Goal: Submit feedback/report problem: Submit feedback/report problem

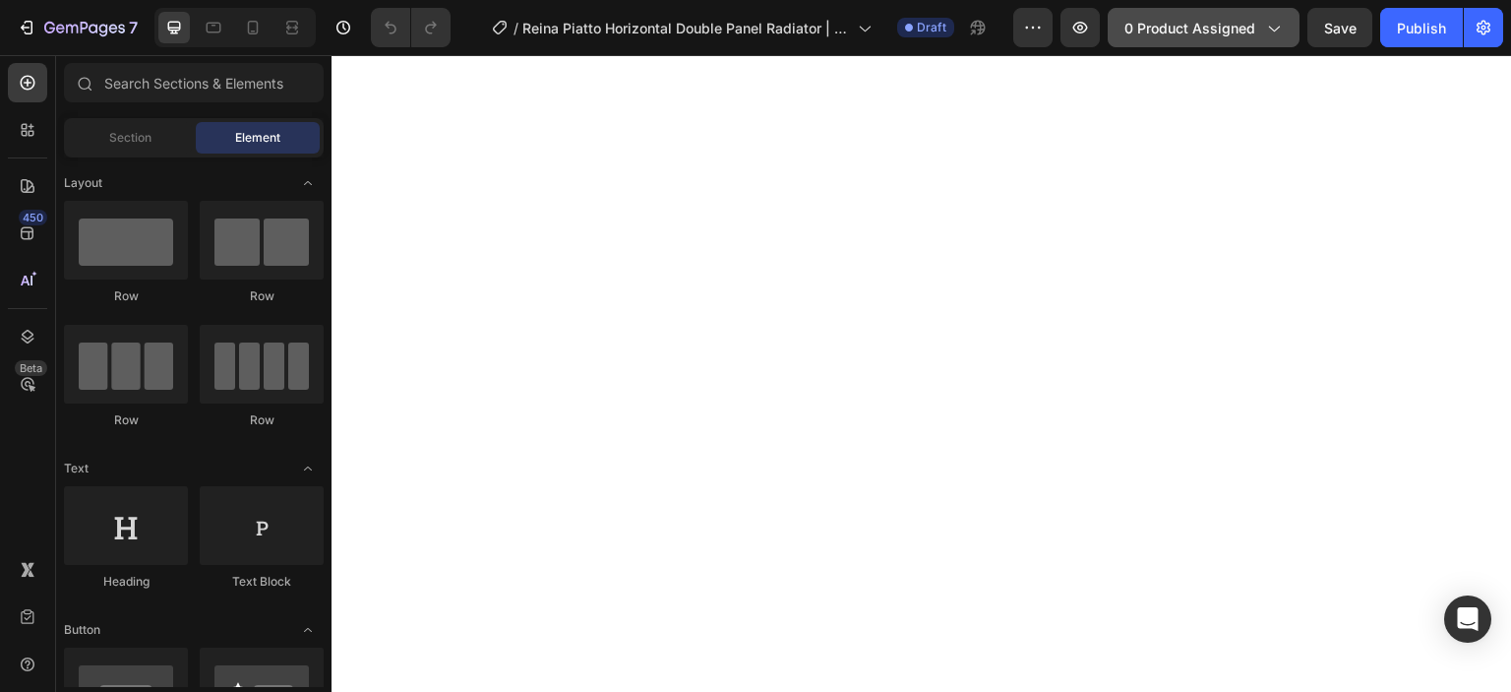
click at [1168, 24] on span "0 product assigned" at bounding box center [1190, 28] width 131 height 21
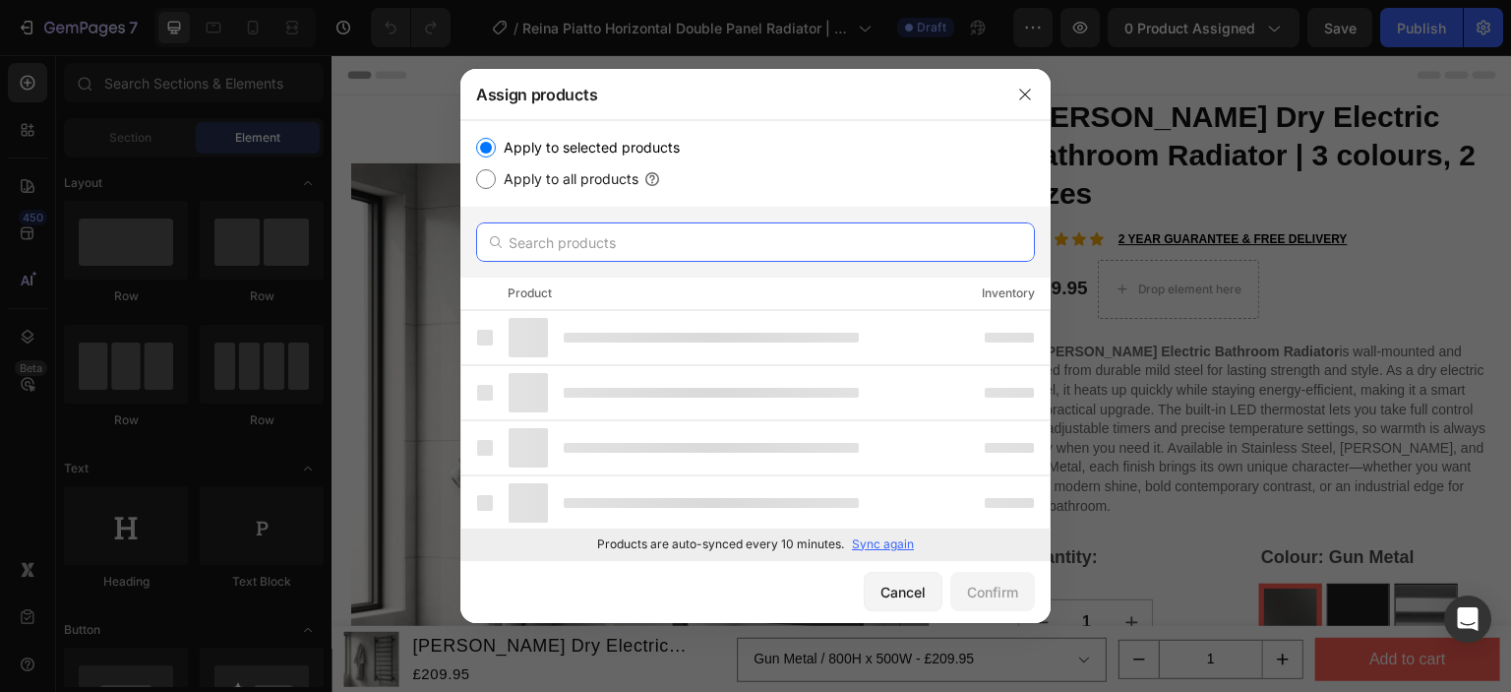
click at [626, 240] on input "text" at bounding box center [755, 241] width 559 height 39
paste input "Reina Piatto Horizontal"
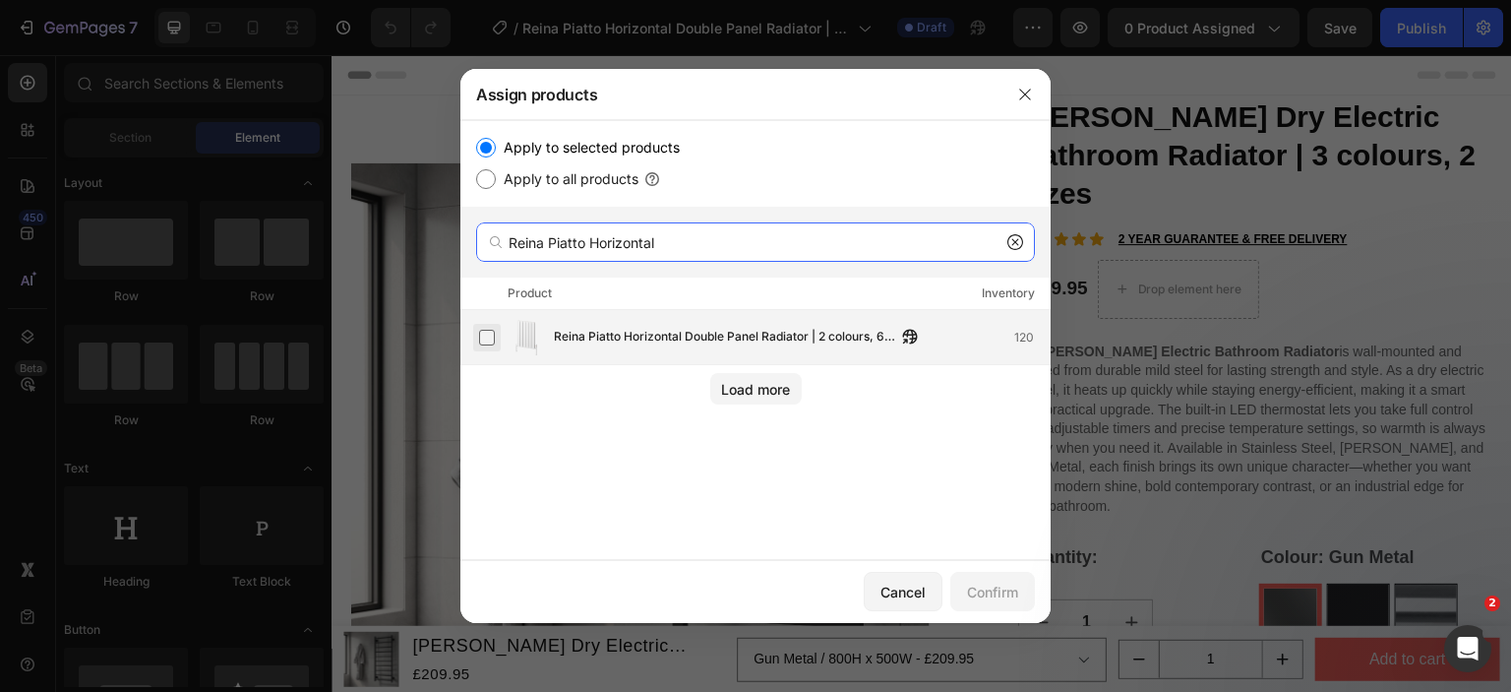
type input "Reina Piatto Horizontal"
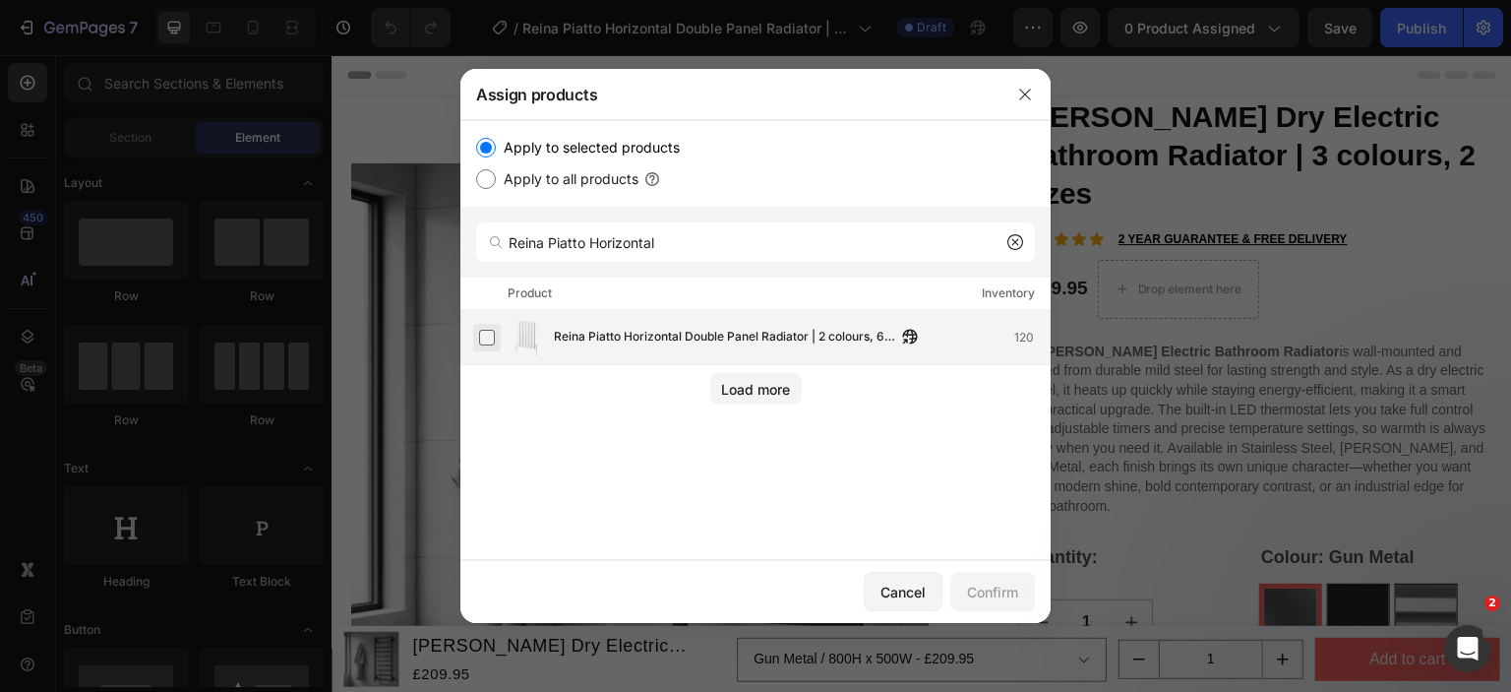
click at [481, 330] on label at bounding box center [487, 338] width 16 height 16
click at [997, 583] on div "Confirm" at bounding box center [992, 591] width 51 height 21
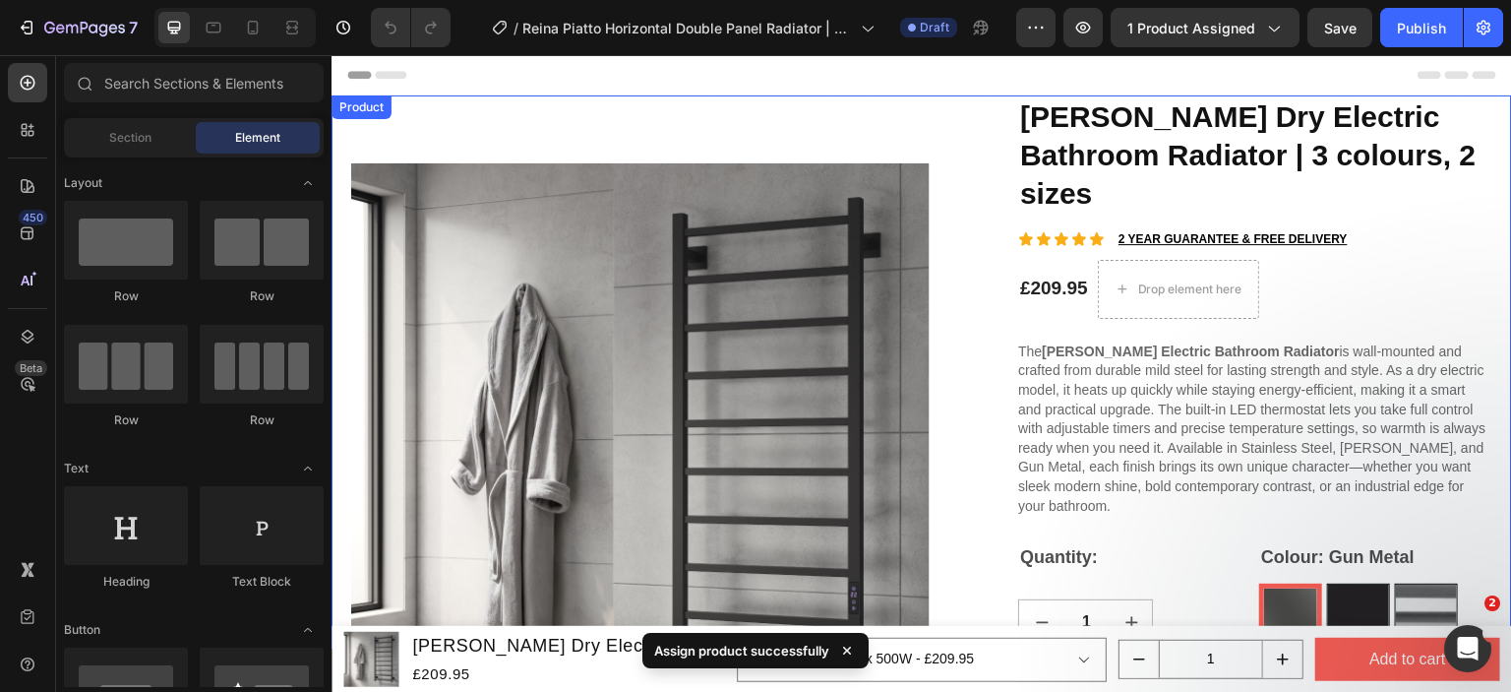
click at [350, 106] on div "Product" at bounding box center [362, 107] width 52 height 18
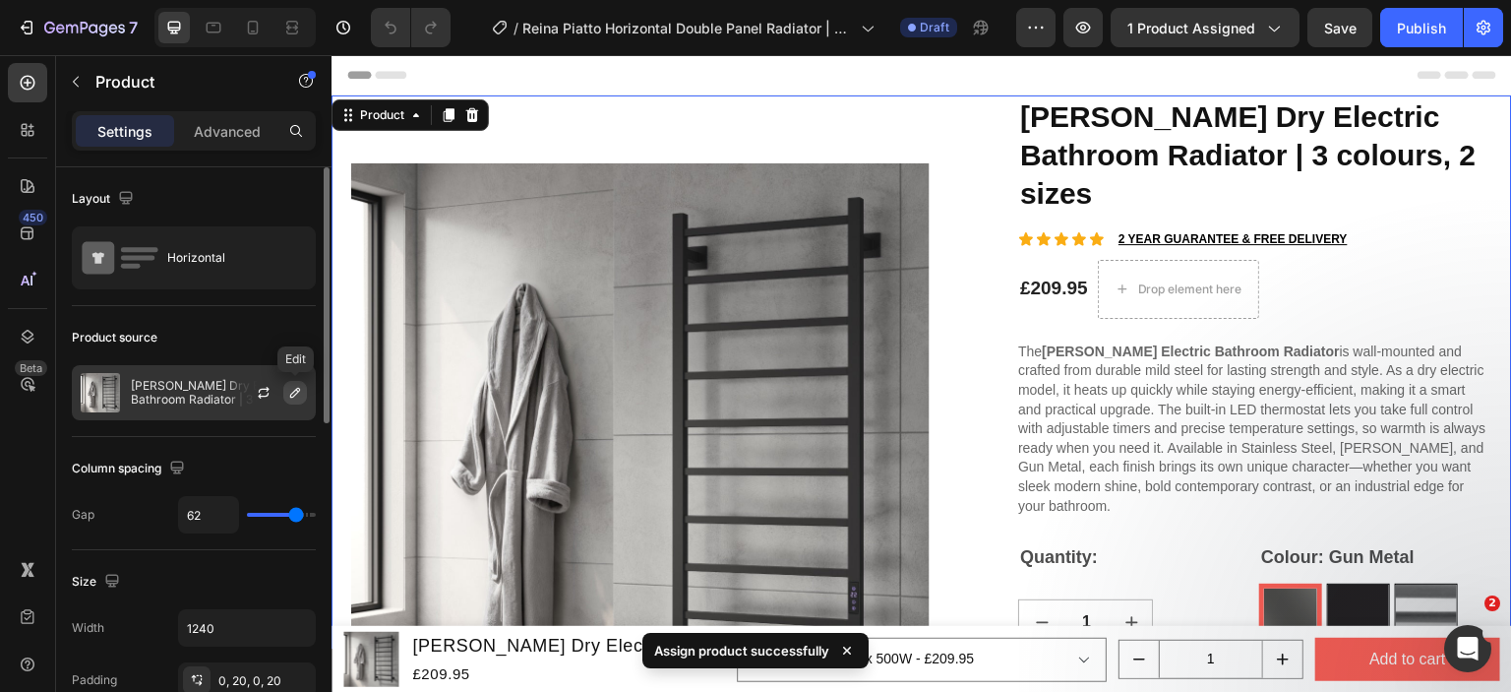
click at [295, 398] on icon "button" at bounding box center [295, 393] width 16 height 16
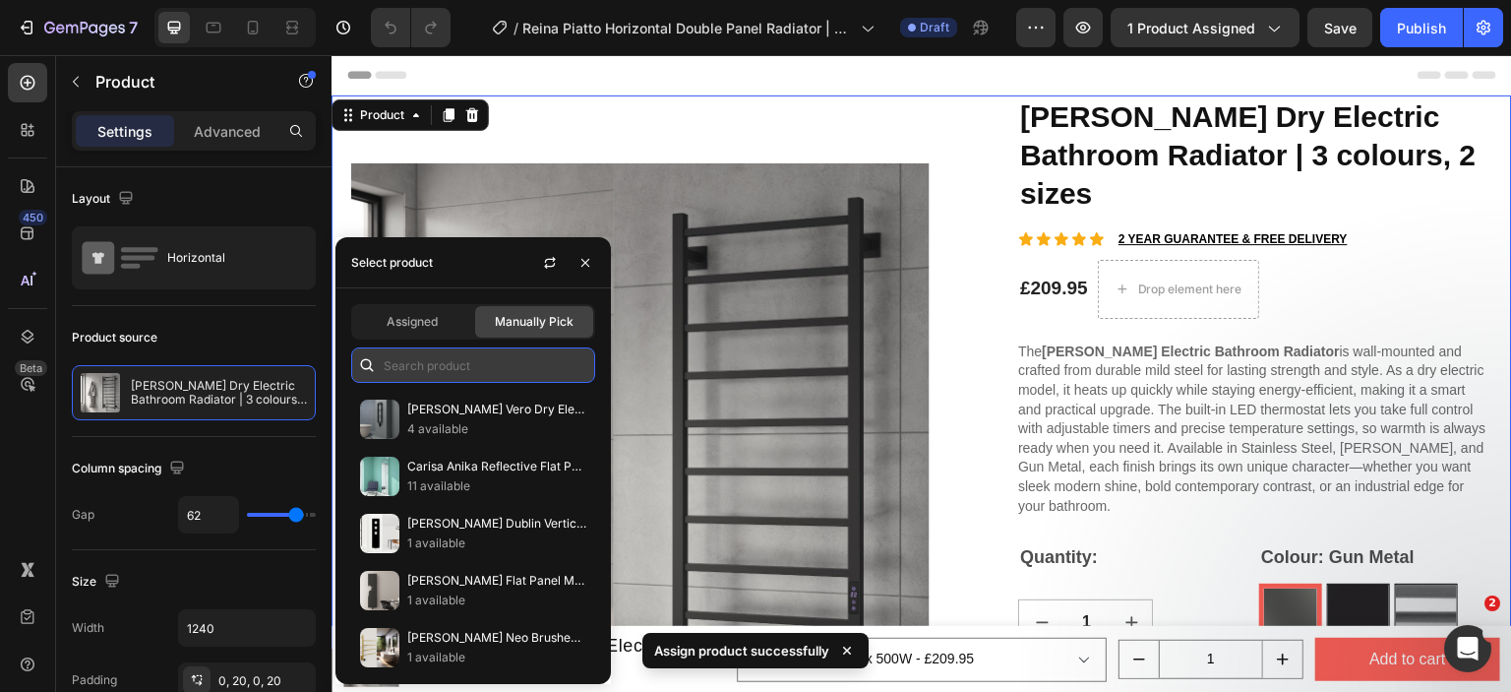
click at [419, 371] on input "text" at bounding box center [473, 364] width 244 height 35
paste input "Reina Piatto Horizontal"
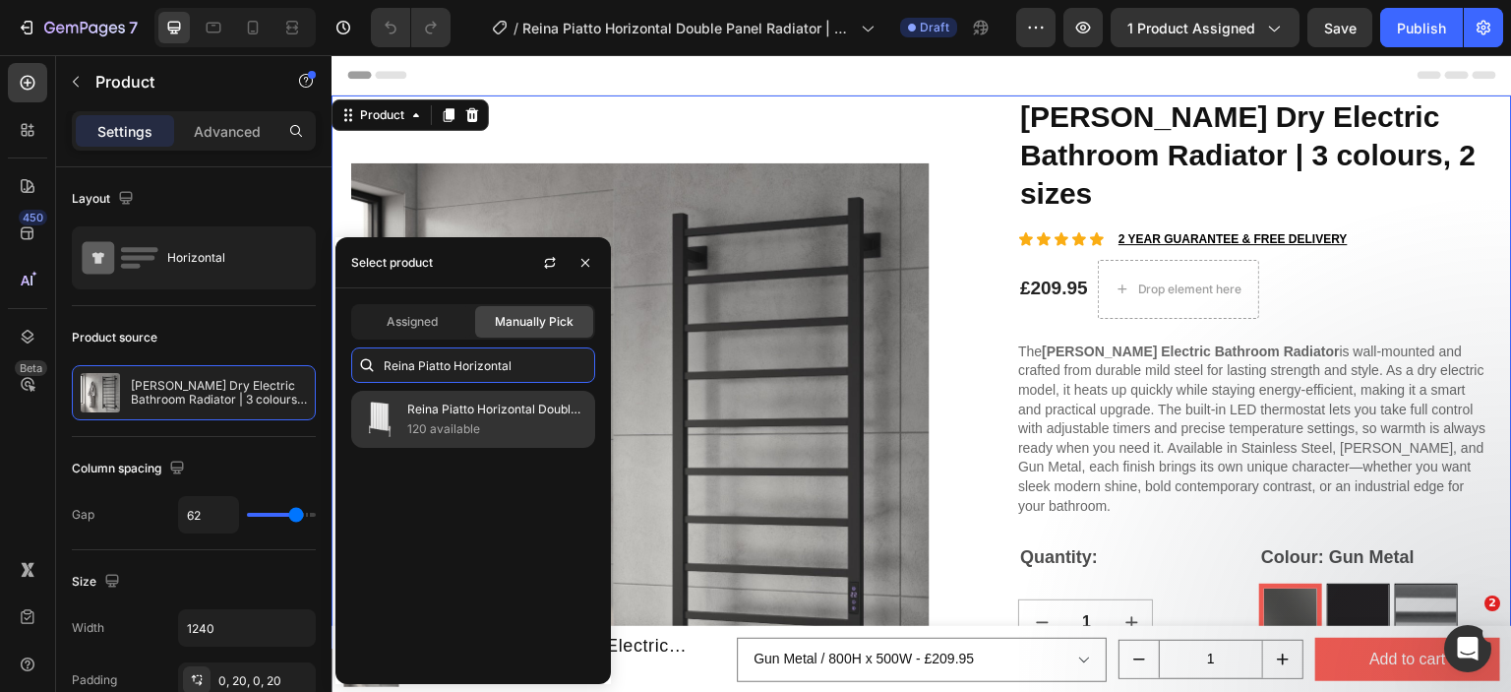
type input "Reina Piatto Horizontal"
click at [422, 415] on p "Reina Piatto Horizontal Double Panel Radiator | 2 colours, 6 sizes" at bounding box center [496, 409] width 179 height 20
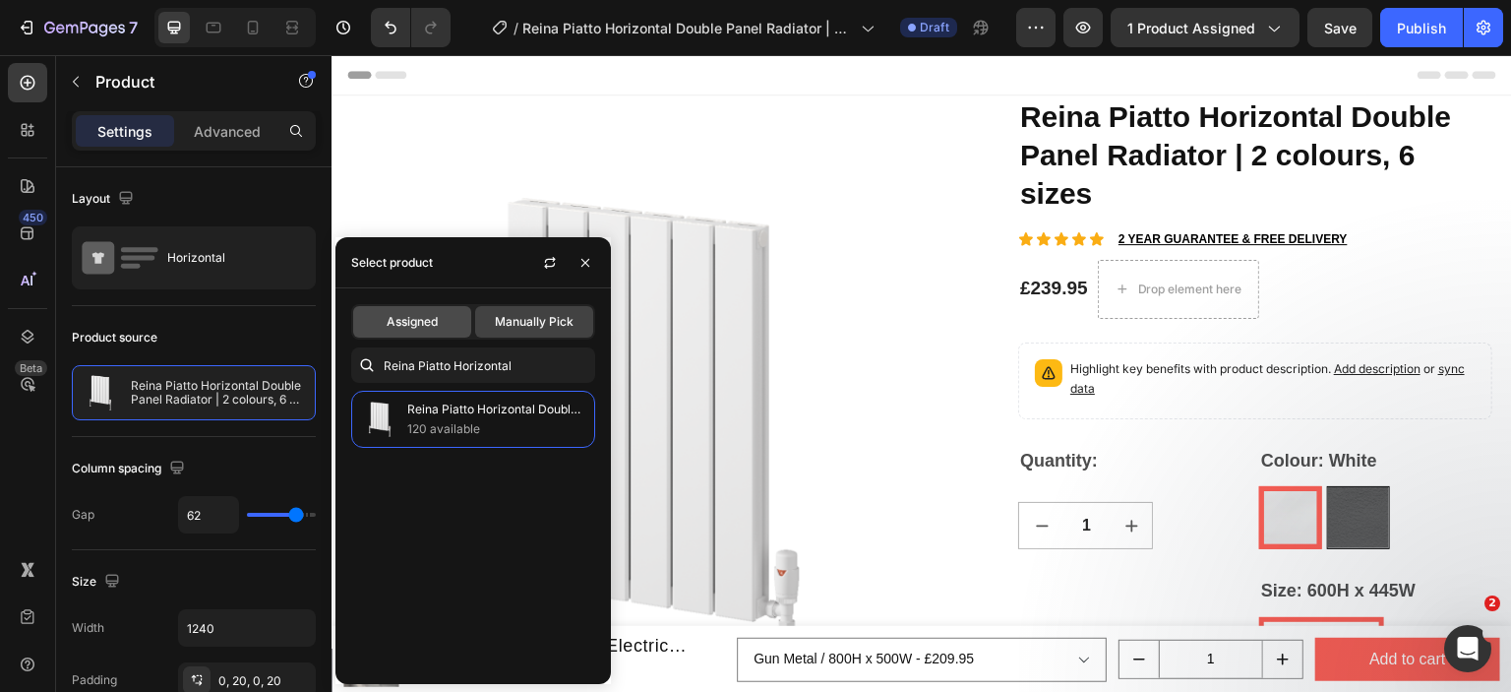
click at [397, 321] on span "Assigned" at bounding box center [412, 322] width 51 height 18
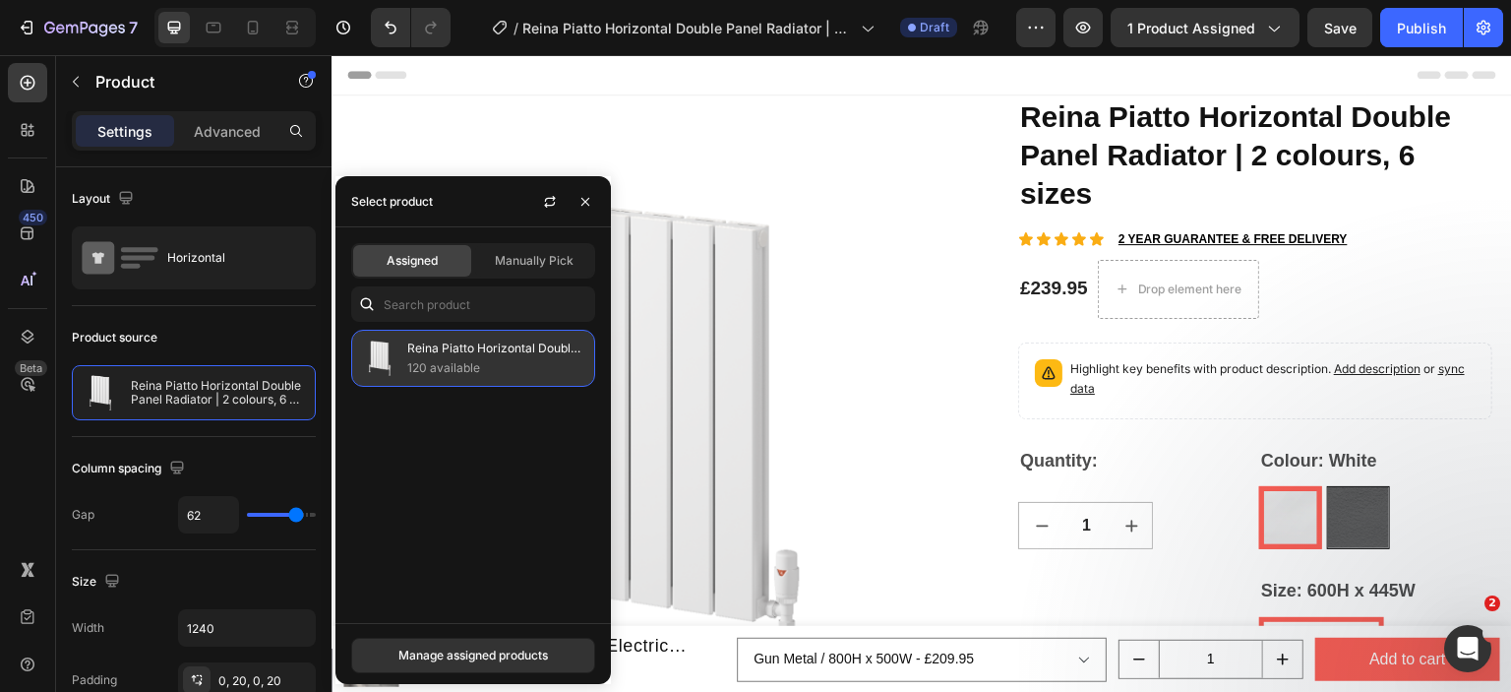
click at [480, 360] on p "120 available" at bounding box center [496, 368] width 179 height 20
click at [454, 674] on div "Manage assigned products" at bounding box center [473, 655] width 275 height 64
click at [463, 661] on div "Manage assigned products" at bounding box center [473, 655] width 150 height 18
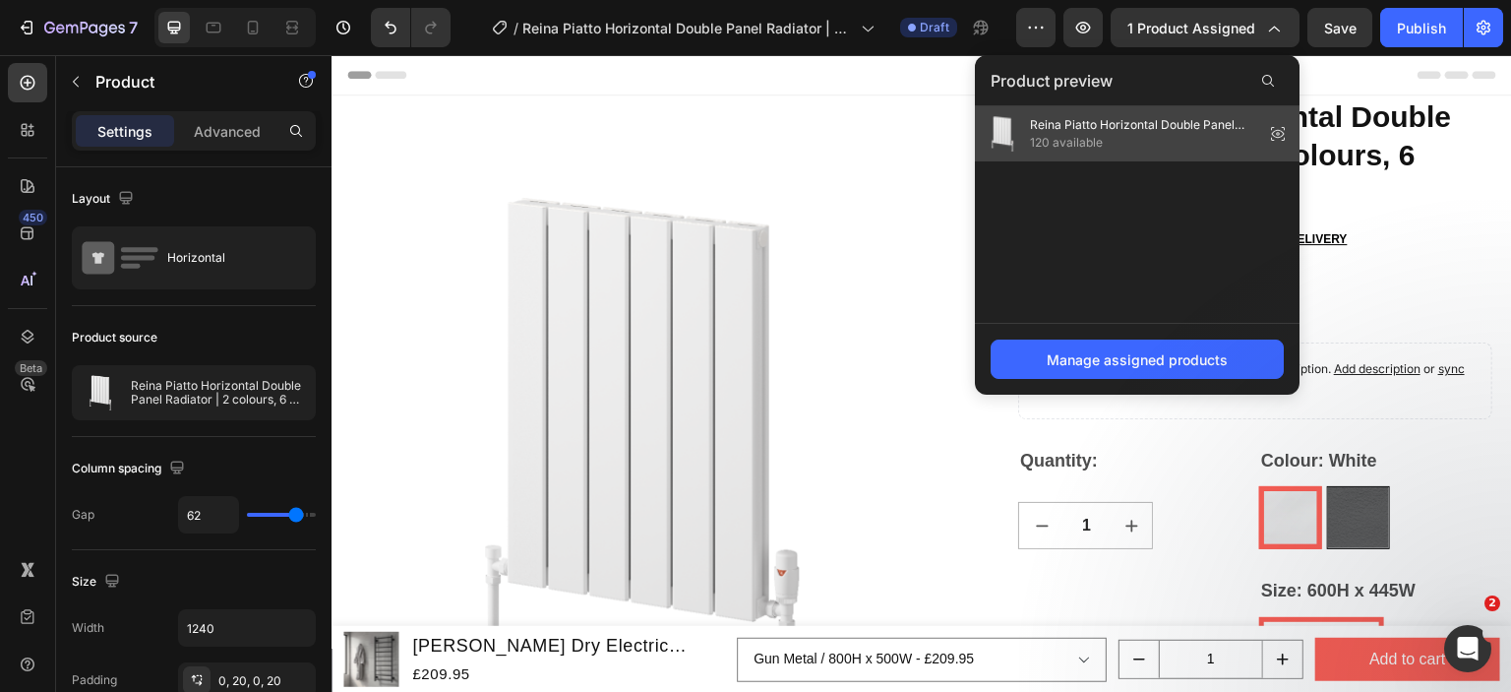
click at [1054, 144] on span "120 available" at bounding box center [1143, 143] width 226 height 18
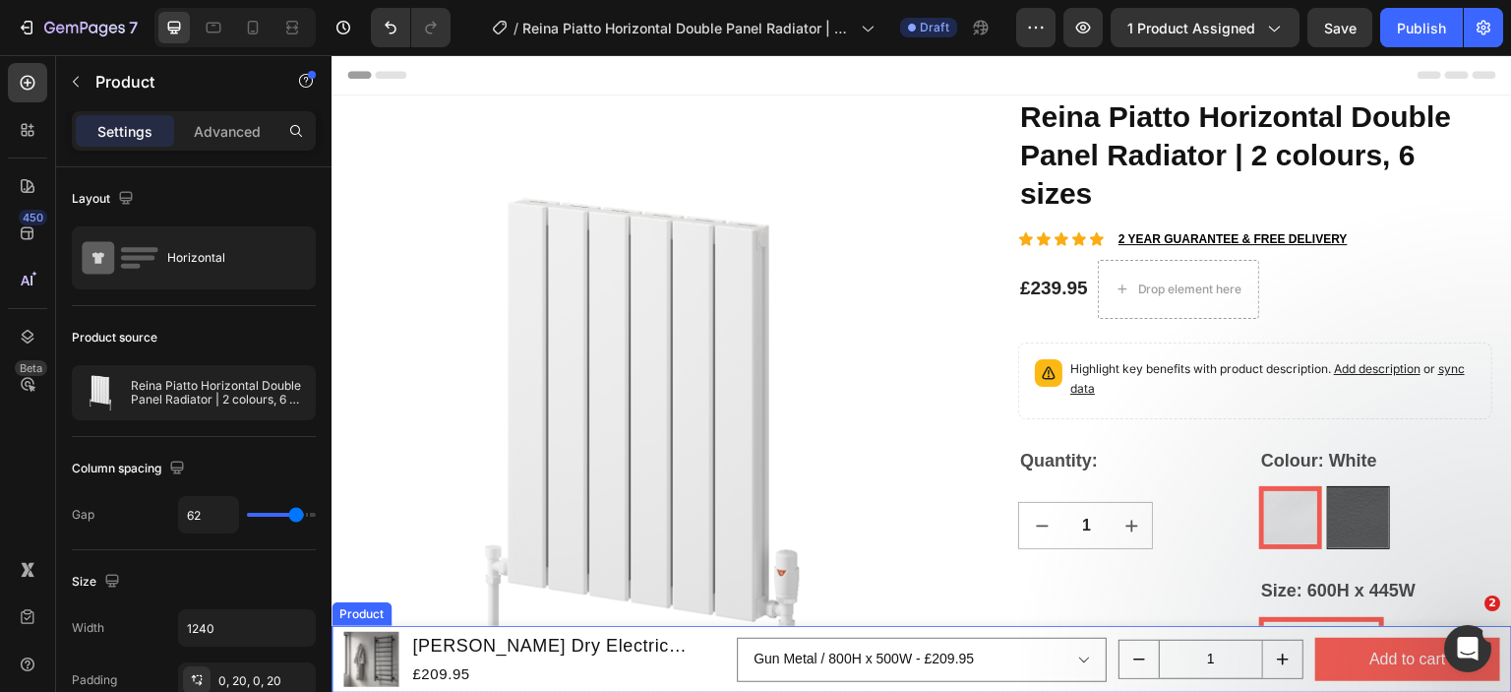
click at [344, 611] on div "Product" at bounding box center [362, 614] width 52 height 18
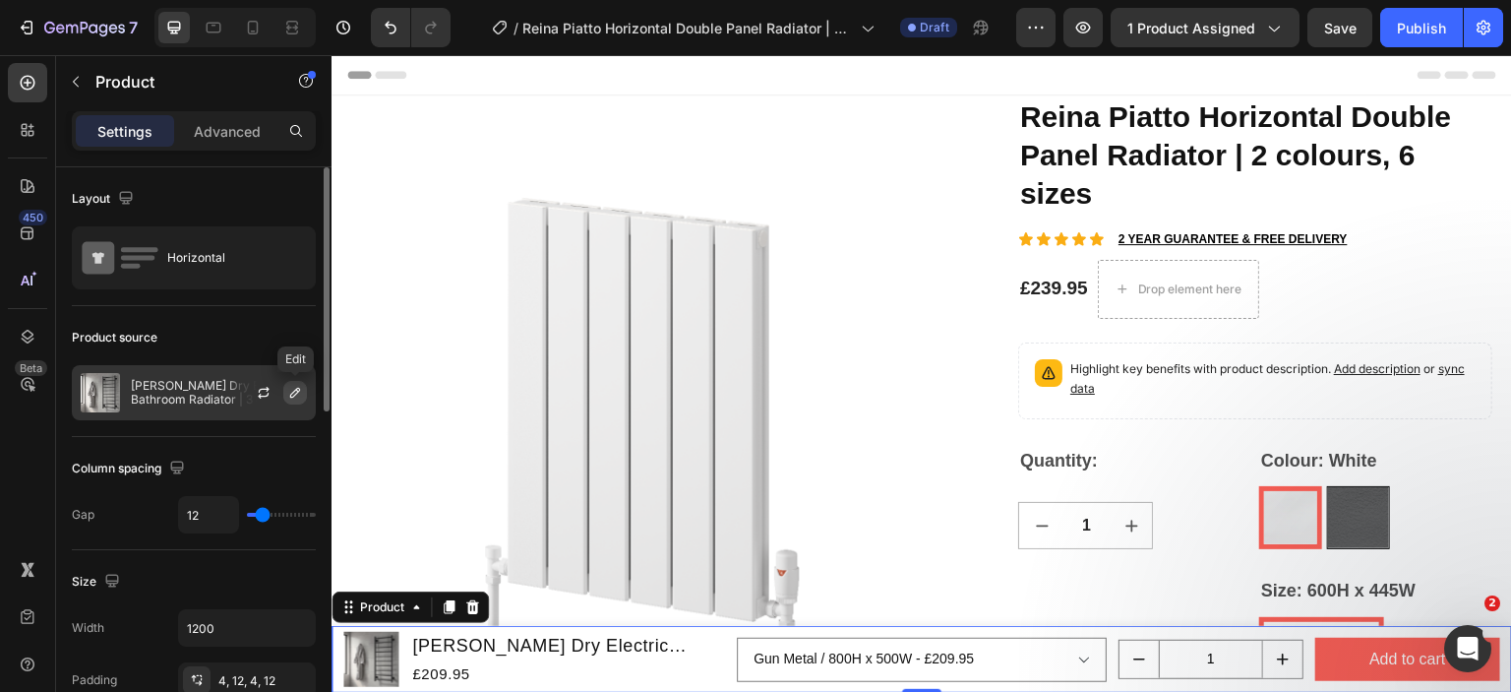
click at [294, 391] on icon "button" at bounding box center [295, 393] width 10 height 10
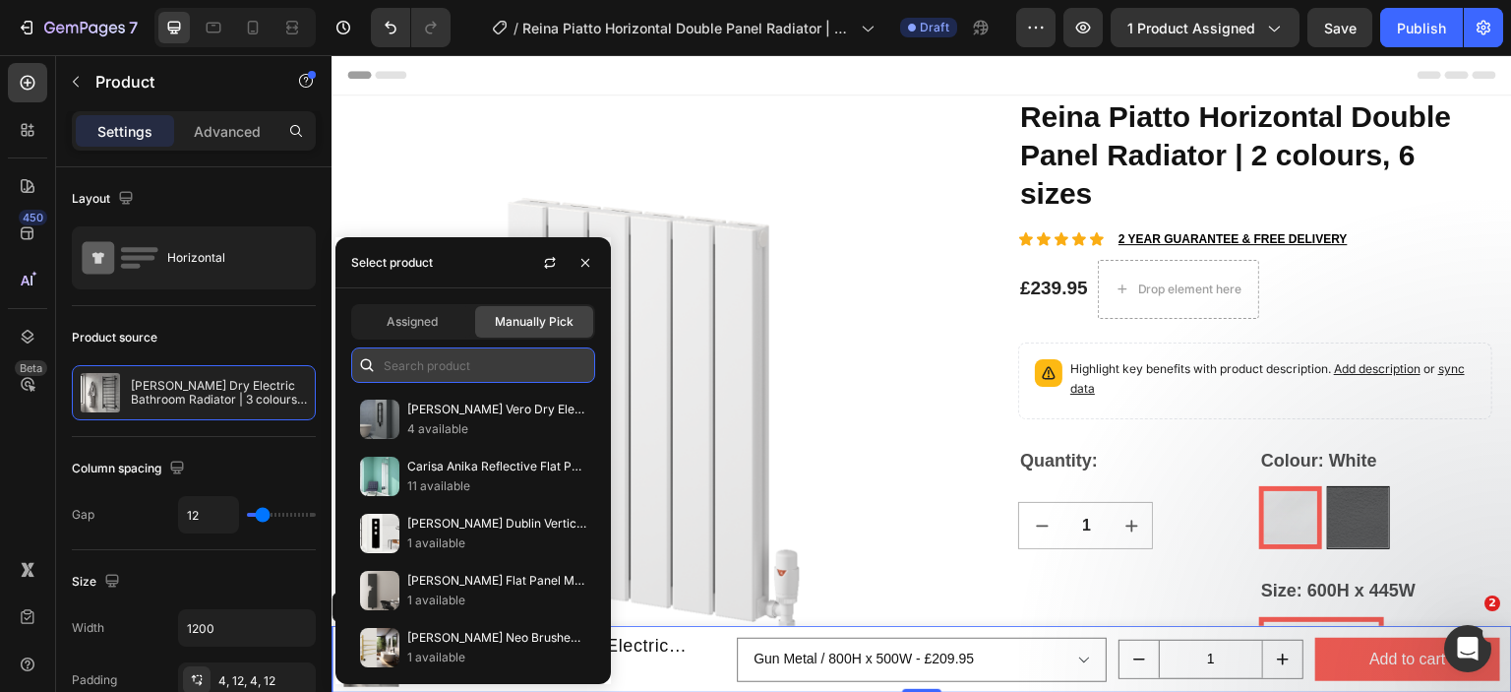
click at [425, 362] on input "text" at bounding box center [473, 364] width 244 height 35
paste input "Reina Piatto Horizontal"
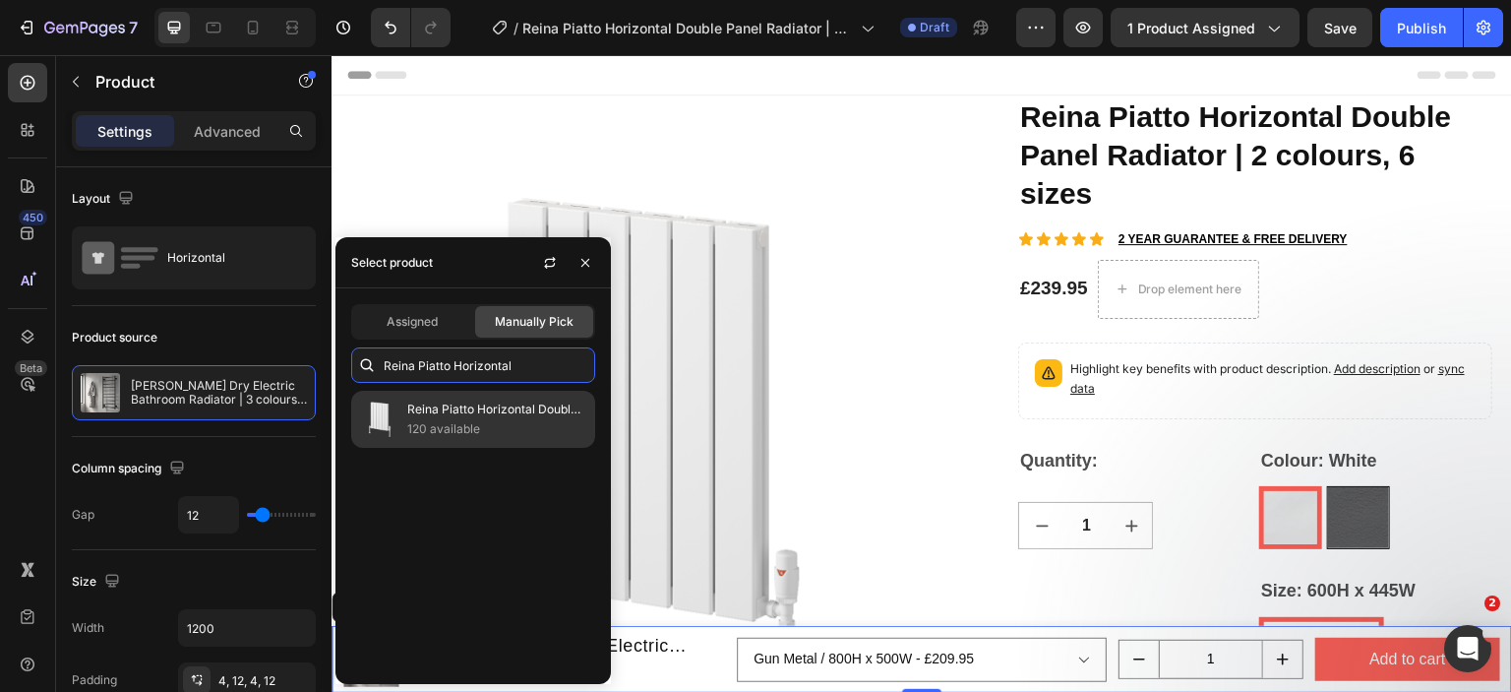
type input "Reina Piatto Horizontal"
click at [423, 431] on p "120 available" at bounding box center [496, 429] width 179 height 20
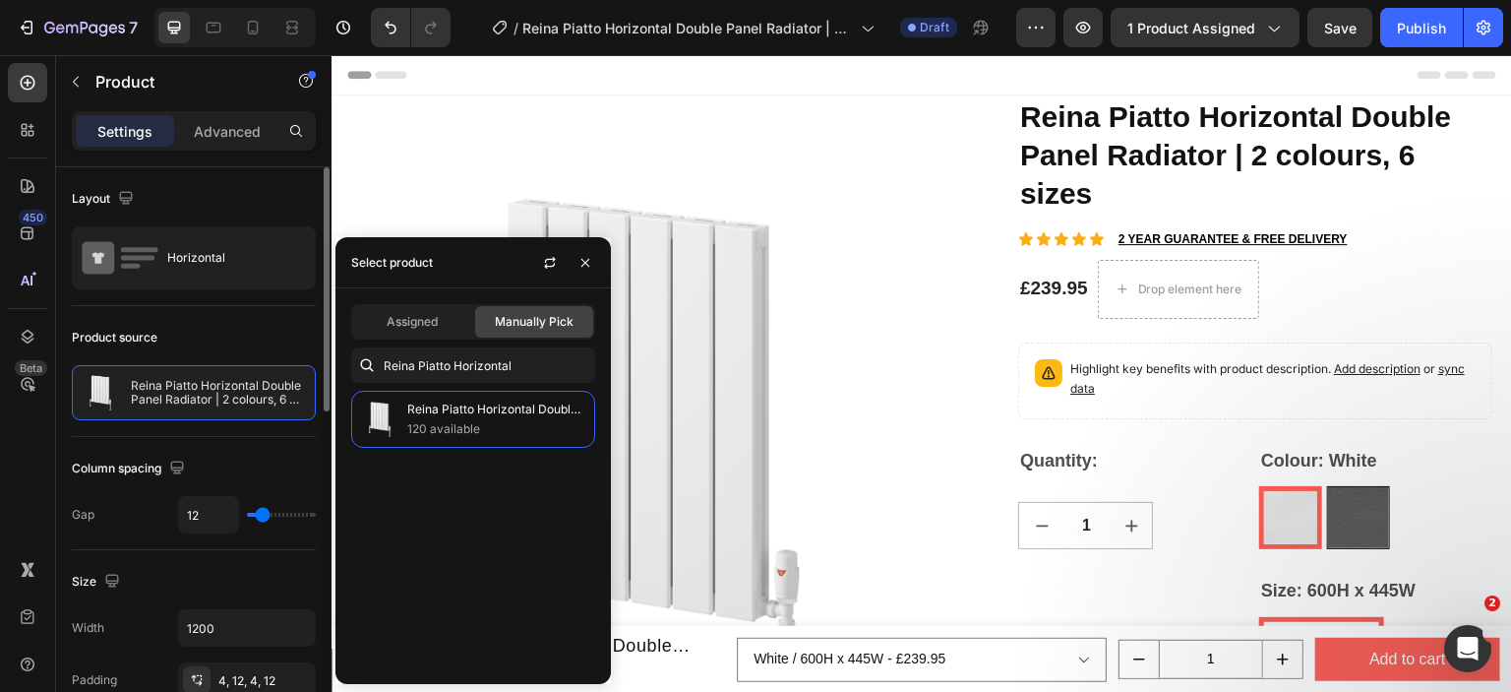
click at [291, 336] on div "Product source" at bounding box center [194, 337] width 244 height 31
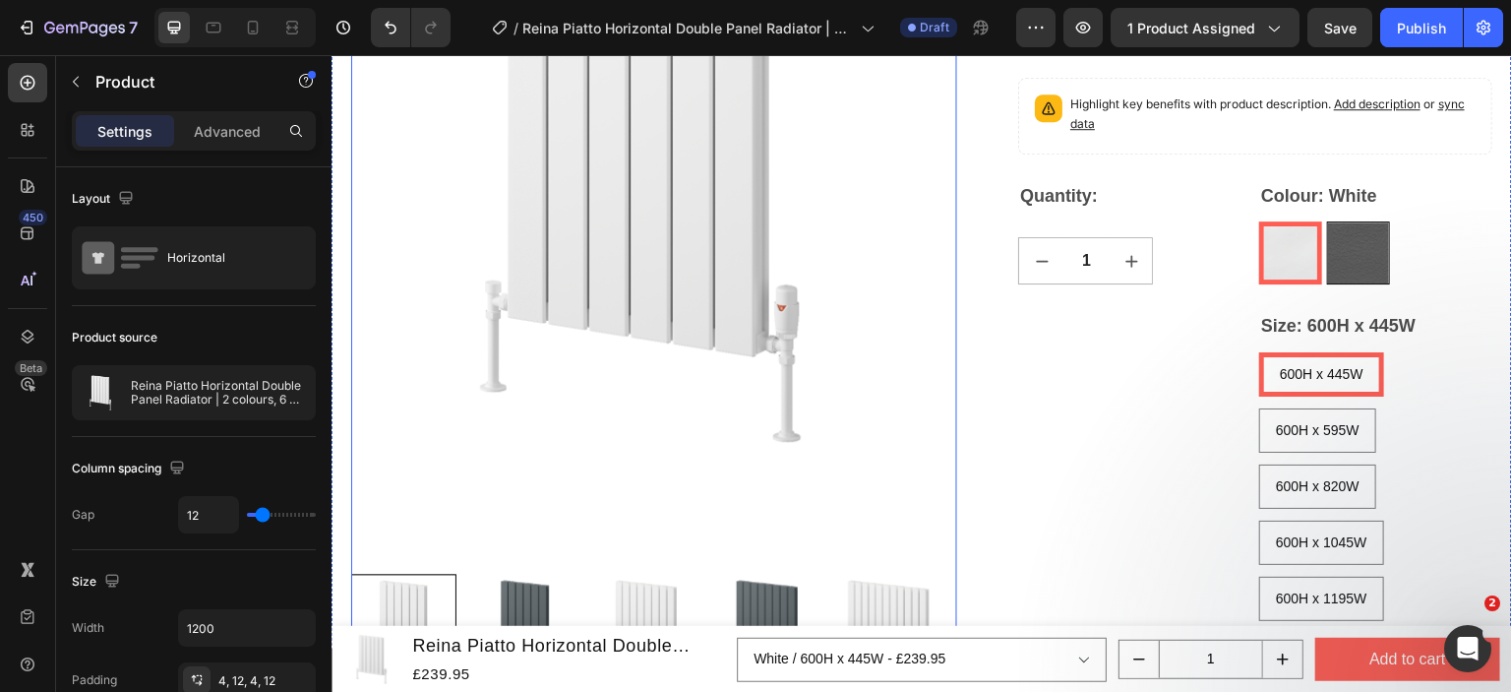
scroll to position [394, 0]
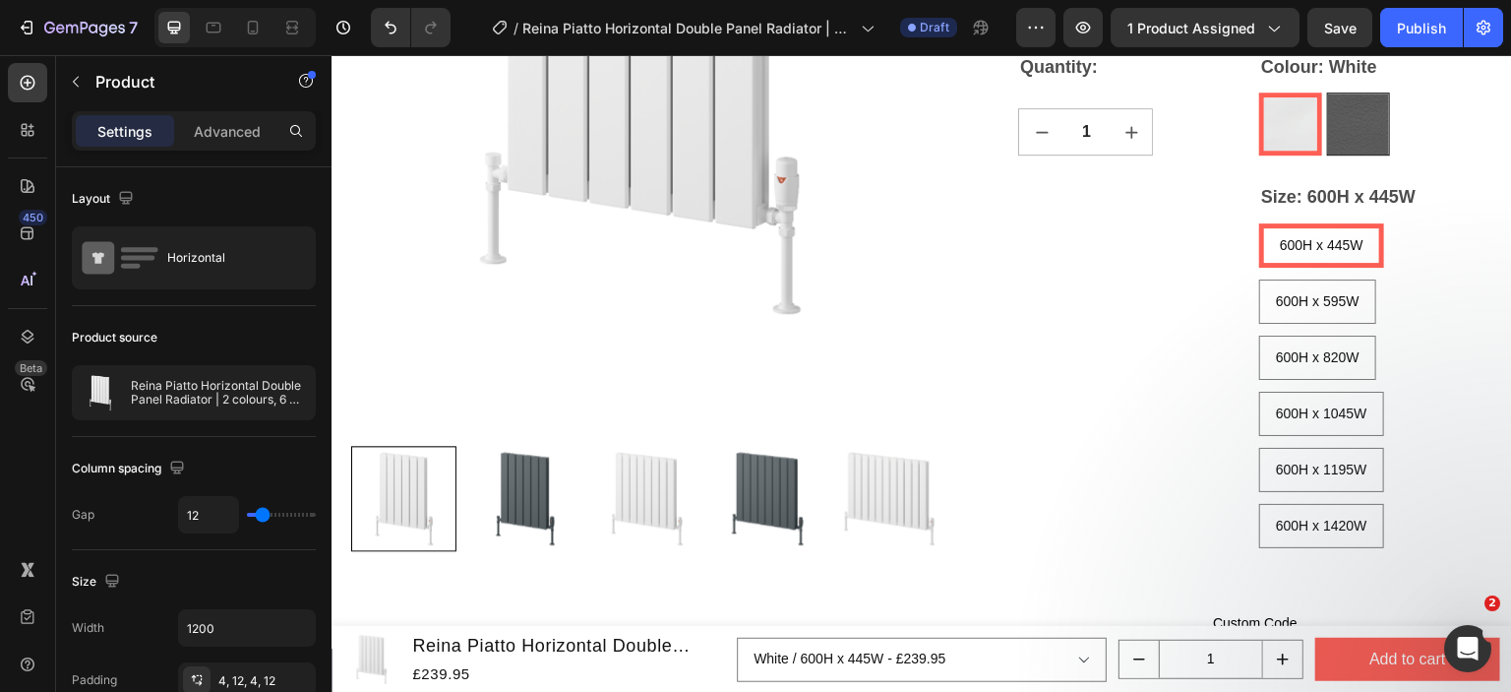
click at [1404, 48] on div "7 Version history / Reina Piatto Horizontal Double Panel Radiator | 2 colours, …" at bounding box center [755, 28] width 1511 height 56
drag, startPoint x: 1444, startPoint y: 22, endPoint x: 945, endPoint y: 54, distance: 500.9
click at [1444, 22] on div "Publish" at bounding box center [1421, 28] width 49 height 21
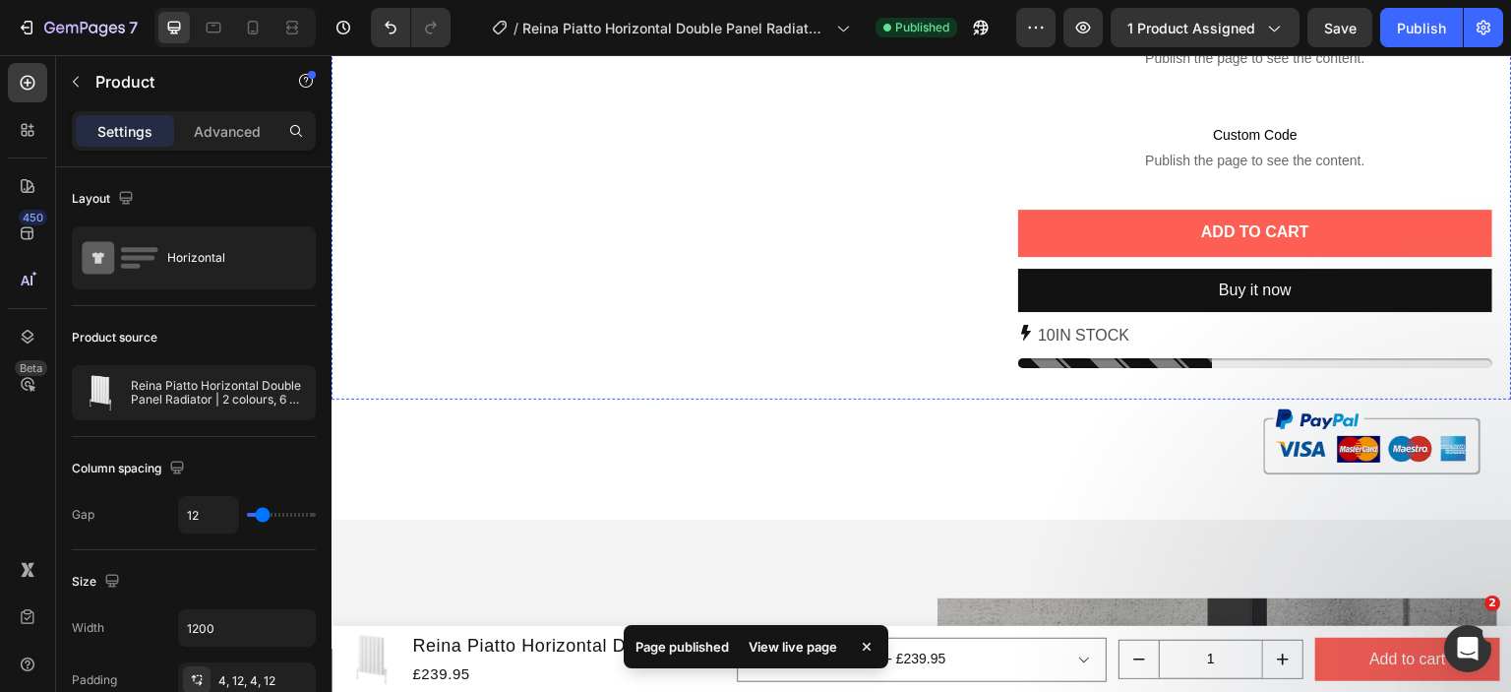
scroll to position [1377, 0]
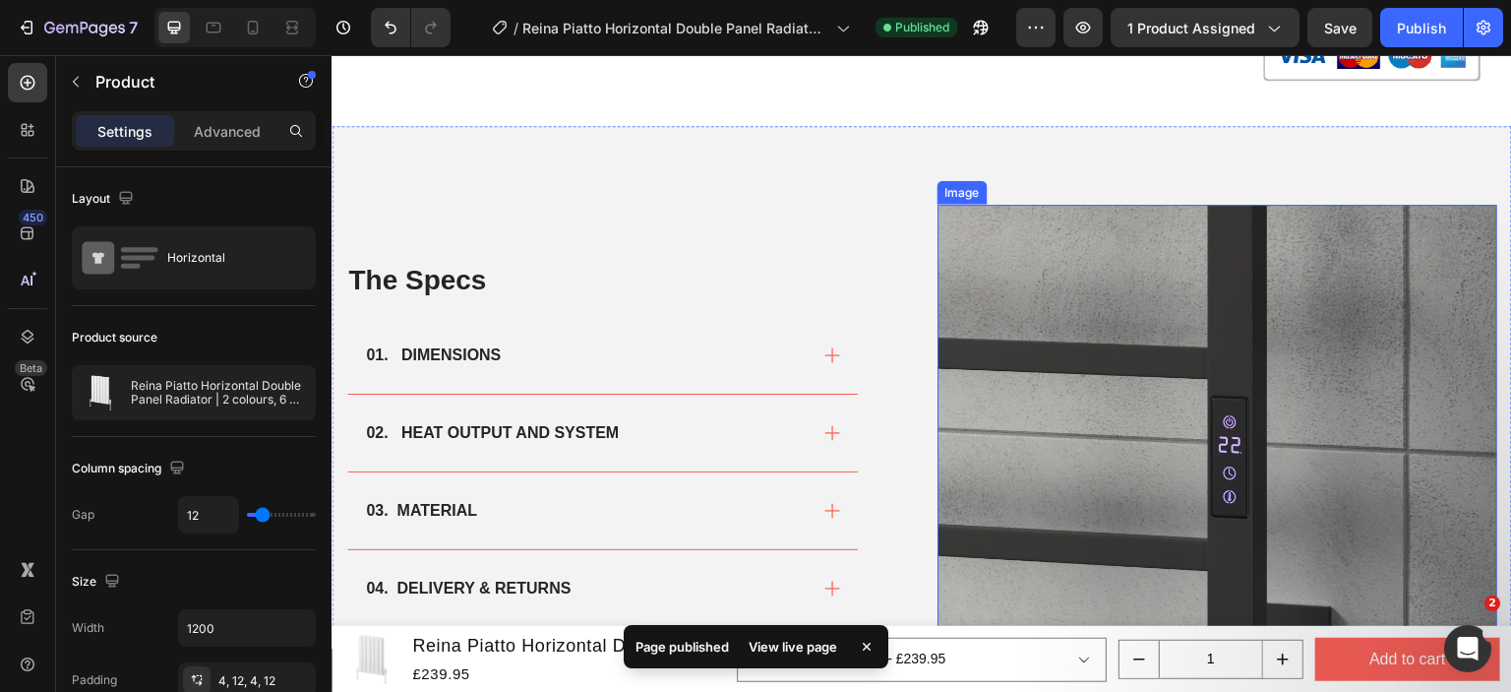
click at [1007, 321] on img at bounding box center [1218, 485] width 560 height 560
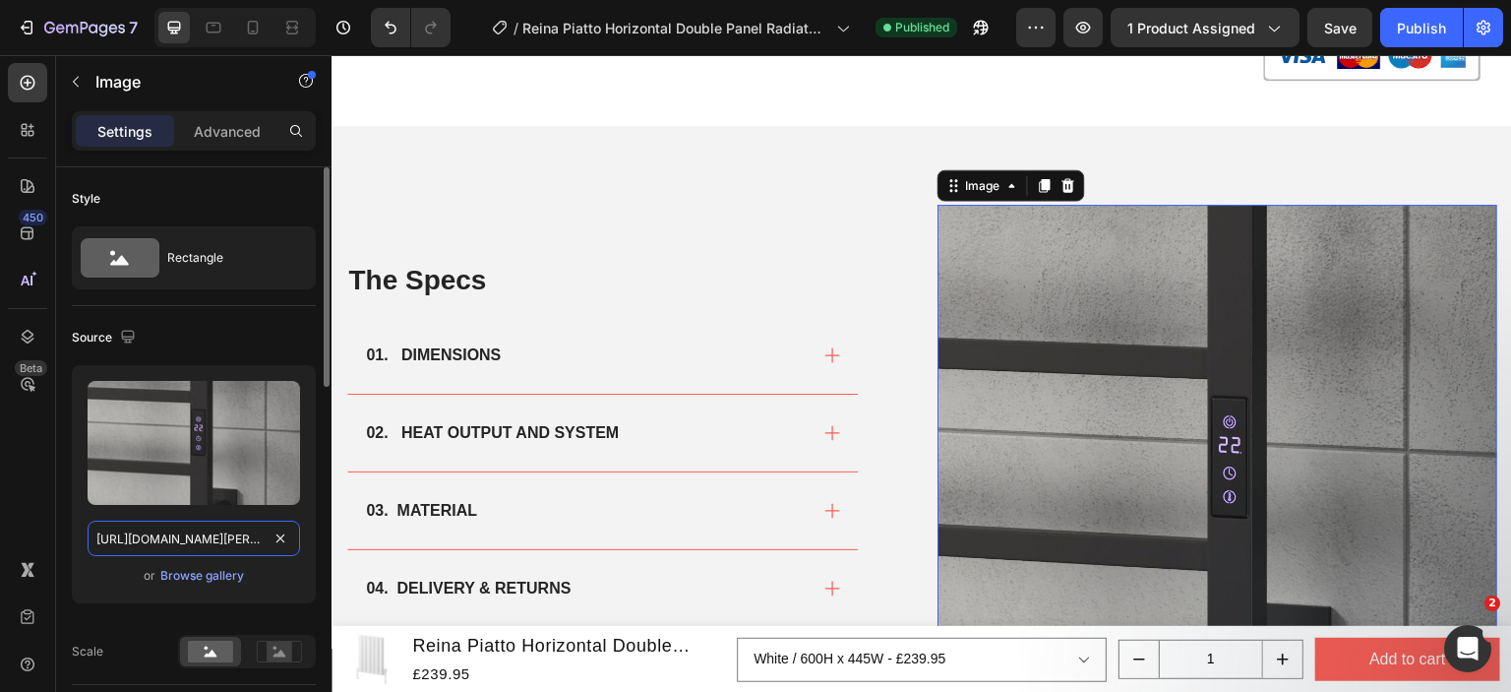
click at [161, 525] on input "[URL][DOMAIN_NAME][PERSON_NAME]" at bounding box center [194, 537] width 213 height 35
paste input "piatto-horizontal-double-600x445-anthracite.png?v=1758574605"
type input "https://cdn.shopify.com/s/files/1/0929/8313/2424/files/piatto-horizontal-double…"
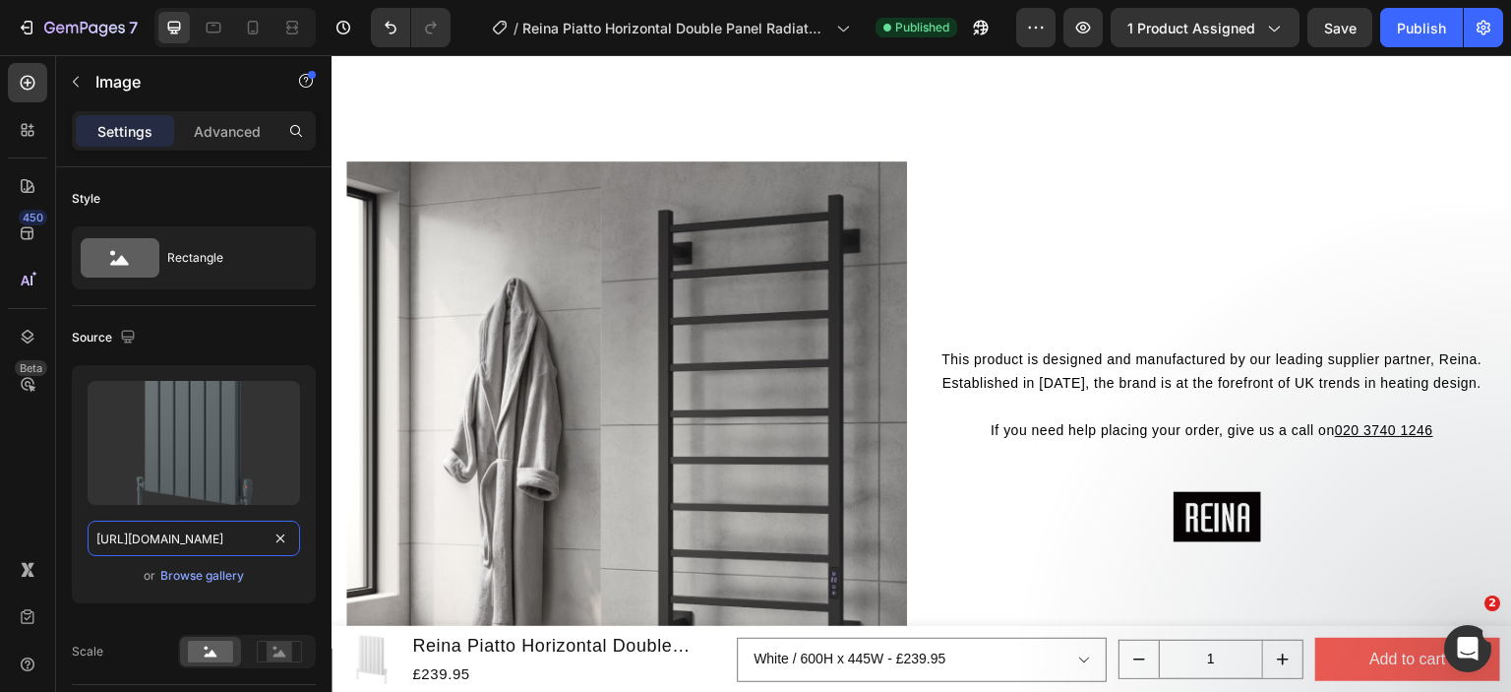
scroll to position [2165, 0]
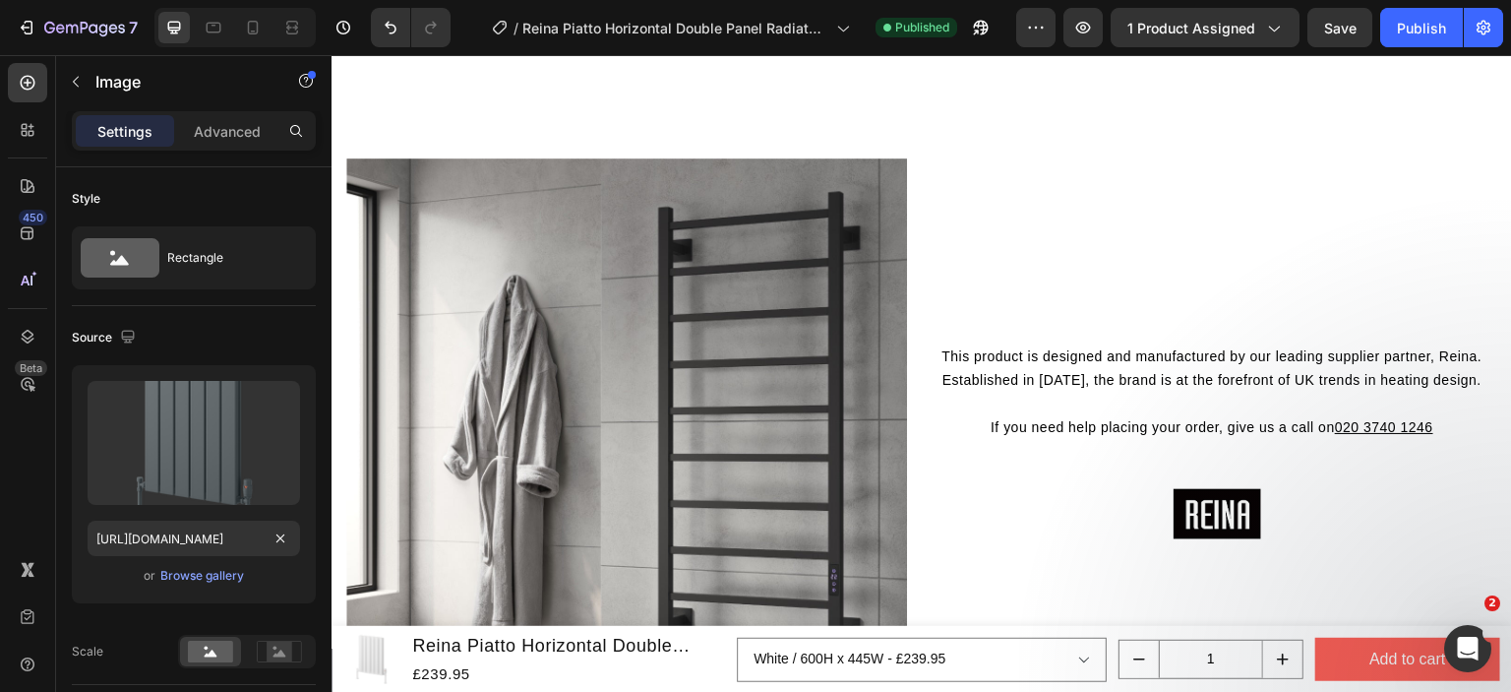
click at [698, 360] on img at bounding box center [626, 439] width 561 height 748
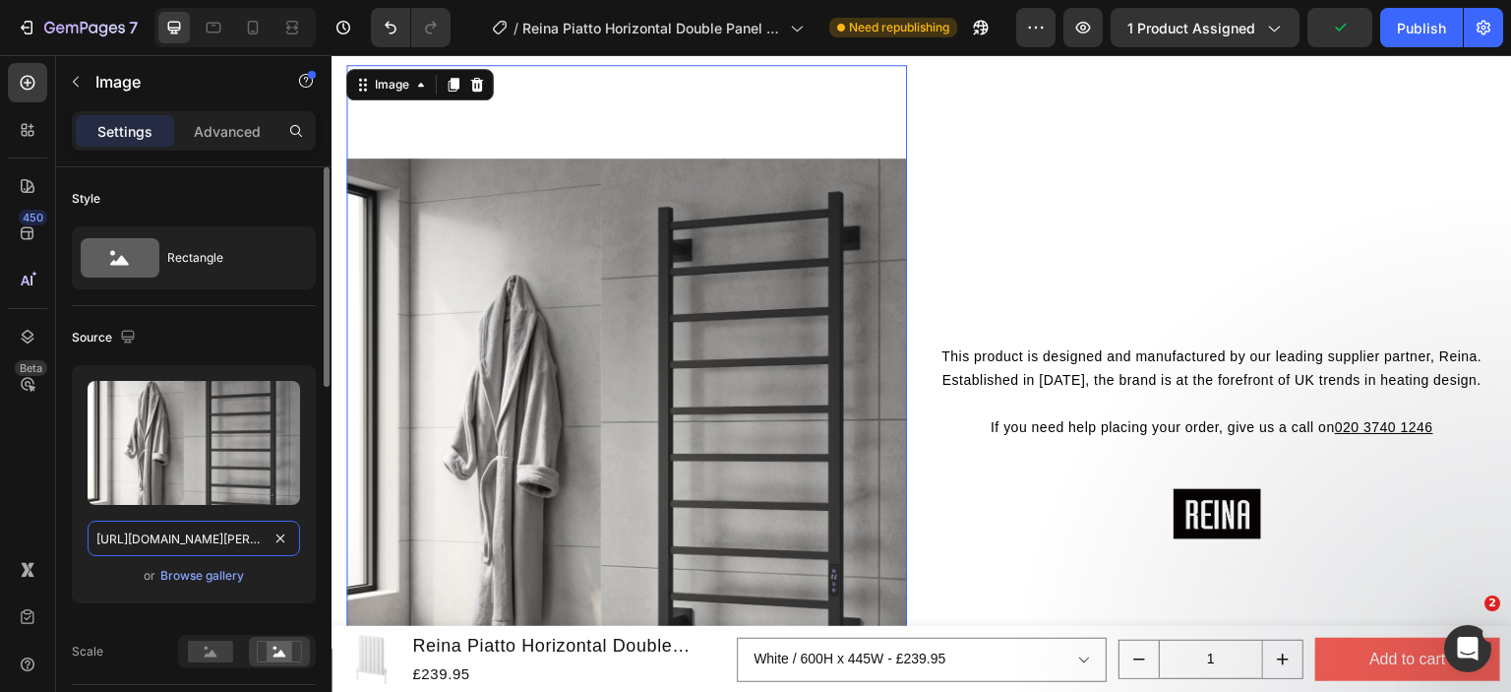
click at [196, 535] on input "[URL][DOMAIN_NAME][PERSON_NAME]" at bounding box center [194, 537] width 213 height 35
paste input "piatto-horizontal-double-600x1420-white.png?v=1758574606"
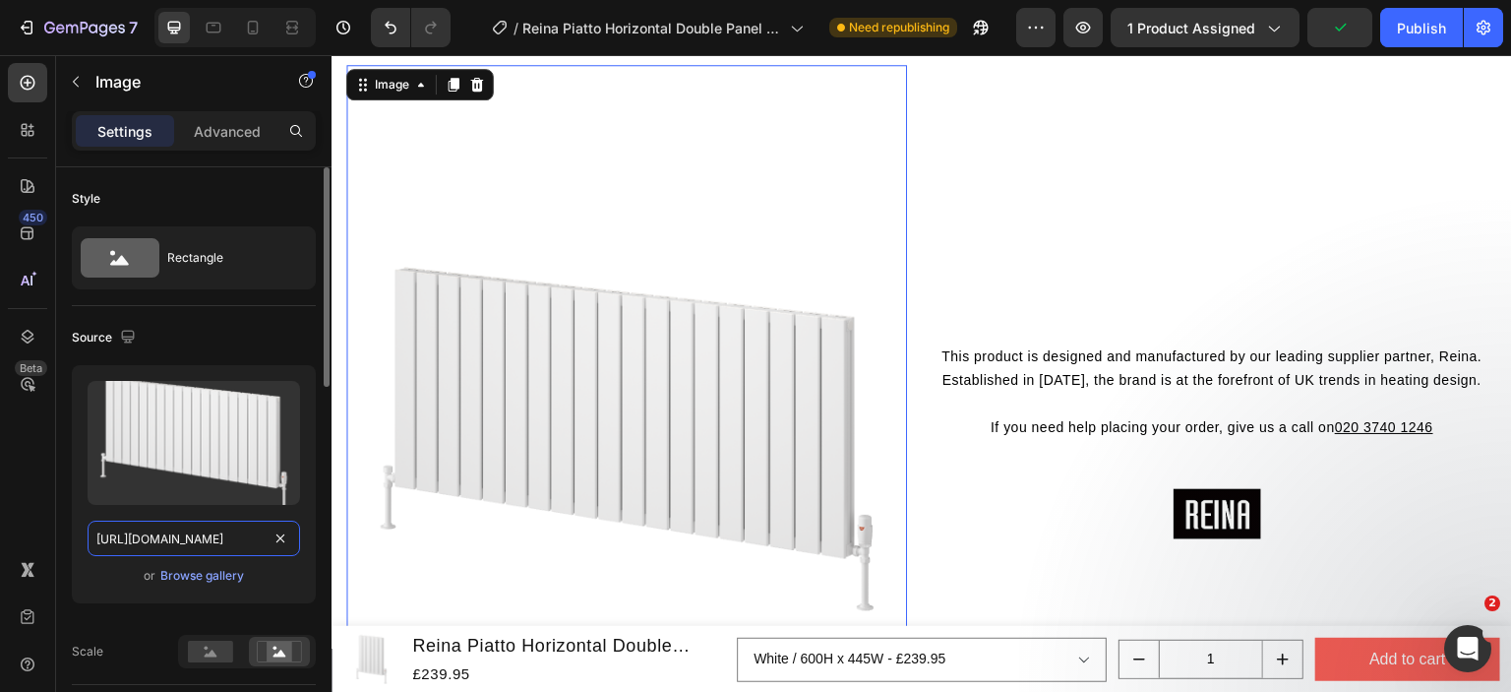
scroll to position [0, 492]
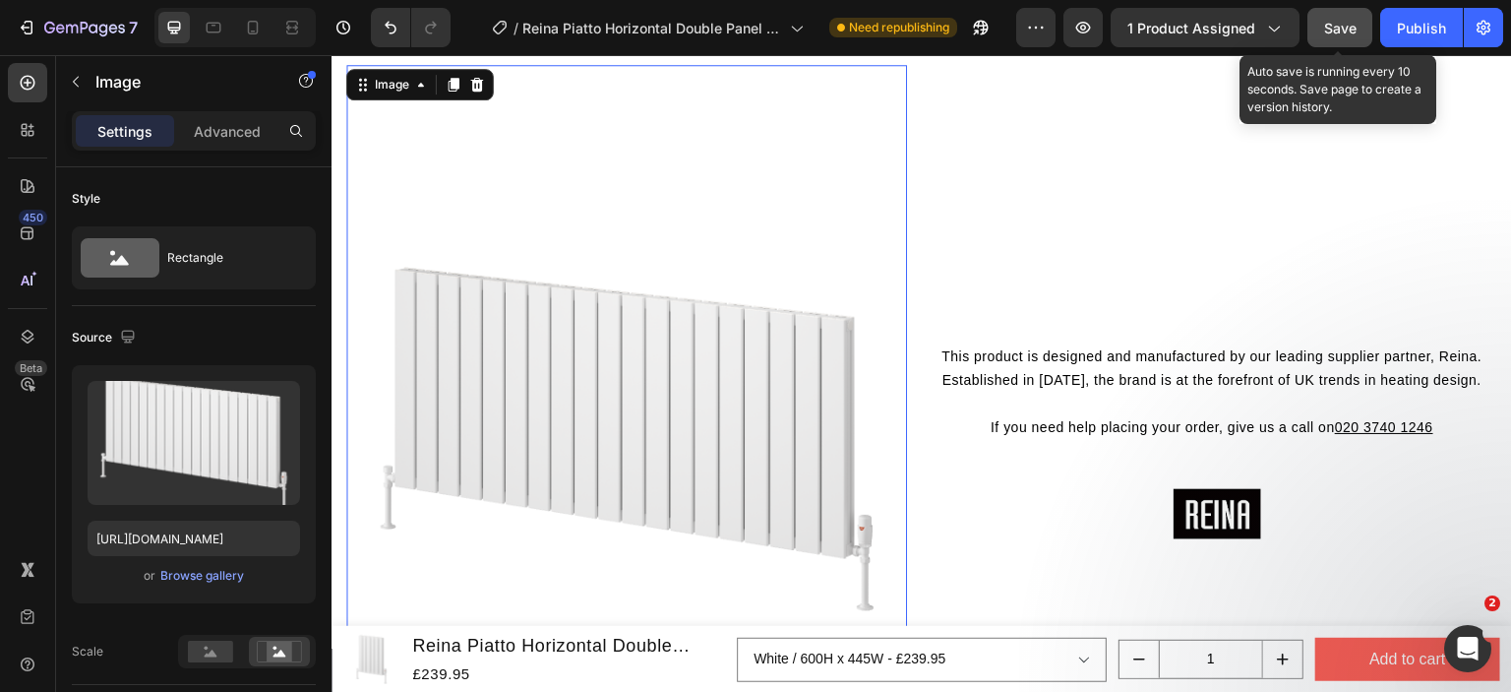
click at [1362, 27] on button "Save" at bounding box center [1340, 27] width 65 height 39
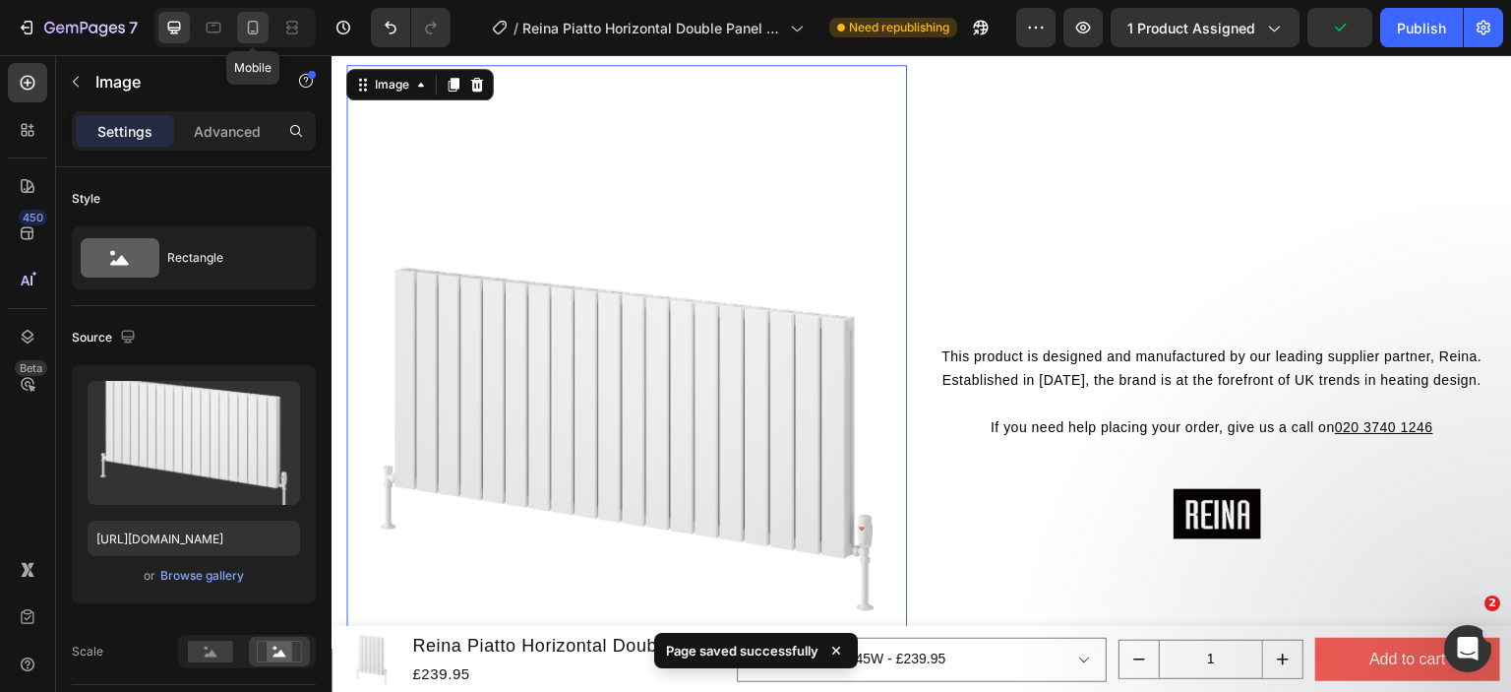
click at [248, 34] on icon at bounding box center [253, 28] width 20 height 20
type input "[URL][DOMAIN_NAME][PERSON_NAME]"
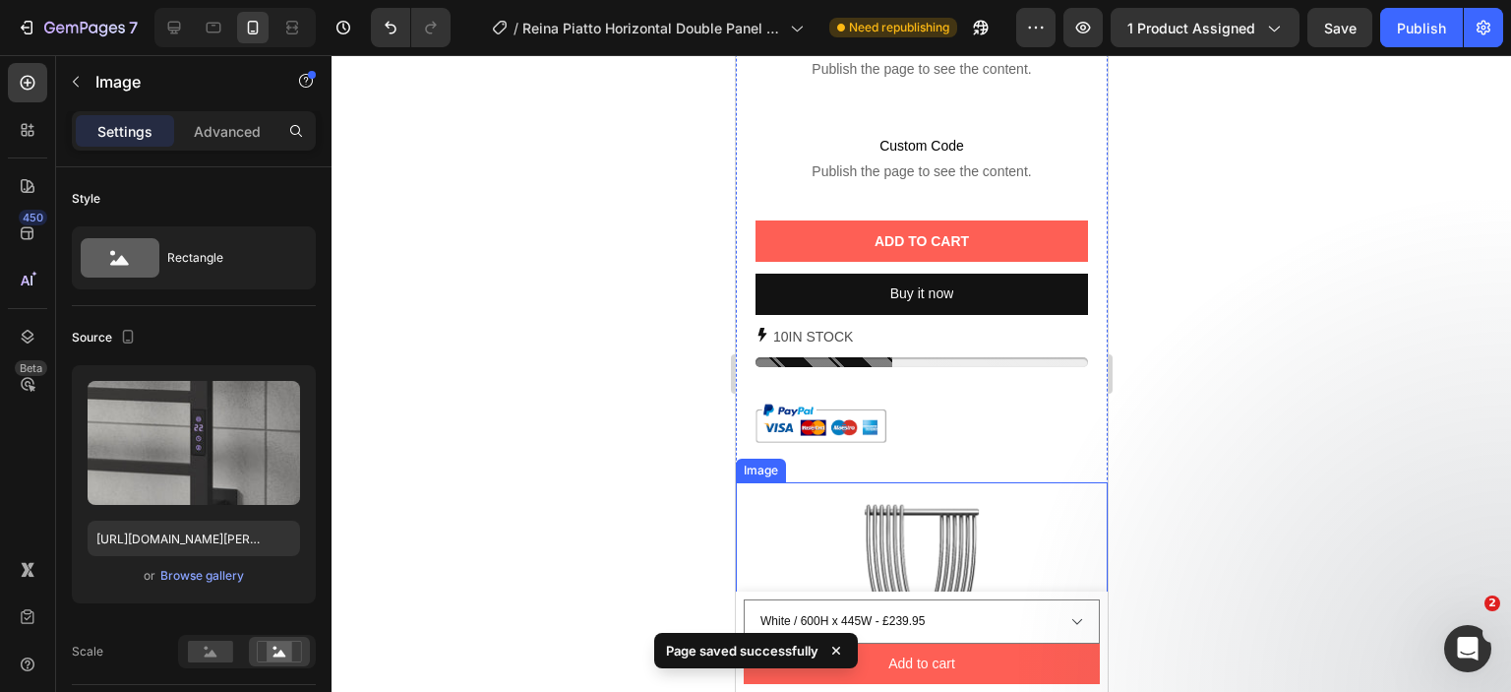
scroll to position [1350, 0]
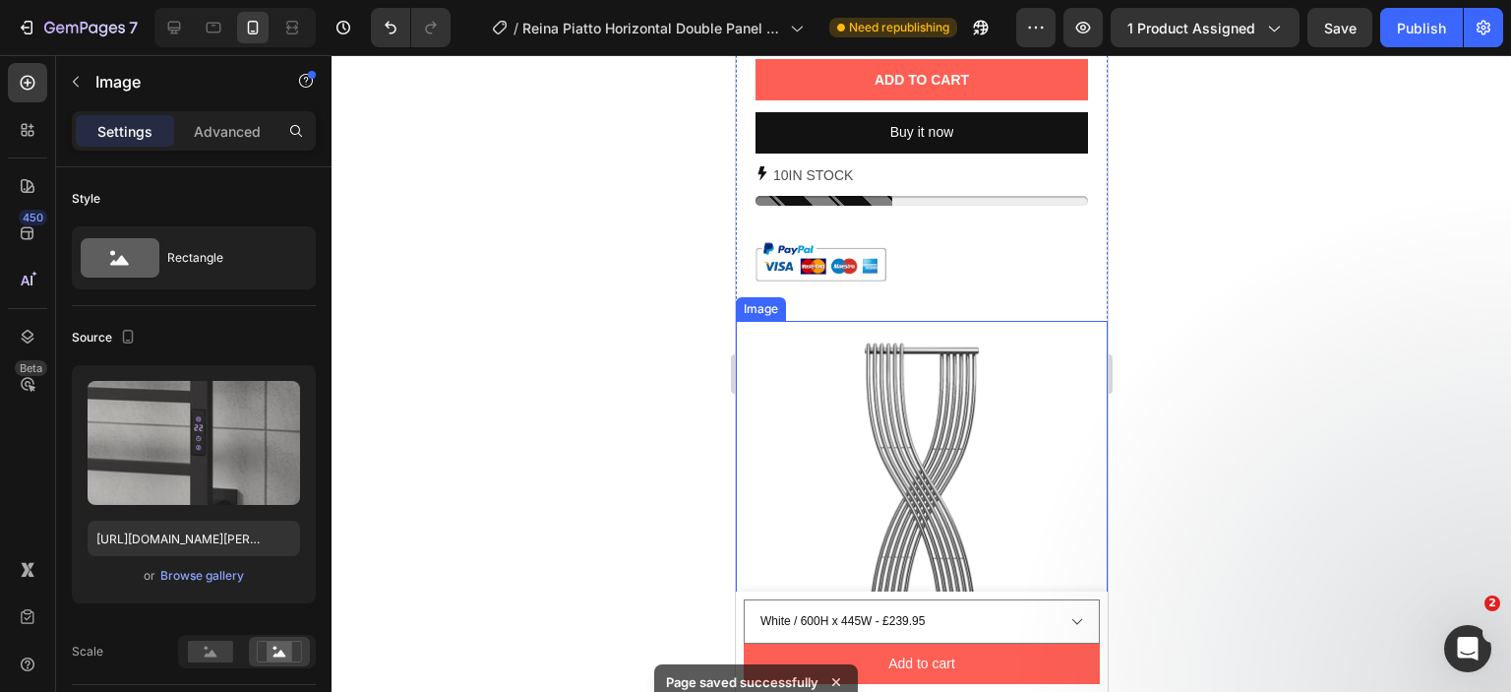
click at [864, 474] on img at bounding box center [921, 507] width 372 height 372
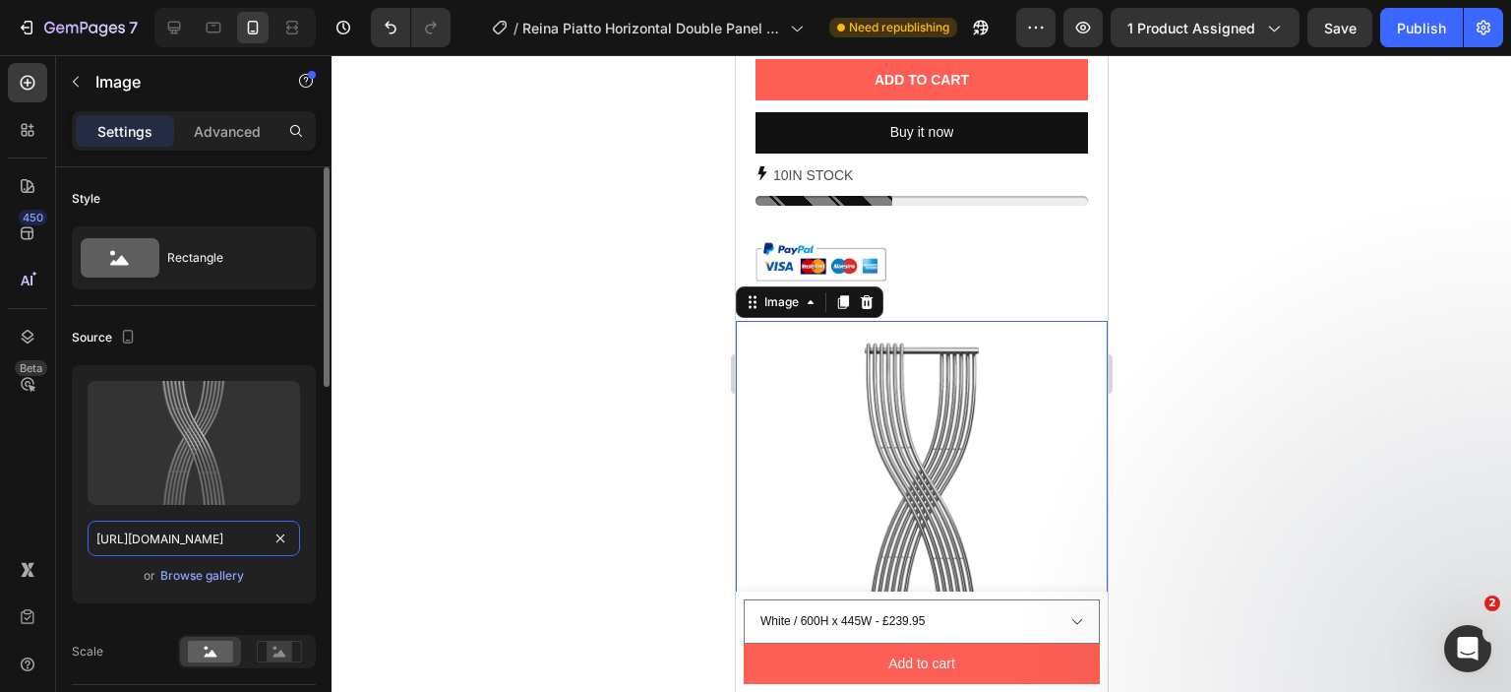
click at [143, 530] on input "[URL][DOMAIN_NAME]" at bounding box center [194, 537] width 213 height 35
paste input "piatto-horizontal-double-600x445-anthracite.png?v=1758574605"
type input "https://cdn.shopify.com/s/files/1/0929/8313/2424/files/piatto-horizontal-double…"
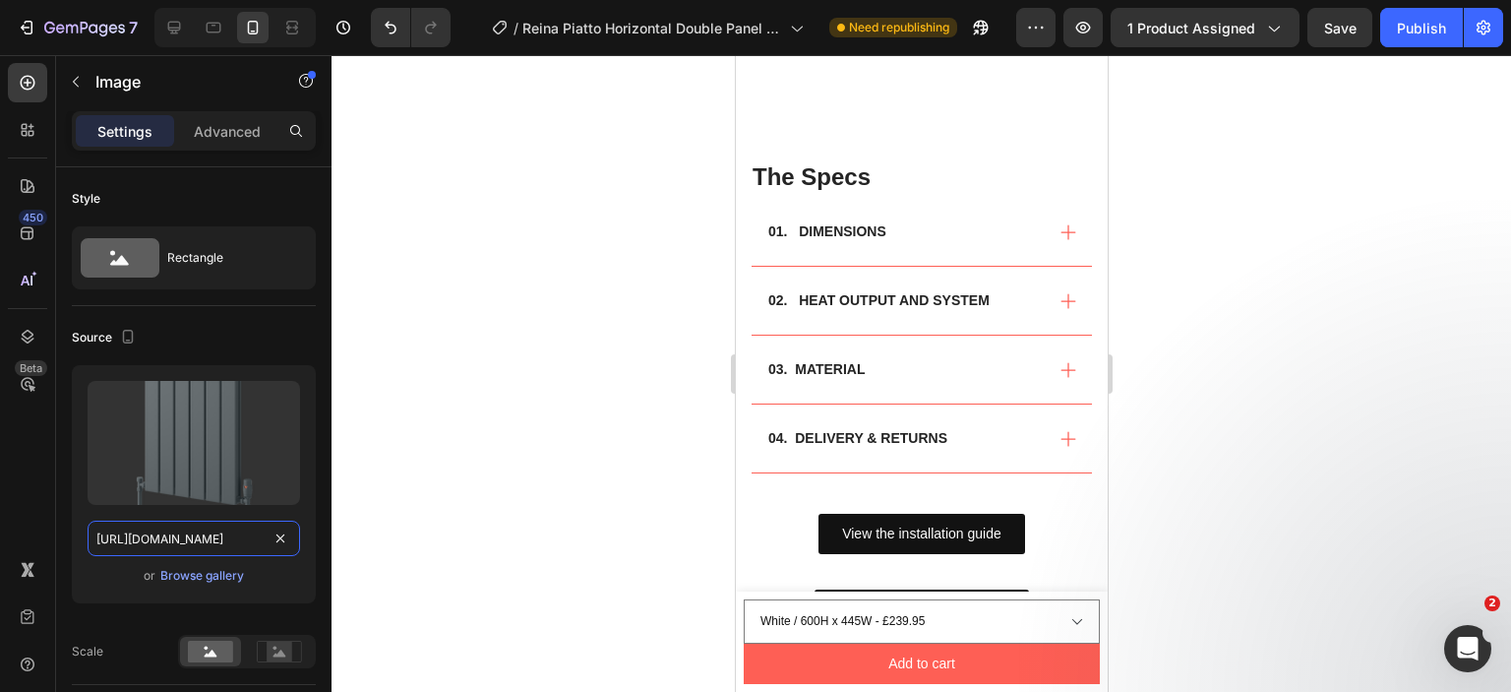
scroll to position [2137, 0]
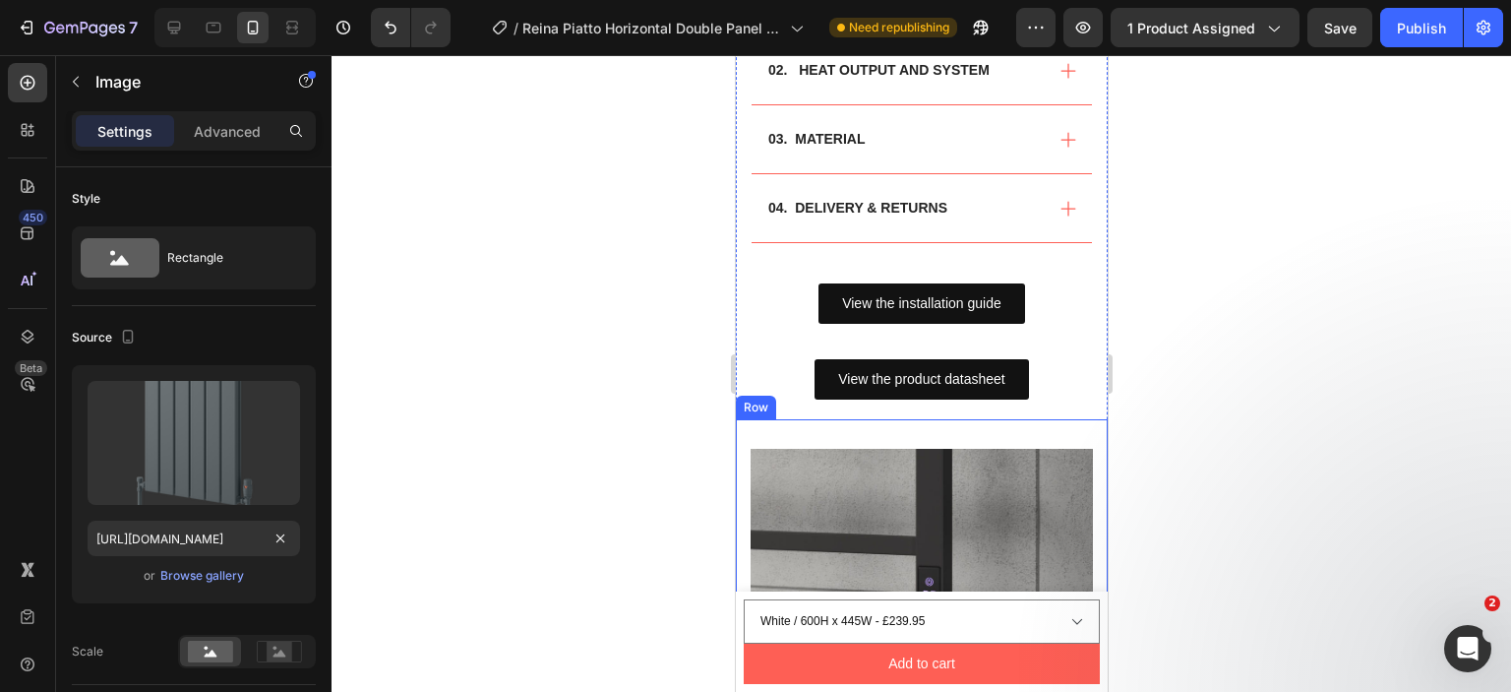
click at [871, 487] on img at bounding box center [921, 620] width 342 height 342
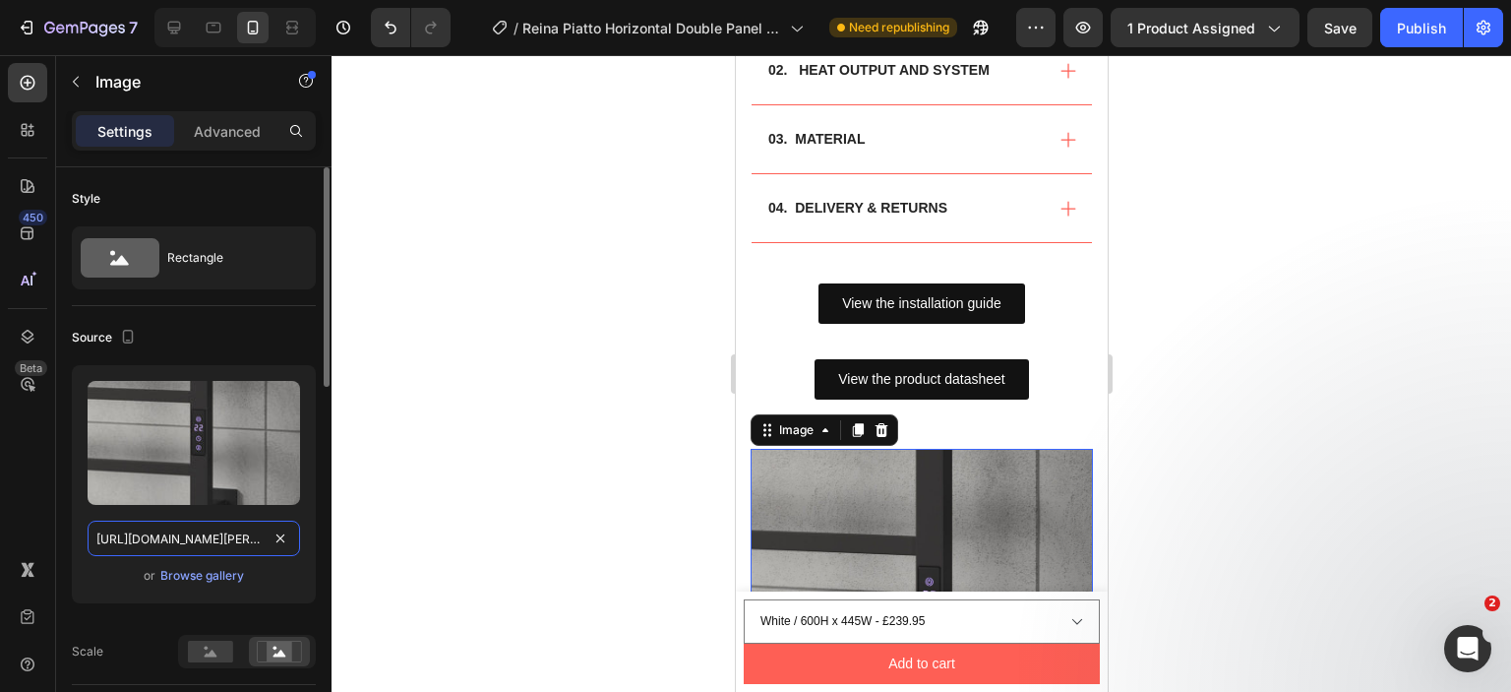
click at [175, 535] on input "[URL][DOMAIN_NAME][PERSON_NAME]" at bounding box center [194, 537] width 213 height 35
paste input "piatto-horizontal-double-600x1420-white.png?v=1758574606"
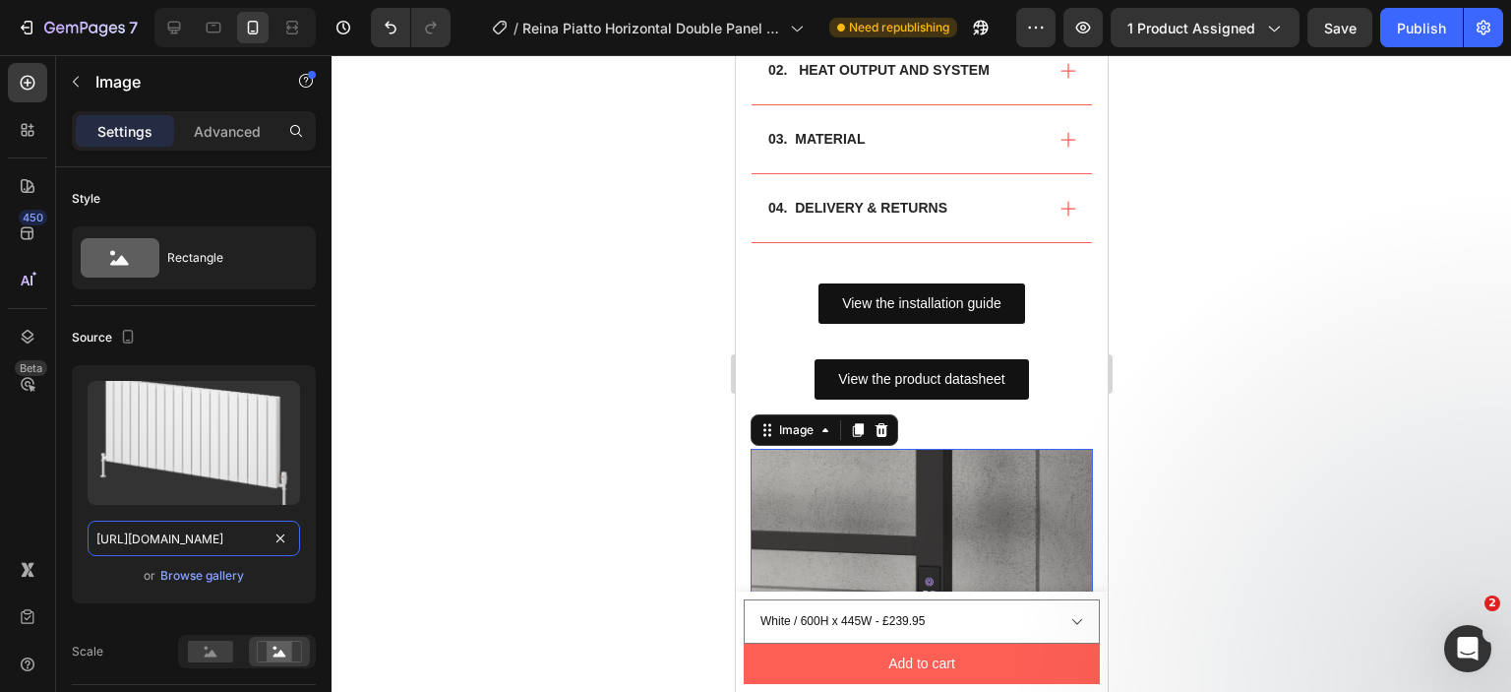
scroll to position [0, 492]
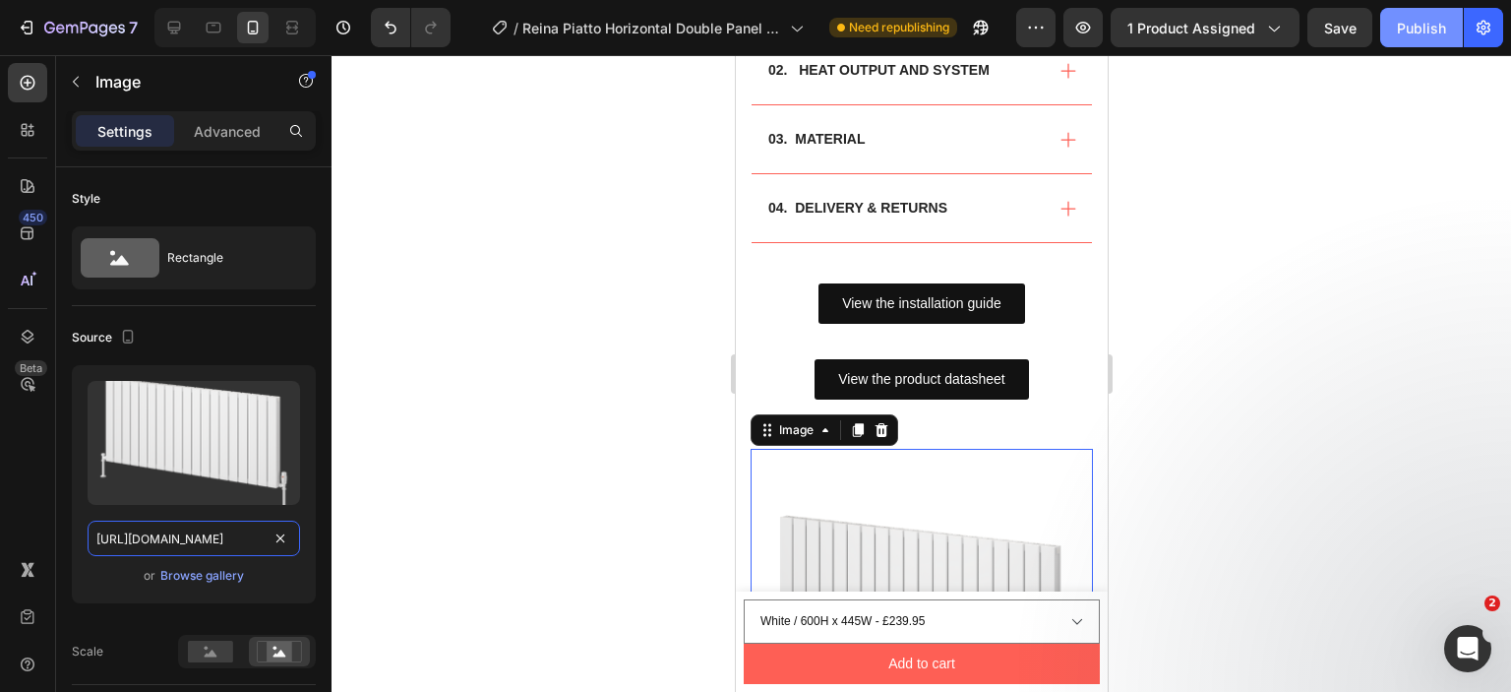
type input "https://cdn.shopify.com/s/files/1/0929/8313/2424/files/piatto-horizontal-double…"
click at [1411, 31] on div "Publish" at bounding box center [1421, 28] width 49 height 21
click at [173, 27] on icon at bounding box center [174, 28] width 13 height 13
type input "750"
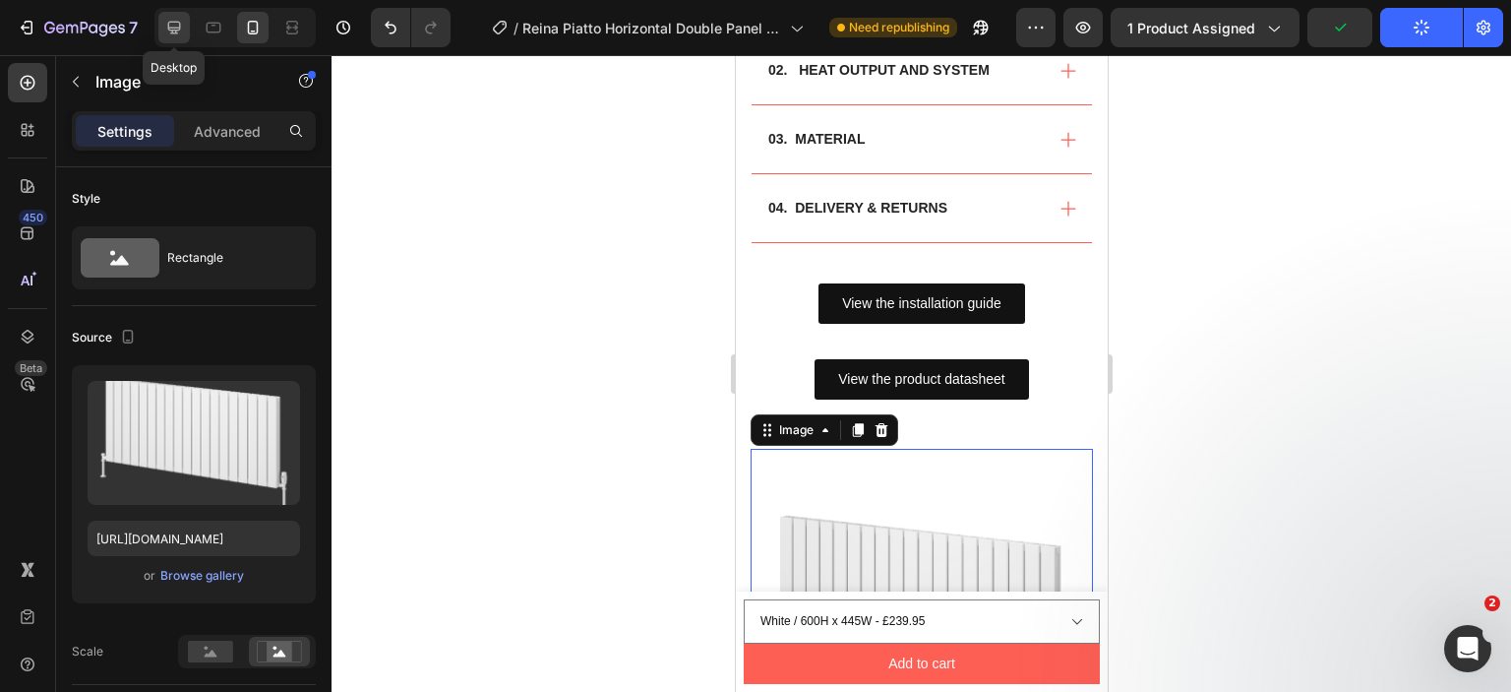
type input "1000"
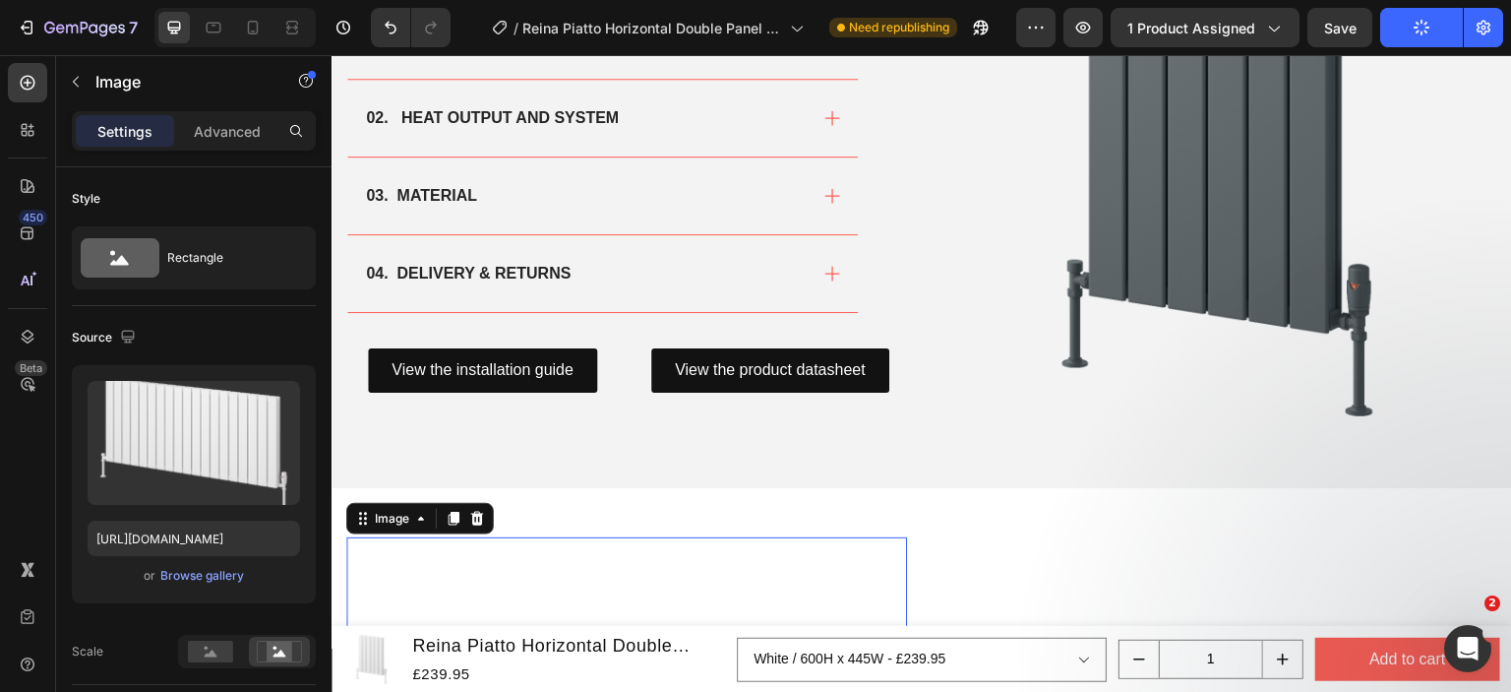
scroll to position [2149, 0]
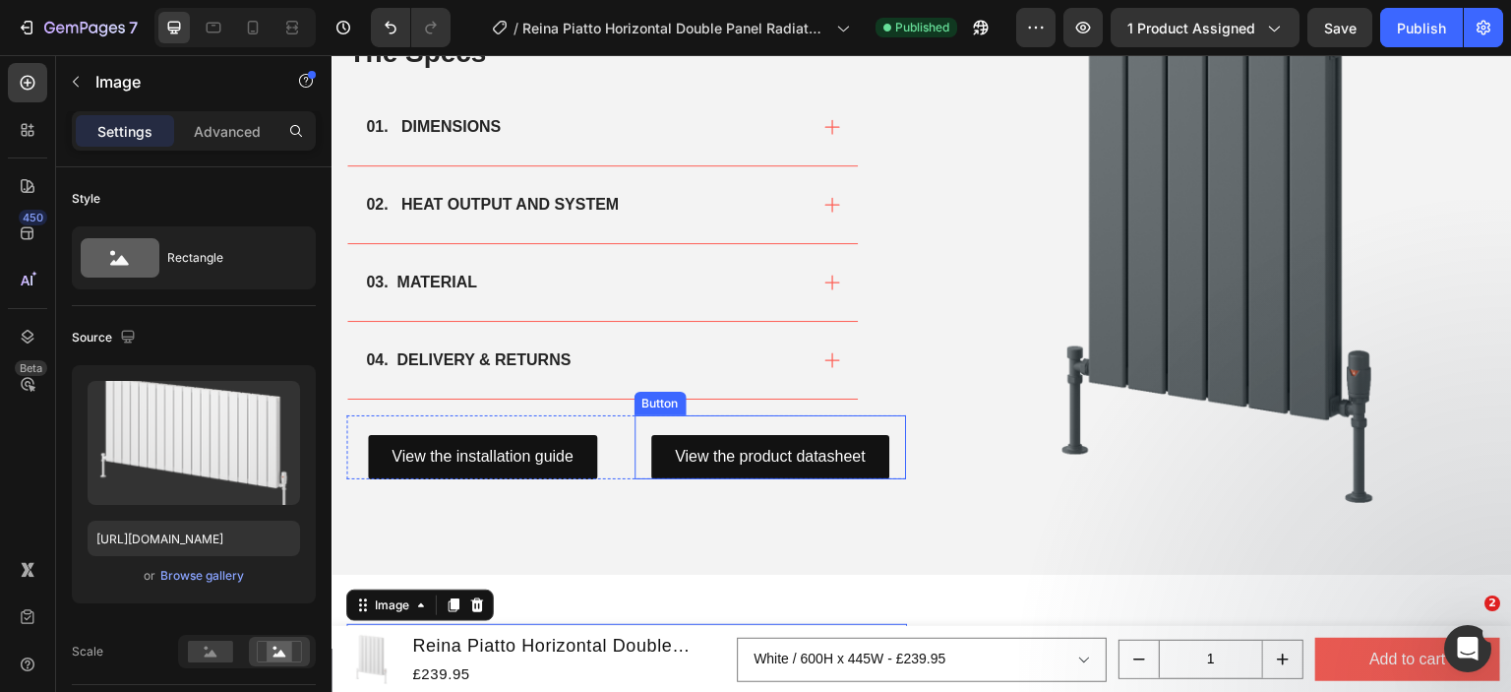
click at [760, 421] on div "View the product datasheet Button" at bounding box center [771, 447] width 273 height 64
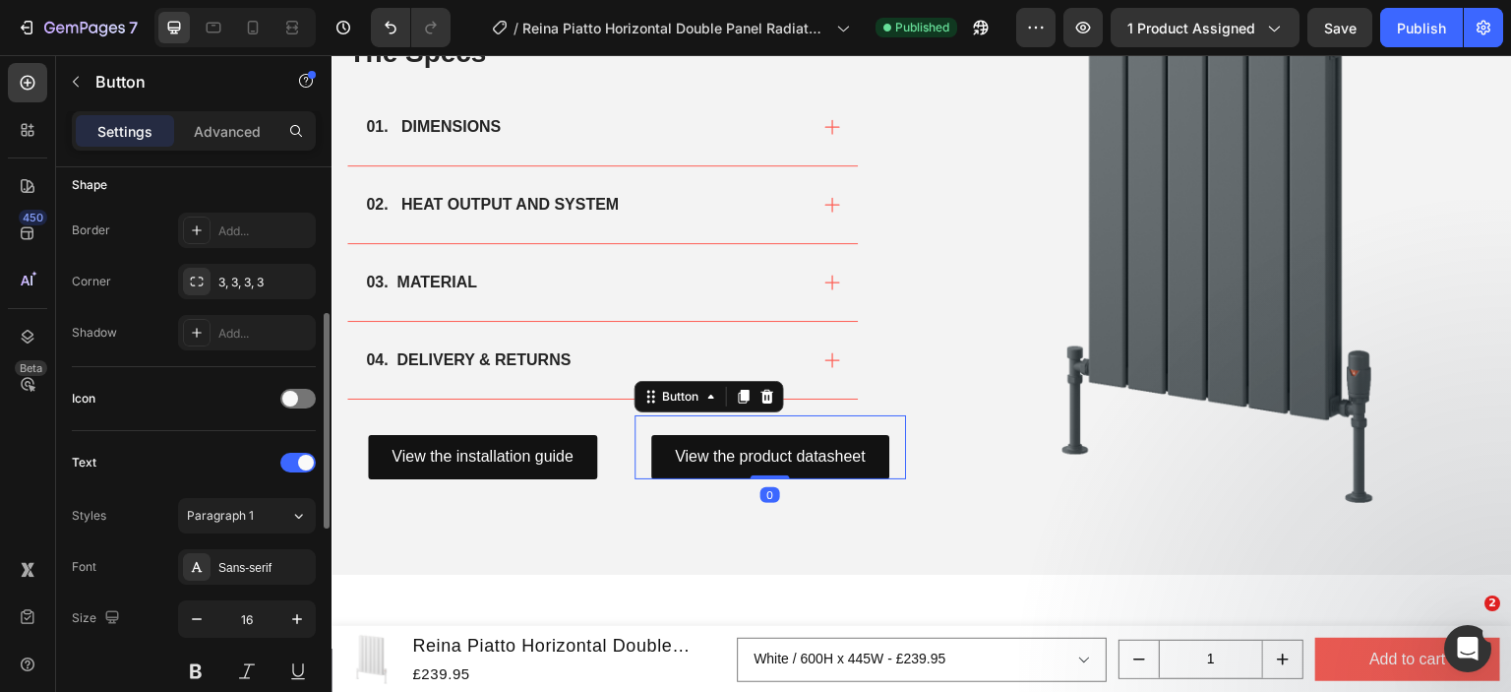
scroll to position [787, 0]
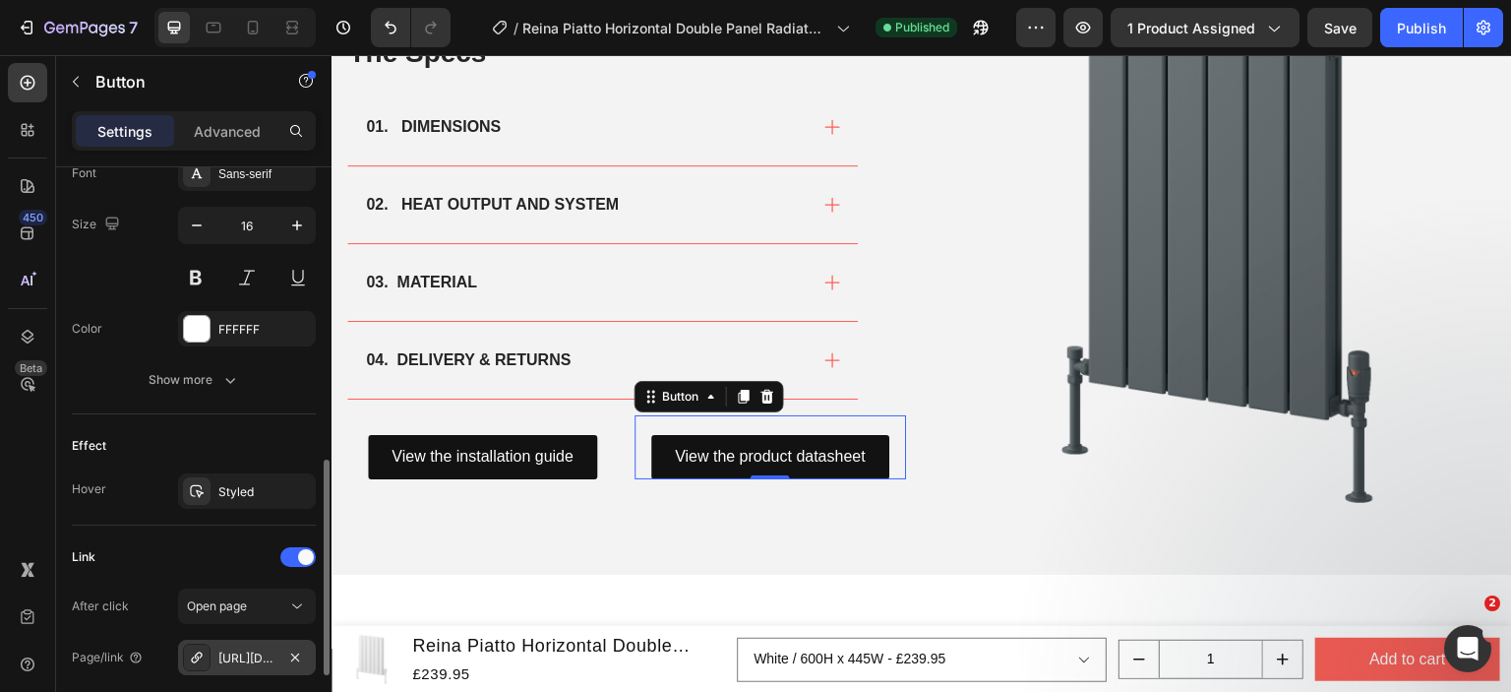
click at [240, 657] on div "https://cdn.shopify.com/s/files/1/0929/8313/2424/files/Reina_Velino_Product_Dat…" at bounding box center [246, 658] width 57 height 18
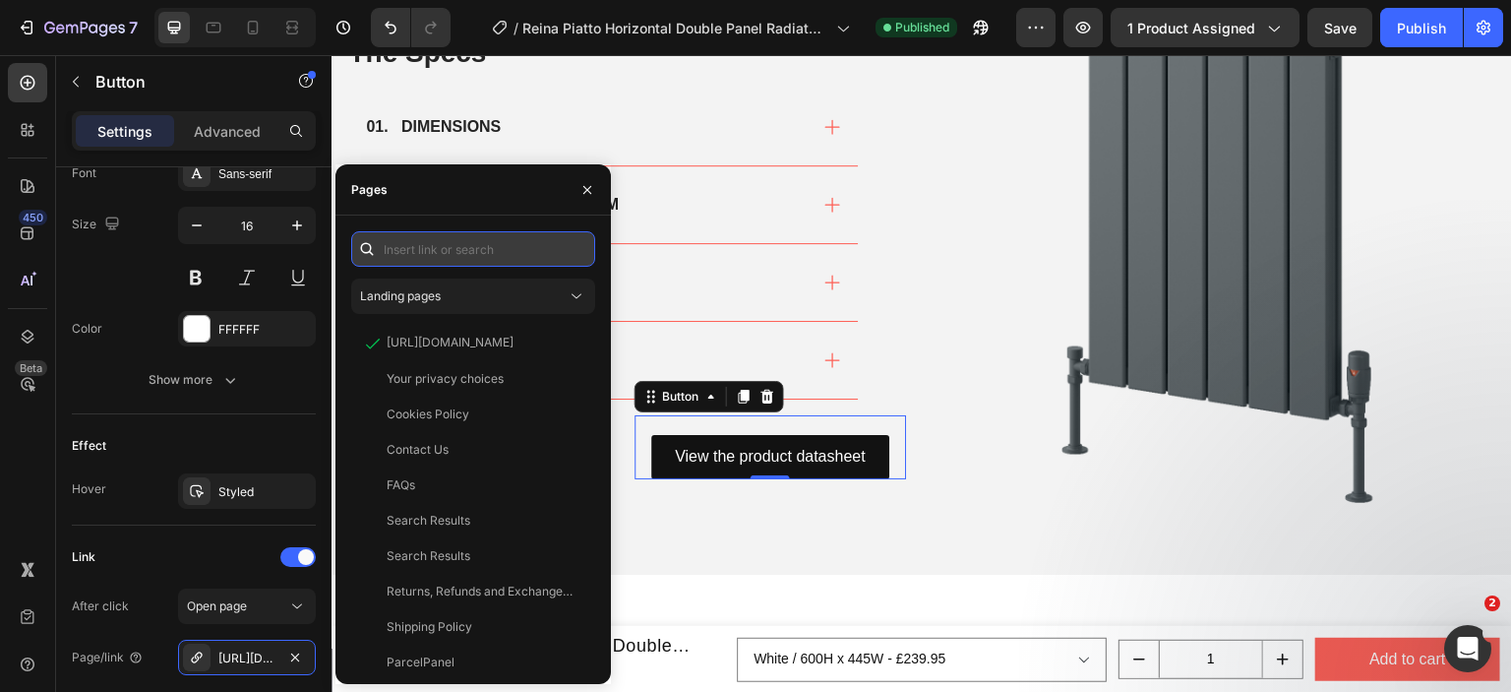
click at [449, 257] on input "text" at bounding box center [473, 248] width 244 height 35
paste input "https://cdn.shopify.com/s/files/1/0929/8313/2424/files/Reina_Piatto_Horizontal_…"
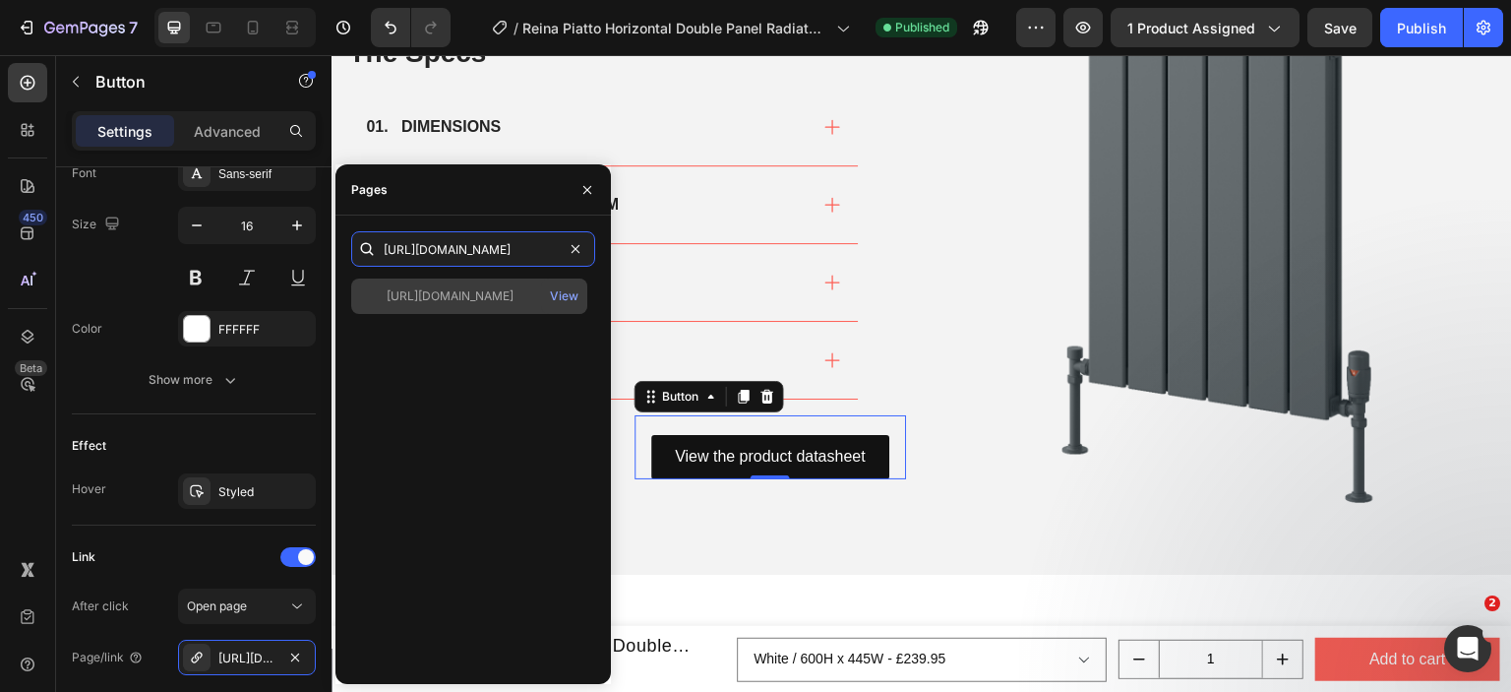
type input "https://cdn.shopify.com/s/files/1/0929/8313/2424/files/Reina_Piatto_Horizontal_…"
click at [445, 284] on div "https://cdn.shopify.com/s/files/1/0929/8313/2424/files/Reina_Piatto_Horizontal_…" at bounding box center [469, 295] width 236 height 35
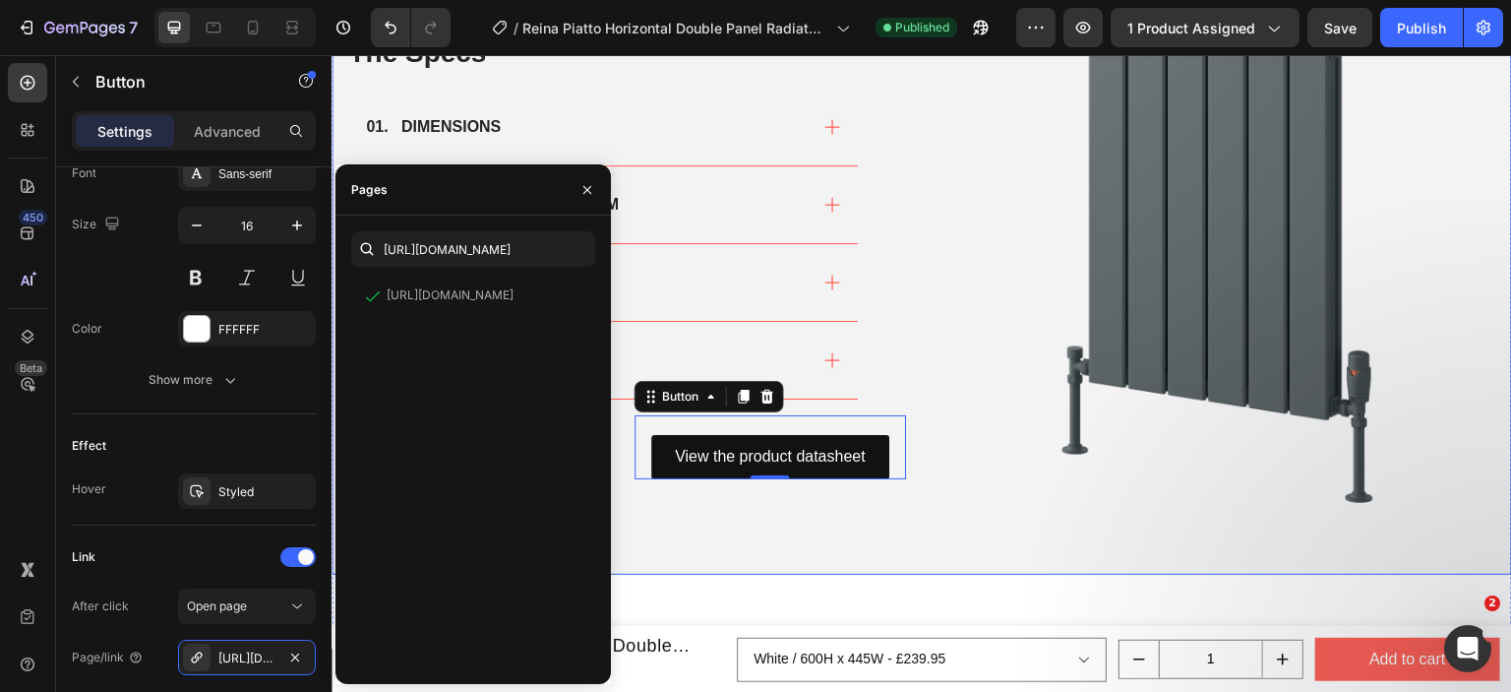
click at [727, 509] on div "The Specs Heading 01. DIMENSIONS 02. HEAT OUTPUT AND SYSTEM 03. MATERIAL 04. DE…" at bounding box center [626, 256] width 560 height 560
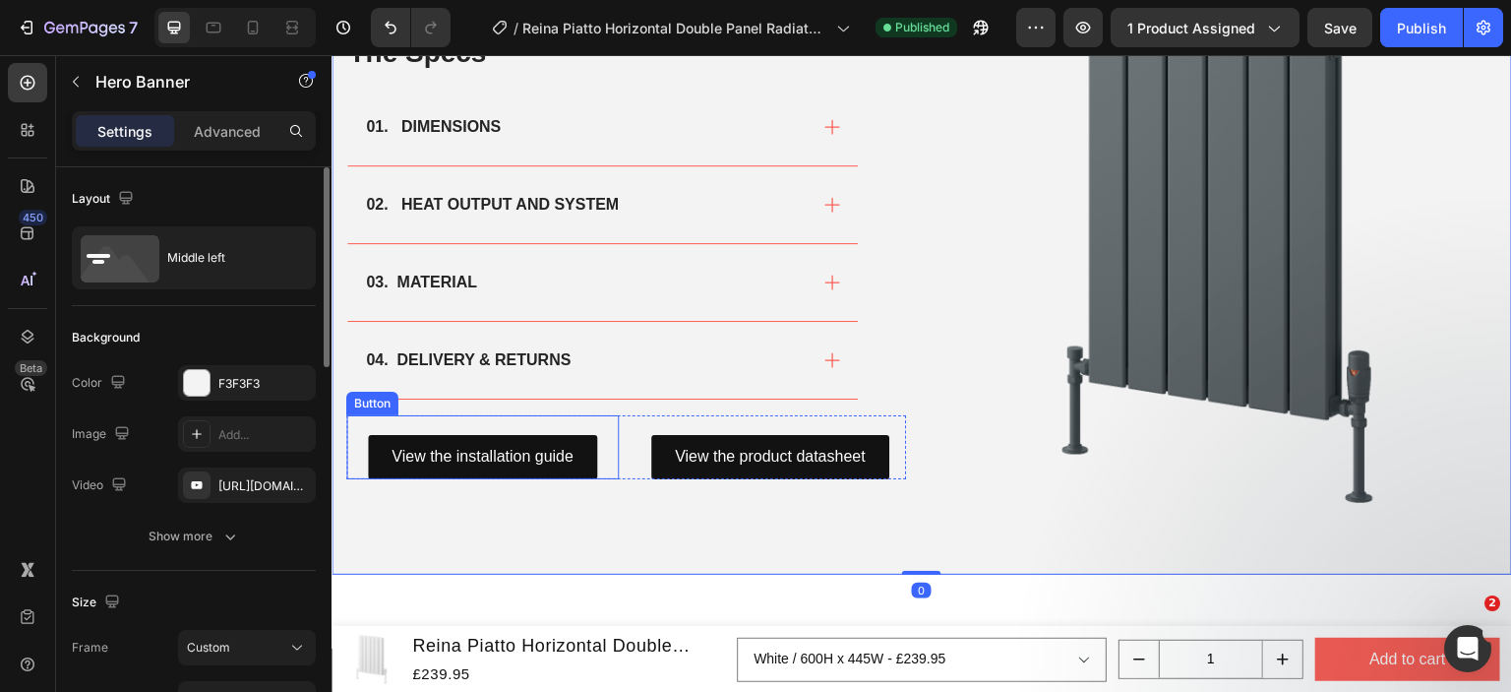
click at [602, 435] on div "View the installation guide Button" at bounding box center [482, 447] width 273 height 64
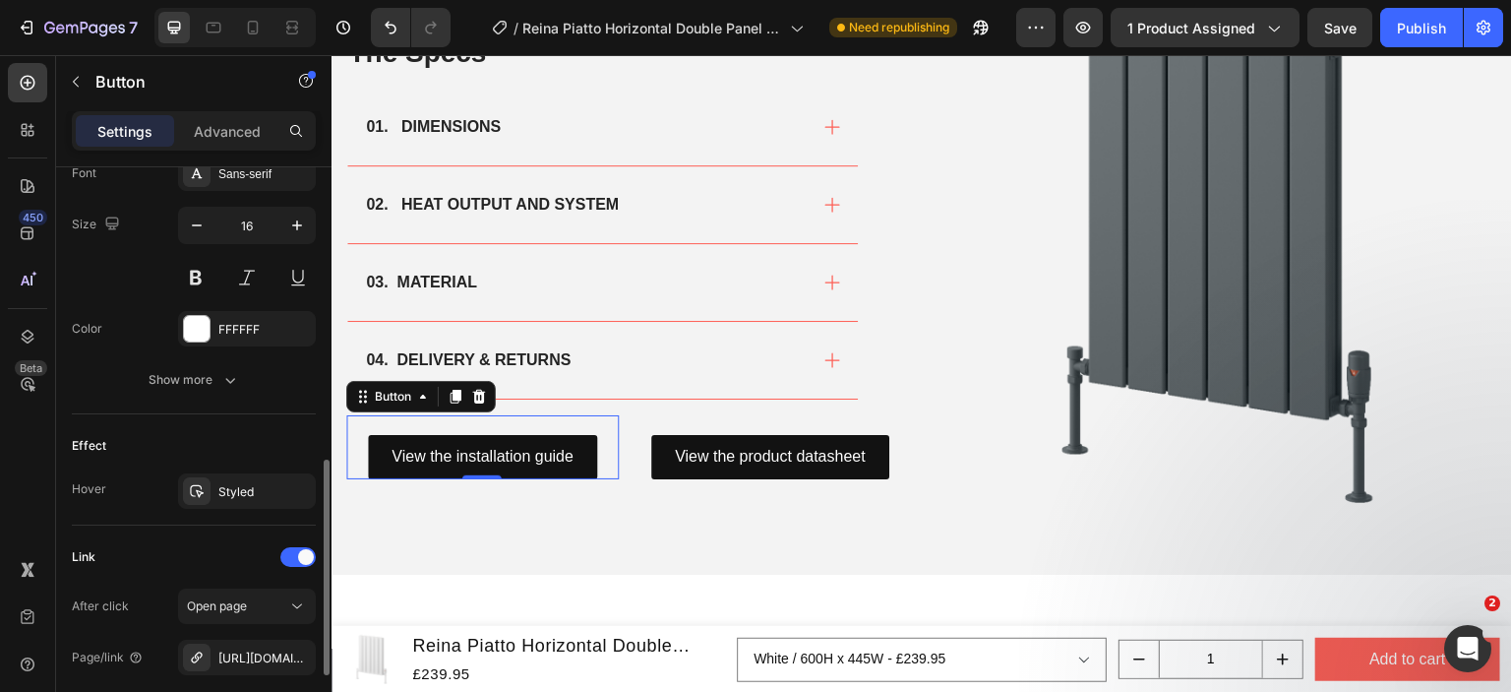
scroll to position [980, 0]
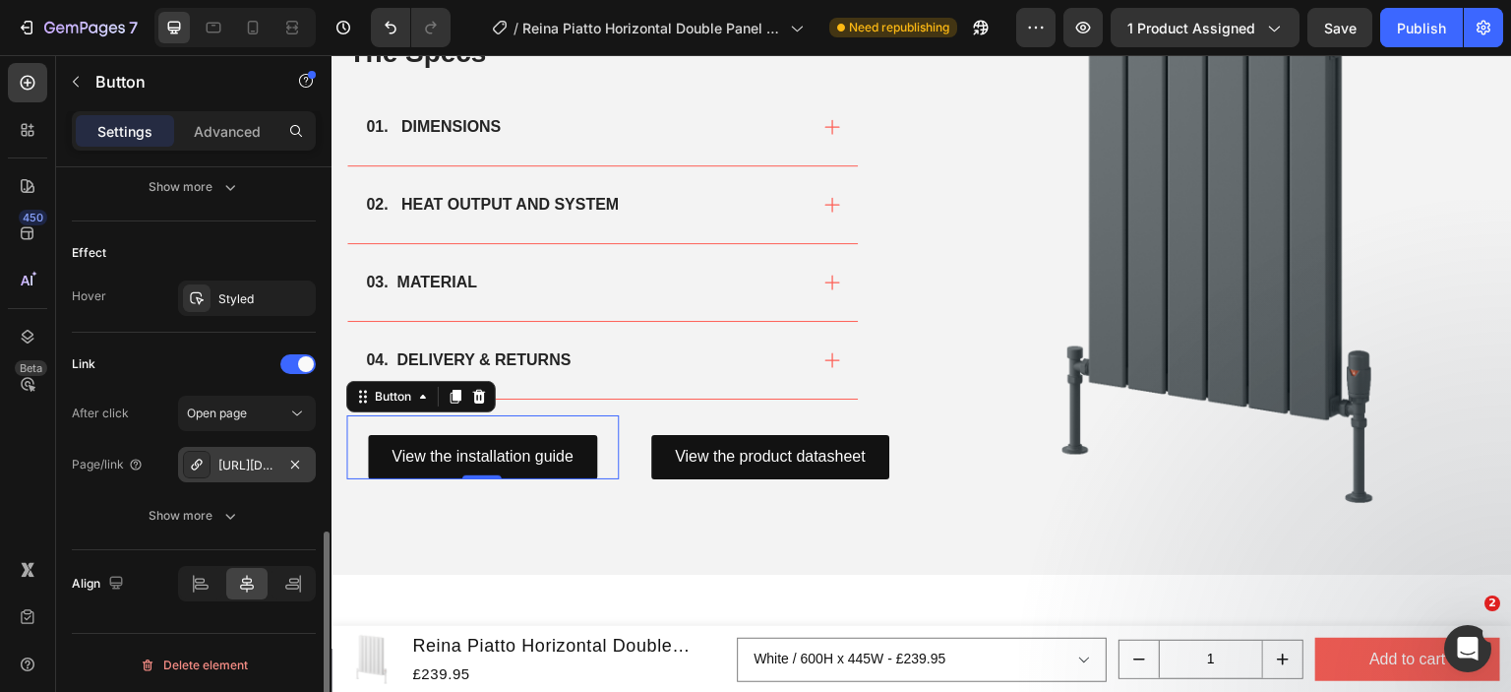
click at [242, 462] on div "https://cdn.shopify.com/s/files/1/0929/8313/2424/files/Reina-Velino-Installatio…" at bounding box center [246, 466] width 57 height 18
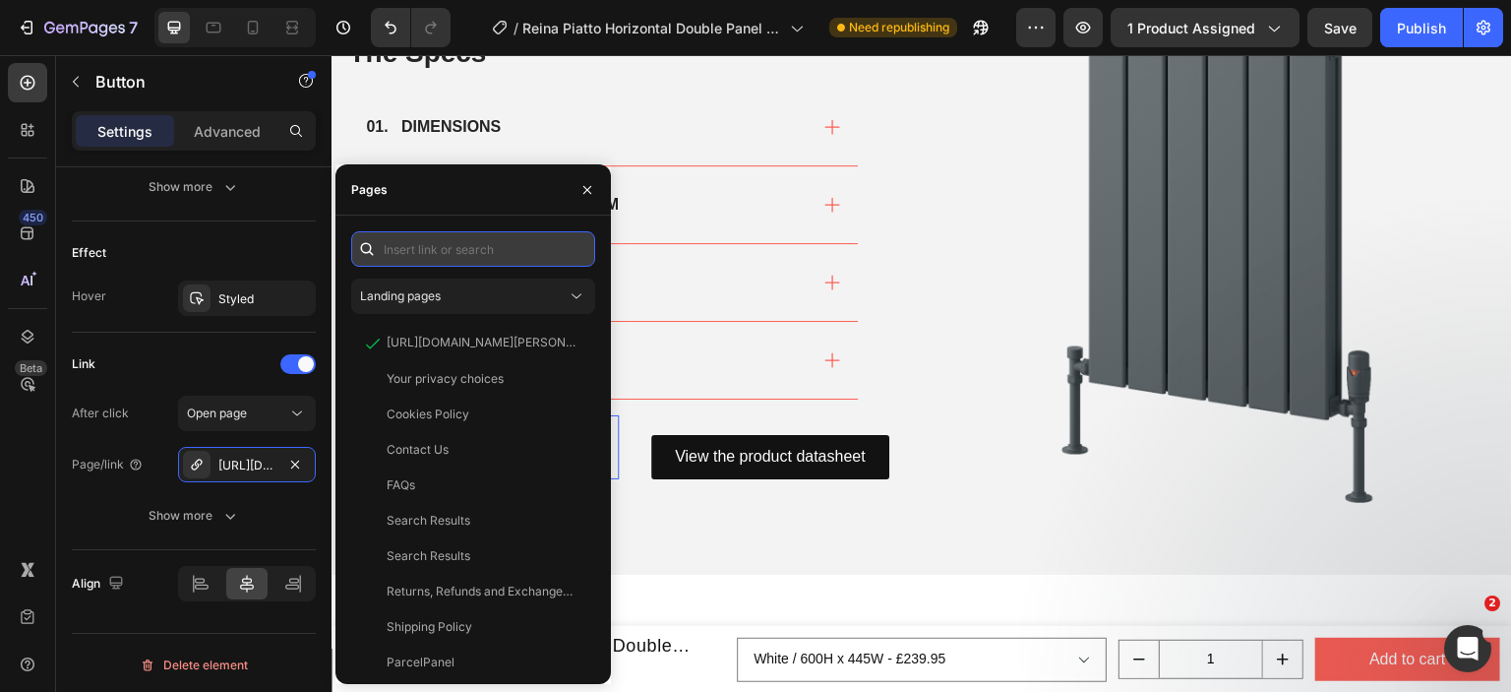
click at [445, 256] on input "text" at bounding box center [473, 248] width 244 height 35
paste input "https://cdn.shopify.com/s/files/1/0929/8313/2424/files/Reina_Piatto_Horizontal_…"
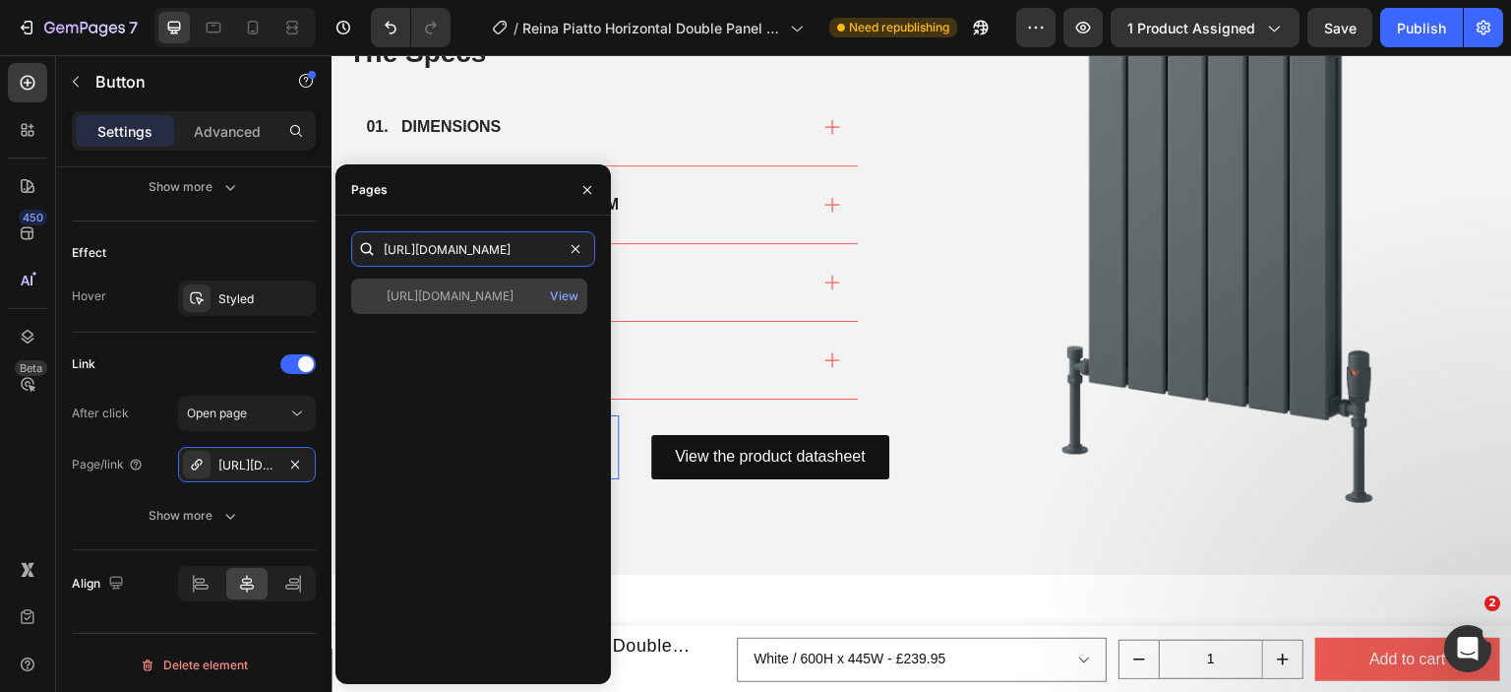
type input "https://cdn.shopify.com/s/files/1/0929/8313/2424/files/Reina_Piatto_Horizontal_…"
click at [442, 287] on div "https://cdn.shopify.com/s/files/1/0929/8313/2424/files/Reina_Piatto_Horizontal_…" at bounding box center [450, 296] width 127 height 18
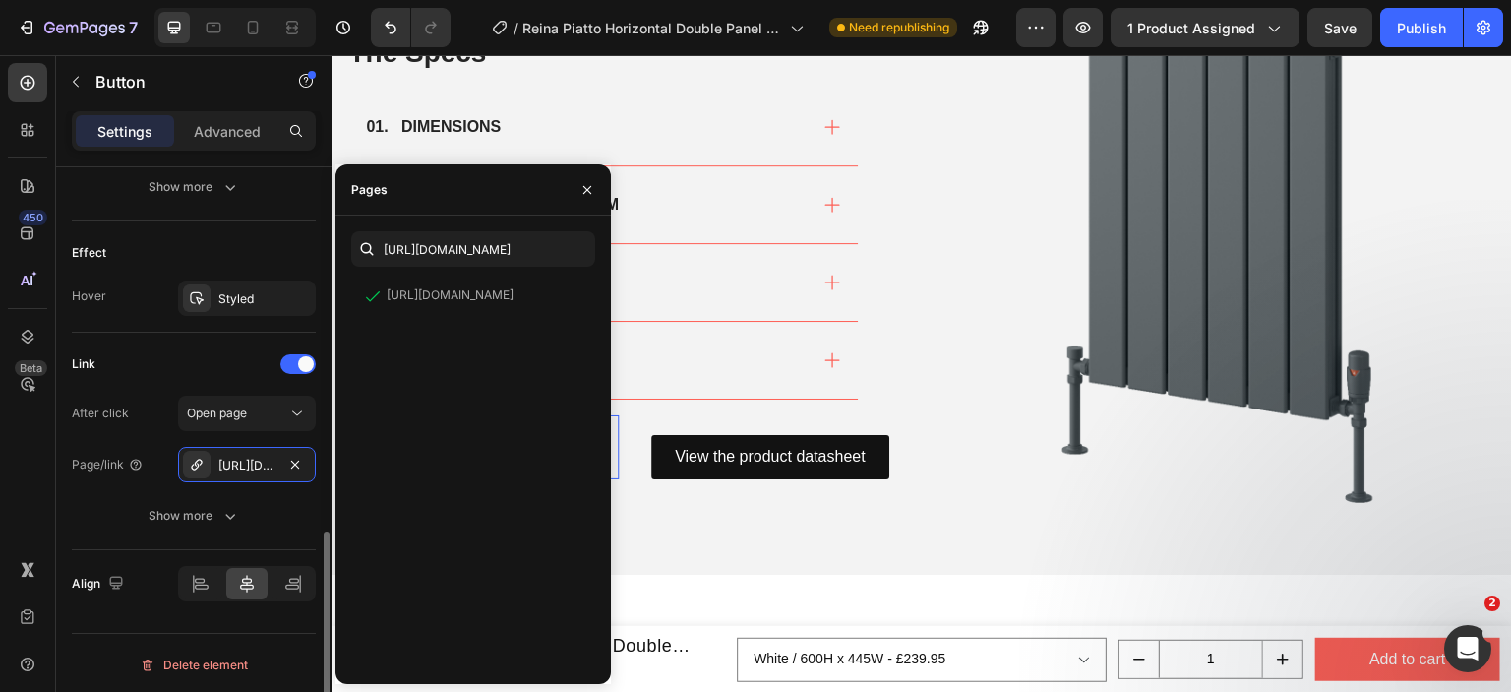
click at [168, 356] on div "Link" at bounding box center [194, 363] width 244 height 31
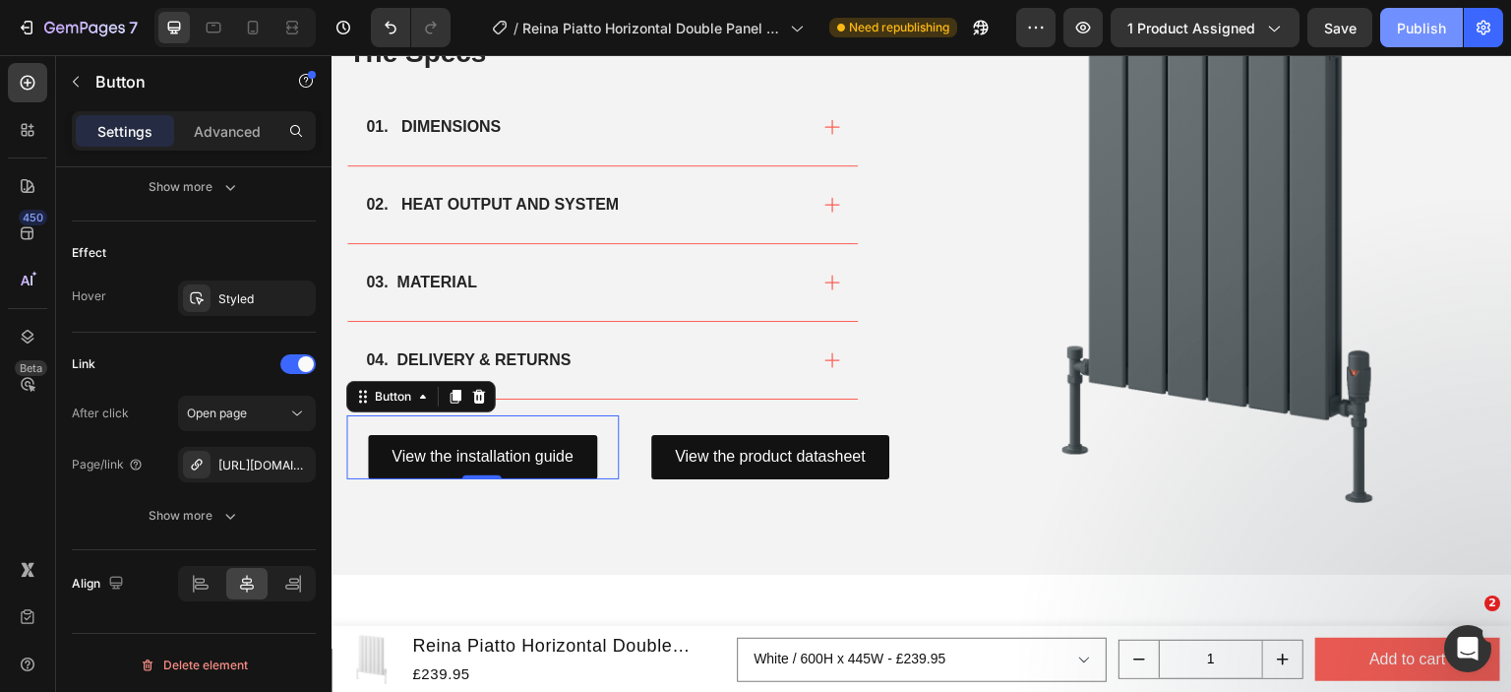
click at [1409, 22] on div "Publish" at bounding box center [1421, 28] width 49 height 21
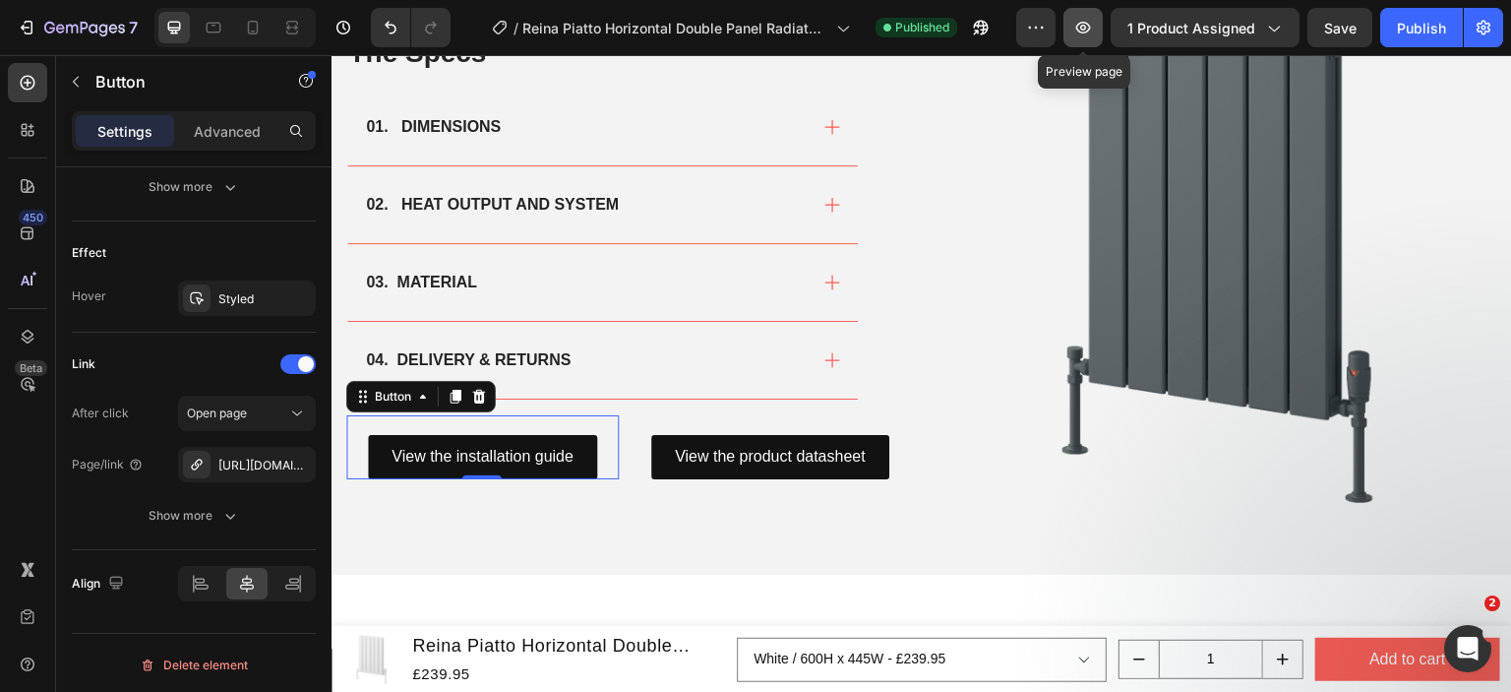
click at [1085, 26] on icon "button" at bounding box center [1083, 28] width 6 height 6
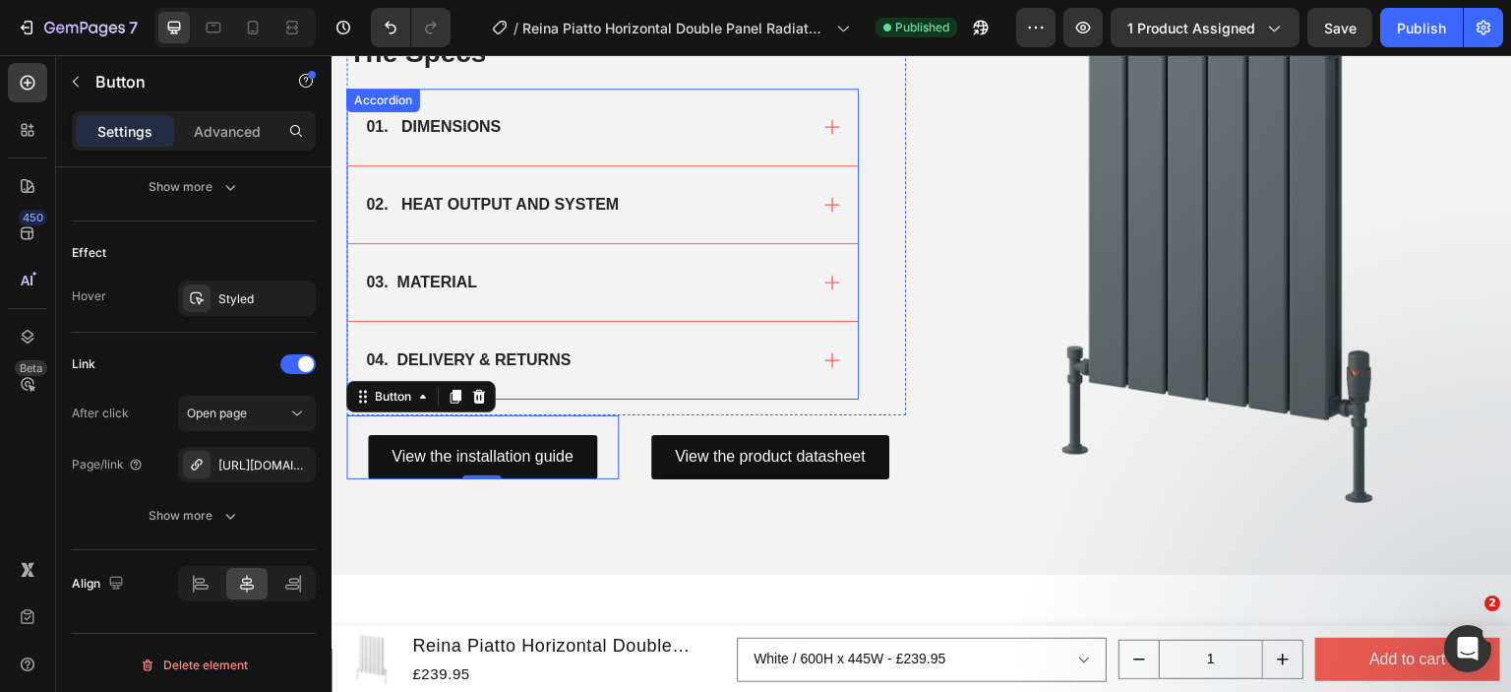
click at [572, 149] on div "01. DIMENSIONS" at bounding box center [602, 127] width 511 height 77
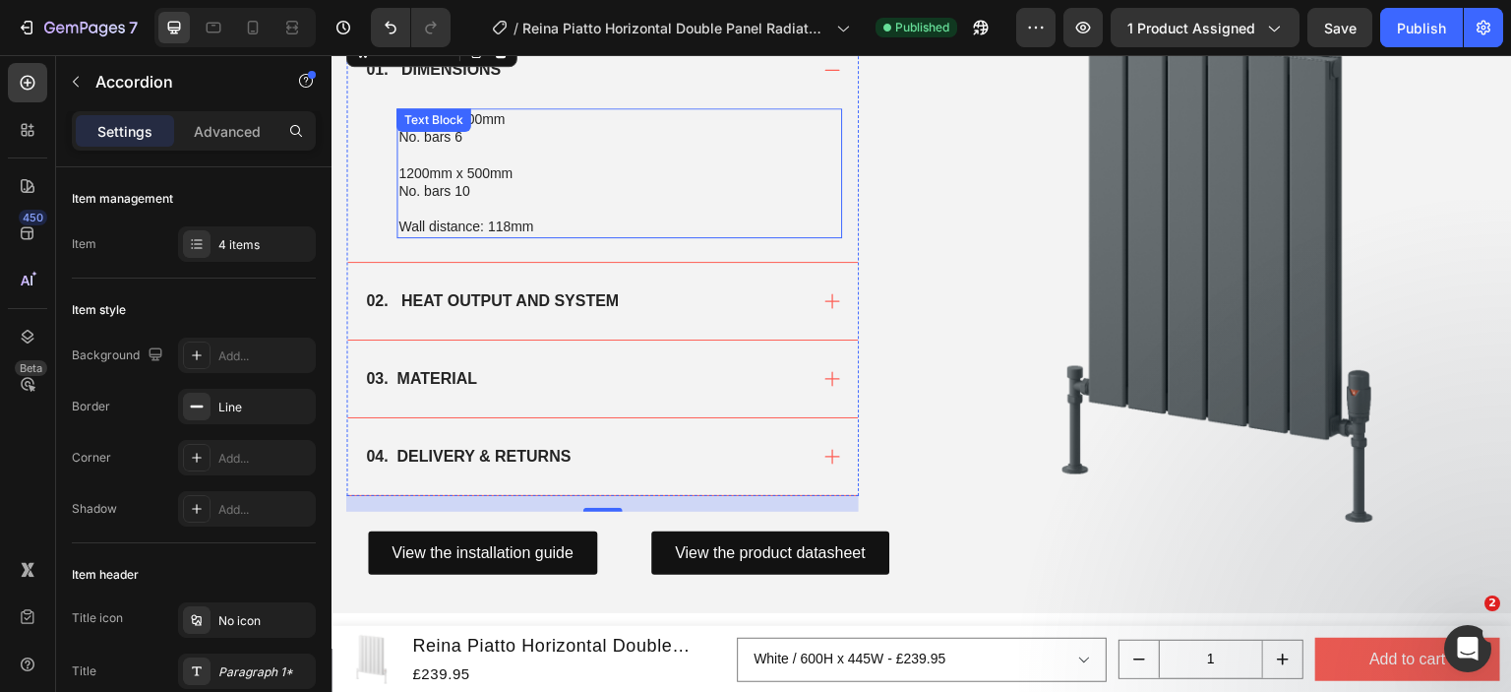
click at [560, 205] on p at bounding box center [619, 209] width 442 height 18
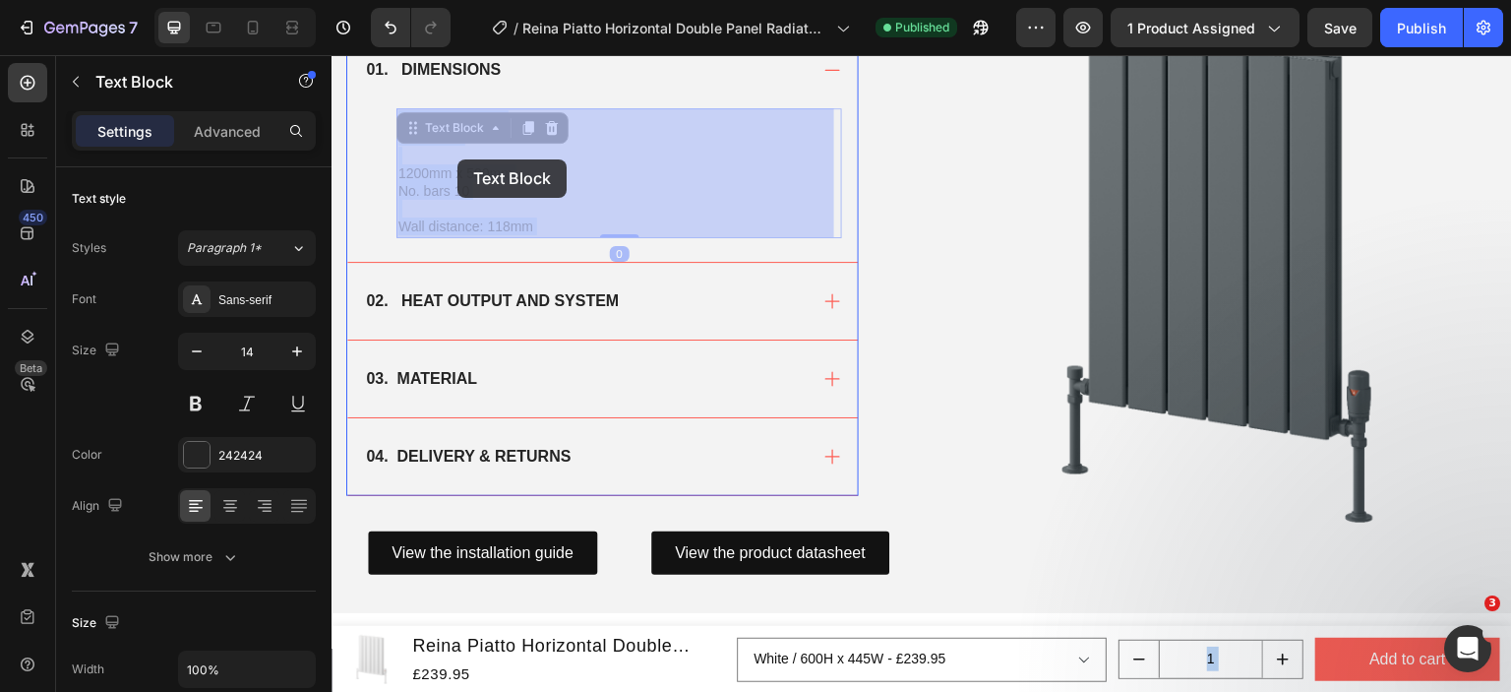
drag, startPoint x: 539, startPoint y: 220, endPoint x: 464, endPoint y: 164, distance: 93.5
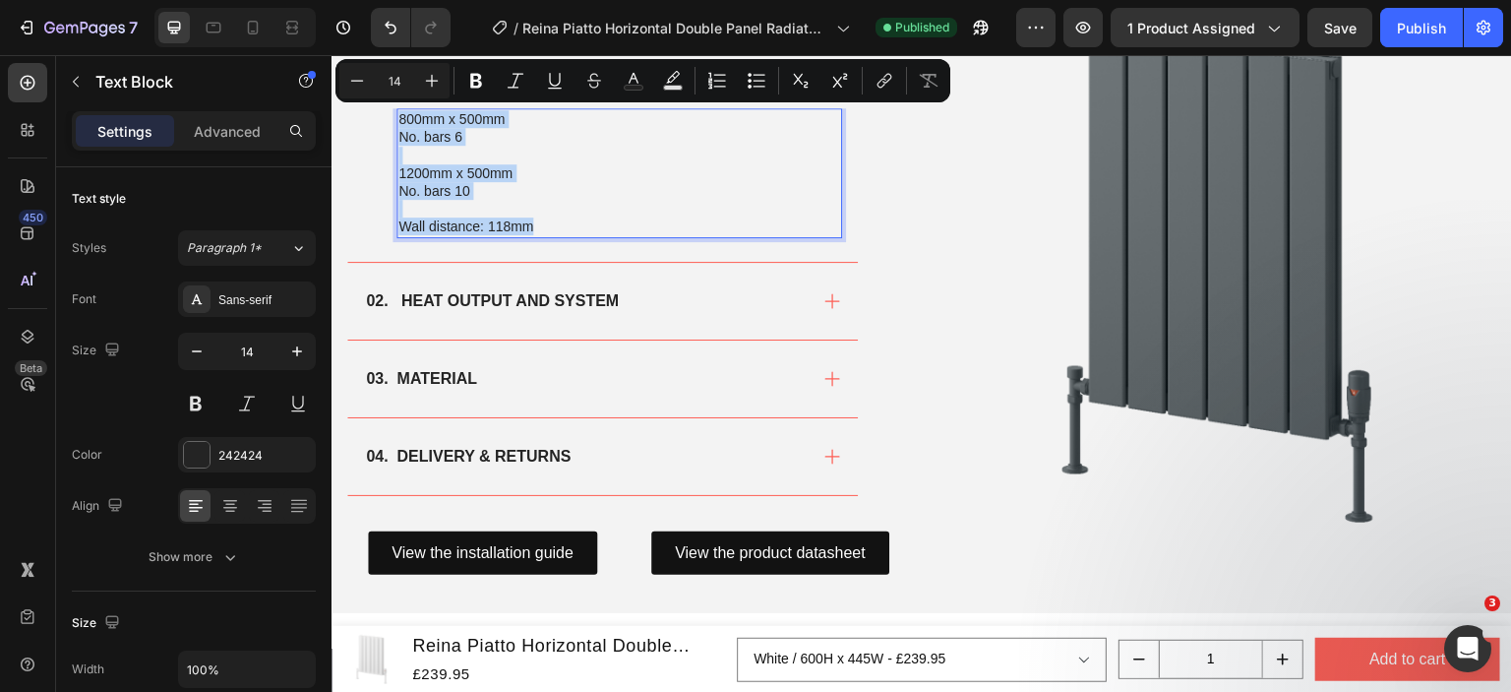
drag, startPoint x: 535, startPoint y: 227, endPoint x: 397, endPoint y: 119, distance: 175.2
click at [397, 119] on div "800mm x 500mm No. bars 6 1200mm x 500mm No. bars 10 Wall distance: 118mm" at bounding box center [620, 172] width 446 height 129
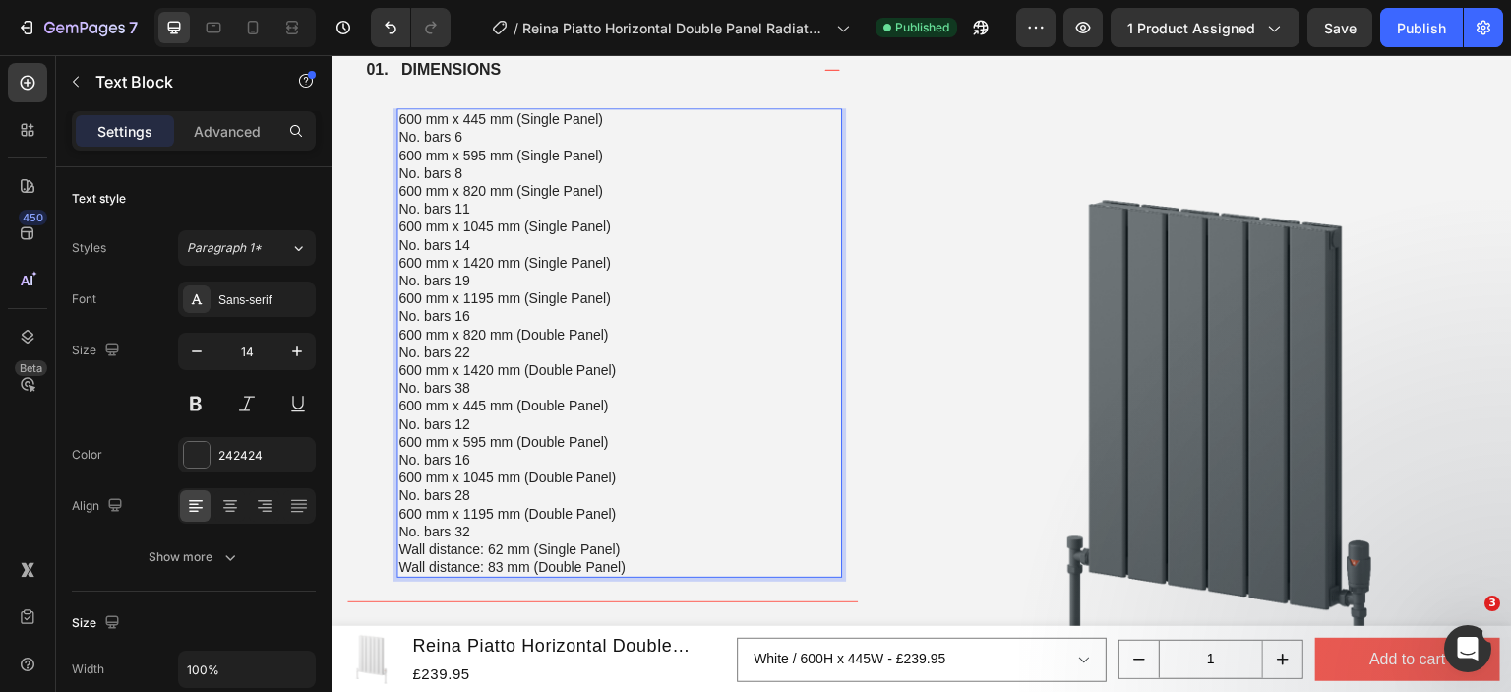
click at [495, 134] on p "600 mm x 445 mm (Single Panel) No. bars 6" at bounding box center [619, 127] width 442 height 35
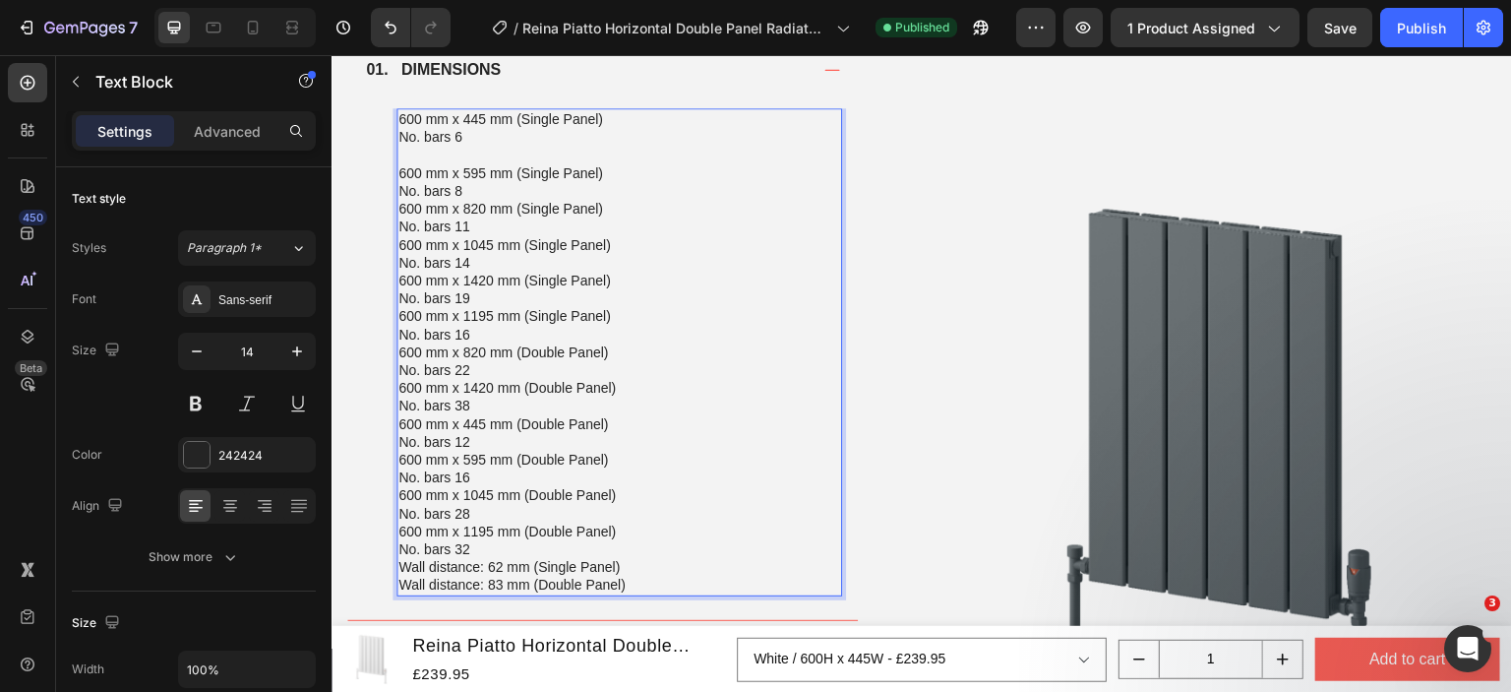
click at [476, 194] on p "600 mm x 595 mm (Single Panel) No. bars 8" at bounding box center [619, 181] width 442 height 35
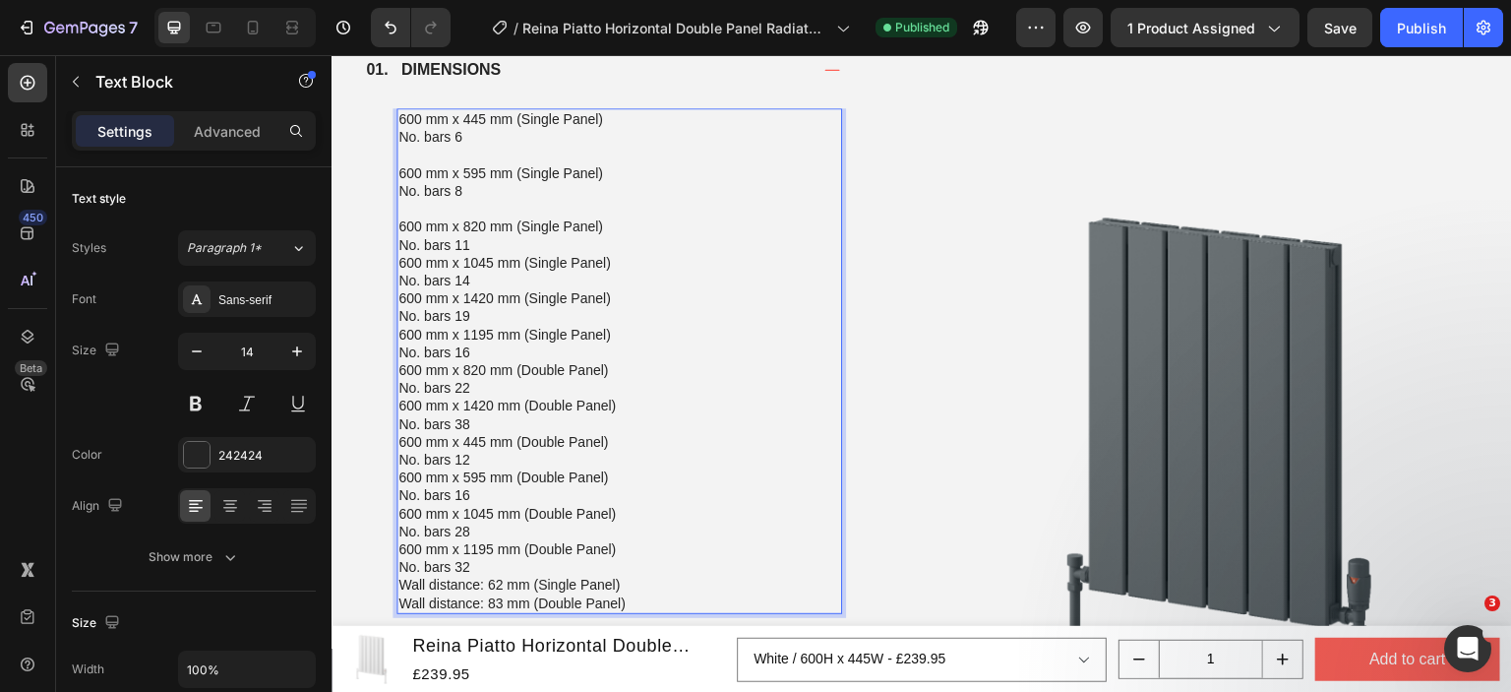
click at [484, 236] on p "600 mm x 820 mm (Single Panel) No. bars 11" at bounding box center [619, 234] width 442 height 35
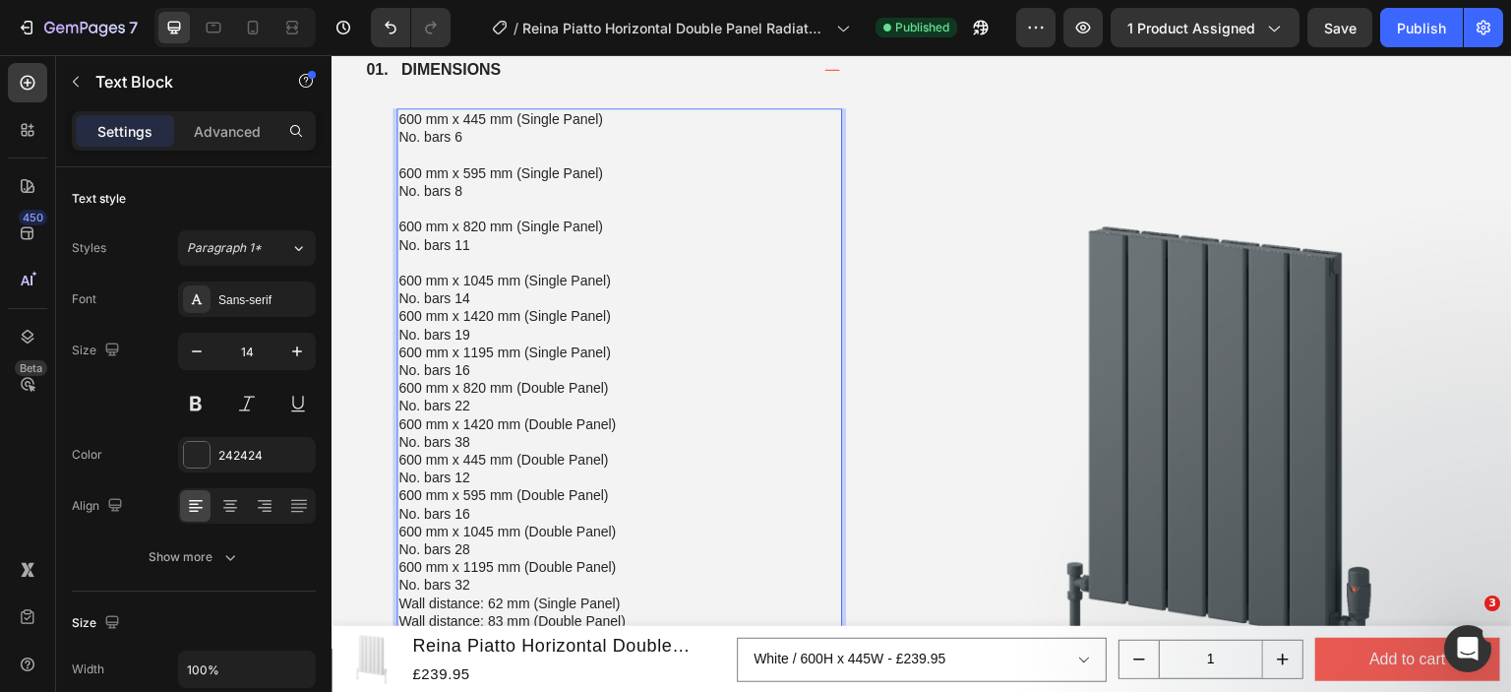
click at [481, 295] on p "600 mm x 1045 mm (Single Panel) No. bars 14" at bounding box center [619, 289] width 442 height 35
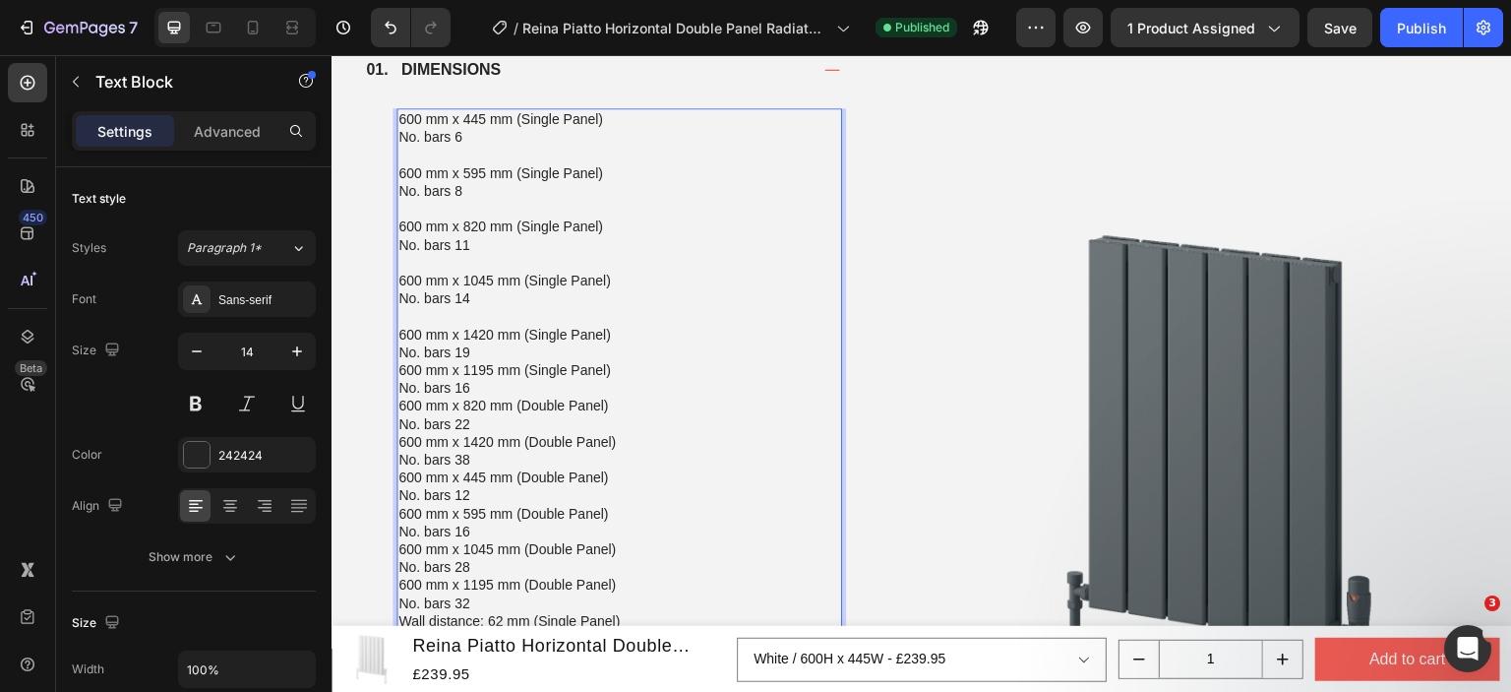
click at [478, 354] on p "600 mm x 1420 mm (Single Panel) No. bars 19" at bounding box center [619, 343] width 442 height 35
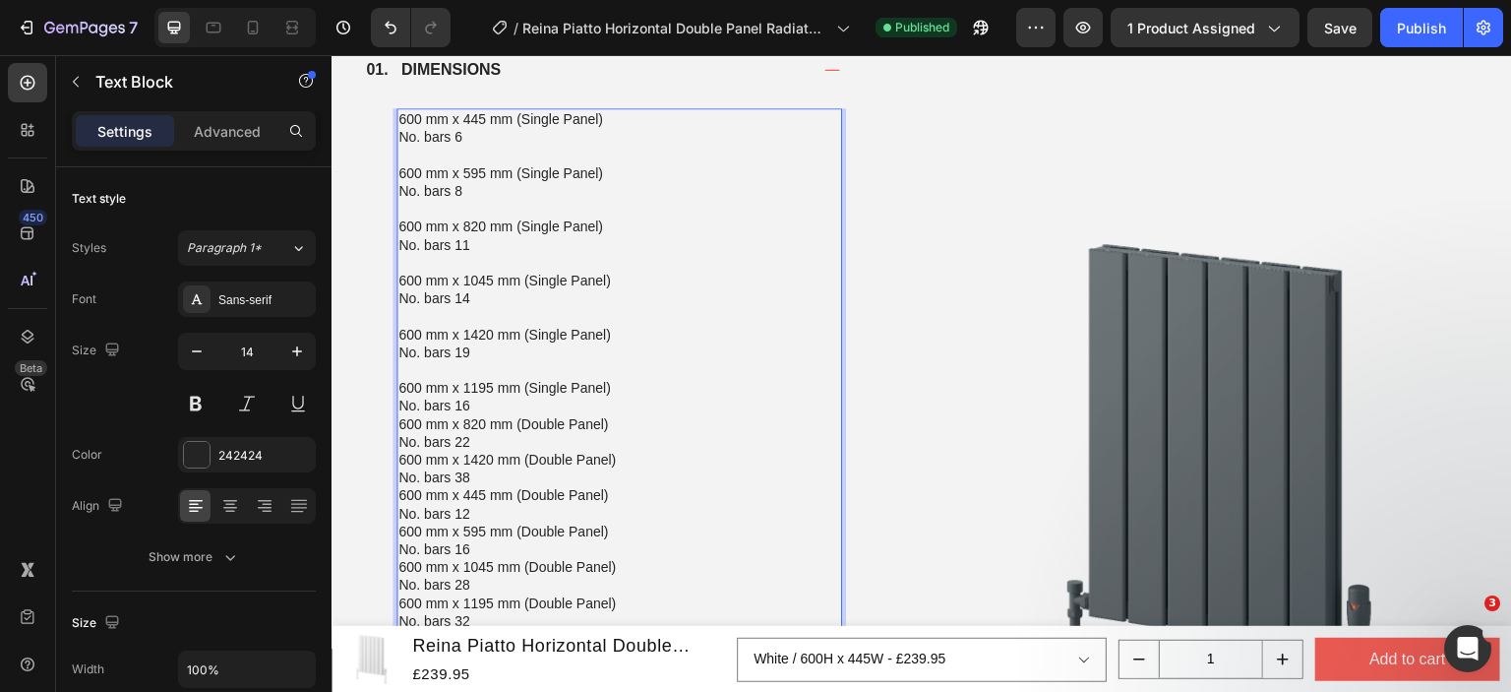
click at [481, 400] on p "600 mm x 1195 mm (Single Panel) No. bars 16" at bounding box center [619, 396] width 442 height 35
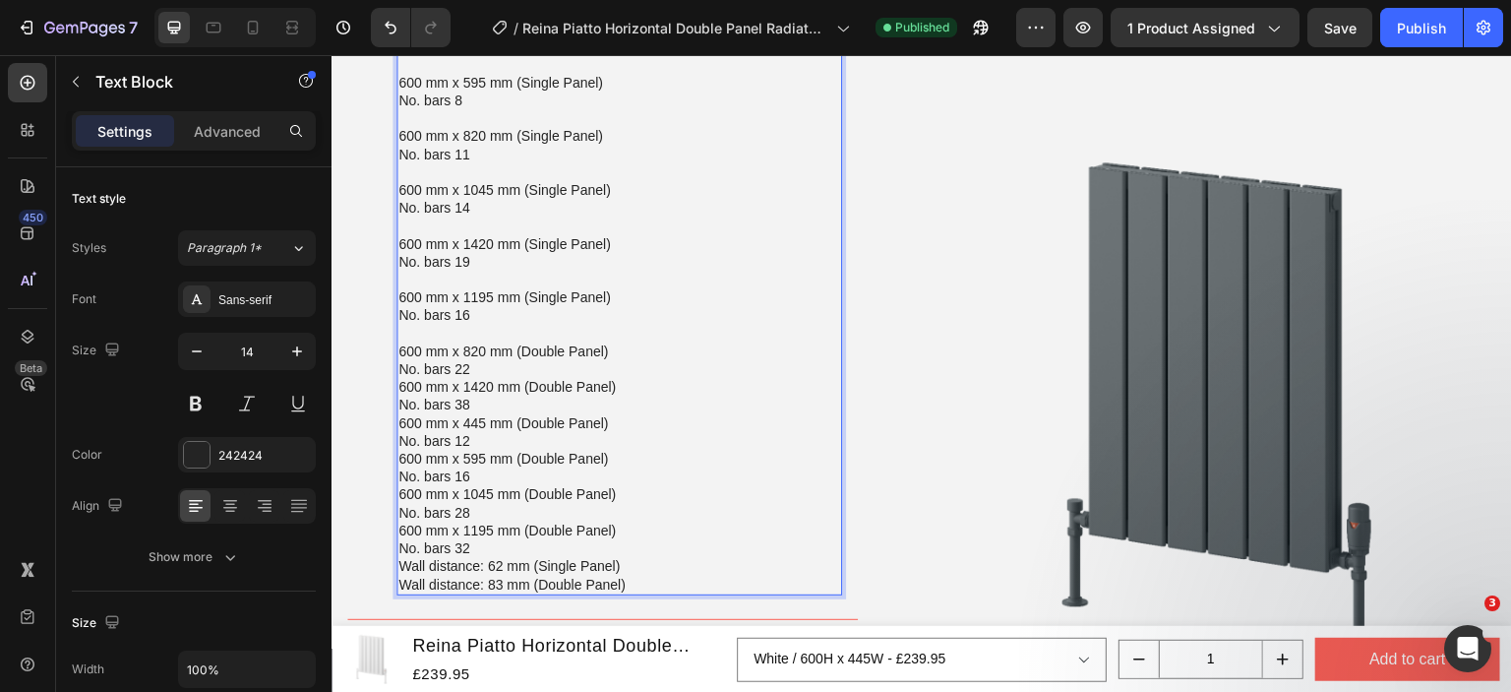
scroll to position [2346, 0]
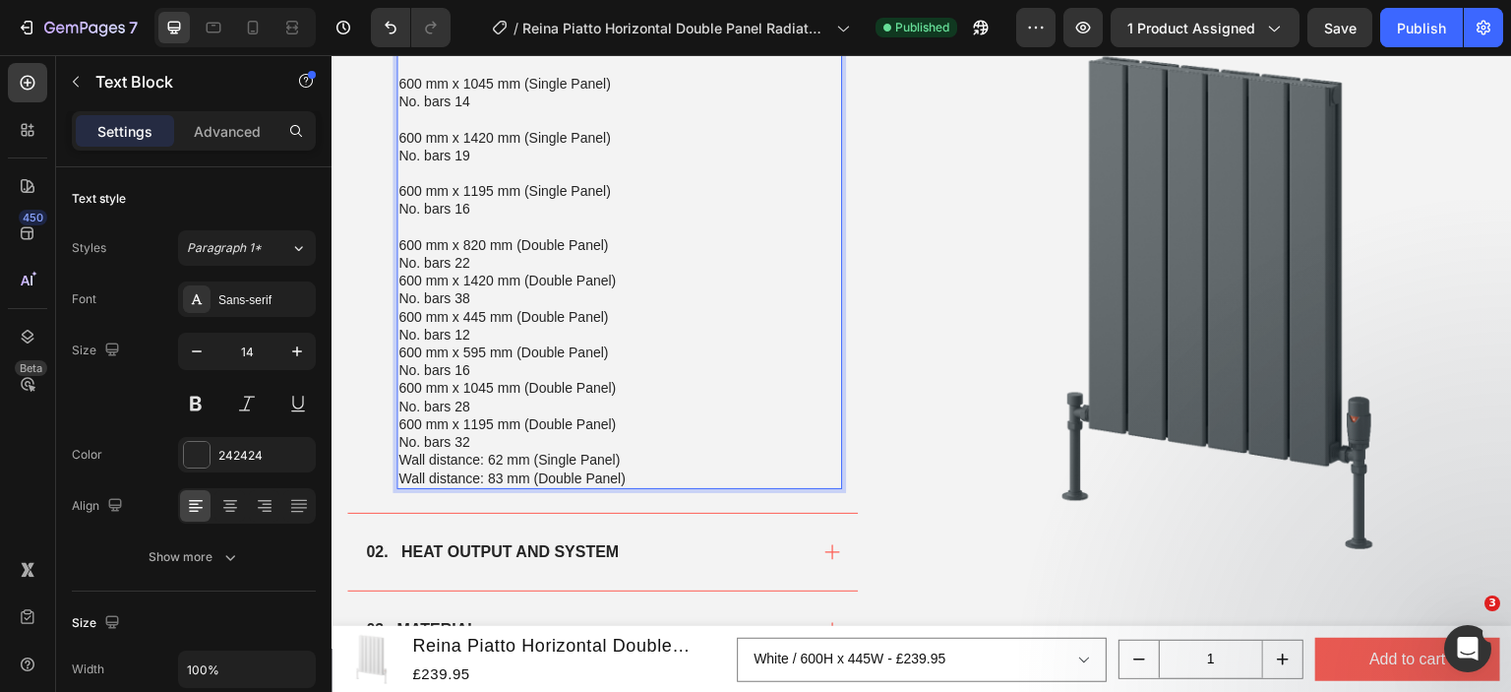
click at [509, 265] on p "600 mm x 820 mm (Double Panel) No. bars 22" at bounding box center [619, 253] width 442 height 35
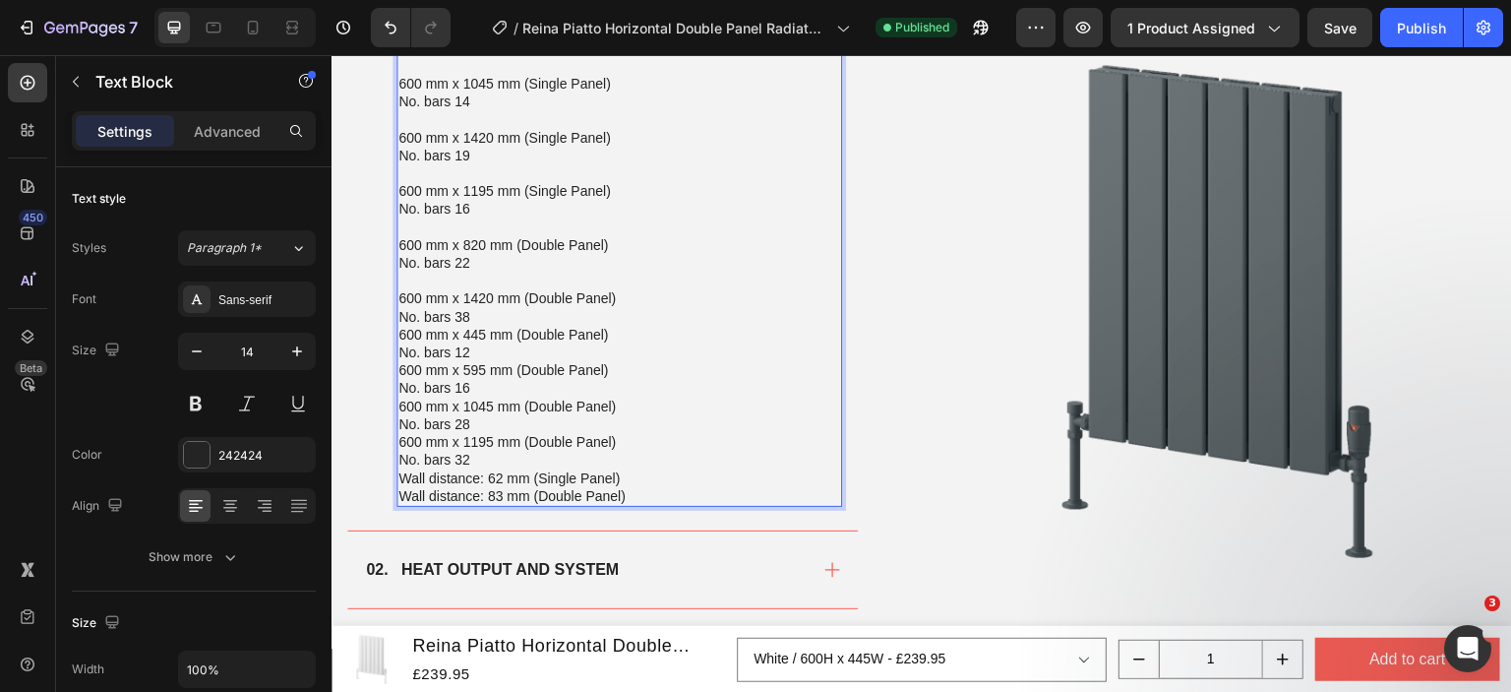
click at [480, 315] on p "600 mm x 1420 mm (Double Panel) No. bars 38" at bounding box center [619, 306] width 442 height 35
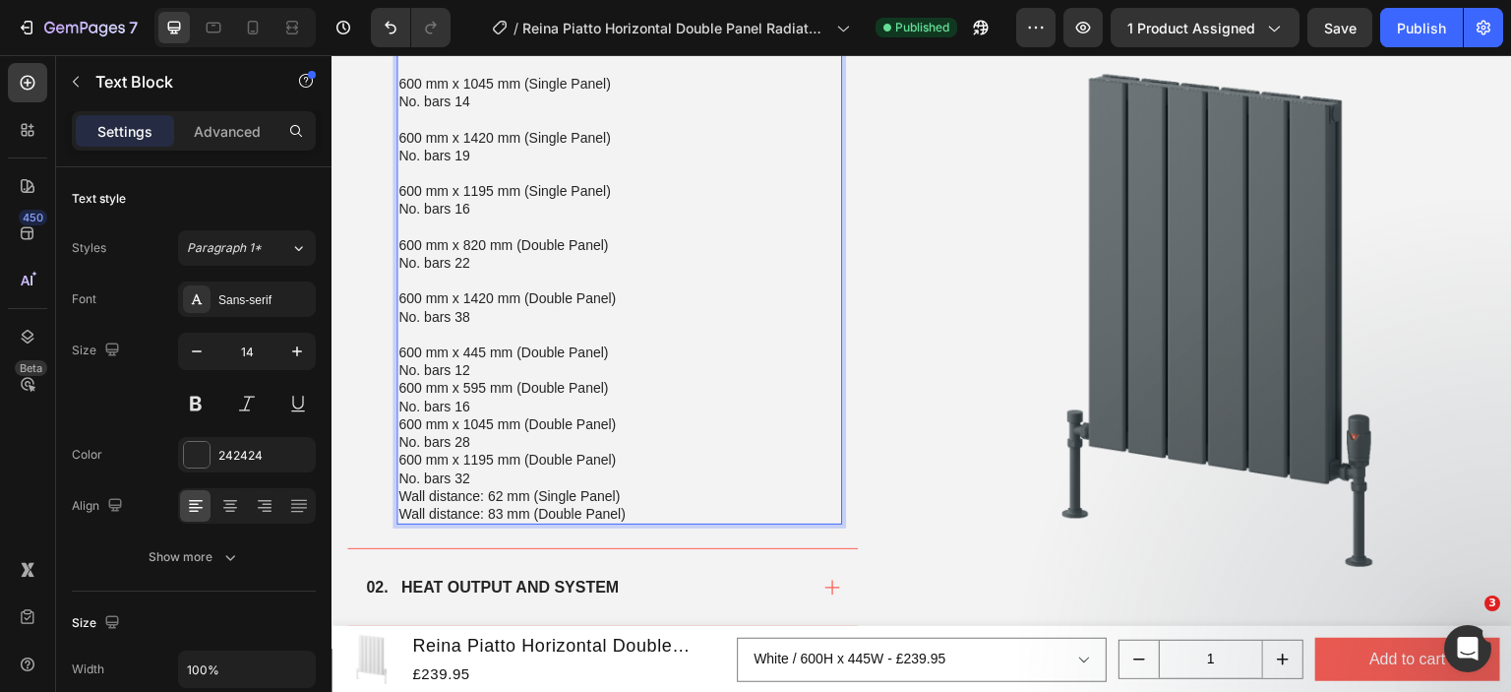
click at [486, 367] on p "600 mm x 445 mm (Double Panel) No. bars 12" at bounding box center [619, 360] width 442 height 35
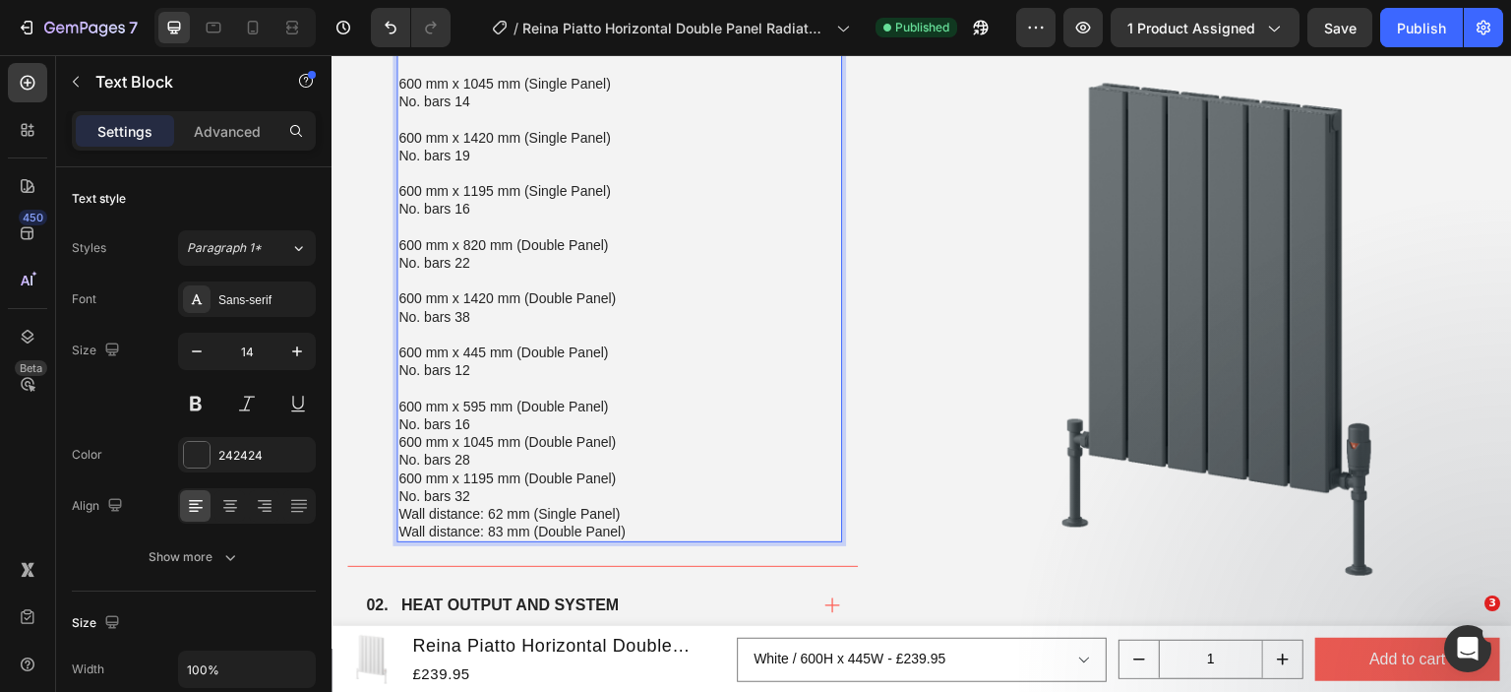
click at [482, 415] on p "600 mm x 595 mm (Double Panel) No. bars 16" at bounding box center [619, 414] width 442 height 35
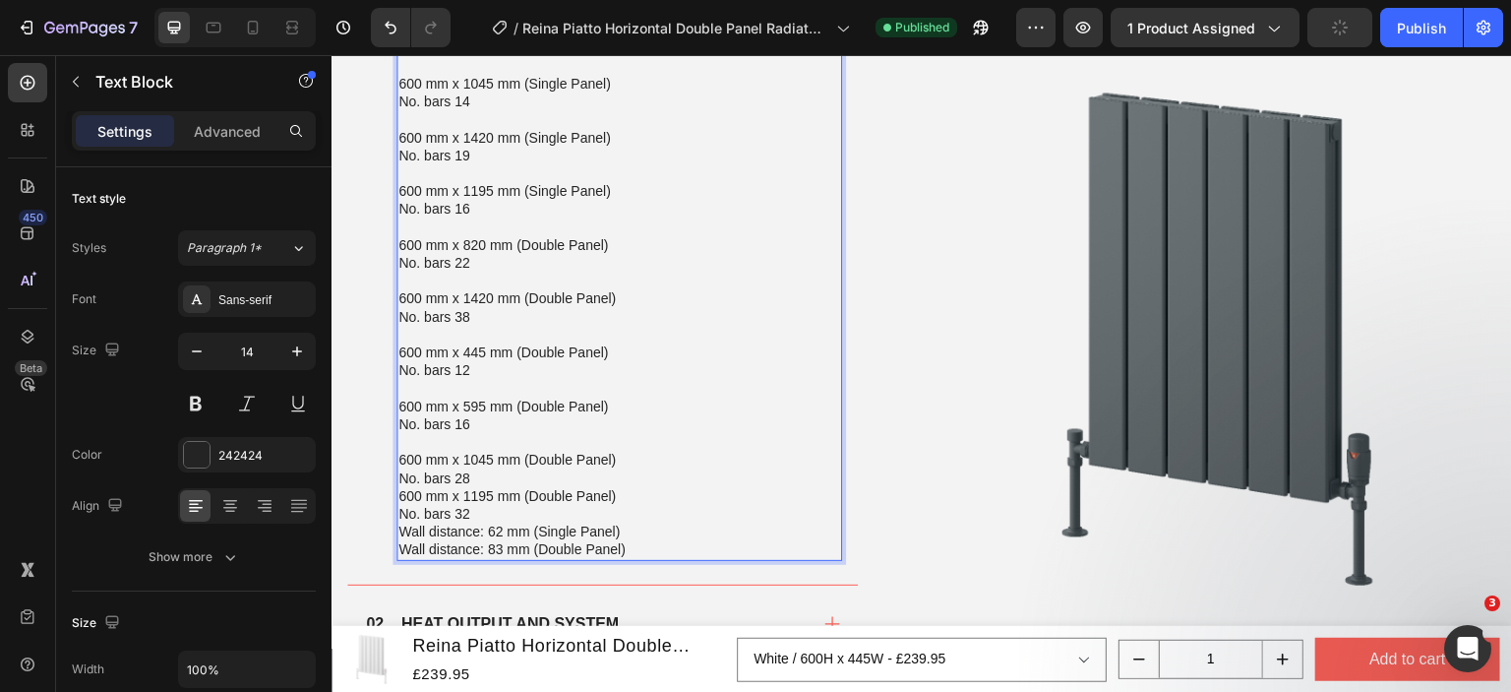
click at [476, 476] on p "600 mm x 1045 mm (Double Panel) No. bars 28" at bounding box center [619, 468] width 442 height 35
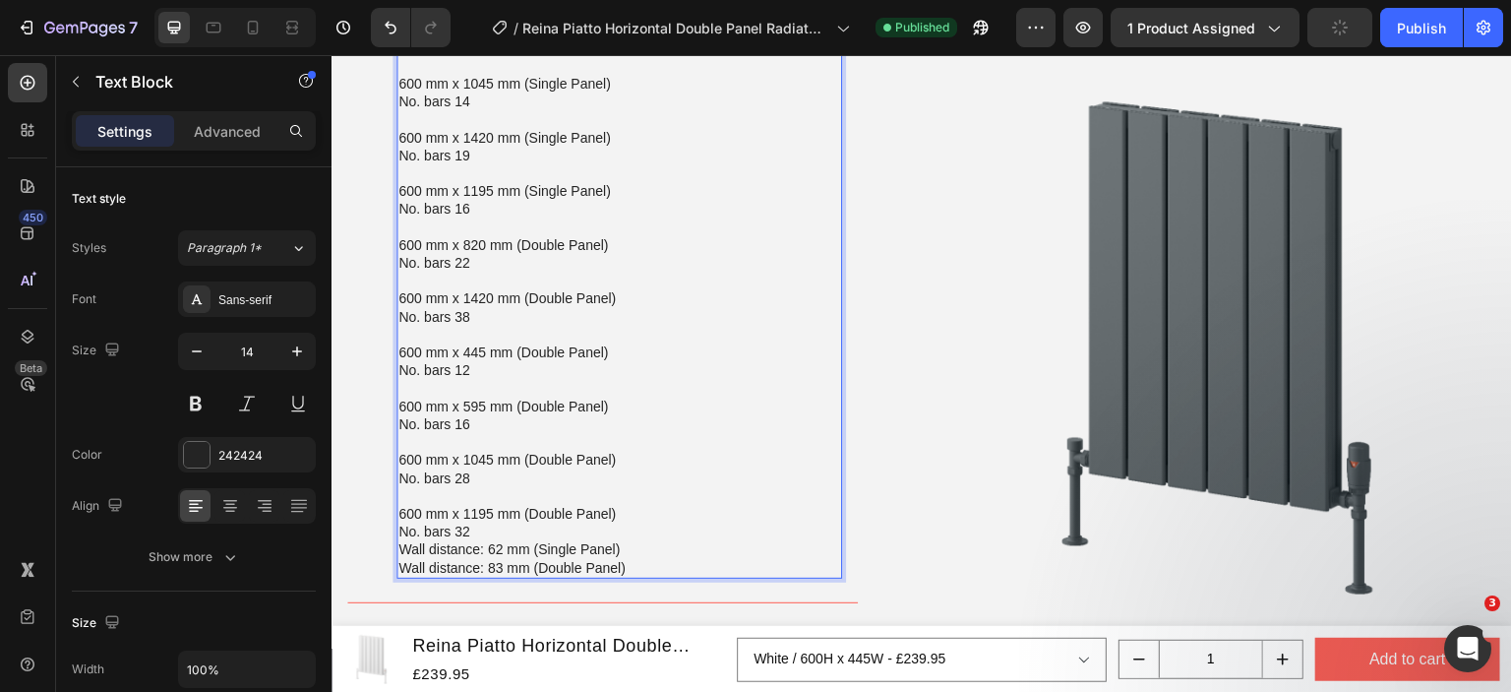
click at [492, 527] on p "600 mm x 1195 mm (Double Panel) No. bars 32" at bounding box center [619, 522] width 442 height 35
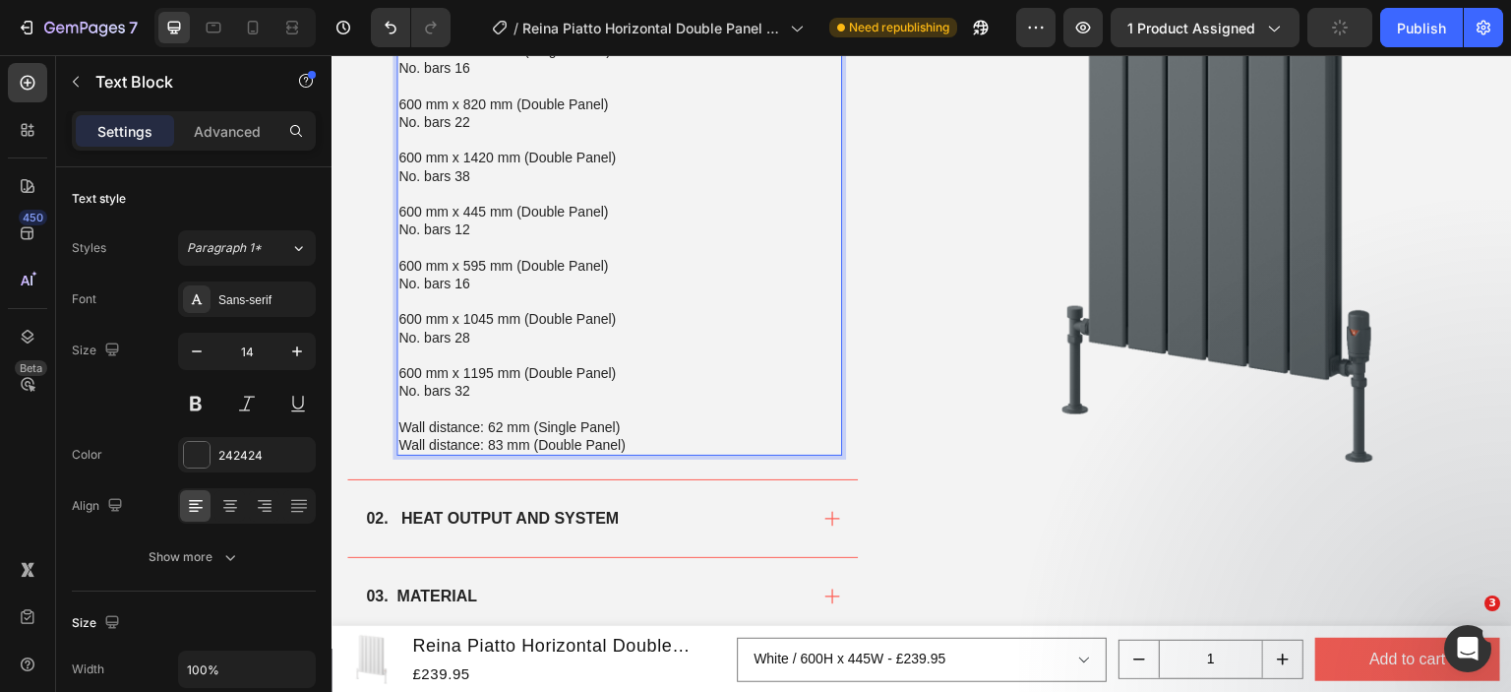
scroll to position [2542, 0]
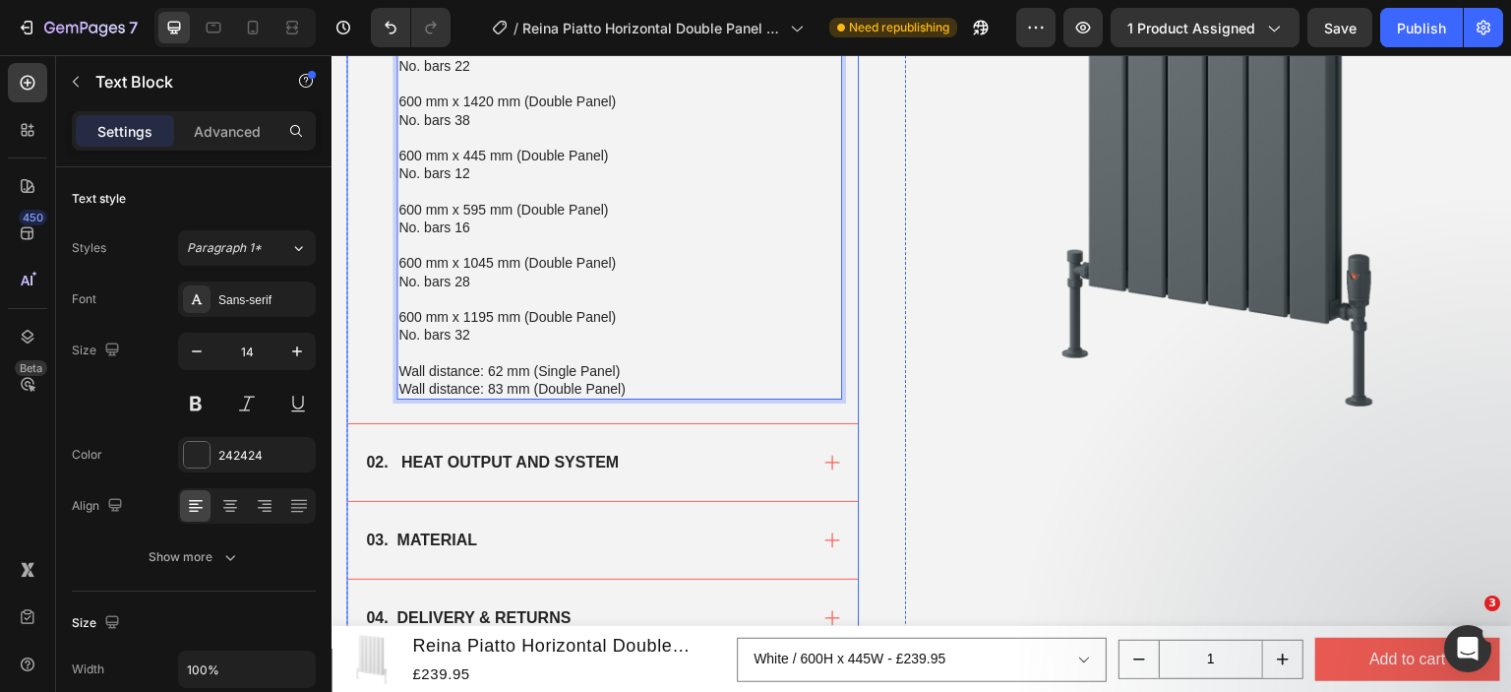
click at [699, 445] on div "02. HEAT OUTPUT AND SYSTEM" at bounding box center [602, 462] width 511 height 77
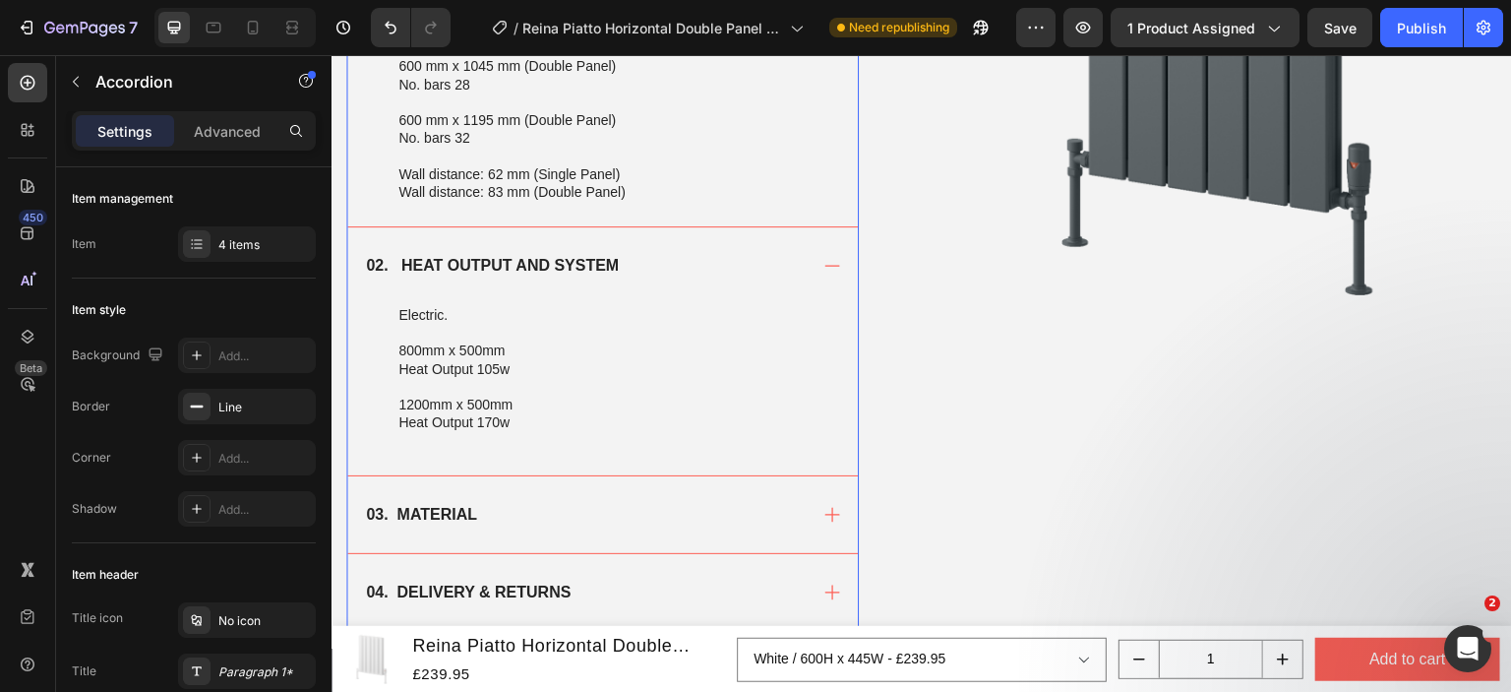
scroll to position [2936, 0]
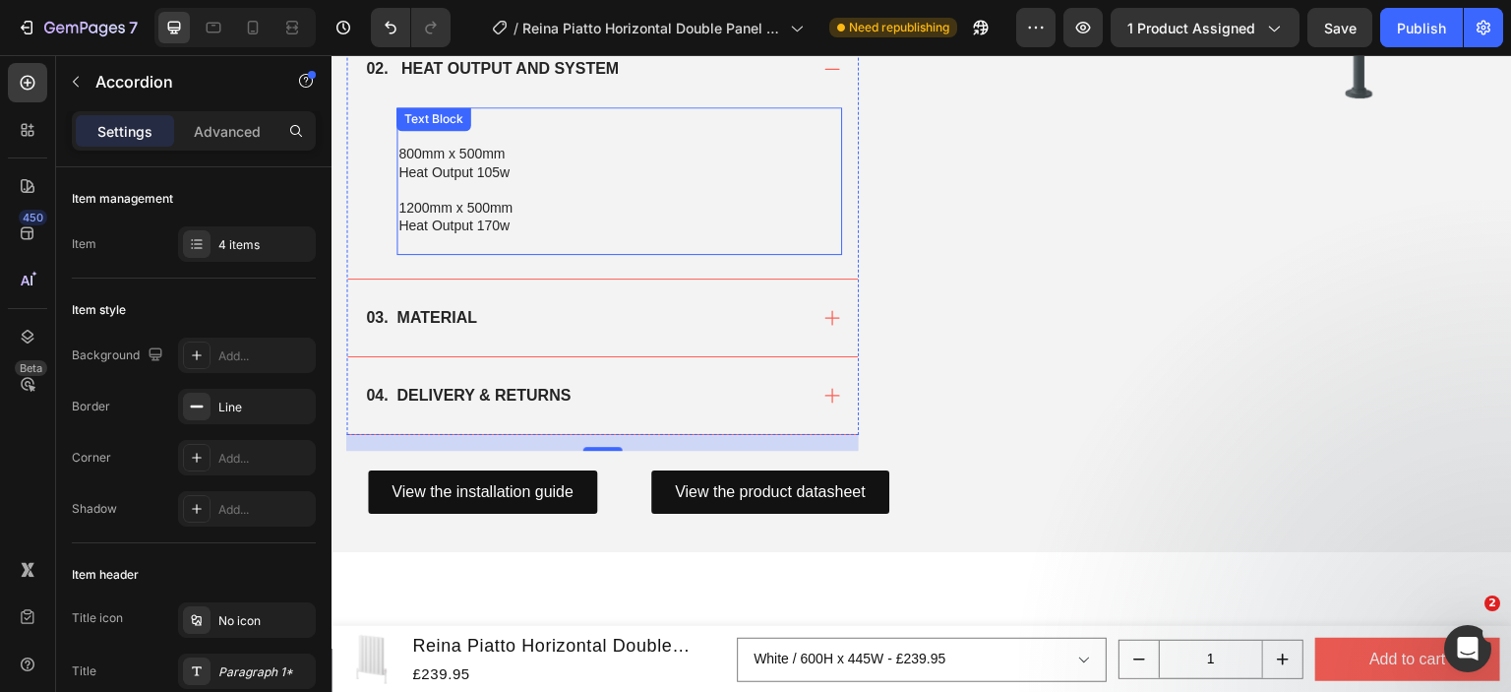
click at [512, 163] on p "Heat Output 105w" at bounding box center [619, 172] width 442 height 18
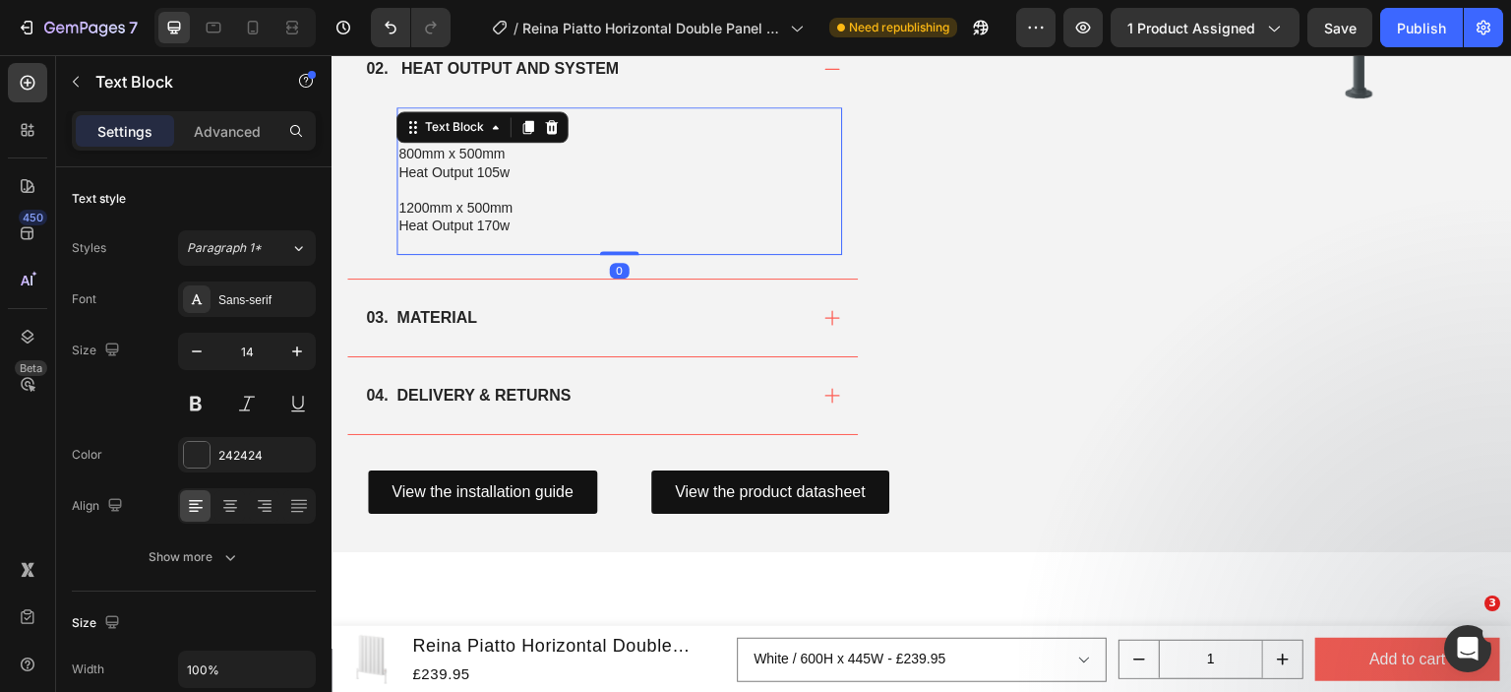
click at [532, 219] on p "Heat Output 170w" at bounding box center [619, 225] width 442 height 18
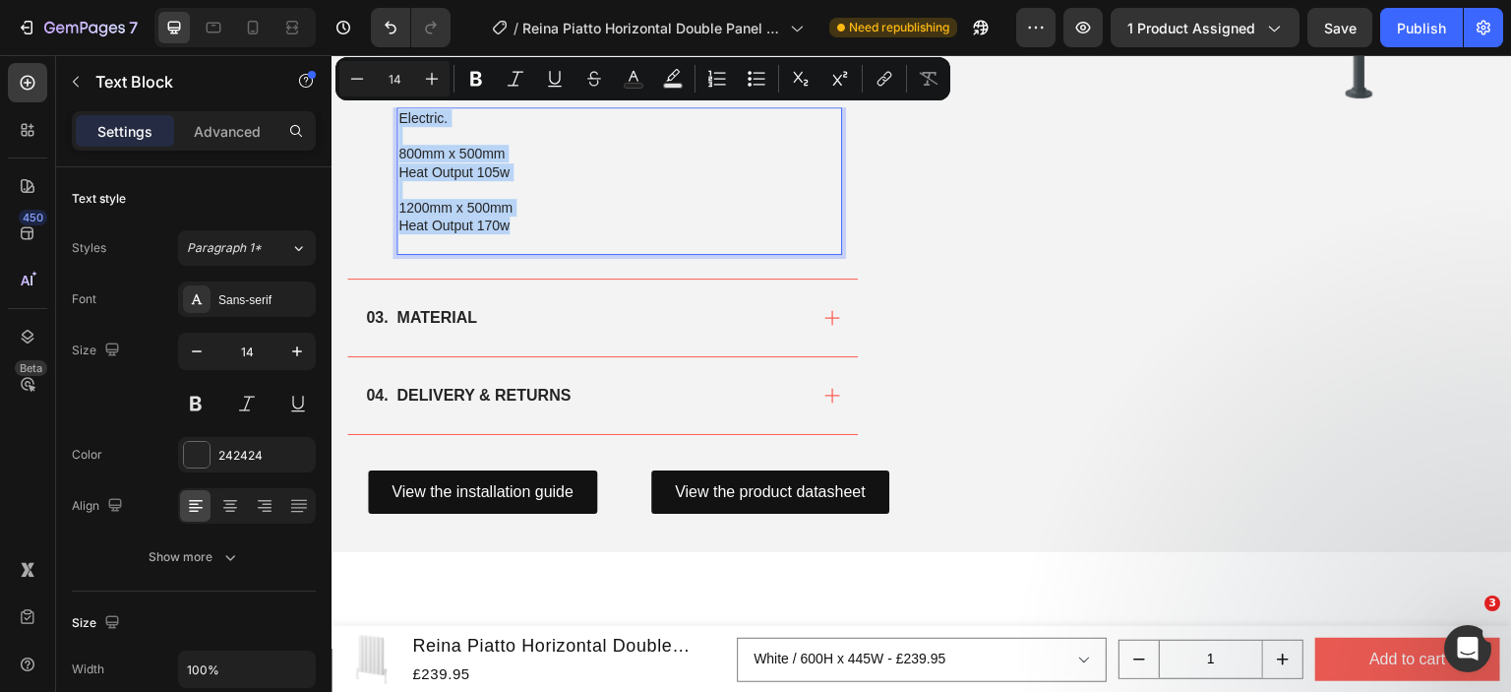
drag, startPoint x: 527, startPoint y: 223, endPoint x: 397, endPoint y: 120, distance: 165.9
click at [397, 120] on div "Electric. 800mm x 500mm Heat Output 105w 1200mm x 500mm Heat Output 170w" at bounding box center [620, 181] width 446 height 148
click at [415, 138] on p "Rich Text Editor. Editing area: main" at bounding box center [619, 136] width 442 height 18
click at [477, 199] on p "1200mm x 500mm" at bounding box center [619, 208] width 442 height 18
click at [520, 216] on p "Heat Output 170w" at bounding box center [619, 225] width 442 height 18
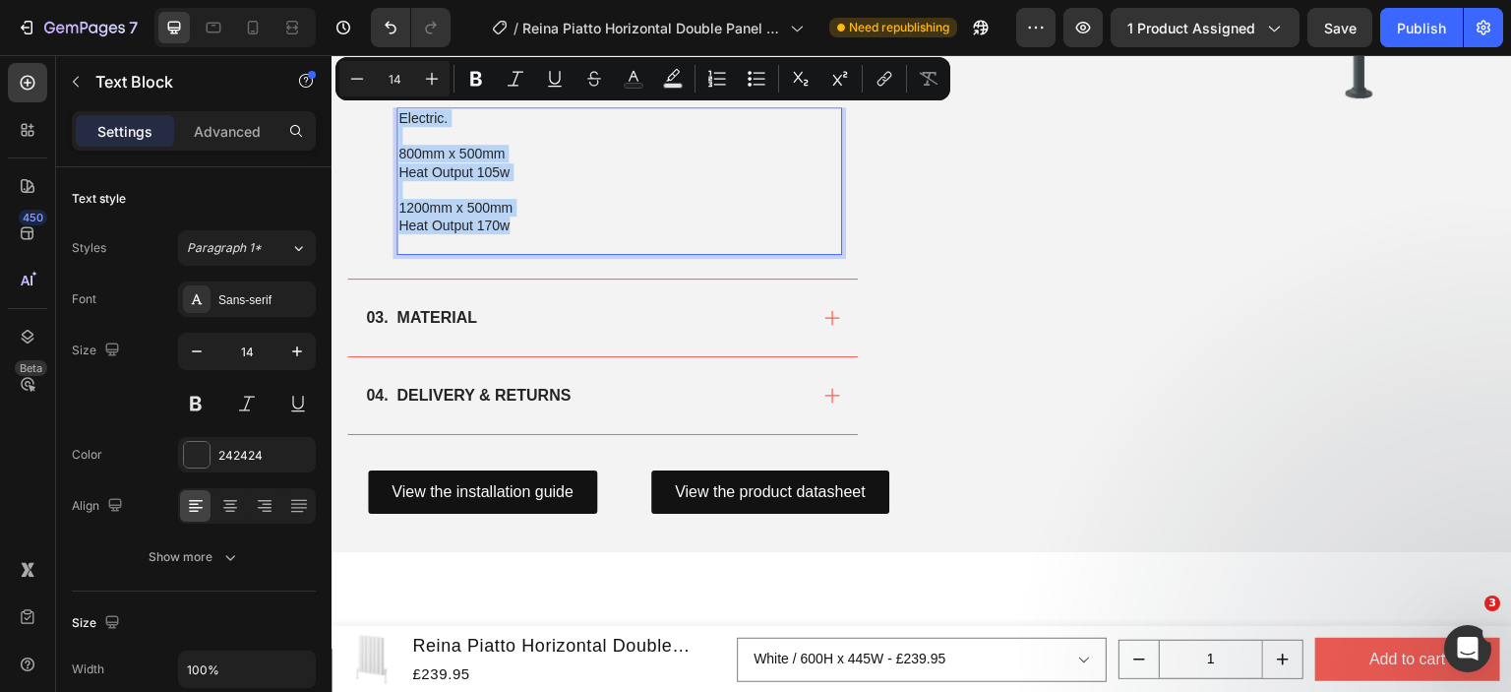
click at [526, 212] on p "1200mm x 500mm" at bounding box center [619, 208] width 442 height 18
click at [566, 194] on p "Rich Text Editor. Editing area: main" at bounding box center [619, 190] width 442 height 18
click at [615, 156] on p "800mm x 500mm" at bounding box center [619, 154] width 442 height 18
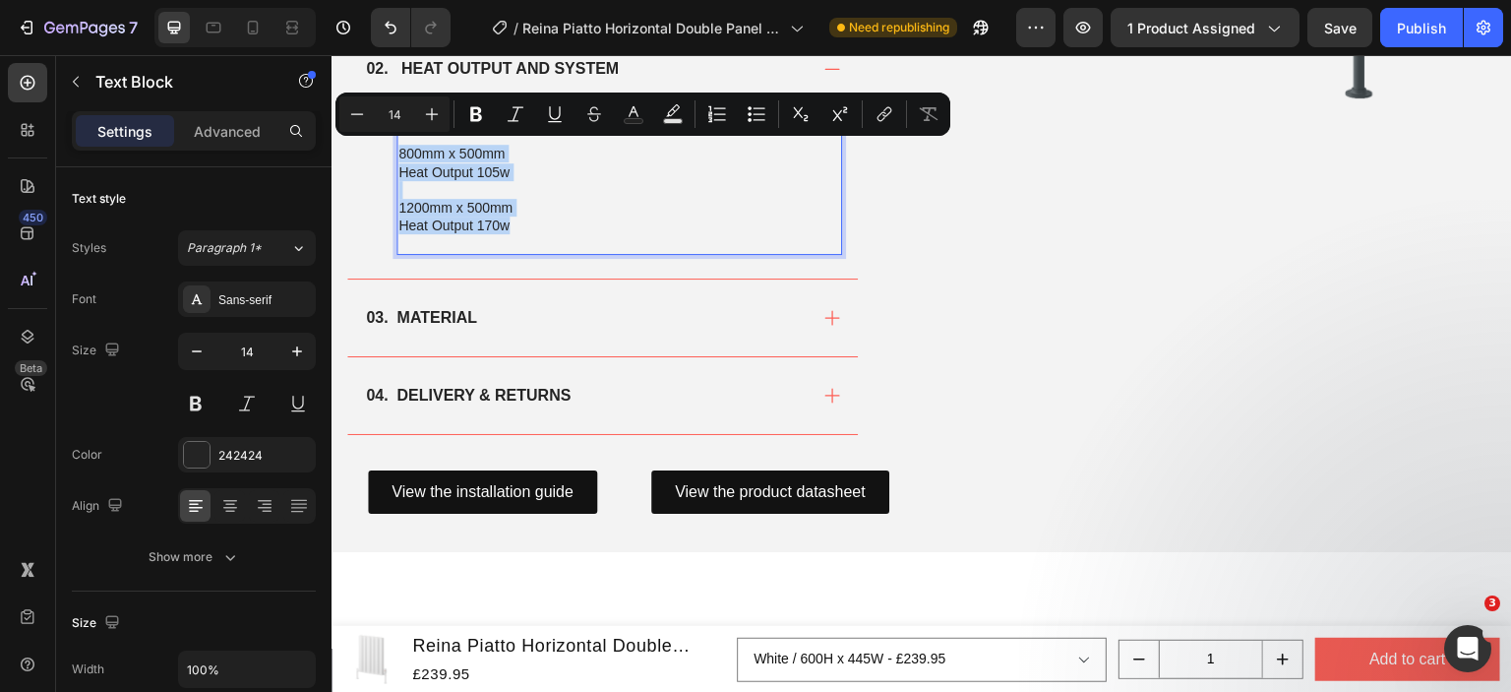
drag, startPoint x: 523, startPoint y: 227, endPoint x: 400, endPoint y: 154, distance: 142.9
click at [400, 154] on div "Electric. 800mm x 500mm Heat Output 105w 1200mm x 500mm Heat Output 170w" at bounding box center [620, 181] width 446 height 148
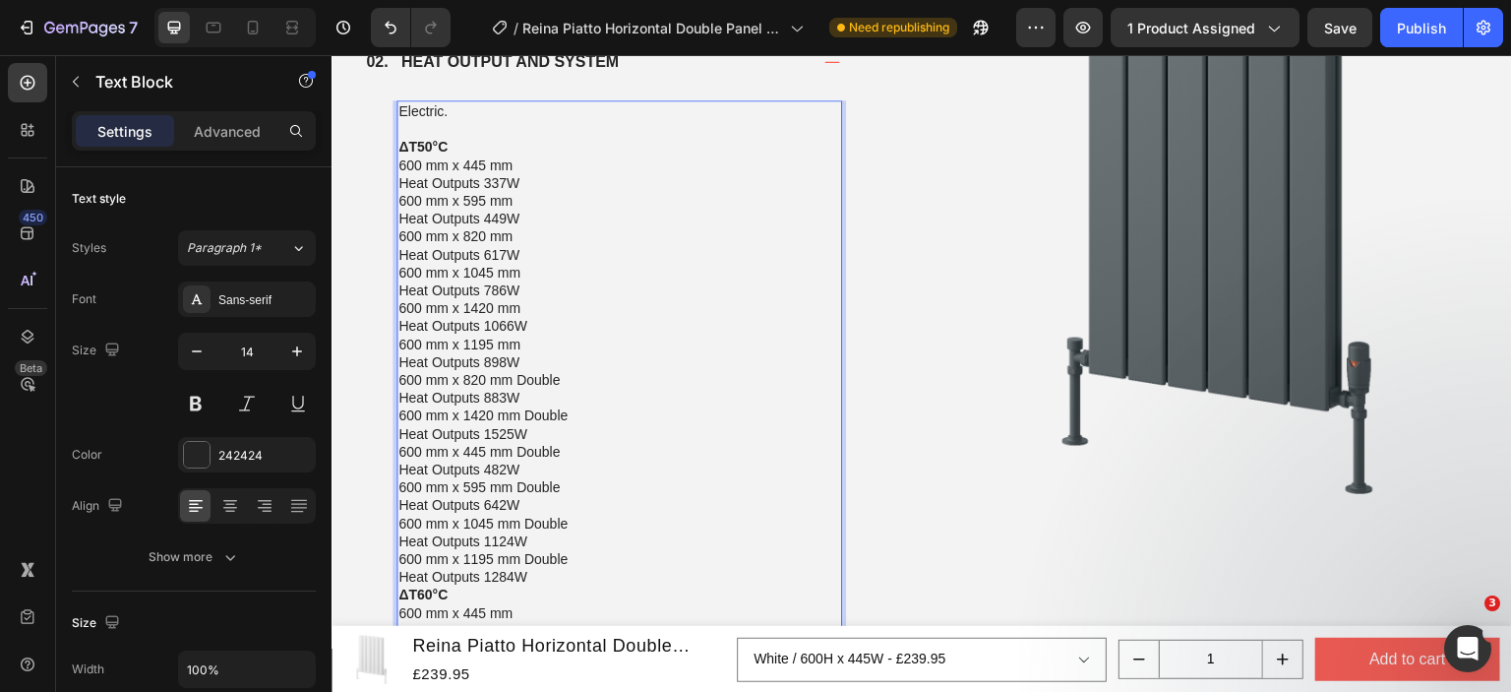
scroll to position [2908, 0]
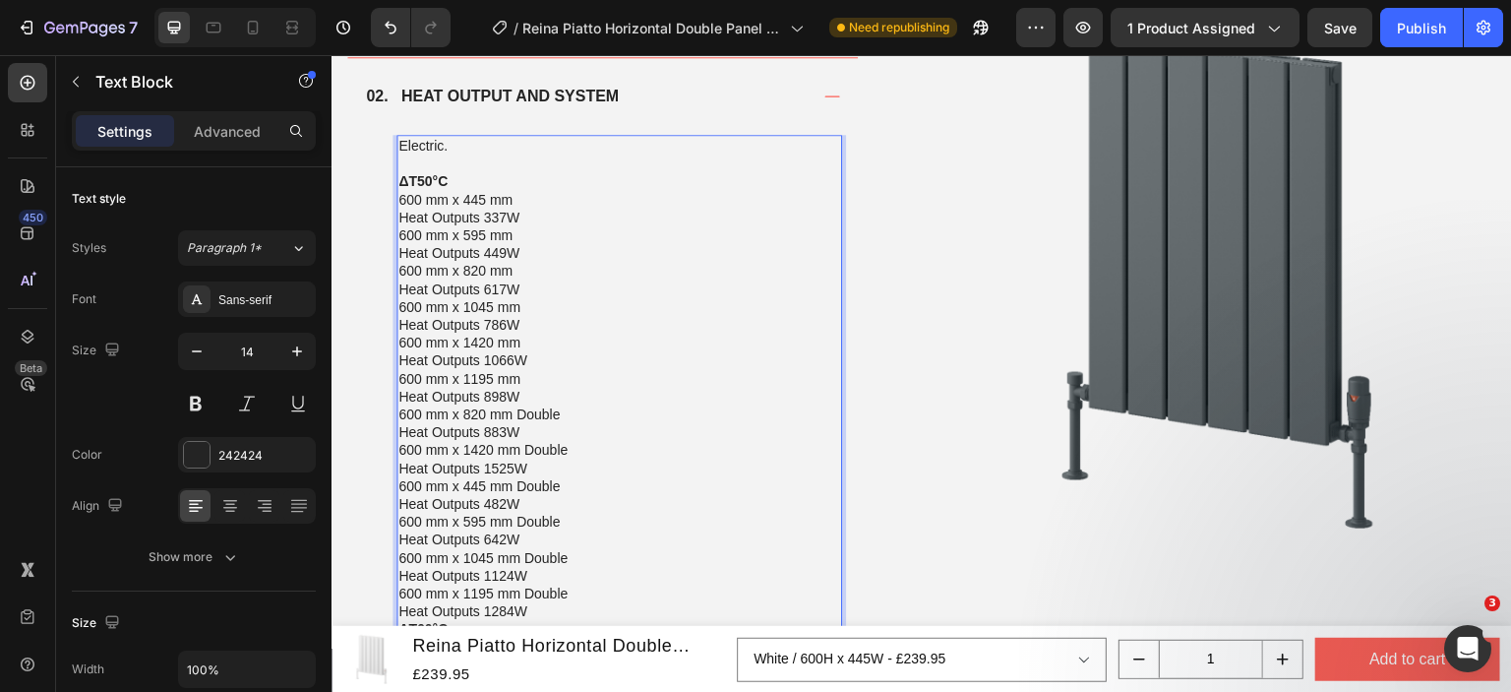
click at [533, 212] on p "ΔT50°C 600 mm x 445 mm Heat Outputs 337W" at bounding box center [619, 199] width 442 height 54
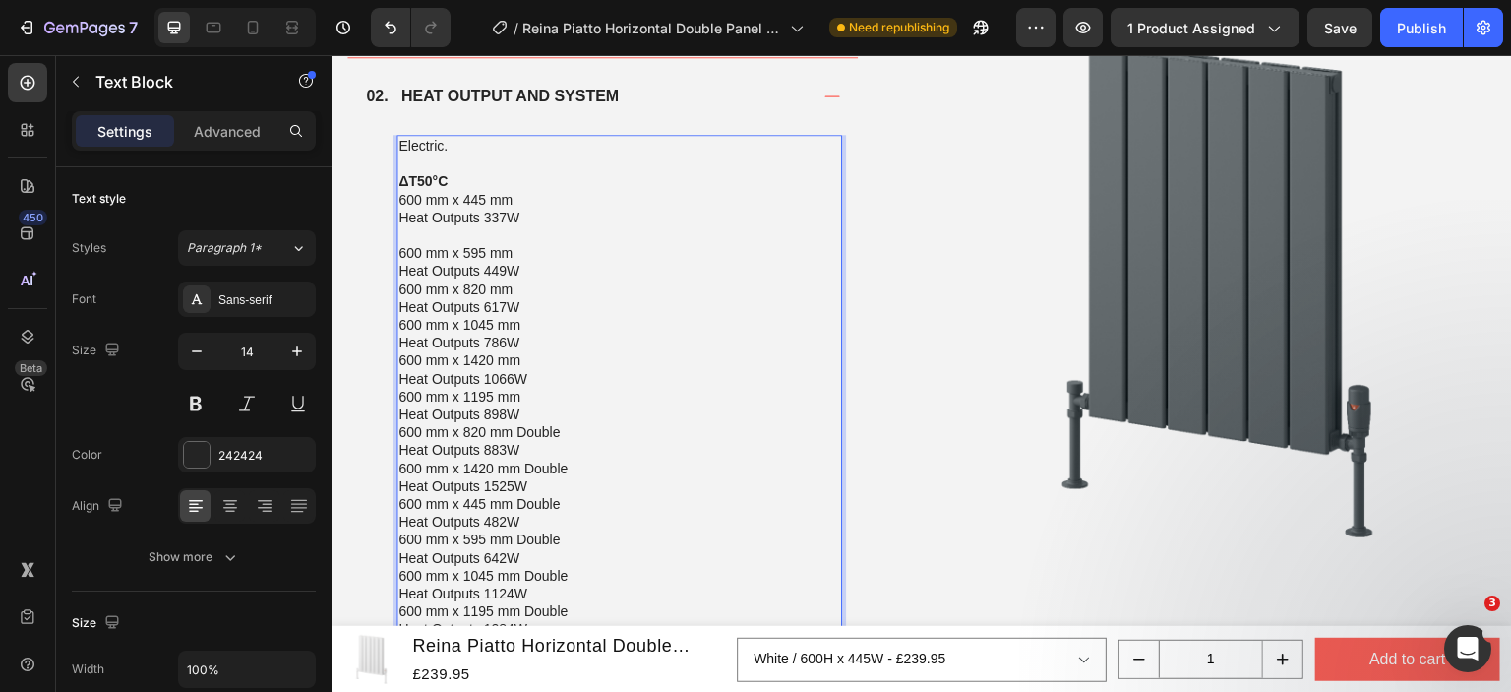
click at [521, 277] on p "600 mm x 595 mm Heat Outputs 449W" at bounding box center [619, 261] width 442 height 35
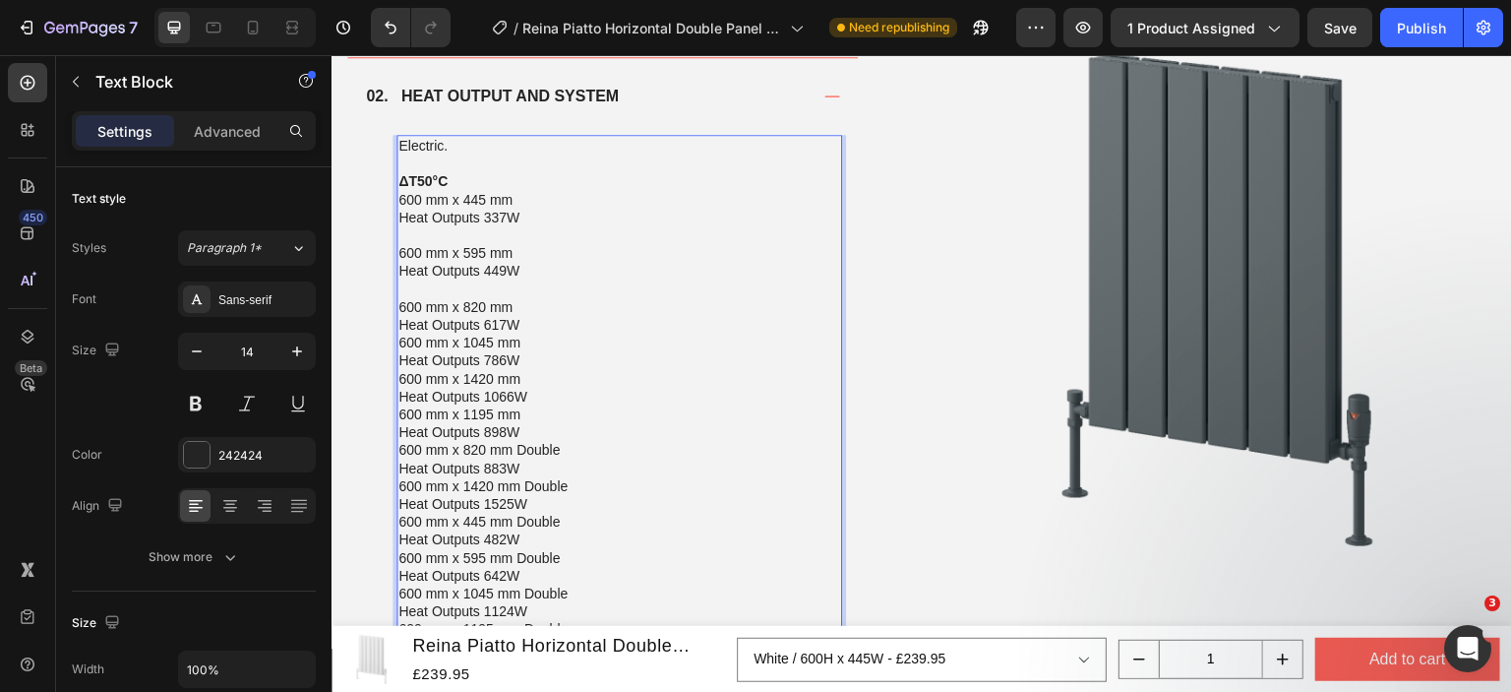
click at [532, 323] on p "600 mm x 820 mm Heat Outputs 617W" at bounding box center [619, 315] width 442 height 35
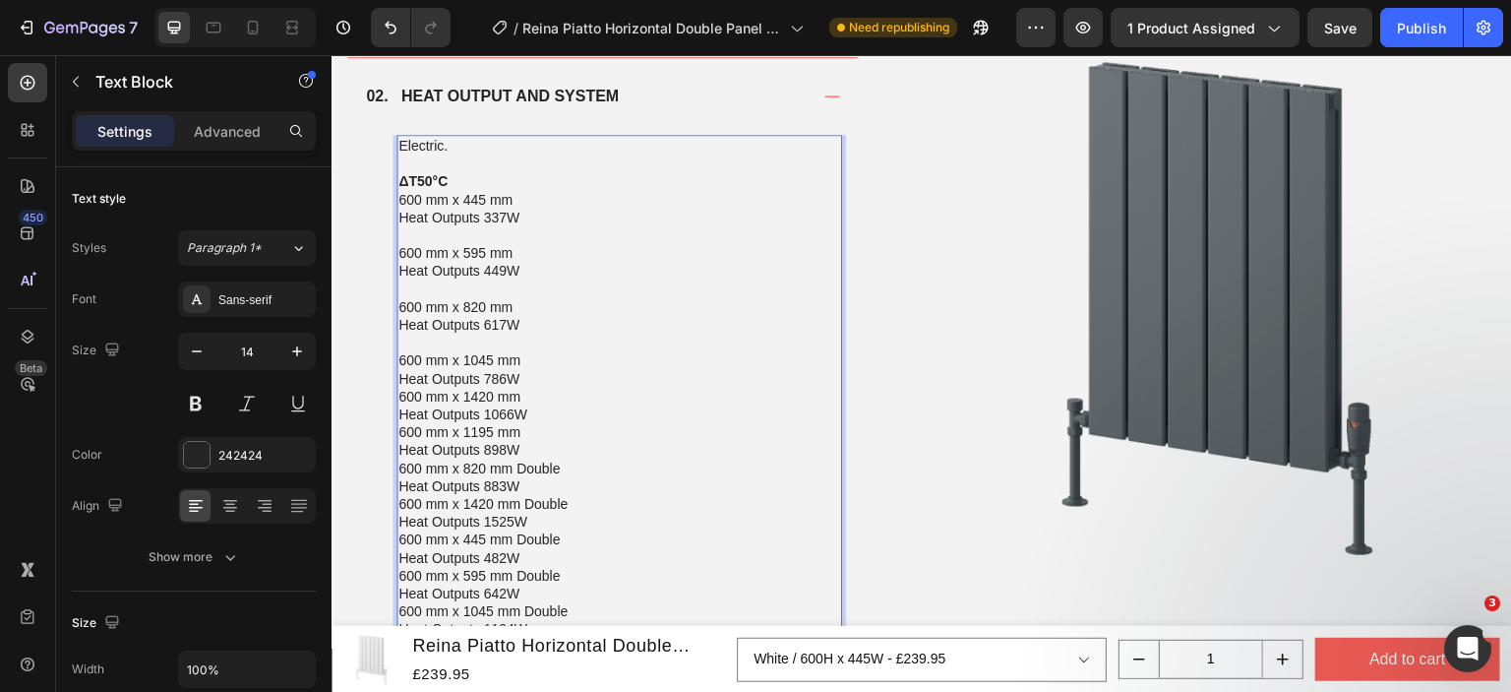
click at [529, 372] on p "600 mm x 1045 mm Heat Outputs 786W" at bounding box center [619, 368] width 442 height 35
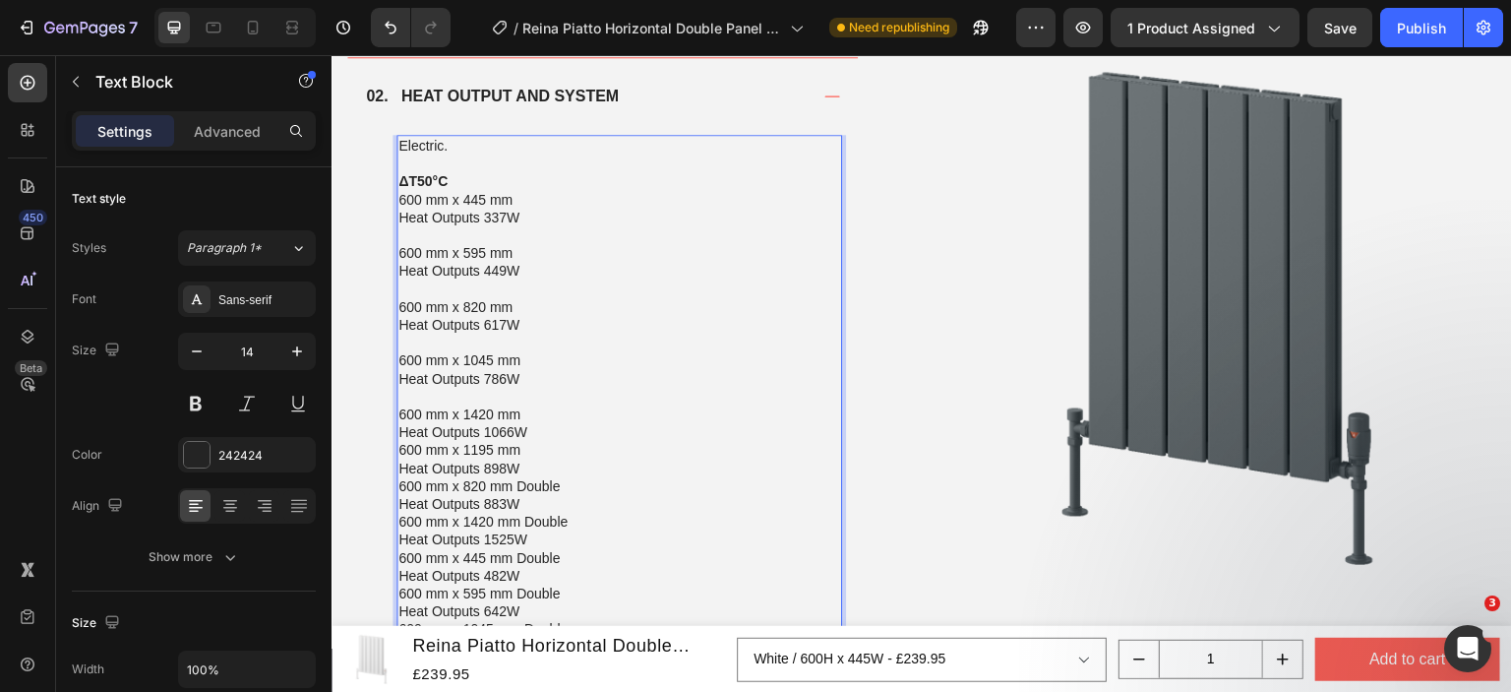
click at [543, 414] on p "600 mm x 1420 mm Heat Outputs 1066W" at bounding box center [619, 422] width 442 height 35
click at [544, 421] on p "600 mm x 1420 mm Heat Outputs 1066W" at bounding box center [619, 422] width 442 height 35
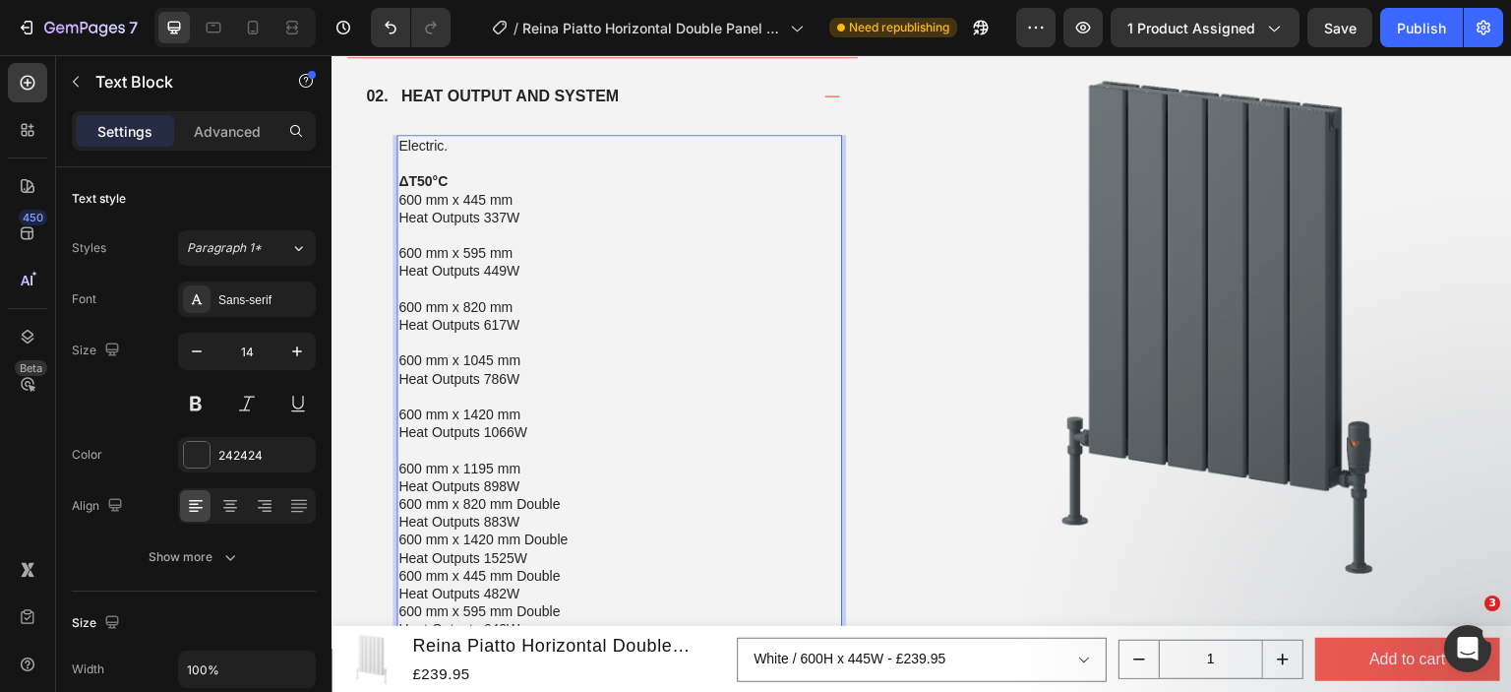
click at [562, 484] on p "600 mm x 1195 mm Heat Outputs 898W" at bounding box center [619, 476] width 442 height 35
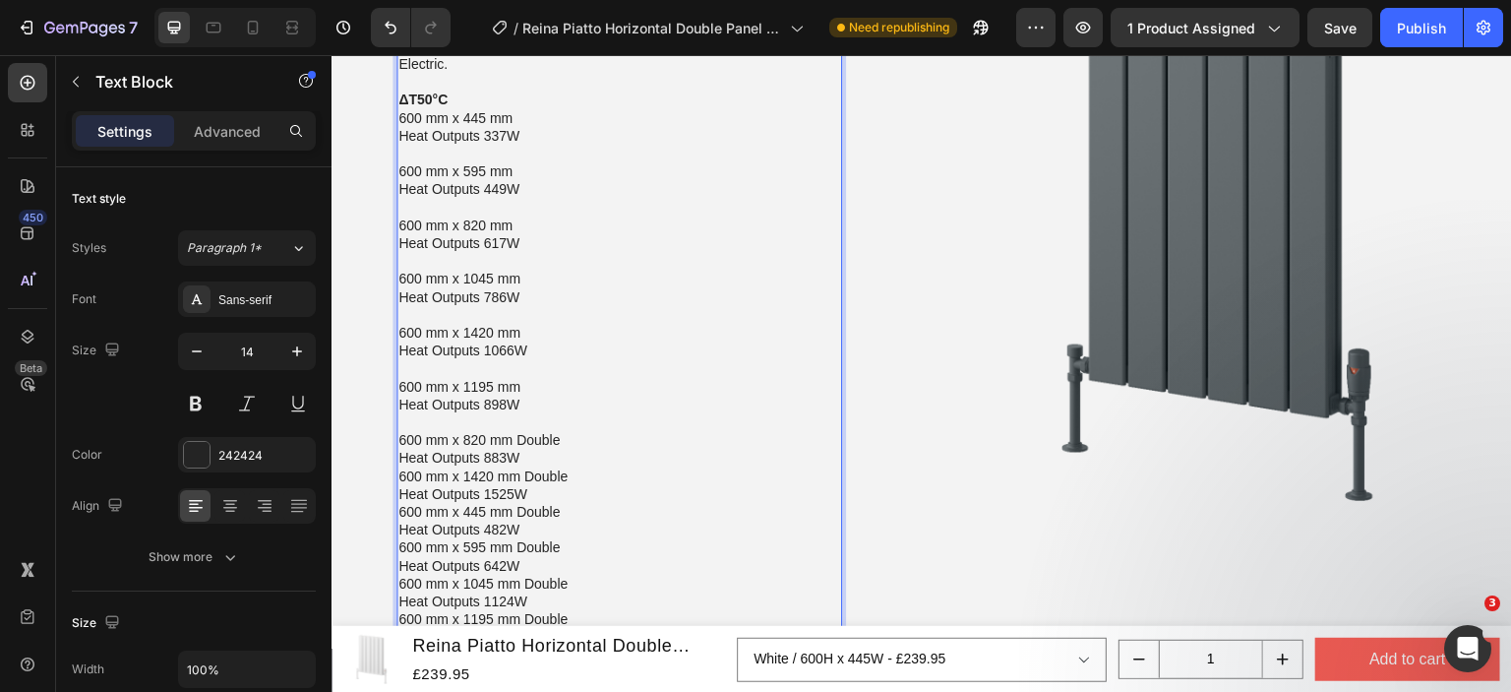
scroll to position [3105, 0]
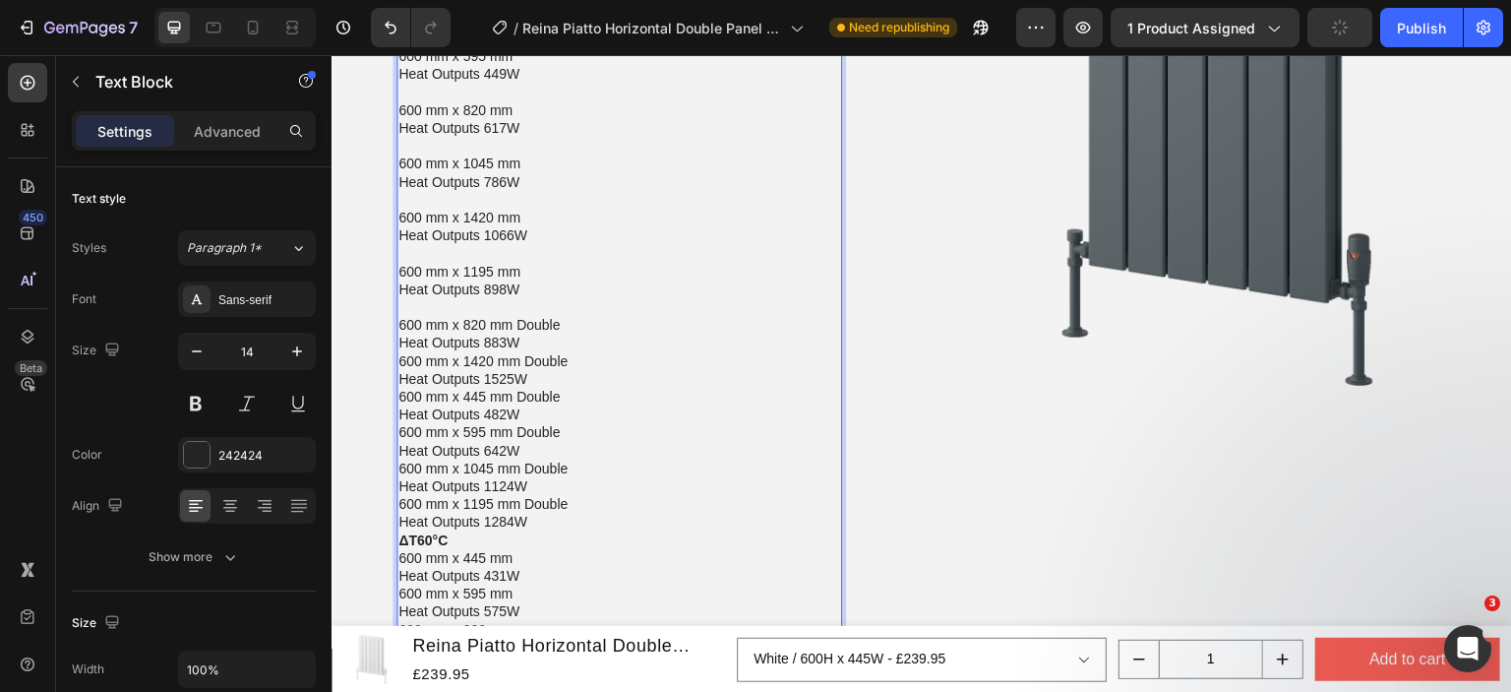
click at [540, 340] on p "600 mm x 820 mm Double Heat Outputs 883W" at bounding box center [619, 333] width 442 height 35
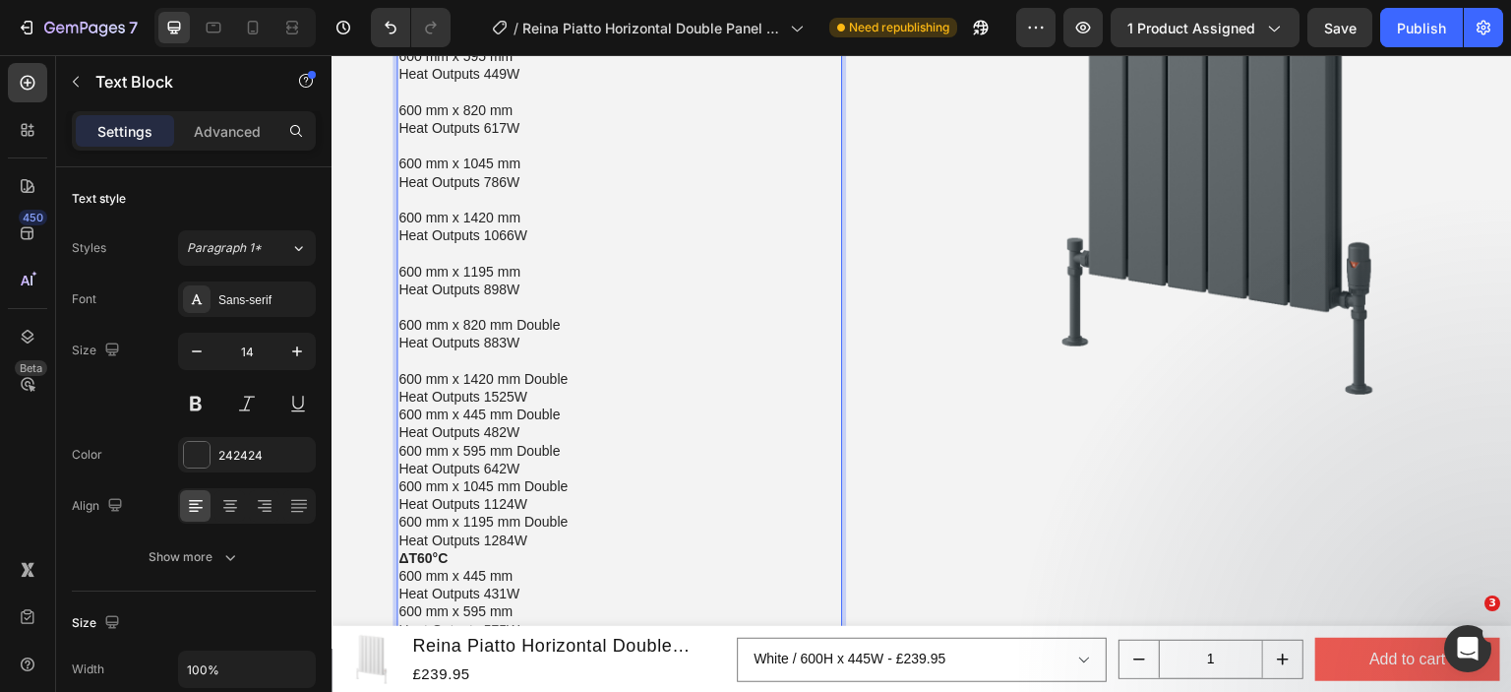
click at [551, 392] on p "600 mm x 1420 mm Double Heat Outputs 1525W" at bounding box center [619, 387] width 442 height 35
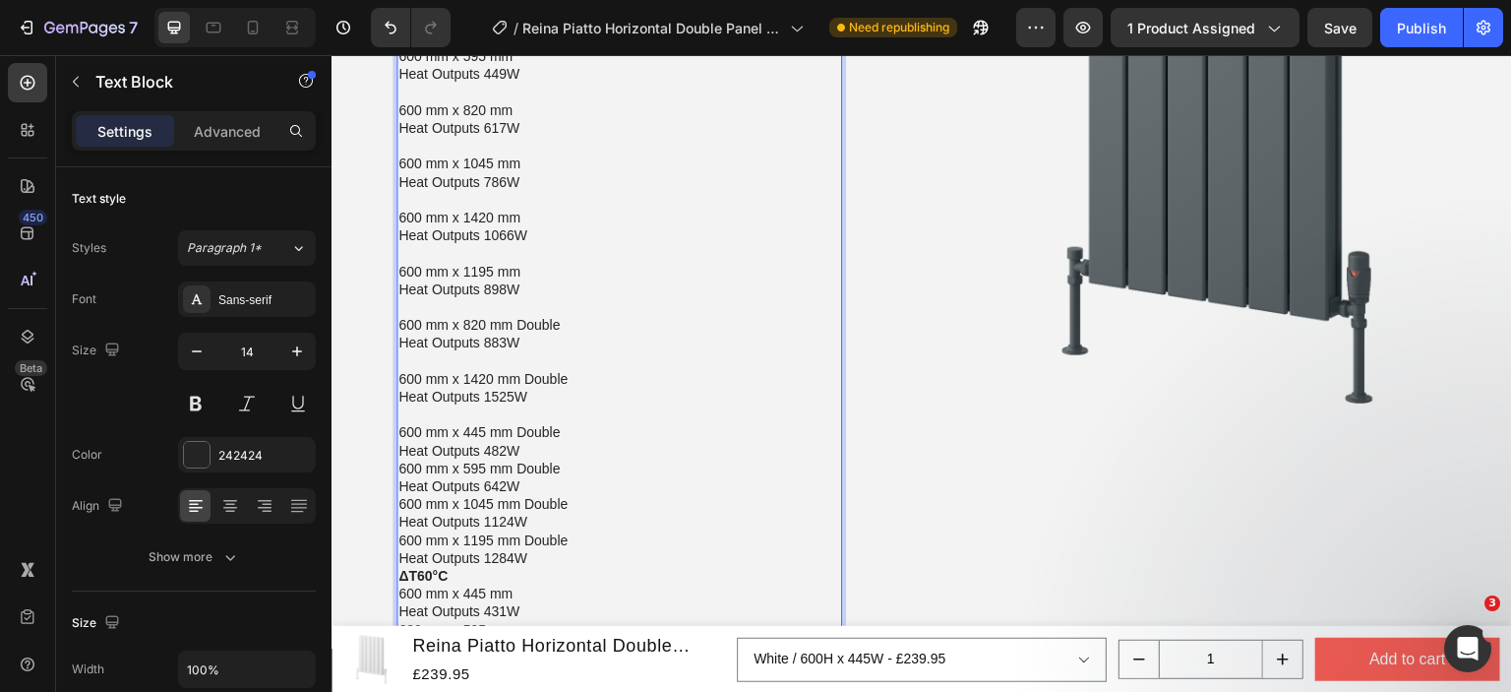
click at [560, 448] on p "600 mm x 445 mm Double Heat Outputs 482W" at bounding box center [619, 440] width 442 height 35
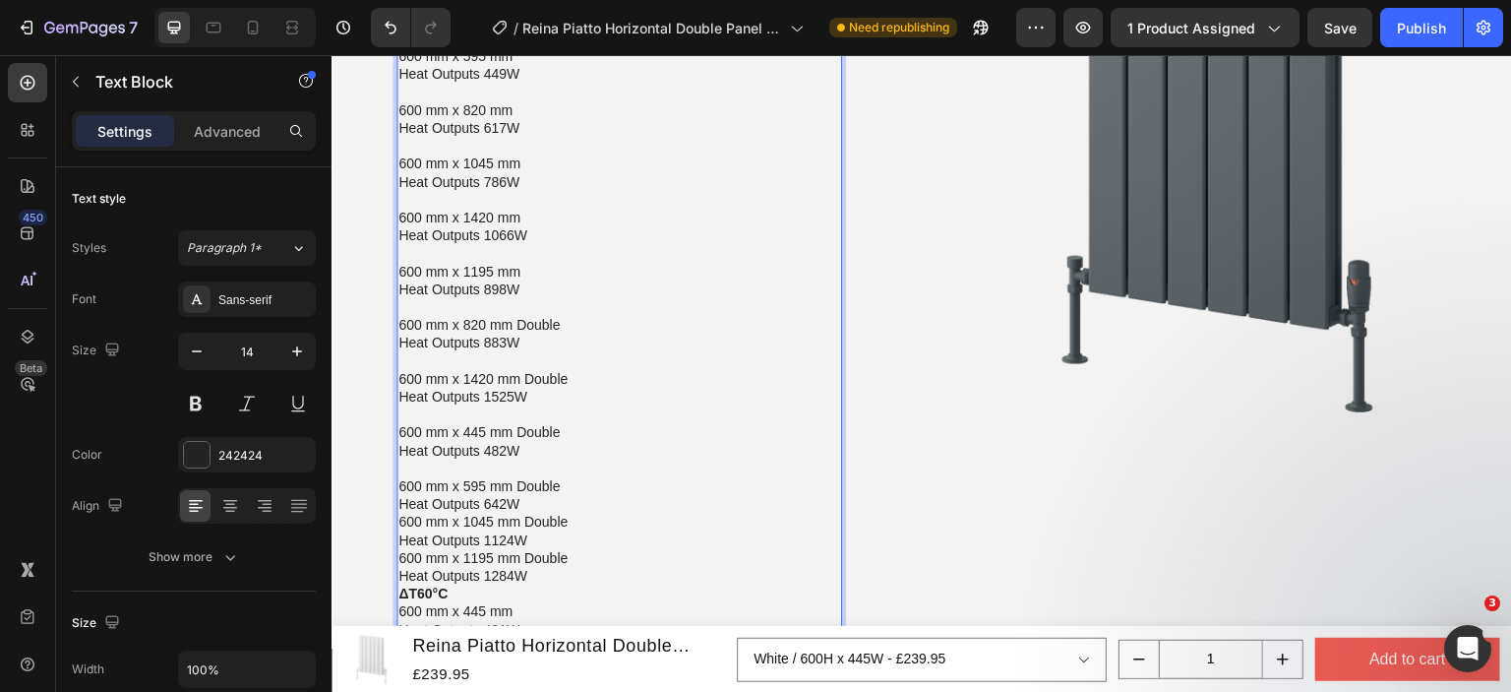
click at [554, 506] on p "600 mm x 595 mm Double Heat Outputs 642W" at bounding box center [619, 494] width 442 height 35
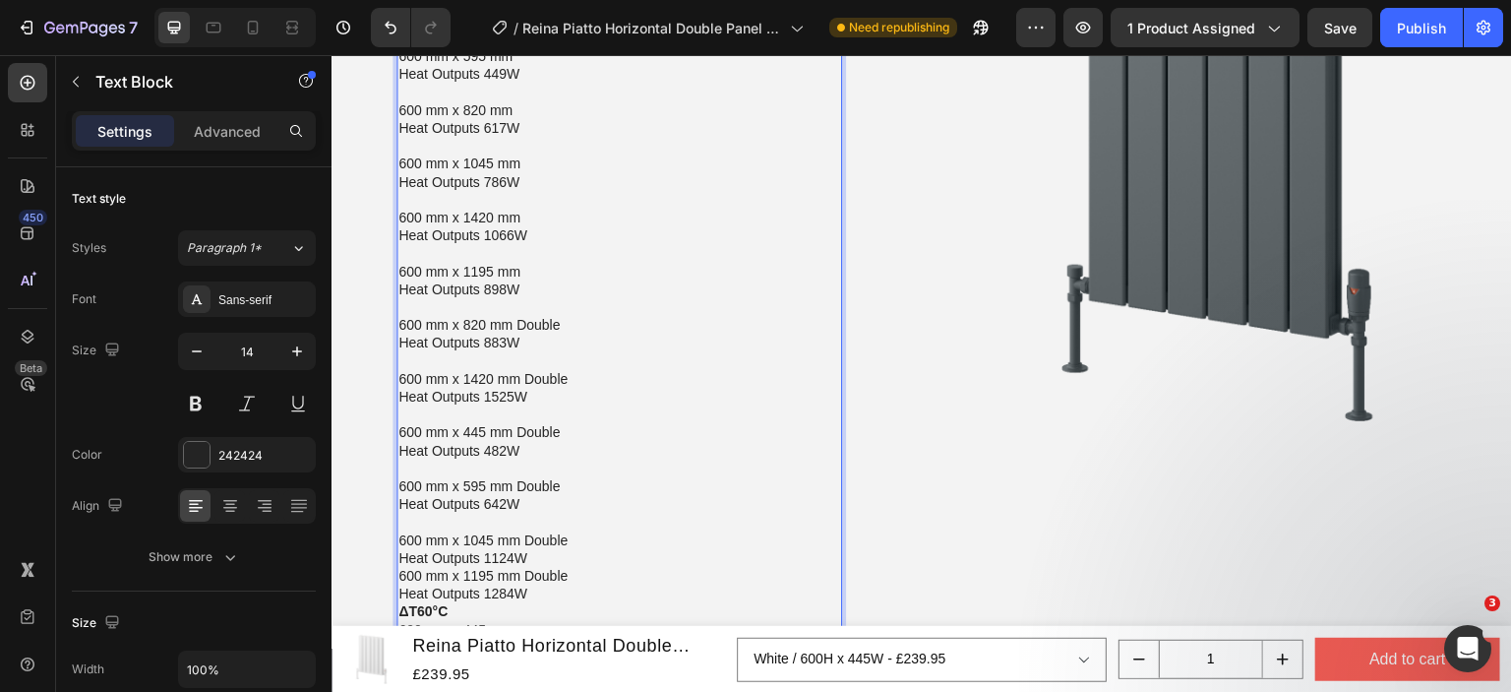
click at [546, 562] on p "600 mm x 1045 mm Double Heat Outputs 1124W" at bounding box center [619, 548] width 442 height 35
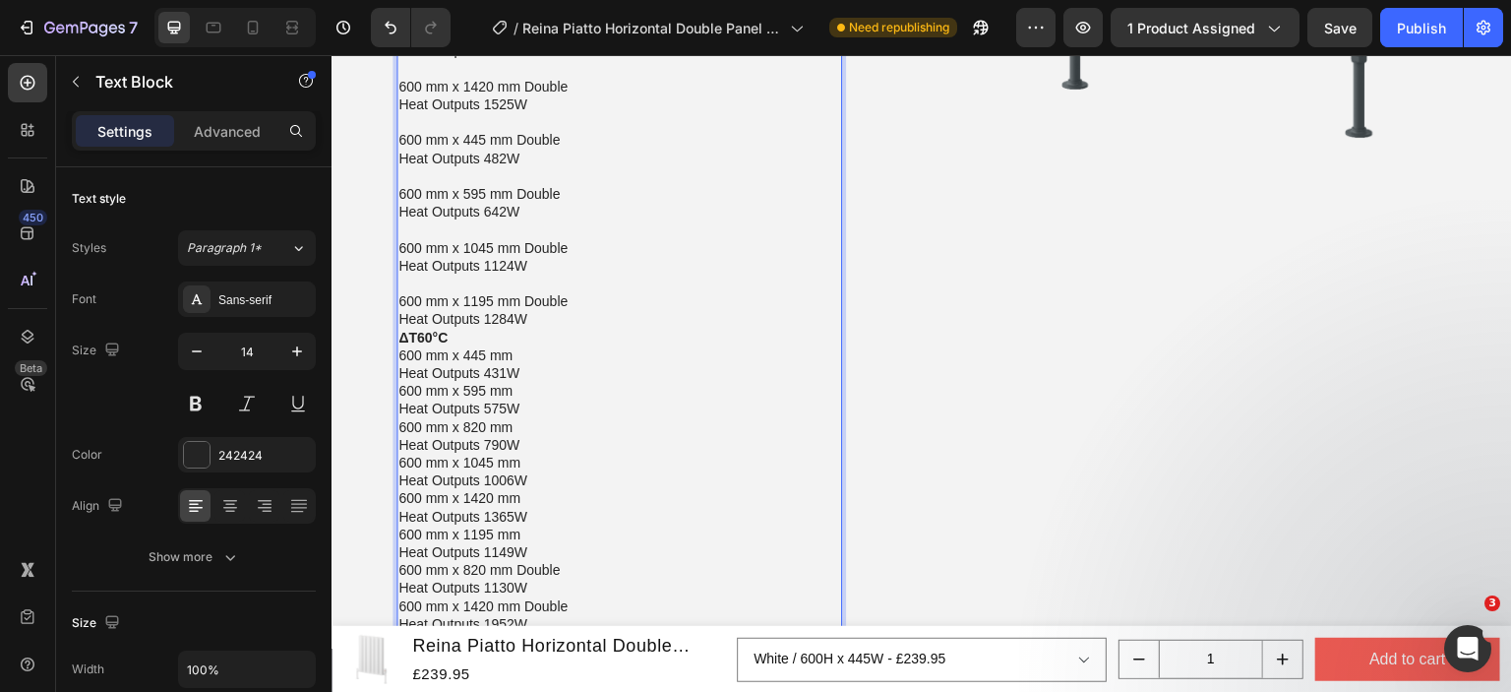
scroll to position [3400, 0]
click at [543, 319] on p "600 mm x 1195 mm Double Heat Outputs 1284W" at bounding box center [619, 306] width 442 height 35
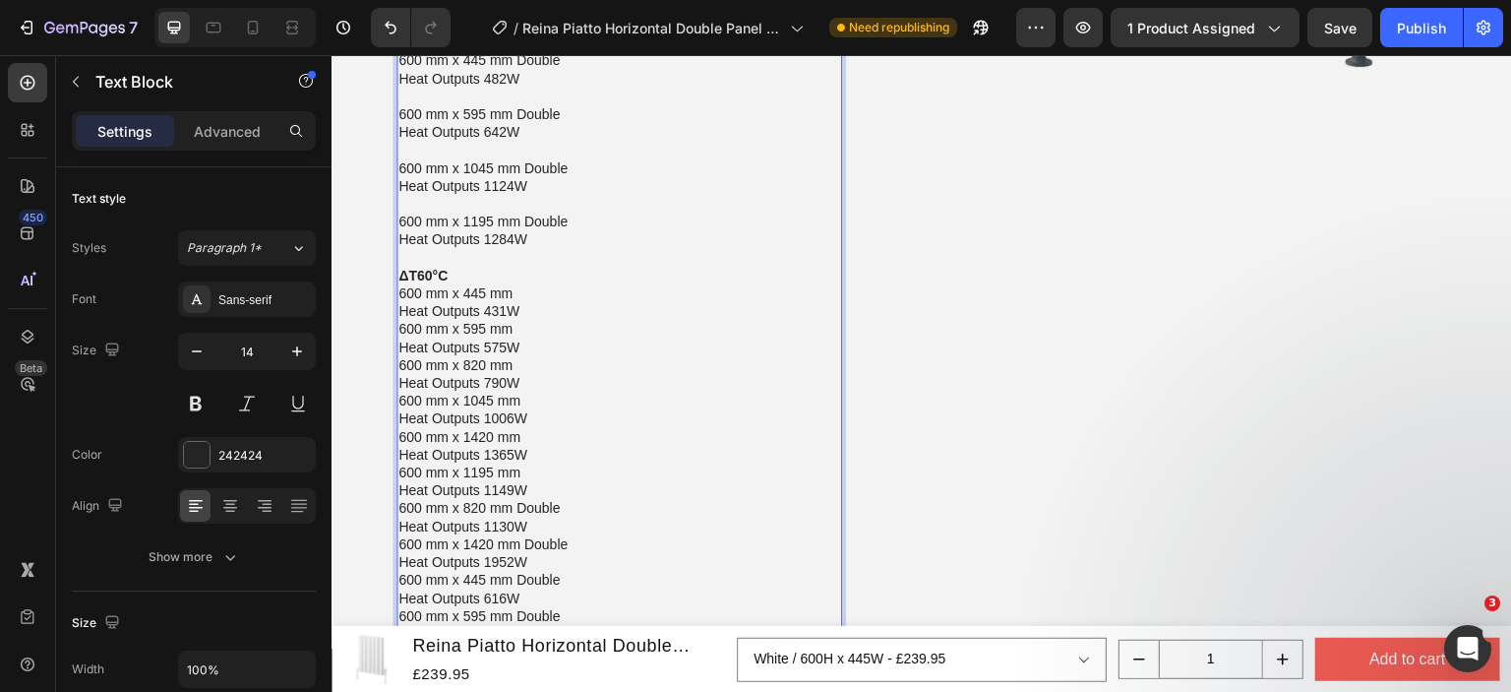
scroll to position [3597, 0]
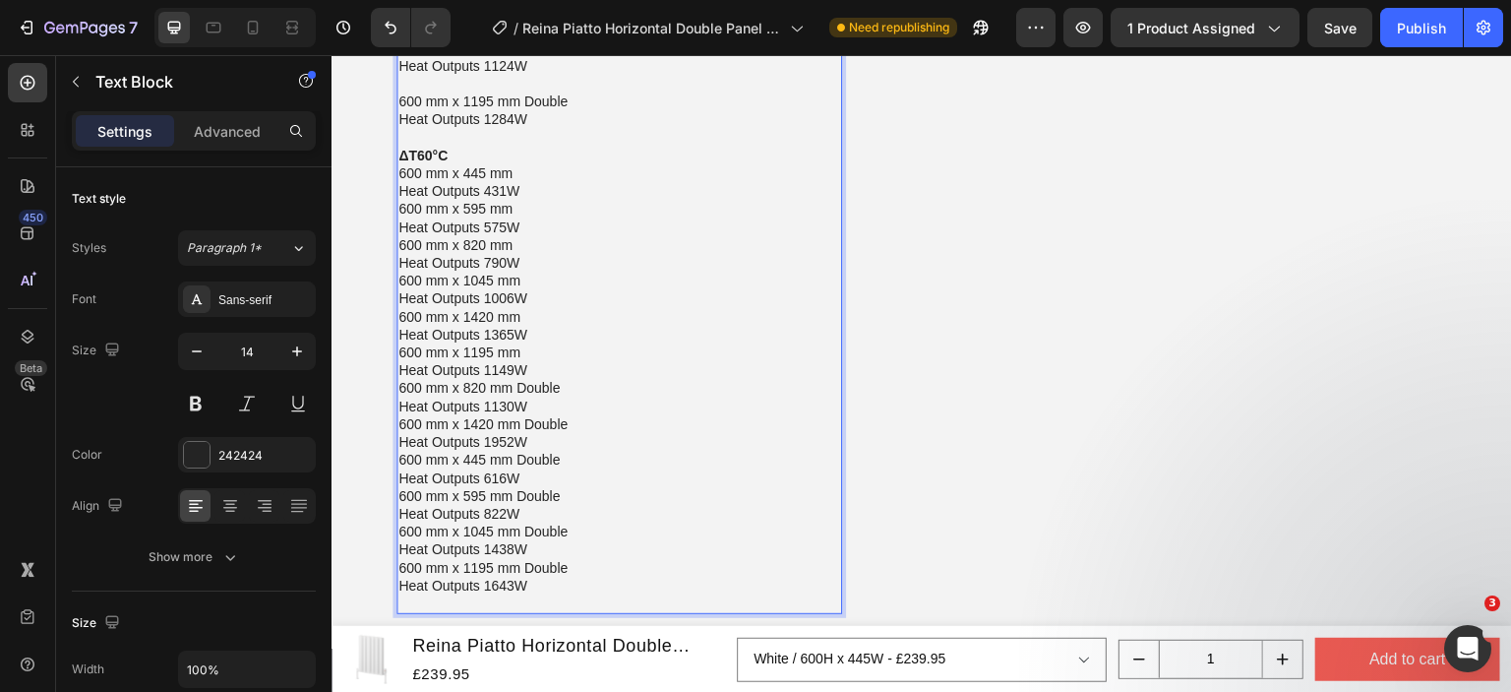
click at [530, 188] on p "ΔT60°C 600 mm x 445 mm Heat Outputs 431W" at bounding box center [619, 174] width 442 height 54
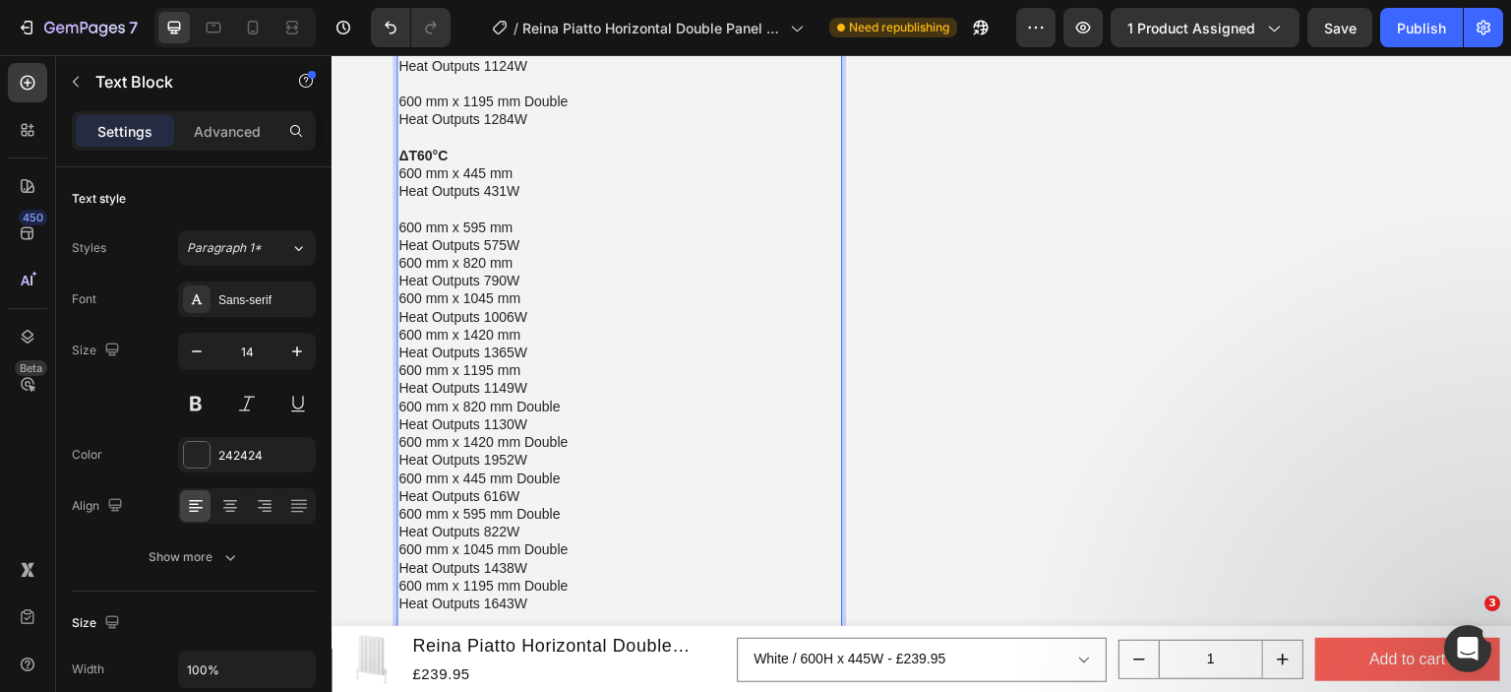
click at [539, 240] on p "600 mm x 595 mm Heat Outputs 575W" at bounding box center [619, 235] width 442 height 35
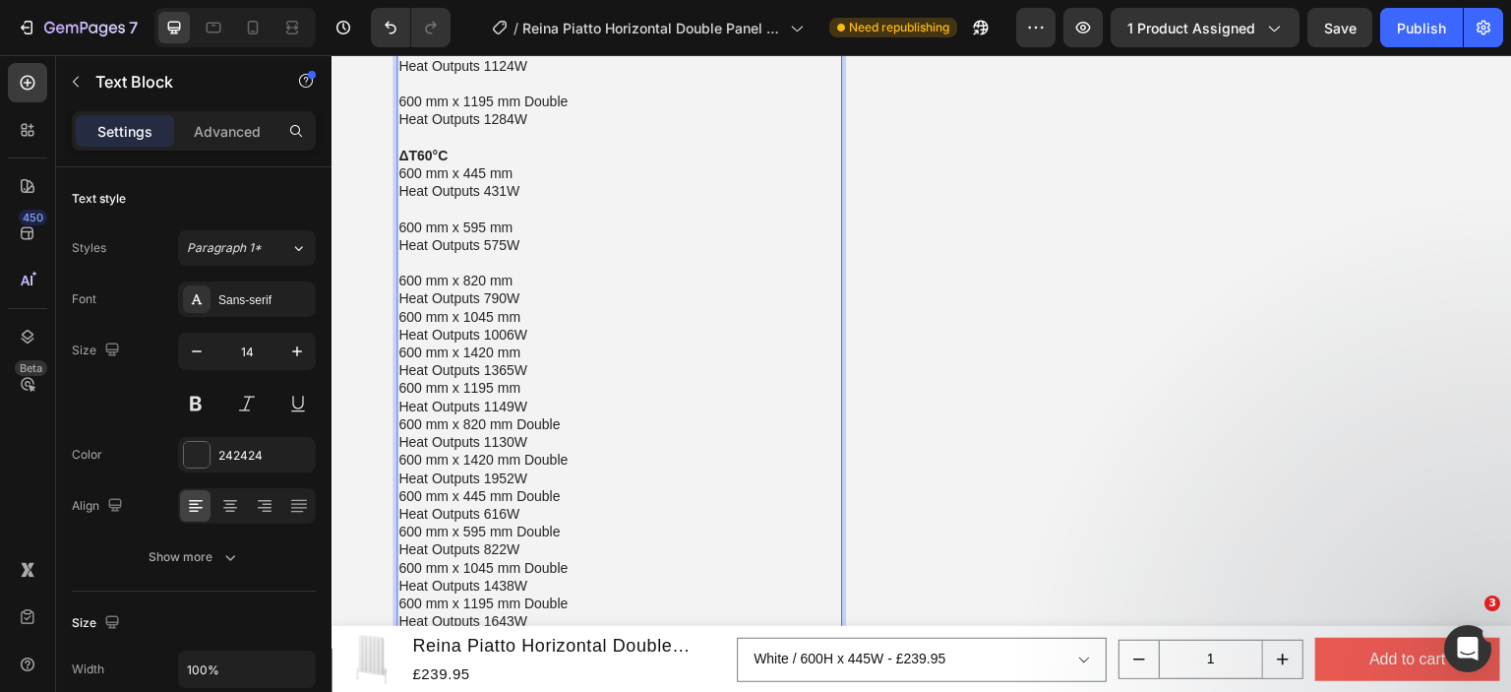
click at [540, 294] on p "600 mm x 820 mm Heat Outputs 790W" at bounding box center [619, 289] width 442 height 35
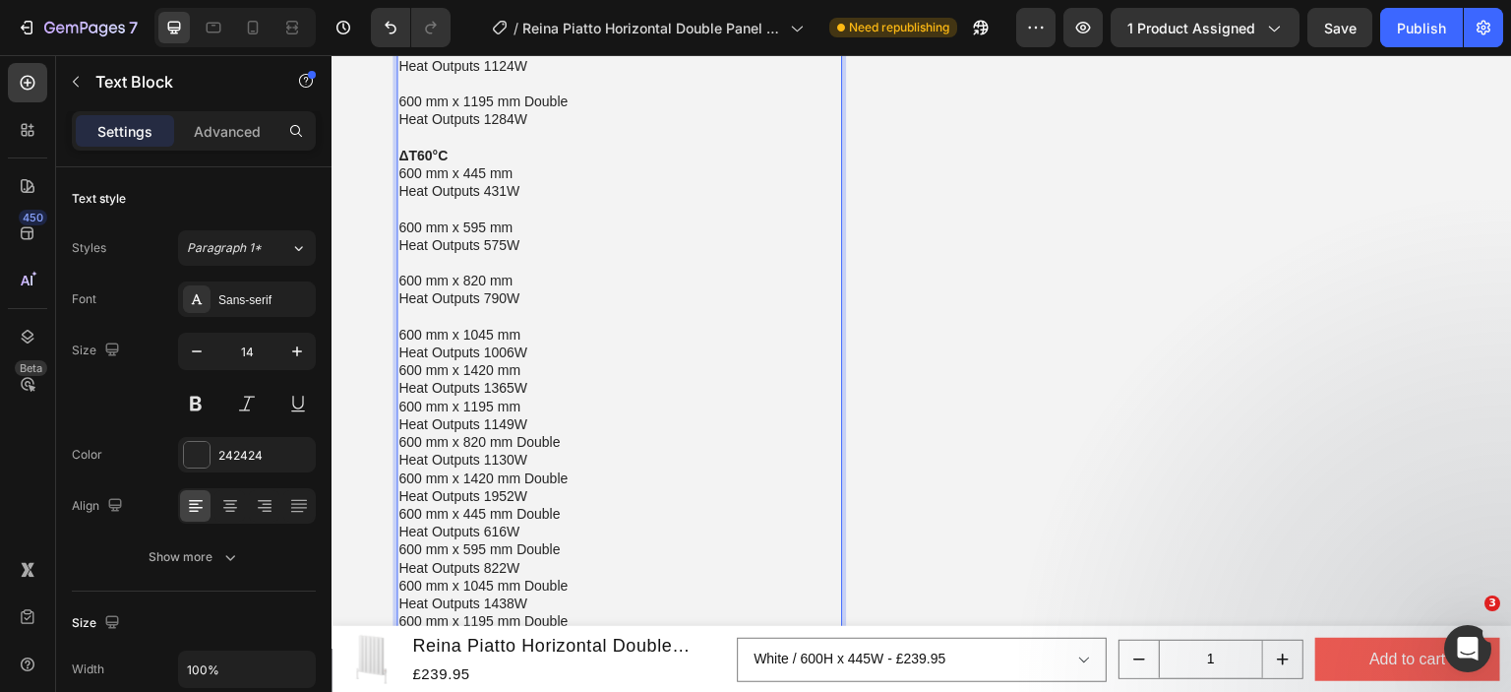
click at [543, 338] on p "600 mm x 1045 mm Heat Outputs 1006W" at bounding box center [619, 343] width 442 height 35
click at [549, 373] on p "600 mm x 1420 mm Heat Outputs 1365W" at bounding box center [619, 378] width 442 height 35
click at [550, 350] on p "600 mm x 1045 mm Heat Outputs 1006W" at bounding box center [619, 343] width 442 height 35
click at [554, 394] on p "600 mm x 1420 mm Heat Outputs 1365W" at bounding box center [619, 396] width 442 height 35
click at [556, 410] on p "600 mm x 1420 mm Heat Outputs 1365W" at bounding box center [619, 396] width 442 height 35
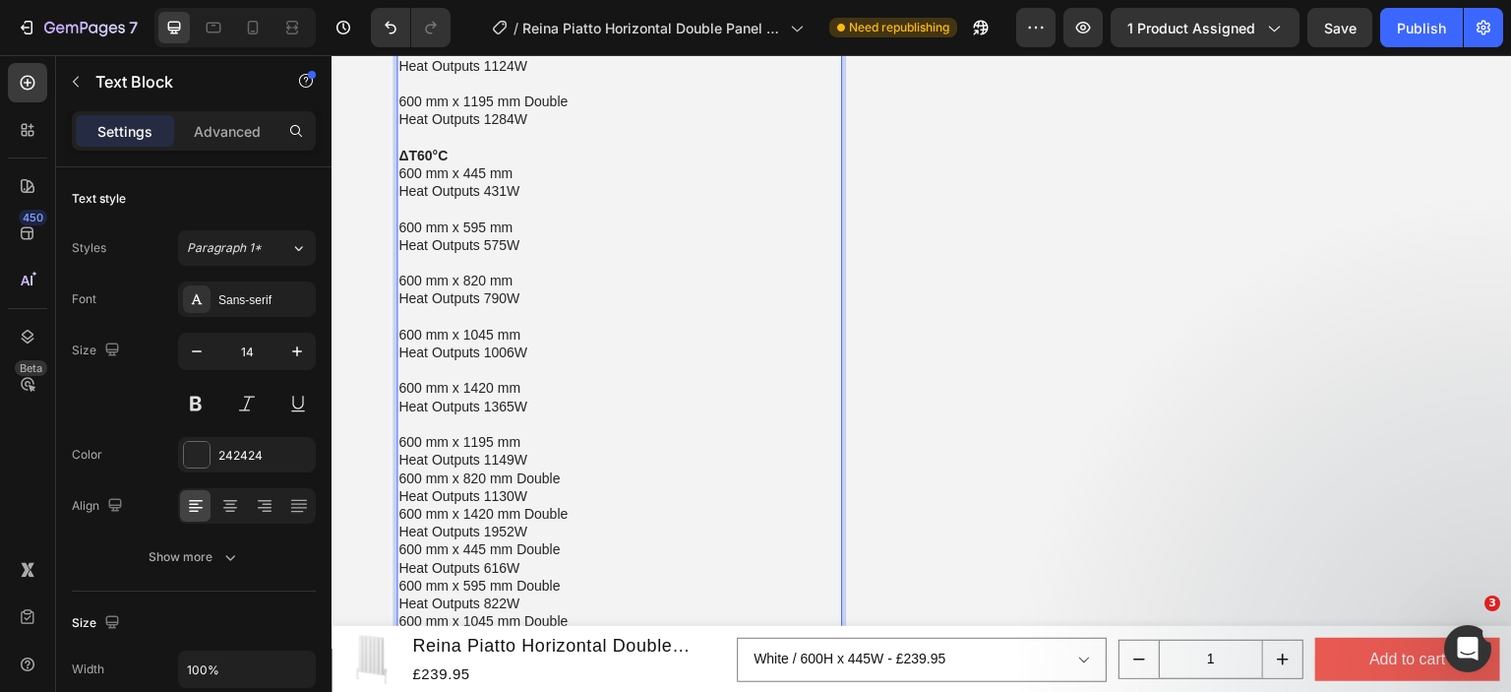
click at [551, 448] on p "600 mm x 1195 mm Heat Outputs 1149W" at bounding box center [619, 450] width 442 height 35
click at [551, 458] on p "600 mm x 1195 mm Heat Outputs 1149W" at bounding box center [619, 450] width 442 height 35
click at [569, 516] on p "600 mm x 820 mm Double Heat Outputs 1130W" at bounding box center [619, 504] width 442 height 35
click at [563, 563] on p "600 mm x 1420 mm Double Heat Outputs 1952W" at bounding box center [619, 557] width 442 height 35
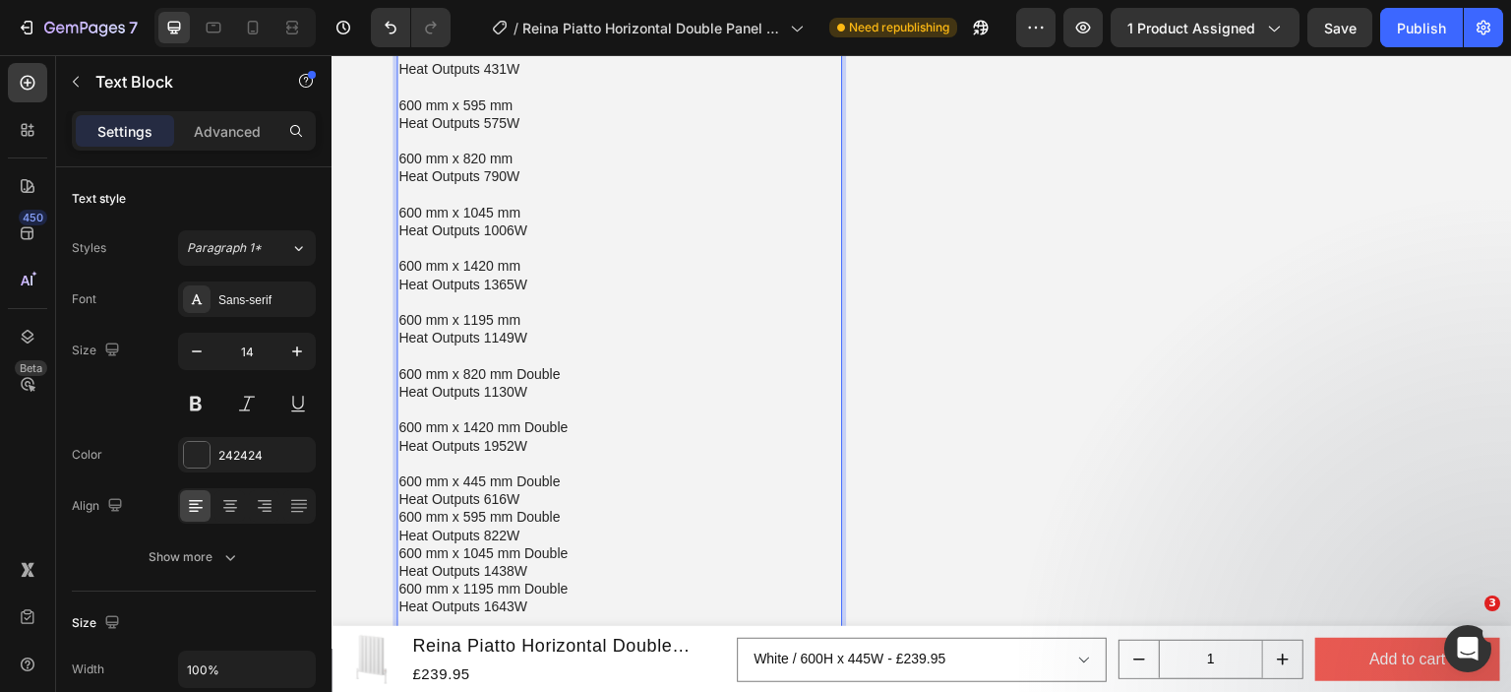
scroll to position [3794, 0]
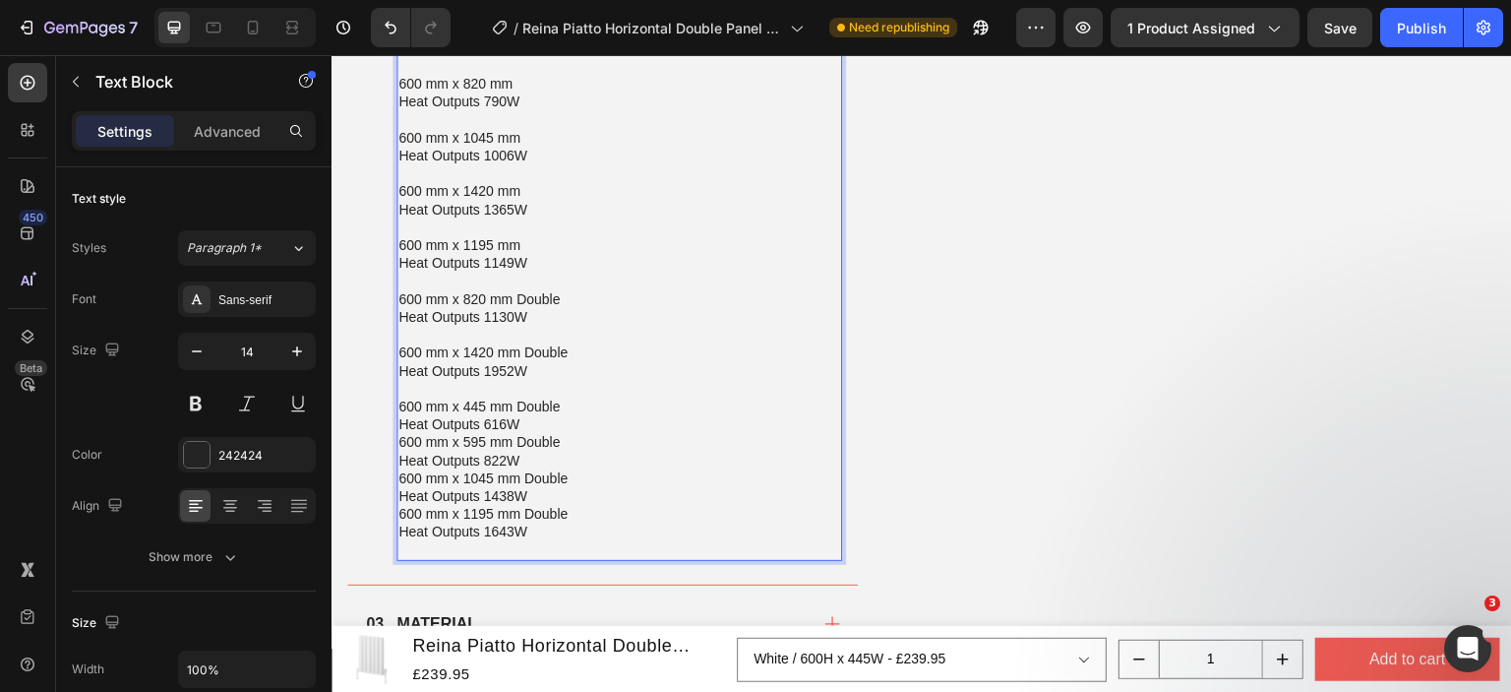
click at [560, 429] on p "600 mm x 445 mm Double Heat Outputs 616W" at bounding box center [619, 414] width 442 height 35
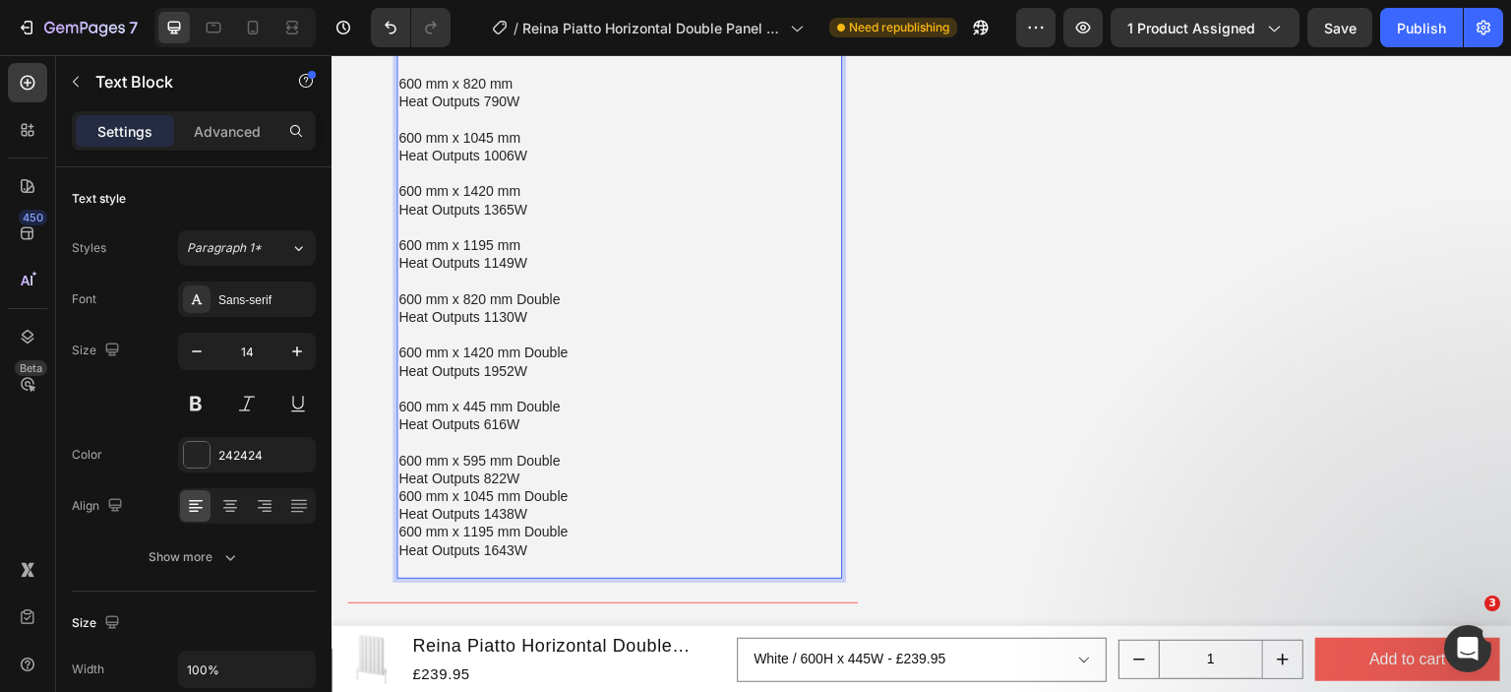
click at [555, 472] on p "600 mm x 595 mm Double Heat Outputs 822W" at bounding box center [619, 469] width 442 height 35
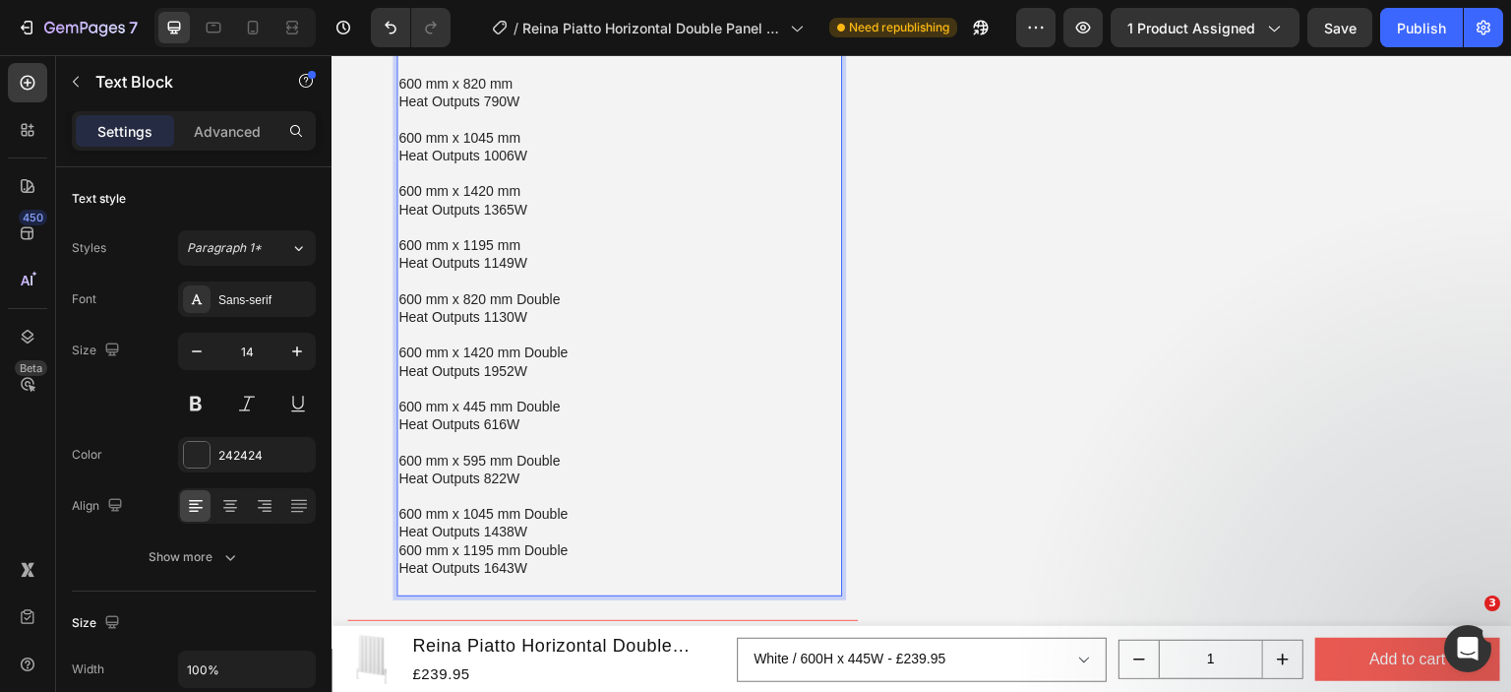
click at [546, 527] on p "600 mm x 1045 mm Double Heat Outputs 1438W" at bounding box center [619, 522] width 442 height 35
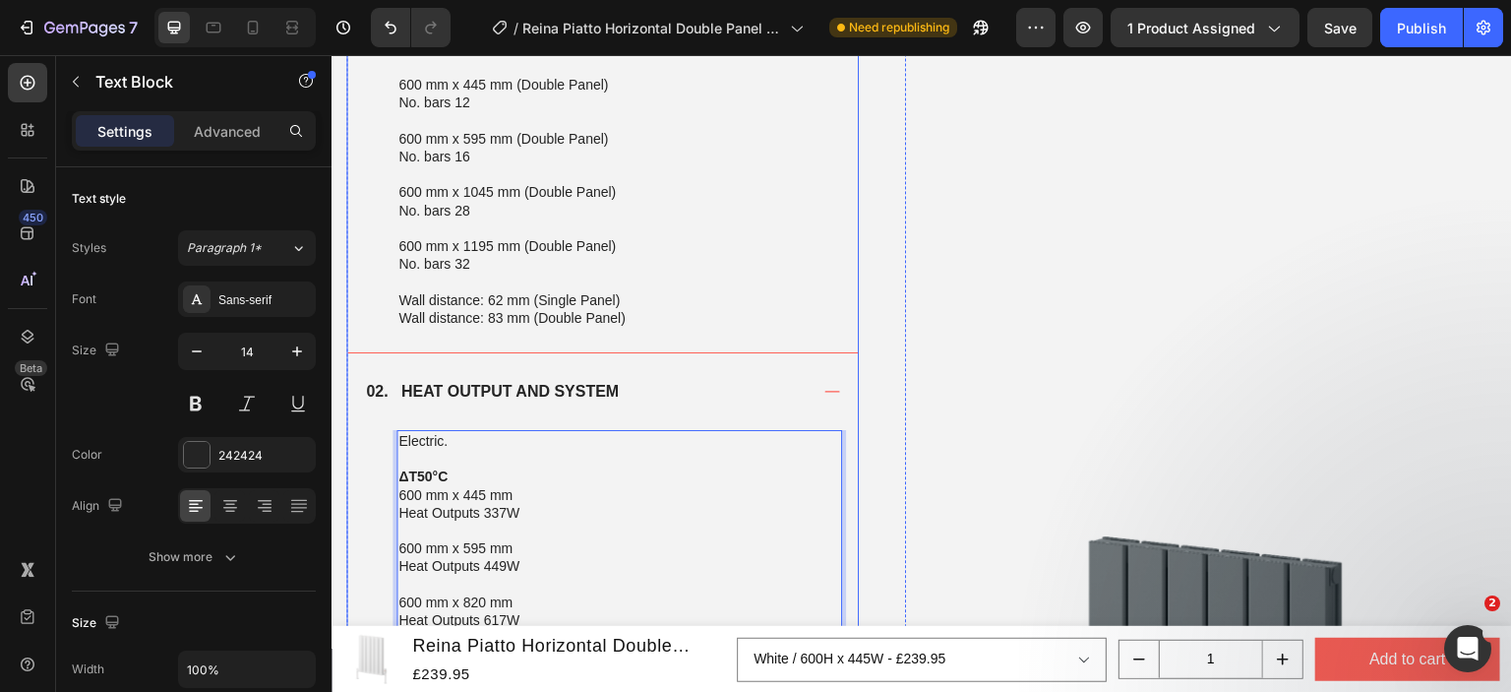
scroll to position [2515, 0]
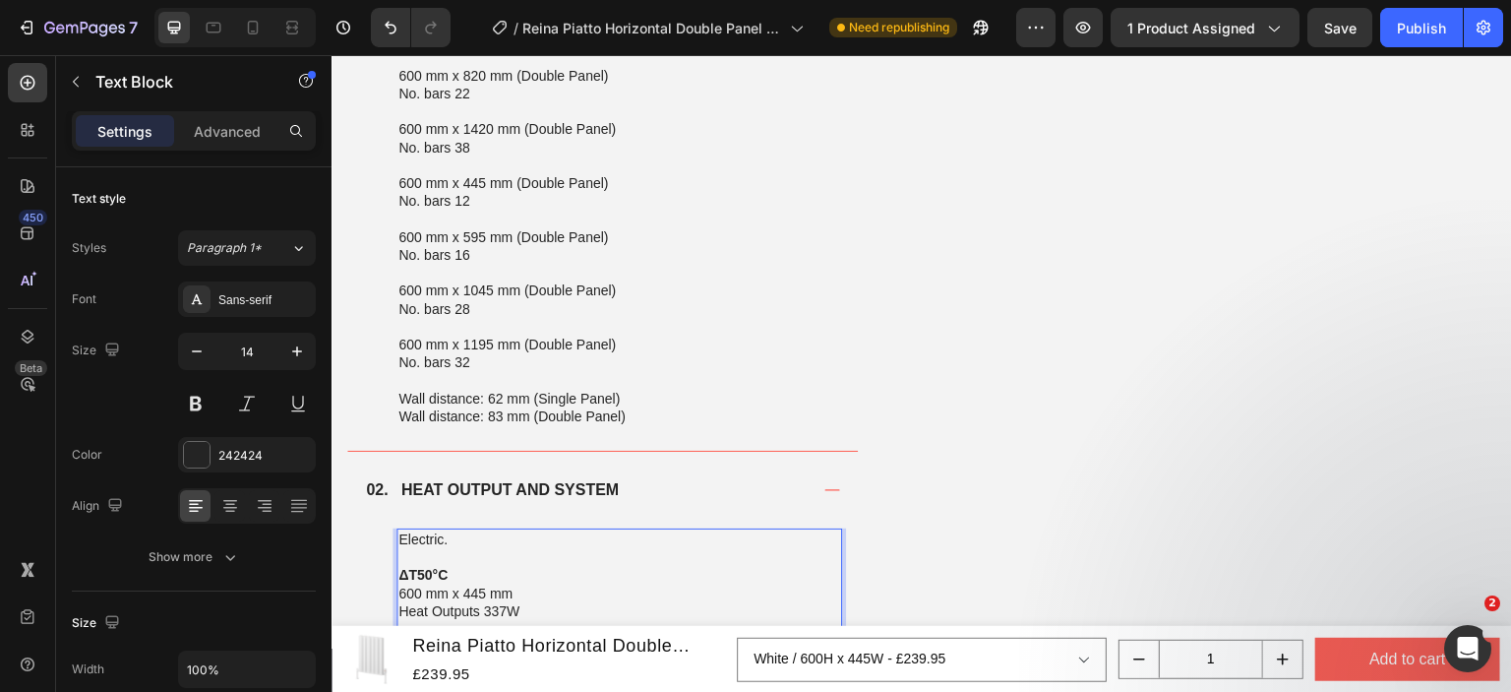
click at [450, 539] on p "Electric." at bounding box center [619, 539] width 442 height 18
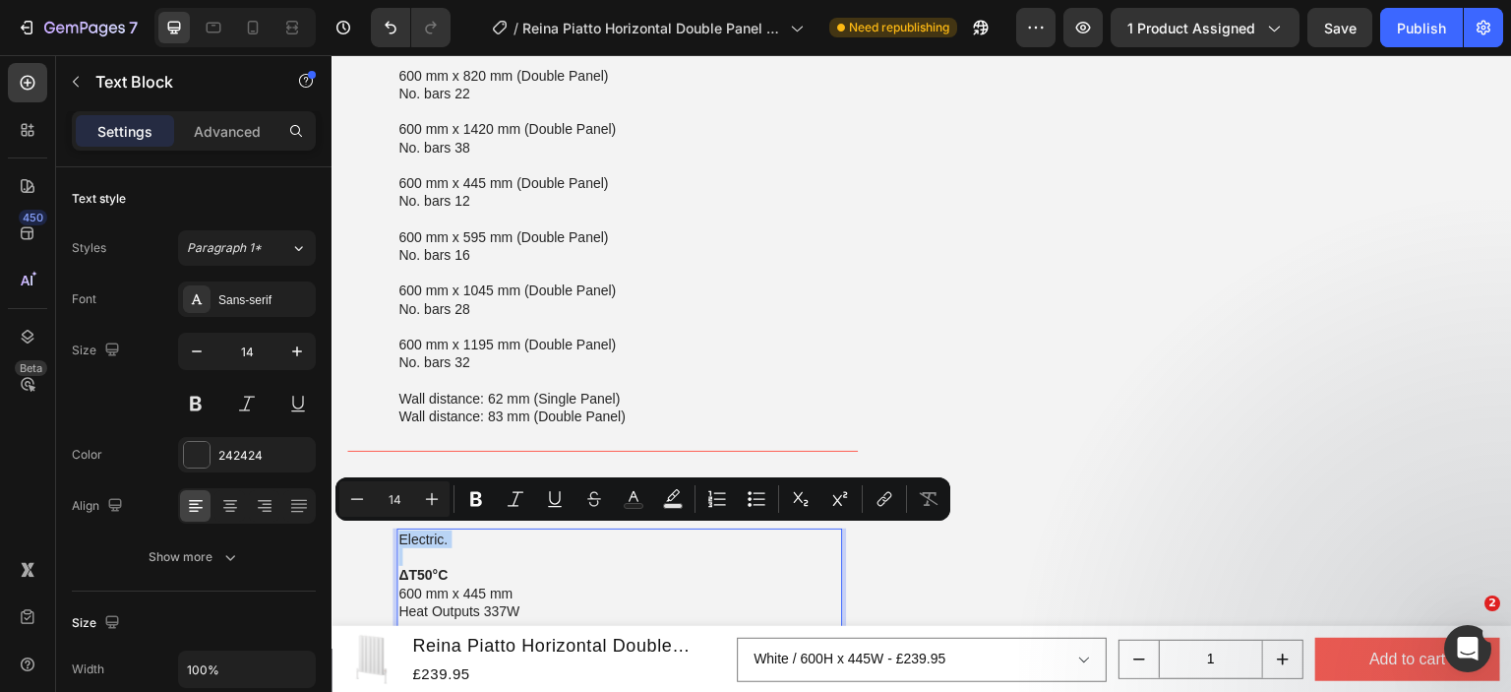
drag, startPoint x: 450, startPoint y: 539, endPoint x: 397, endPoint y: 542, distance: 52.2
click at [398, 542] on p "Electric." at bounding box center [619, 539] width 442 height 18
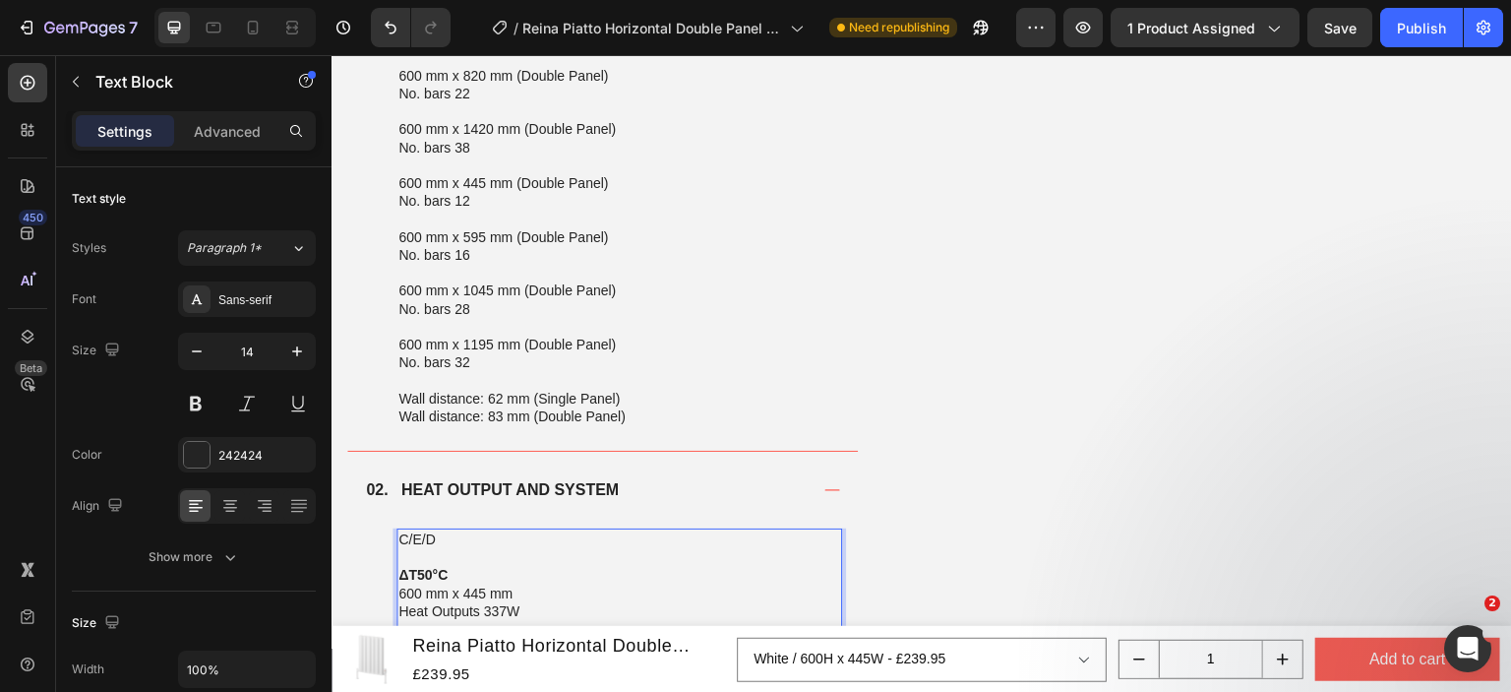
click at [528, 548] on p "Rich Text Editor. Editing area: main" at bounding box center [619, 557] width 442 height 18
click at [1396, 42] on button "Publish" at bounding box center [1421, 27] width 83 height 39
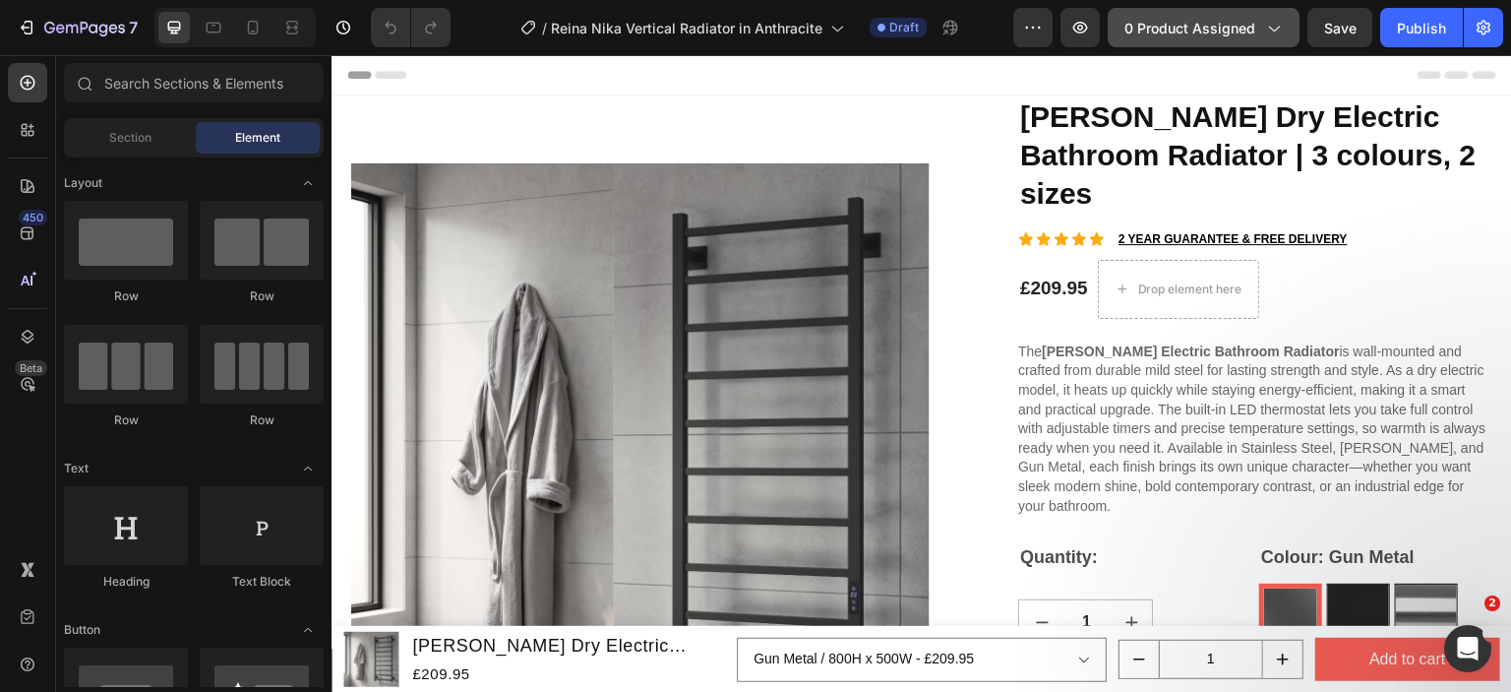
click at [1268, 42] on button "0 product assigned" at bounding box center [1204, 27] width 192 height 39
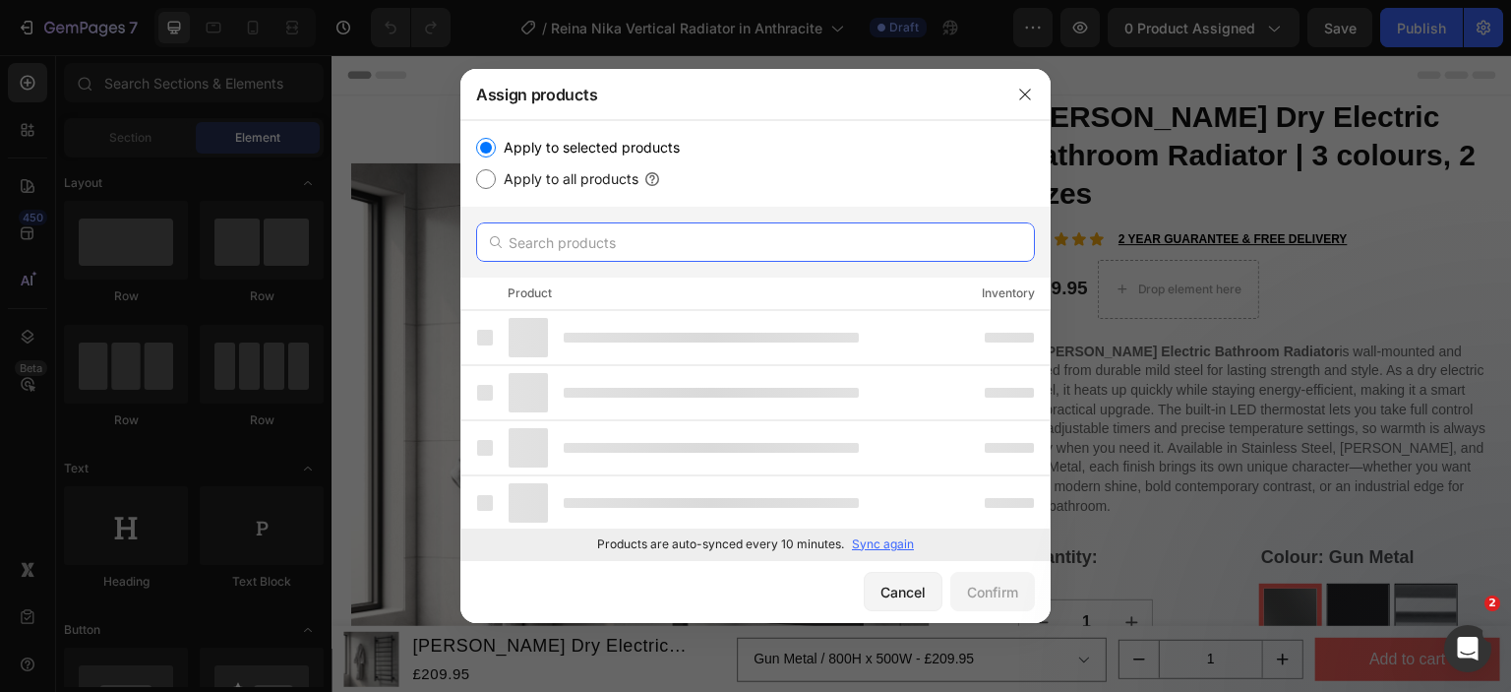
click at [669, 248] on input "text" at bounding box center [755, 241] width 559 height 39
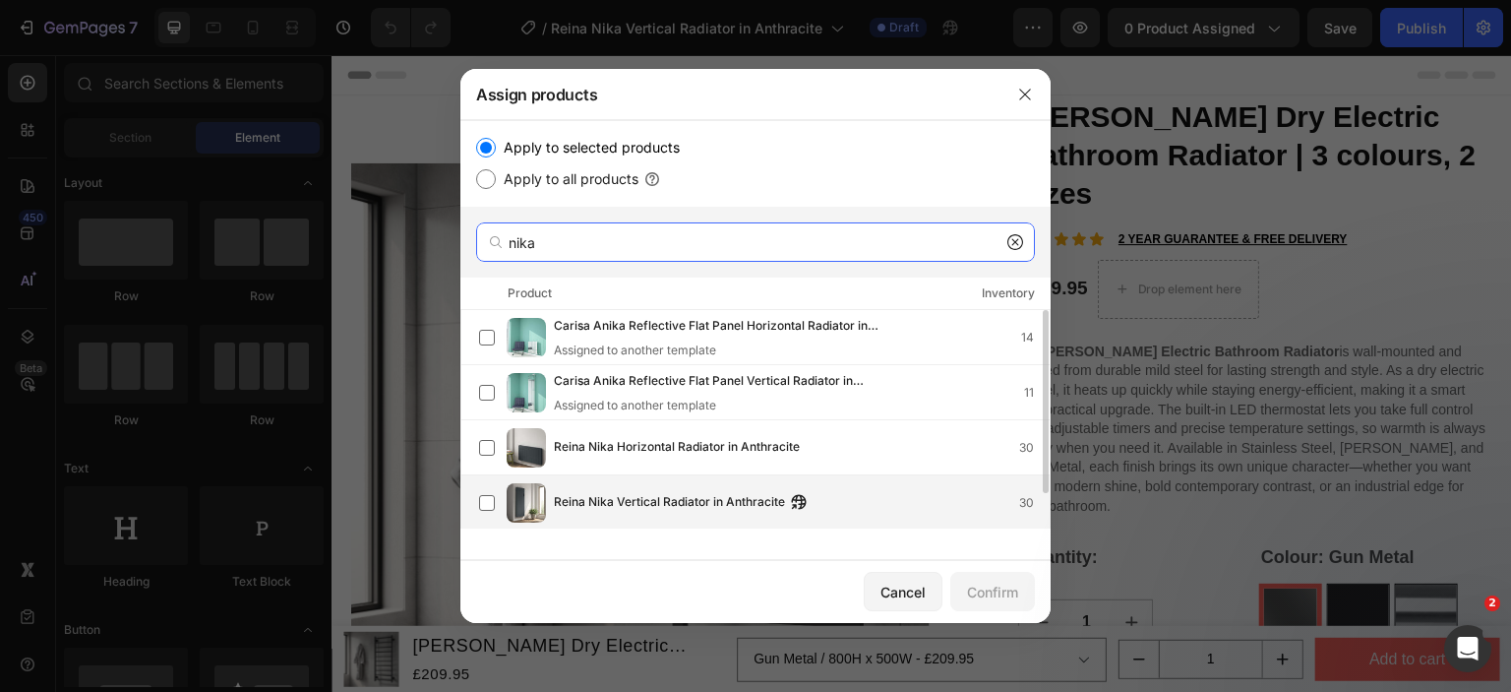
type input "nika"
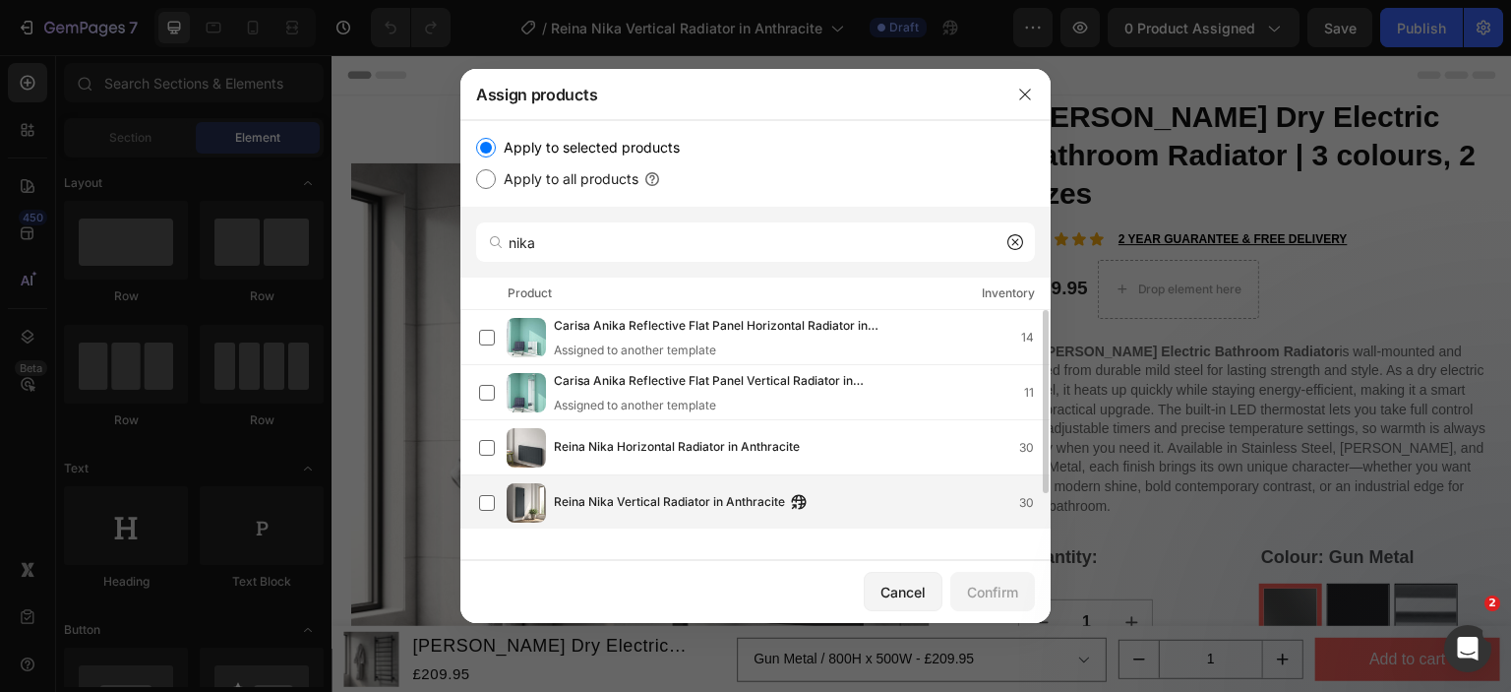
click at [647, 492] on span "Reina Nika Vertical Radiator in Anthracite" at bounding box center [669, 503] width 231 height 22
click at [961, 589] on button "Confirm" at bounding box center [992, 591] width 85 height 39
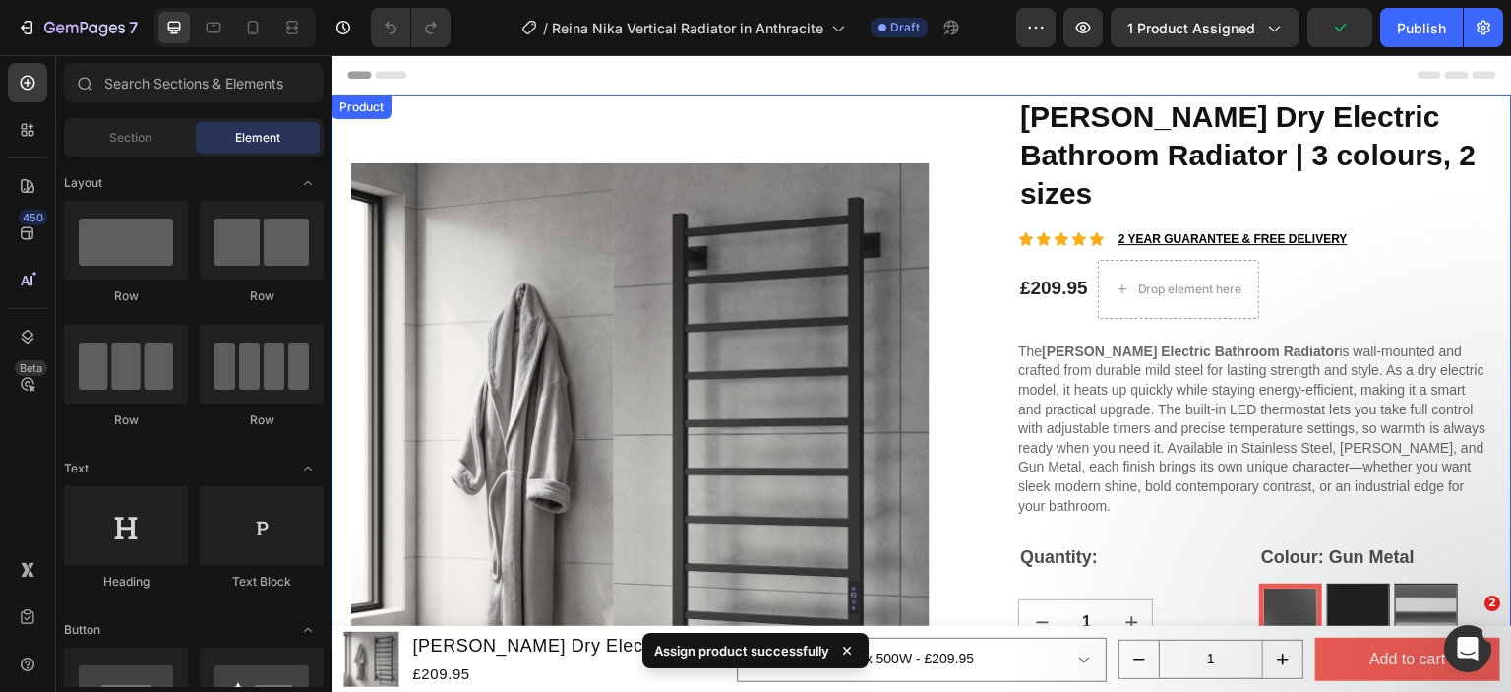
click at [348, 105] on div "Product" at bounding box center [362, 107] width 52 height 18
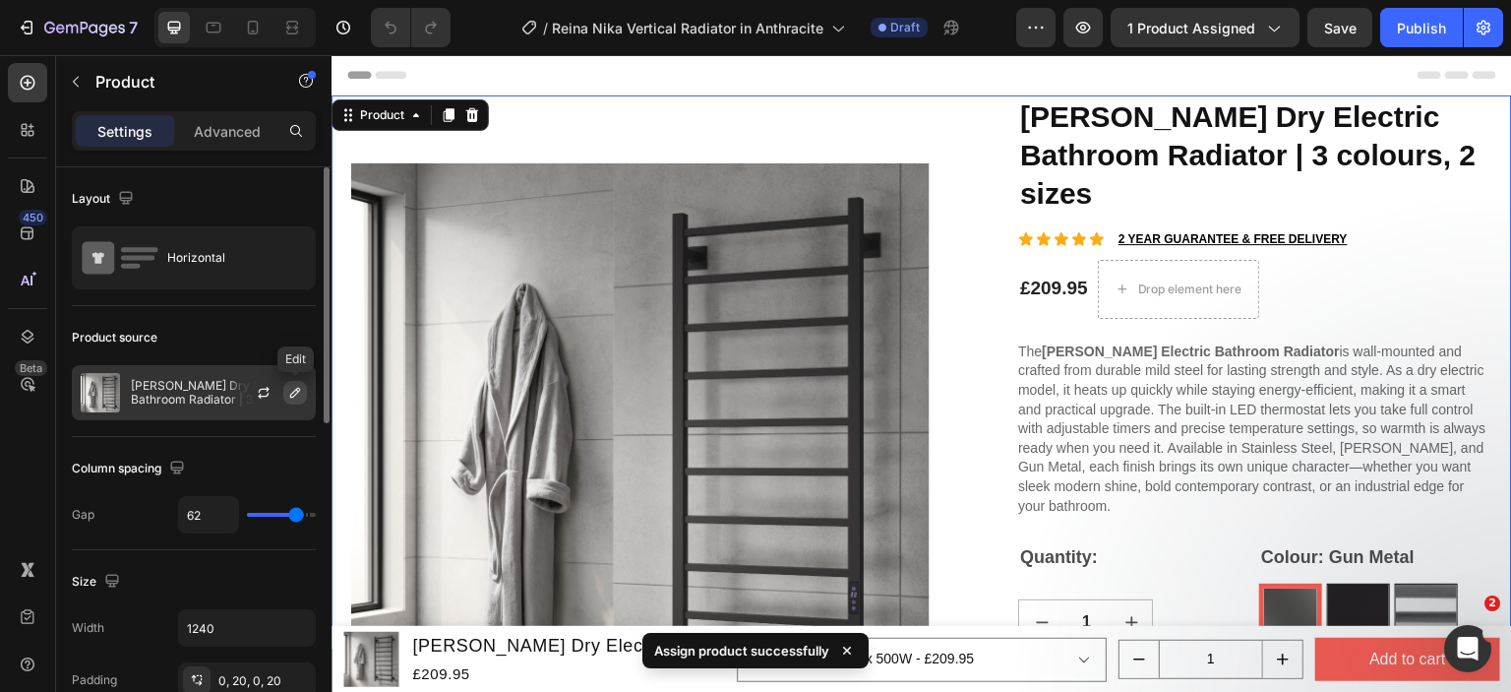
click at [293, 386] on icon "button" at bounding box center [295, 393] width 16 height 16
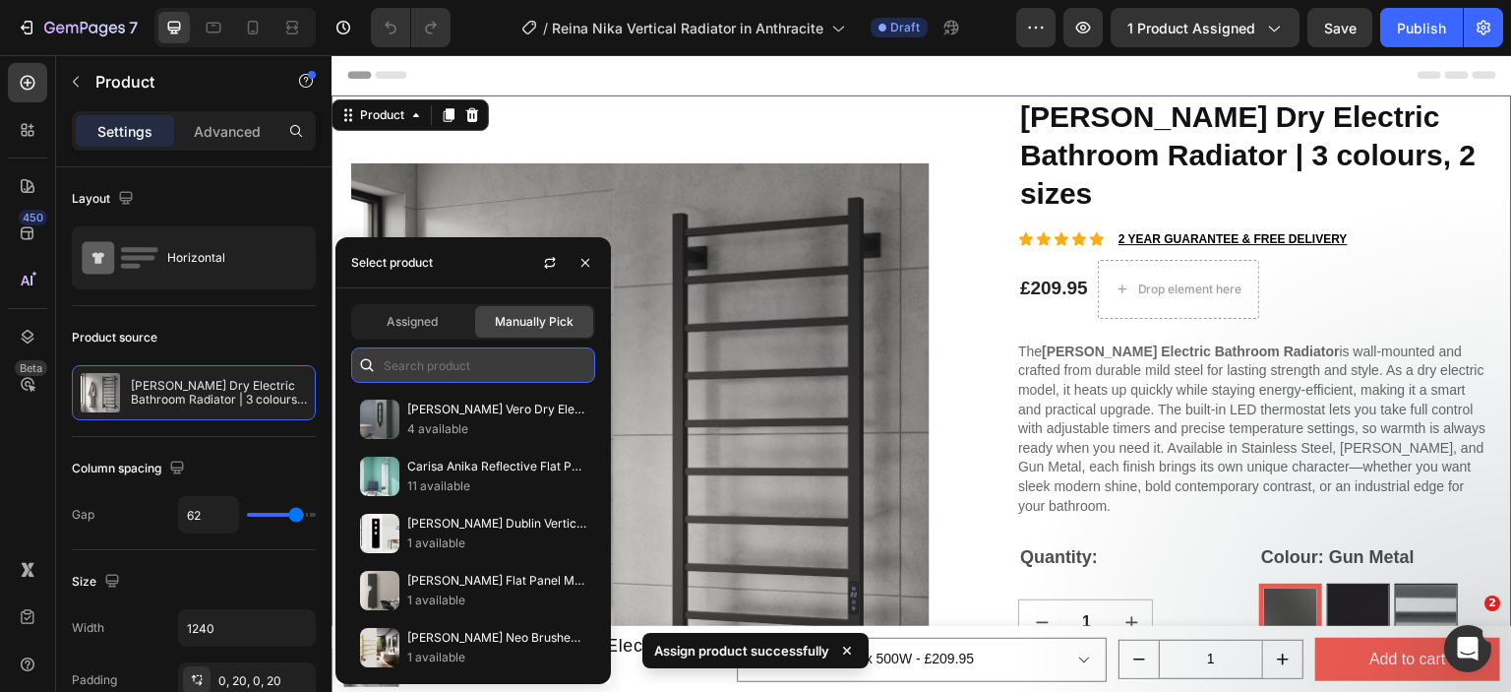
click at [407, 364] on input "text" at bounding box center [473, 364] width 244 height 35
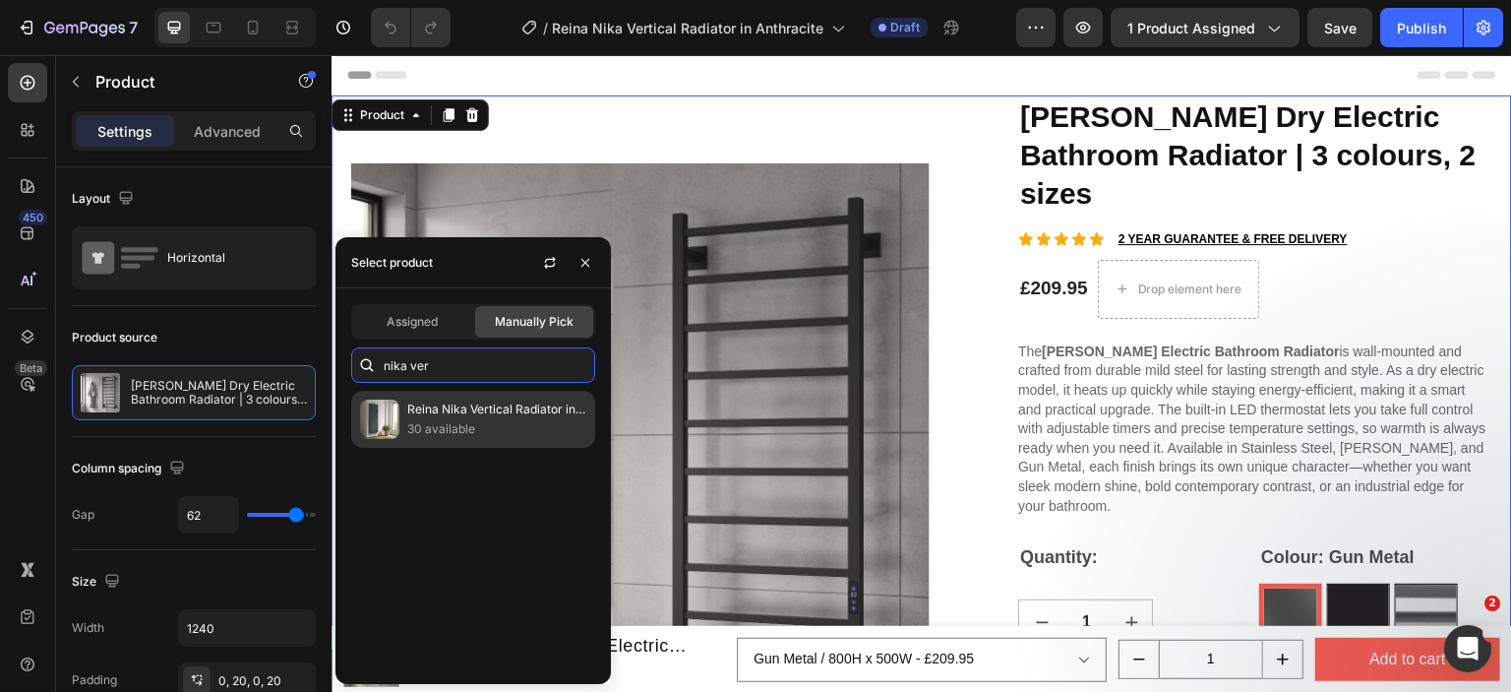
type input "nika ver"
click at [460, 440] on div "Reina Nika Vertical Radiator in Anthracite 30 available" at bounding box center [473, 419] width 244 height 57
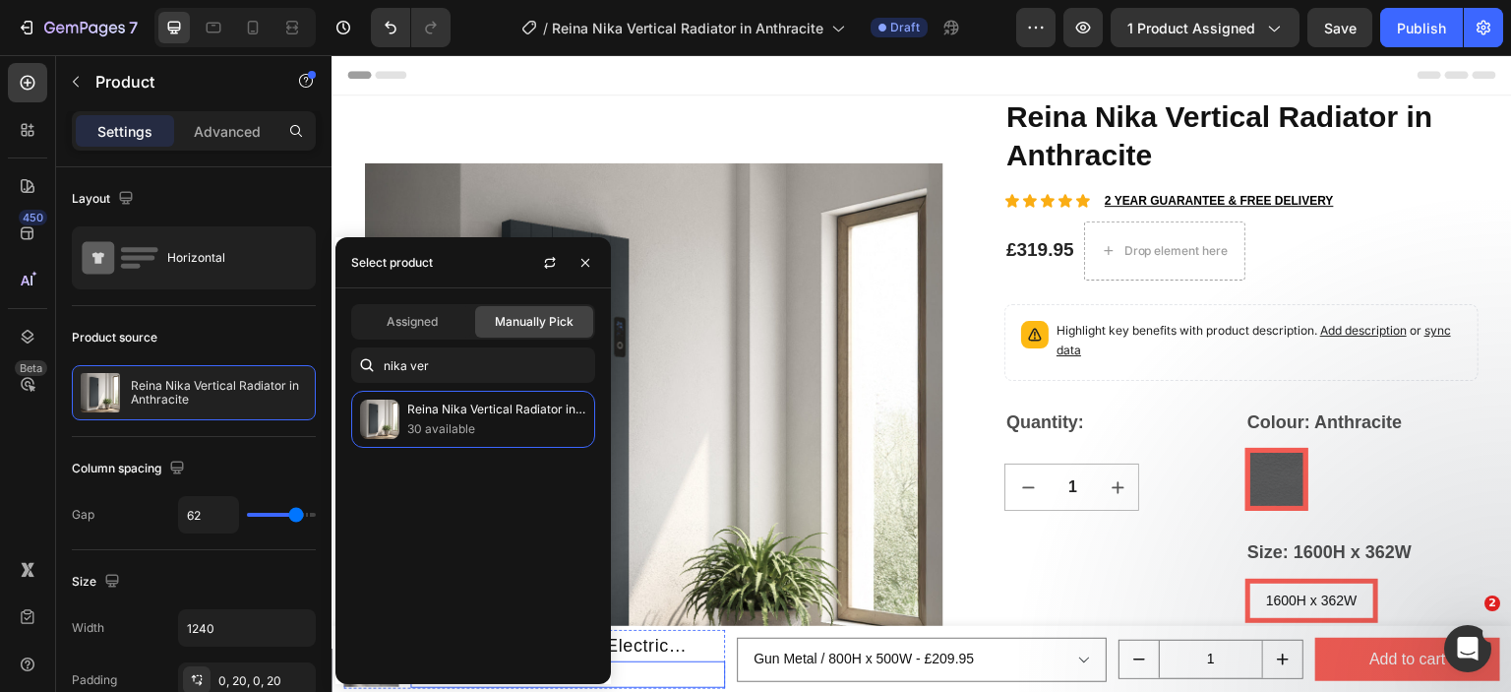
click at [638, 678] on div "£209.95" at bounding box center [567, 674] width 315 height 27
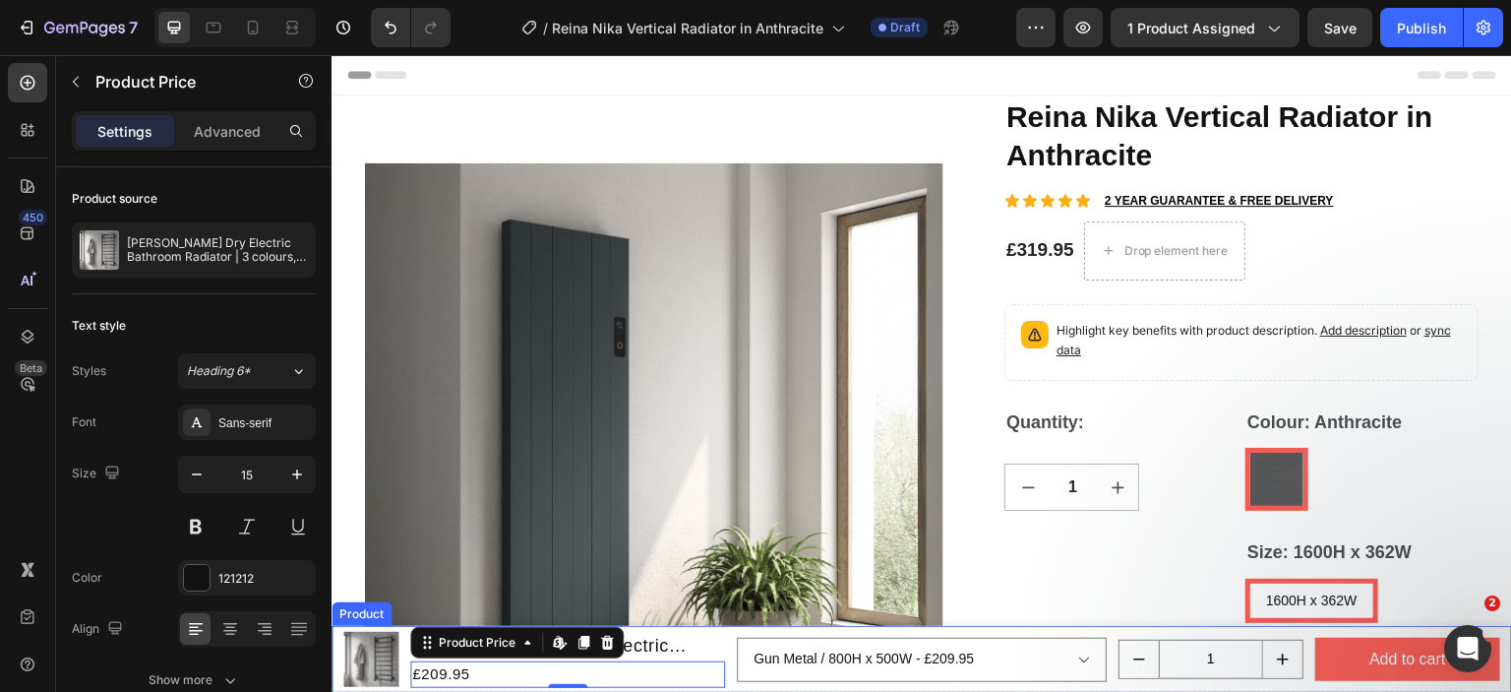
click at [342, 615] on div "Product" at bounding box center [362, 614] width 52 height 18
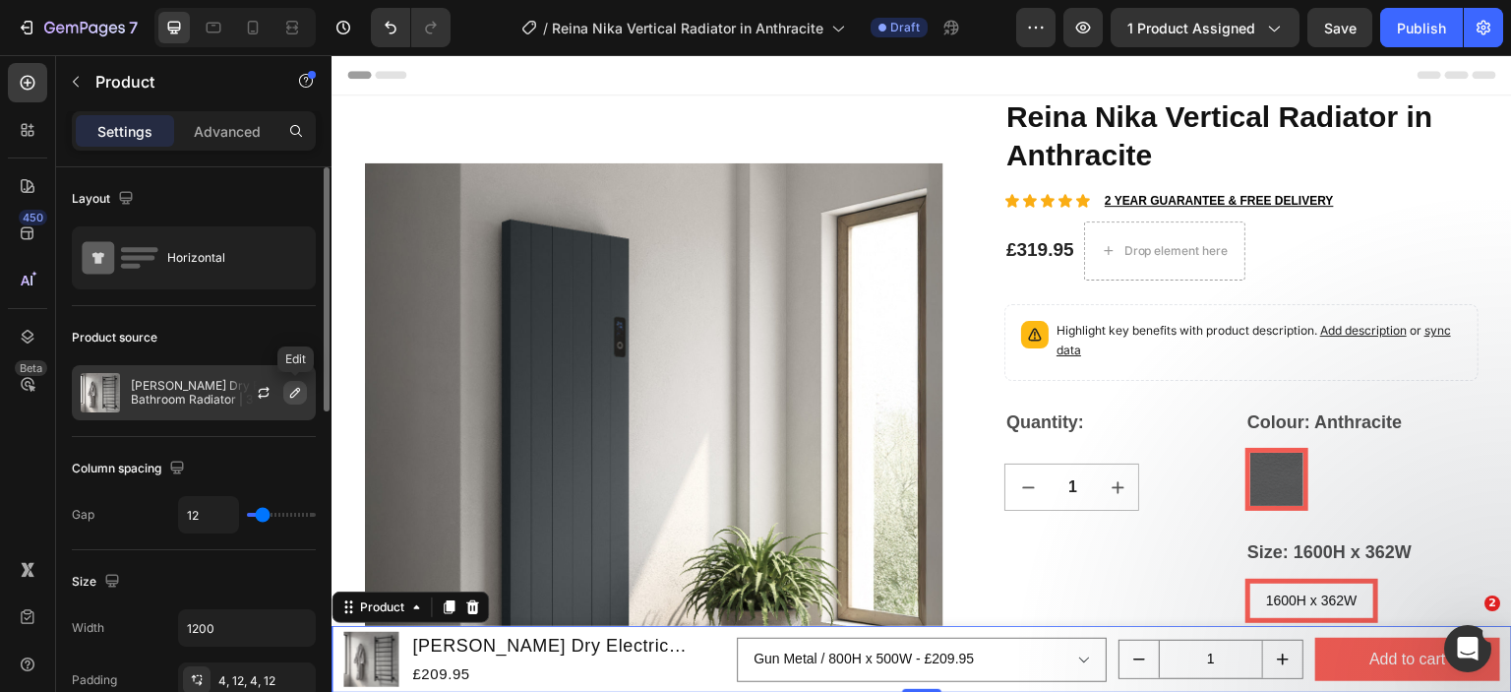
click at [299, 397] on icon "button" at bounding box center [295, 393] width 16 height 16
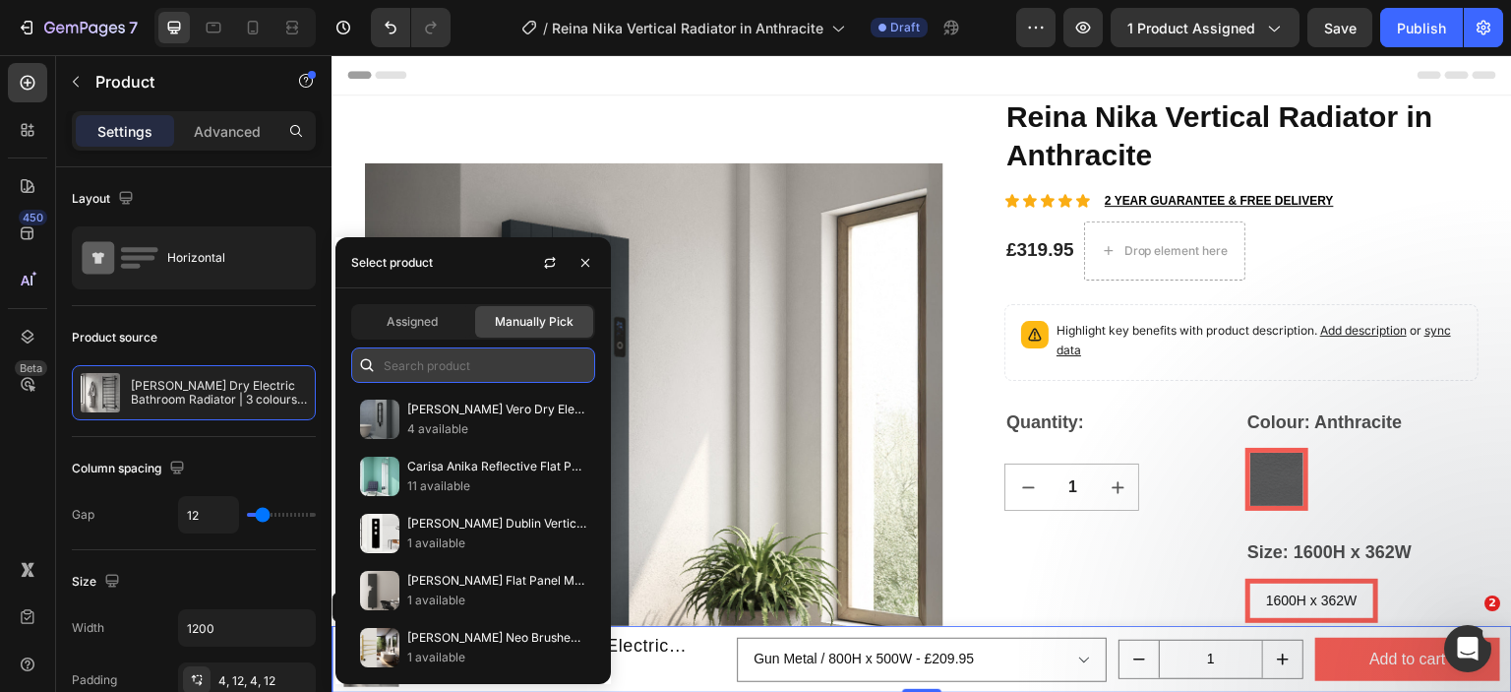
click at [424, 360] on input "text" at bounding box center [473, 364] width 244 height 35
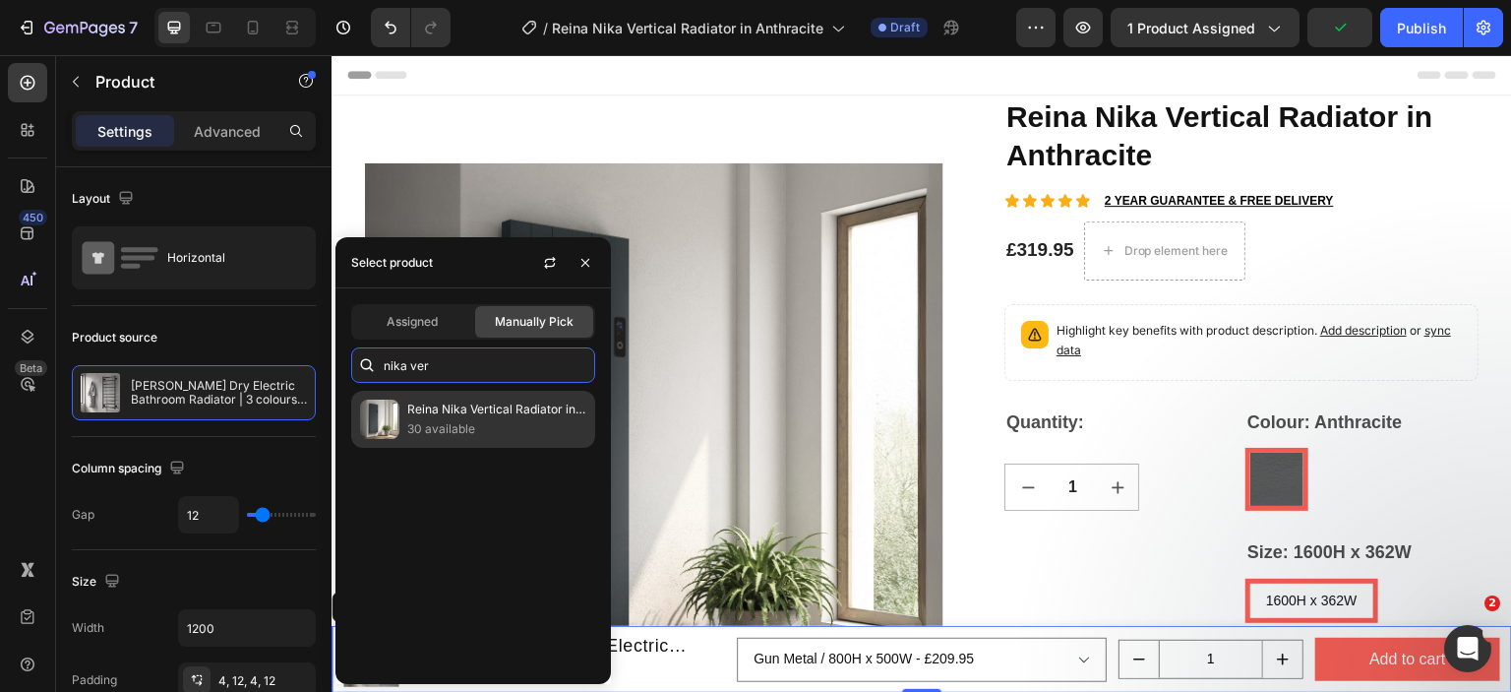
type input "nika ver"
click at [455, 419] on p "30 available" at bounding box center [496, 429] width 179 height 20
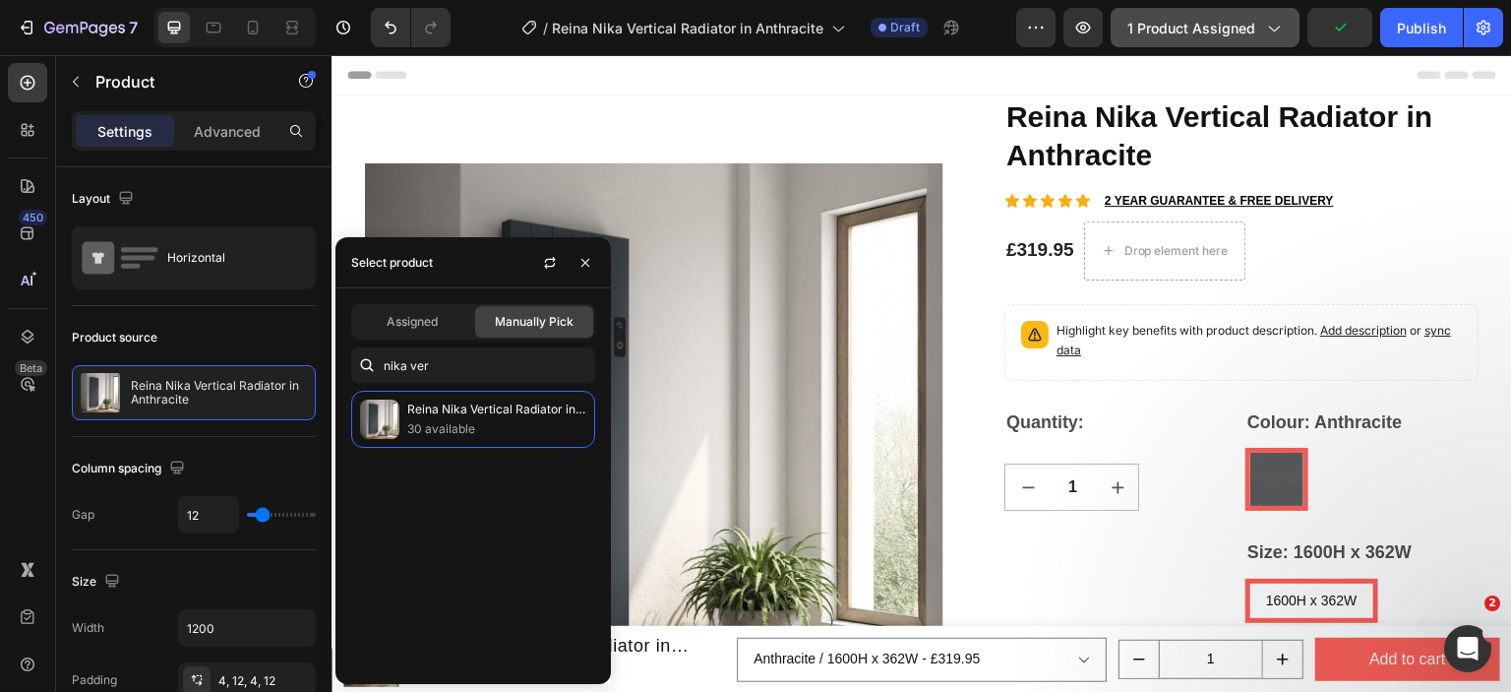
click at [1227, 23] on span "1 product assigned" at bounding box center [1192, 28] width 128 height 21
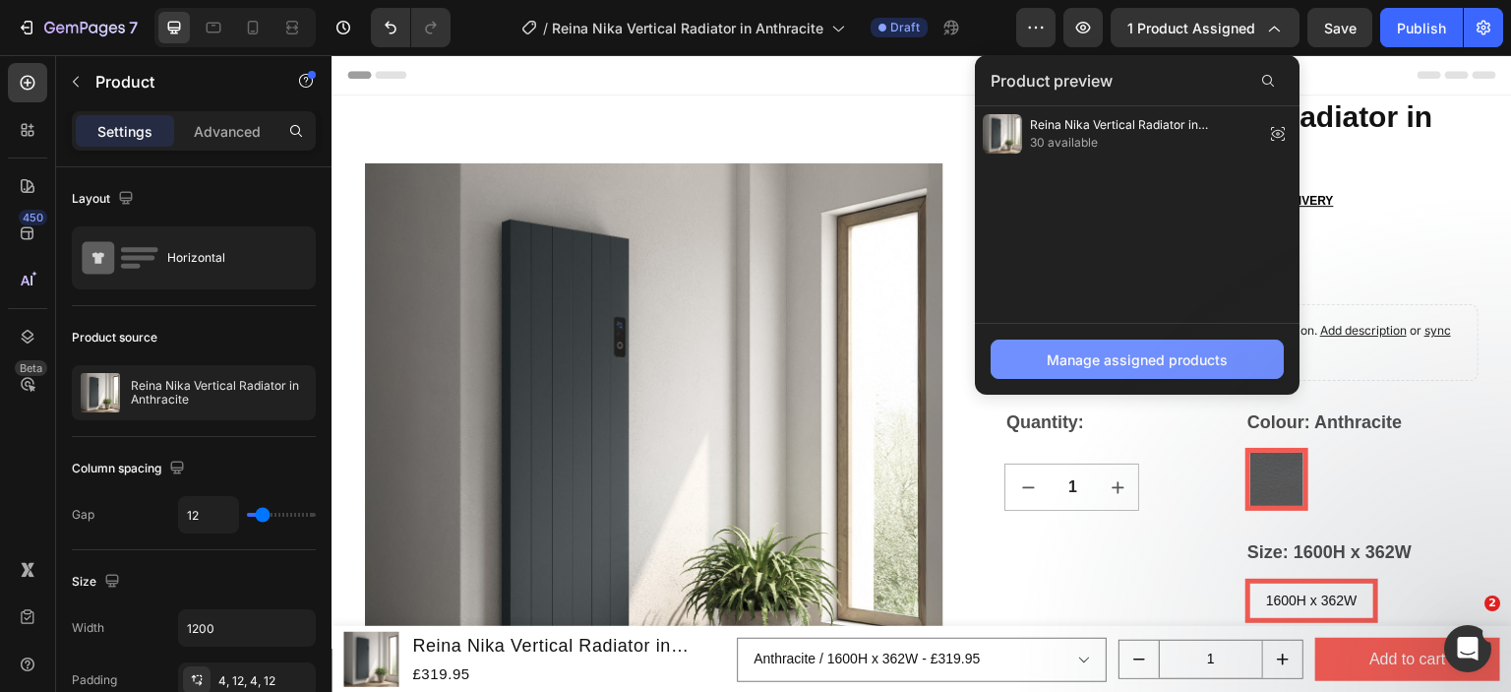
click at [1127, 349] on div "Manage assigned products" at bounding box center [1137, 359] width 181 height 21
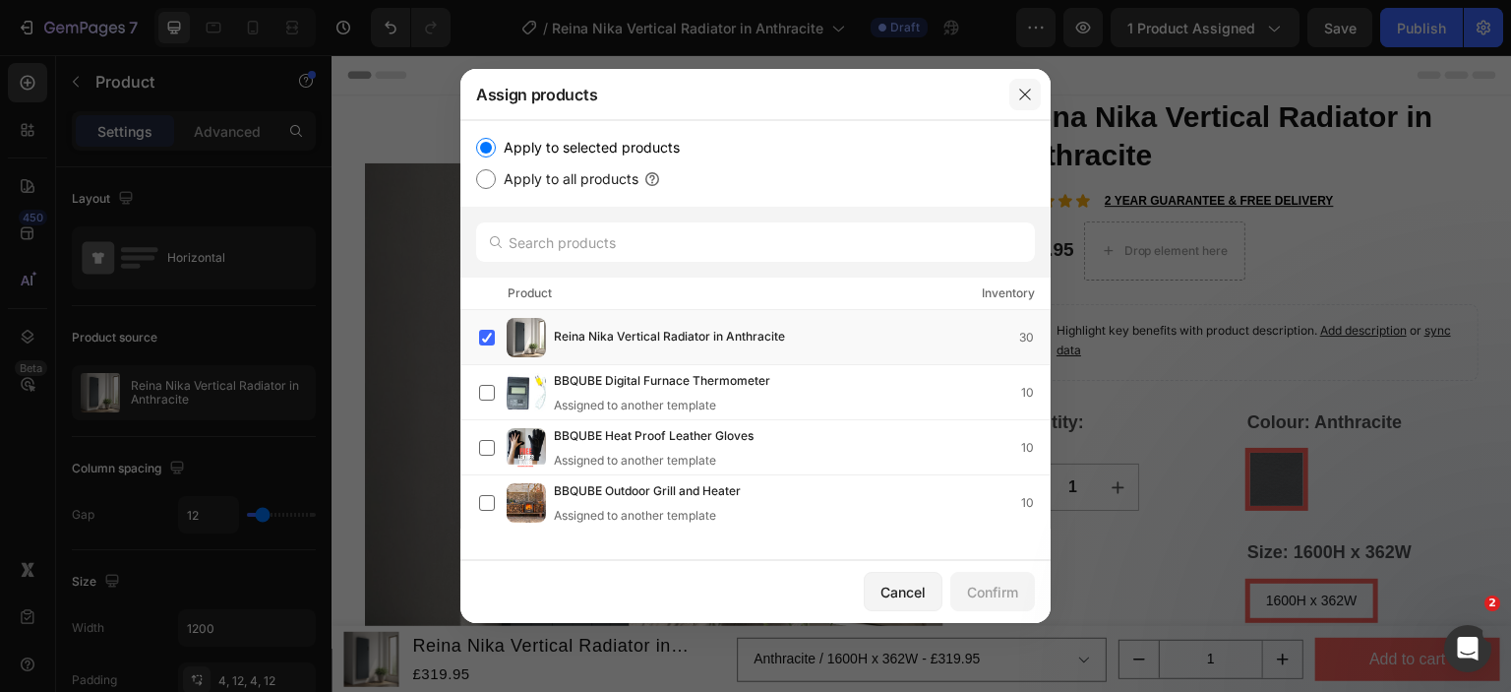
click at [1015, 97] on button "button" at bounding box center [1024, 94] width 31 height 31
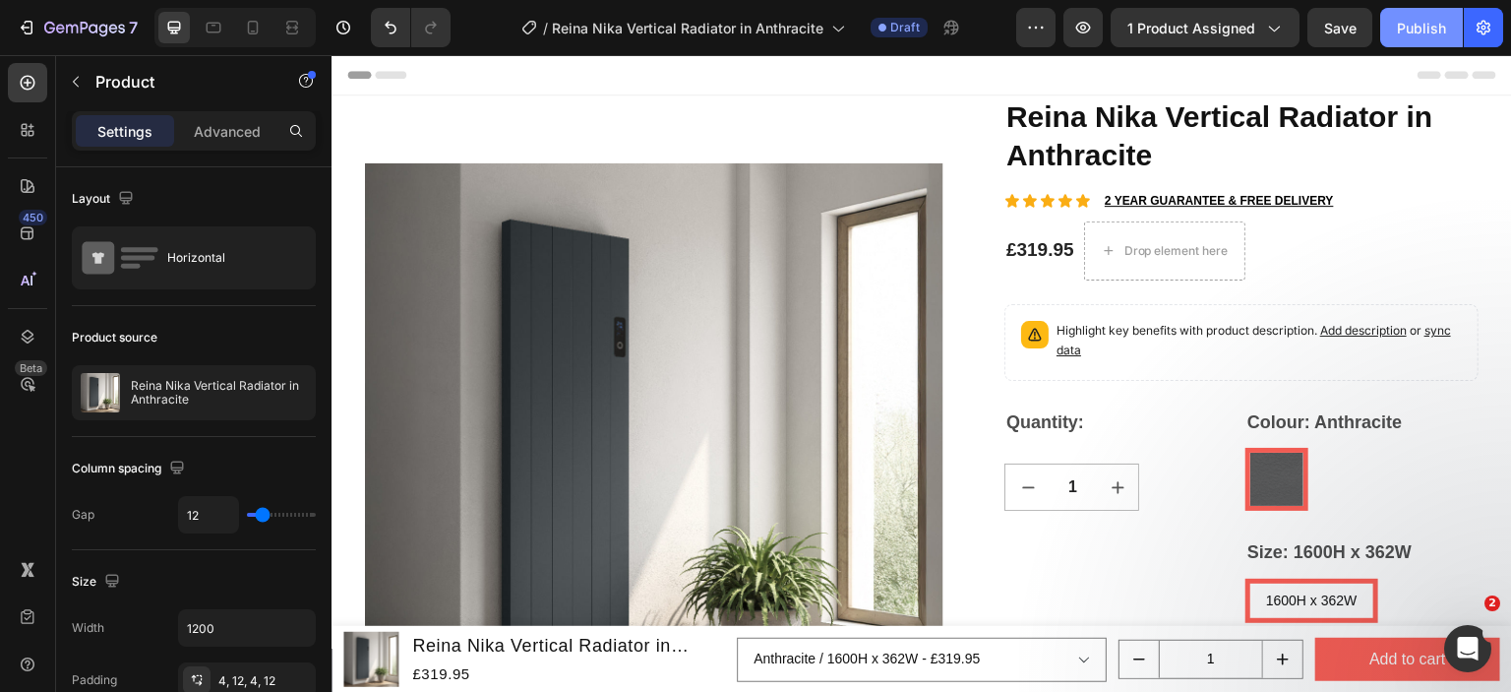
click at [1413, 34] on div "Publish" at bounding box center [1421, 28] width 49 height 21
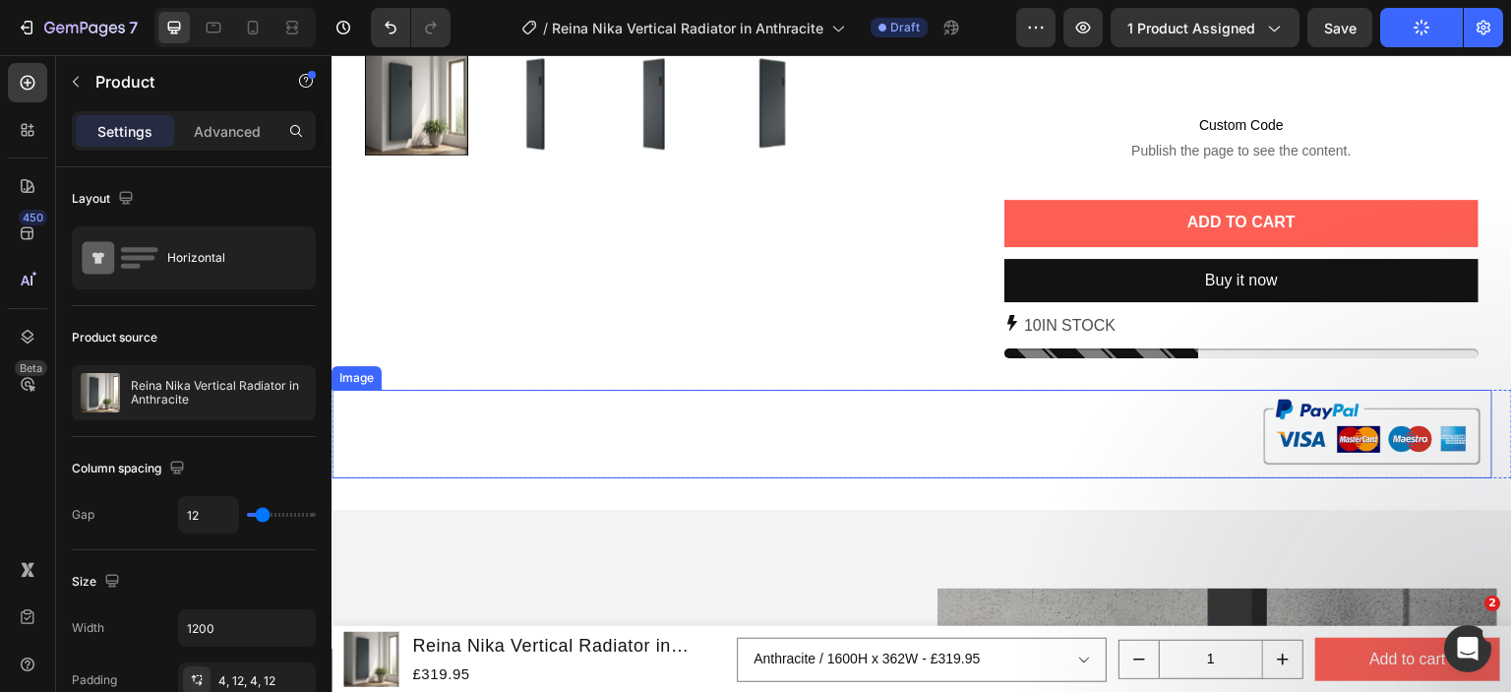
scroll to position [1082, 0]
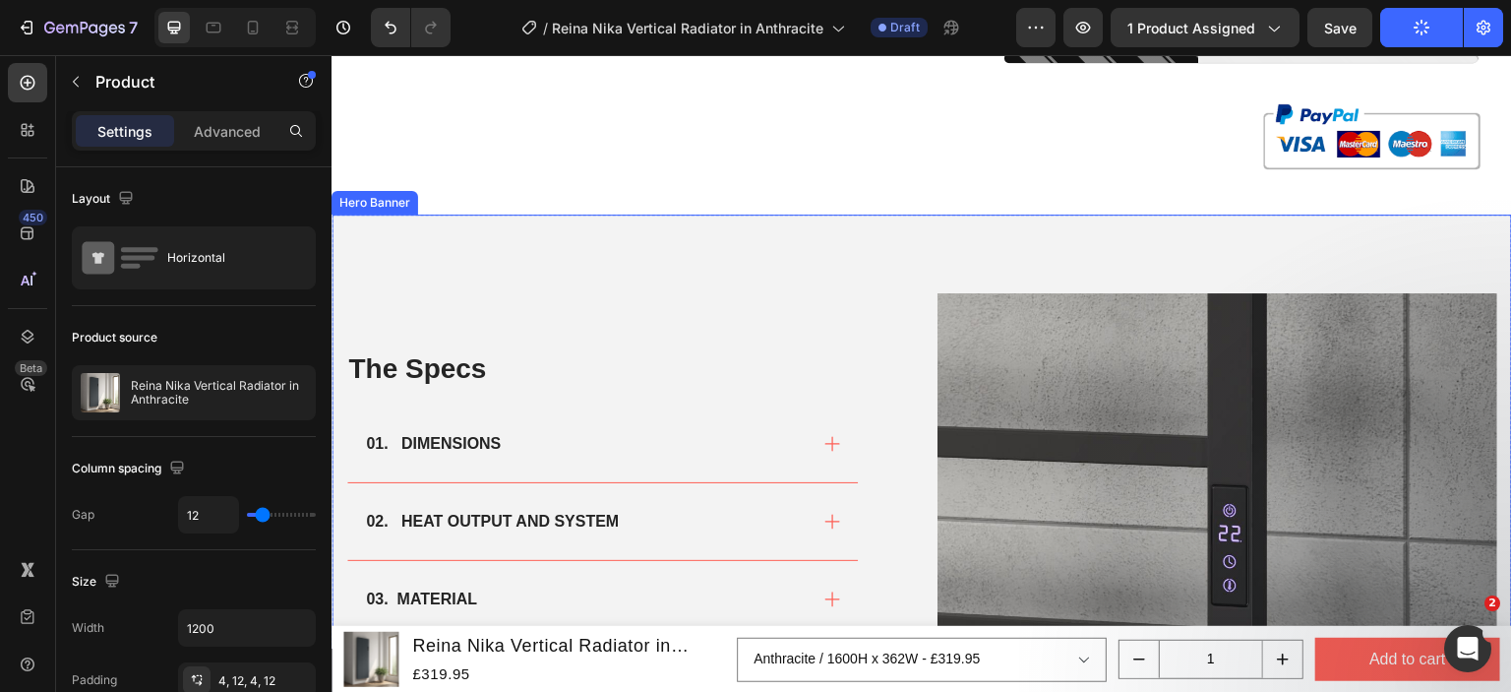
click at [1025, 342] on img at bounding box center [1218, 573] width 560 height 560
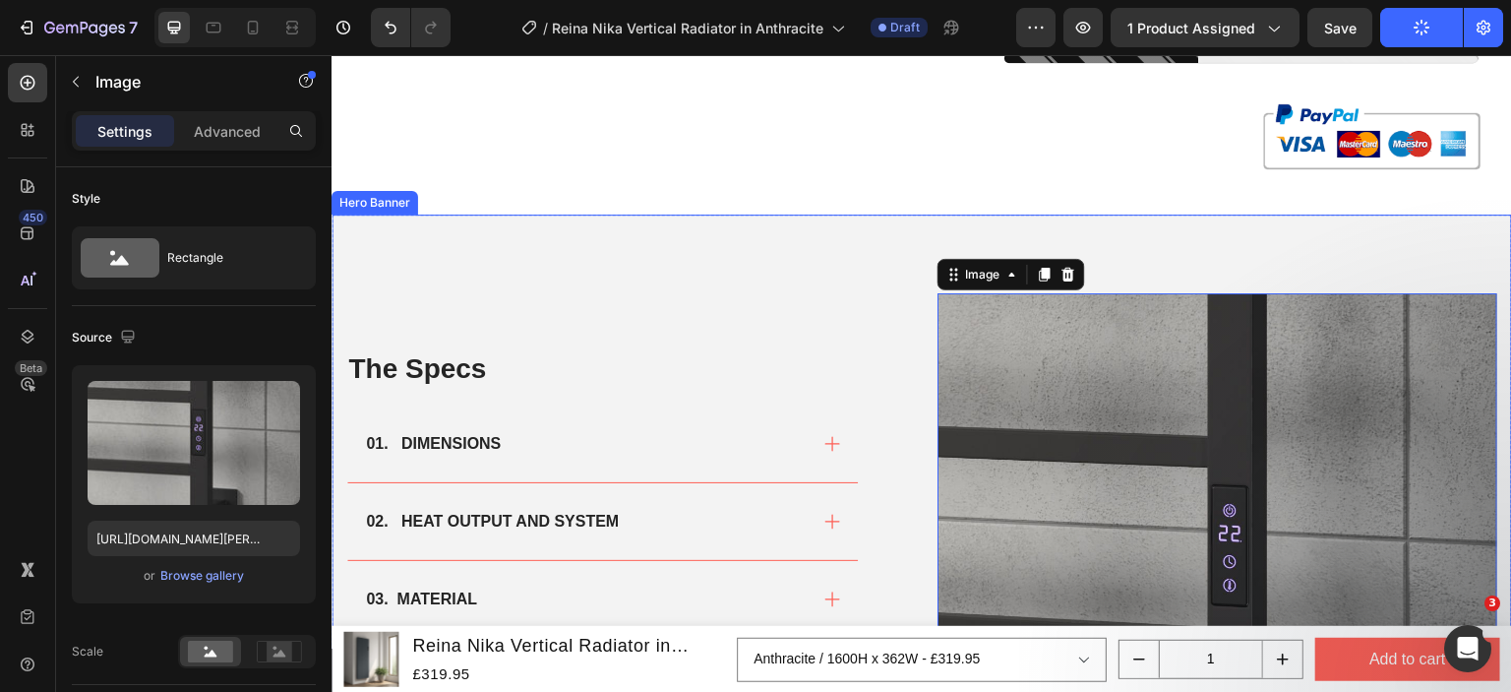
scroll to position [1377, 0]
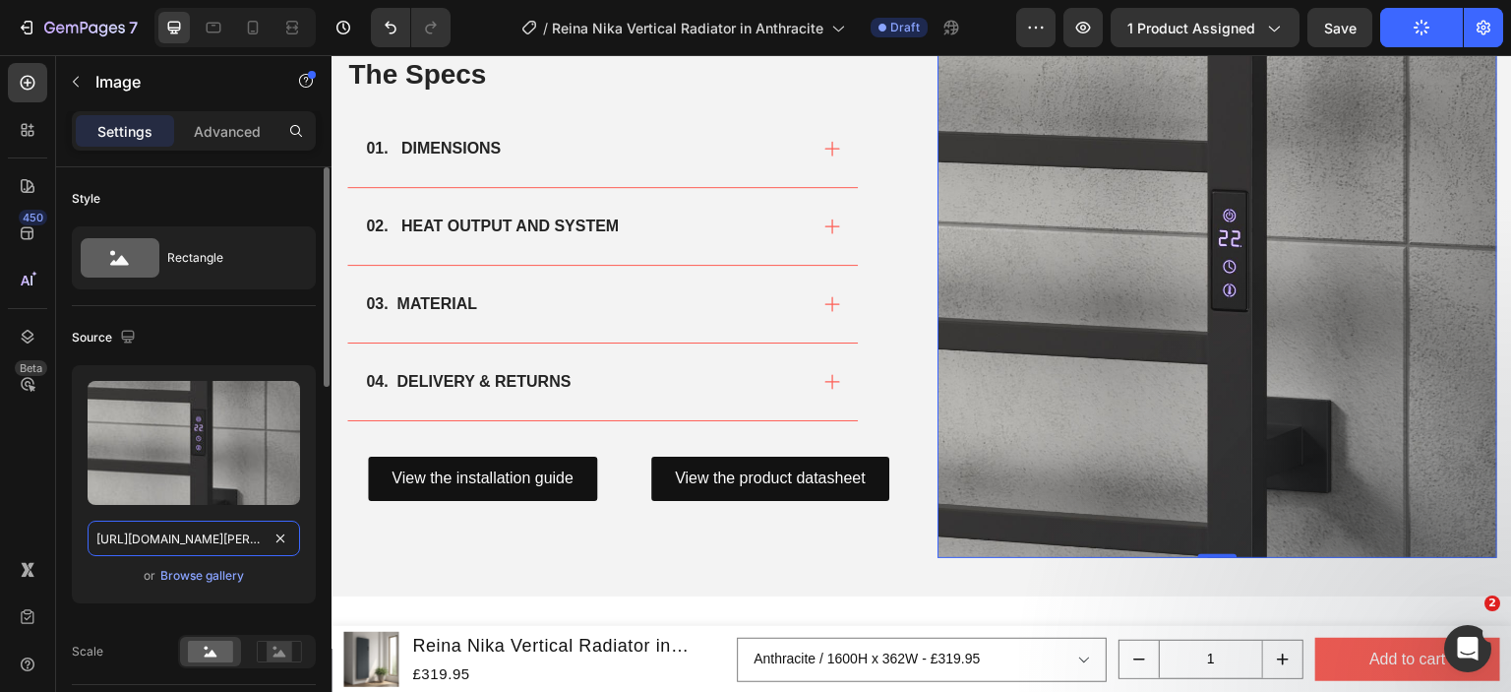
click at [176, 527] on input "https://cdn.shopify.com/s/files/1/0929/8313/2424/files/reina-velino-black-rooms…" at bounding box center [194, 537] width 213 height 35
paste input "nika-vertical-1600x544-anthracite.png?v=1758574913"
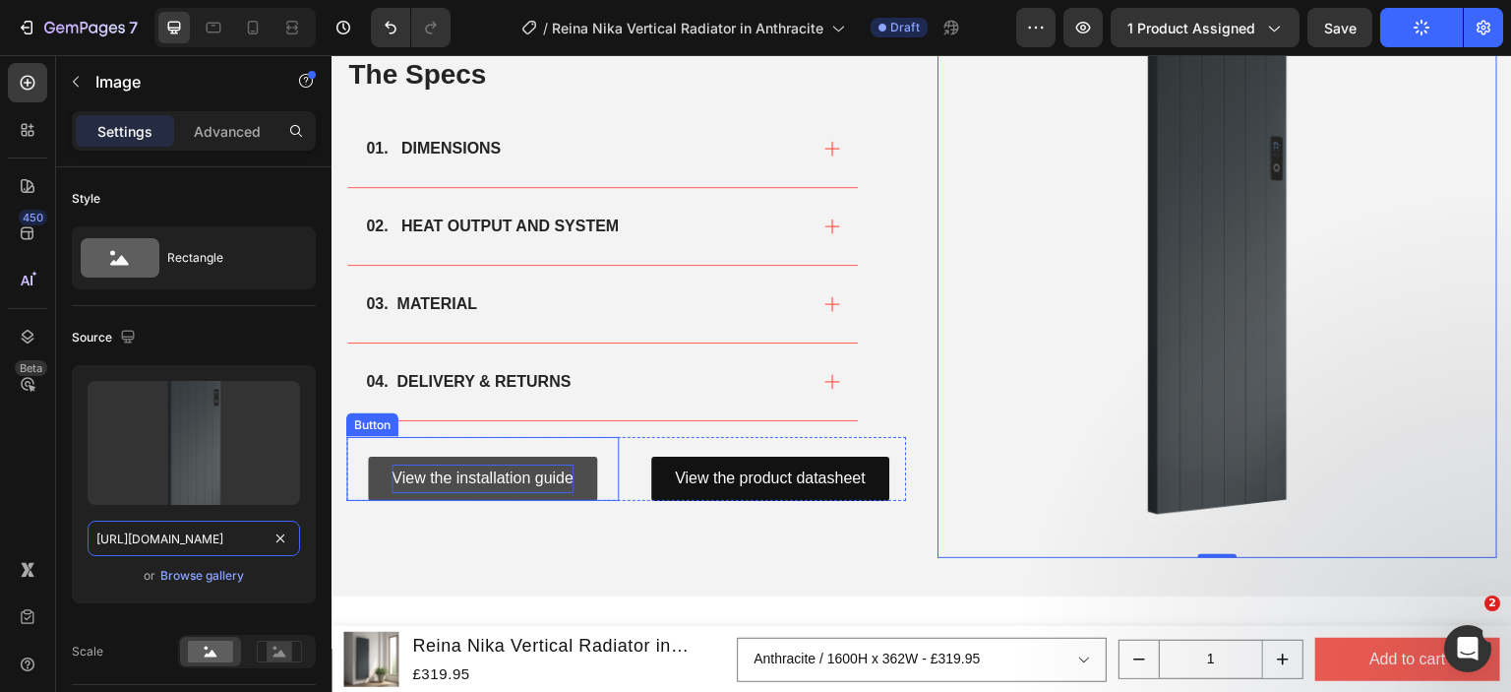
scroll to position [1968, 0]
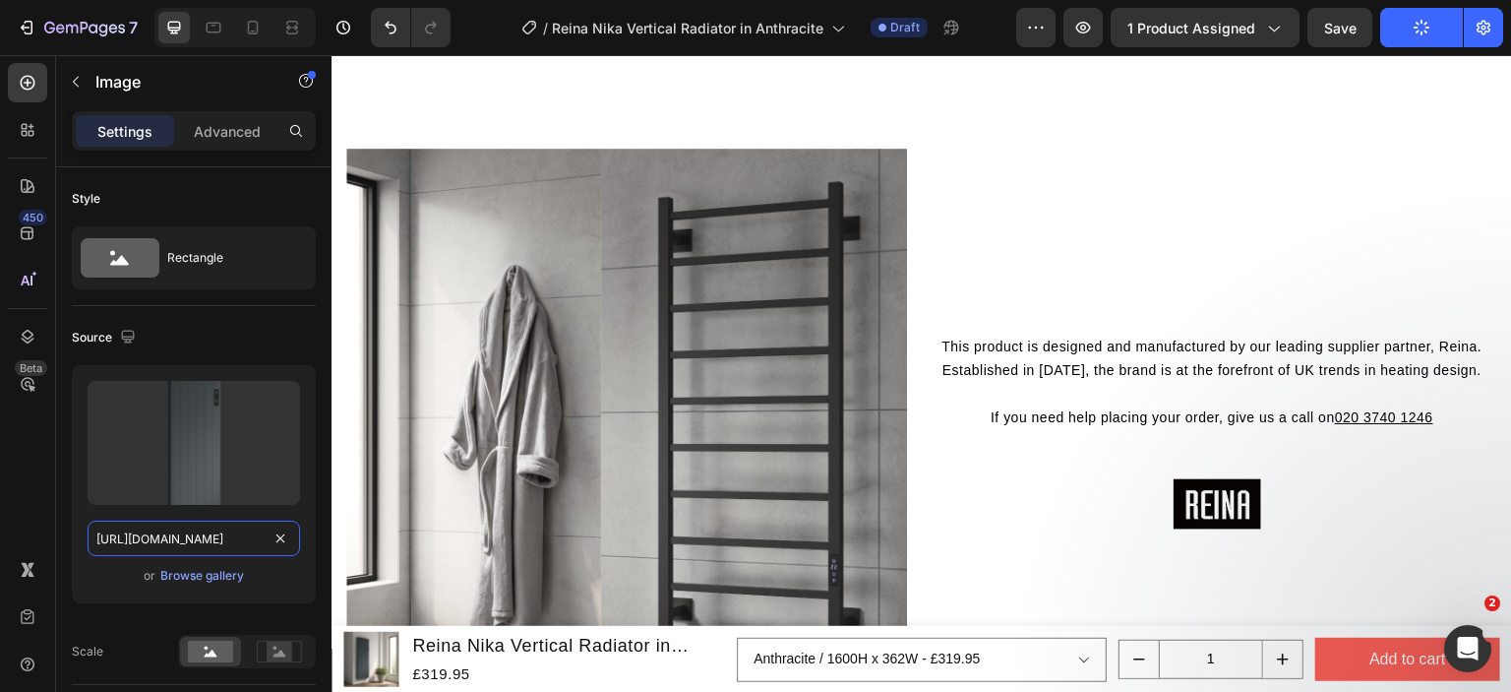
type input "https://cdn.shopify.com/s/files/1/0929/8313/2424/files/reina-nika-vertical-1600…"
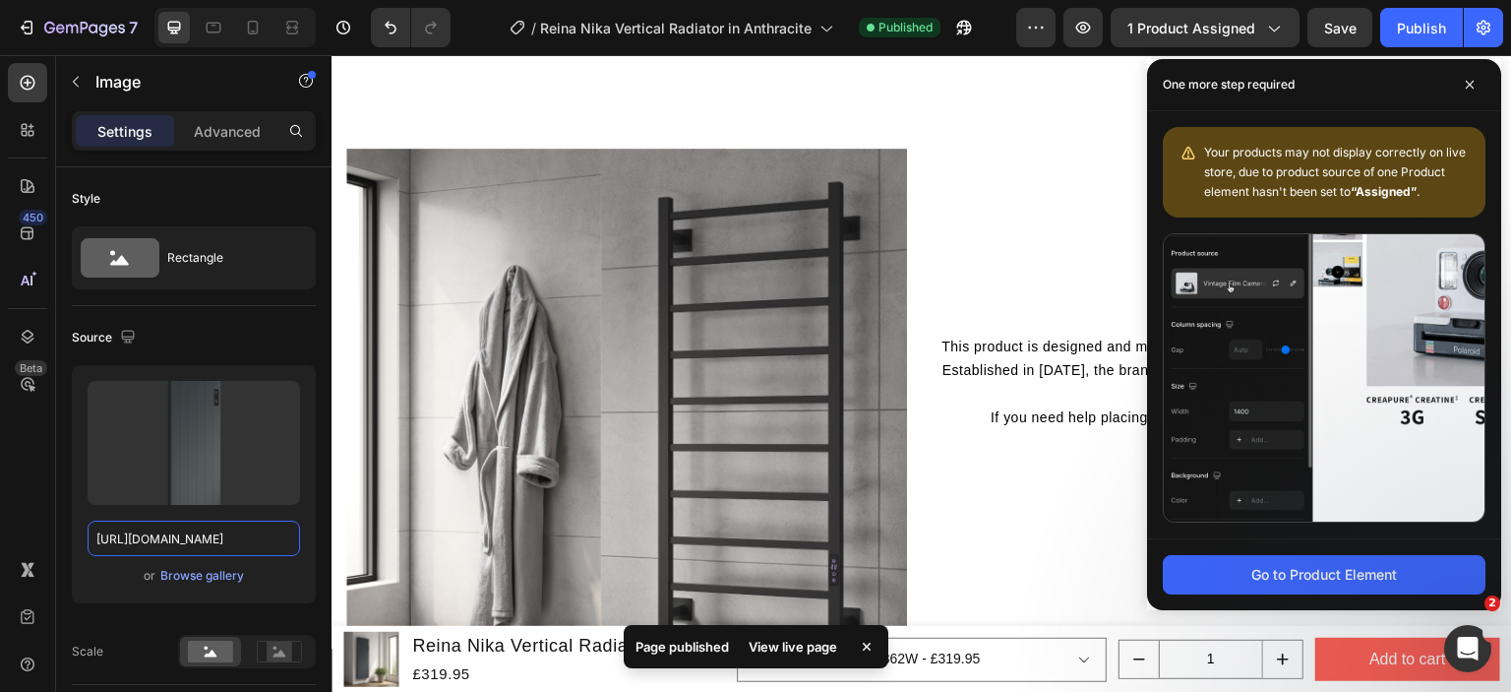
scroll to position [0, 0]
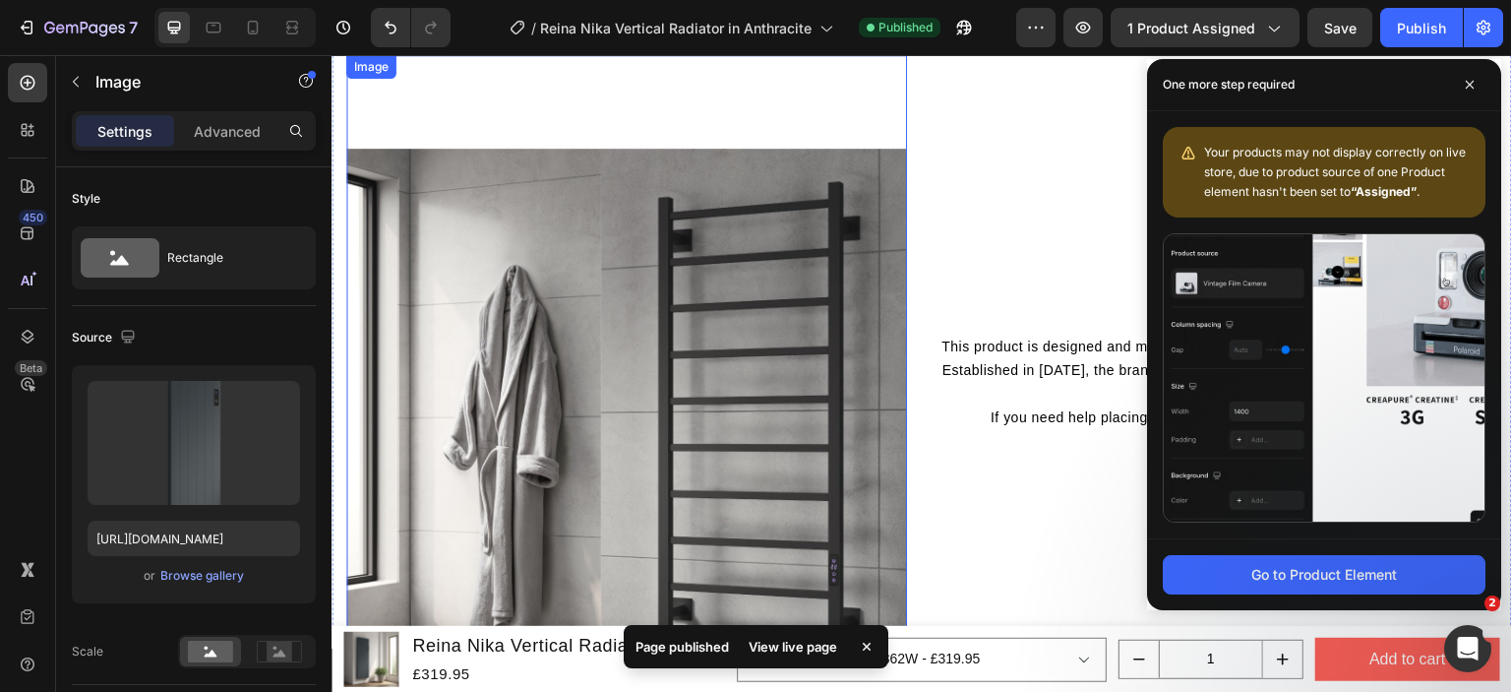
click at [522, 196] on img at bounding box center [626, 429] width 561 height 748
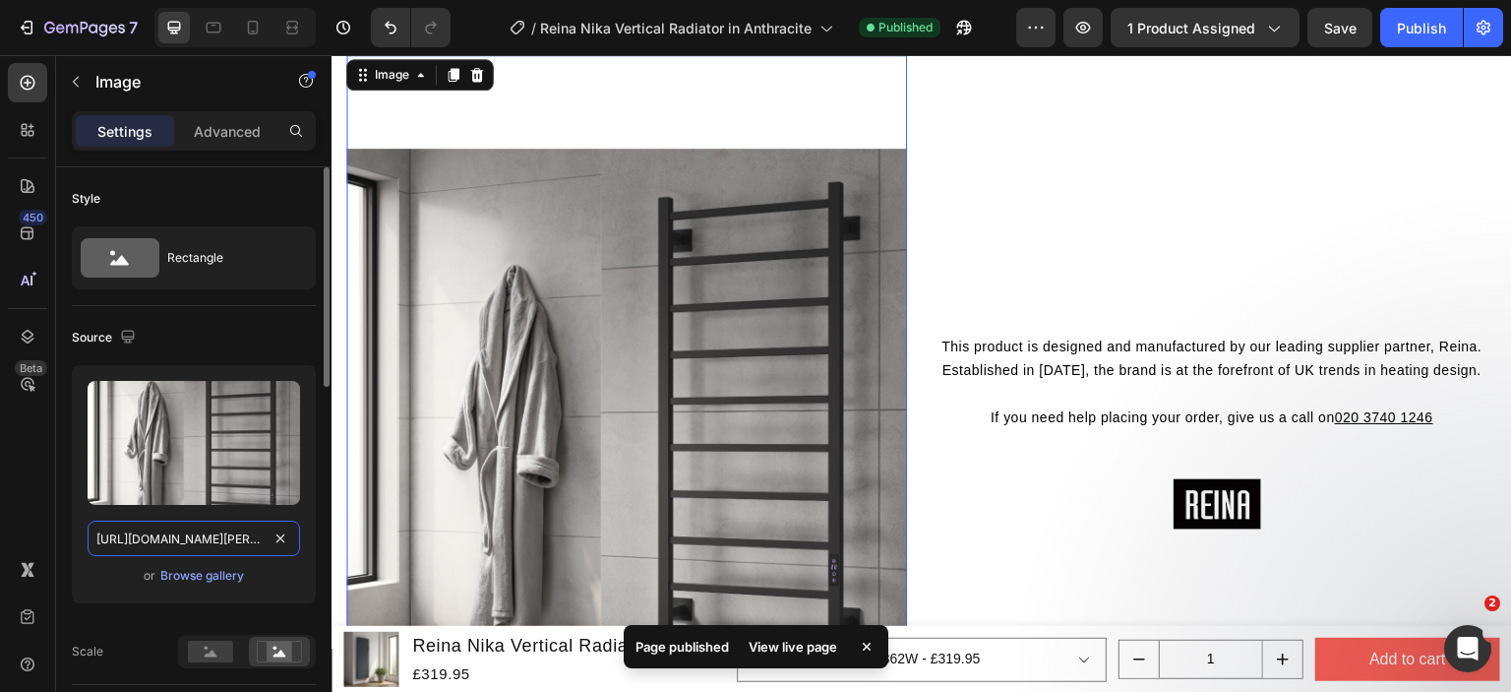
click at [226, 537] on input "https://cdn.shopify.com/s/files/1/0929/8313/2424/files/reina-velino-black-rooms…" at bounding box center [194, 537] width 213 height 35
paste input "nika-vertical-1600x544-anthracite-roomset.jpg?v=1758574913"
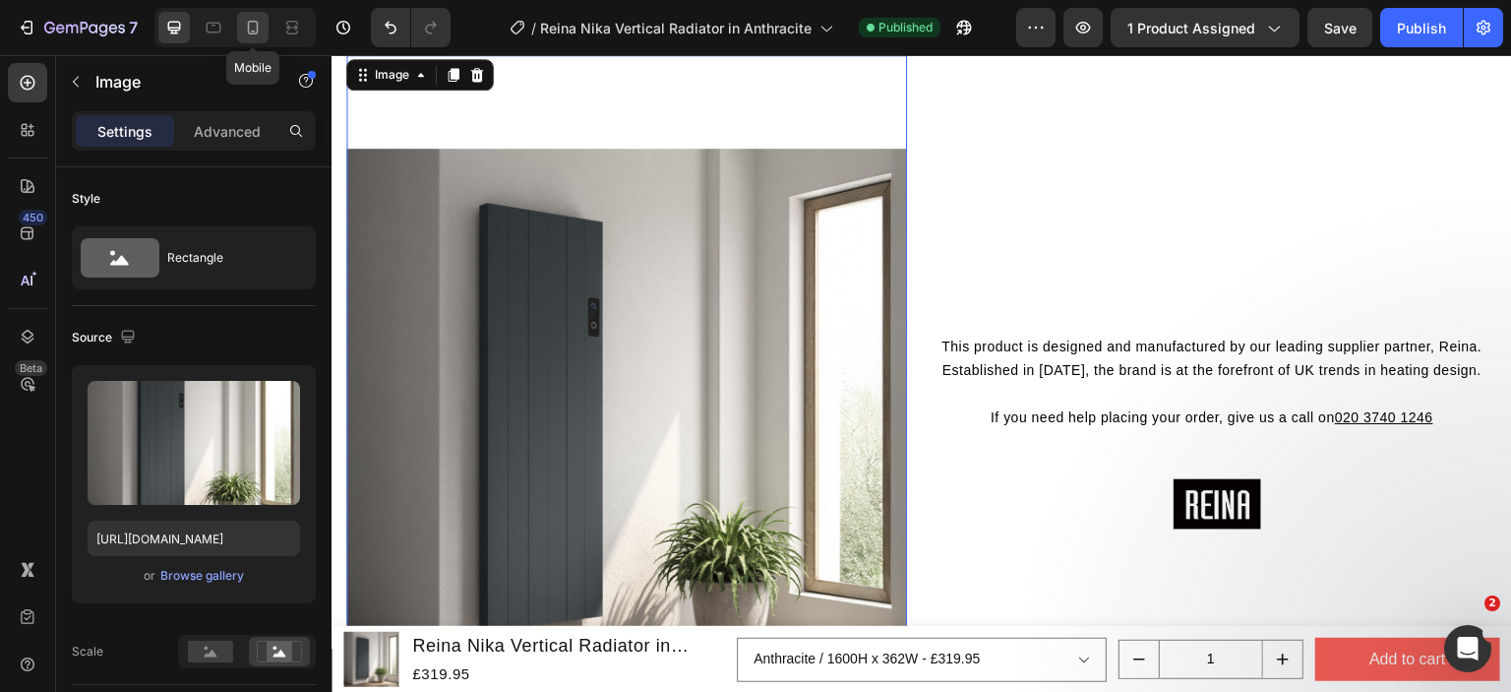
click at [248, 18] on icon at bounding box center [253, 28] width 20 height 20
type input "[URL][DOMAIN_NAME][PERSON_NAME]"
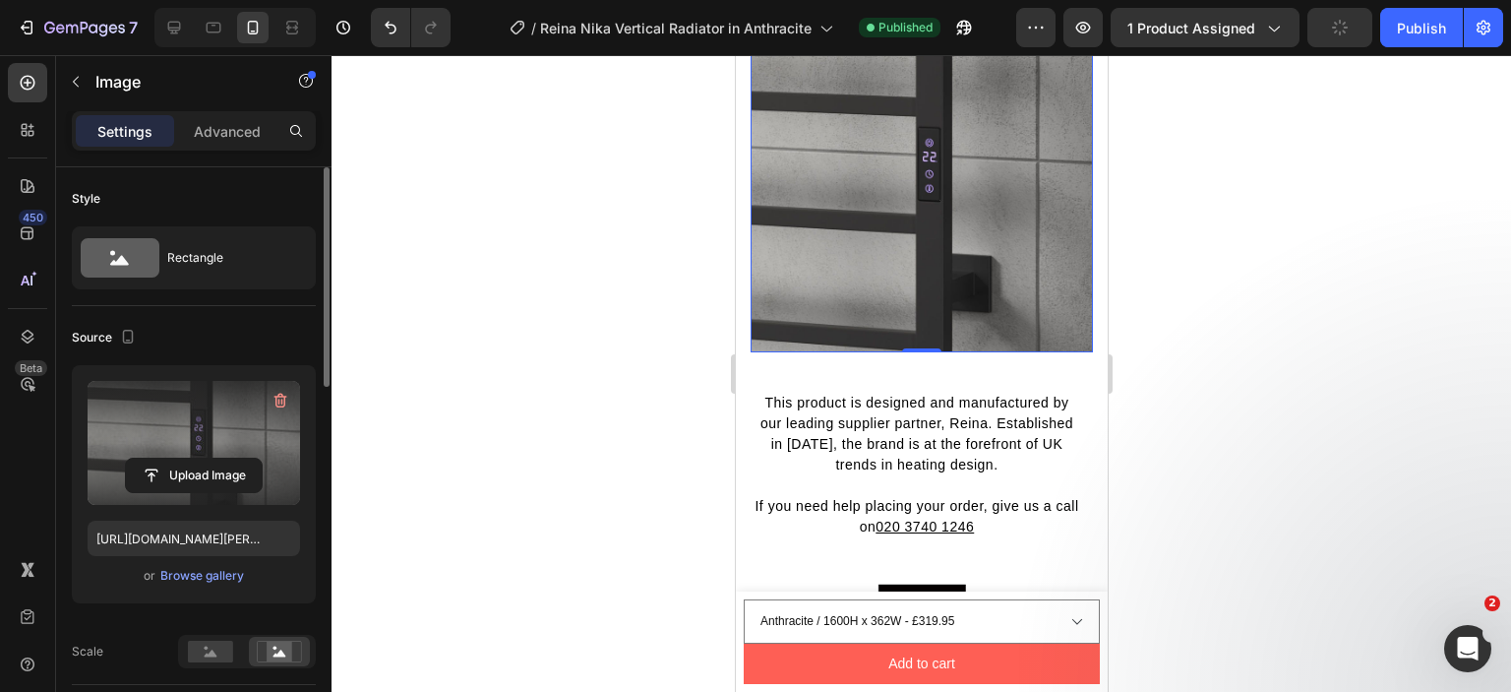
scroll to position [1709, 0]
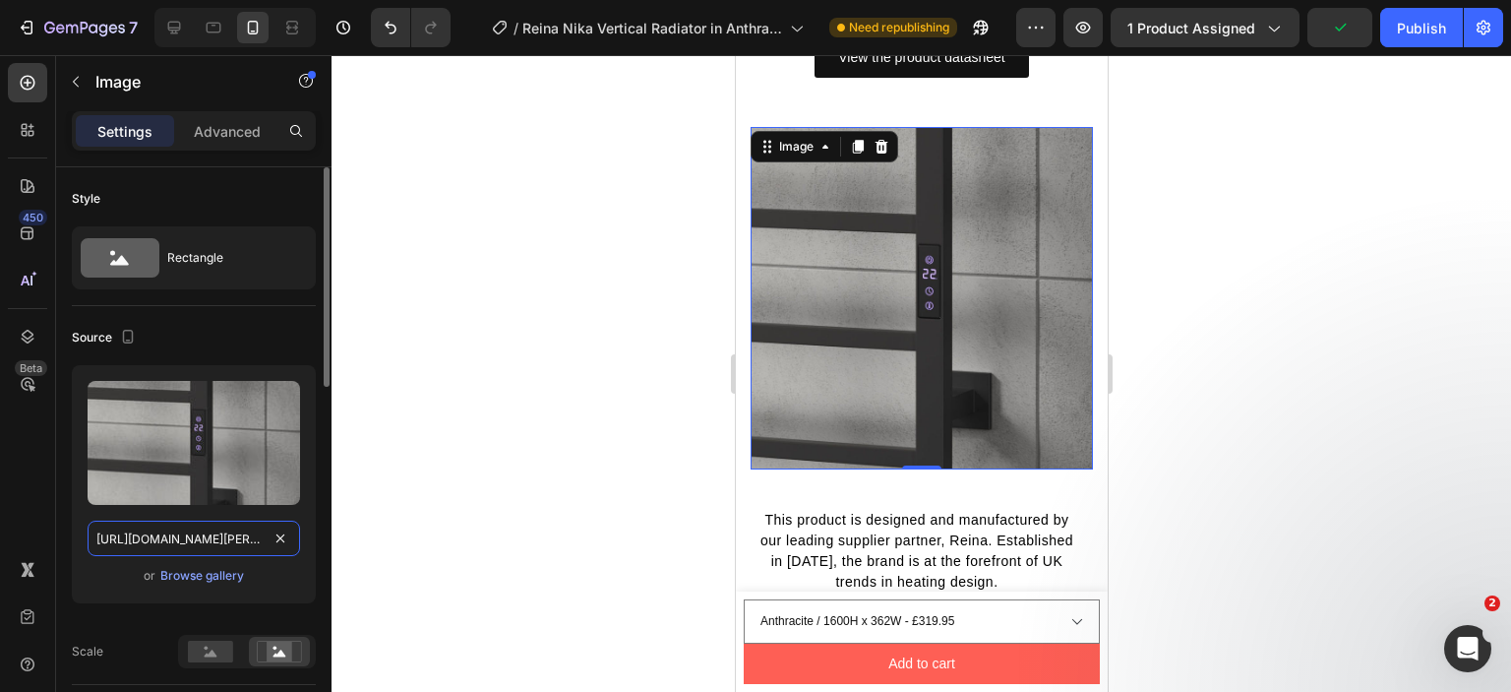
click at [194, 533] on input "[URL][DOMAIN_NAME][PERSON_NAME]" at bounding box center [194, 537] width 213 height 35
paste input "nika-vertical-1600x544-anthracite-roomset.jpg?v=1758574913"
type input "https://cdn.shopify.com/s/files/1/0929/8313/2424/files/reina-nika-vertical-1600…"
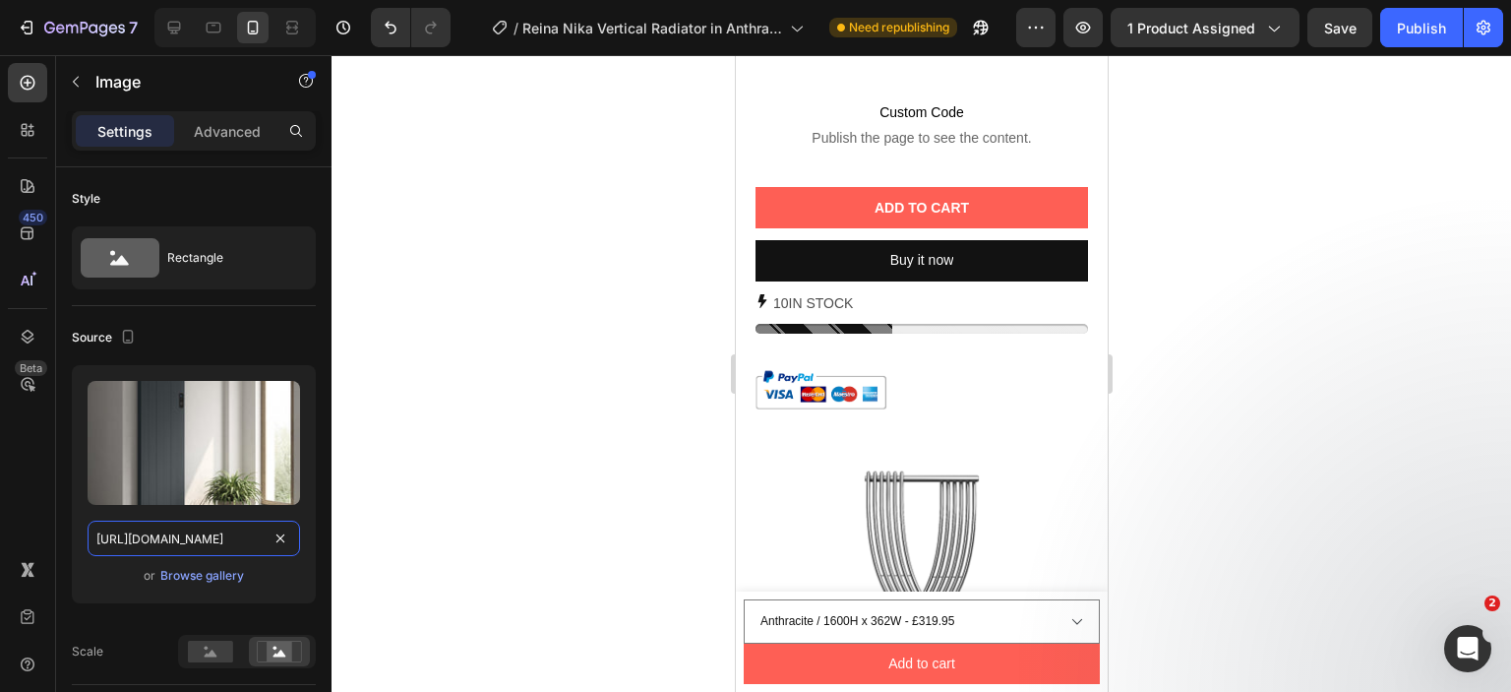
scroll to position [1363, 0]
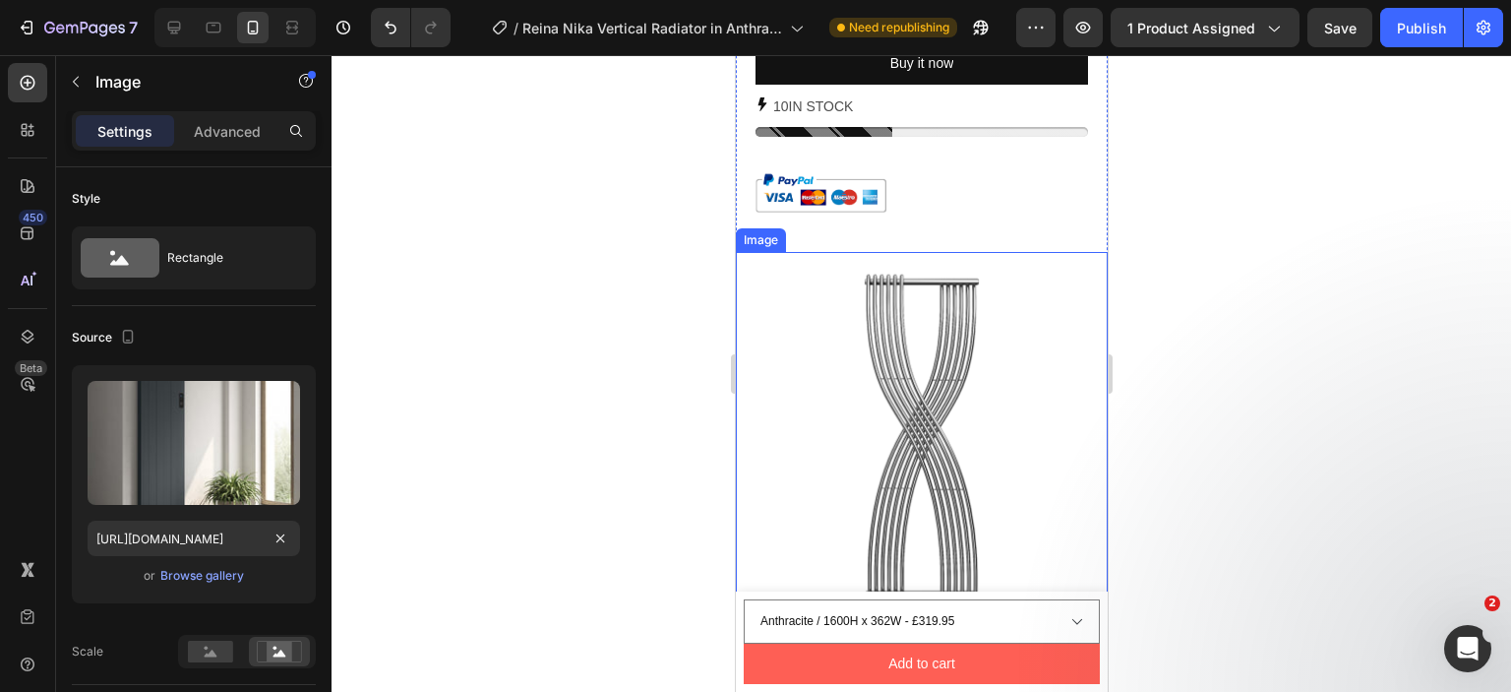
click at [879, 355] on img at bounding box center [921, 438] width 372 height 372
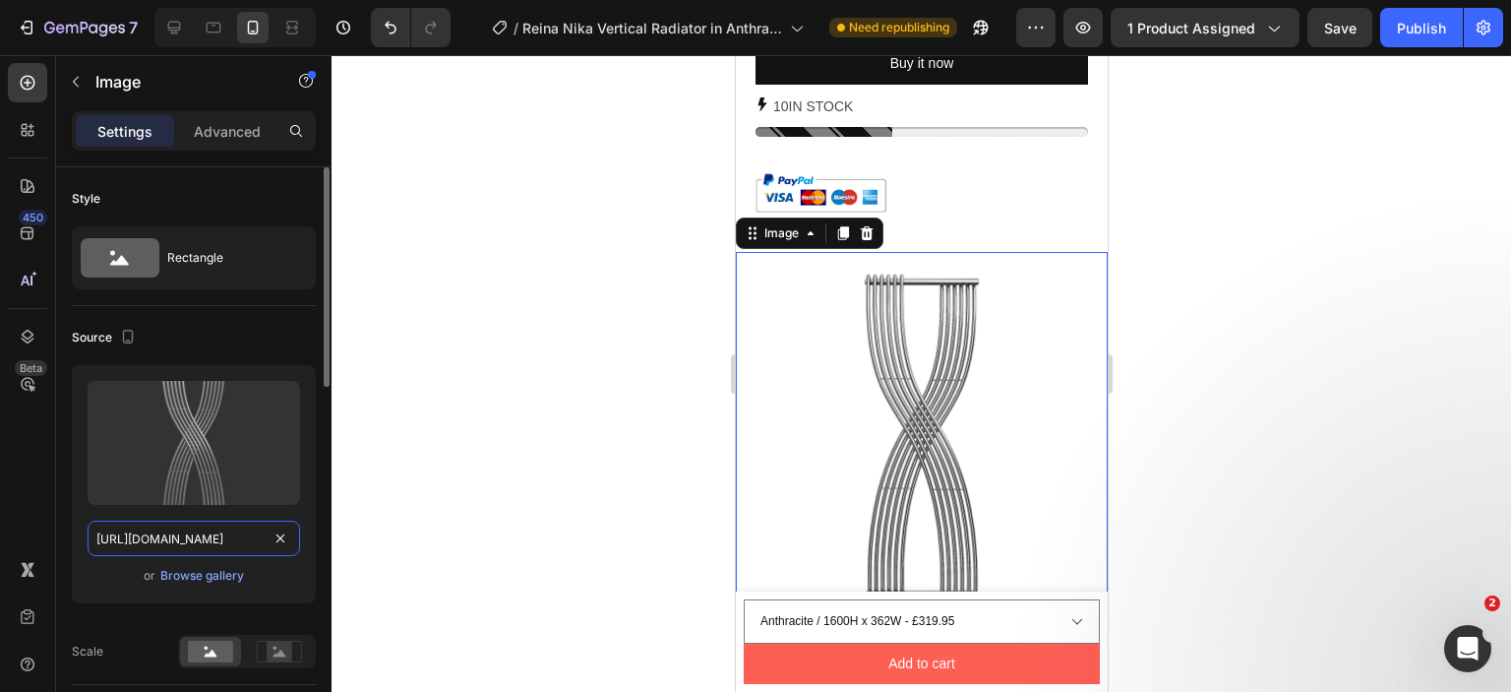
click at [161, 538] on input "[URL][DOMAIN_NAME]" at bounding box center [194, 537] width 213 height 35
paste input "reina-nika-vertical-1600x544-anthracite.png?v=1758574913"
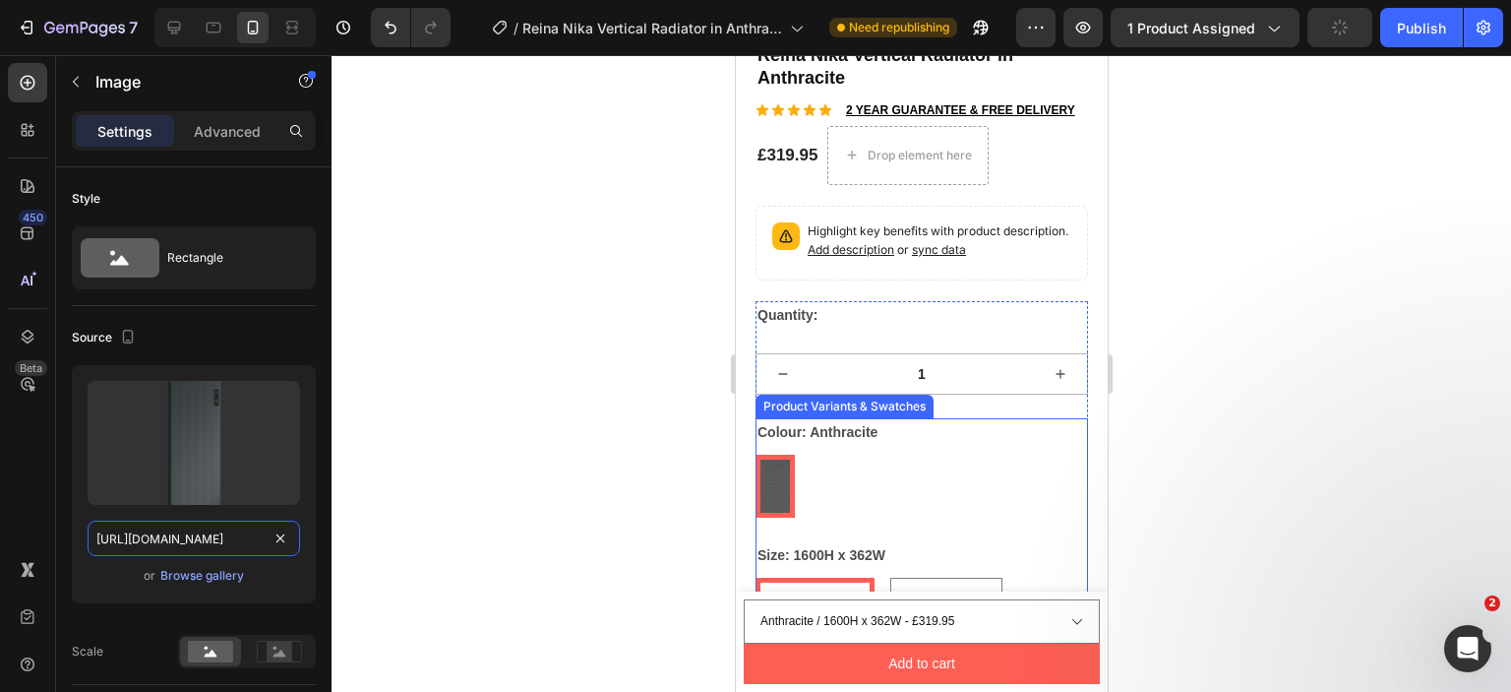
scroll to position [280, 0]
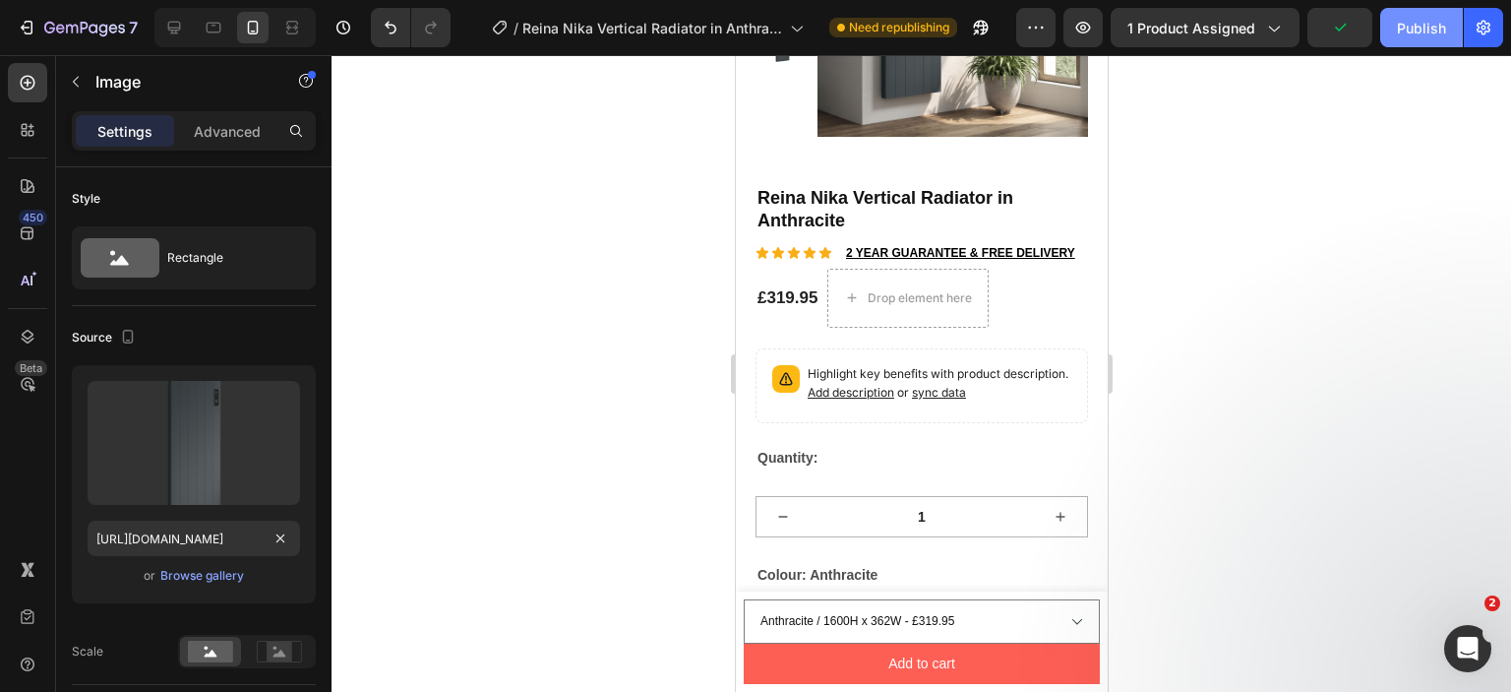
click at [1398, 34] on div "Publish" at bounding box center [1421, 28] width 49 height 21
click at [181, 31] on icon at bounding box center [174, 28] width 20 height 20
type input "[URL][DOMAIN_NAME]"
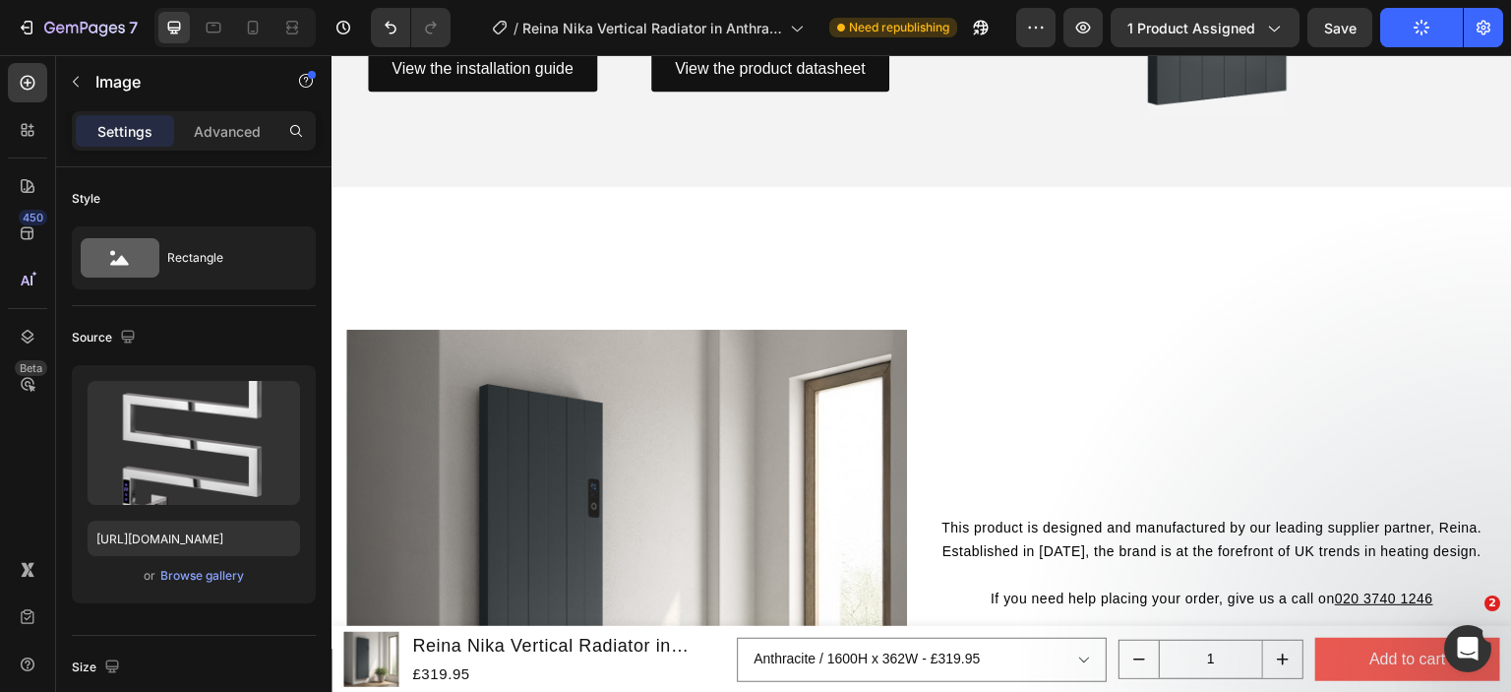
scroll to position [1393, 0]
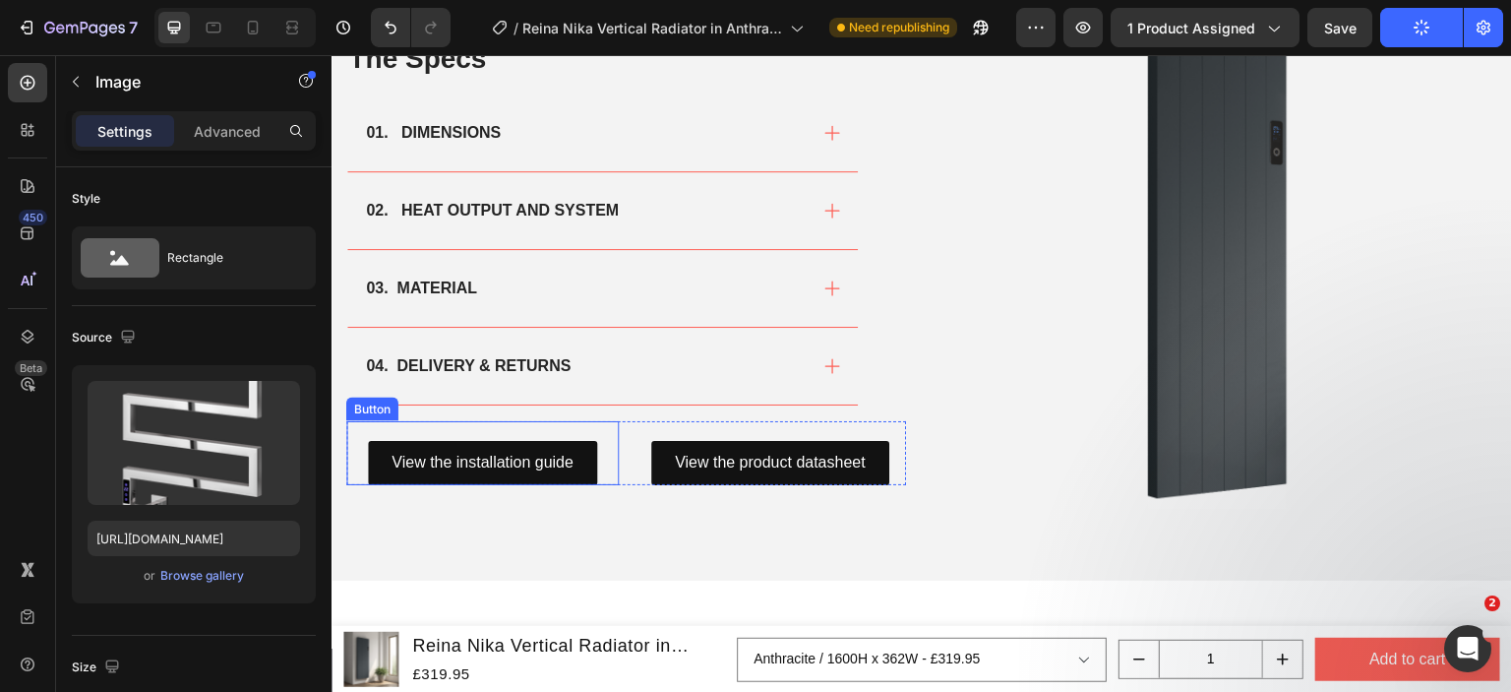
click at [570, 431] on div "View the installation guide Button" at bounding box center [482, 453] width 273 height 64
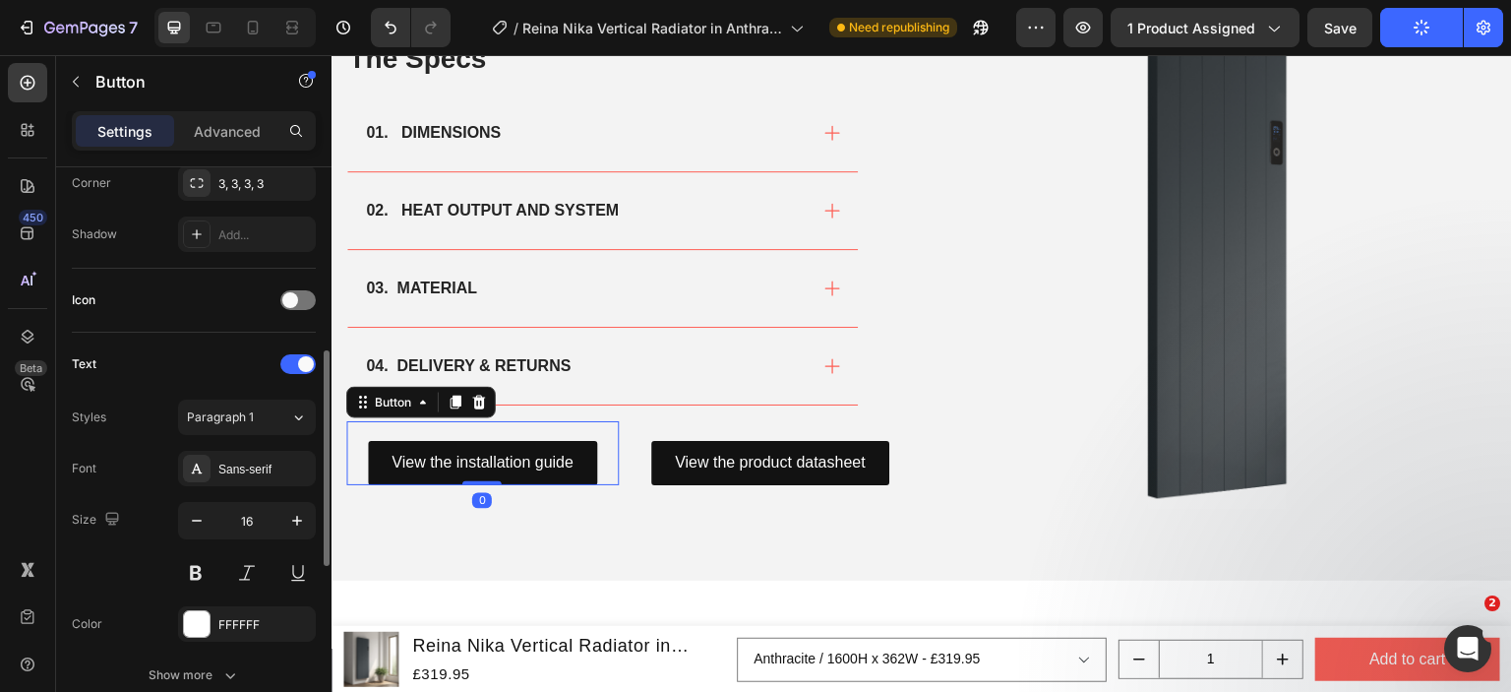
scroll to position [885, 0]
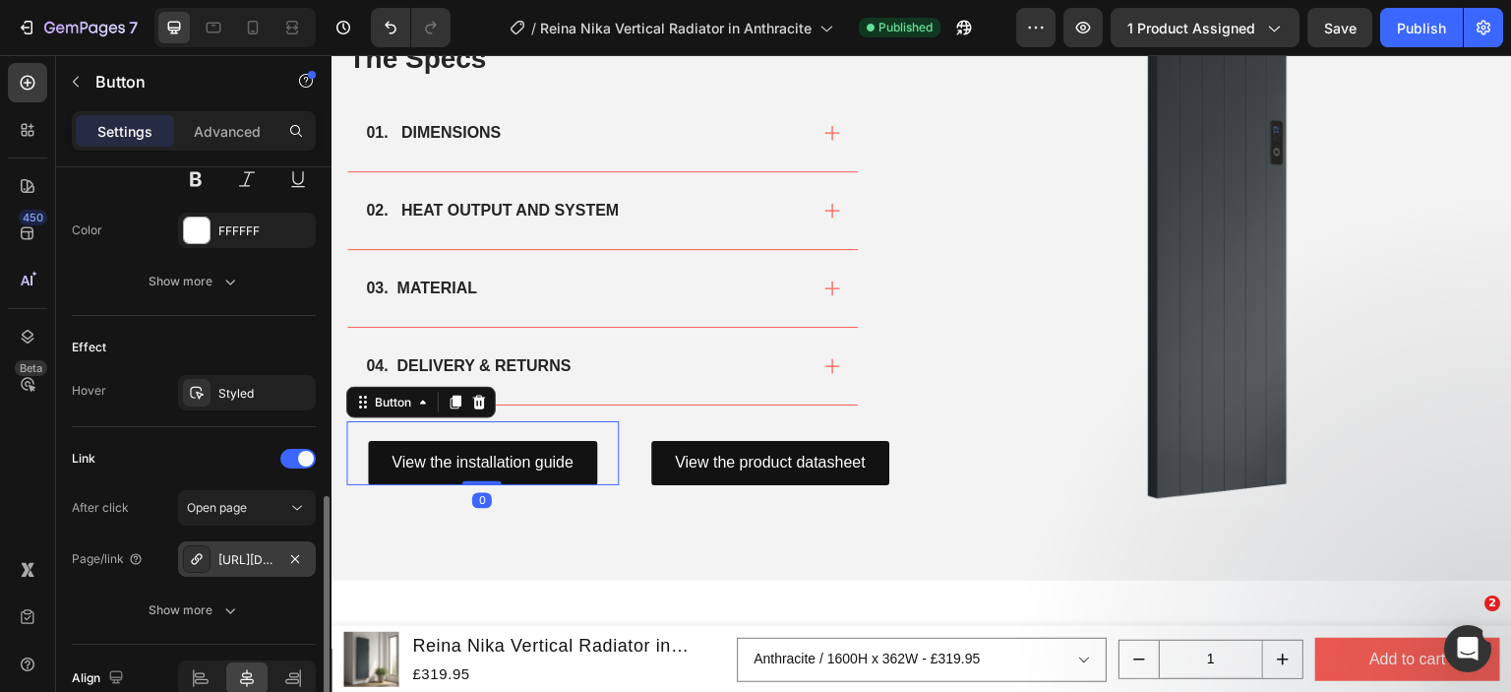
click at [232, 557] on div "[URL][DOMAIN_NAME][PERSON_NAME]" at bounding box center [246, 560] width 57 height 18
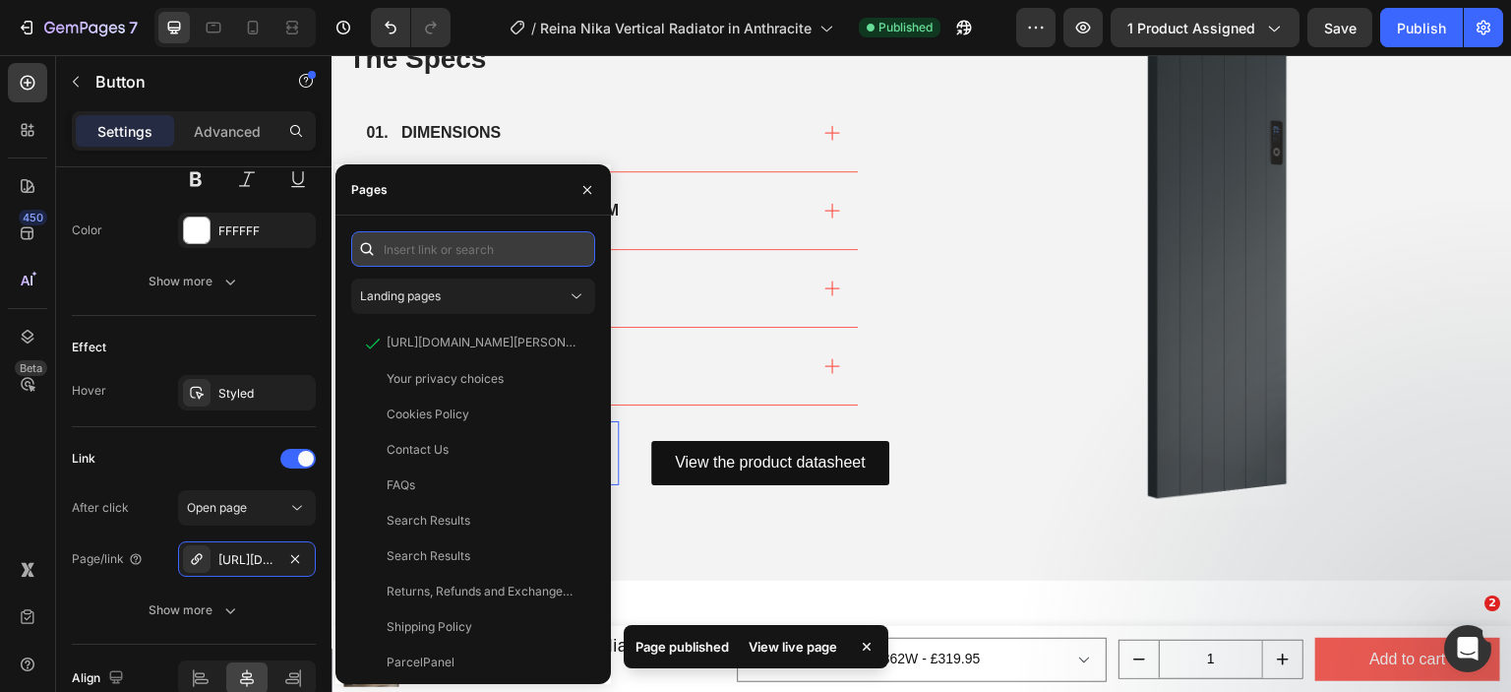
click at [452, 261] on input "text" at bounding box center [473, 248] width 244 height 35
paste input "https://cdn.shopify.com/s/files/1/0929/8313/2424/files/Reina-Nika-Vertical-Inst…"
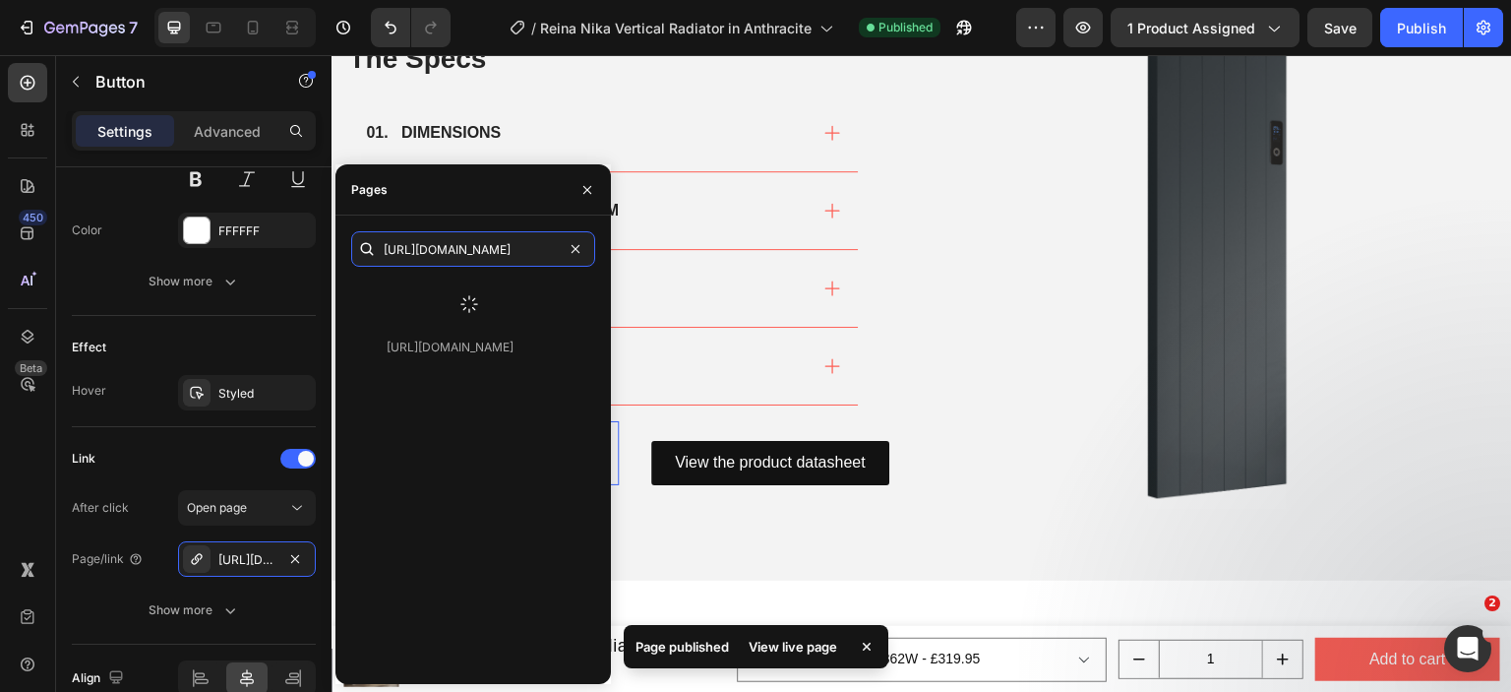
type input "https://cdn.shopify.com/s/files/1/0929/8313/2424/files/Reina-Nika-Vertical-Inst…"
click at [449, 319] on div at bounding box center [469, 303] width 236 height 51
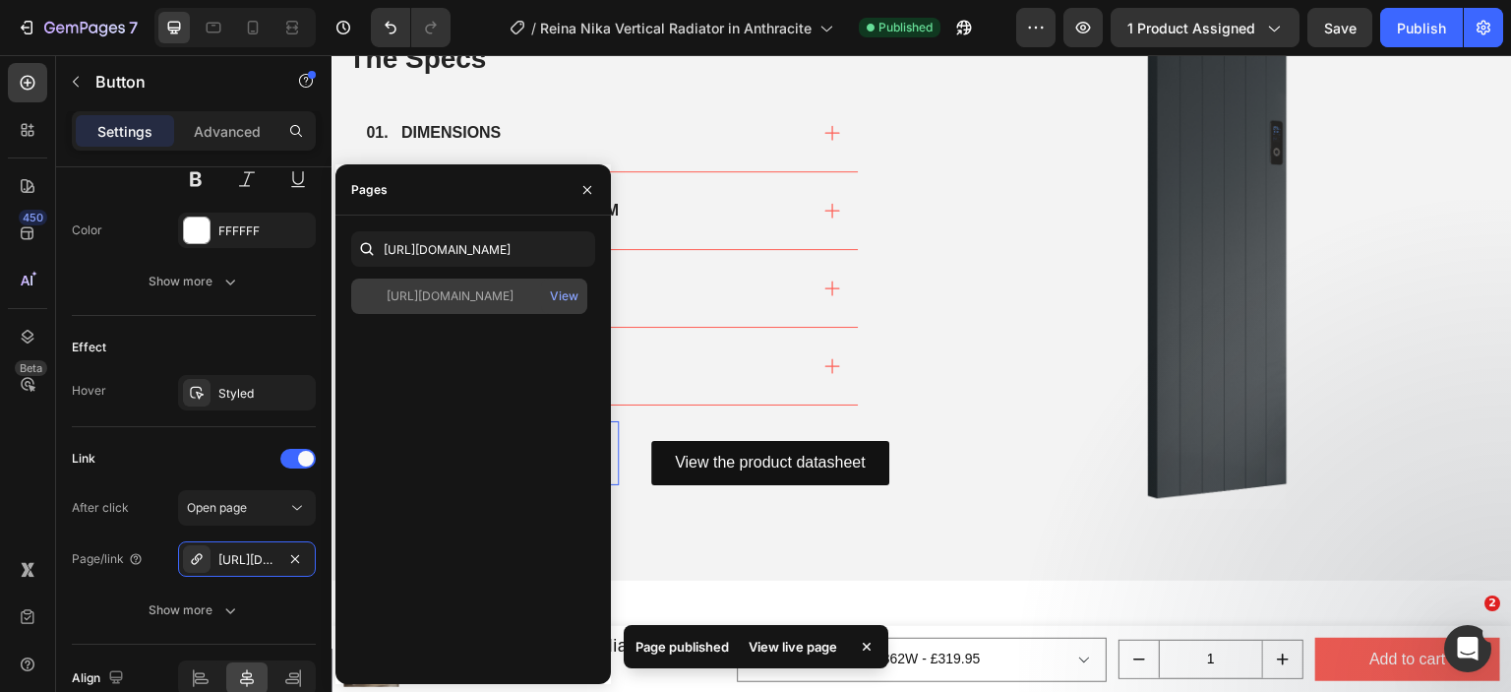
click at [467, 298] on div "https://cdn.shopify.com/s/files/1/0929/8313/2424/files/Reina-Nika-Vertical-Inst…" at bounding box center [450, 296] width 127 height 18
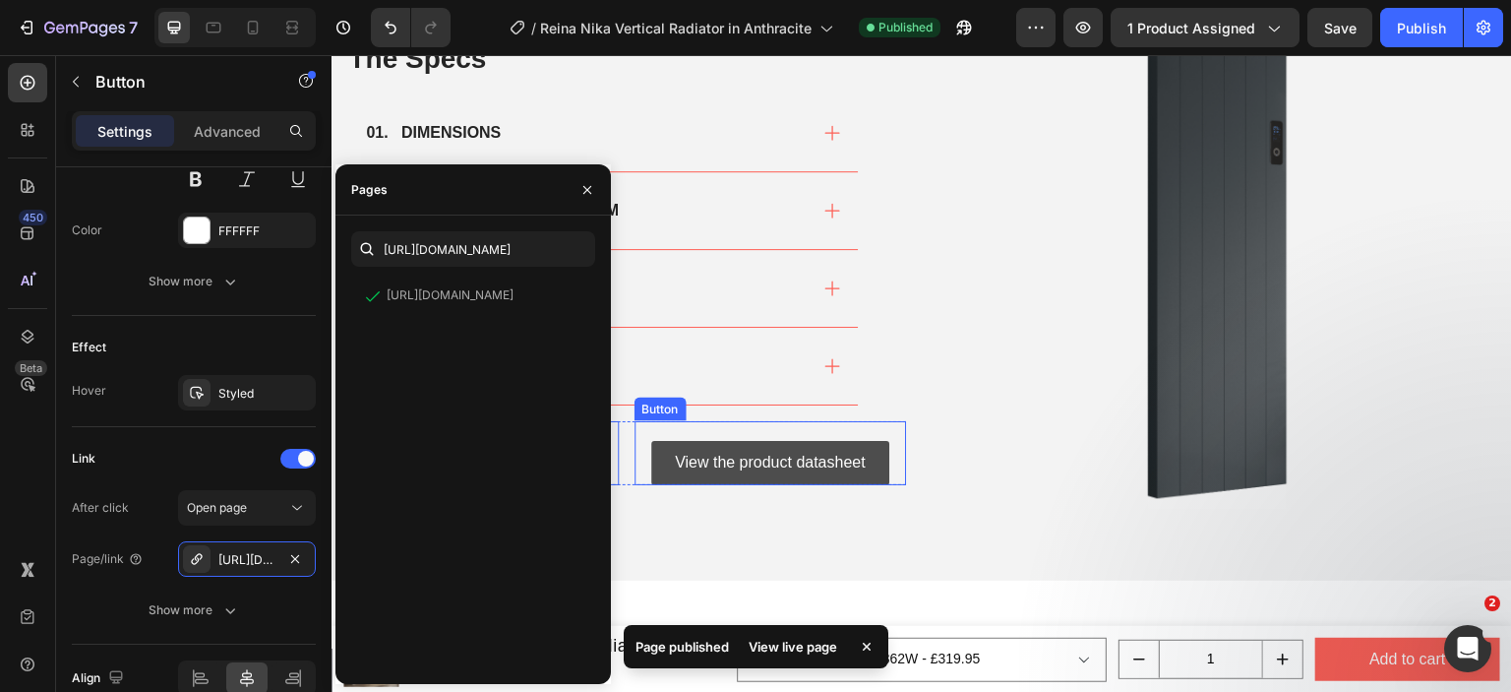
click at [873, 441] on link "View the product datasheet" at bounding box center [770, 463] width 238 height 44
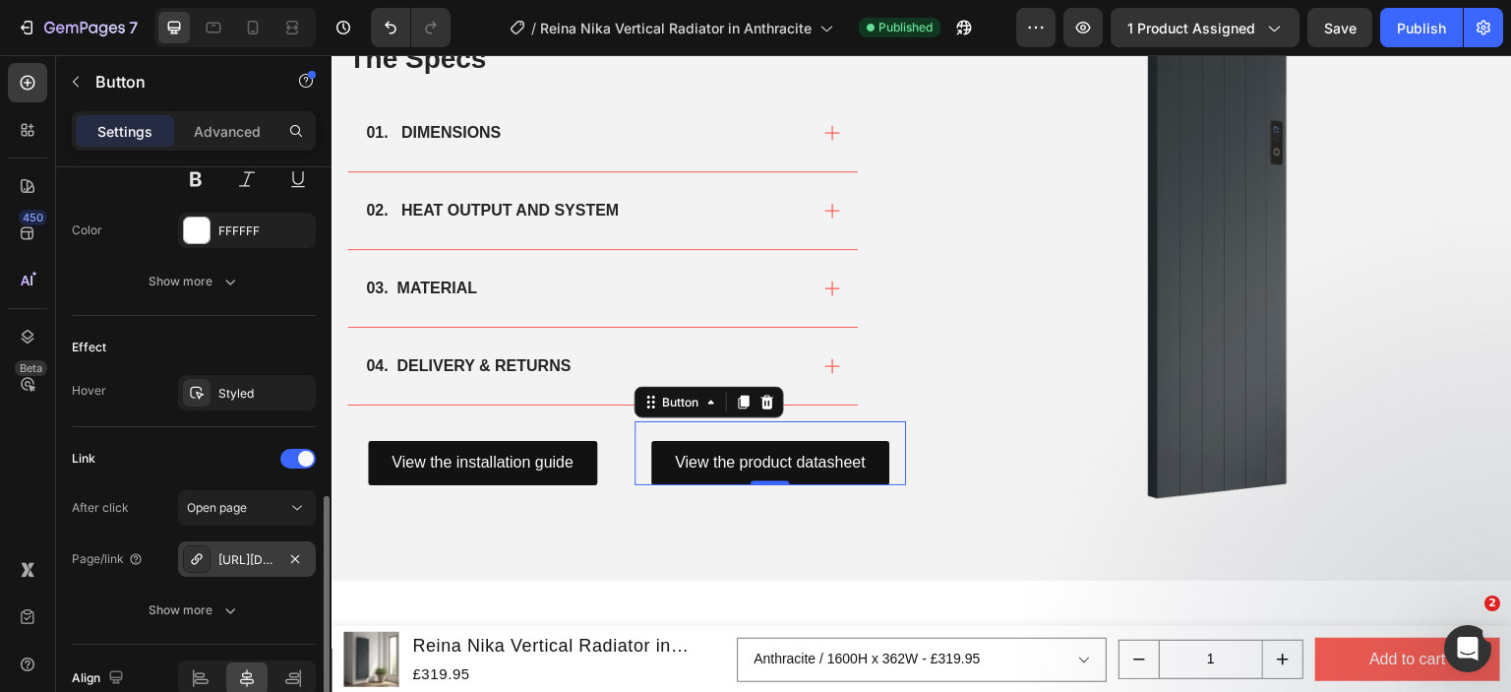
click at [247, 559] on div "https://cdn.shopify.com/s/files/1/0929/8313/2424/files/Reina_Velino_Product_Dat…" at bounding box center [246, 560] width 57 height 18
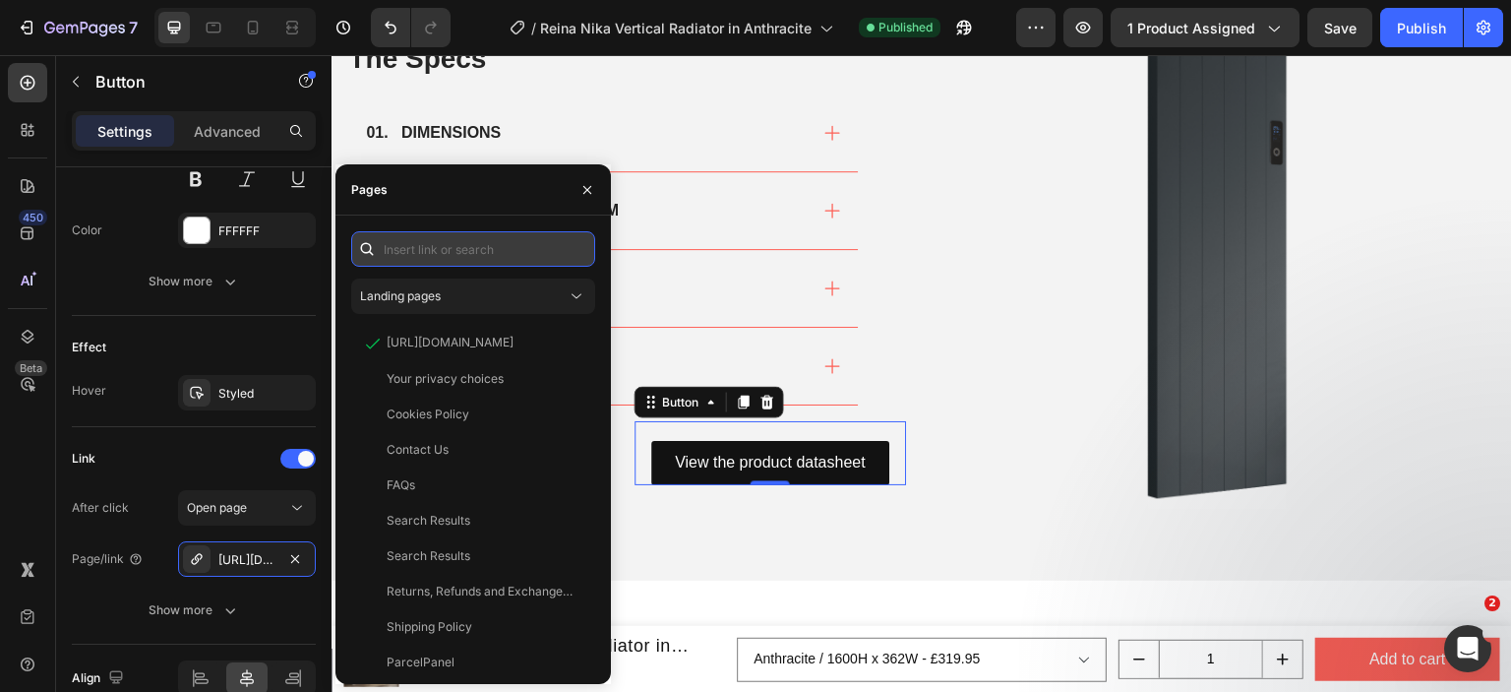
click at [462, 235] on input "text" at bounding box center [473, 248] width 244 height 35
paste input "https://cdn.shopify.com/s/files/1/0929/8313/2424/files/Reina_Nika_Vertical_Prod…"
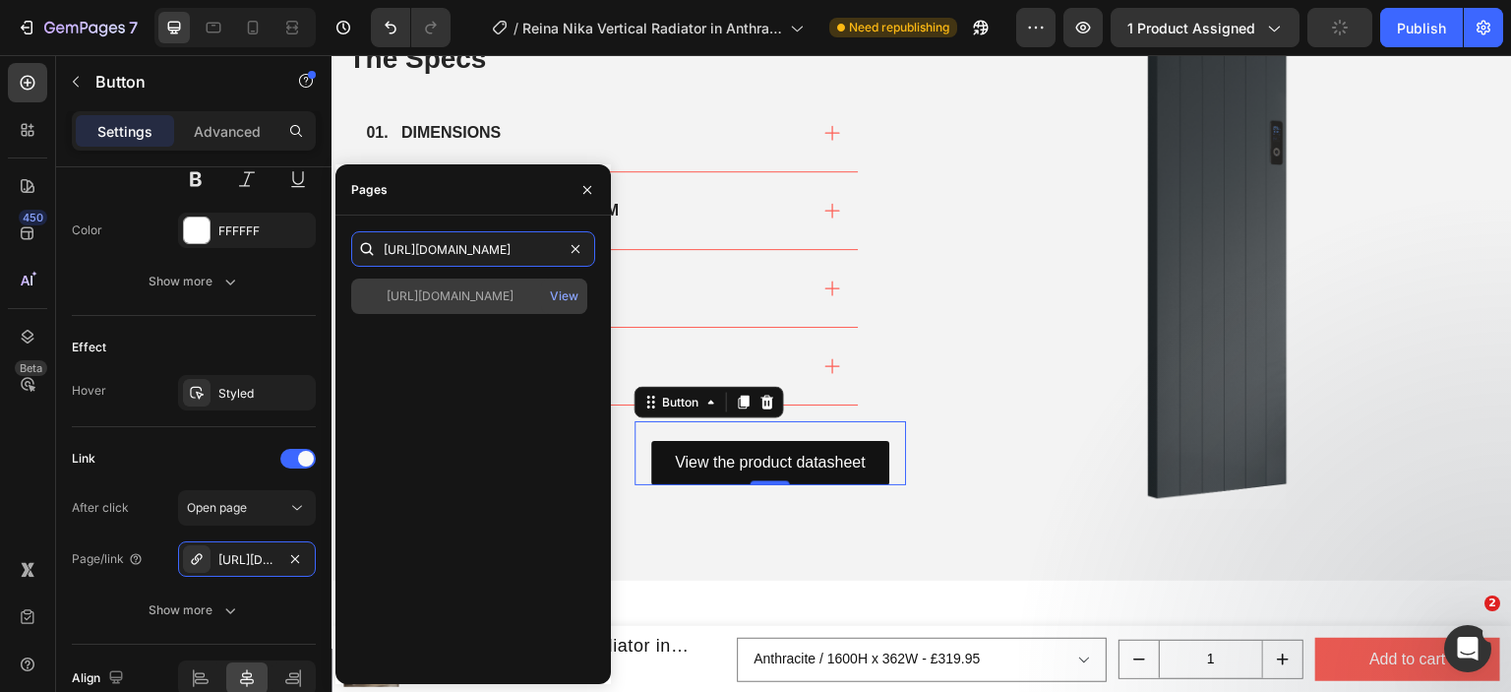
type input "https://cdn.shopify.com/s/files/1/0929/8313/2424/files/Reina_Nika_Vertical_Prod…"
click at [460, 294] on div "https://cdn.shopify.com/s/files/1/0929/8313/2424/files/Reina_Nika_Vertical_Prod…" at bounding box center [450, 296] width 127 height 18
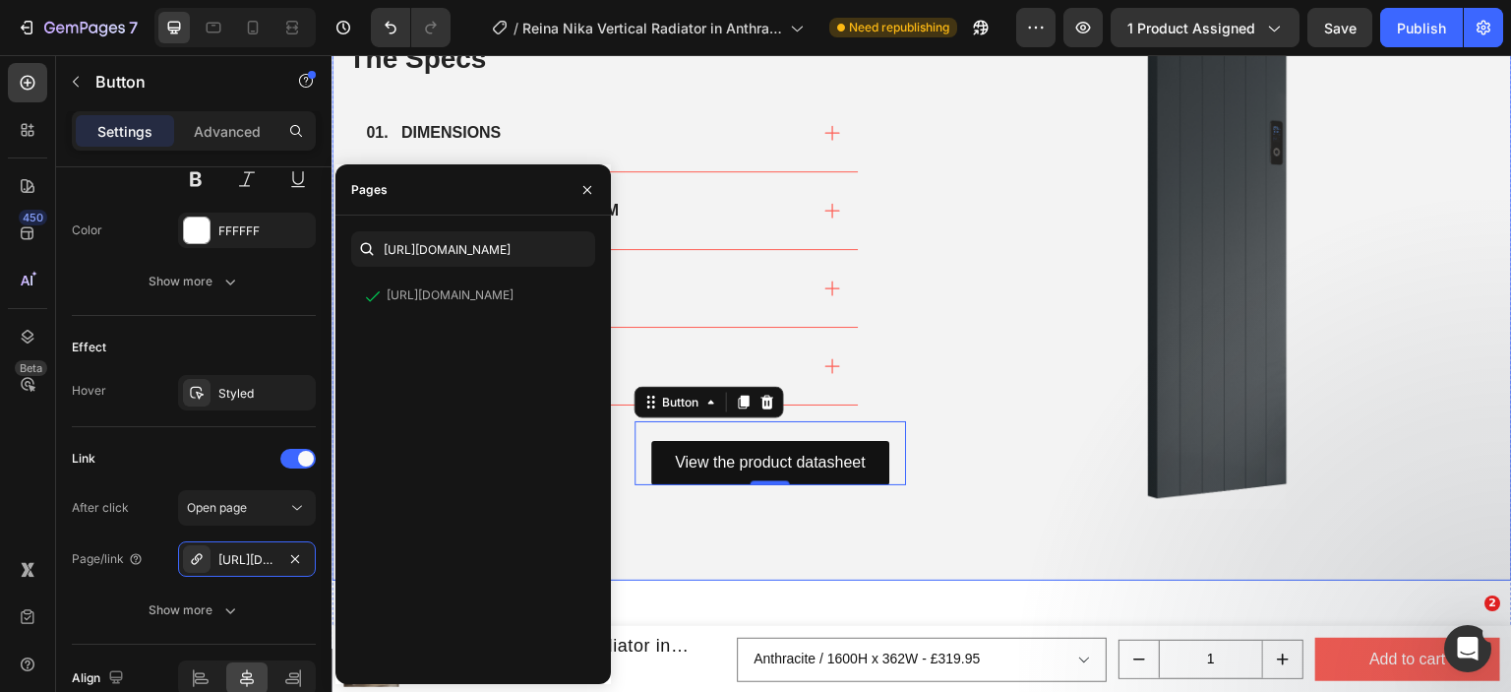
click at [907, 324] on div "The Specs Heading 01. DIMENSIONS 02. HEAT OUTPUT AND SYSTEM 03. MATERIAL 04. DE…" at bounding box center [922, 242] width 1181 height 677
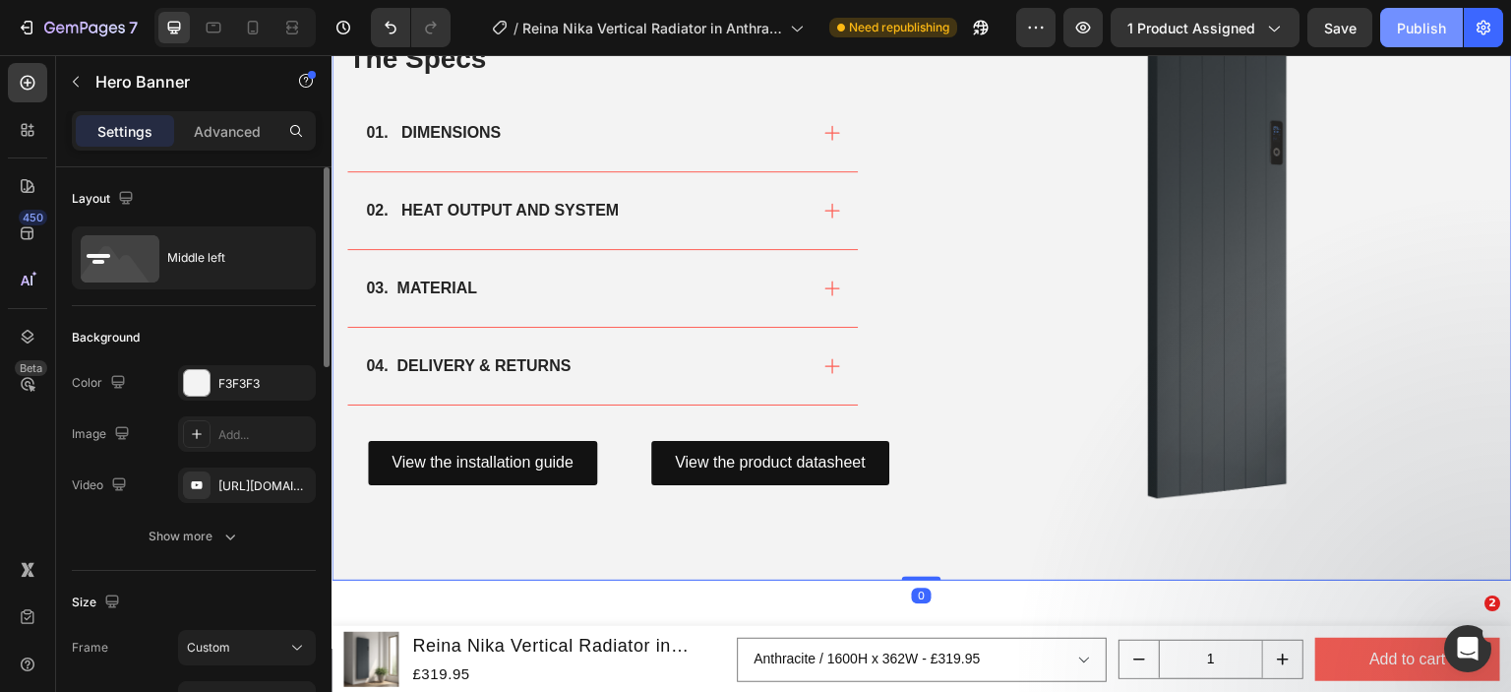
click at [1402, 35] on div "Publish" at bounding box center [1421, 28] width 49 height 21
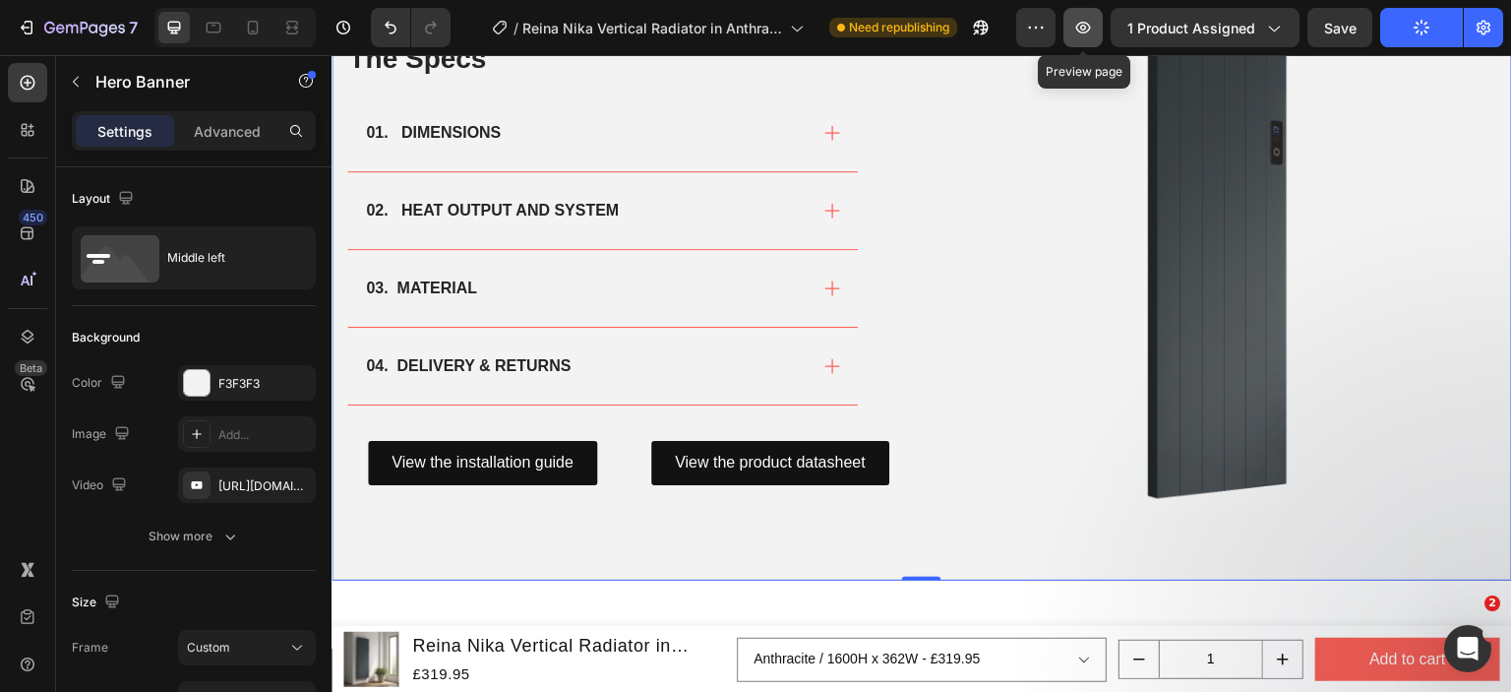
click at [1082, 38] on button "button" at bounding box center [1083, 27] width 39 height 39
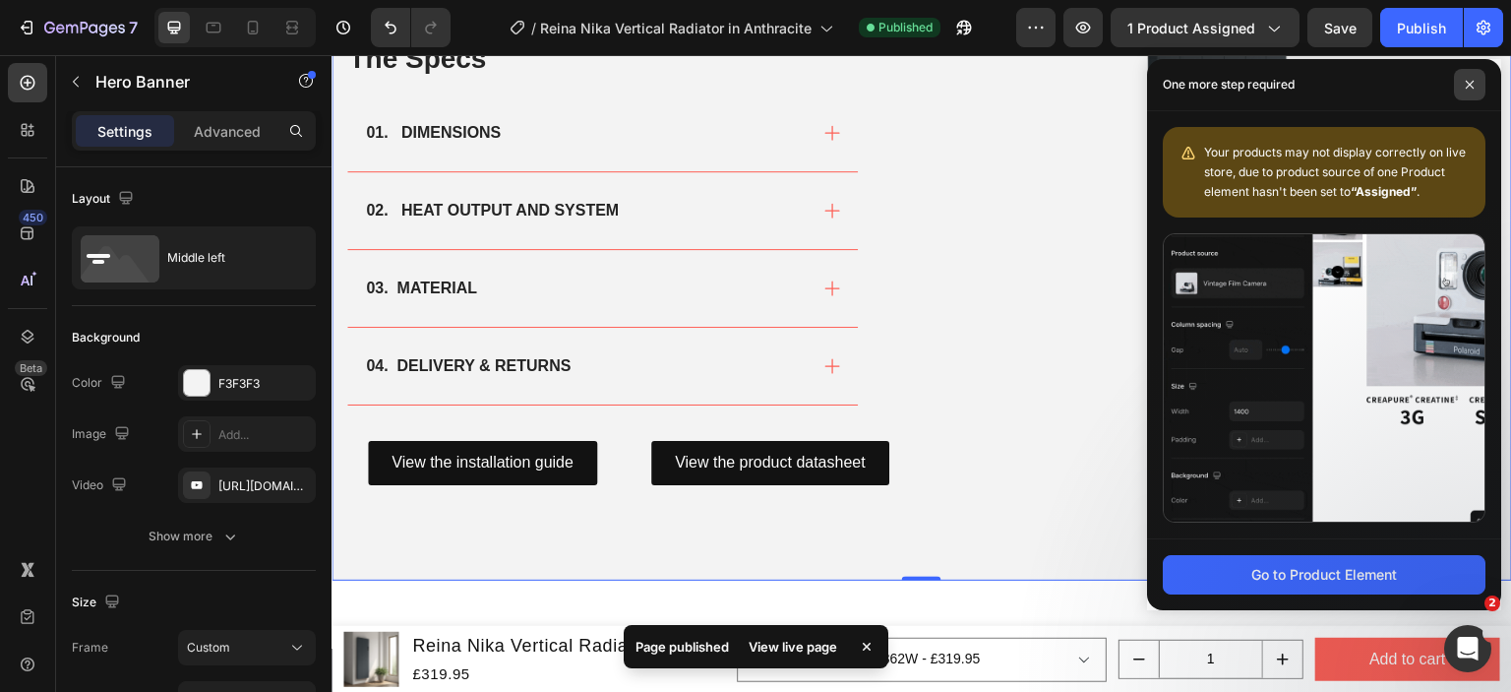
click at [1474, 89] on icon at bounding box center [1470, 85] width 10 height 10
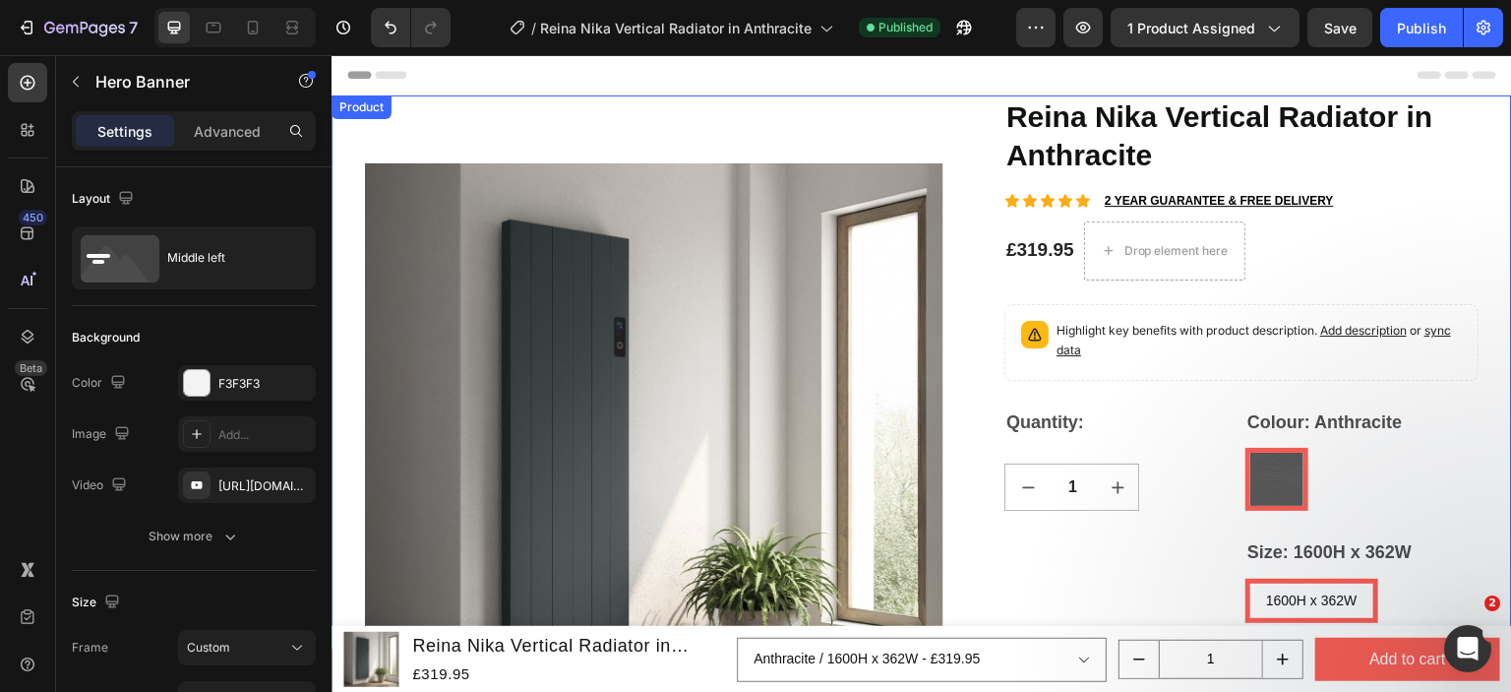
click at [347, 108] on div "Product" at bounding box center [362, 107] width 52 height 18
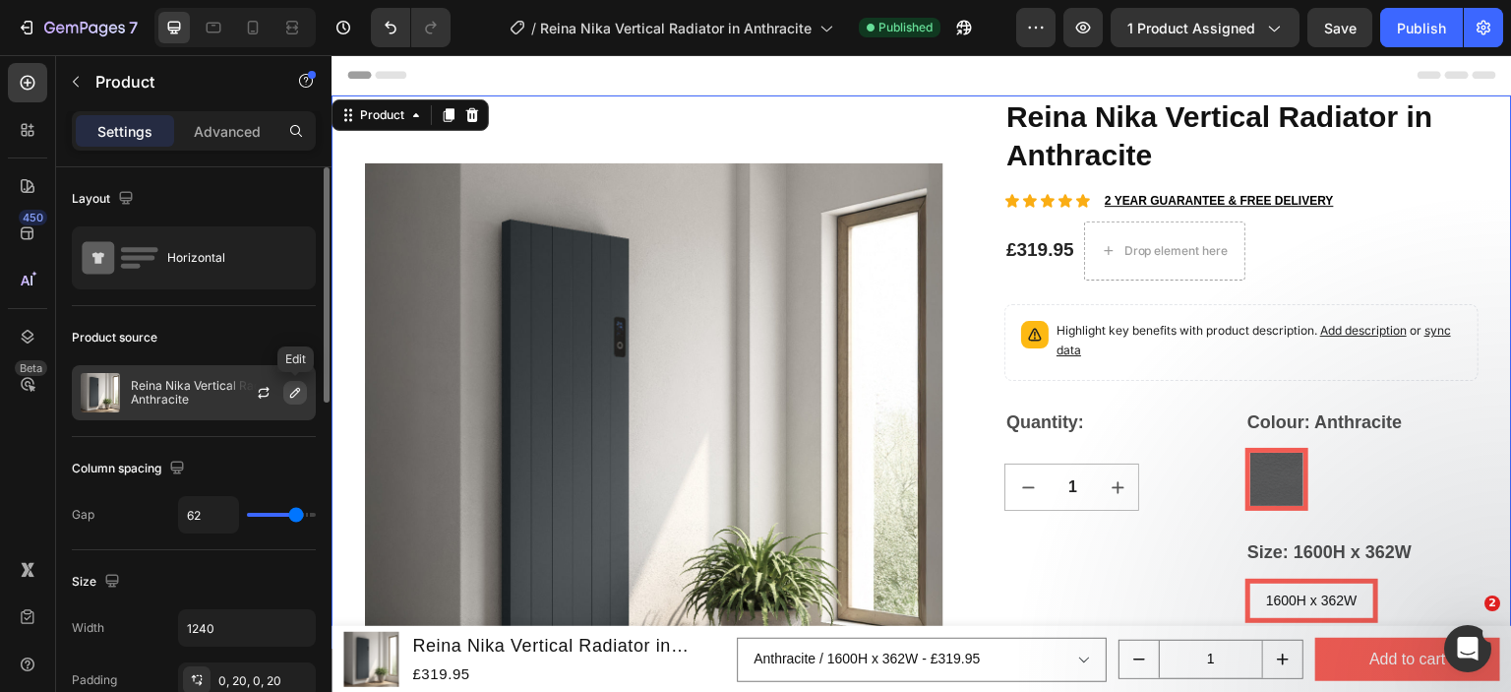
click at [290, 397] on icon "button" at bounding box center [295, 393] width 16 height 16
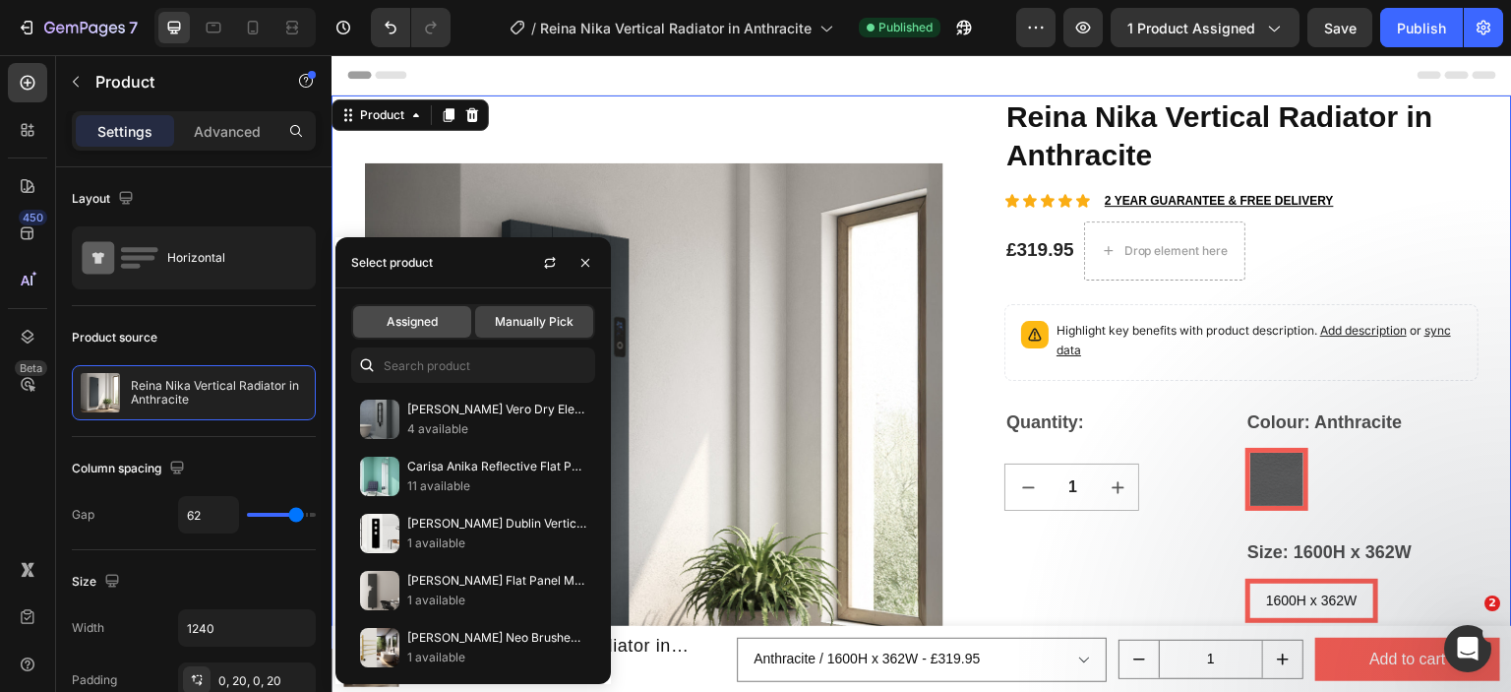
click at [409, 334] on div "Assigned" at bounding box center [412, 321] width 118 height 31
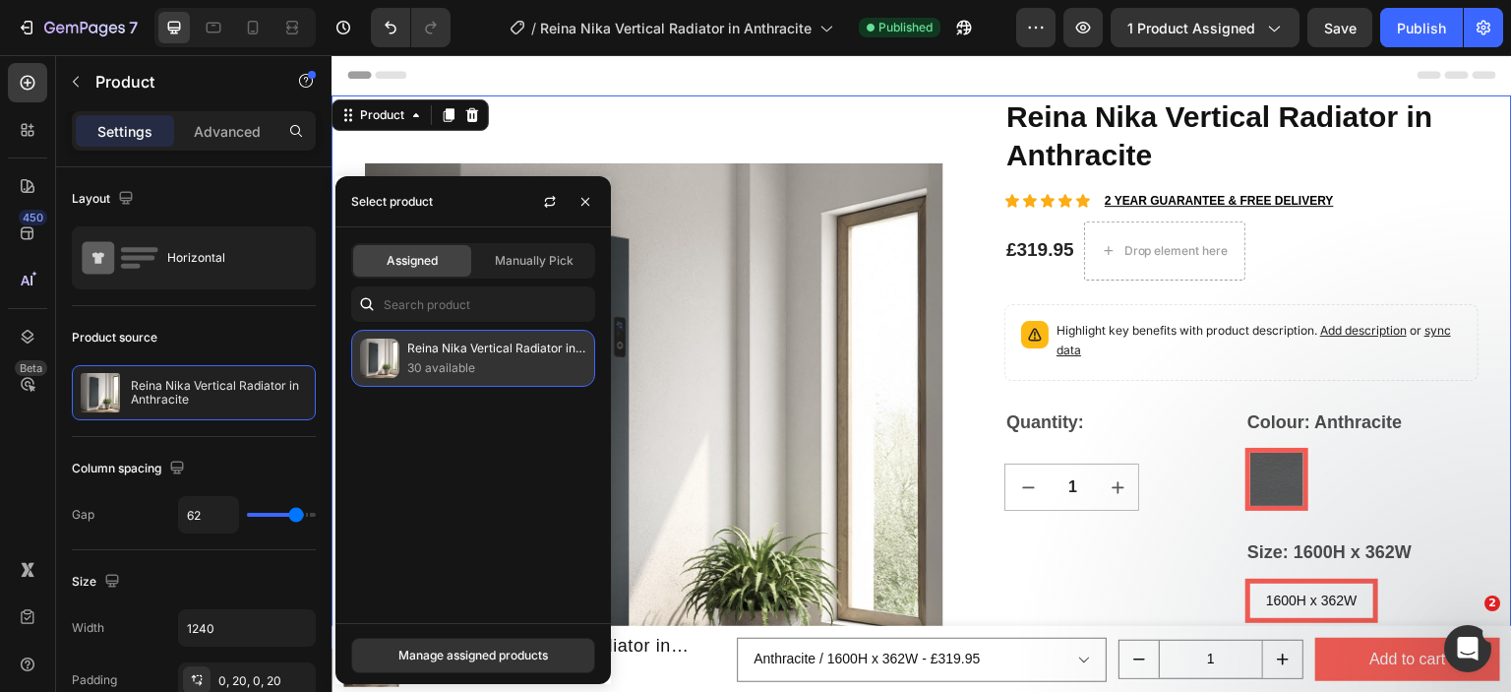
click at [457, 368] on p "30 available" at bounding box center [496, 368] width 179 height 20
click at [528, 659] on div "Manage assigned products" at bounding box center [473, 655] width 150 height 18
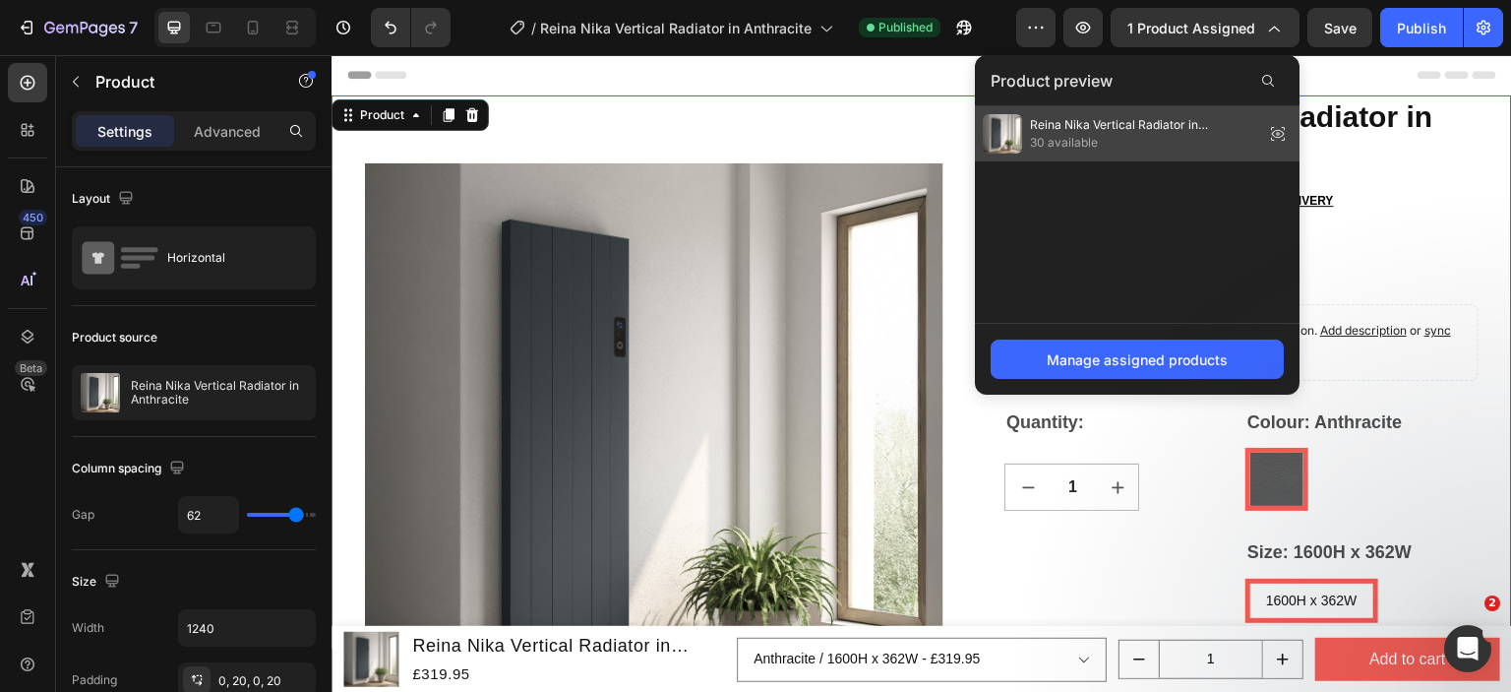
drag, startPoint x: 762, startPoint y: 113, endPoint x: 1082, endPoint y: 136, distance: 321.5
click at [1082, 136] on span "30 available" at bounding box center [1143, 143] width 226 height 18
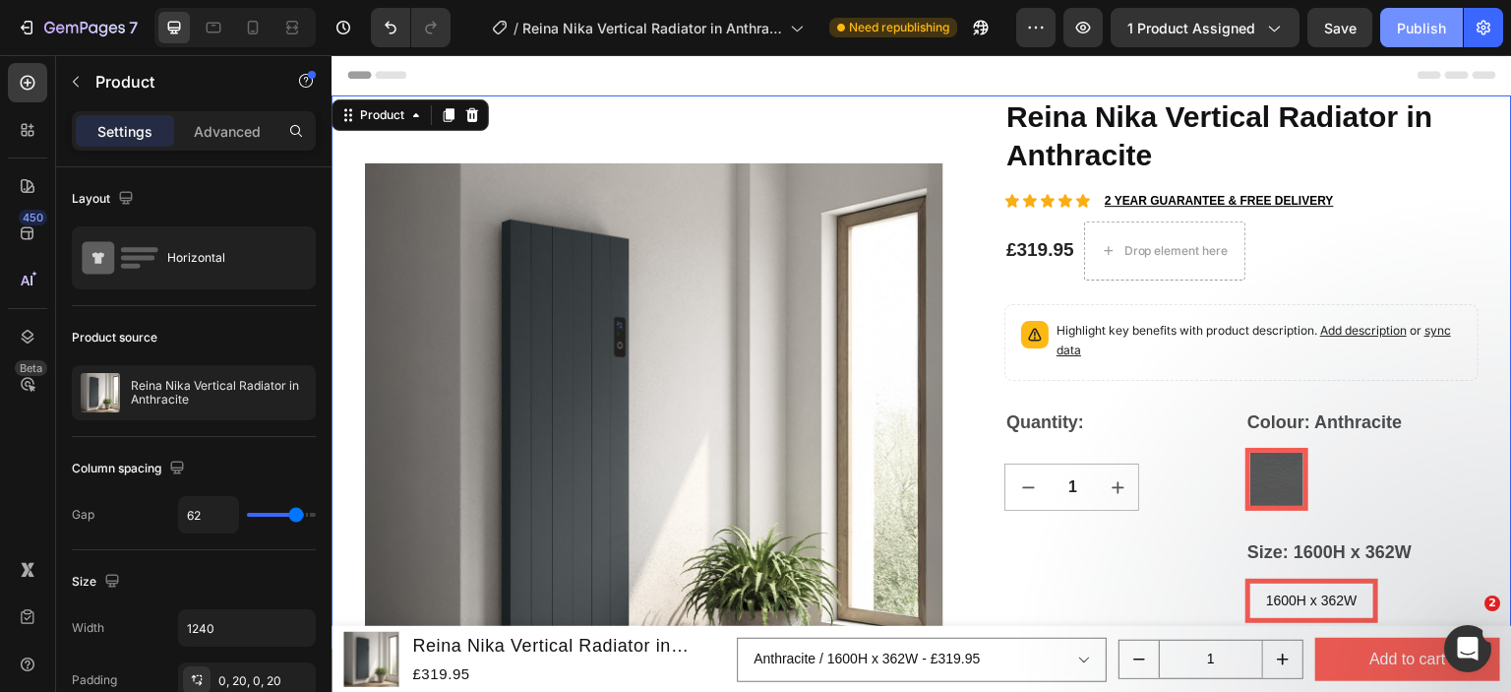
click at [1438, 34] on div "Publish" at bounding box center [1421, 28] width 49 height 21
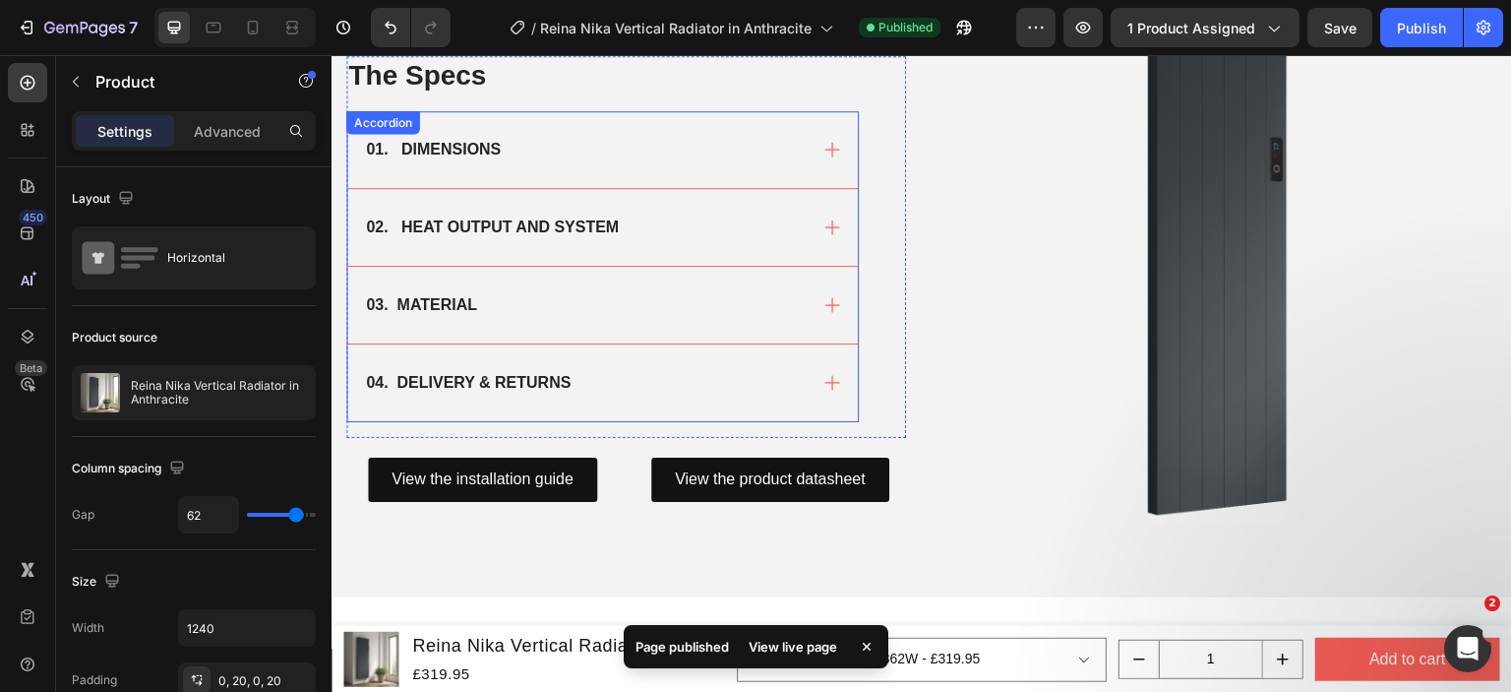
scroll to position [1377, 0]
click at [514, 148] on div "01. DIMENSIONS" at bounding box center [585, 149] width 444 height 30
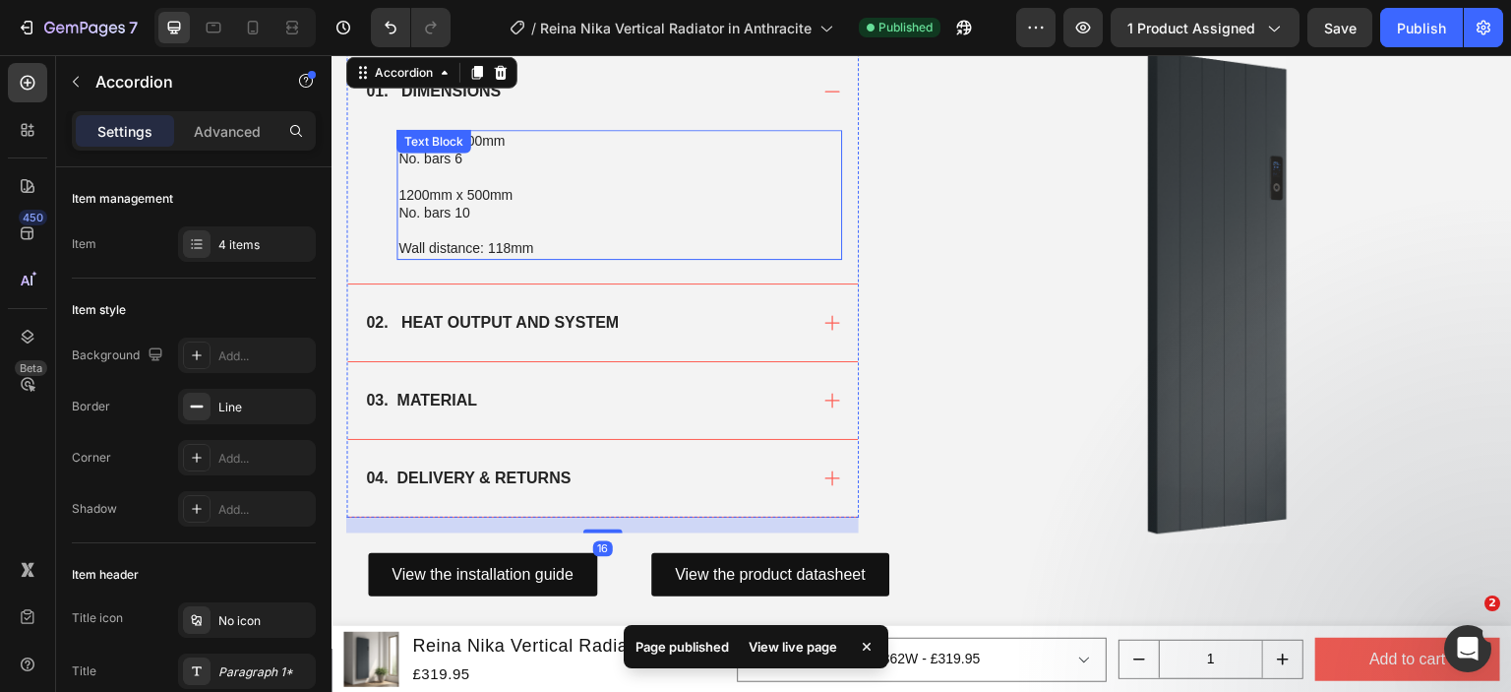
click at [573, 243] on p "Wall distance: 118mm" at bounding box center [619, 248] width 442 height 18
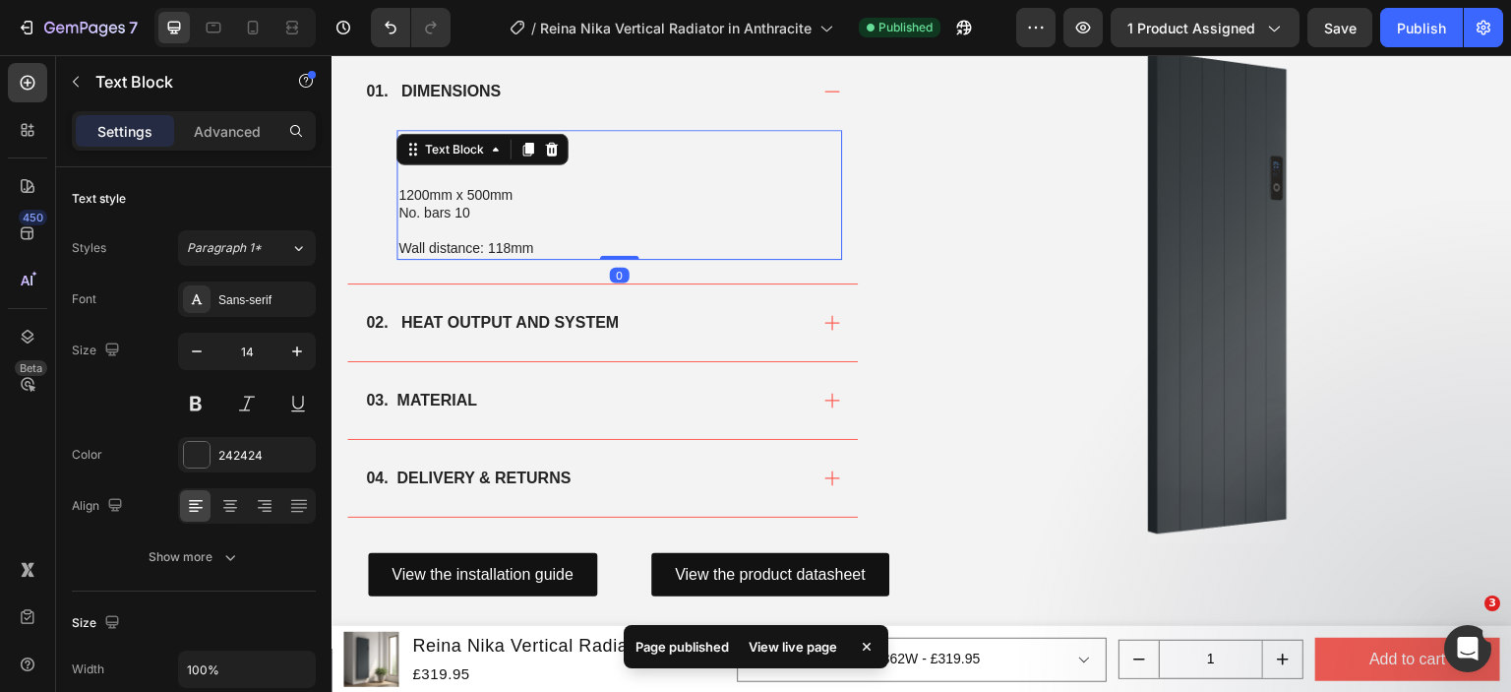
click at [547, 245] on p "Wall distance: 118mm" at bounding box center [619, 248] width 442 height 18
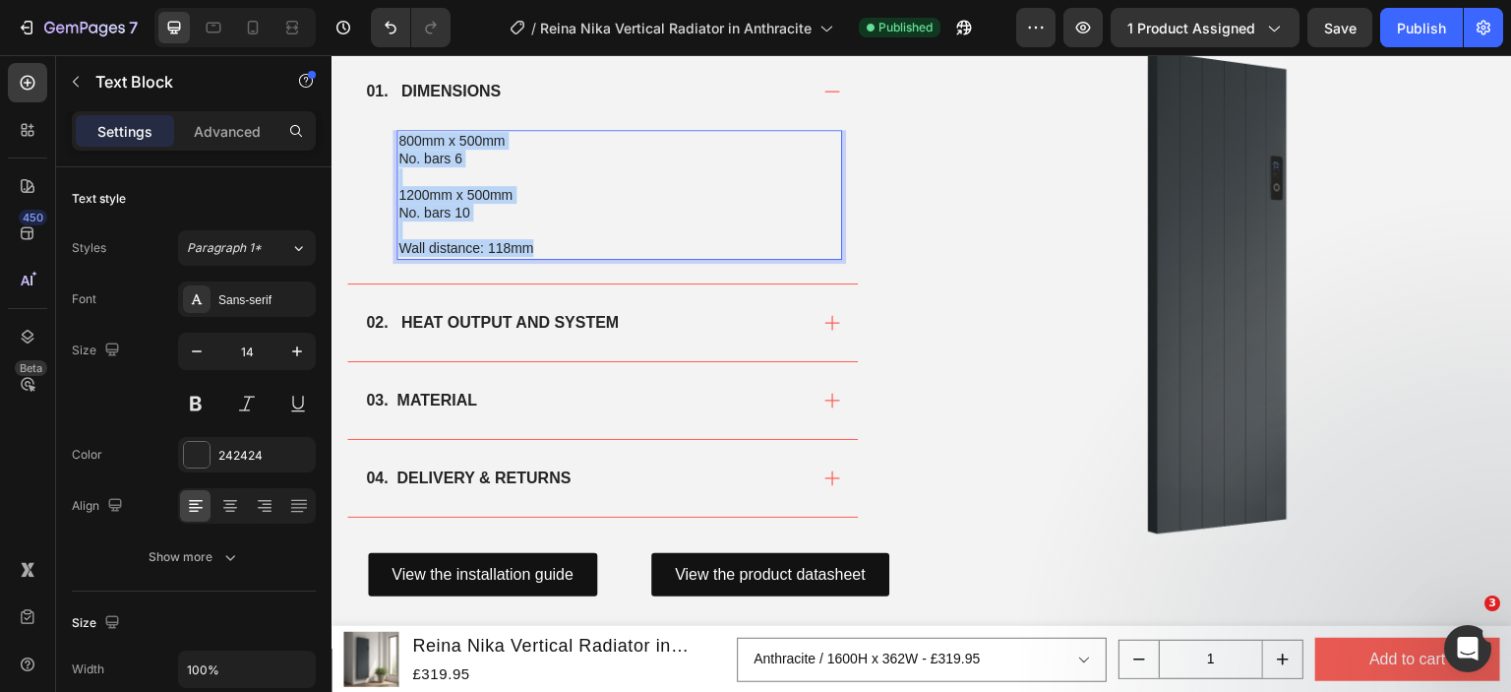
drag, startPoint x: 547, startPoint y: 245, endPoint x: 397, endPoint y: 139, distance: 183.5
click at [397, 139] on div "800mm x 500mm No. bars 6 1200mm x 500mm No. bars 10 Wall distance: 118mm" at bounding box center [620, 194] width 446 height 129
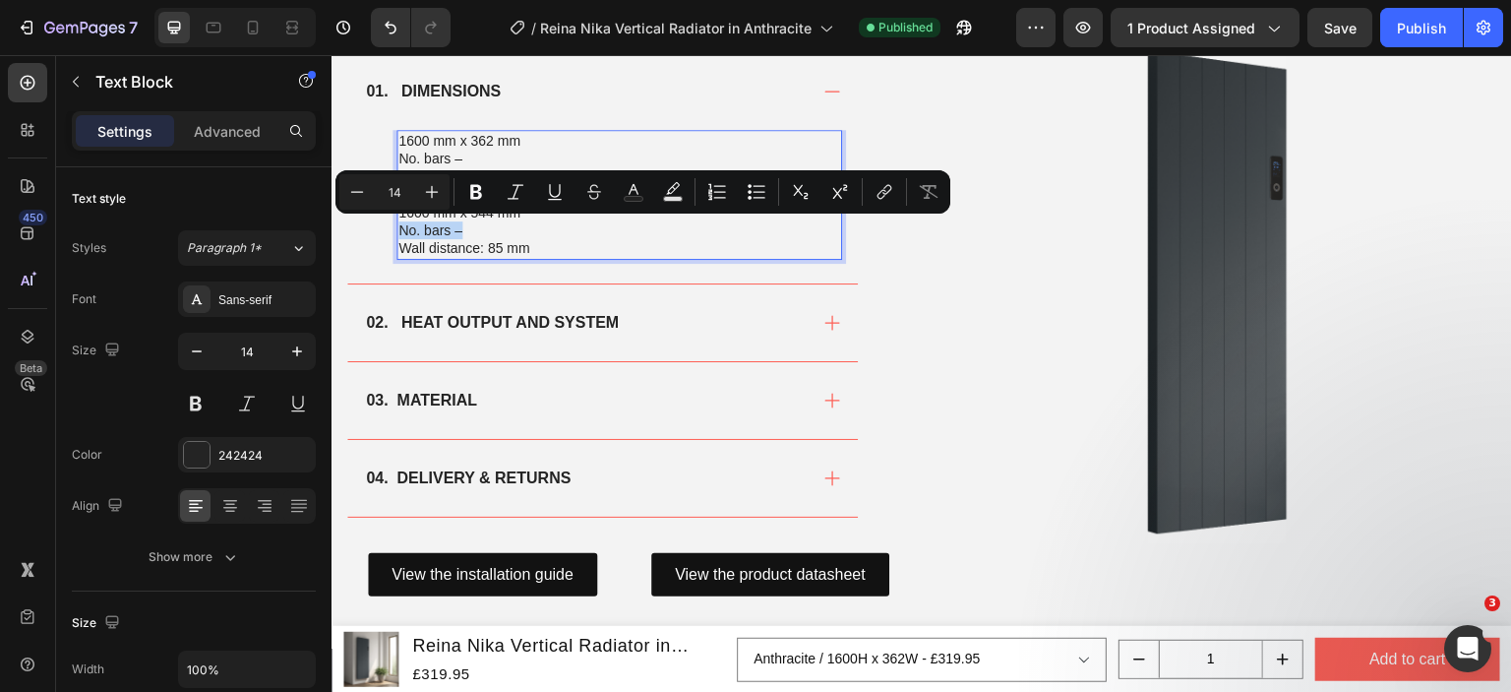
drag, startPoint x: 466, startPoint y: 223, endPoint x: 399, endPoint y: 222, distance: 66.9
click at [399, 222] on p "1600 mm x 544 mm No. bars –" at bounding box center [619, 221] width 442 height 35
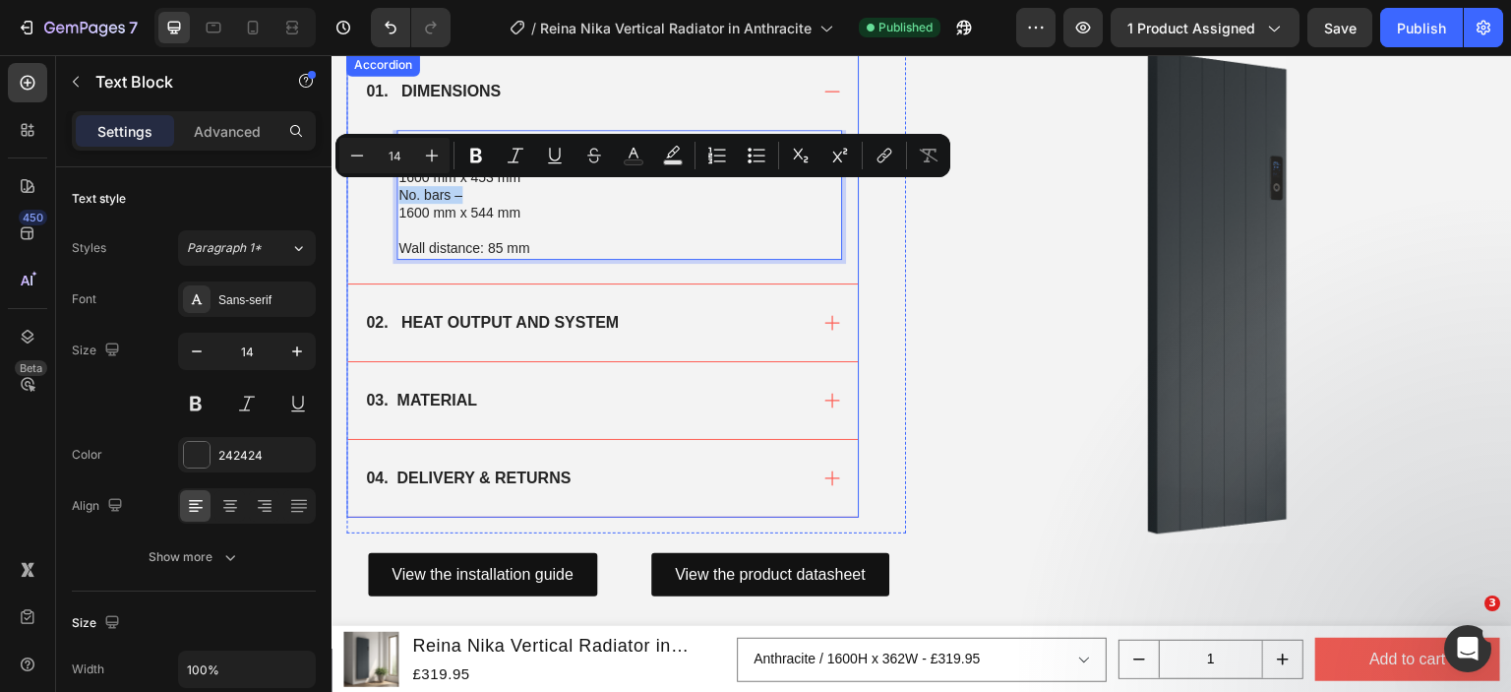
drag, startPoint x: 460, startPoint y: 190, endPoint x: 384, endPoint y: 189, distance: 76.7
click at [384, 189] on div "1600 mm x 362 mm No. bars – 1600 mm x 453 mm No. bars – 1600 mm x 544 mm Wall d…" at bounding box center [602, 206] width 511 height 153
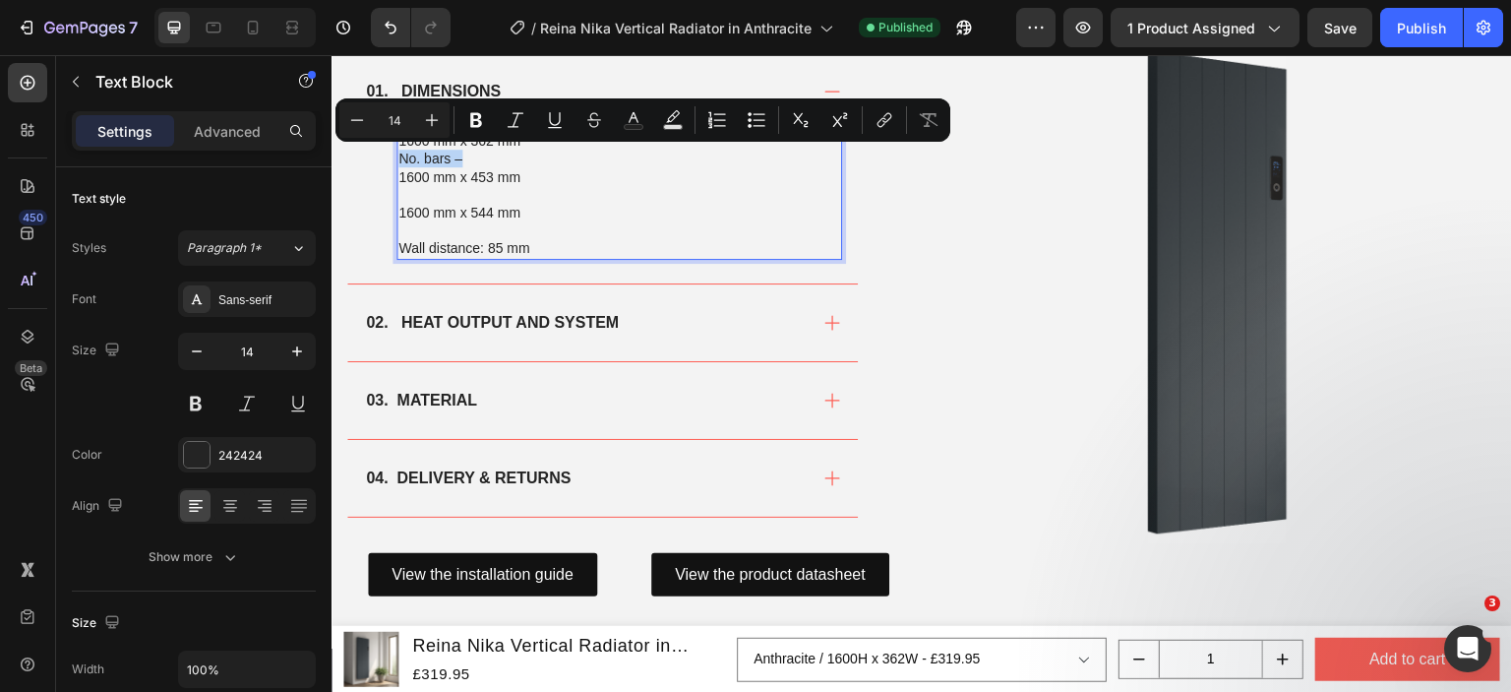
drag, startPoint x: 464, startPoint y: 154, endPoint x: 397, endPoint y: 157, distance: 67.0
click at [398, 157] on p "1600 mm x 362 mm No. bars –" at bounding box center [619, 149] width 442 height 35
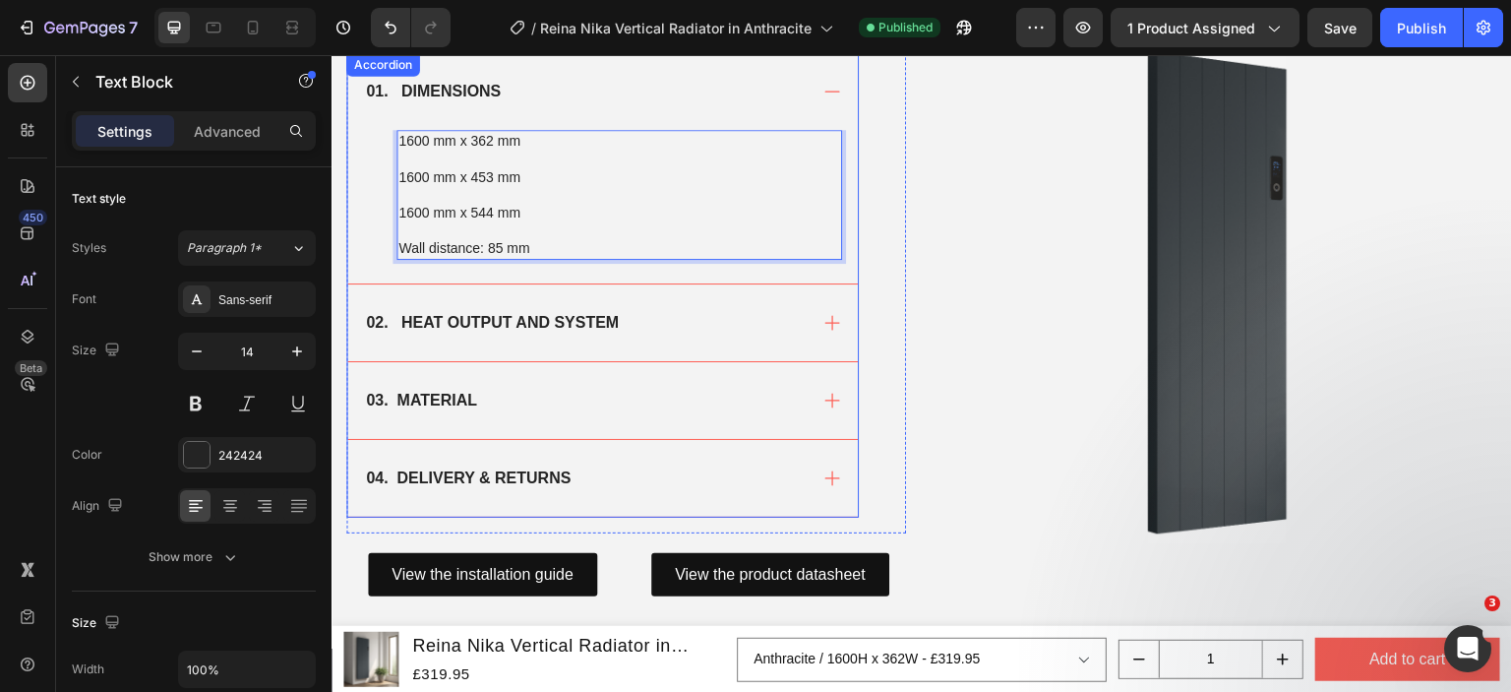
click at [686, 328] on div "02. HEAT OUTPUT AND SYSTEM" at bounding box center [585, 323] width 444 height 30
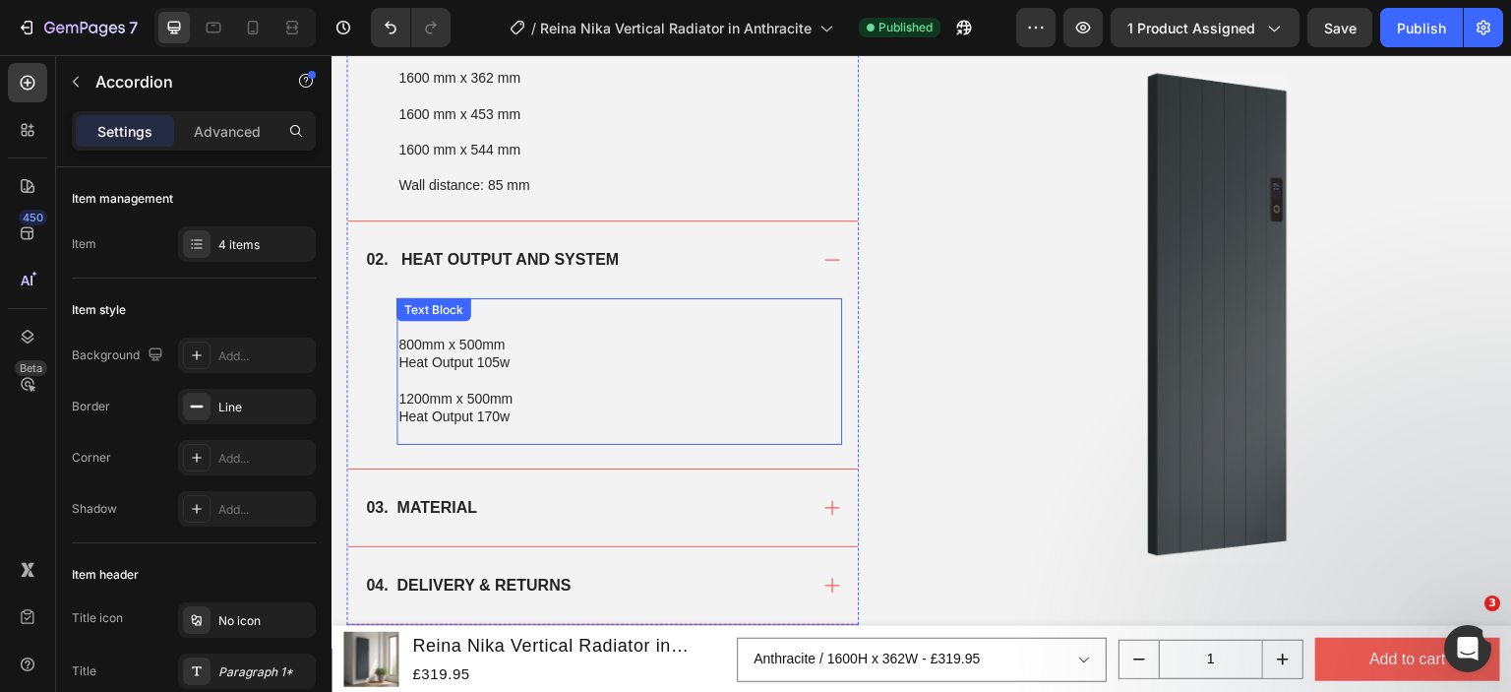
scroll to position [1476, 0]
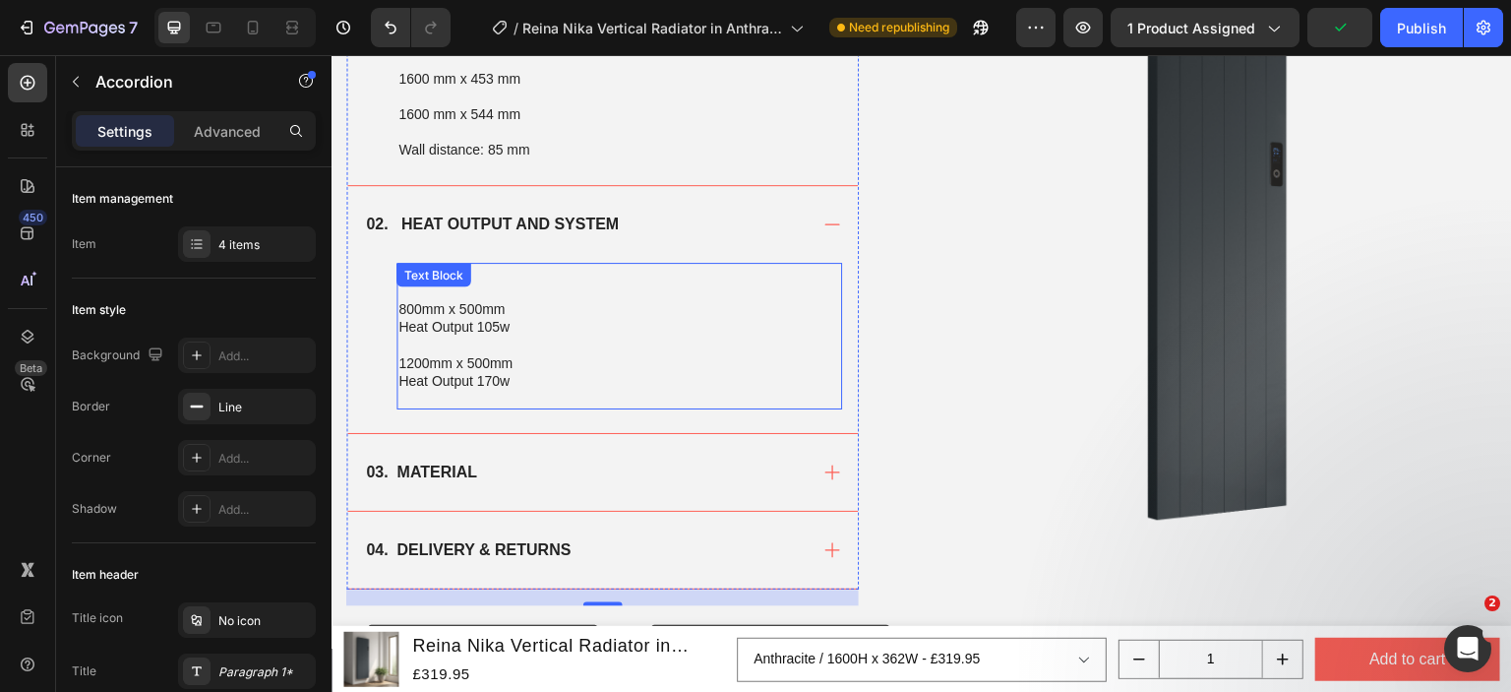
click at [479, 374] on p "Heat Output 170w" at bounding box center [619, 381] width 442 height 18
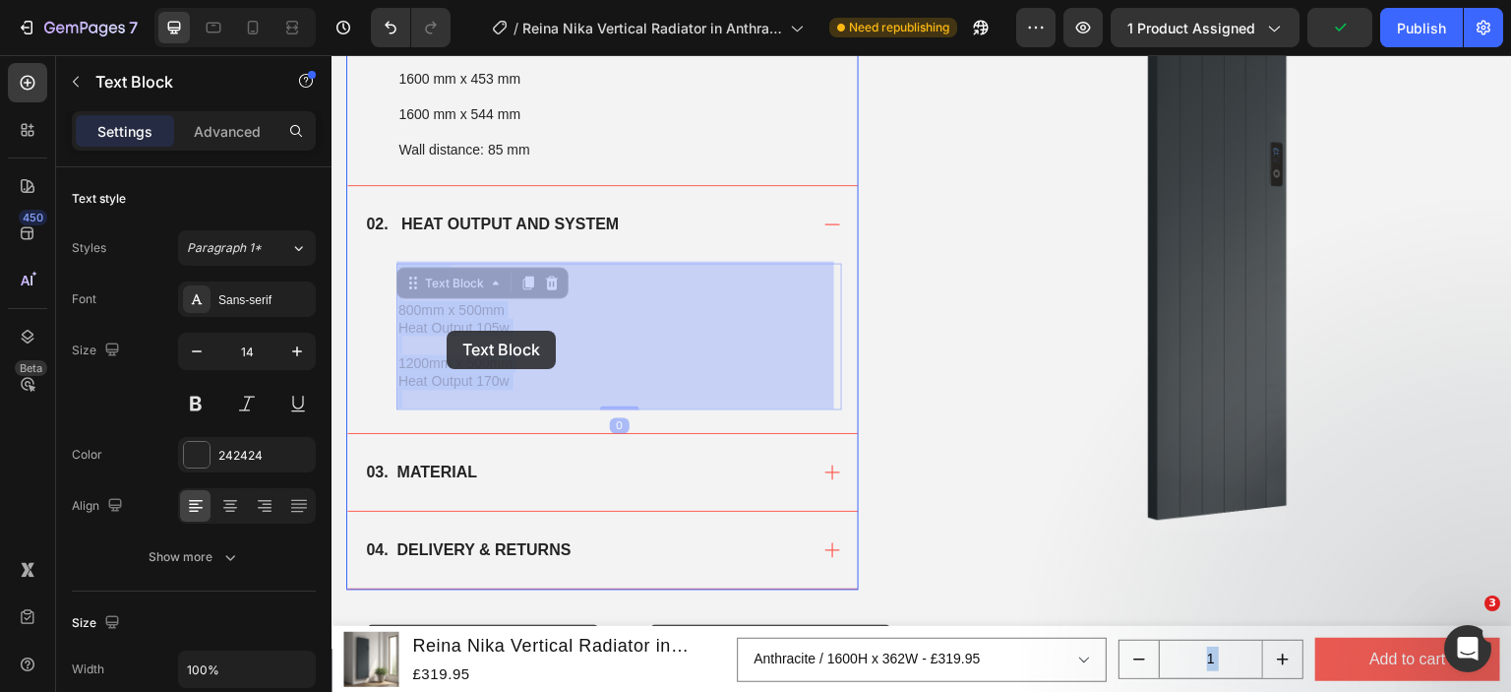
drag, startPoint x: 522, startPoint y: 379, endPoint x: 460, endPoint y: 336, distance: 75.0
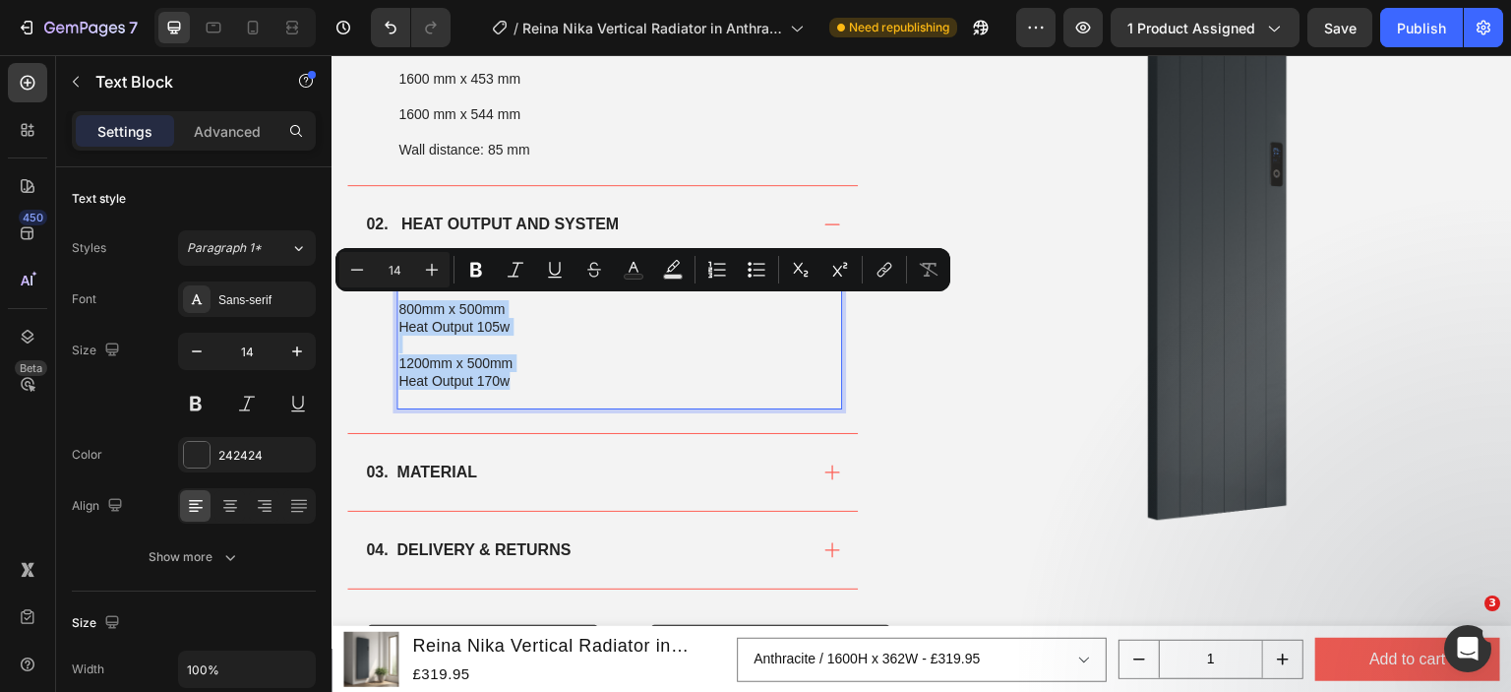
drag, startPoint x: 516, startPoint y: 378, endPoint x: 398, endPoint y: 307, distance: 136.8
click at [398, 307] on div "Electric. 800mm x 500mm Heat Output 105w 1200mm x 500mm Heat Output 170w" at bounding box center [620, 337] width 446 height 148
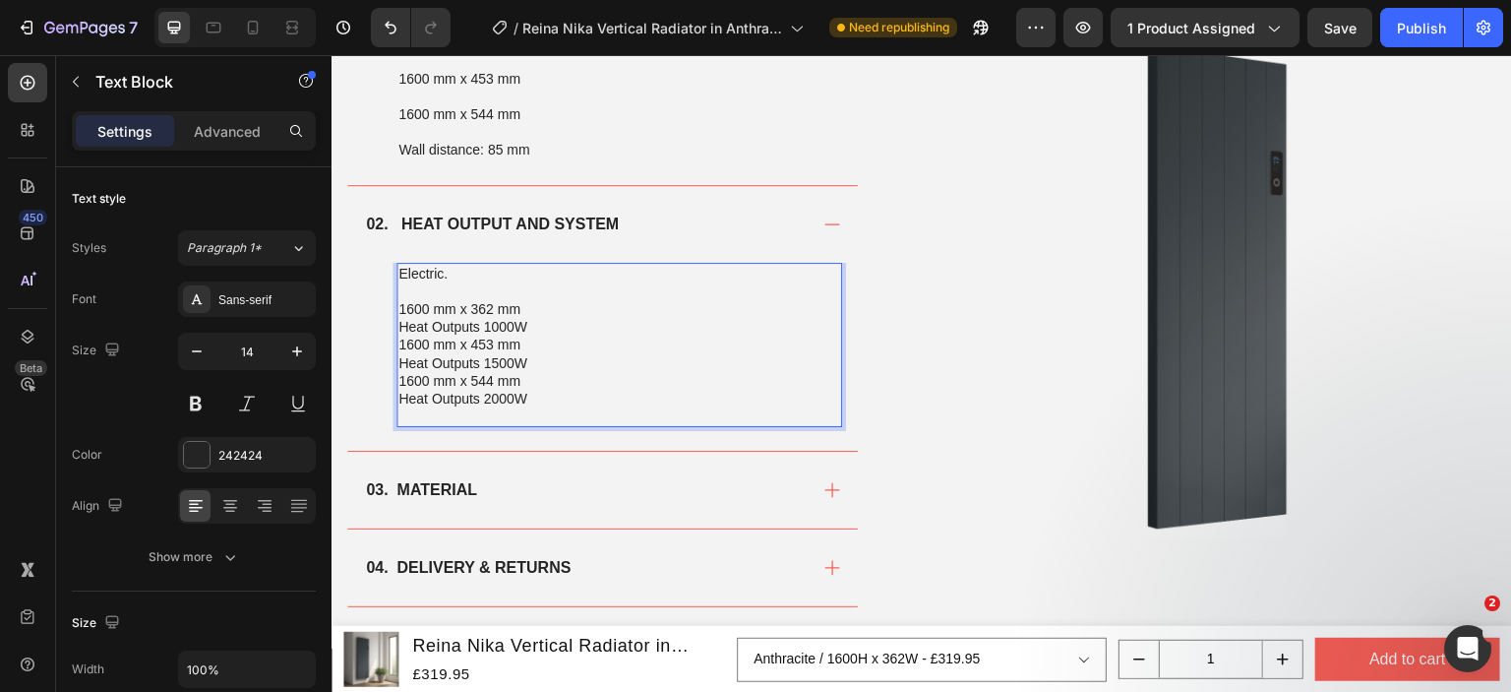
click at [534, 332] on p "1600 mm x 362 mm Heat Outputs 1000W" at bounding box center [619, 317] width 442 height 35
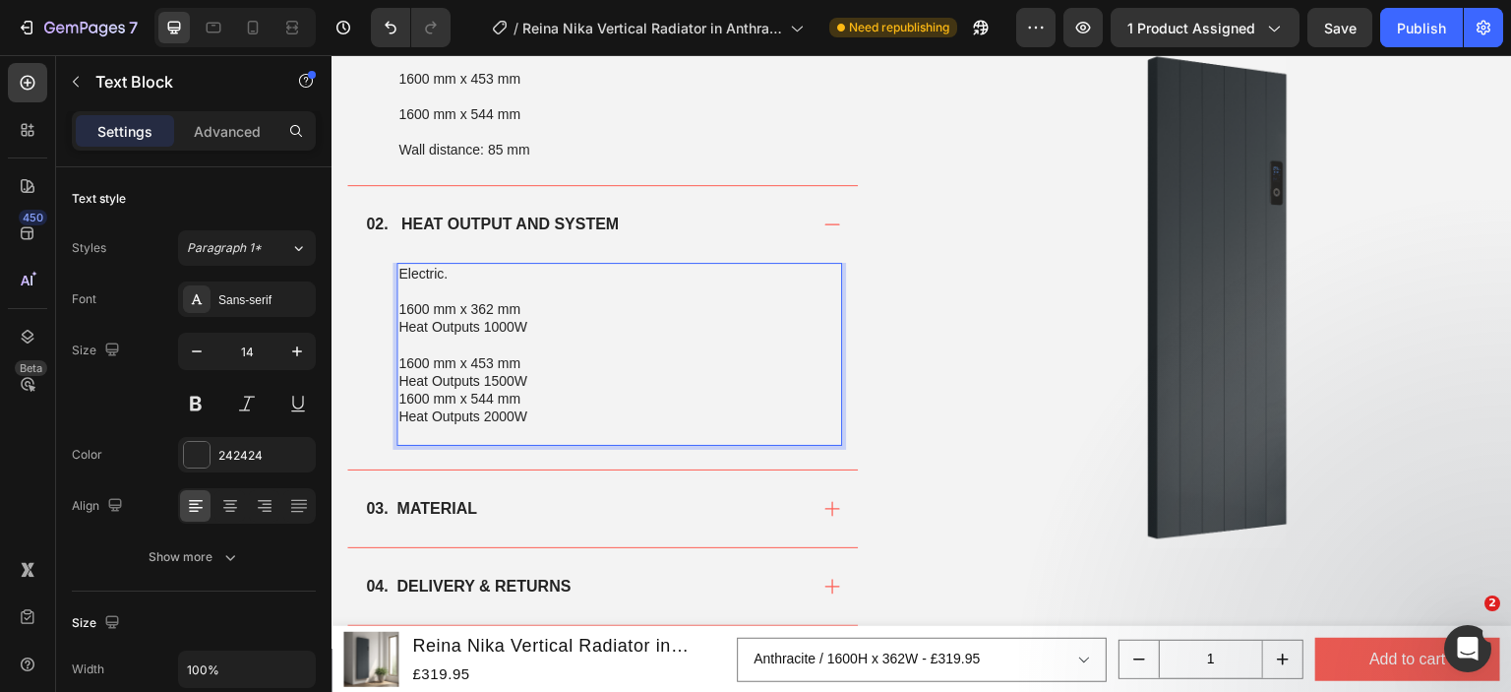
click at [548, 378] on p "1600 mm x 453 mm Heat Outputs 1500W" at bounding box center [619, 371] width 442 height 35
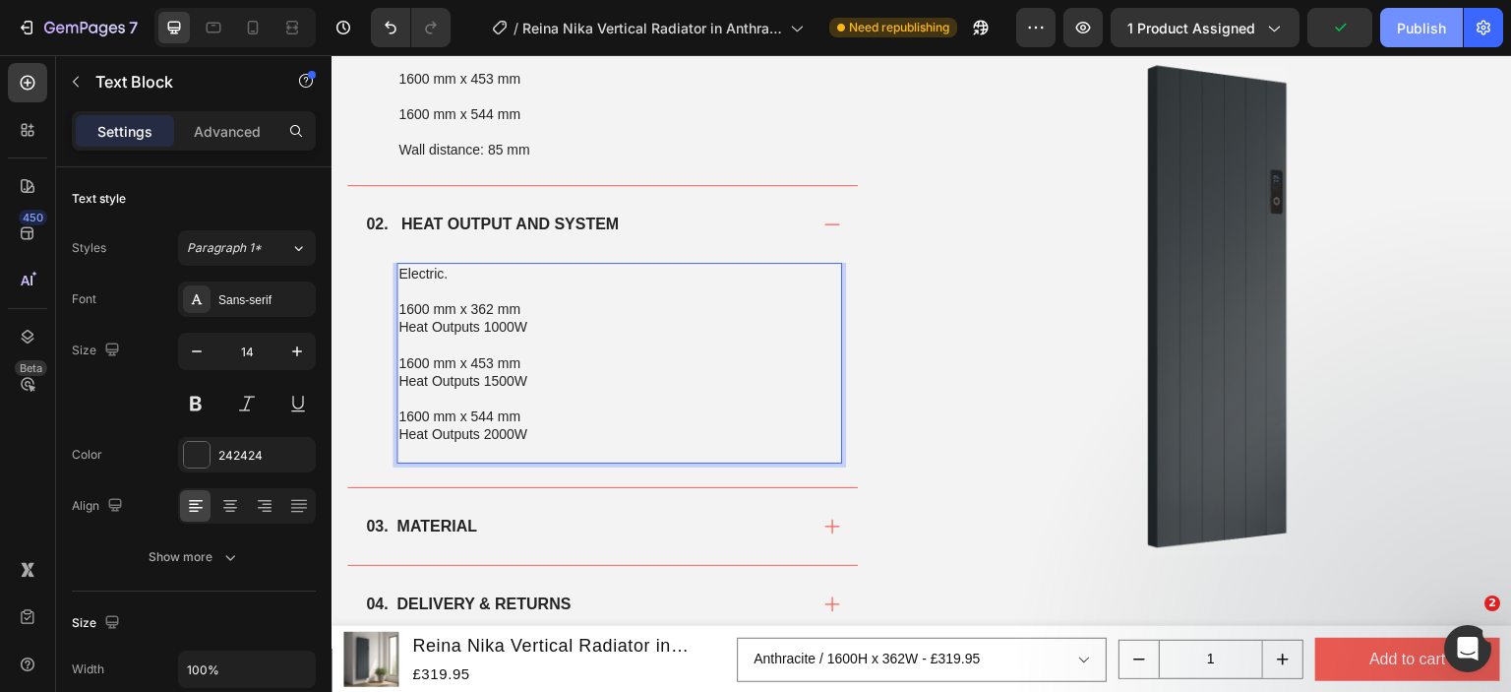
click at [1394, 17] on button "Publish" at bounding box center [1421, 27] width 83 height 39
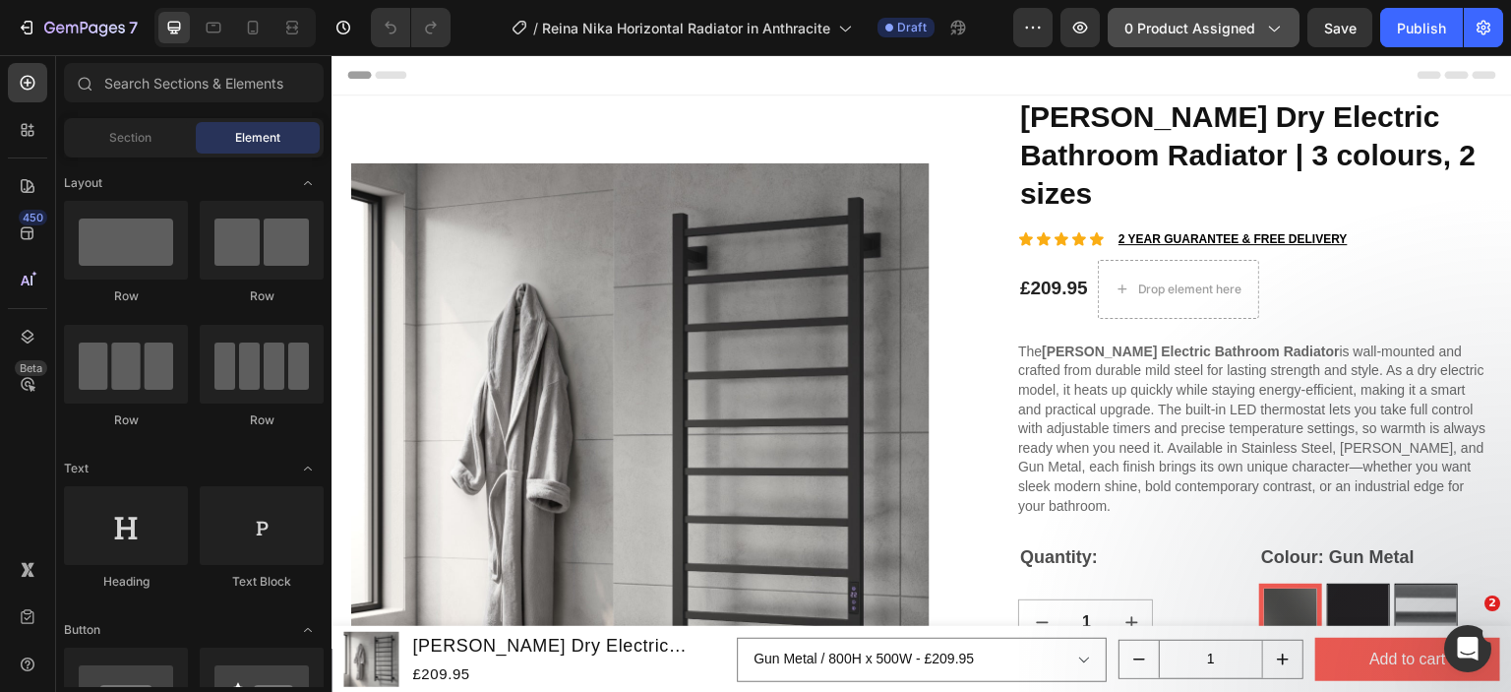
click at [1190, 28] on span "0 product assigned" at bounding box center [1190, 28] width 131 height 21
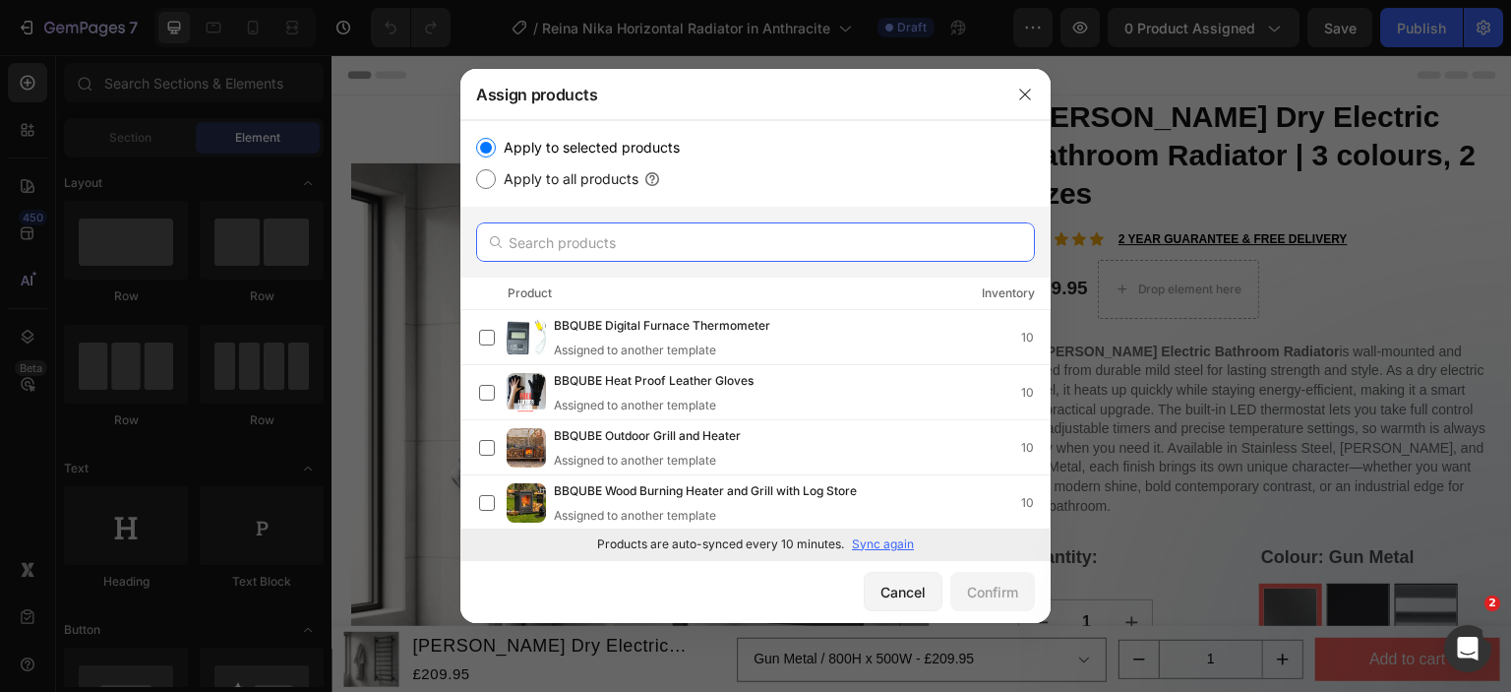
click at [628, 241] on input "text" at bounding box center [755, 241] width 559 height 39
paste input "n"
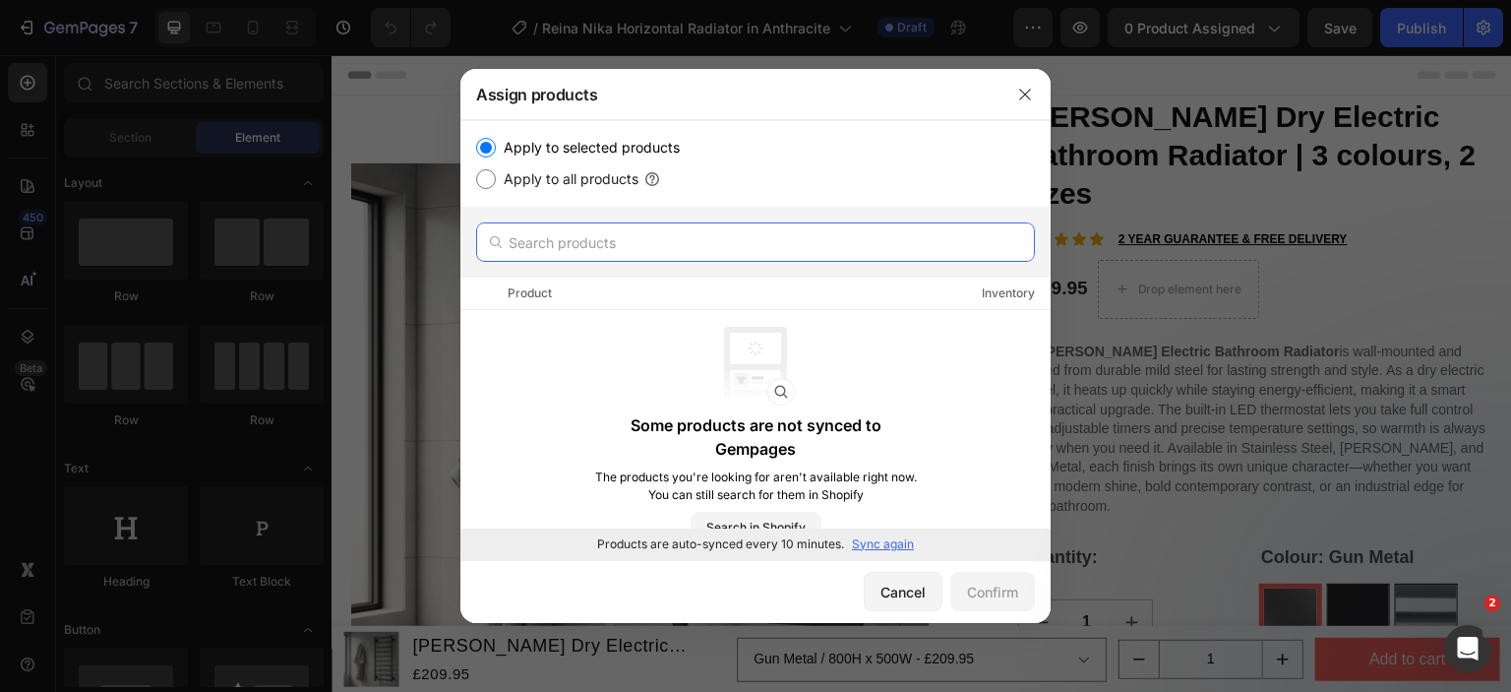
click at [628, 241] on input "text" at bounding box center [755, 241] width 559 height 39
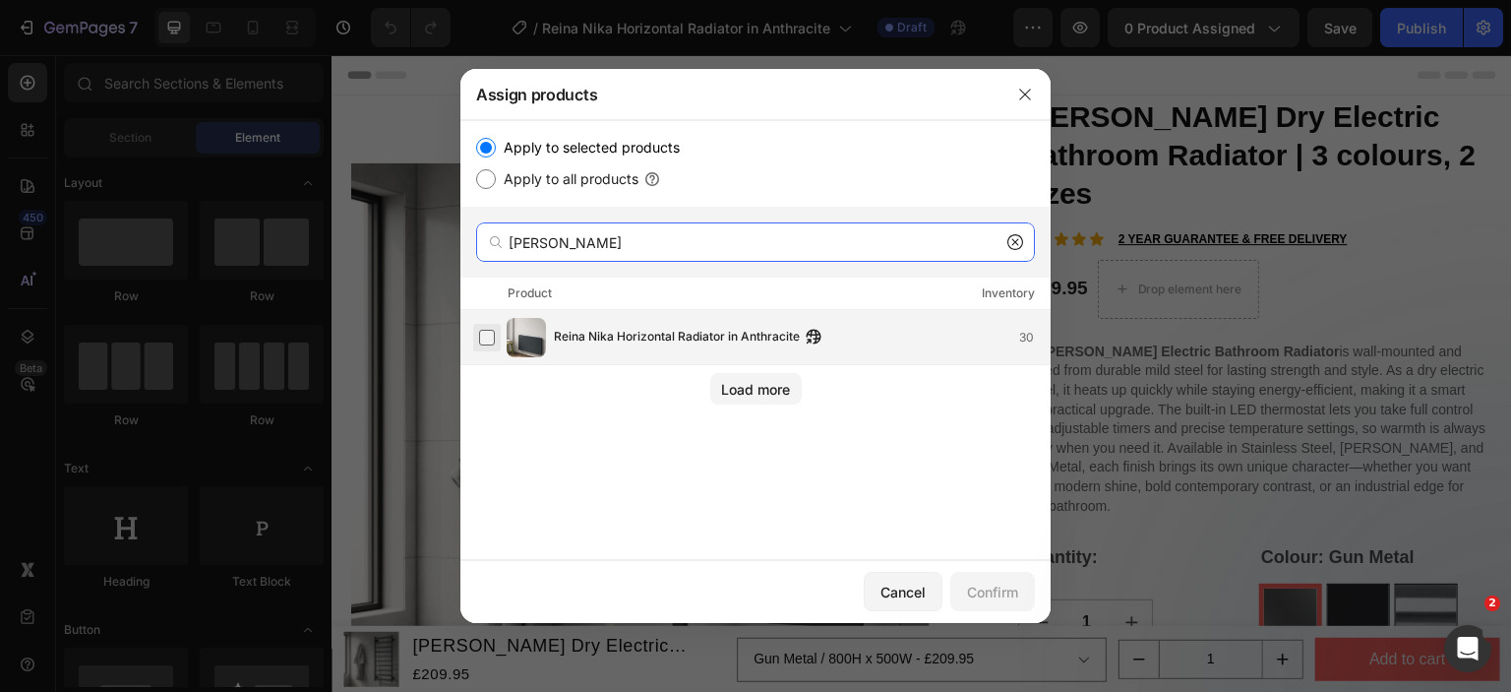
type input "nika hor"
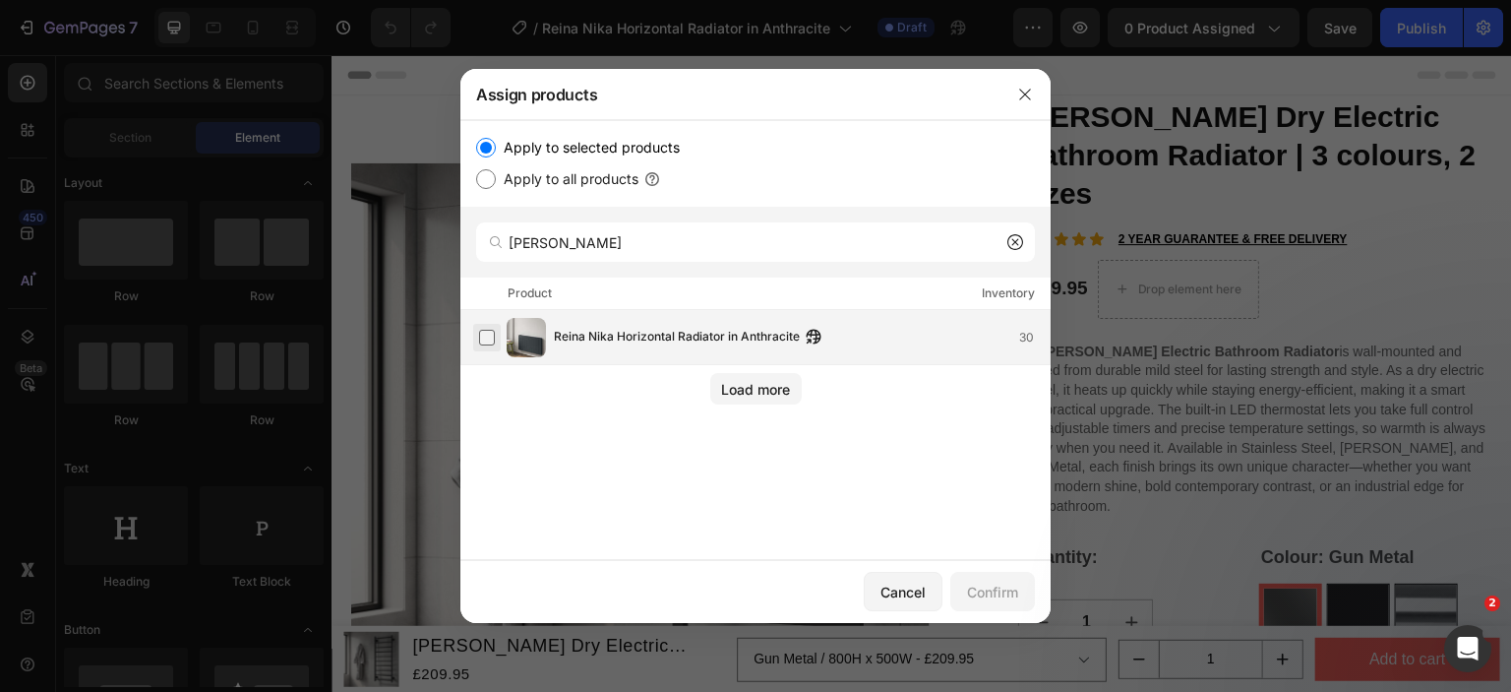
click at [484, 330] on label at bounding box center [487, 338] width 16 height 16
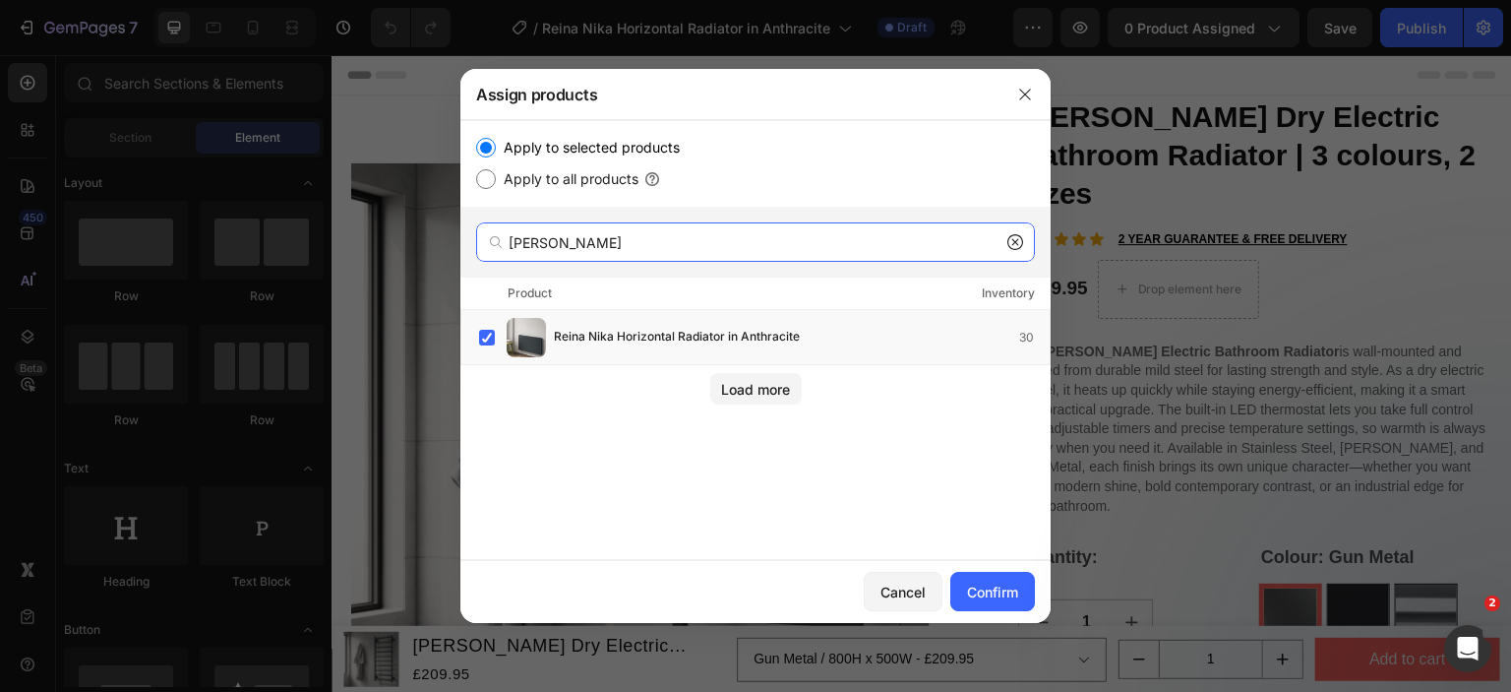
drag, startPoint x: 586, startPoint y: 247, endPoint x: 477, endPoint y: 243, distance: 109.3
click at [477, 243] on div "nika hor" at bounding box center [755, 241] width 559 height 39
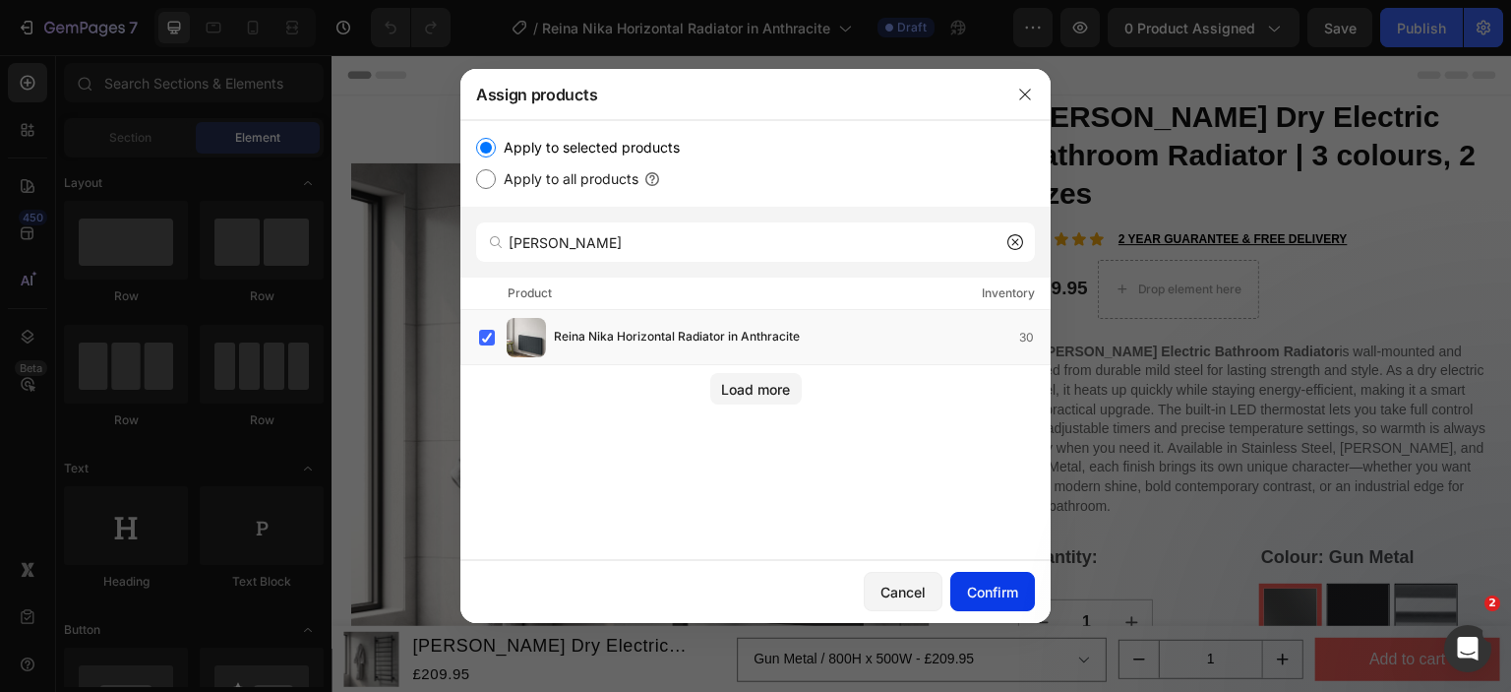
click at [976, 593] on div "Confirm" at bounding box center [992, 591] width 51 height 21
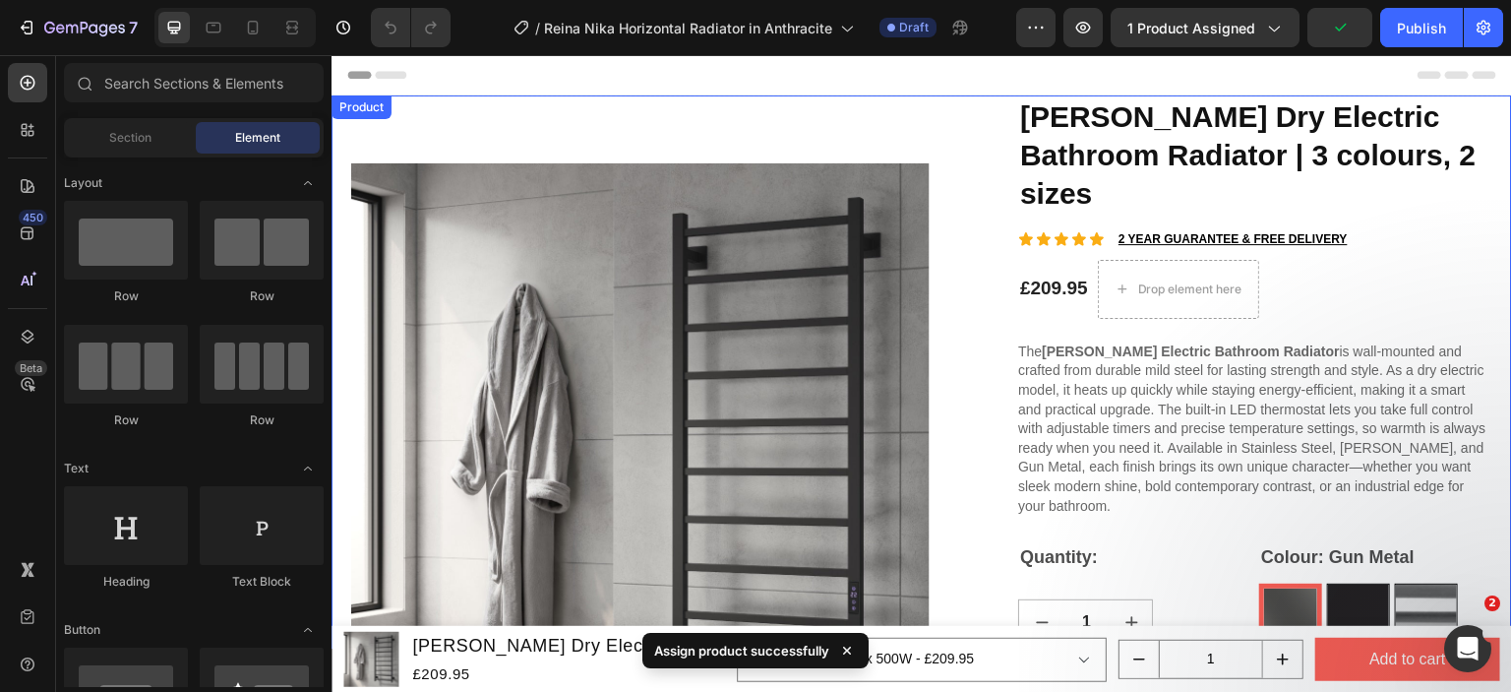
click at [345, 110] on div "Product" at bounding box center [362, 107] width 52 height 18
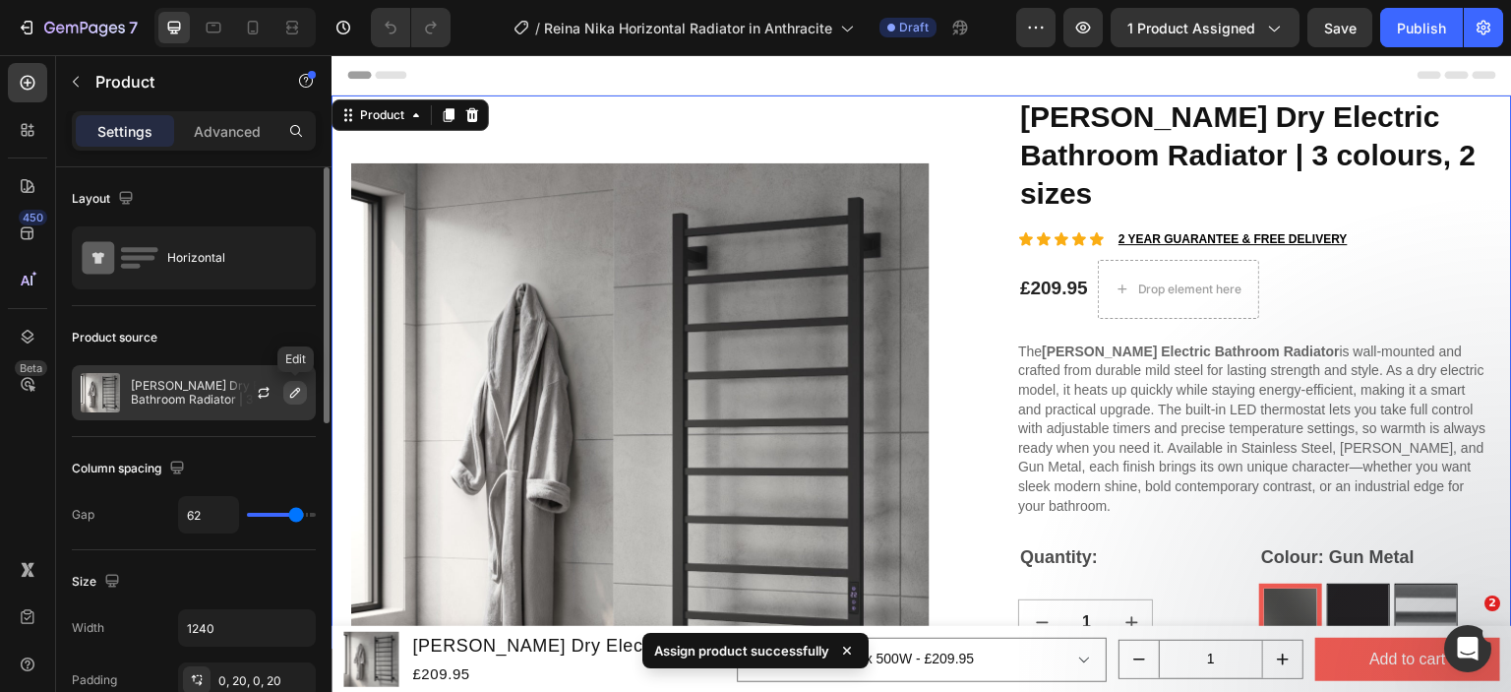
click at [303, 397] on button "button" at bounding box center [295, 393] width 24 height 24
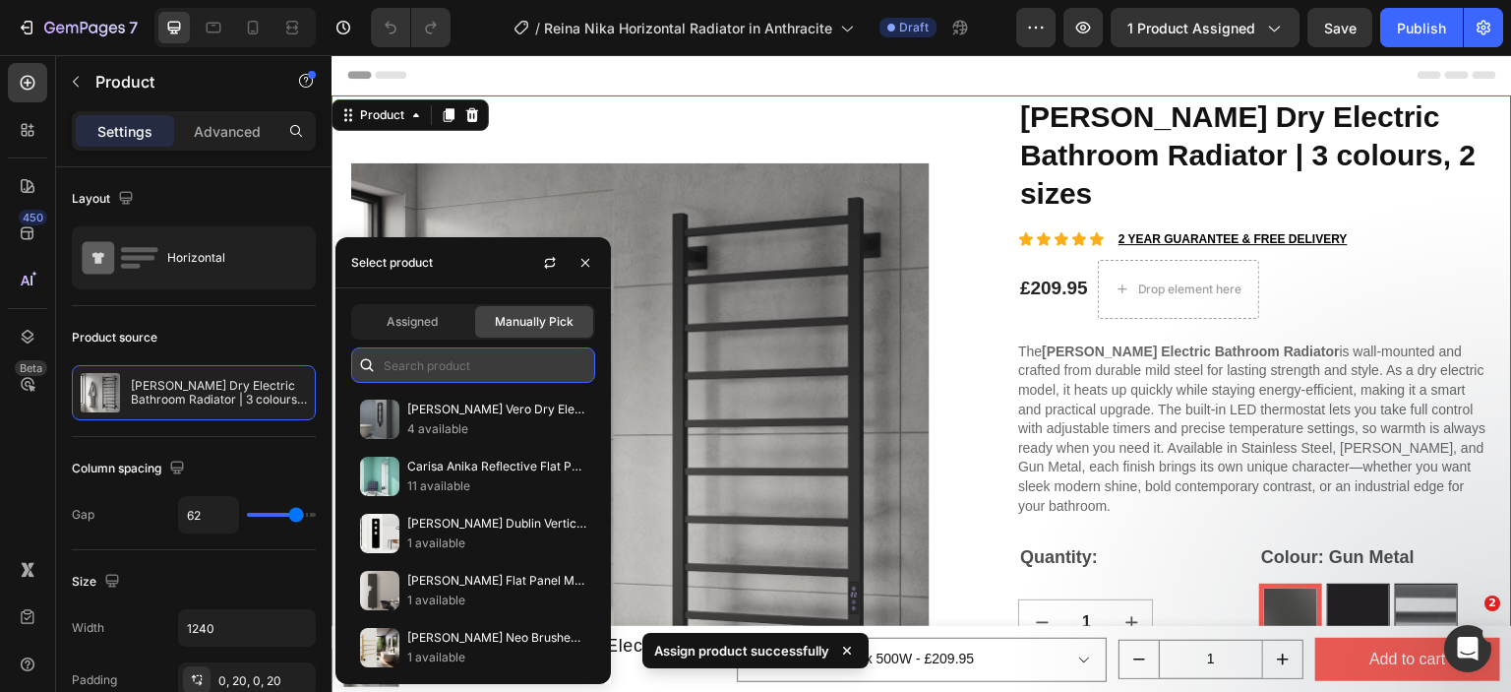
click at [409, 364] on input "text" at bounding box center [473, 364] width 244 height 35
paste input "nika hor"
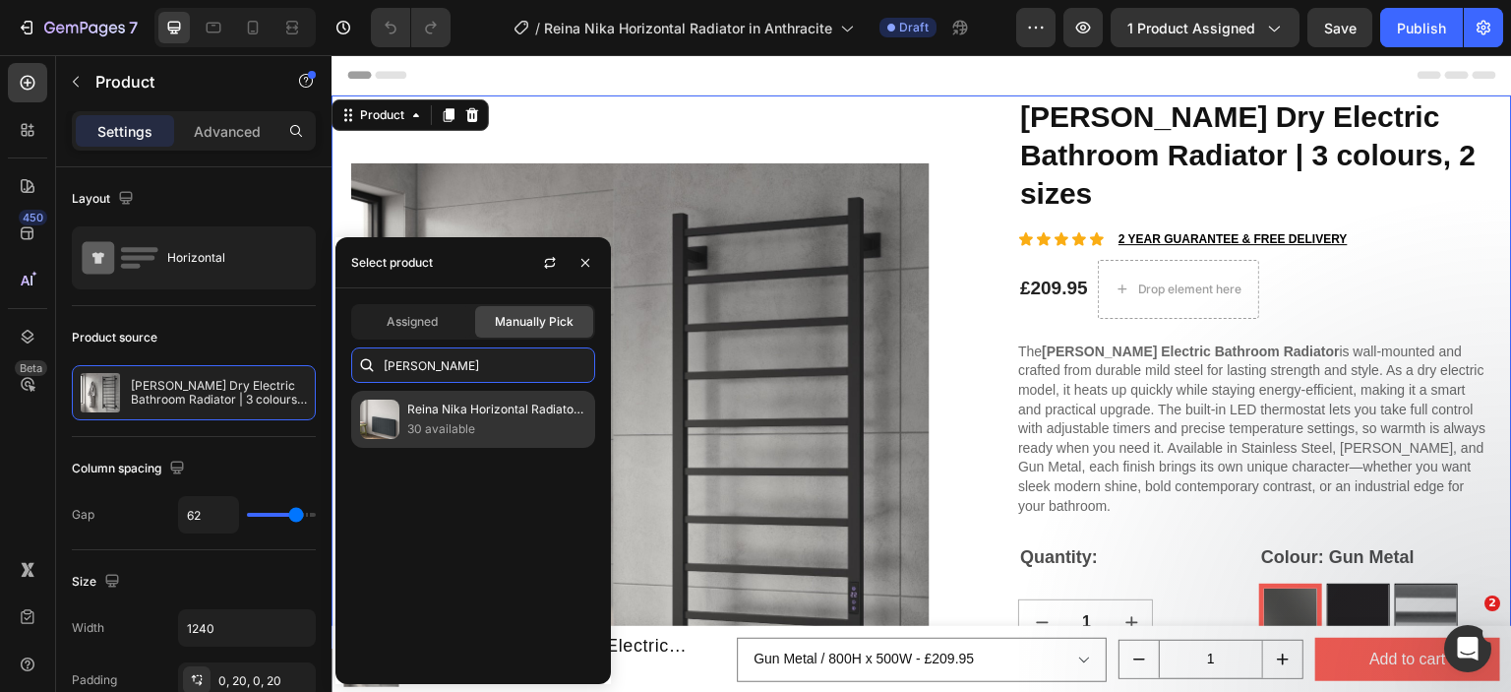
type input "nika hor"
click at [423, 404] on p "Reina Nika Horizontal Radiator in Anthracite" at bounding box center [496, 409] width 179 height 20
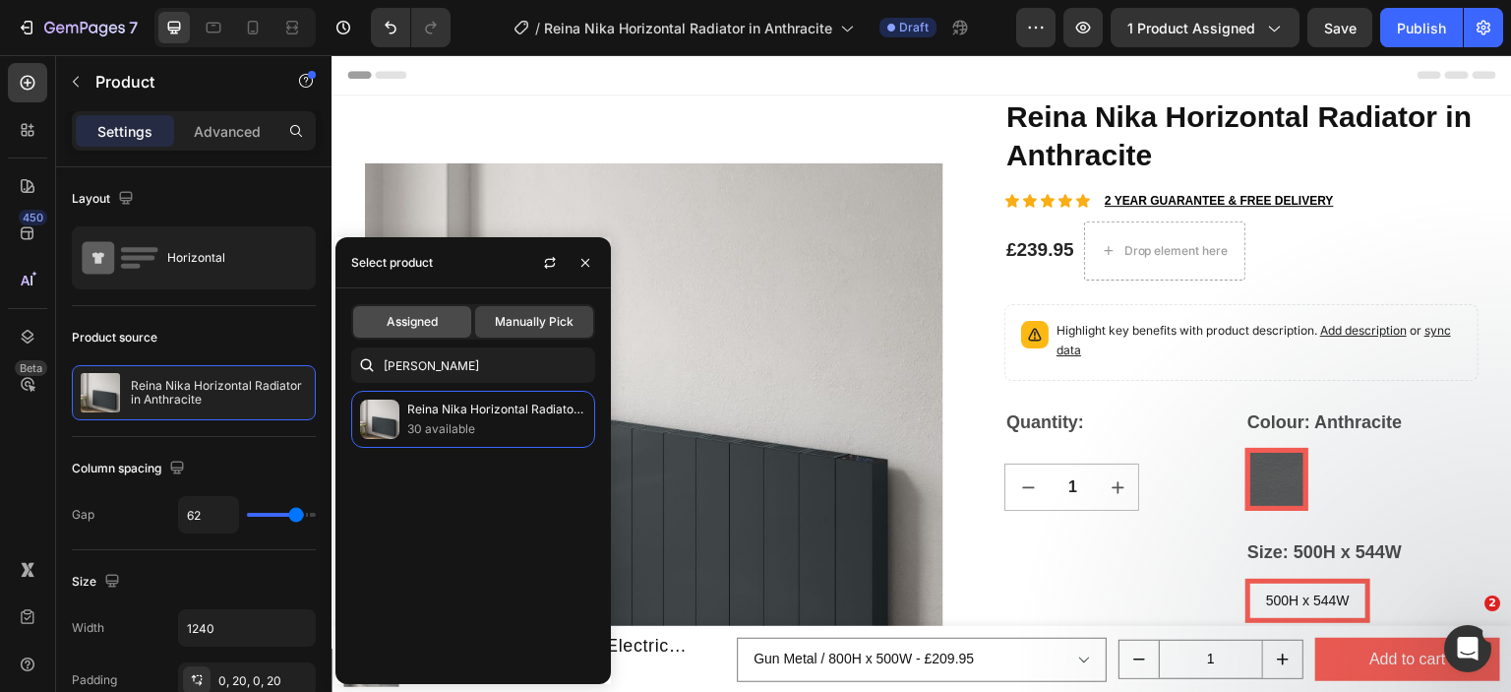
click at [415, 320] on span "Assigned" at bounding box center [412, 322] width 51 height 18
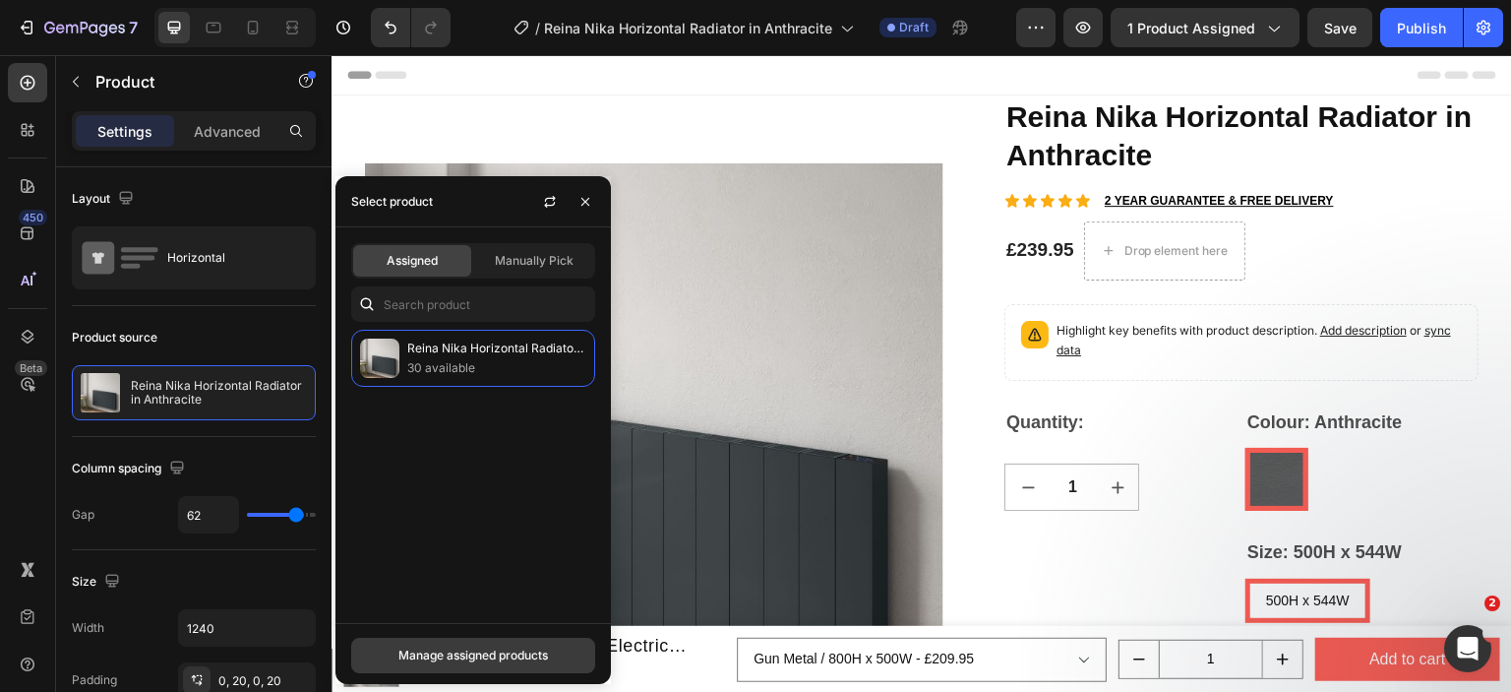
click at [488, 669] on button "Manage assigned products" at bounding box center [473, 655] width 244 height 35
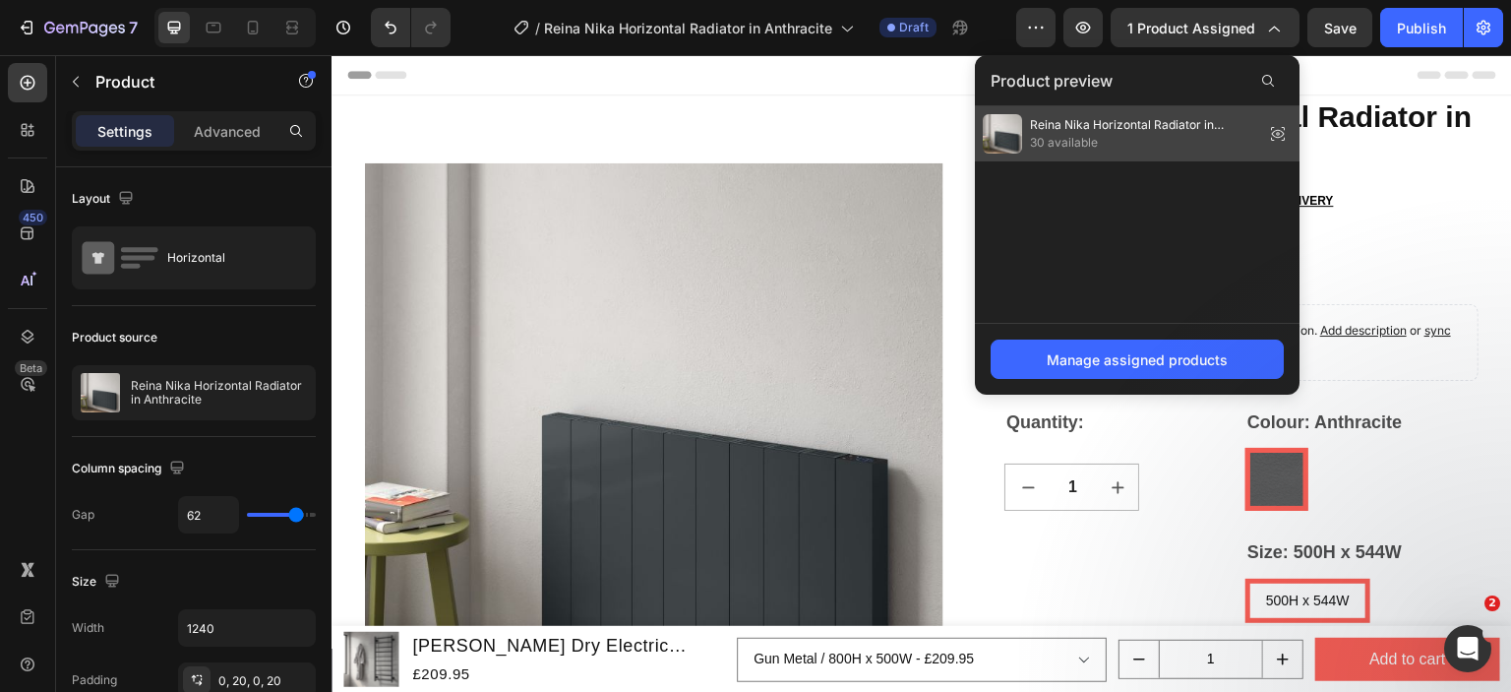
click at [1118, 114] on div "Reina Nika Horizontal Radiator in Anthracite 30 available" at bounding box center [1120, 133] width 274 height 39
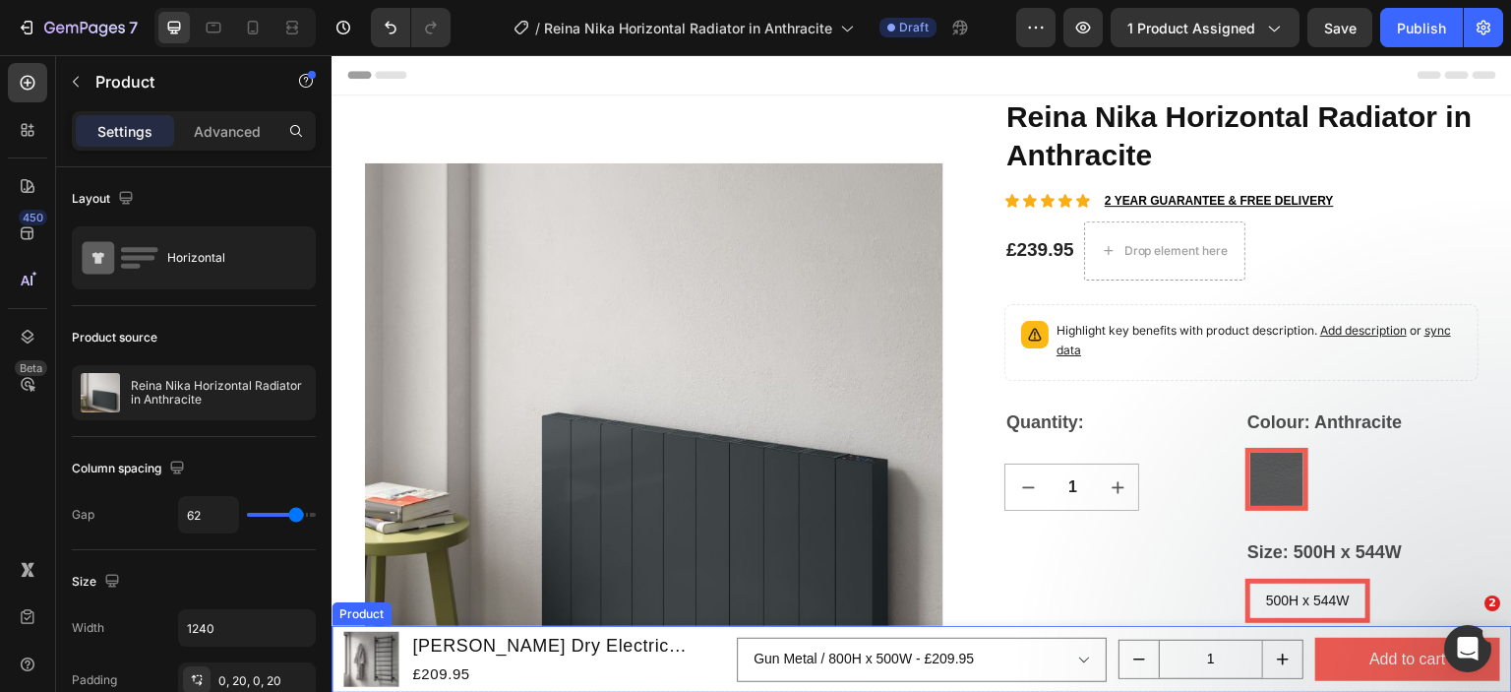
click at [346, 615] on div "Product" at bounding box center [362, 614] width 52 height 18
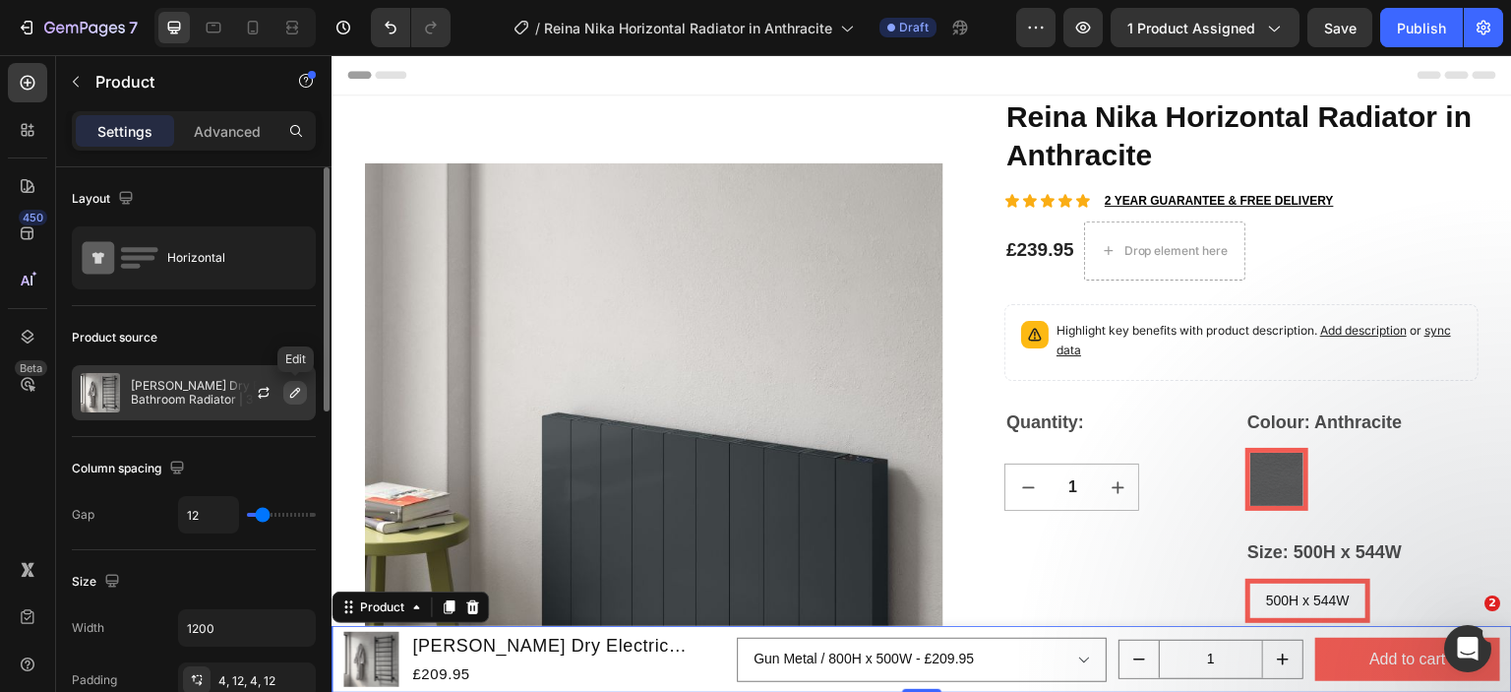
click at [283, 394] on button "button" at bounding box center [295, 393] width 24 height 24
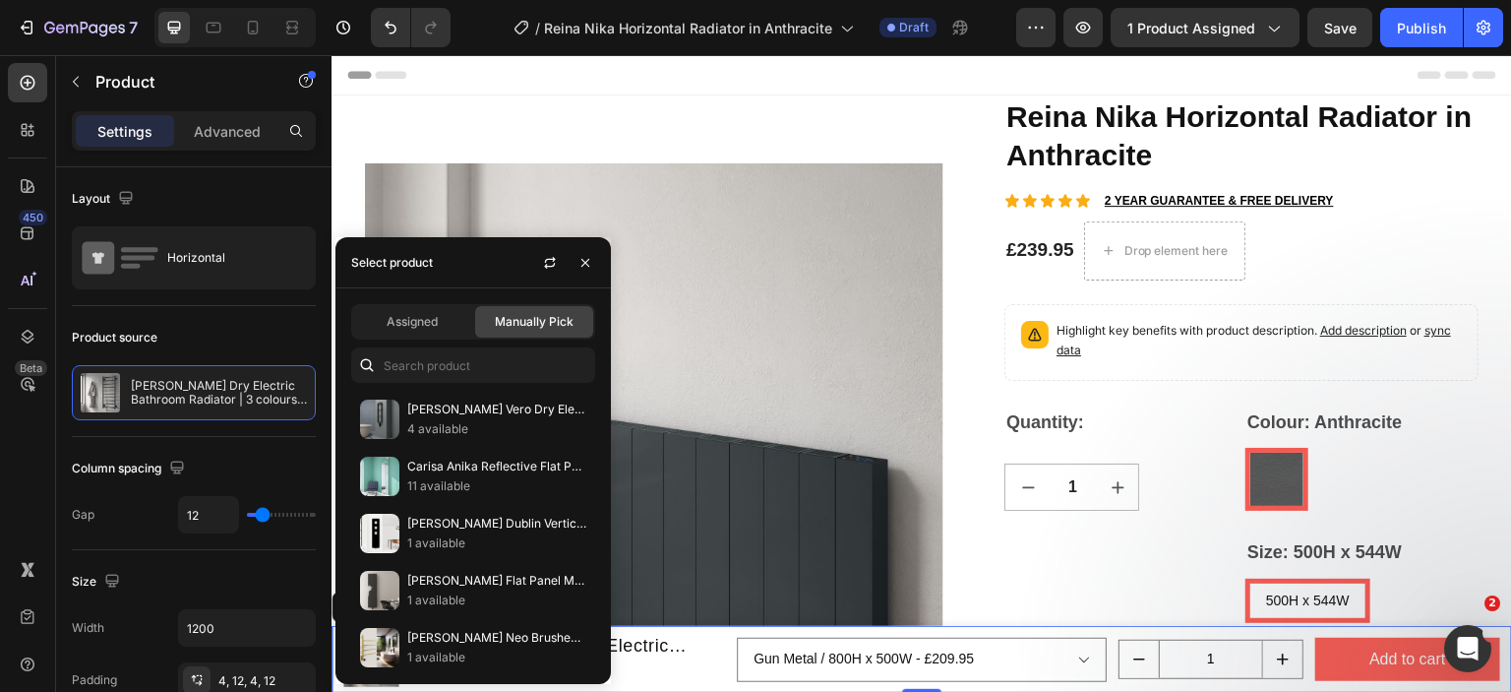
click at [397, 389] on div "Assigned Manually Pick Carisa Vero Dry Electric Towel Radiator in Brushed Brass…" at bounding box center [473, 486] width 275 height 396
click at [408, 371] on input "text" at bounding box center [473, 364] width 244 height 35
paste input "nika hor"
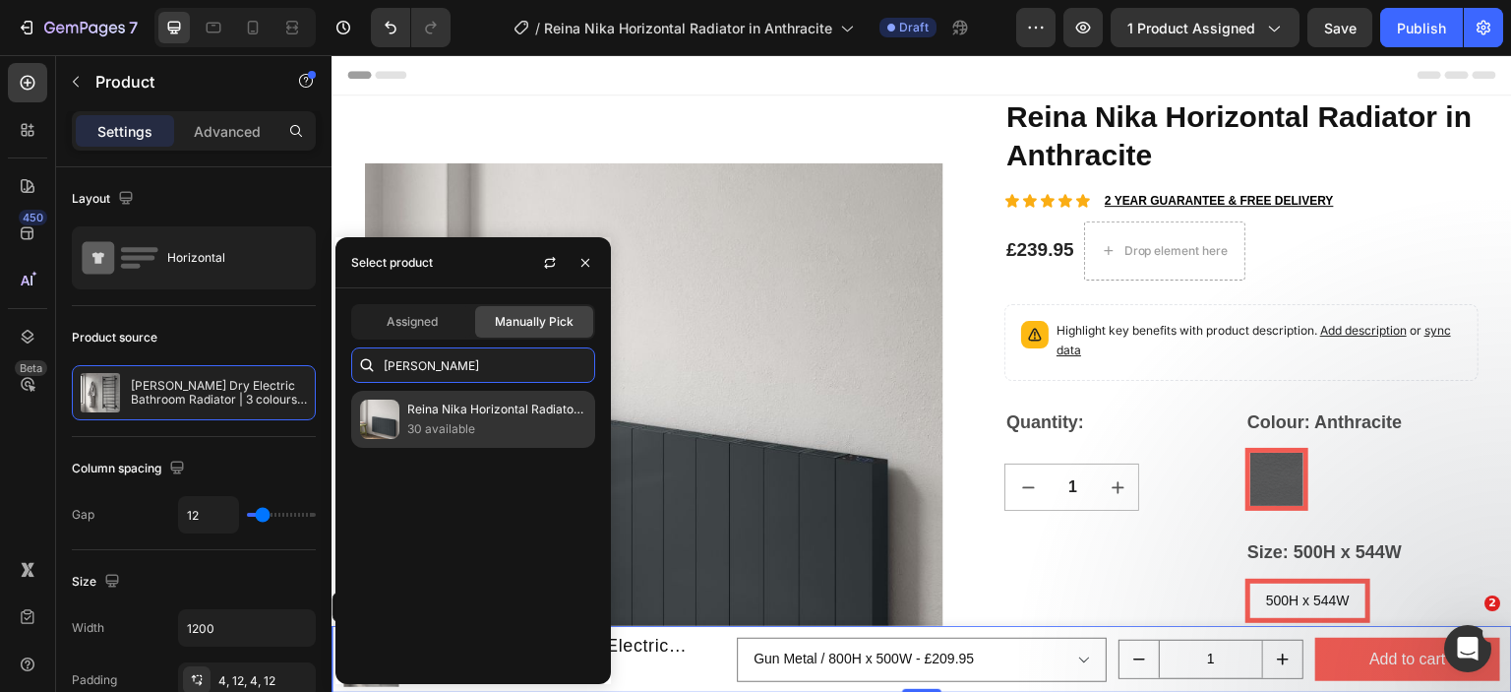
type input "nika hor"
click at [413, 394] on div "Reina Nika Horizontal Radiator in Anthracite 30 available" at bounding box center [473, 419] width 244 height 57
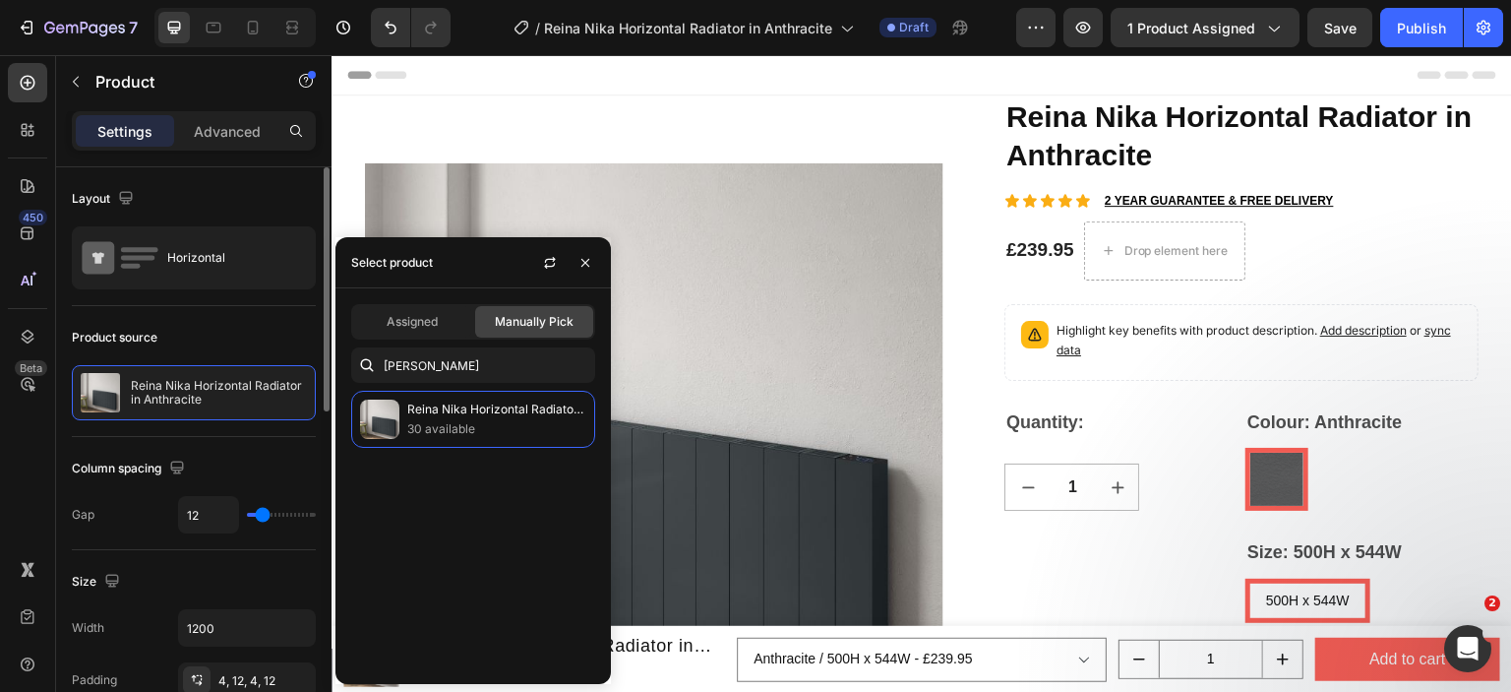
click at [228, 318] on div "Product source Reina Nika Horizontal Radiator in Anthracite" at bounding box center [194, 371] width 244 height 131
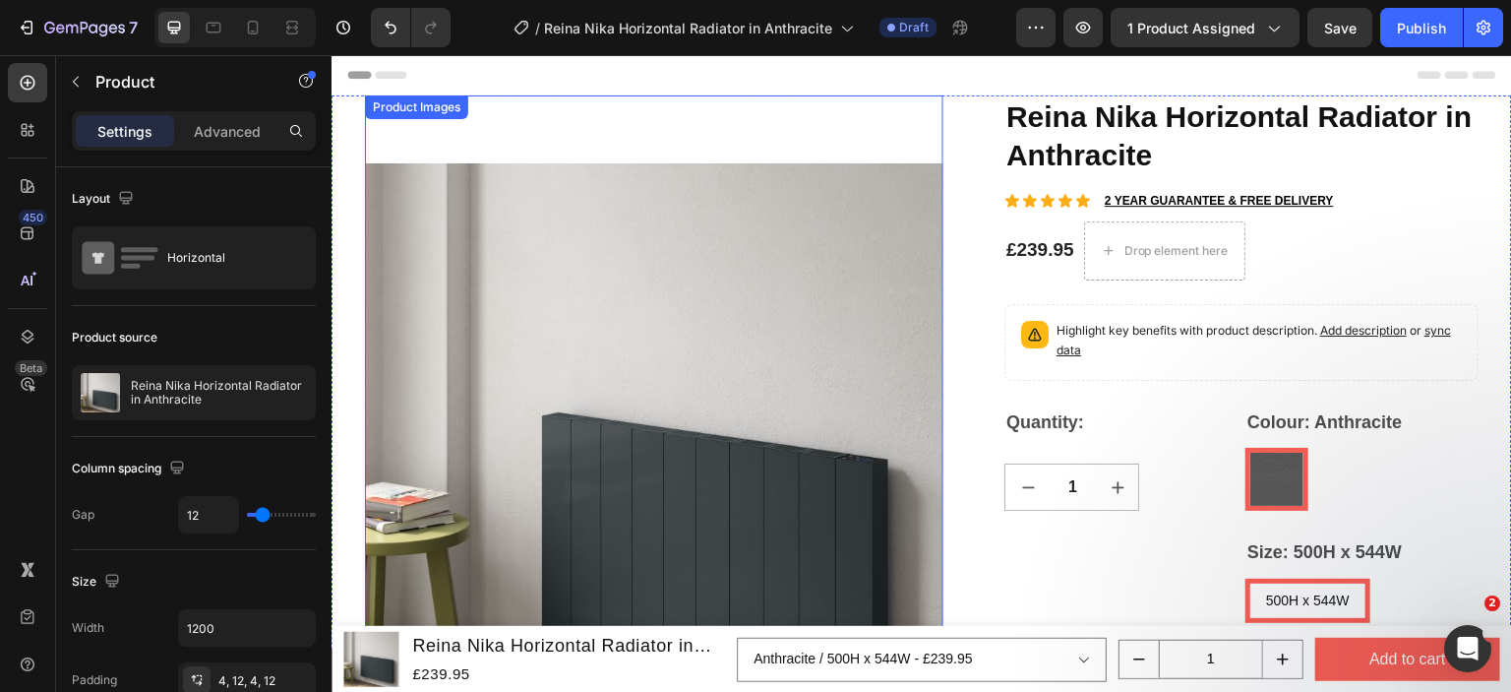
scroll to position [590, 0]
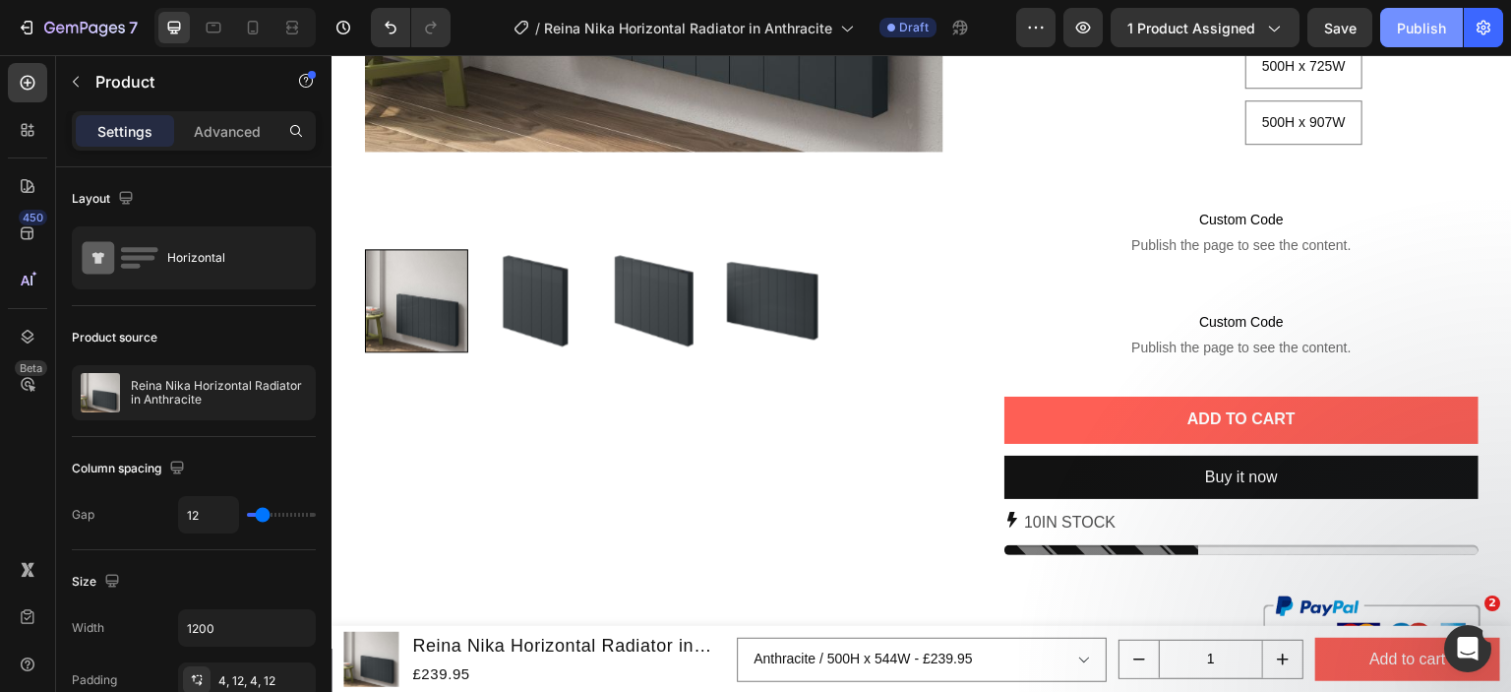
drag, startPoint x: 1413, startPoint y: 26, endPoint x: 507, endPoint y: 295, distance: 945.4
click at [1413, 26] on div "Publish" at bounding box center [1421, 28] width 49 height 21
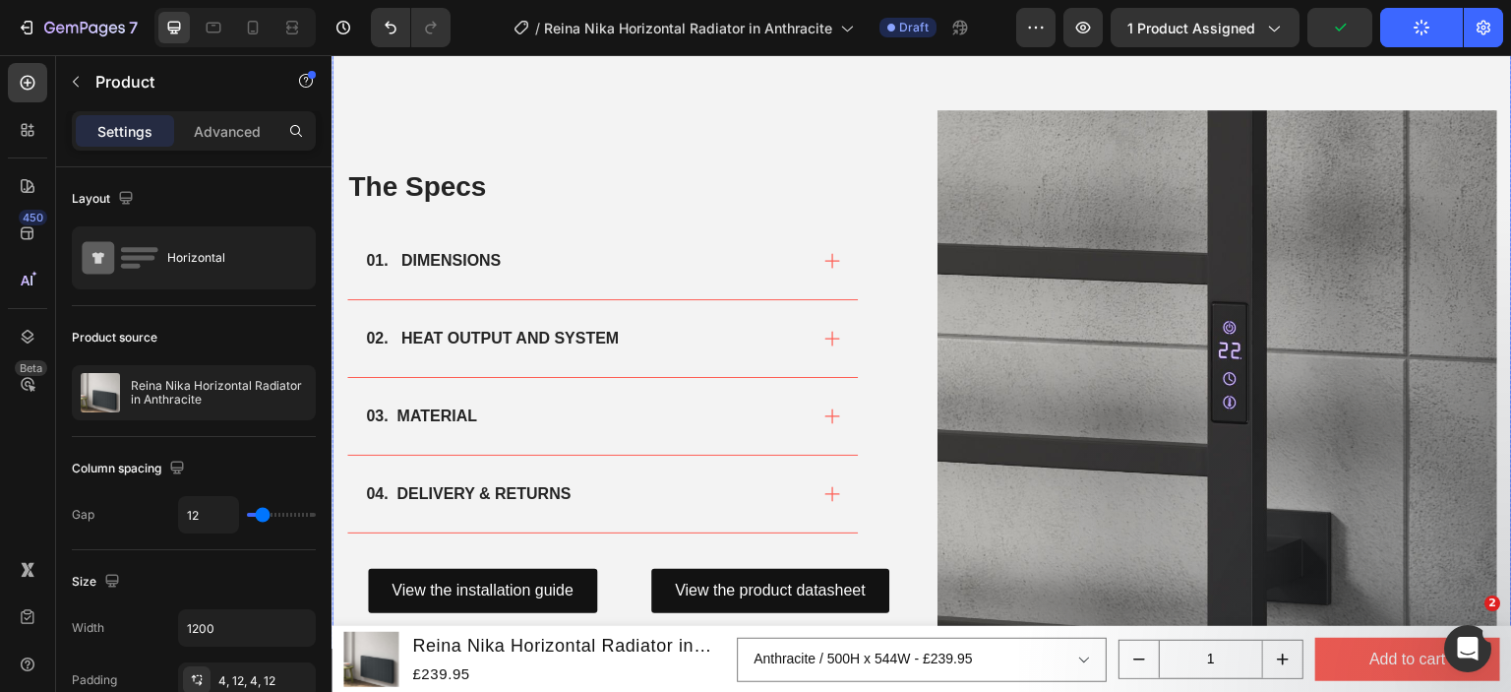
scroll to position [1181, 0]
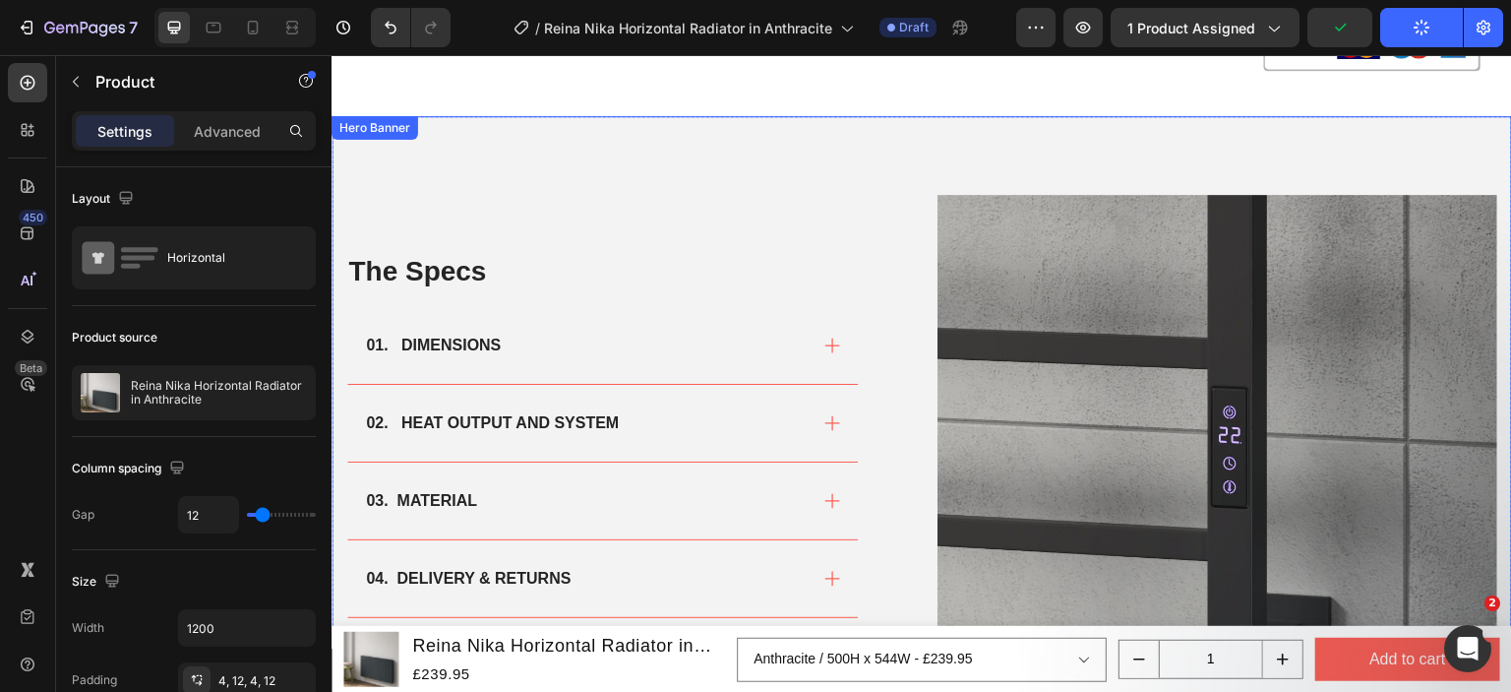
click at [1078, 378] on img at bounding box center [1218, 475] width 560 height 560
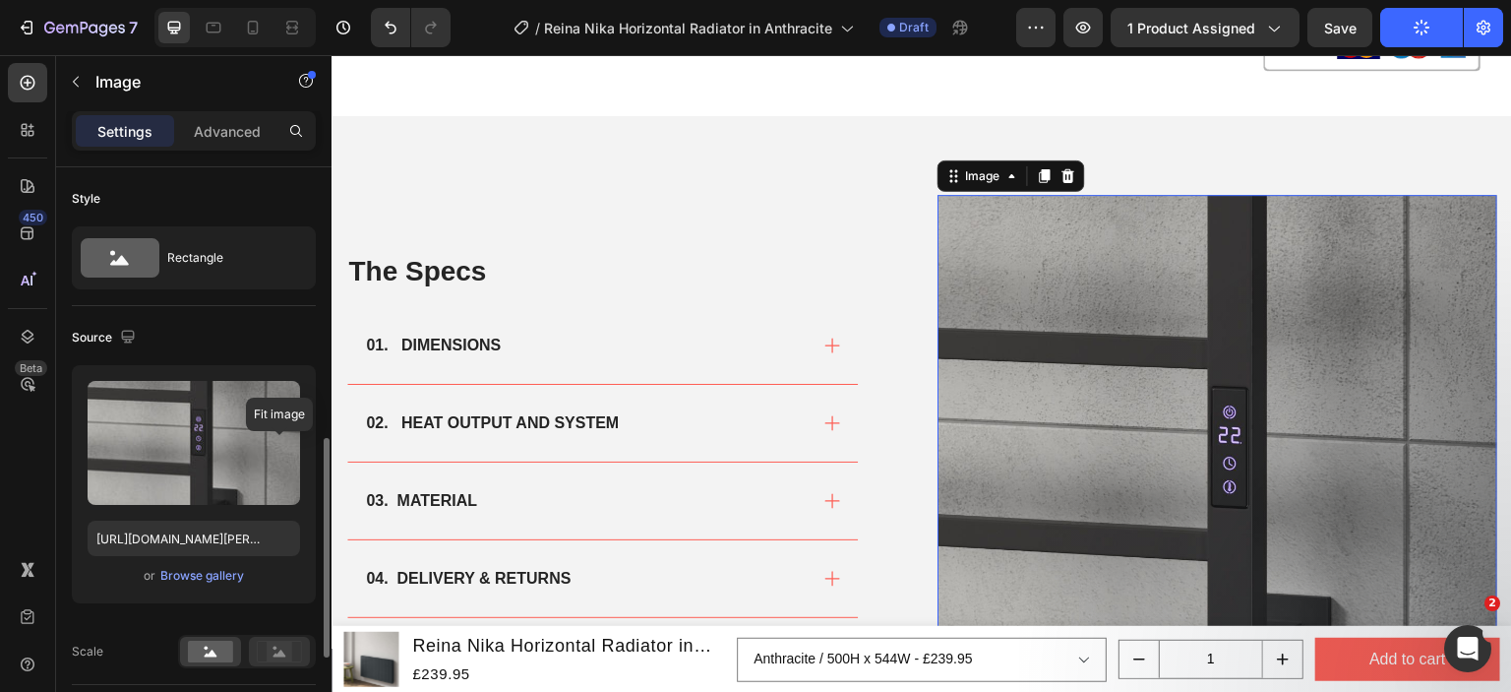
scroll to position [197, 0]
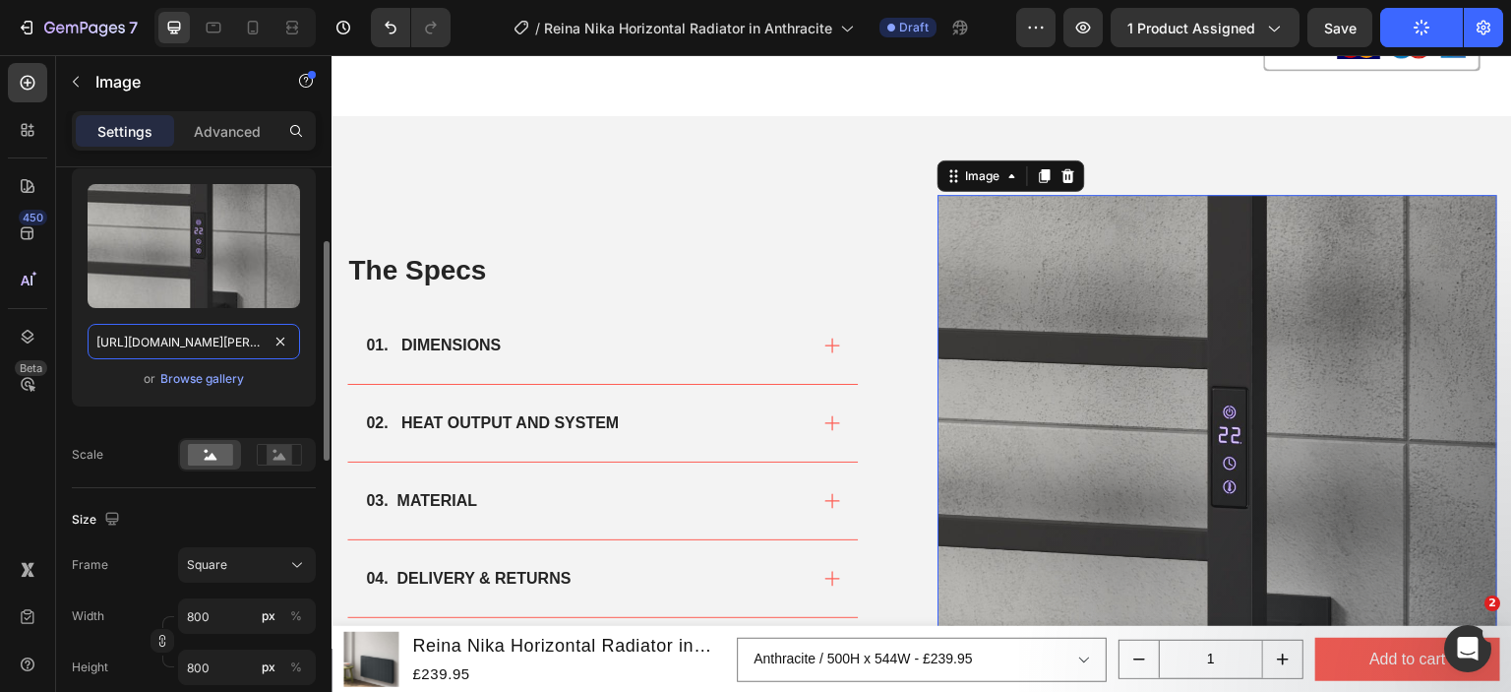
click at [197, 338] on input "[URL][DOMAIN_NAME][PERSON_NAME]" at bounding box center [194, 341] width 213 height 35
paste input "nika-horizontal-500x544-anthracite.png?v=1758575019"
type input "https://cdn.shopify.com/s/files/1/0929/8313/2424/files/reina-nika-horizontal-50…"
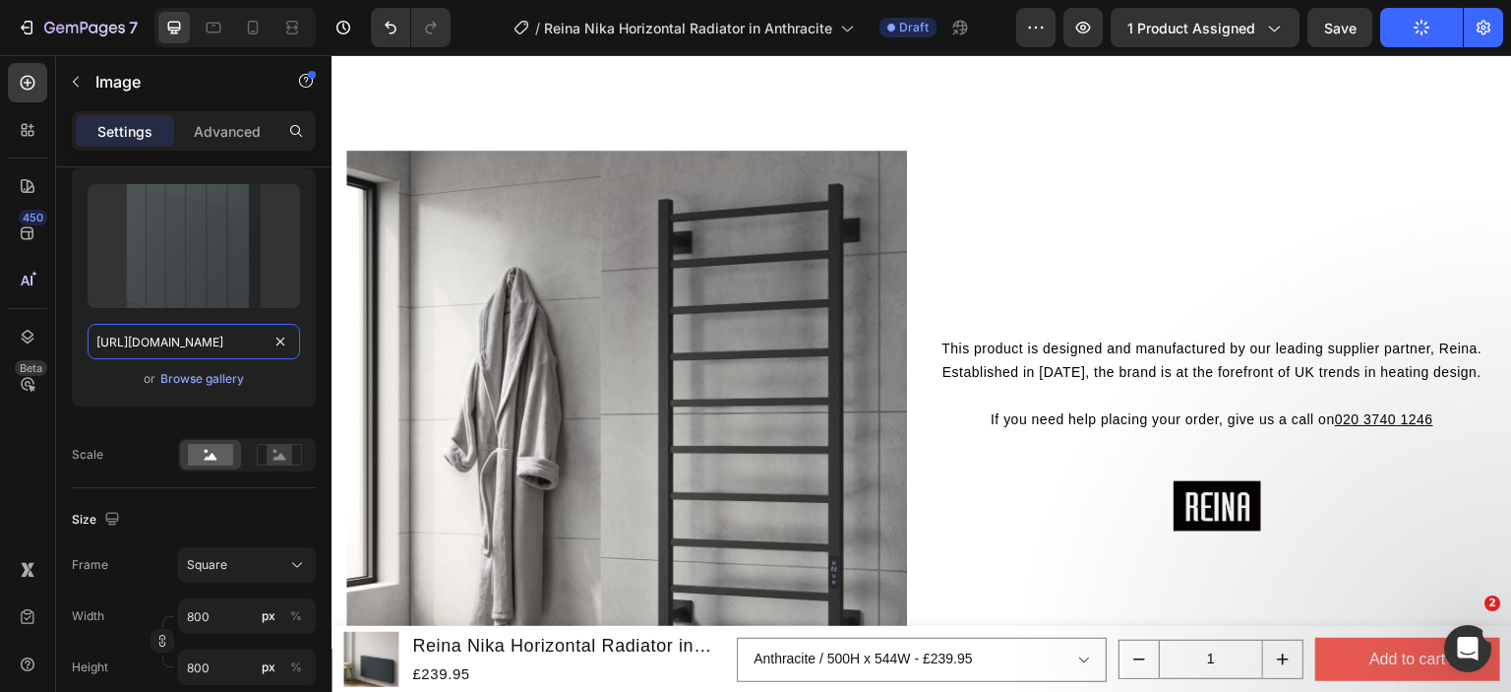
scroll to position [1968, 0]
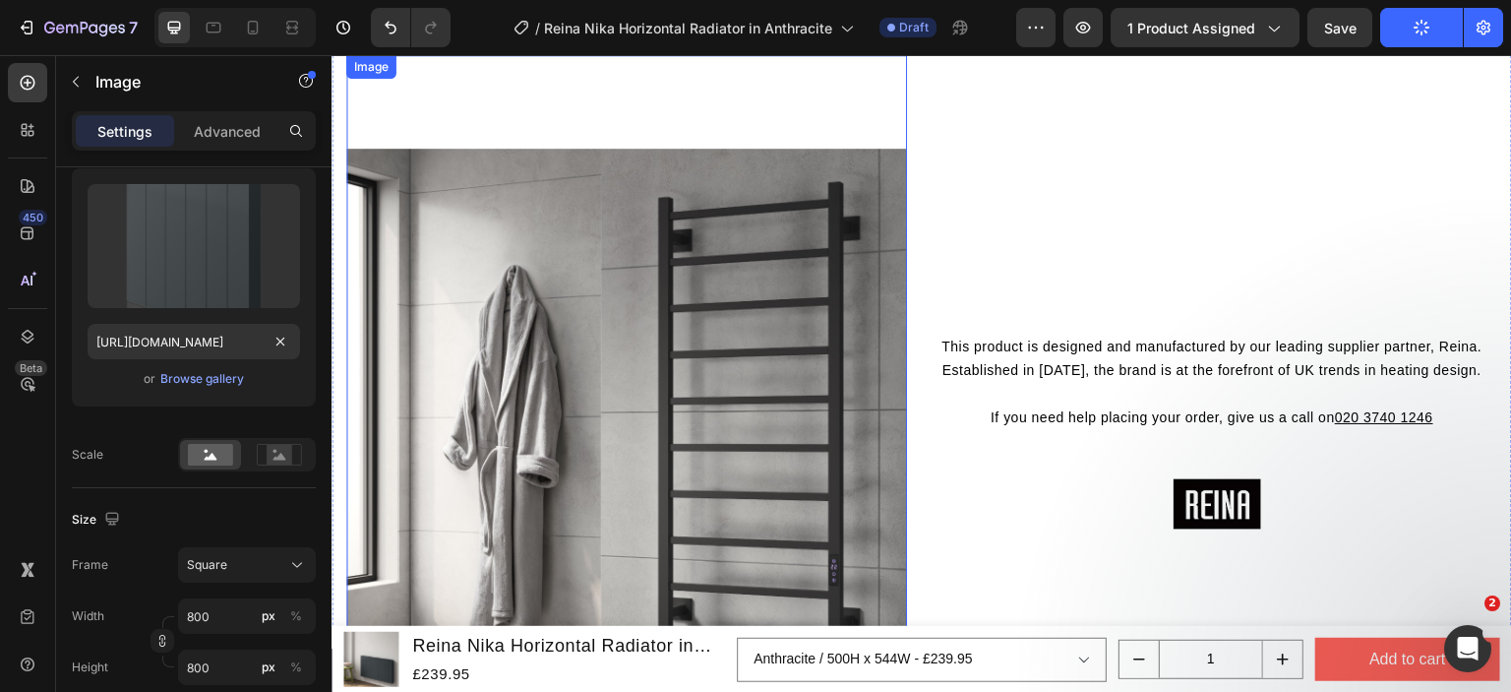
click at [609, 253] on img at bounding box center [626, 429] width 561 height 748
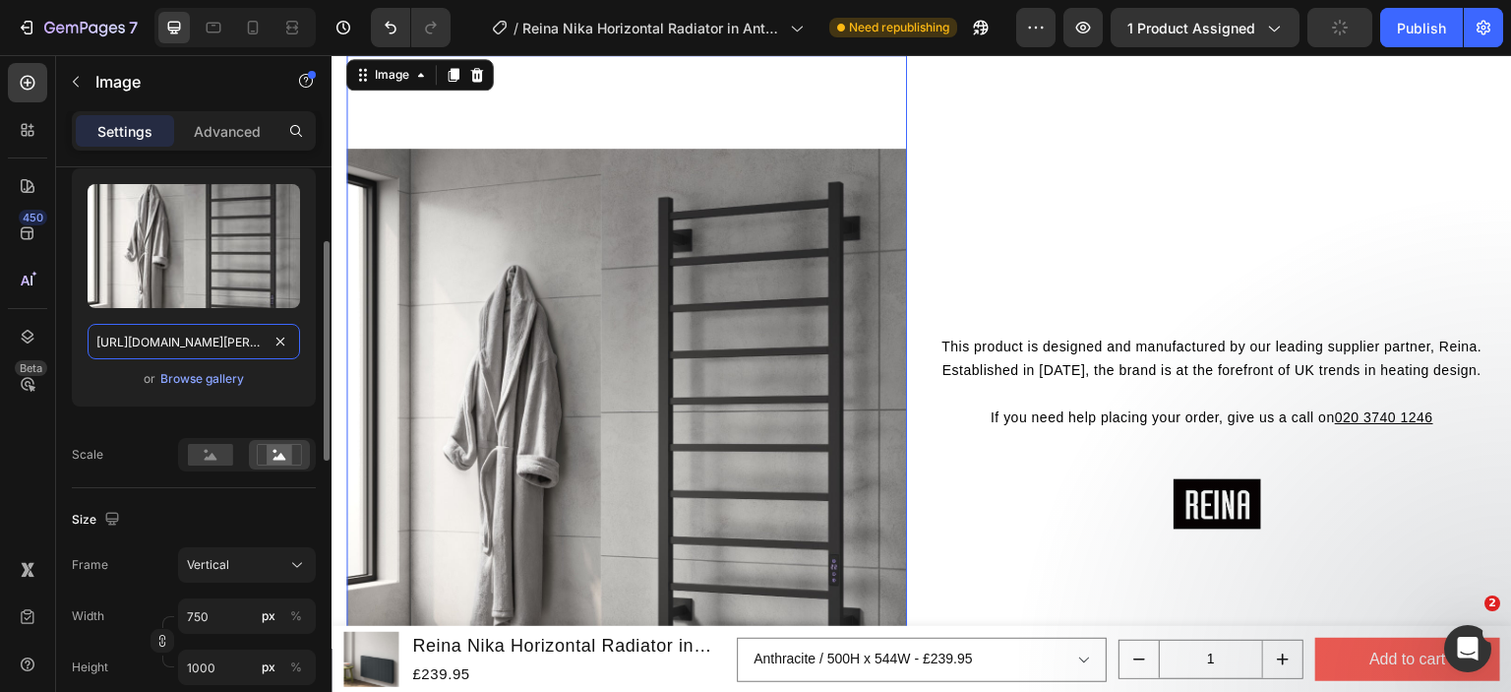
click at [161, 339] on input "[URL][DOMAIN_NAME][PERSON_NAME]" at bounding box center [194, 341] width 213 height 35
paste input "nika-horizontal-roomset.jpg?v=1758575016"
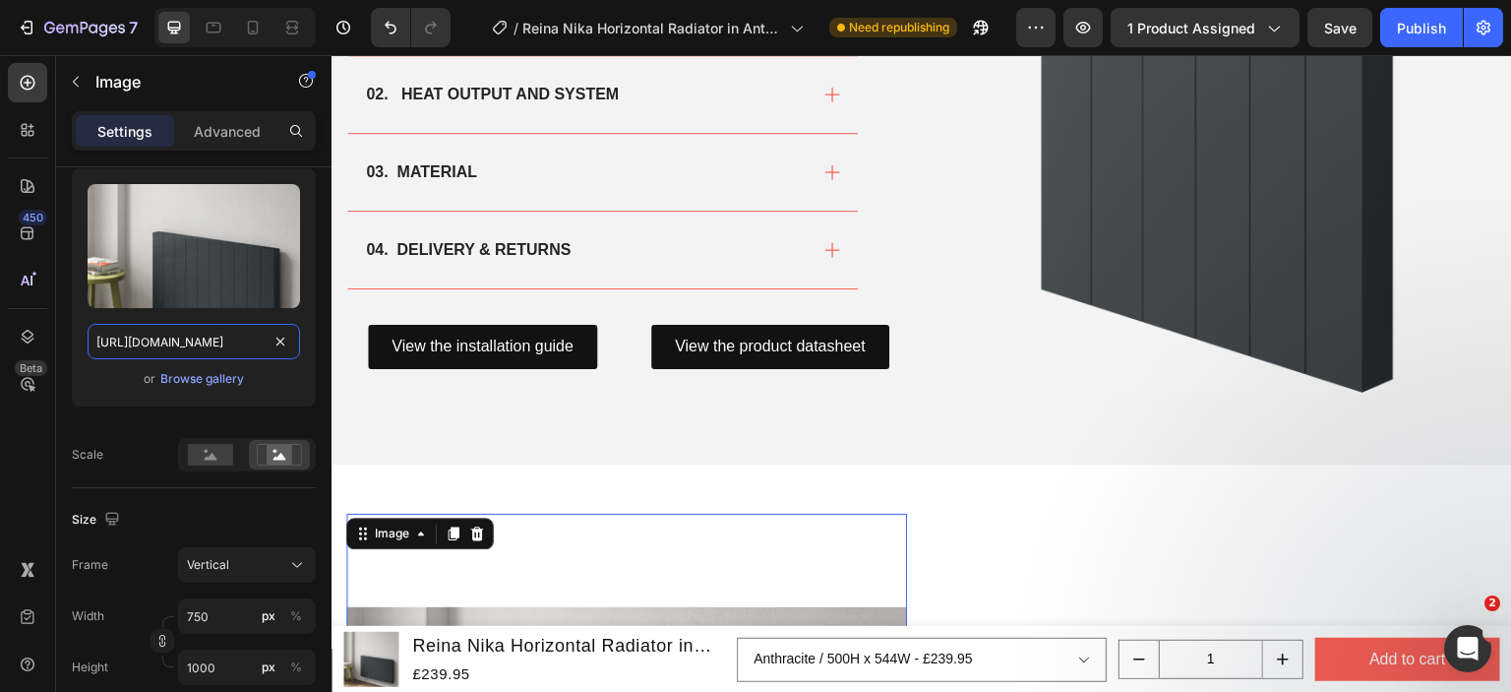
scroll to position [1476, 0]
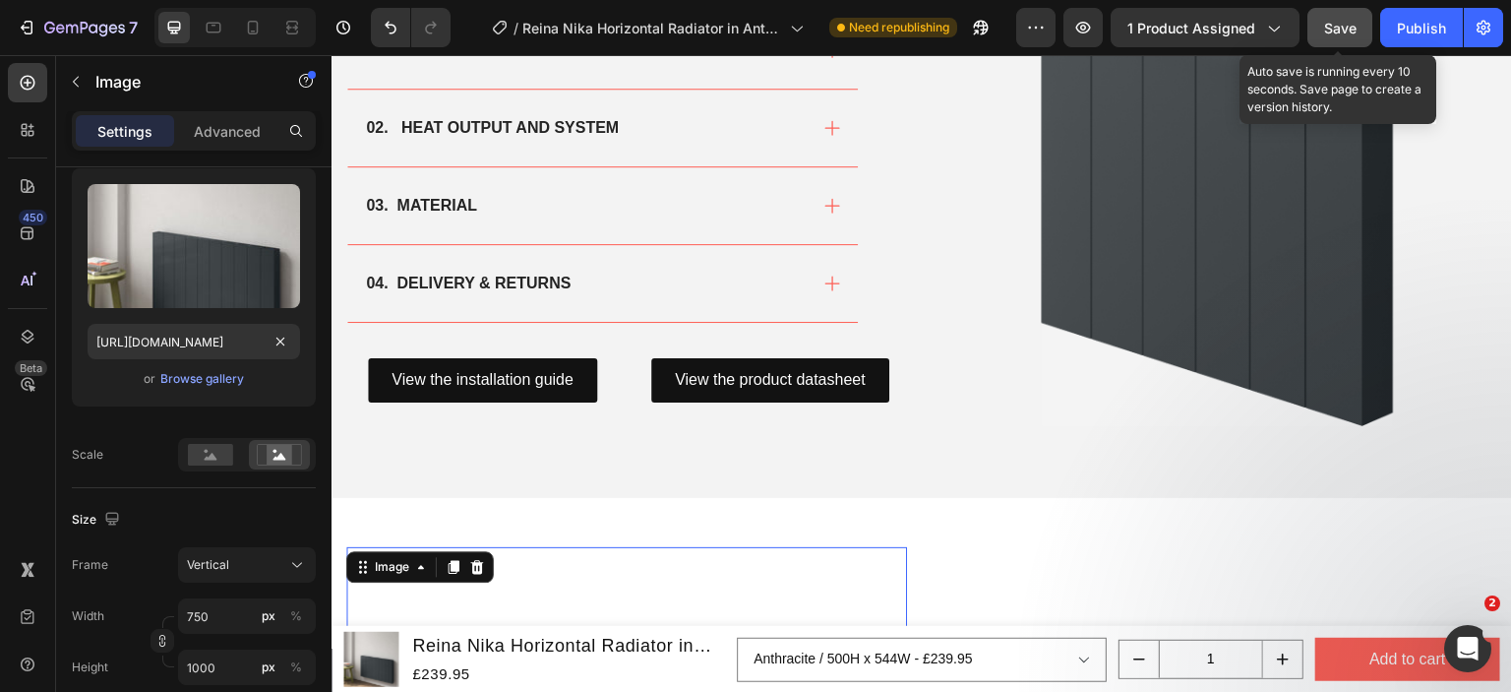
click at [1347, 40] on button "Save" at bounding box center [1340, 27] width 65 height 39
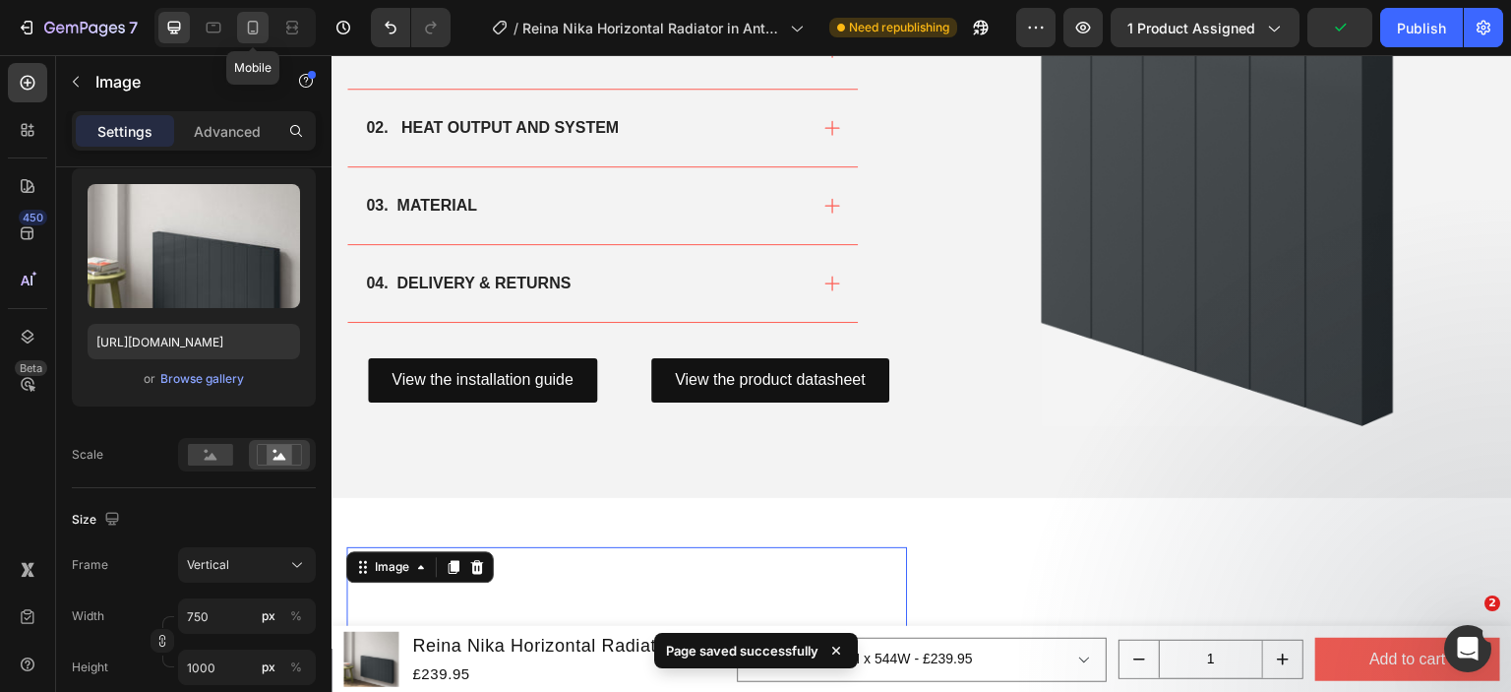
click at [257, 28] on icon at bounding box center [253, 28] width 11 height 14
type input "[URL][DOMAIN_NAME][PERSON_NAME]"
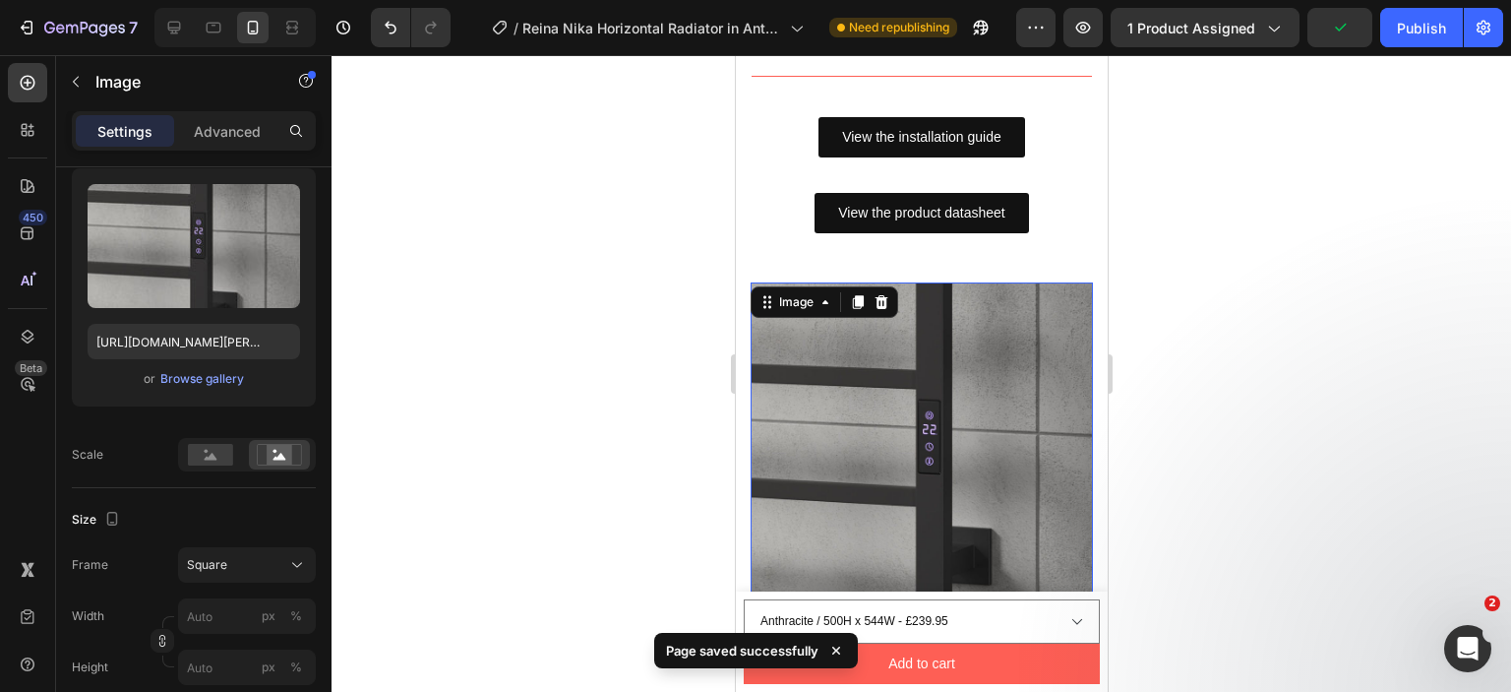
scroll to position [1709, 0]
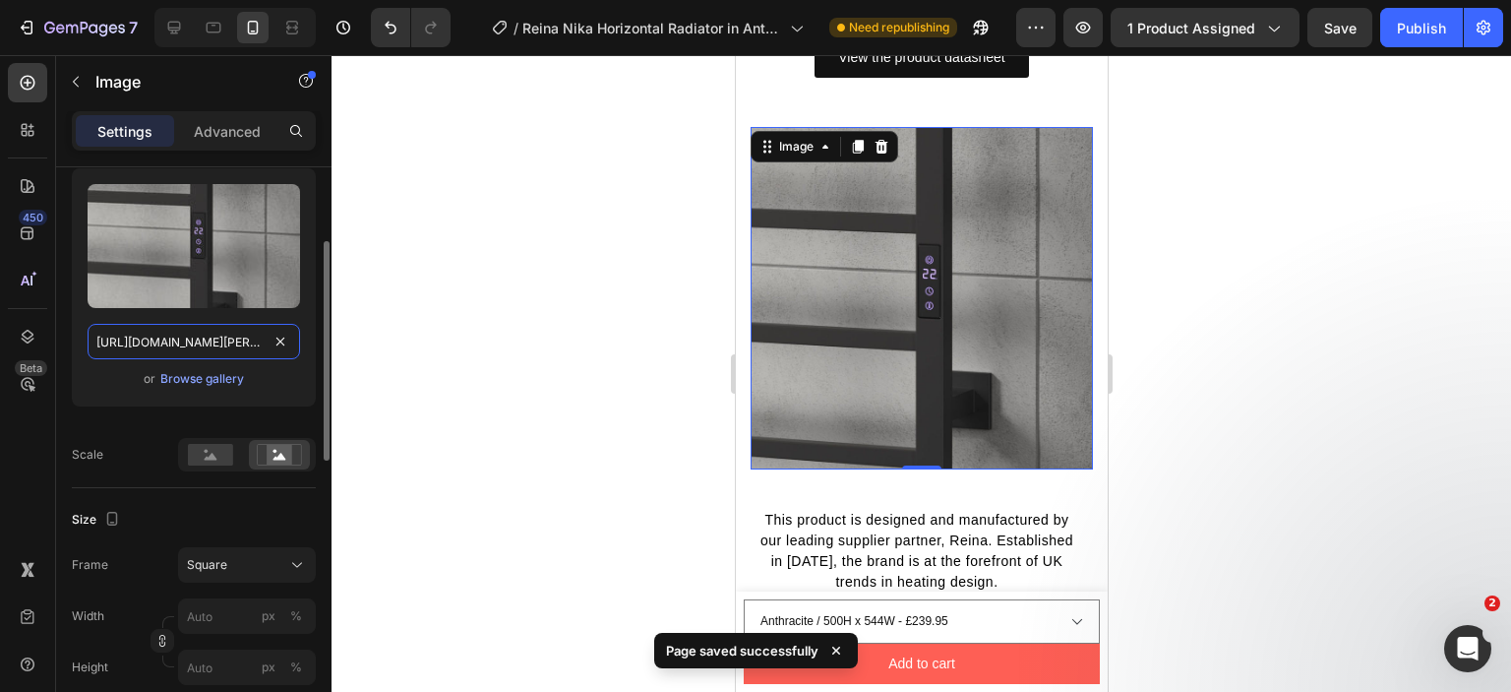
click at [215, 331] on input "[URL][DOMAIN_NAME][PERSON_NAME]" at bounding box center [194, 341] width 213 height 35
paste input "nika-horizontal-roomset.jpg?v=1758575016"
type input "https://cdn.shopify.com/s/files/1/0929/8313/2424/files/reina-nika-horizontal-ro…"
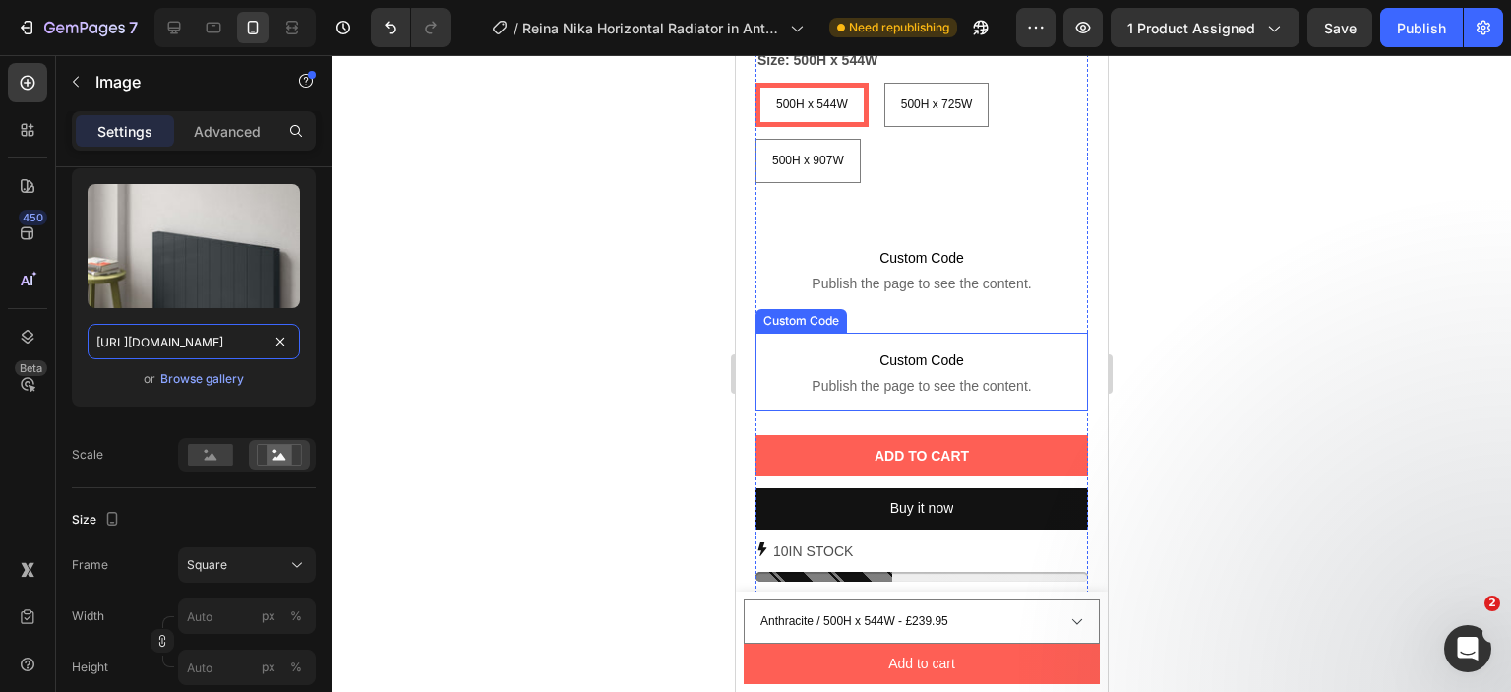
scroll to position [1213, 0]
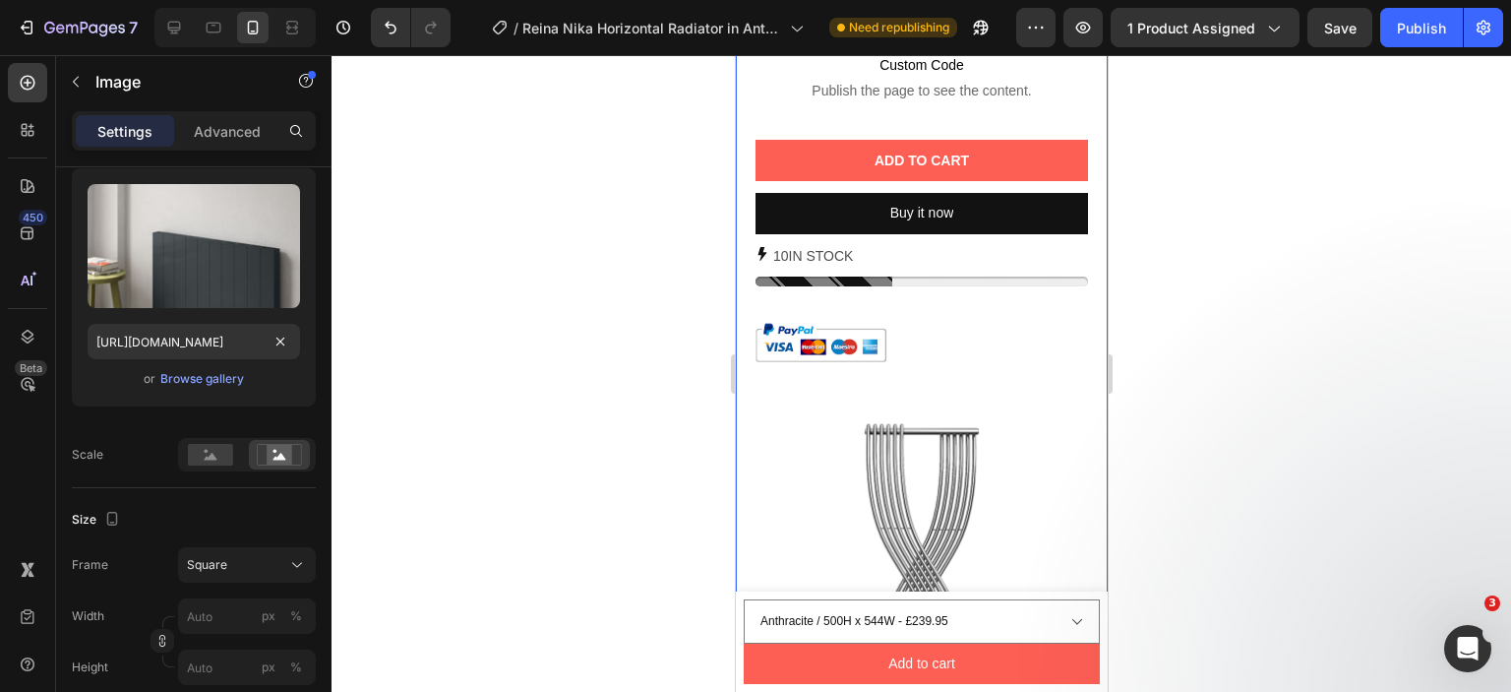
click at [937, 471] on img at bounding box center [921, 587] width 372 height 372
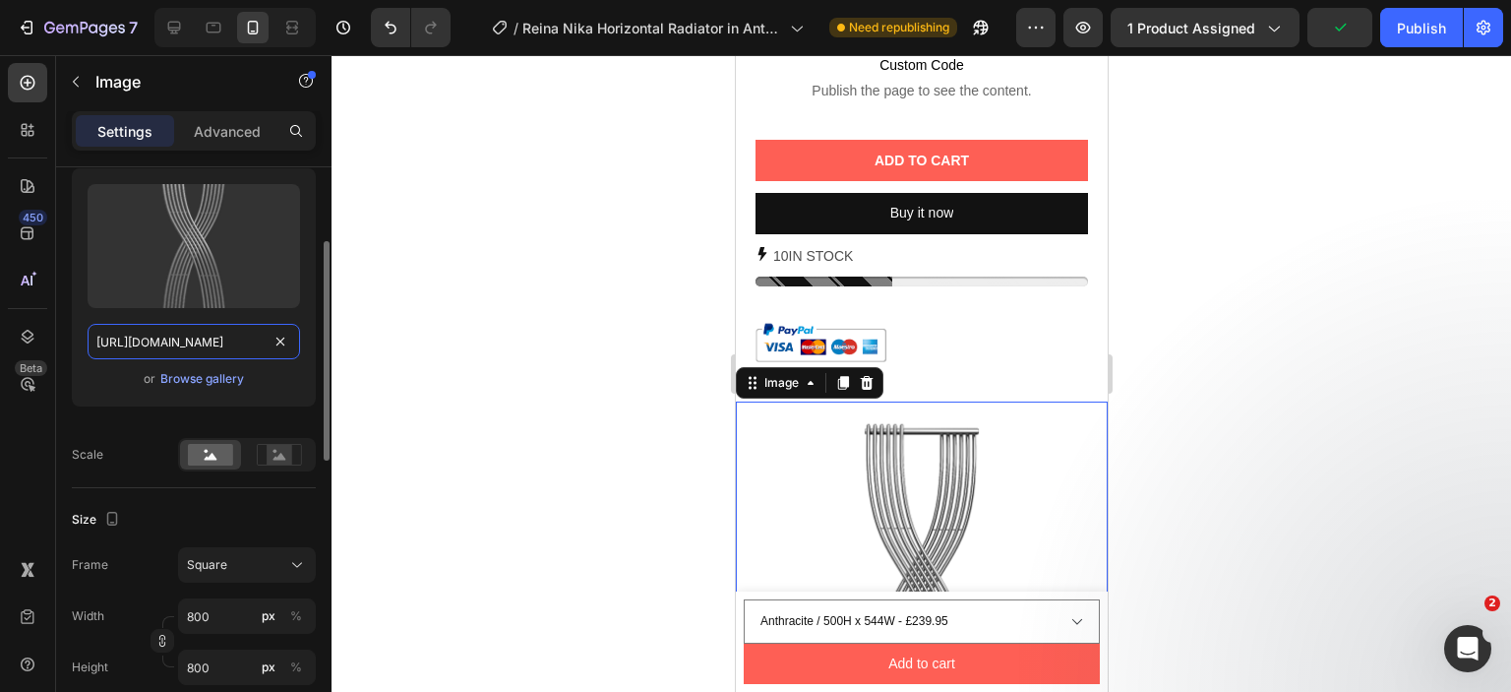
click at [185, 342] on input "[URL][DOMAIN_NAME]" at bounding box center [194, 341] width 213 height 35
paste input "reina-nika-horizontal-500x544-anthracite.png?v=1758575019"
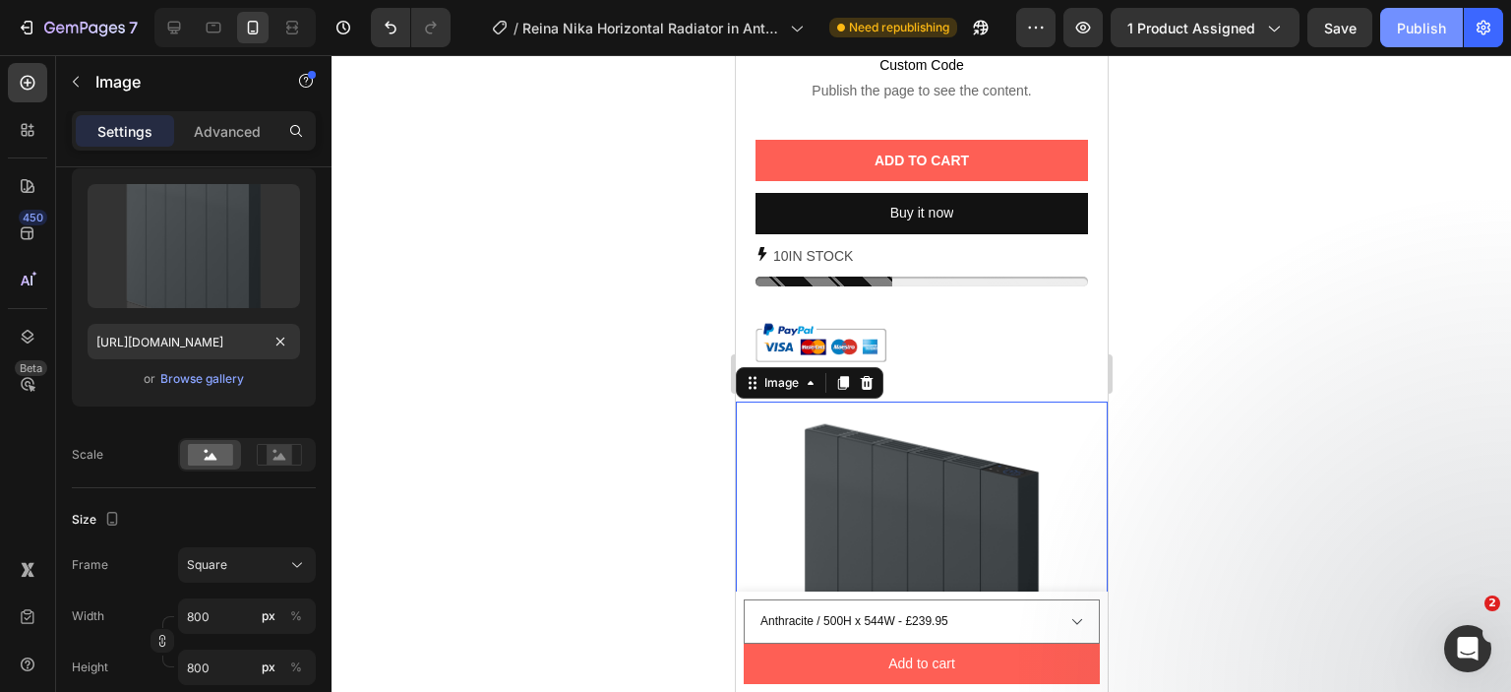
click at [1421, 22] on div "Publish" at bounding box center [1421, 28] width 49 height 21
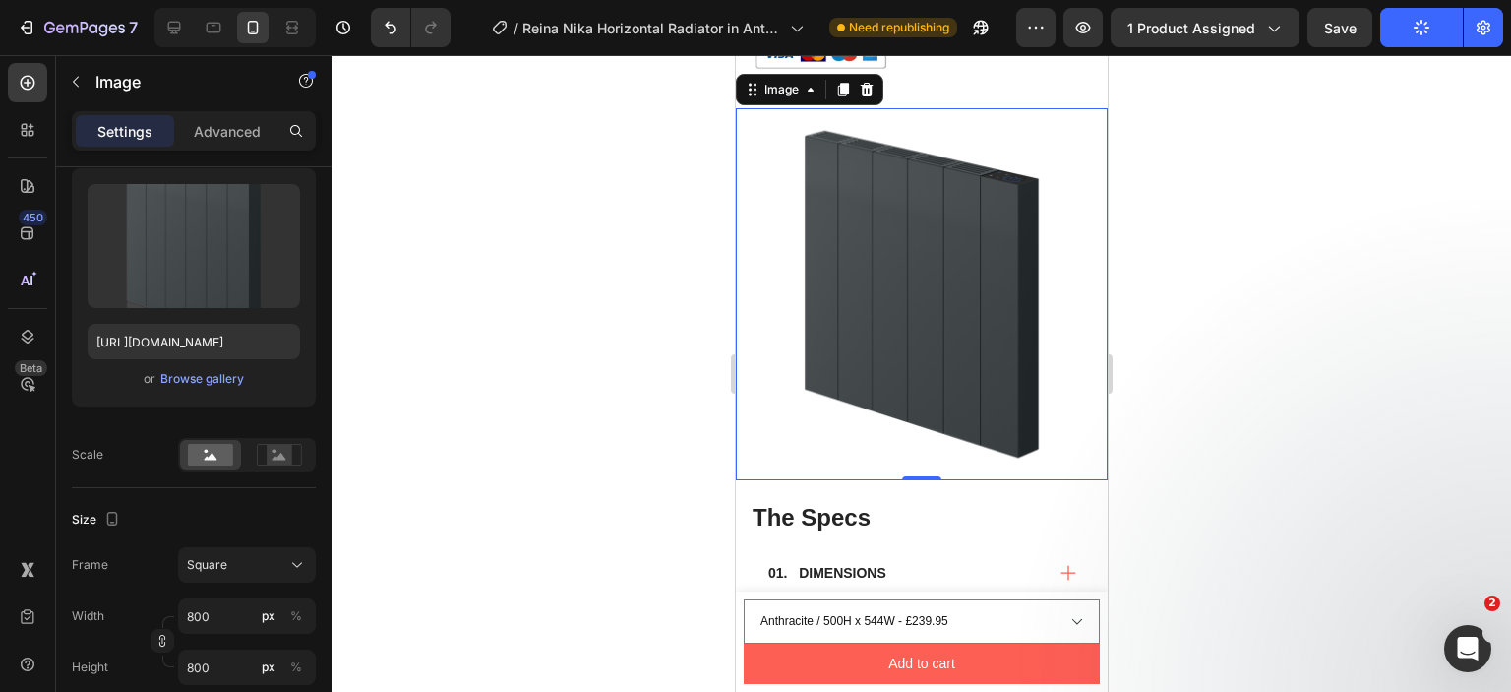
scroll to position [1508, 0]
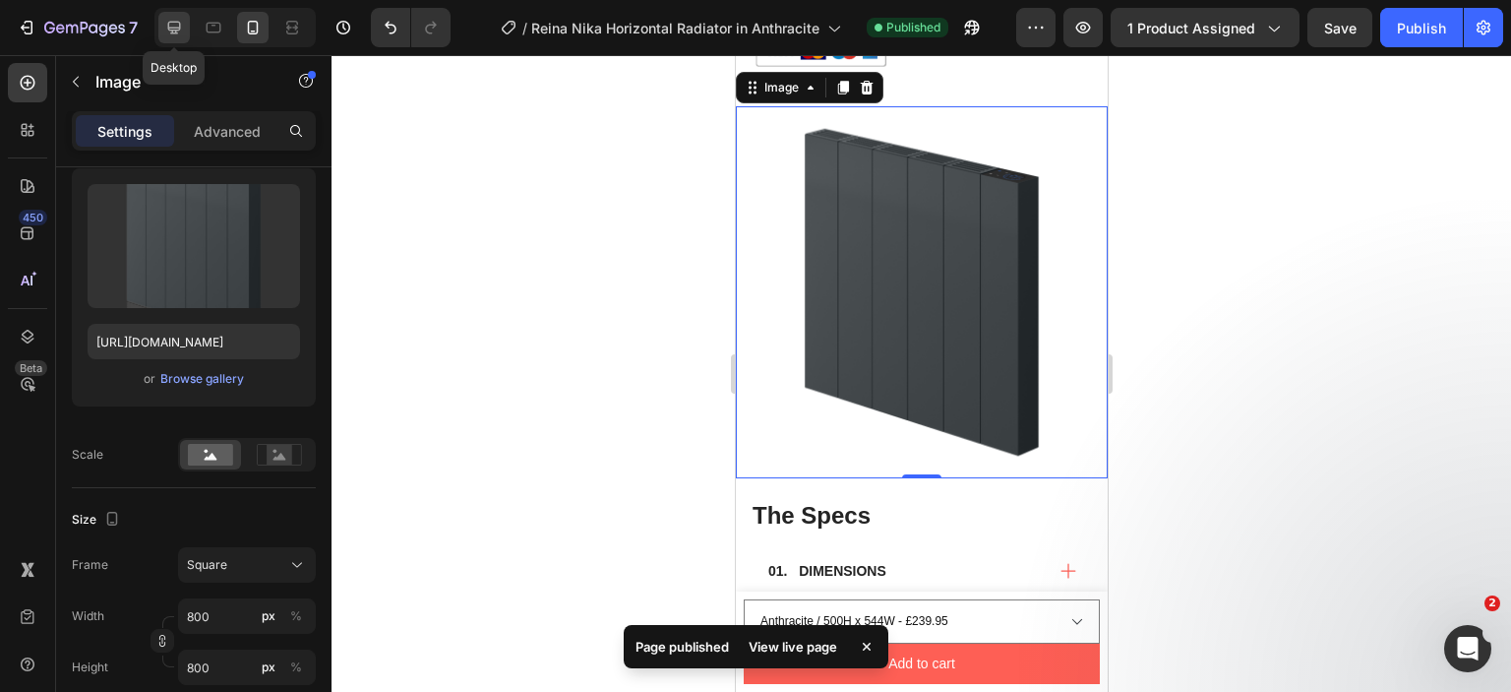
click at [177, 21] on icon at bounding box center [174, 28] width 20 height 20
type input "[URL][DOMAIN_NAME]"
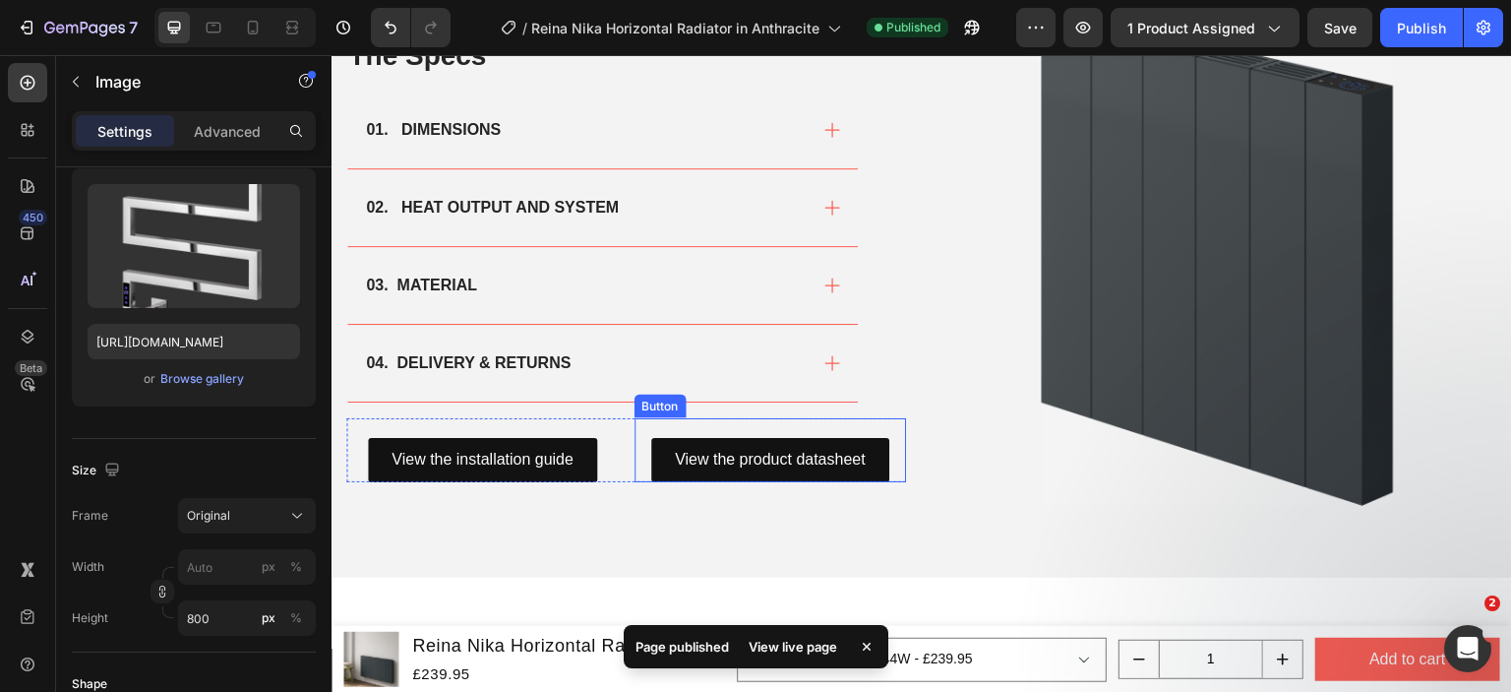
scroll to position [1373, 0]
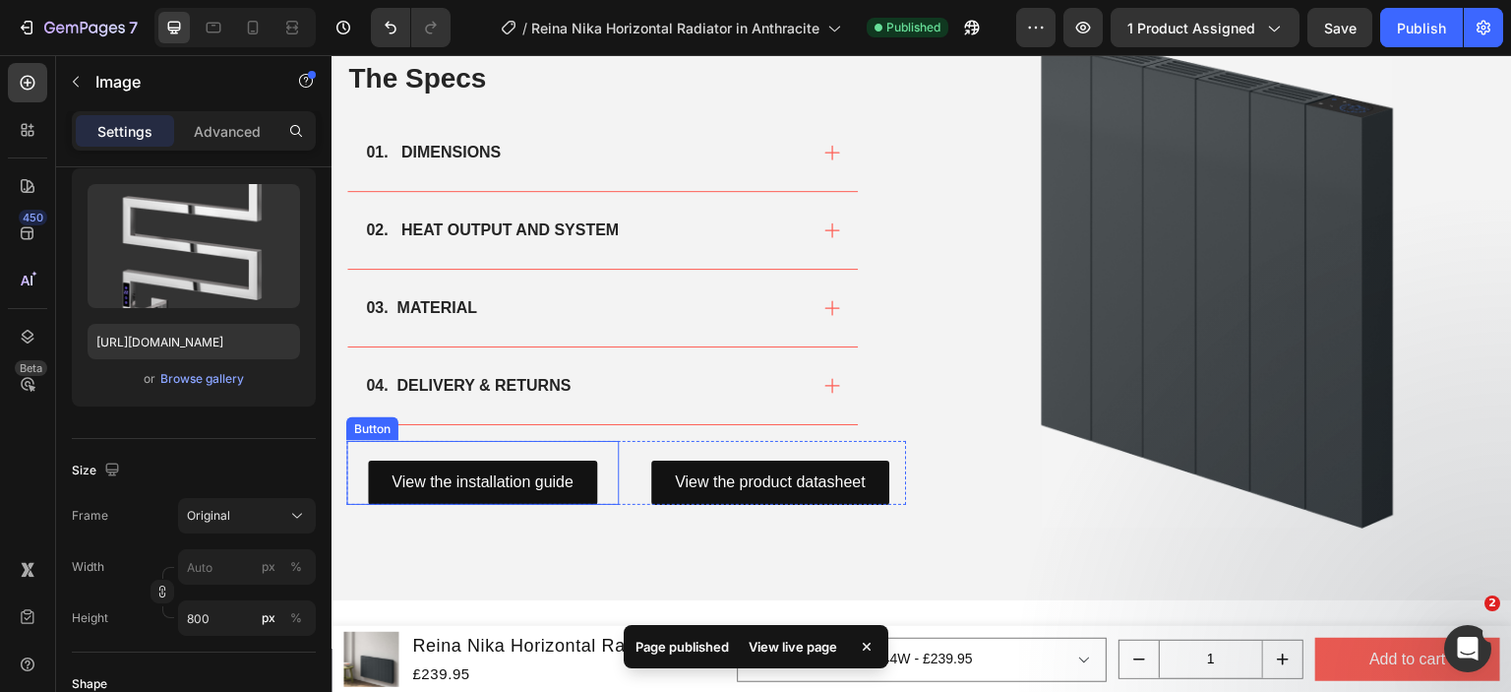
click at [599, 445] on div "View the installation guide Button" at bounding box center [482, 473] width 273 height 64
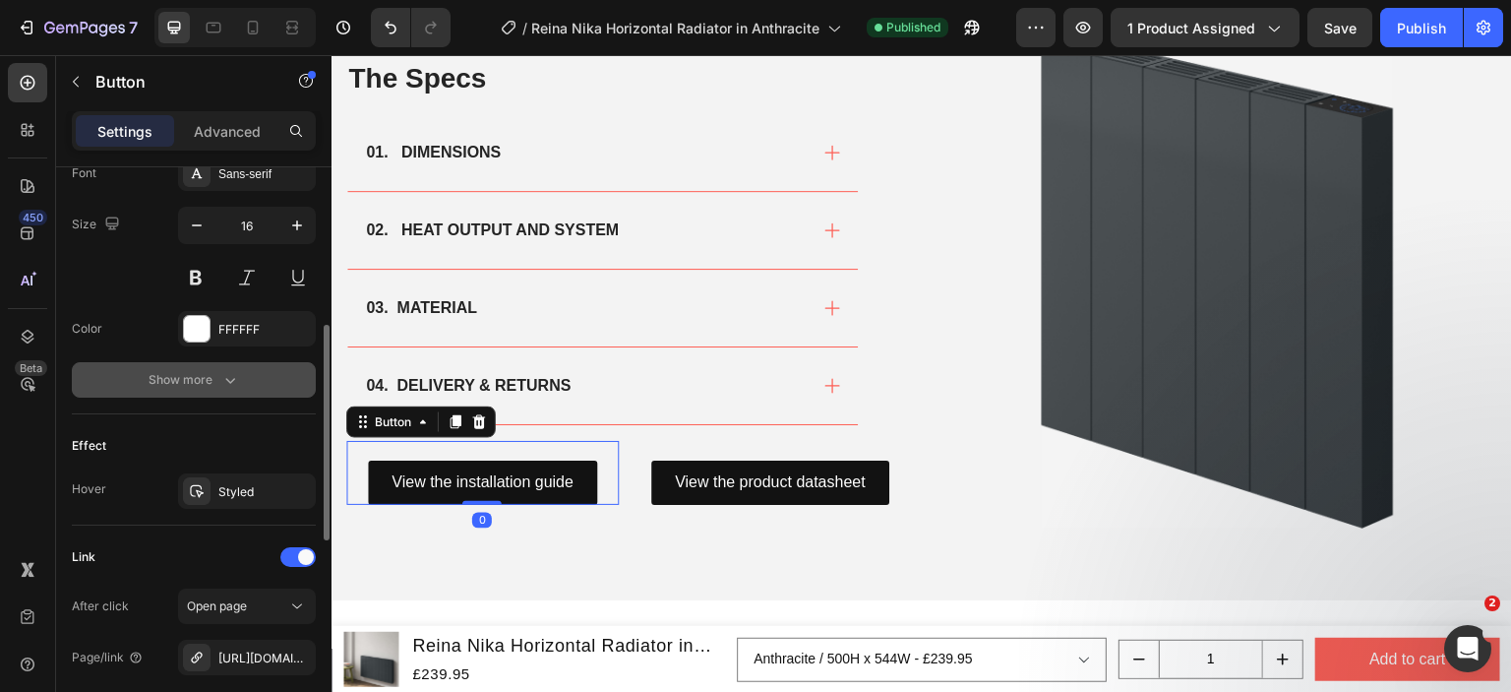
scroll to position [885, 0]
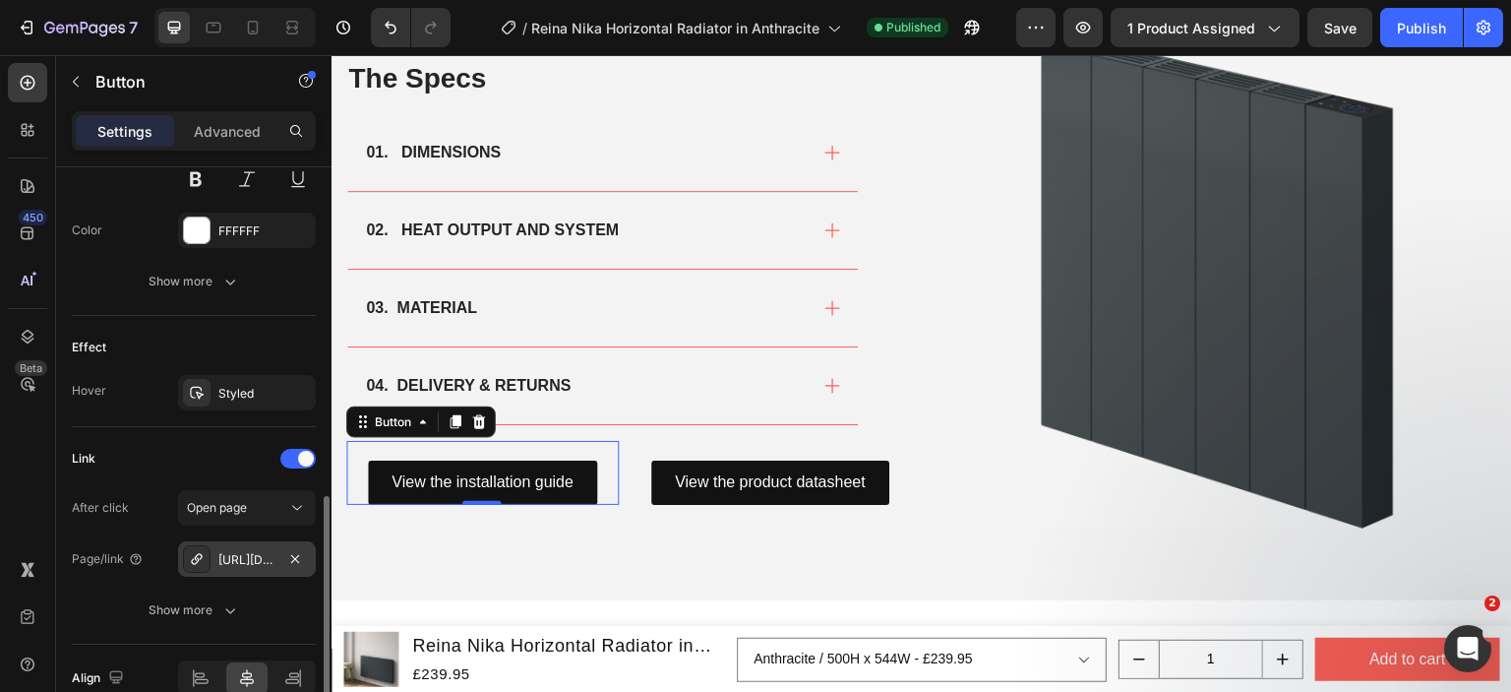
click at [248, 558] on div "[URL][DOMAIN_NAME][PERSON_NAME]" at bounding box center [246, 560] width 57 height 18
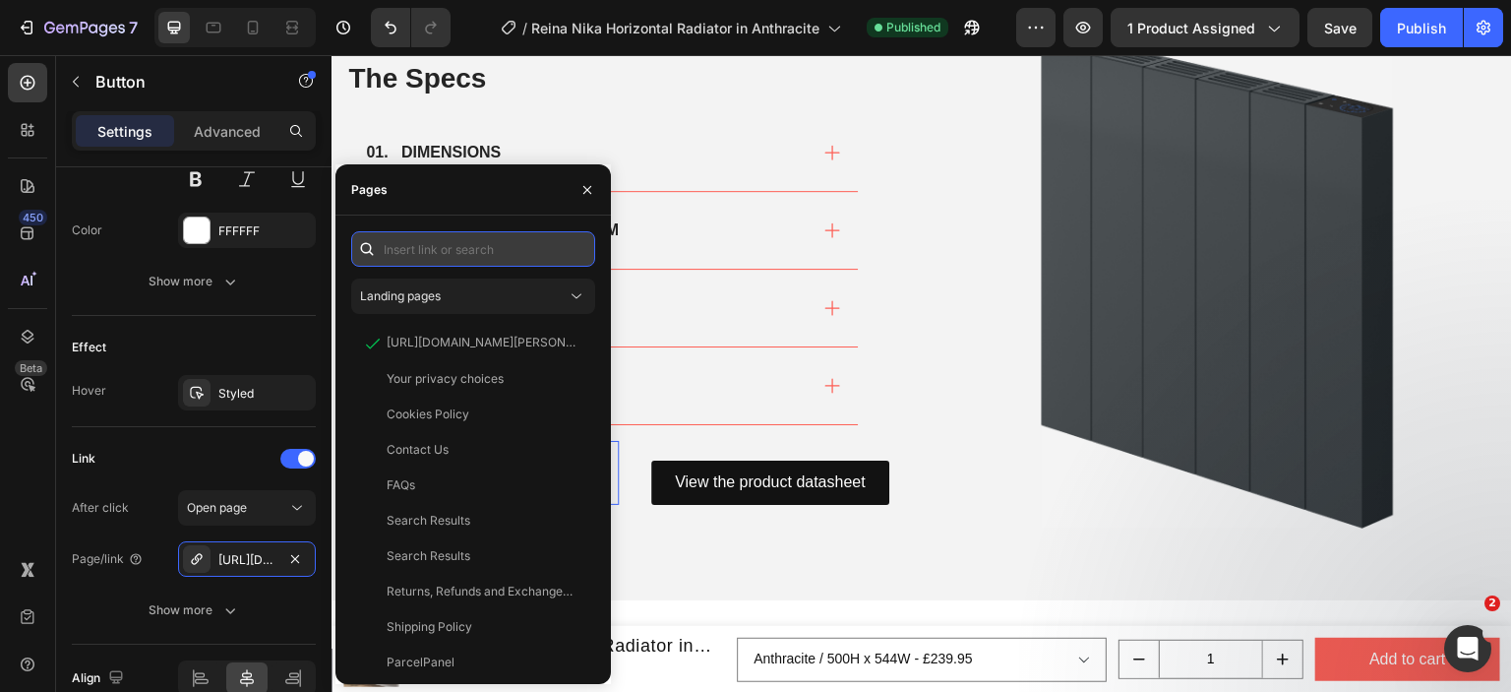
click at [489, 263] on input "text" at bounding box center [473, 248] width 244 height 35
paste input "https://cdn.shopify.com/s/files/1/0929/8313/2424/files/Reina-Nika-Horizontal-In…"
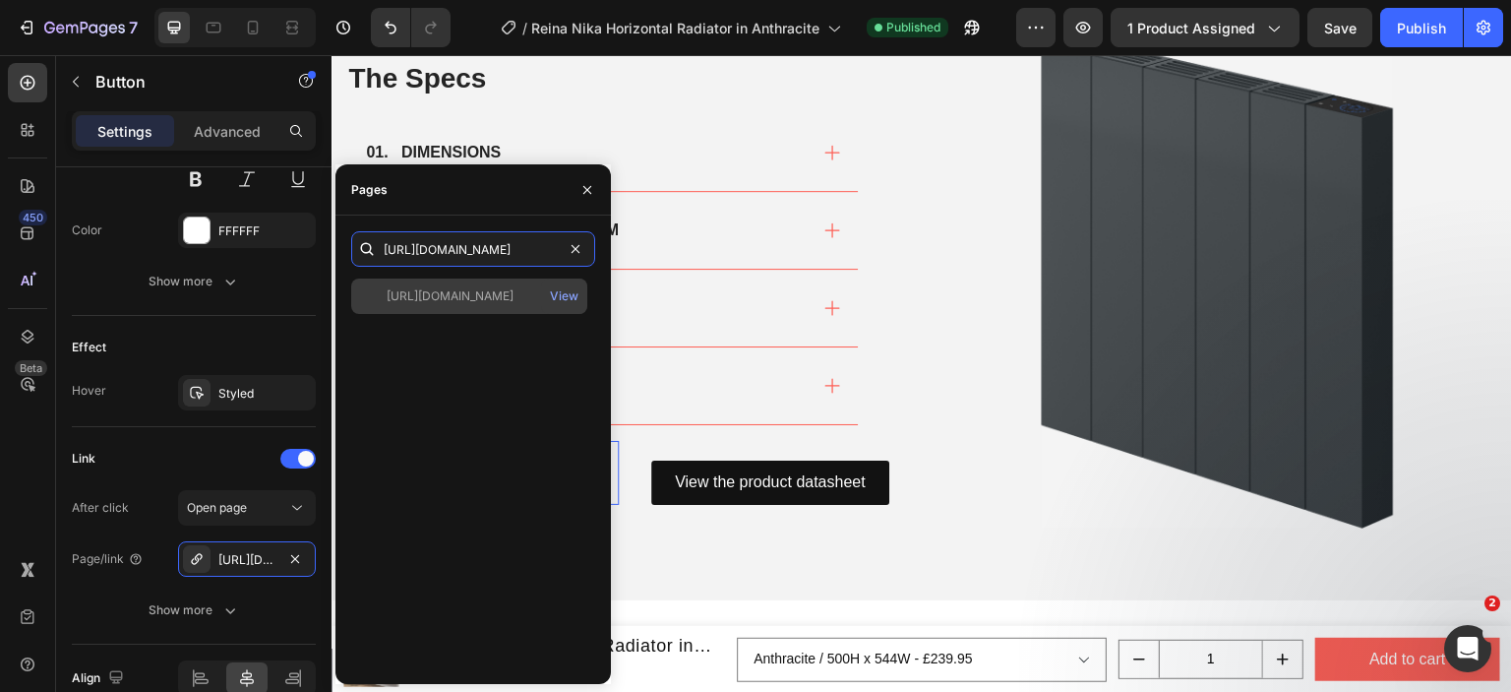
type input "https://cdn.shopify.com/s/files/1/0929/8313/2424/files/Reina-Nika-Horizontal-In…"
click at [475, 296] on div "https://cdn.shopify.com/s/files/1/0929/8313/2424/files/Reina-Nika-Horizontal-In…" at bounding box center [450, 296] width 127 height 18
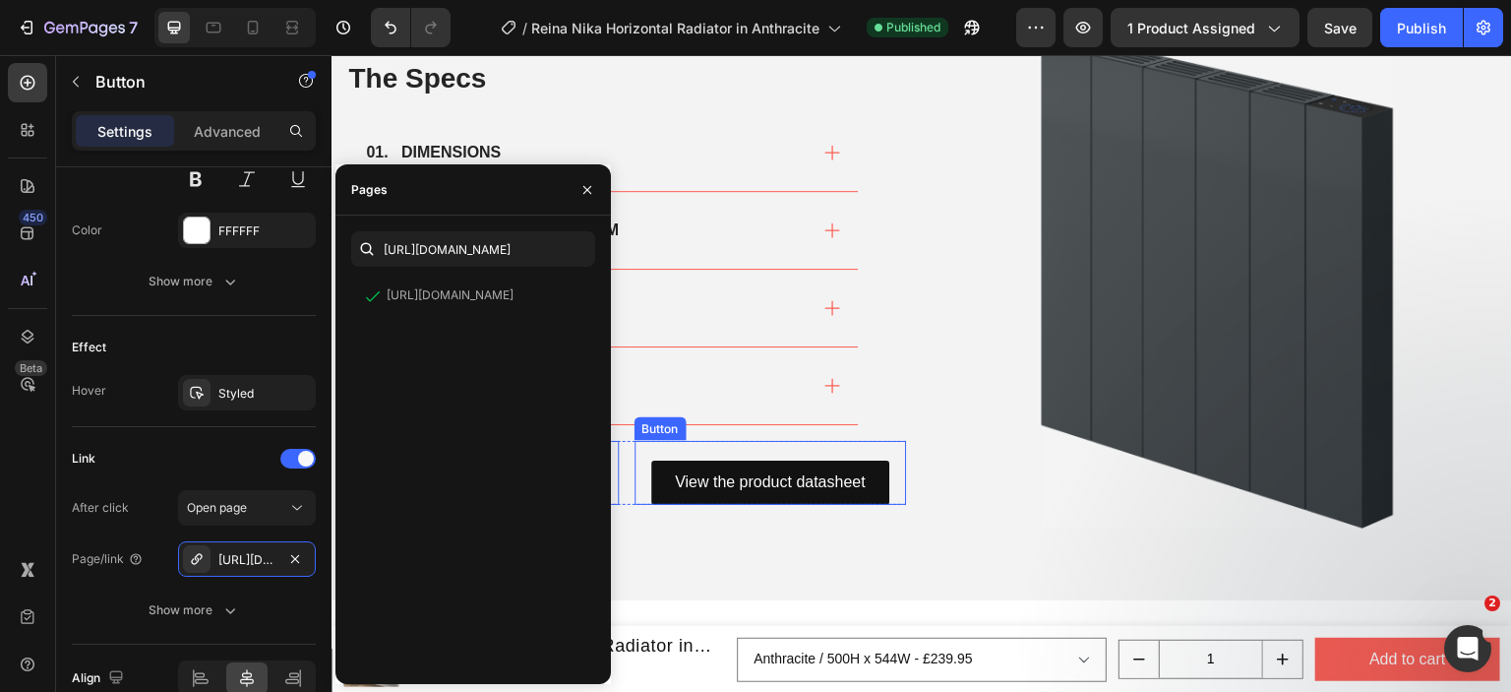
click at [832, 449] on div "View the product datasheet Button" at bounding box center [771, 473] width 273 height 64
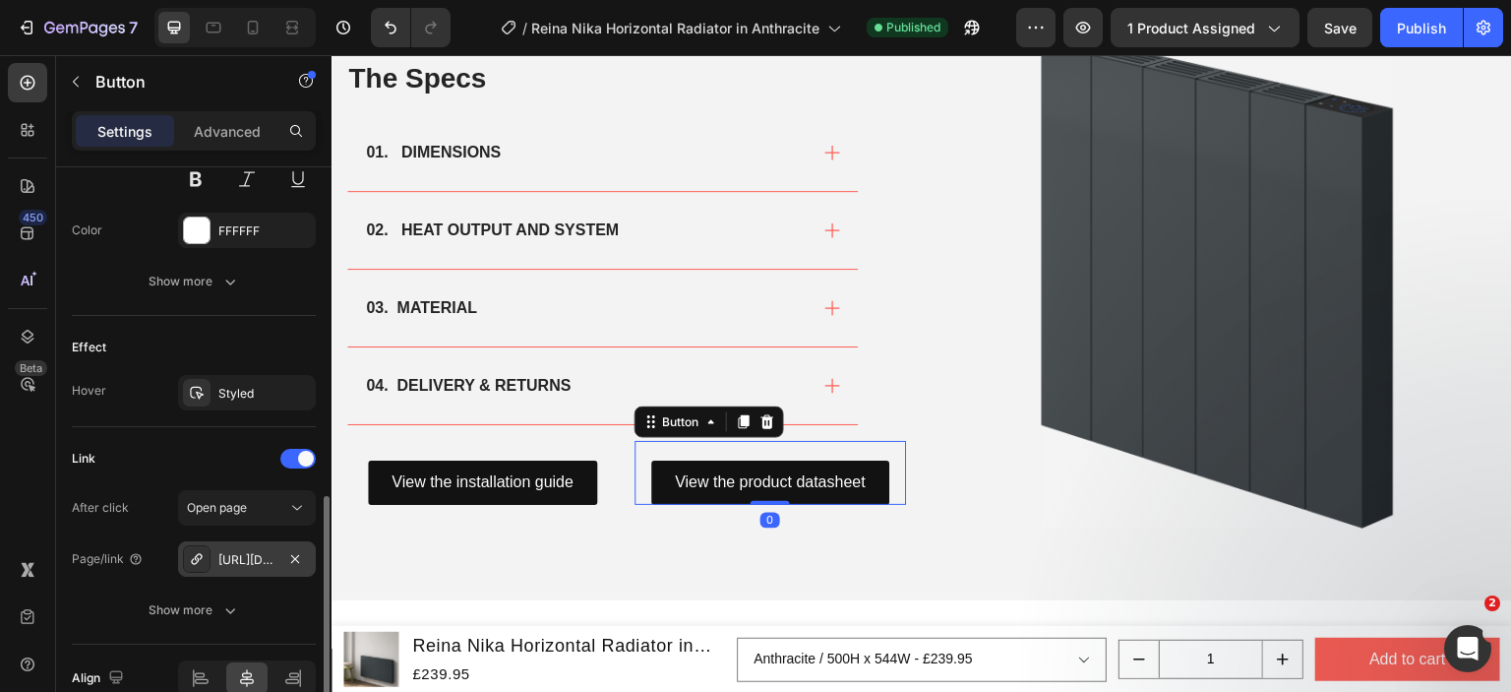
click at [250, 556] on div "[URL][DOMAIN_NAME]" at bounding box center [246, 560] width 57 height 18
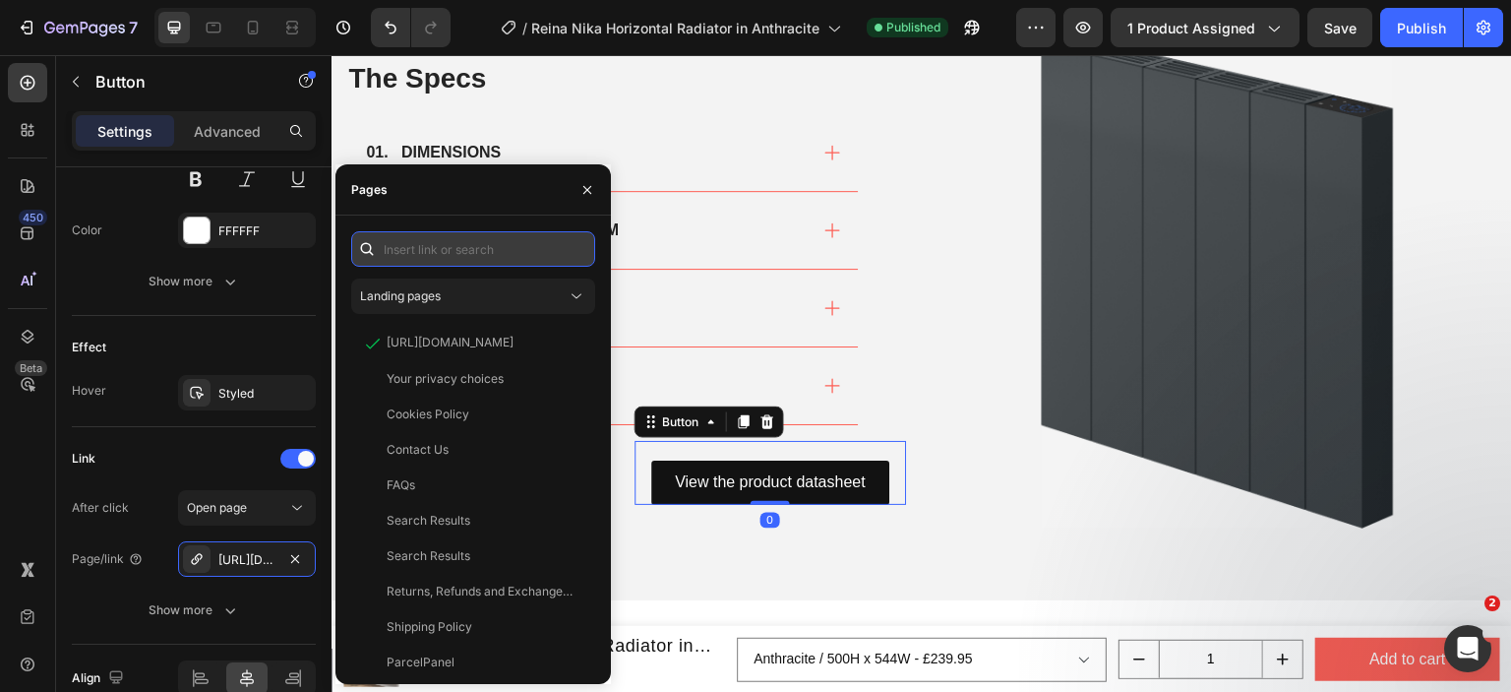
click at [453, 250] on input "text" at bounding box center [473, 248] width 244 height 35
paste input "https://cdn.shopify.com/s/files/1/0929/8313/2424/files/Reina_Nika_Horizontal_Pr…"
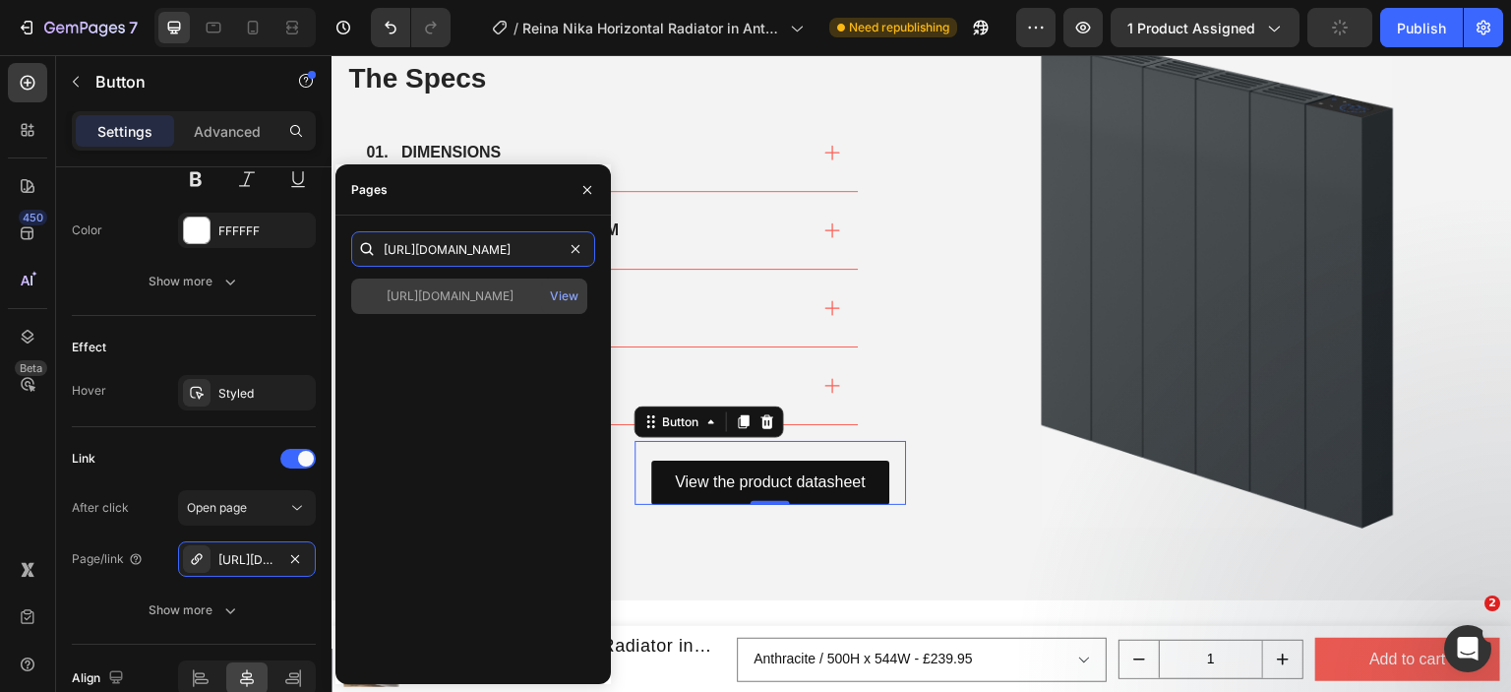
type input "https://cdn.shopify.com/s/files/1/0929/8313/2424/files/Reina_Nika_Horizontal_Pr…"
click at [445, 292] on div "https://cdn.shopify.com/s/files/1/0929/8313/2424/files/Reina_Nika_Horizontal_Pr…" at bounding box center [450, 296] width 127 height 18
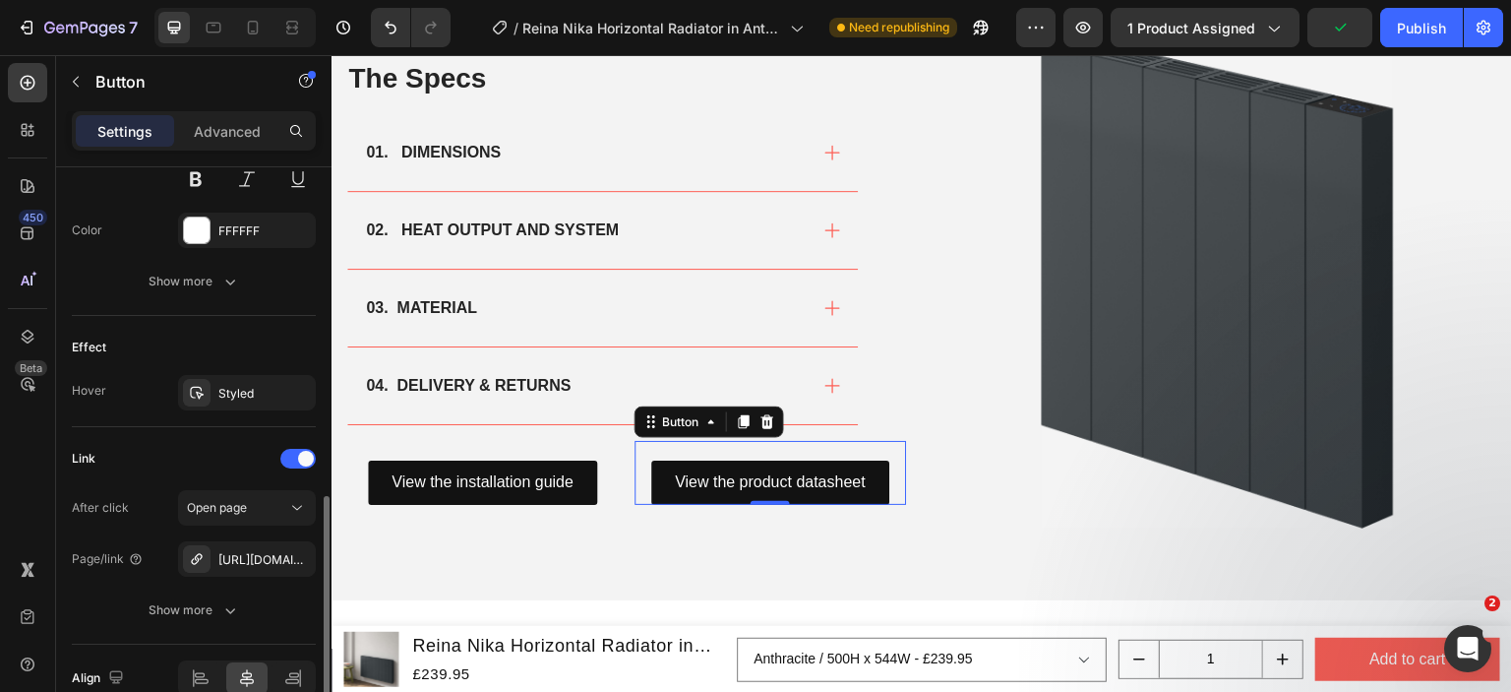
click at [258, 346] on div "Effect" at bounding box center [194, 347] width 244 height 31
click at [1411, 42] on button "Publish" at bounding box center [1421, 27] width 83 height 39
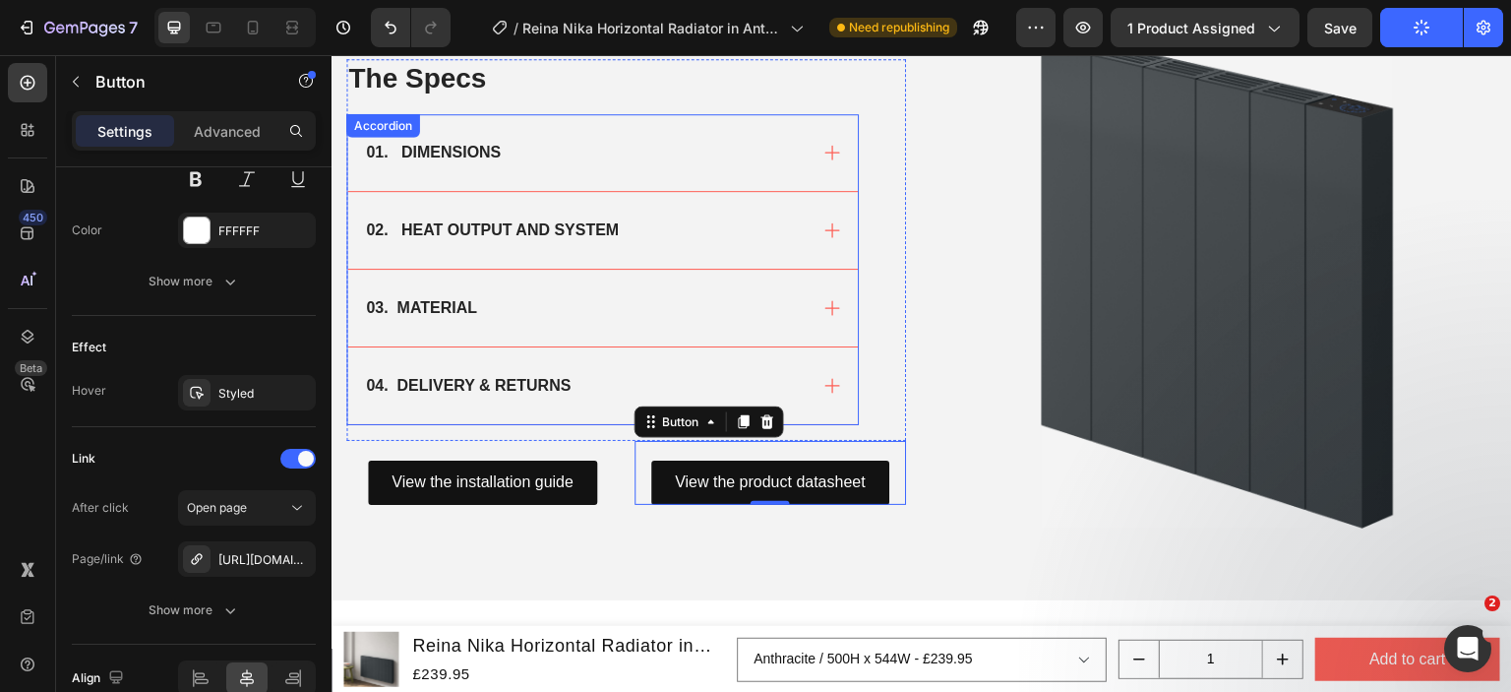
click at [772, 155] on div "01. DIMENSIONS" at bounding box center [585, 153] width 444 height 30
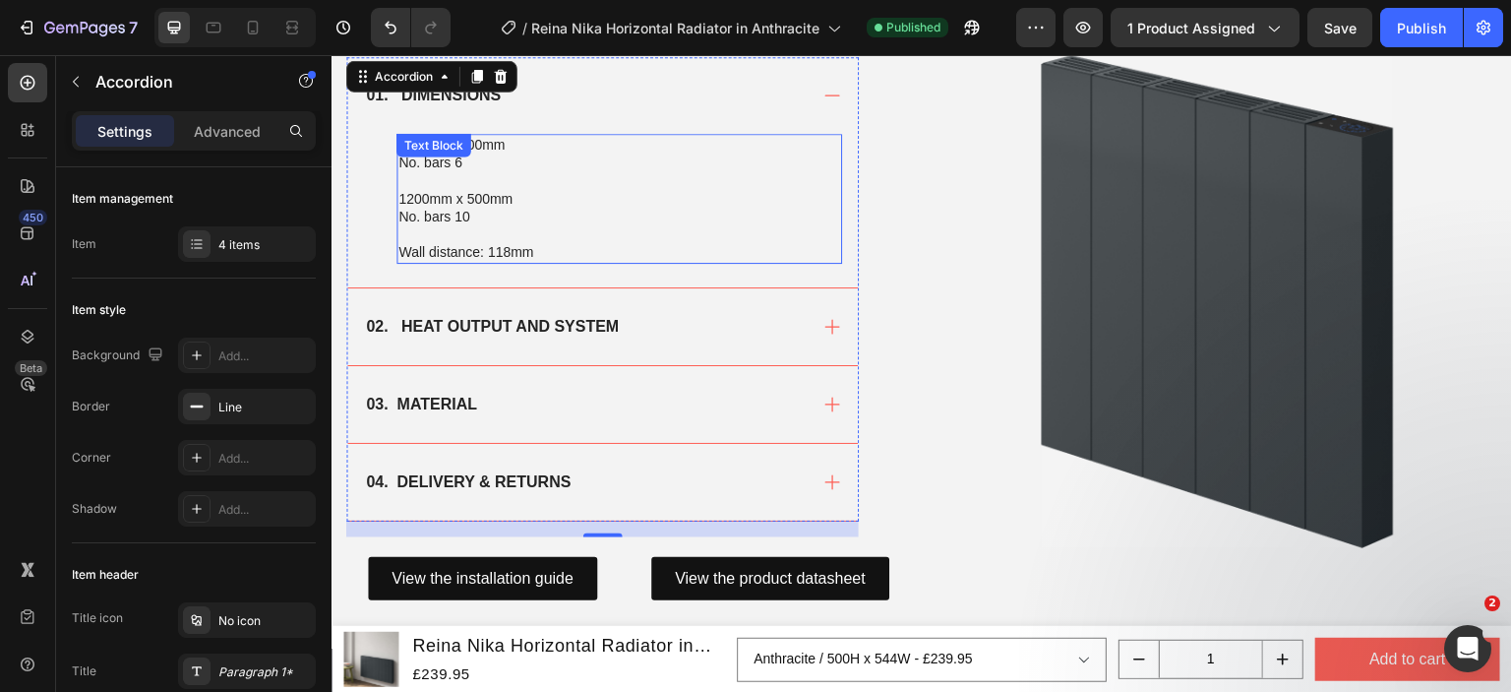
click at [506, 246] on p "Wall distance: 118mm" at bounding box center [619, 252] width 442 height 18
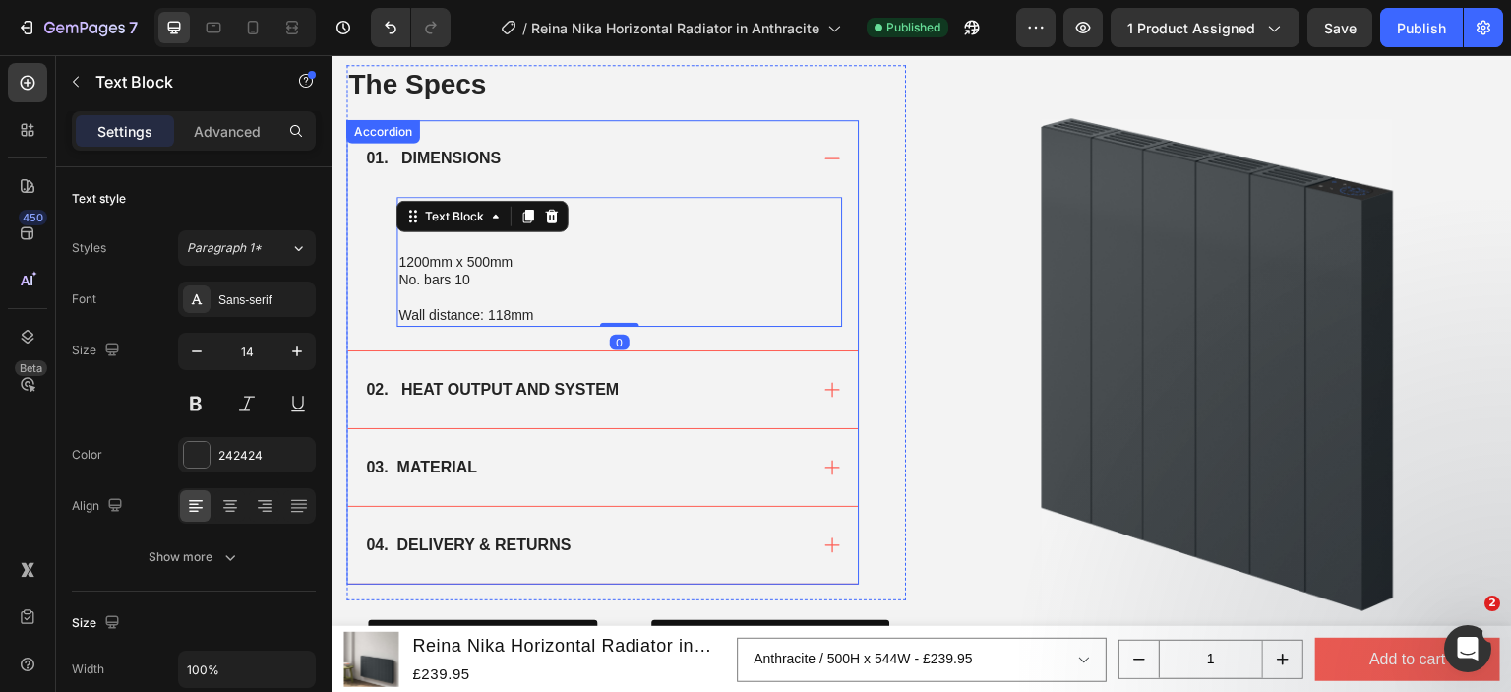
scroll to position [1275, 0]
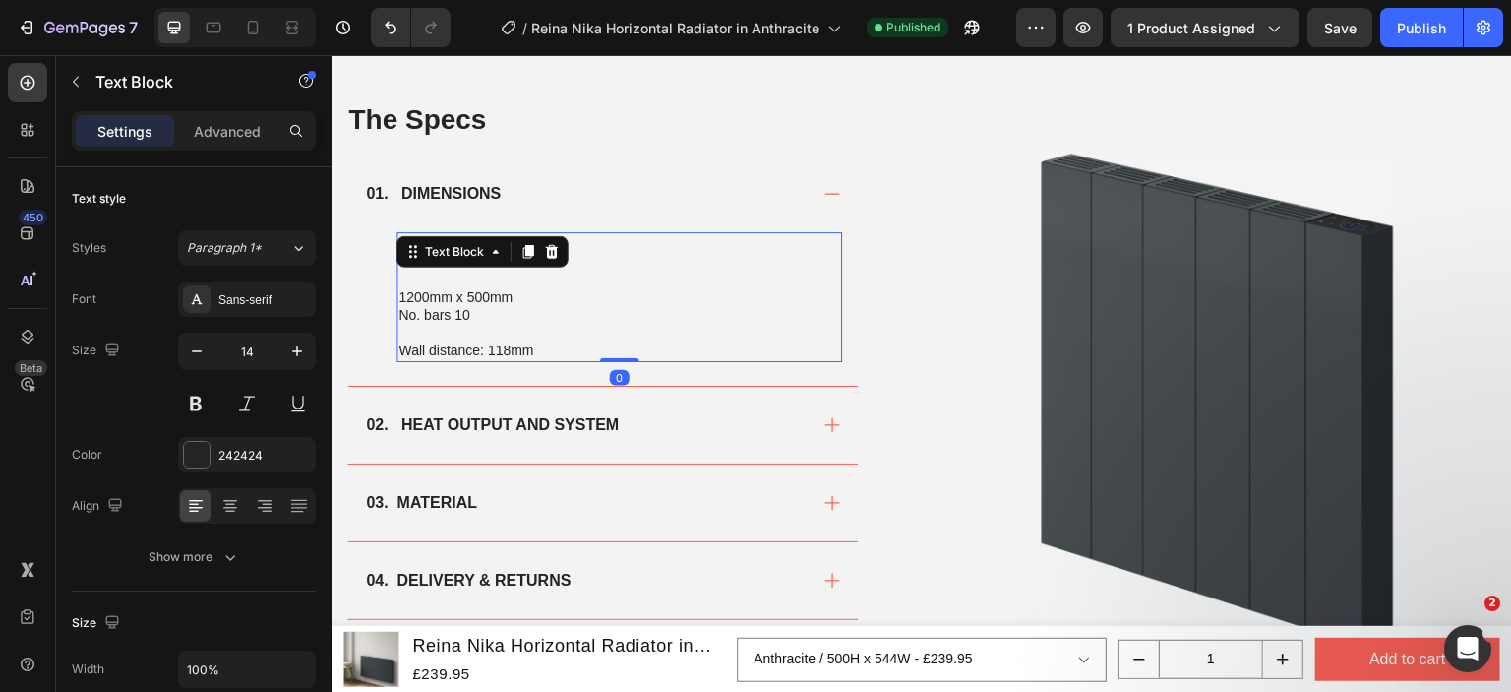
click at [575, 309] on p "No. bars 10" at bounding box center [619, 315] width 442 height 18
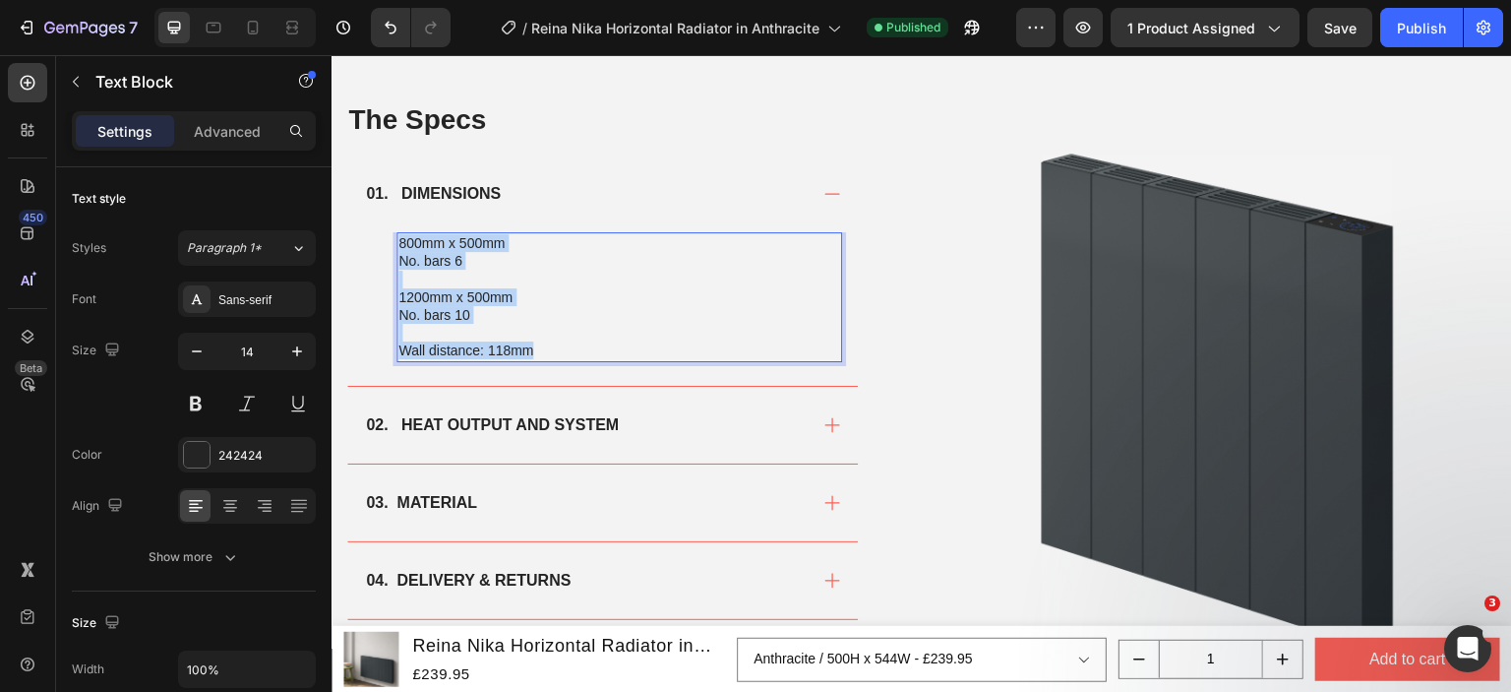
drag, startPoint x: 549, startPoint y: 342, endPoint x: 400, endPoint y: 239, distance: 181.0
click at [400, 239] on div "800mm x 500mm No. bars 6 1200mm x 500mm No. bars 10 Wall distance: 118mm" at bounding box center [620, 296] width 446 height 129
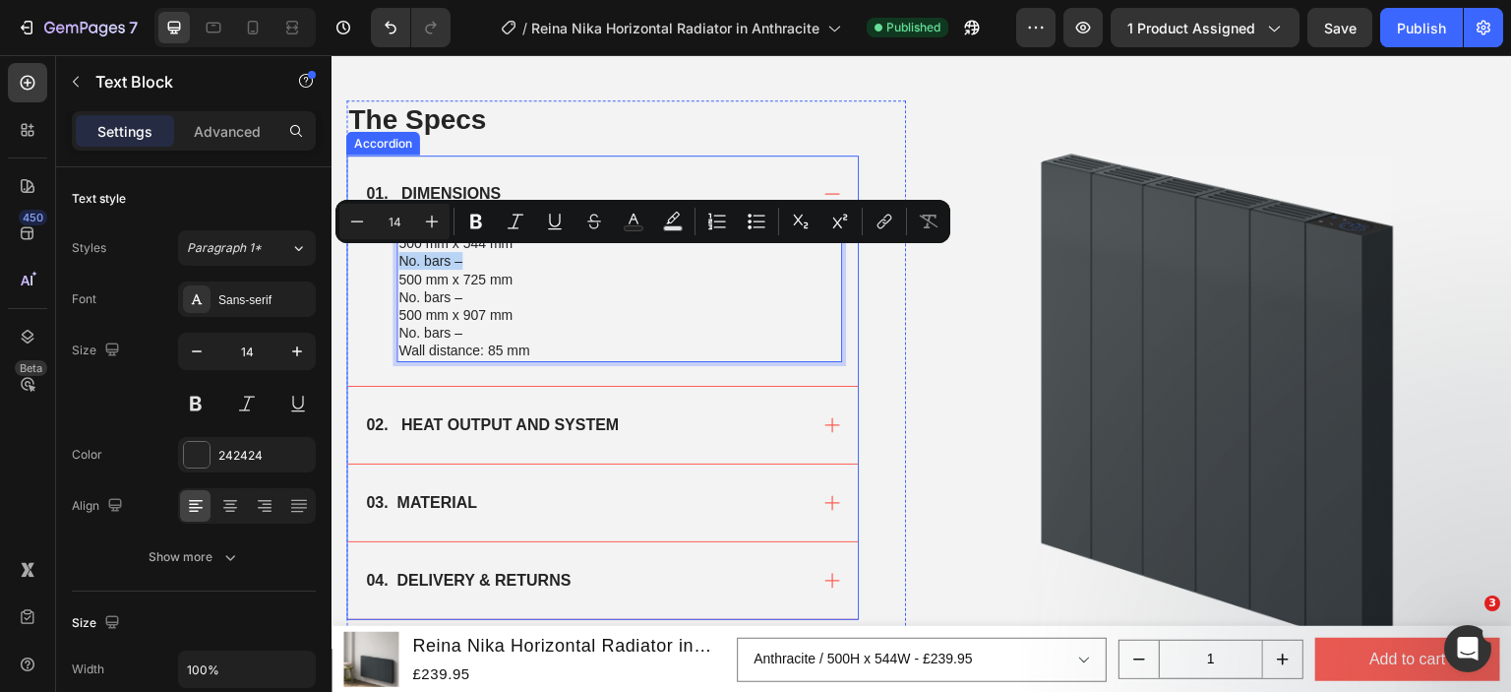
drag, startPoint x: 463, startPoint y: 256, endPoint x: 386, endPoint y: 253, distance: 77.8
click at [386, 253] on div "500 mm x 544 mm No. bars – 500 mm x 725 mm No. bars – 500 mm x 907 mm No. bars …" at bounding box center [602, 308] width 511 height 153
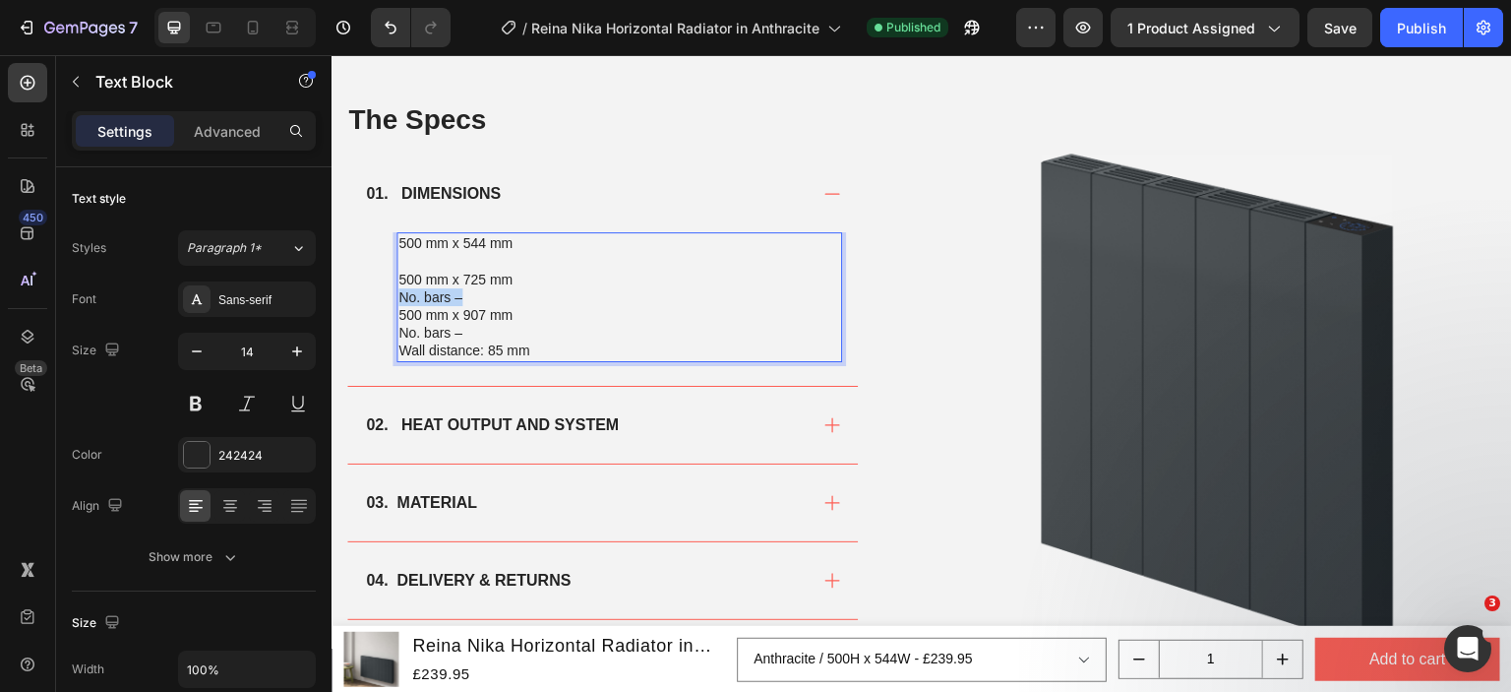
drag, startPoint x: 496, startPoint y: 291, endPoint x: 394, endPoint y: 290, distance: 102.3
click at [394, 290] on div "500 mm x 544 mm 500 mm x 725 mm No. bars – 500 mm x 907 mm No. bars – Wall dist…" at bounding box center [602, 308] width 511 height 153
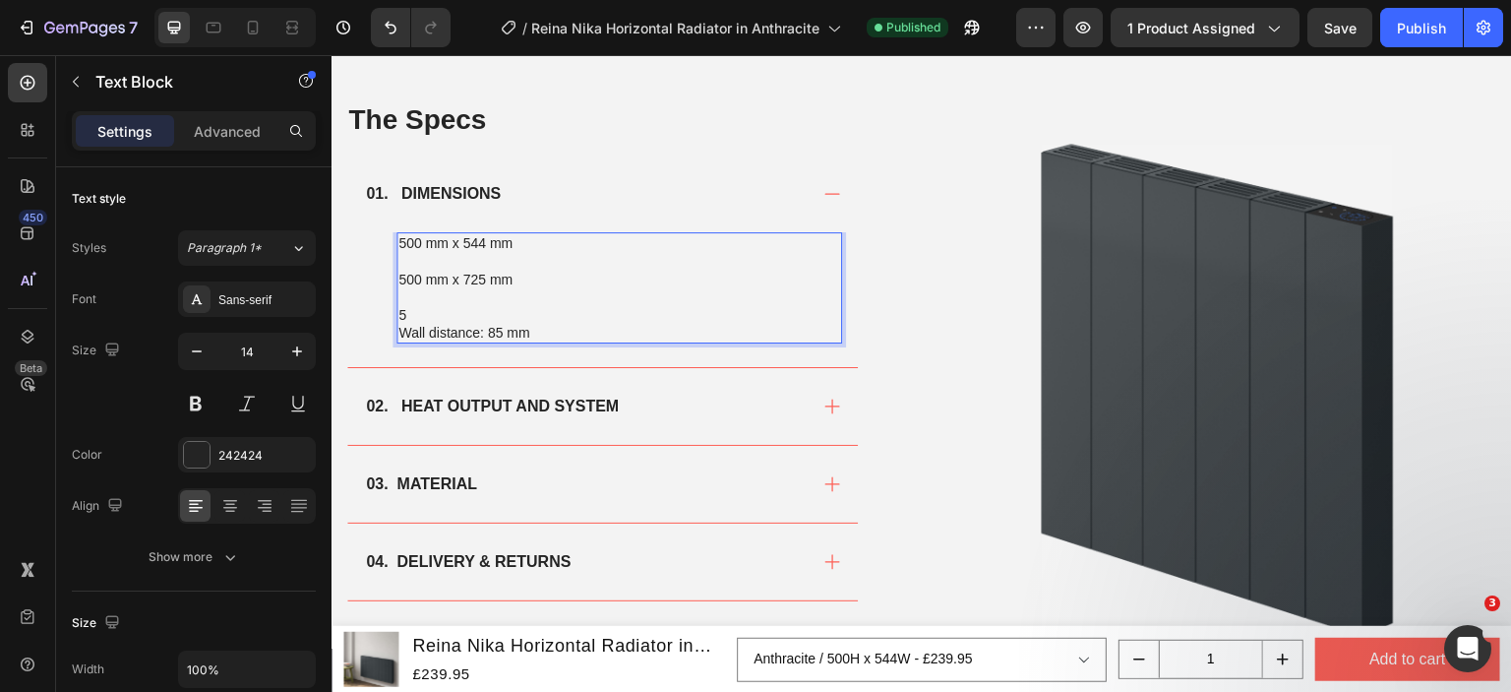
drag, startPoint x: 469, startPoint y: 323, endPoint x: 407, endPoint y: 323, distance: 62.0
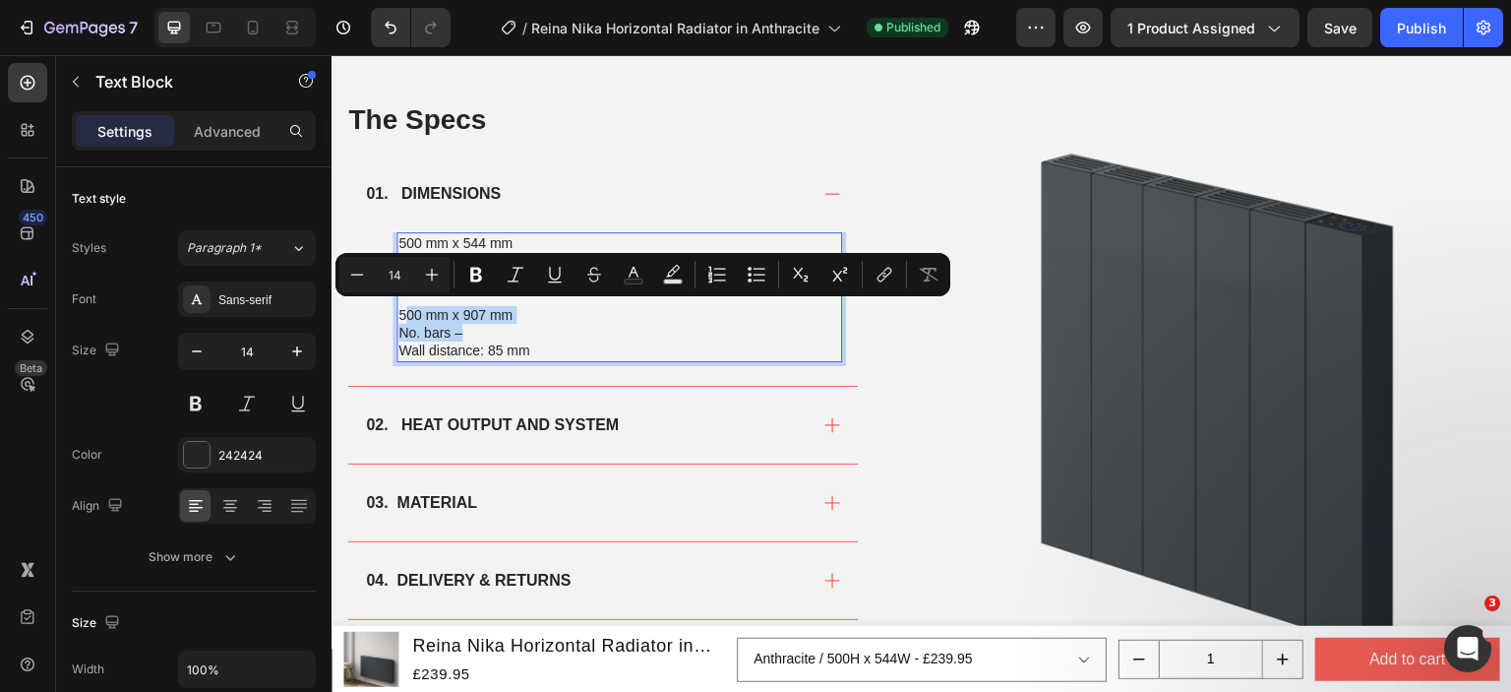
click at [466, 330] on p "500 mm x 907 mm No. bars –" at bounding box center [619, 323] width 442 height 35
click at [467, 330] on p "500 mm x 907 mm No. bars –" at bounding box center [619, 323] width 442 height 35
click at [468, 331] on p "500 mm x 907 mm No. bars –" at bounding box center [619, 323] width 442 height 35
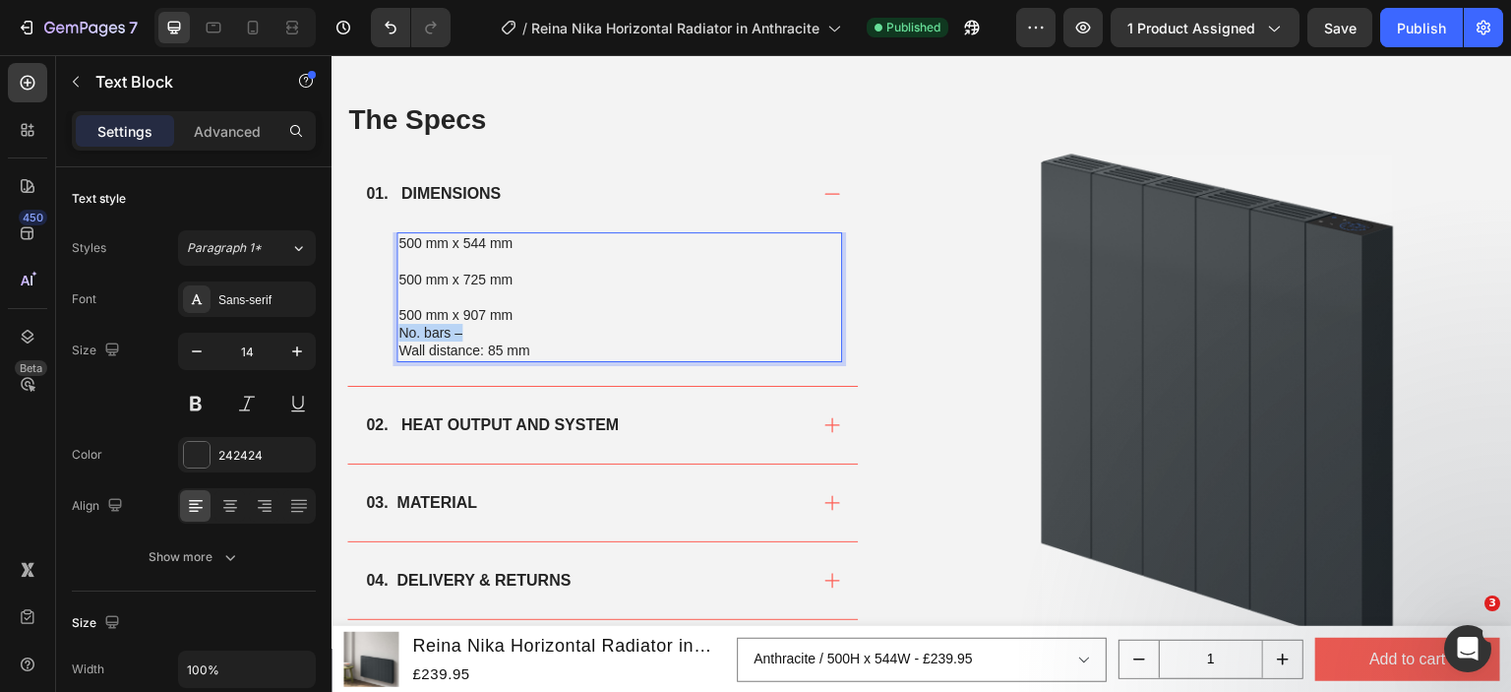
drag, startPoint x: 468, startPoint y: 330, endPoint x: 398, endPoint y: 331, distance: 69.9
click at [398, 331] on p "500 mm x 907 mm No. bars –" at bounding box center [619, 323] width 442 height 35
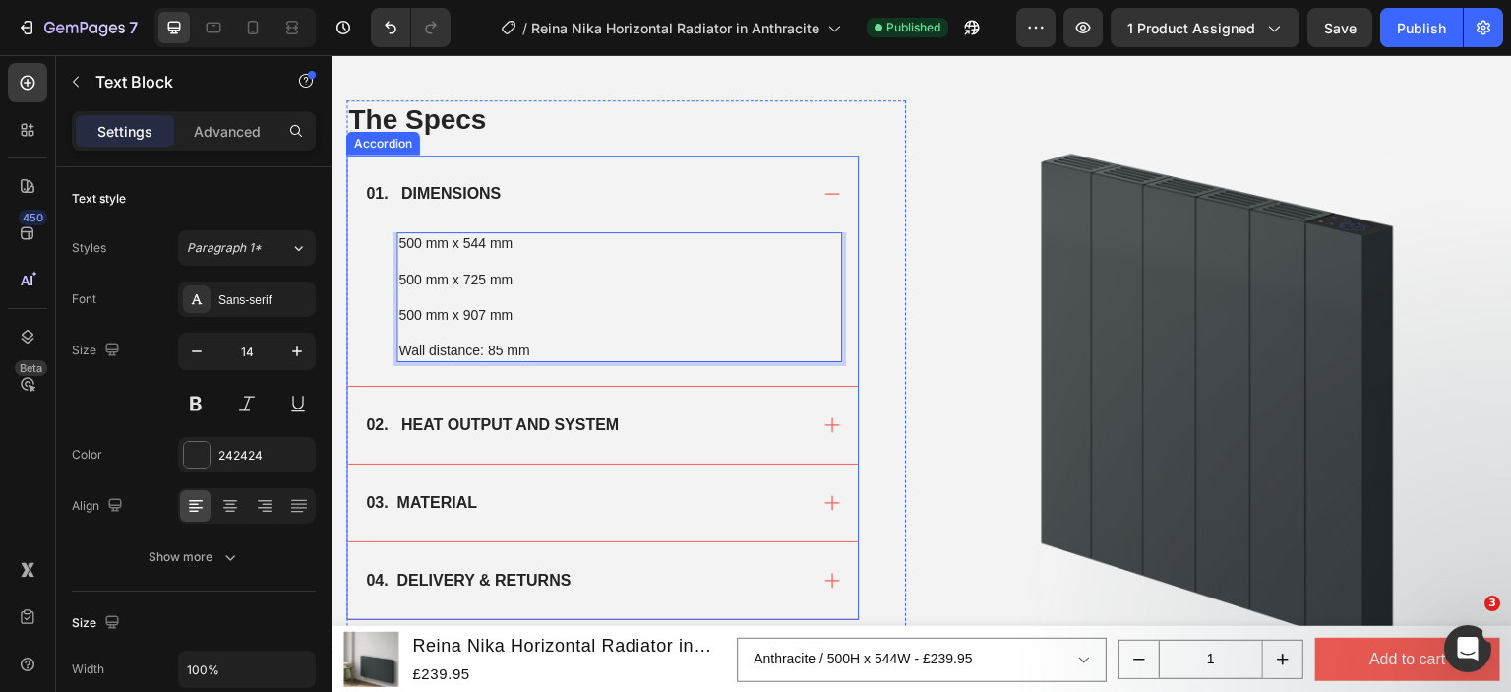
click at [657, 425] on div "02. HEAT OUTPUT AND SYSTEM" at bounding box center [585, 425] width 444 height 30
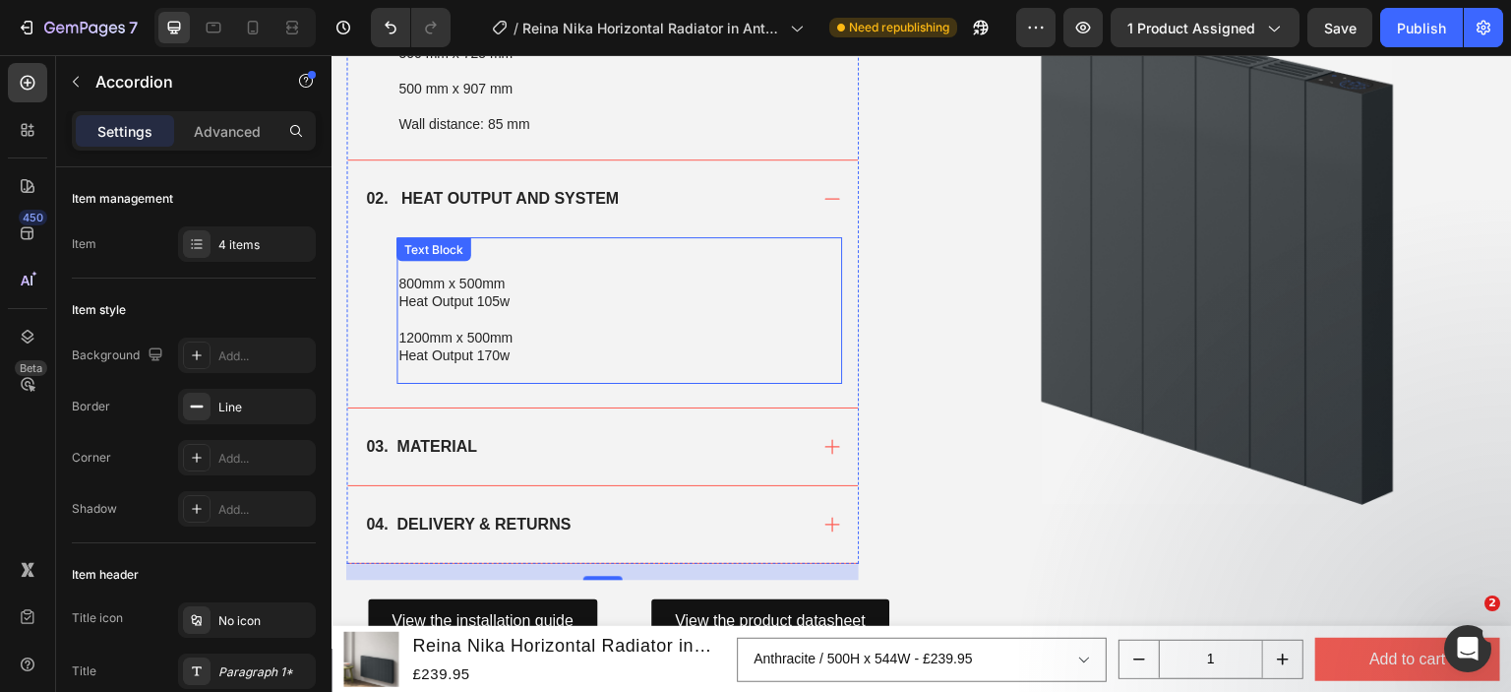
scroll to position [1472, 0]
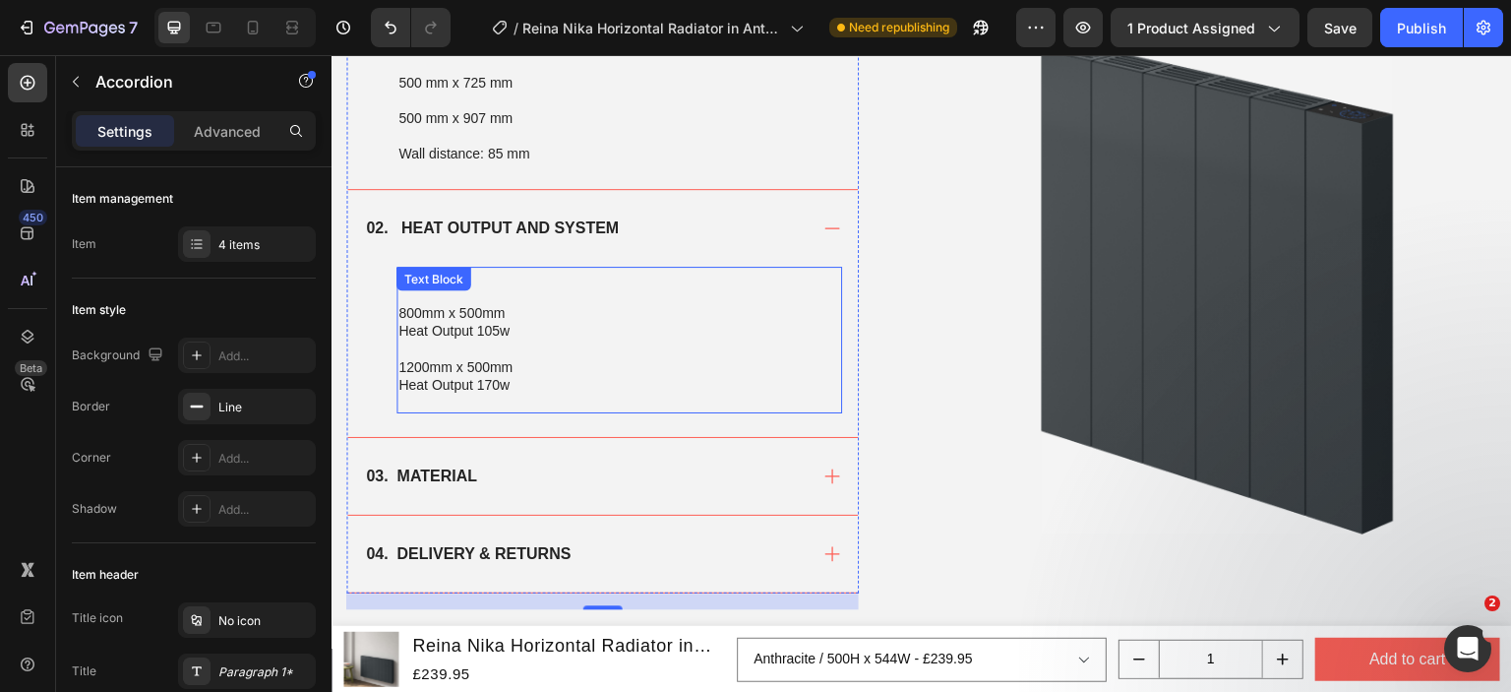
click at [547, 376] on p "Heat Output 170w" at bounding box center [619, 385] width 442 height 18
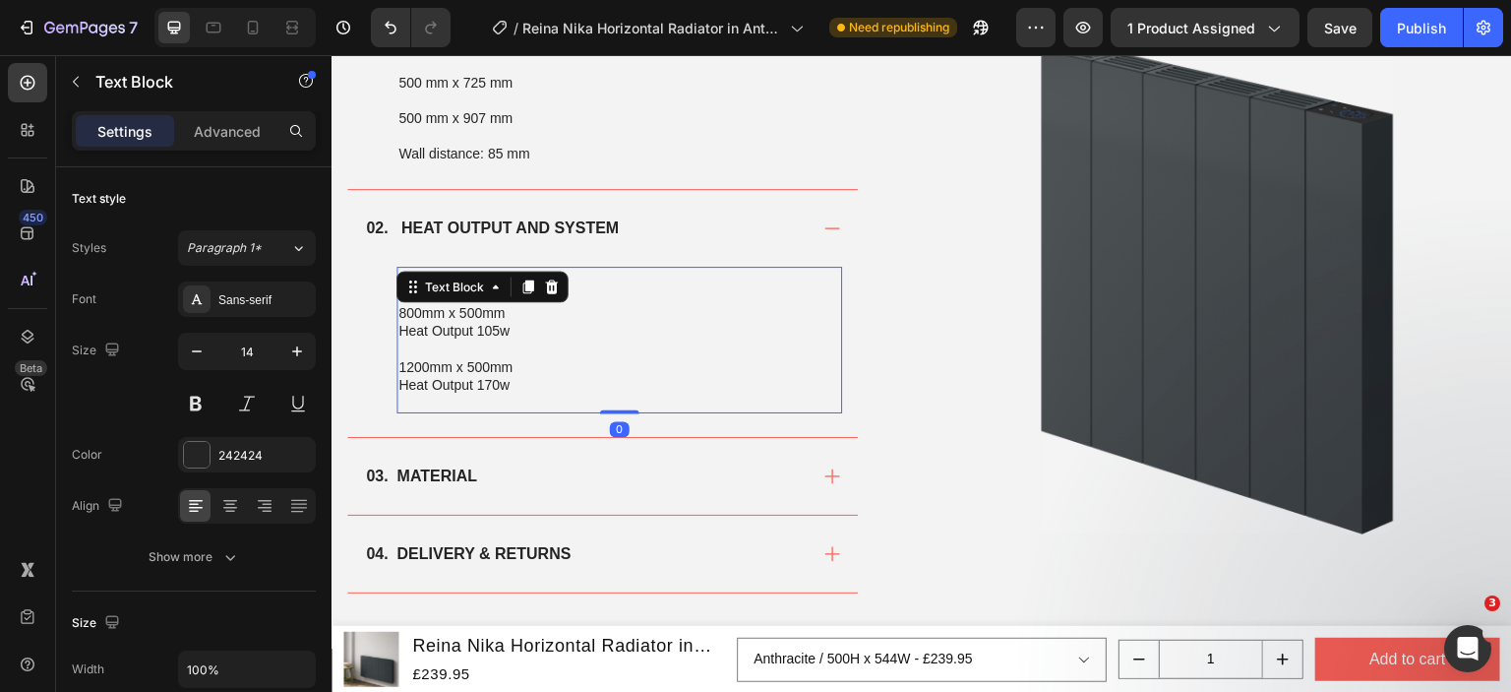
click at [516, 384] on p "Heat Output 170w" at bounding box center [619, 385] width 442 height 18
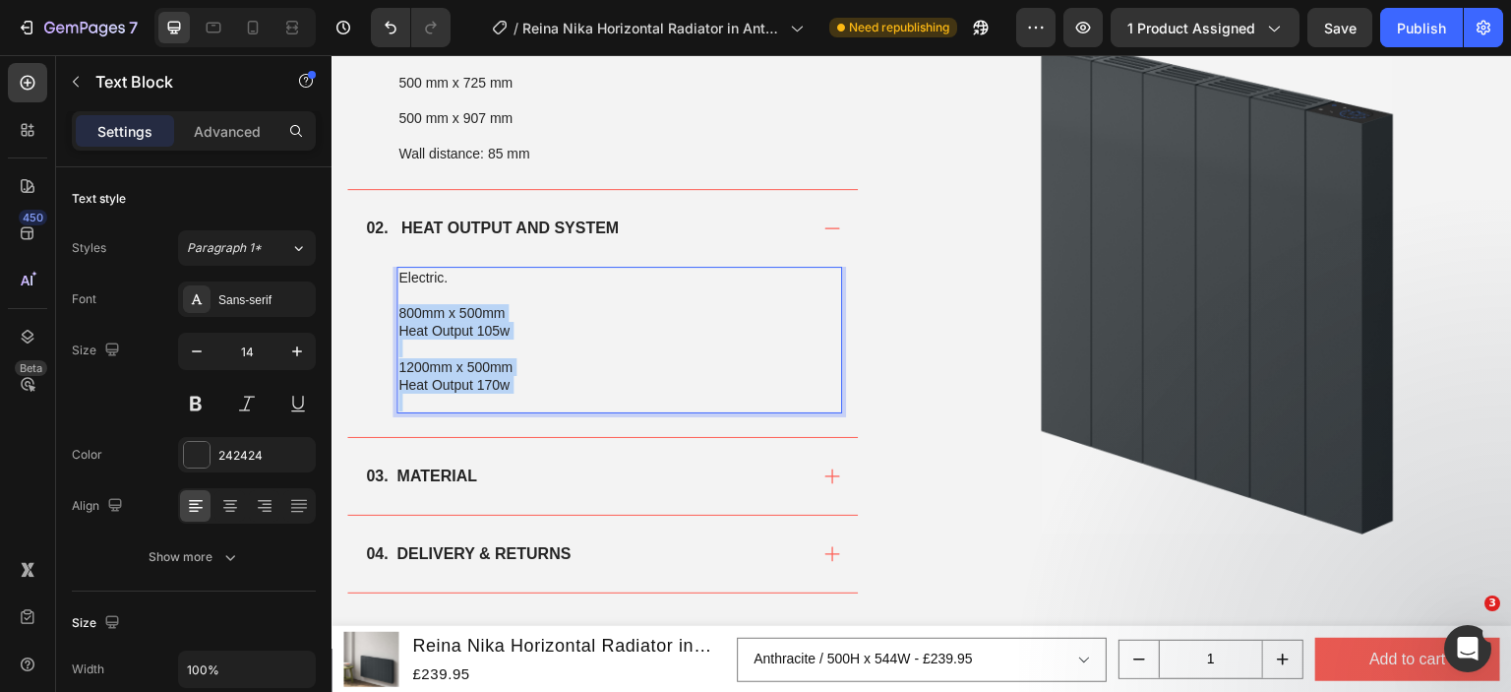
drag, startPoint x: 516, startPoint y: 384, endPoint x: 412, endPoint y: 307, distance: 128.7
click at [412, 307] on div "Electric. 800mm x 500mm Heat Output 105w 1200mm x 500mm Heat Output 170w" at bounding box center [620, 341] width 446 height 148
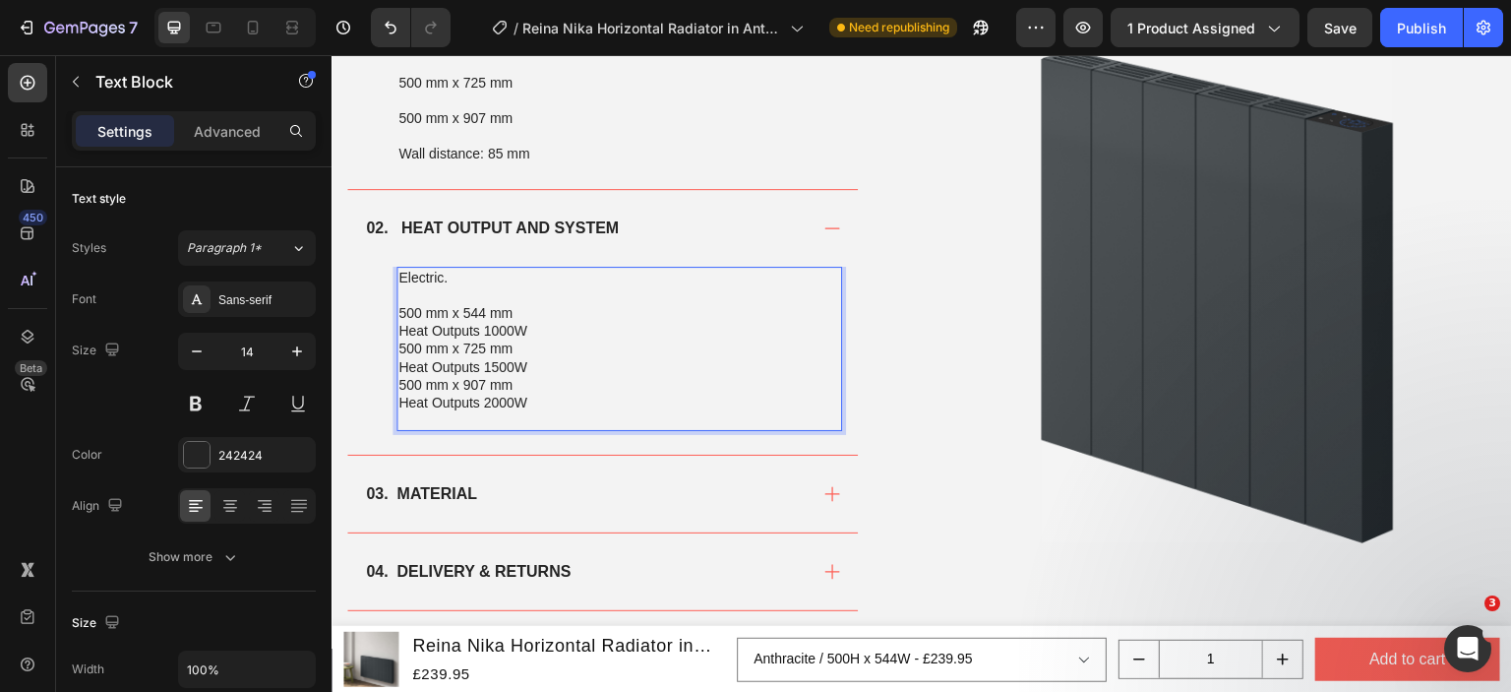
click at [525, 339] on p "500 mm x 725 mm Heat Outputs 1500W" at bounding box center [619, 356] width 442 height 35
click at [537, 315] on p "500 mm x 544 mm Heat Outputs 1000W" at bounding box center [619, 321] width 442 height 35
click at [535, 325] on p "500 mm x 544 mm Heat Outputs 1000W" at bounding box center [619, 321] width 442 height 35
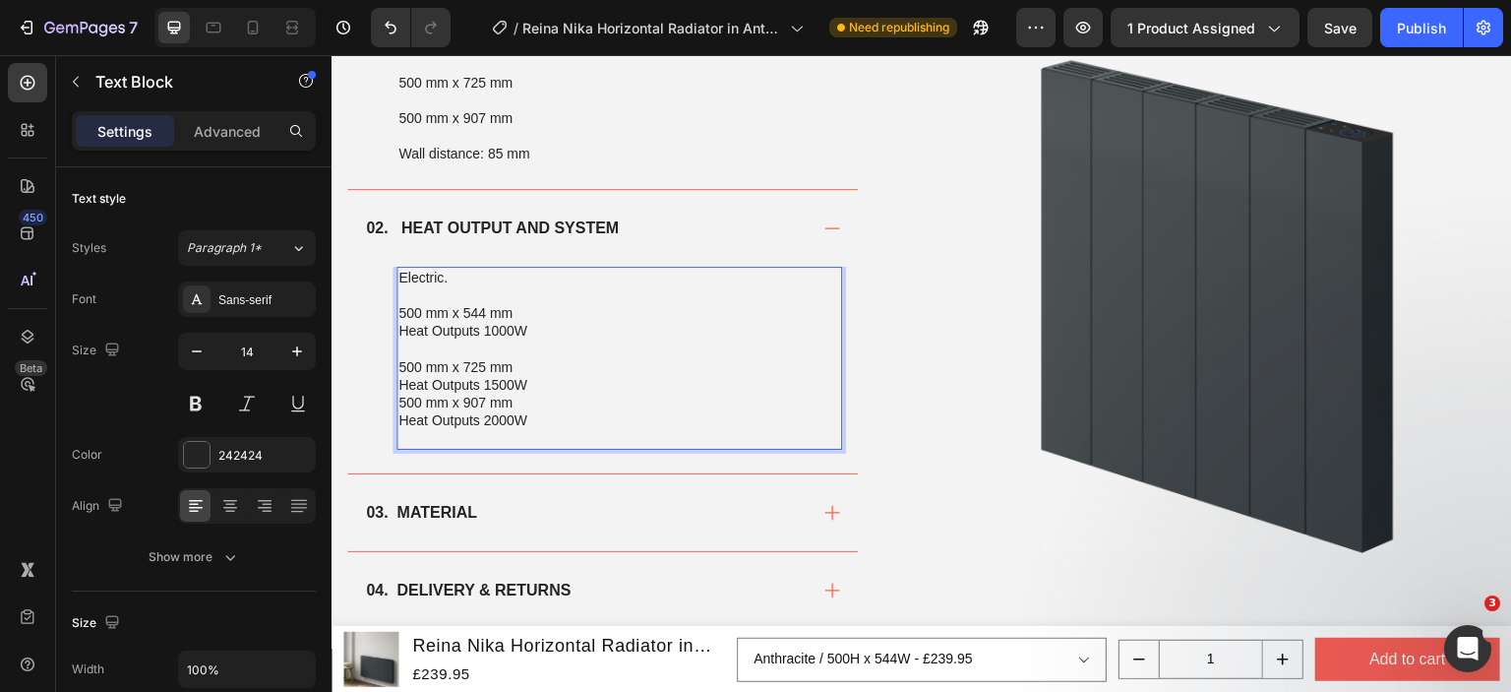
click at [534, 377] on p "500 mm x 725 mm Heat Outputs 1500W" at bounding box center [619, 375] width 442 height 35
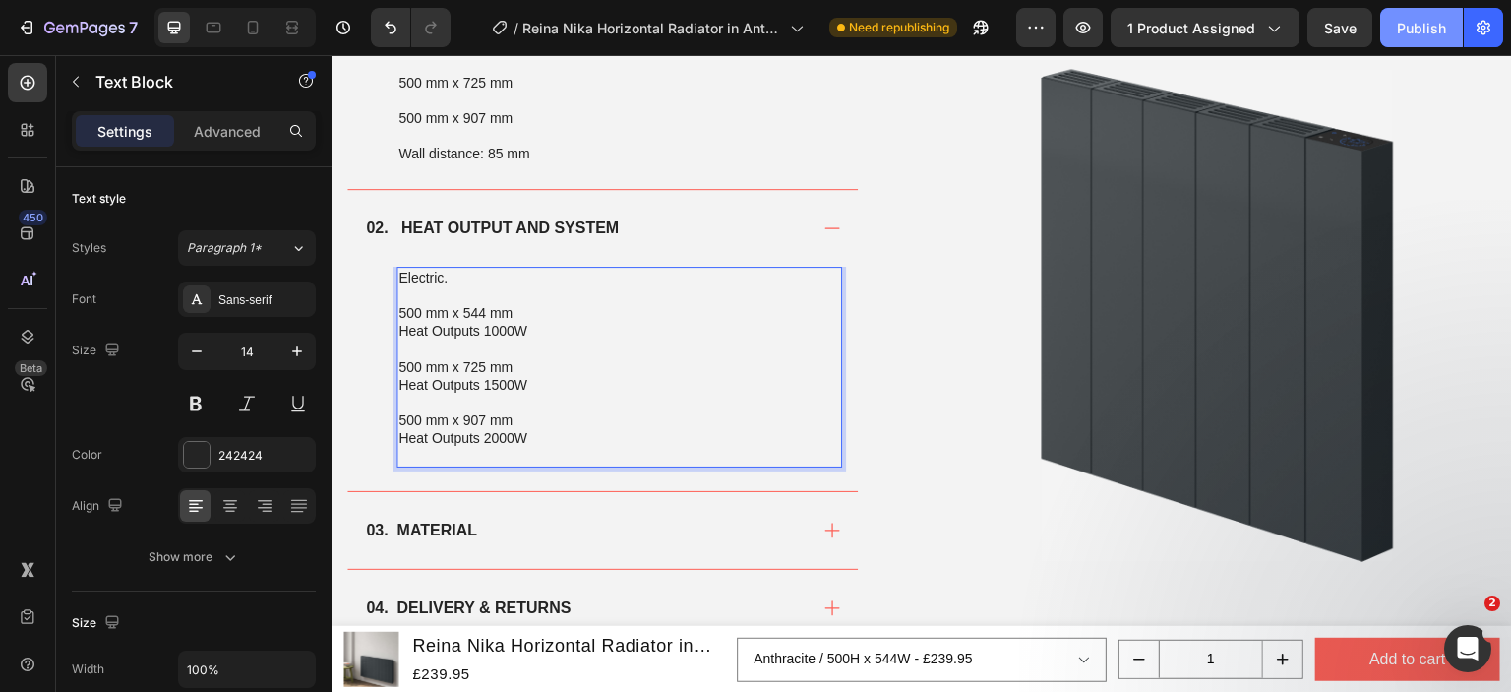
click at [1395, 36] on button "Publish" at bounding box center [1421, 27] width 83 height 39
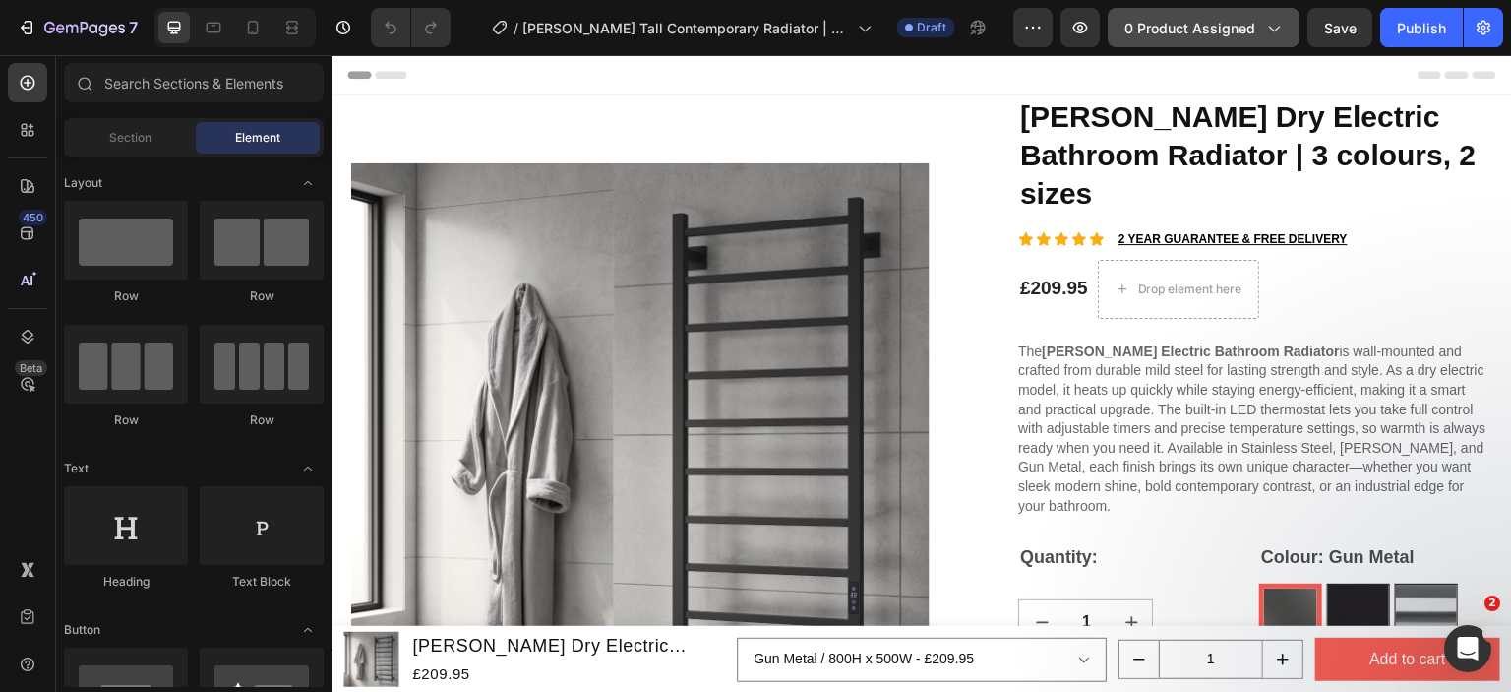
click at [1219, 31] on span "0 product assigned" at bounding box center [1190, 28] width 131 height 21
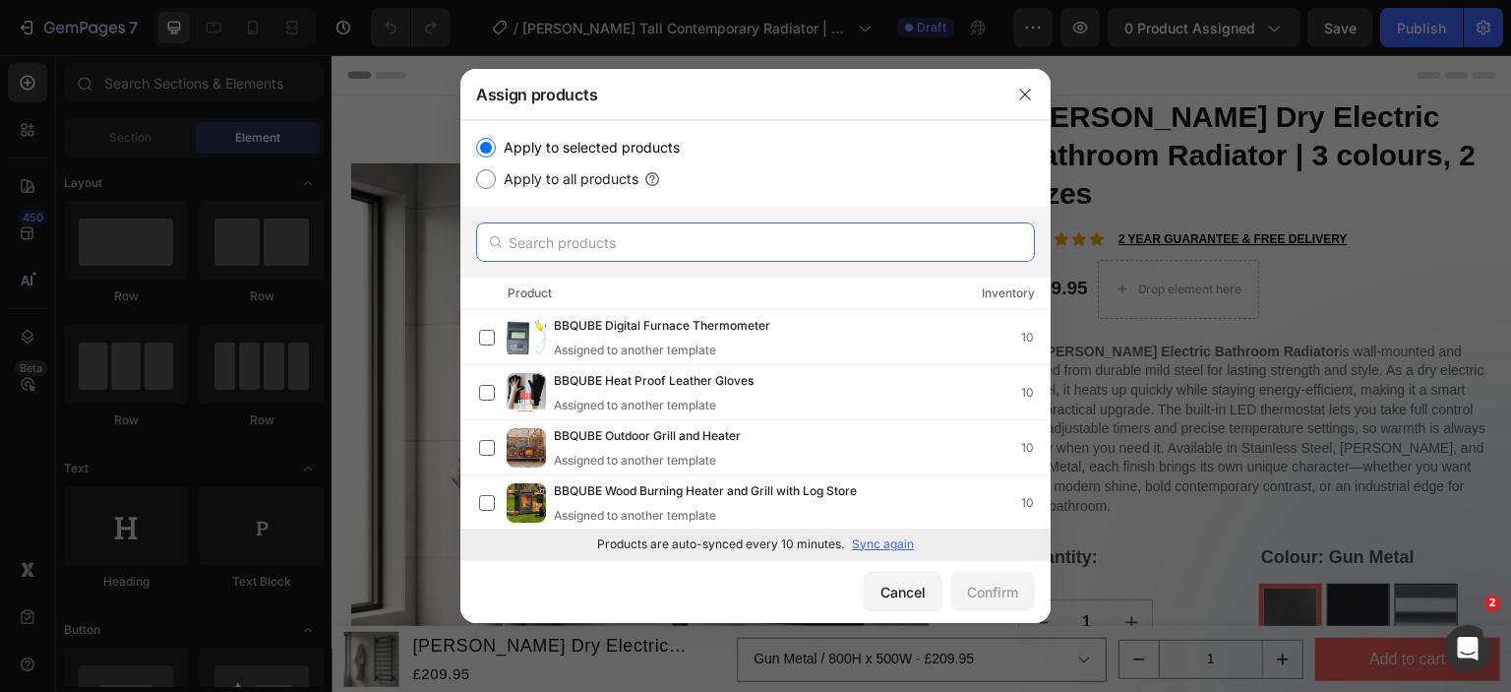
click at [594, 241] on input "text" at bounding box center [755, 241] width 559 height 39
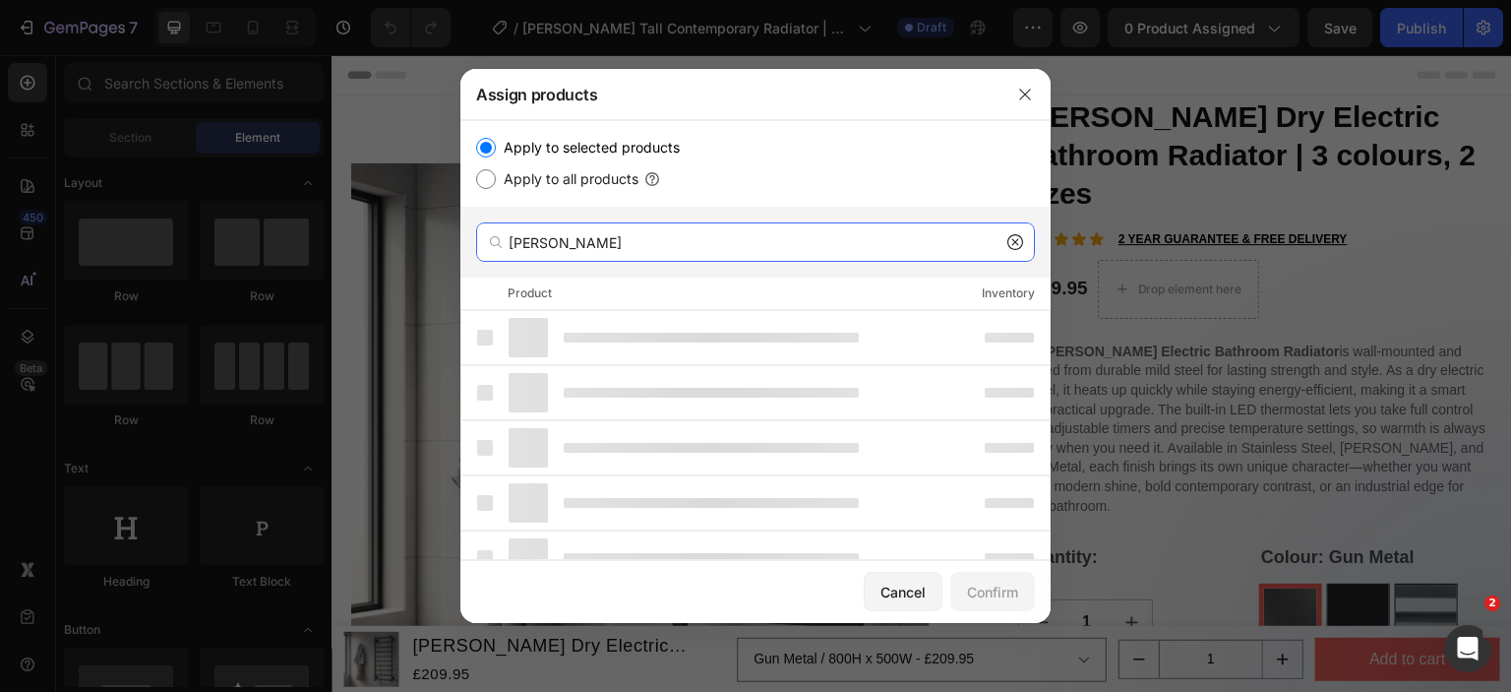
click at [602, 253] on input "[PERSON_NAME]" at bounding box center [755, 241] width 559 height 39
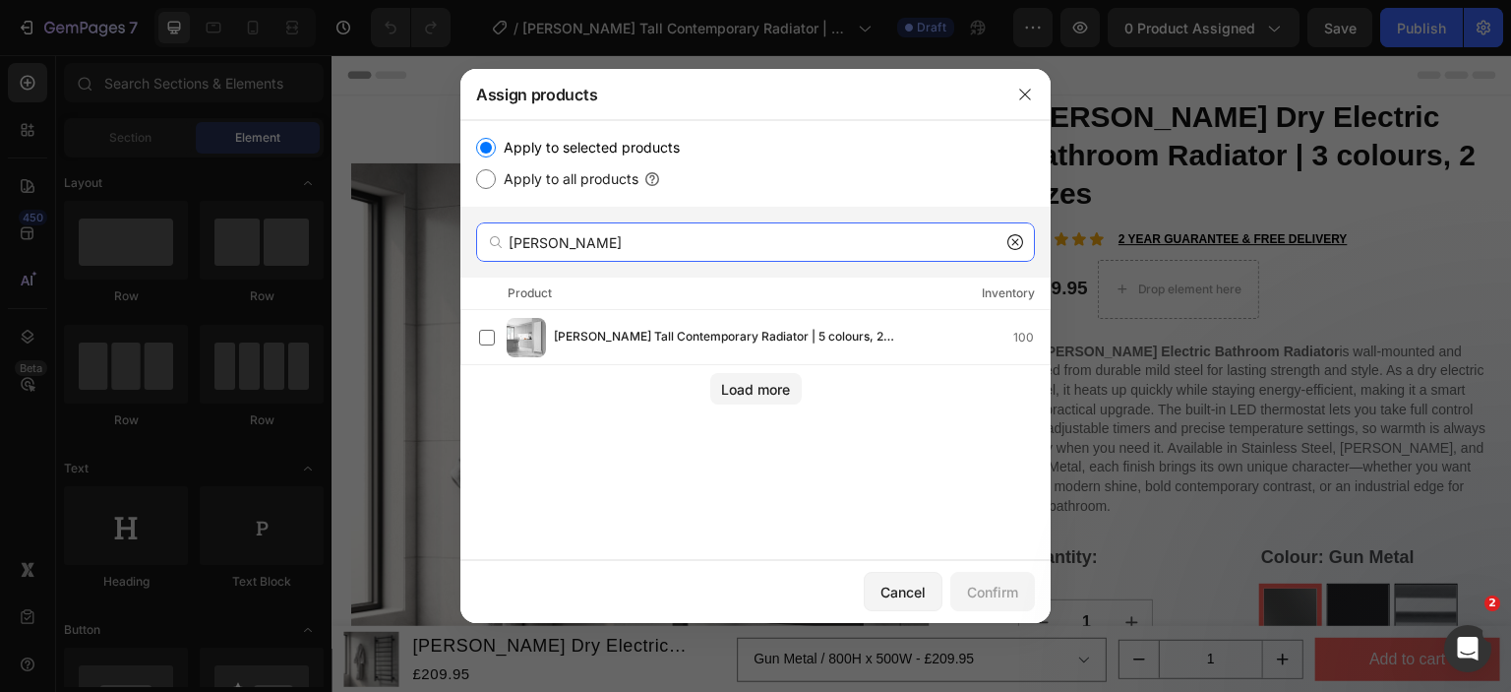
click at [598, 253] on input "[PERSON_NAME]" at bounding box center [755, 241] width 559 height 39
click at [606, 242] on input "[PERSON_NAME]" at bounding box center [755, 241] width 559 height 39
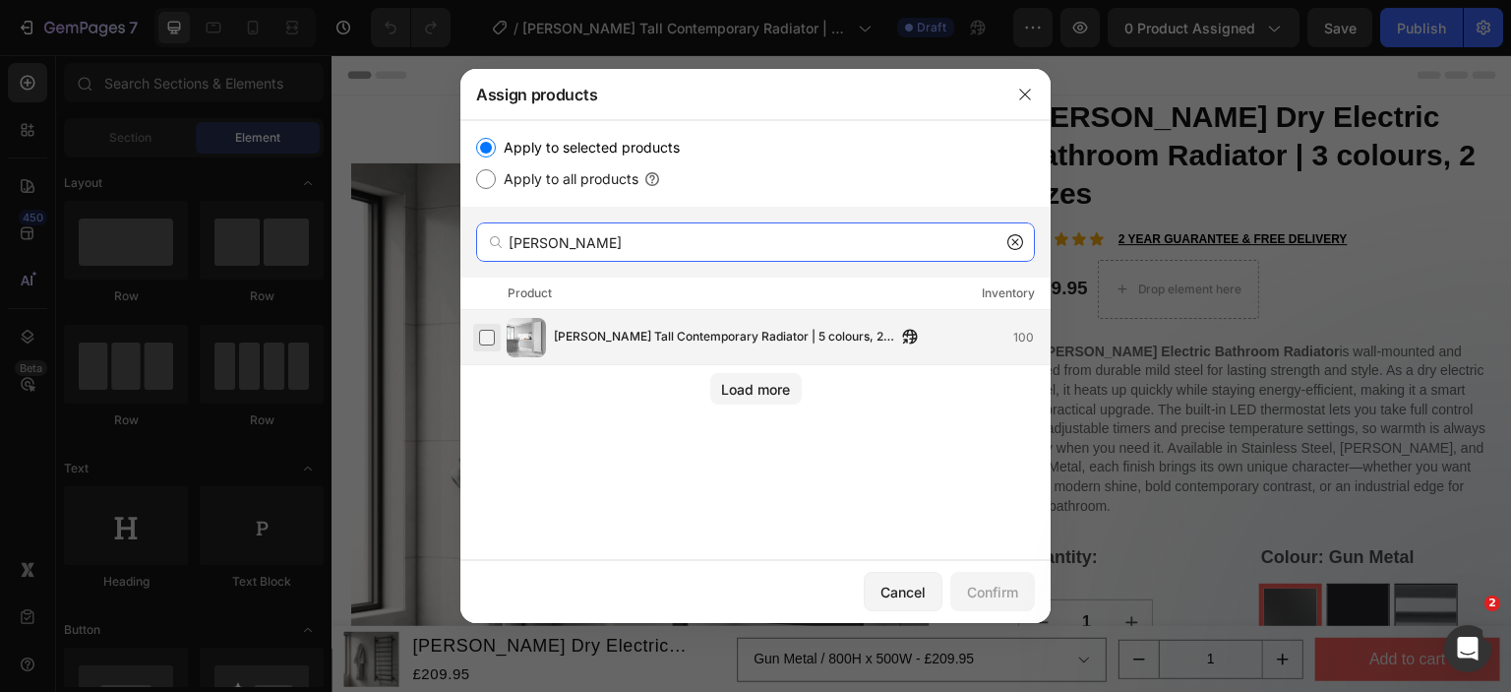
type input "[PERSON_NAME]"
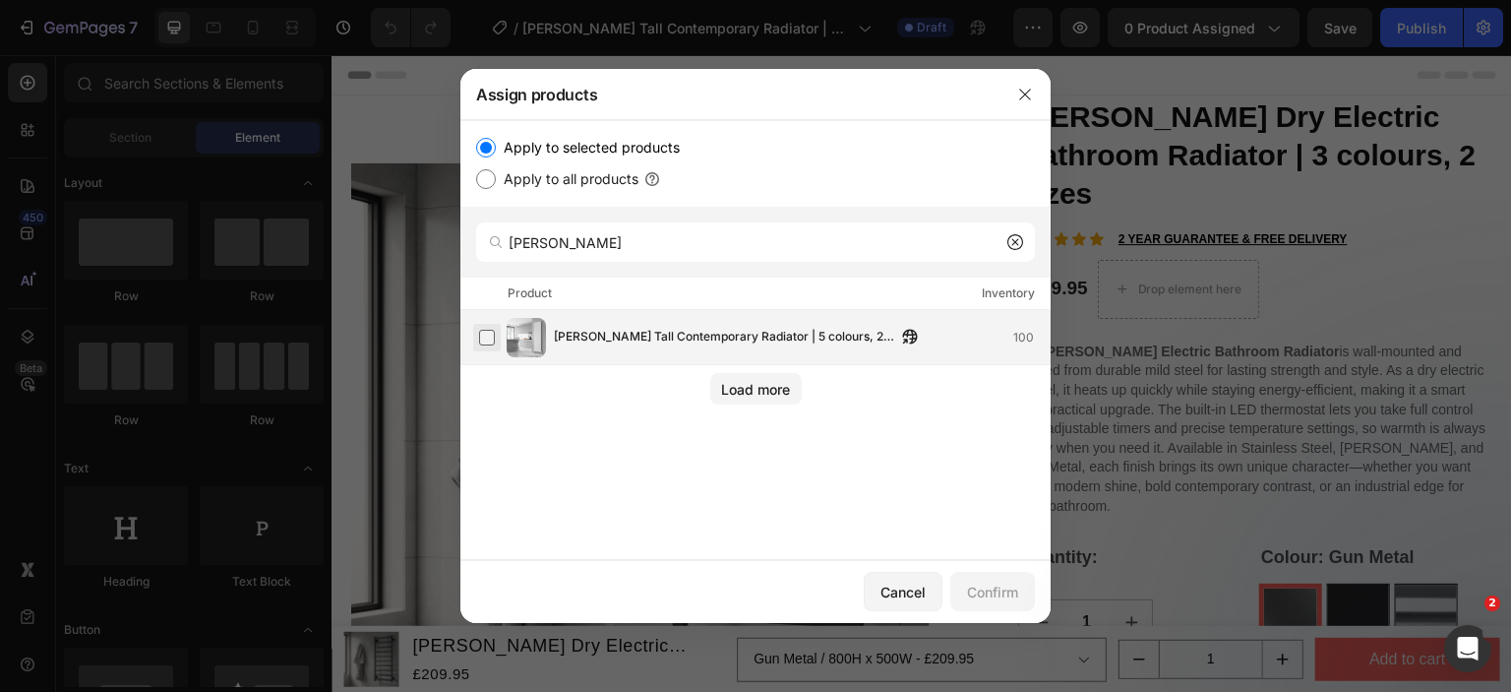
click at [489, 336] on label at bounding box center [487, 338] width 16 height 16
click at [990, 597] on div "Confirm" at bounding box center [992, 591] width 51 height 21
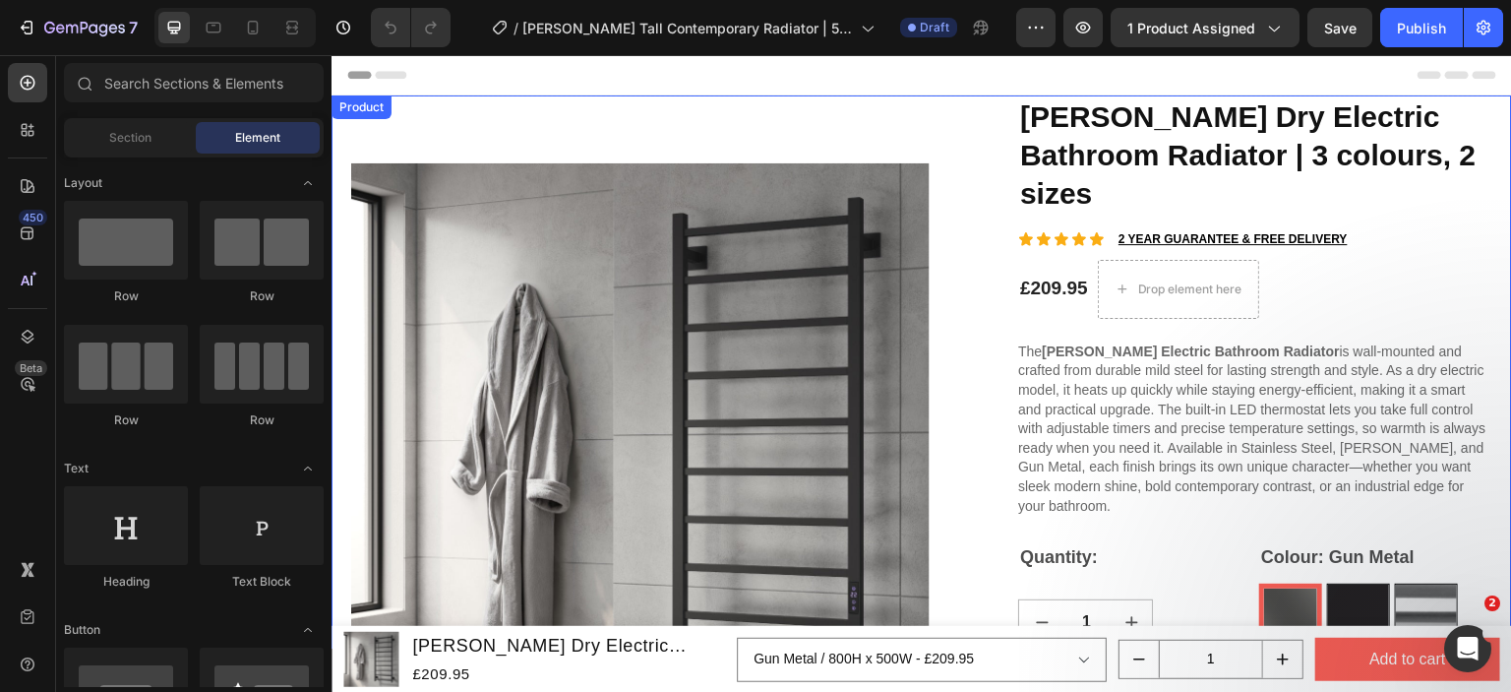
click at [349, 105] on div "Product" at bounding box center [362, 107] width 52 height 18
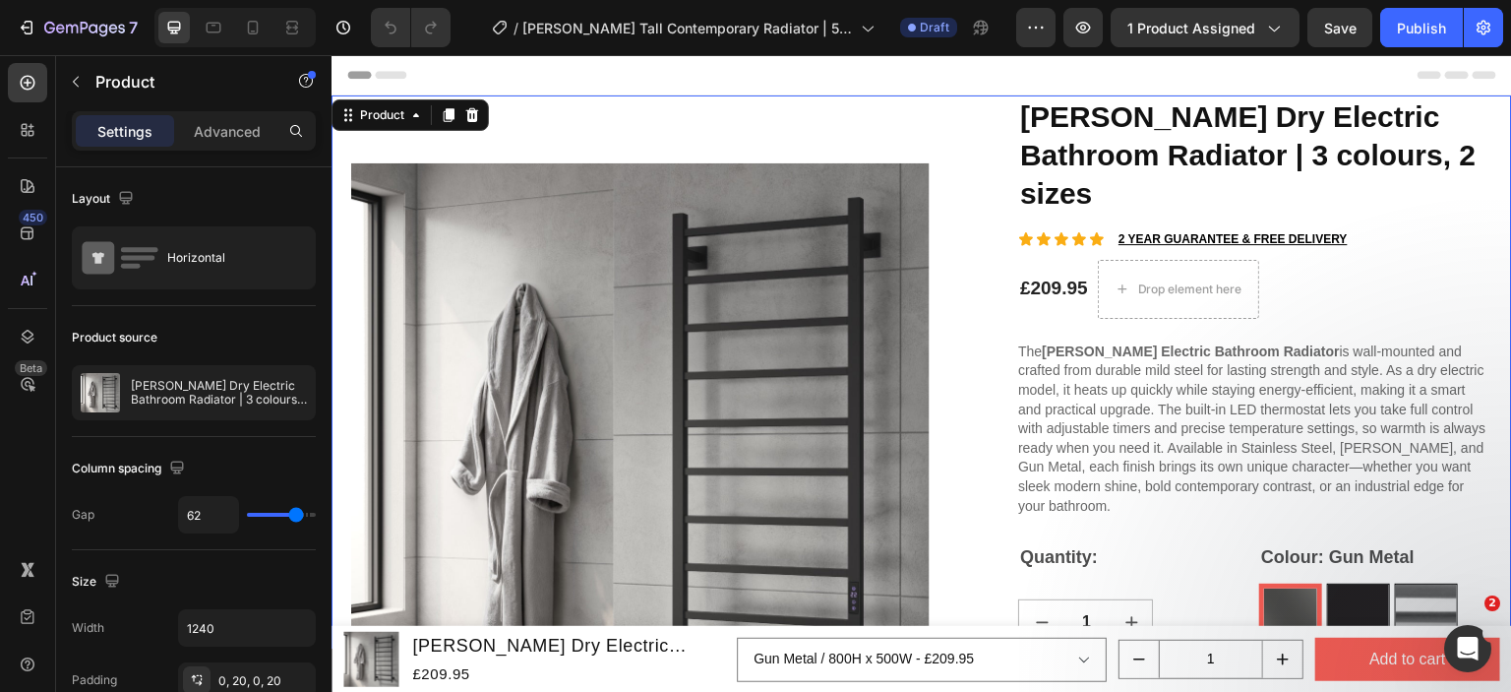
click at [337, 174] on div "Product Images [PERSON_NAME] Dry Electric Bathroom Radiator | 3 colours, 2 size…" at bounding box center [922, 675] width 1181 height 1161
click at [349, 223] on div "Product Images [PERSON_NAME] Dry Electric Bathroom Radiator | 3 colours, 2 size…" at bounding box center [922, 675] width 1181 height 1161
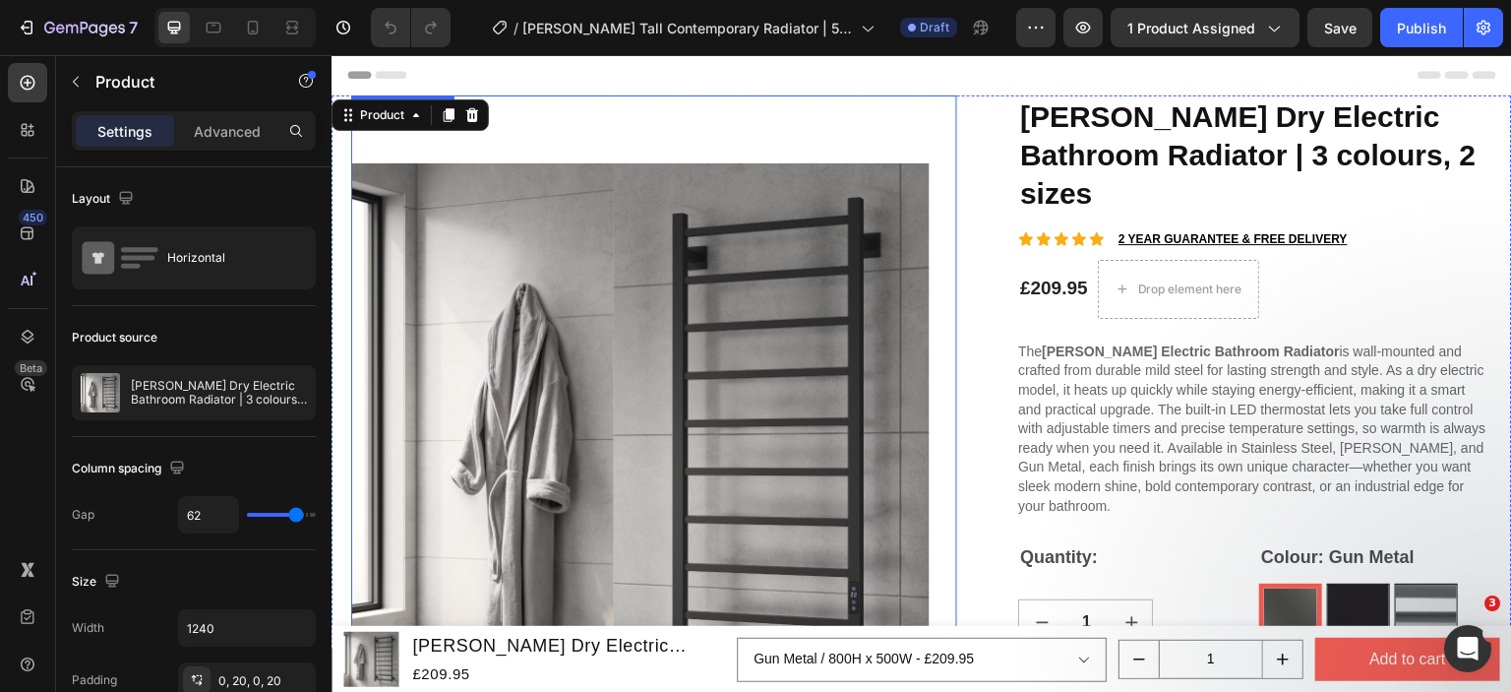
click at [496, 142] on img at bounding box center [640, 452] width 579 height 714
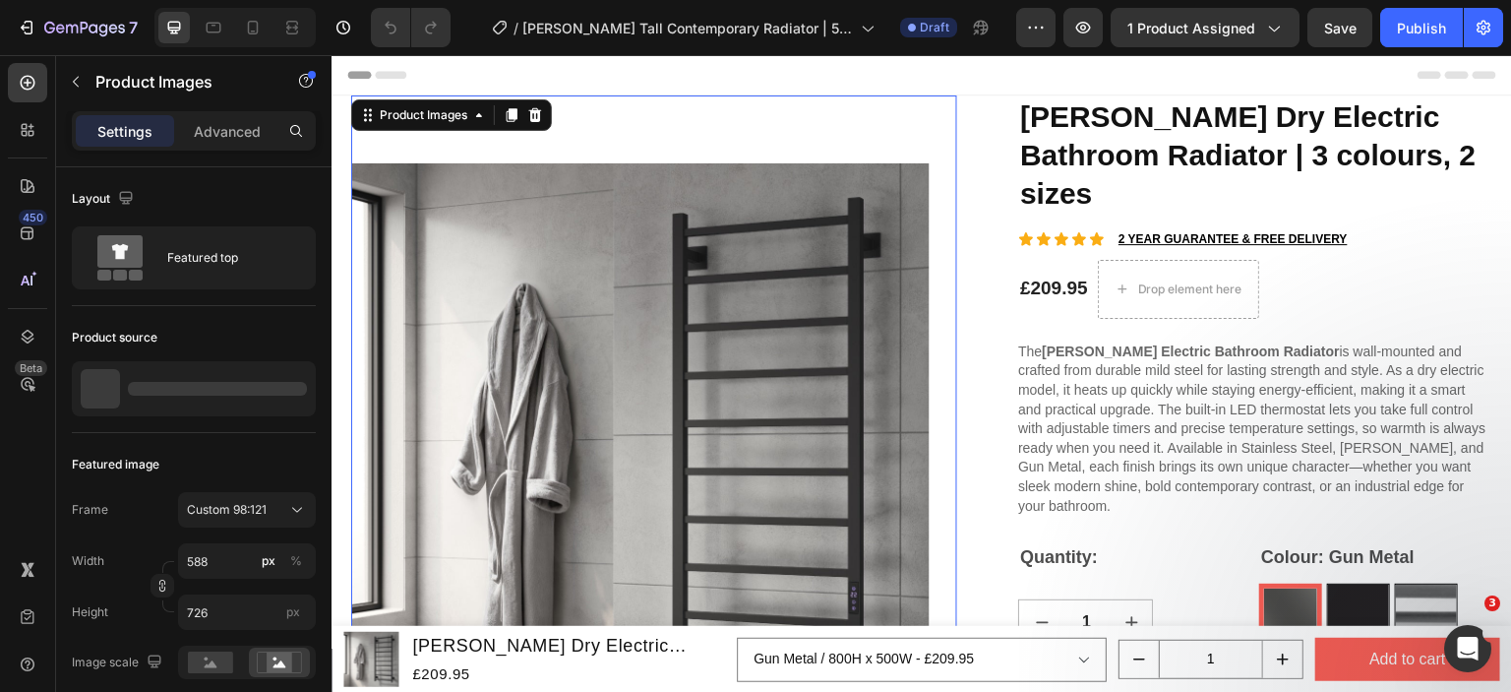
click at [543, 315] on img at bounding box center [640, 452] width 579 height 714
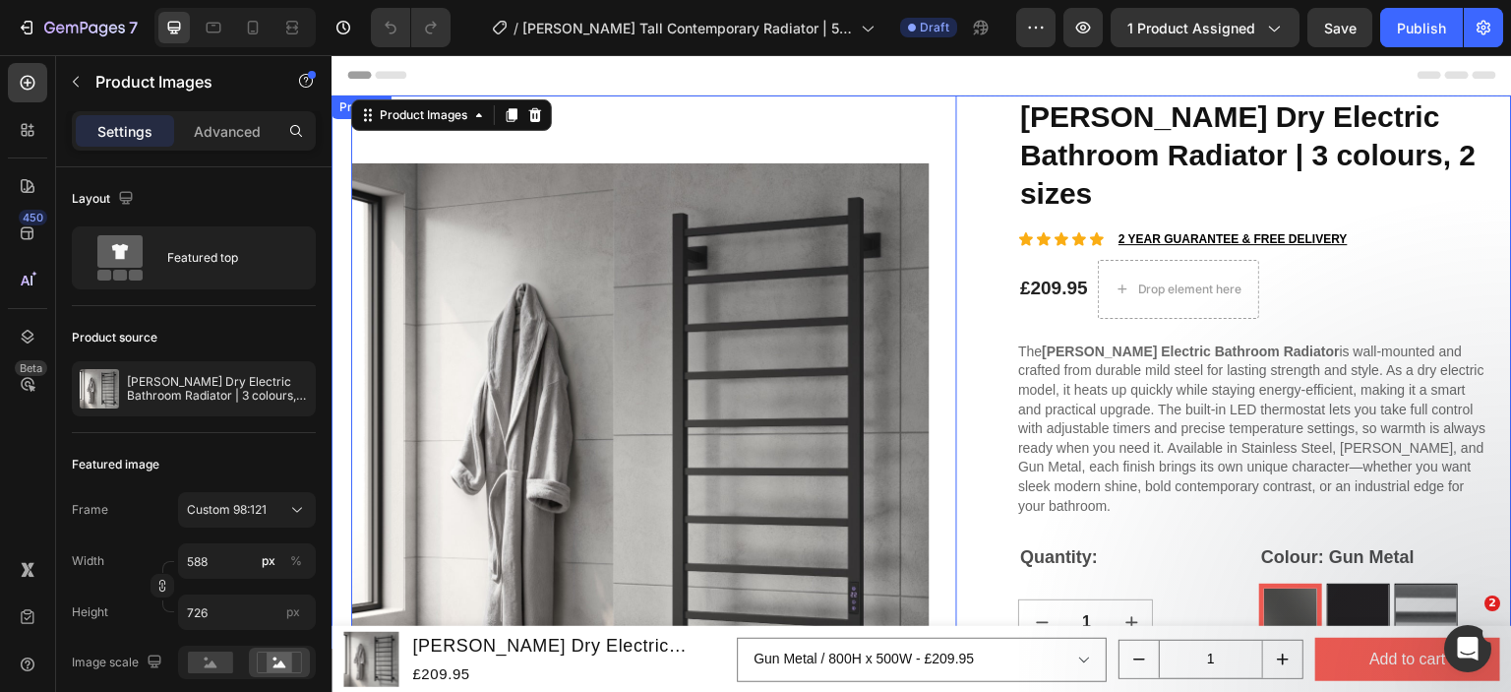
click at [341, 104] on div "Product" at bounding box center [362, 107] width 52 height 18
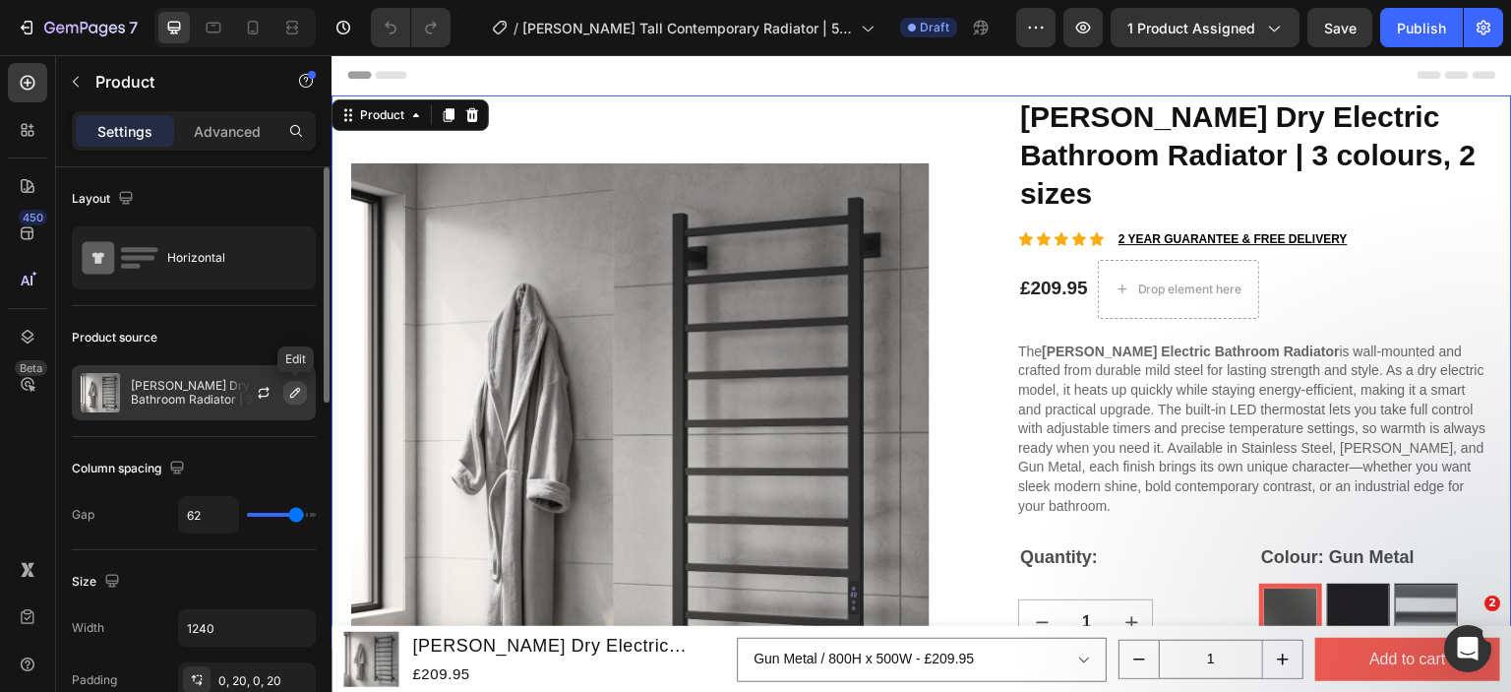
click at [302, 392] on icon "button" at bounding box center [295, 393] width 16 height 16
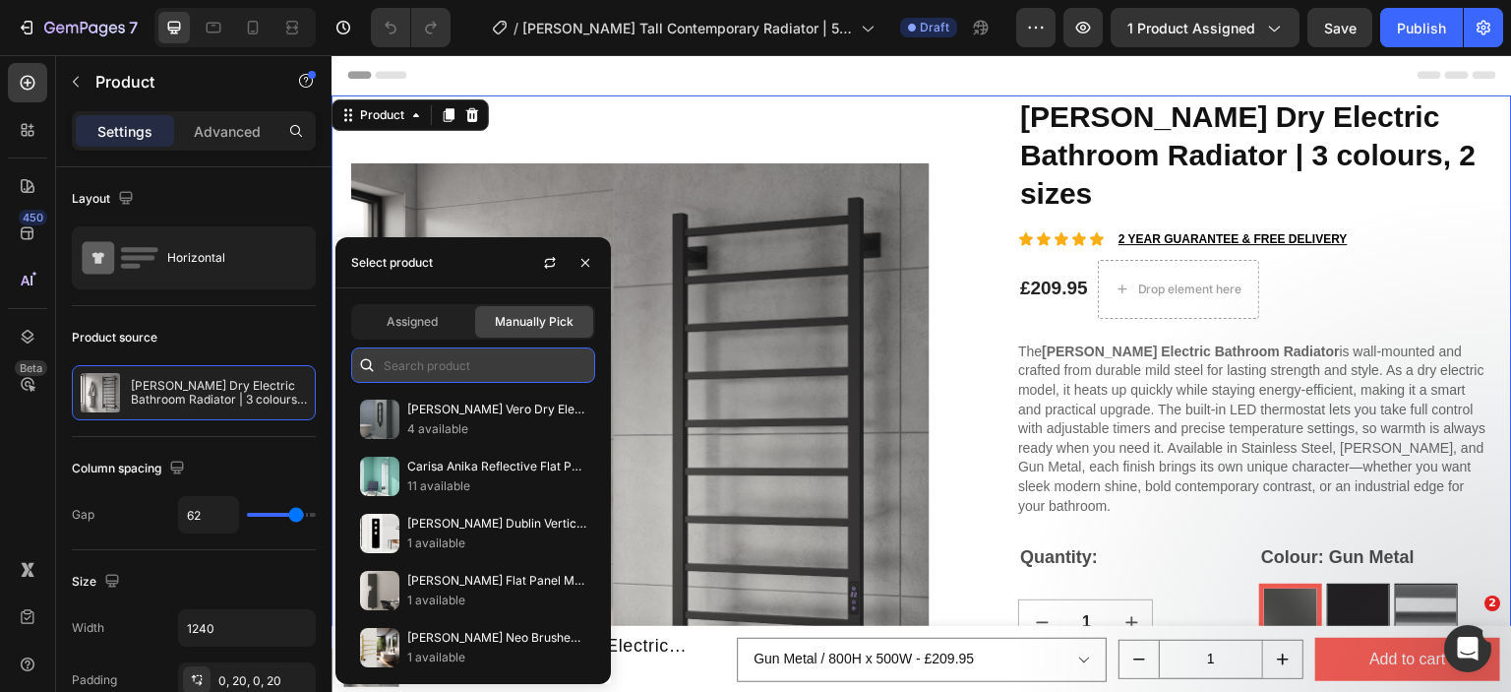
click at [413, 366] on input "text" at bounding box center [473, 364] width 244 height 35
paste input "[PERSON_NAME]"
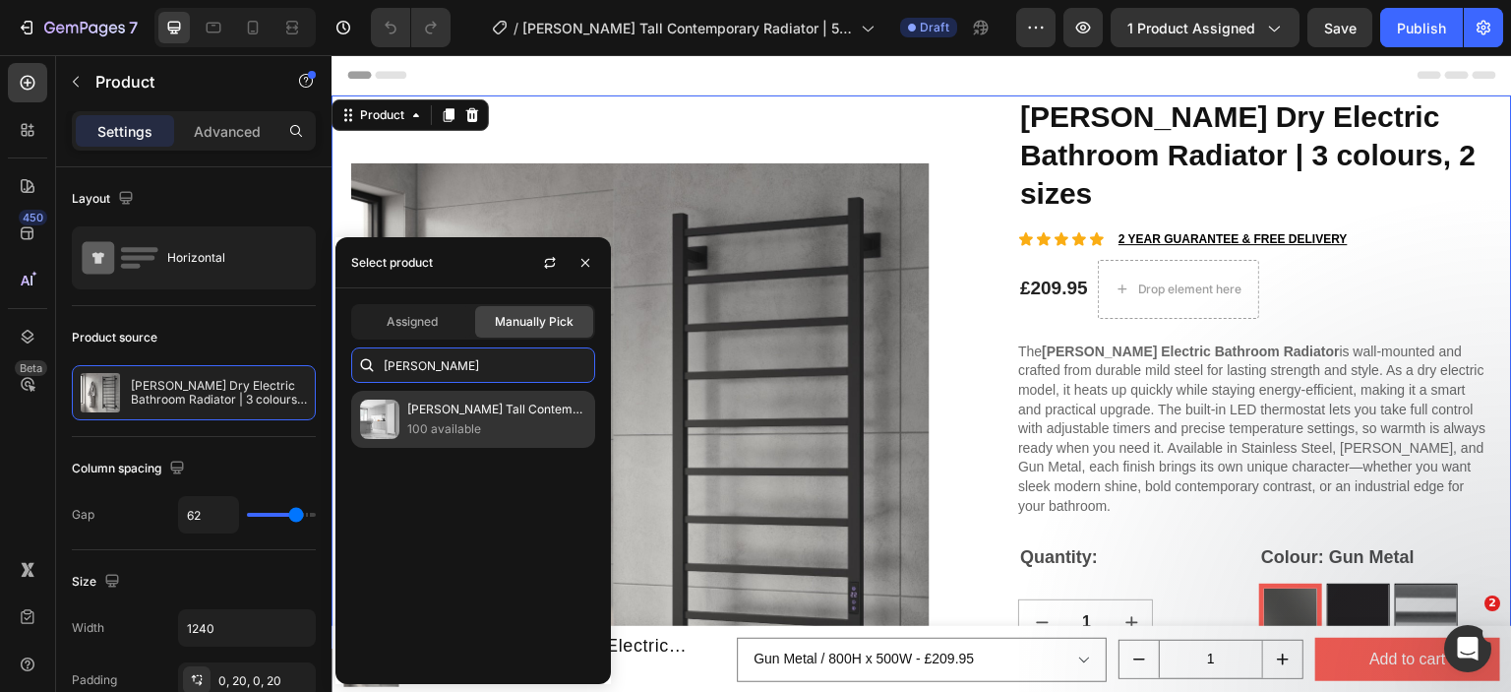
type input "[PERSON_NAME]"
click at [417, 408] on p "[PERSON_NAME] Tall Contemporary Radiator | 5 colours, 2 sizes" at bounding box center [496, 409] width 179 height 20
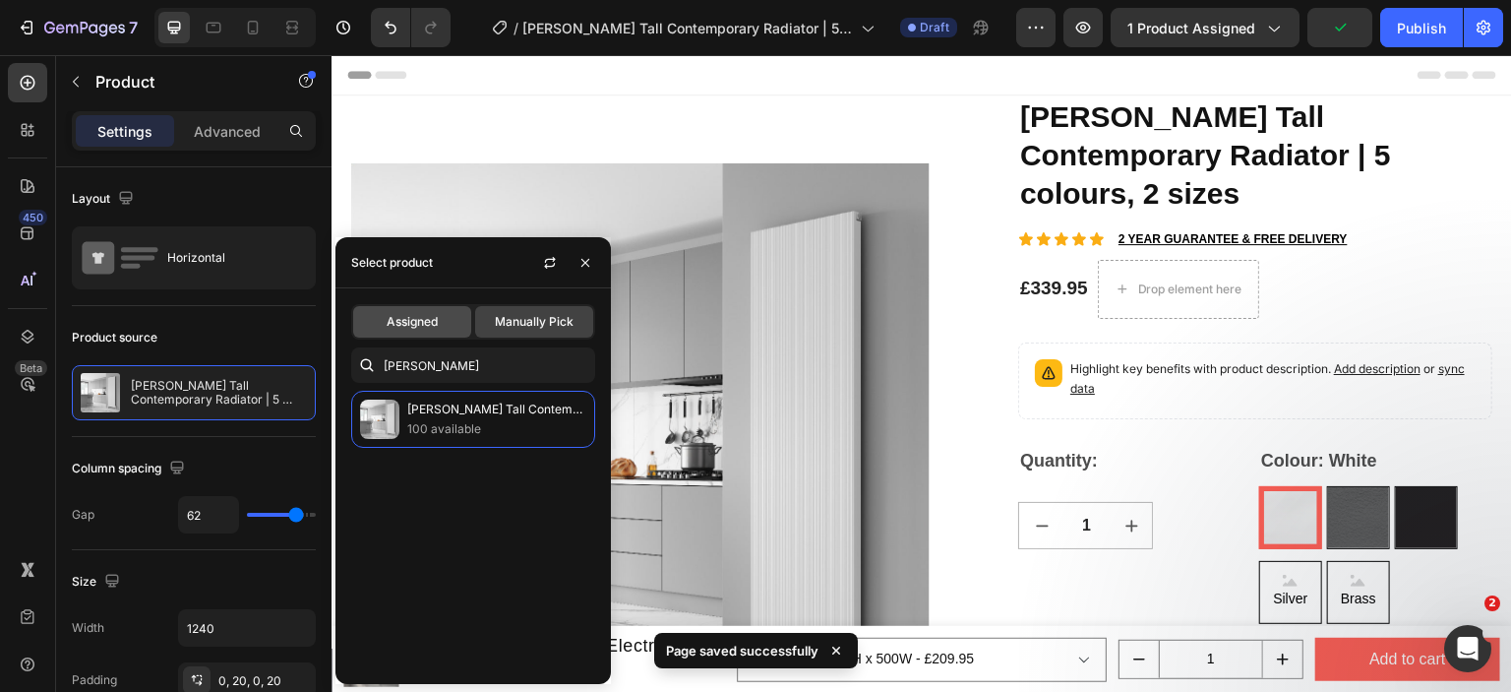
click at [397, 311] on div "Assigned" at bounding box center [412, 321] width 118 height 31
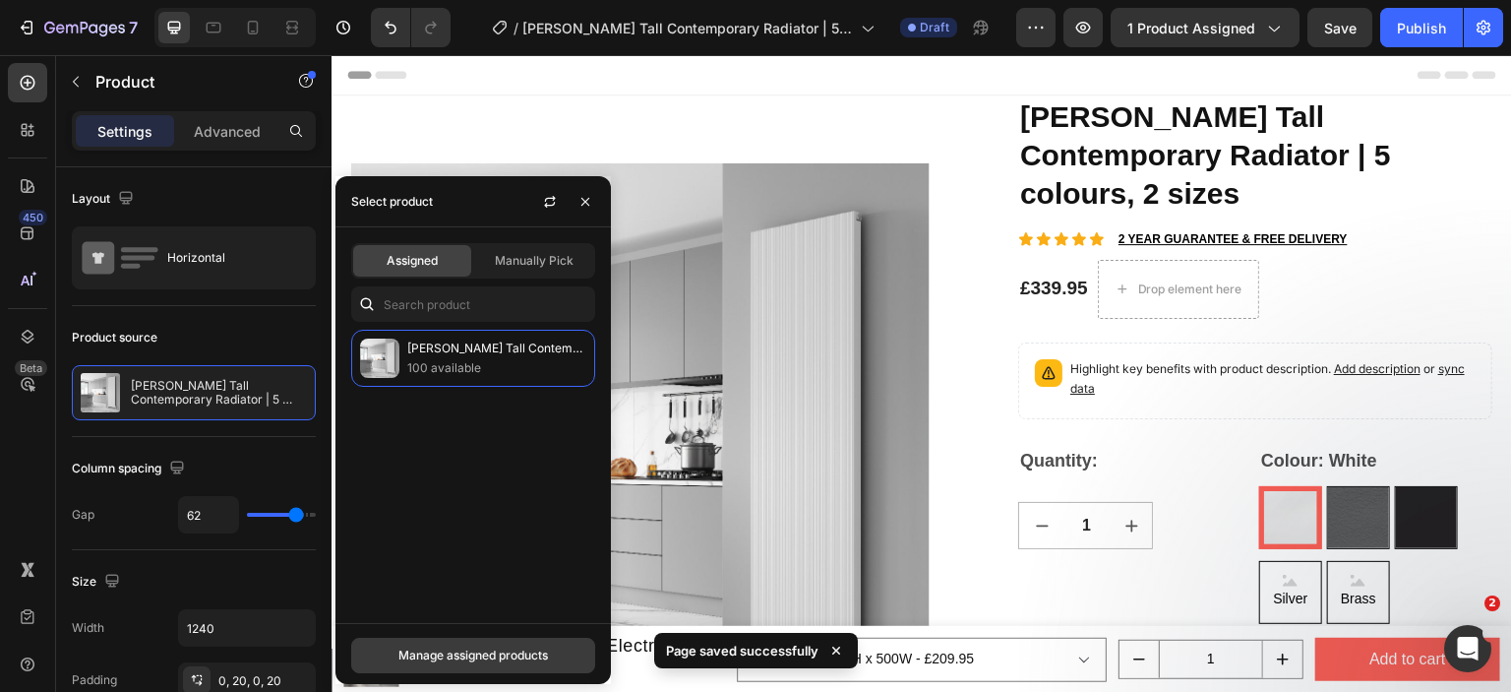
click at [500, 648] on div "Manage assigned products" at bounding box center [473, 655] width 150 height 18
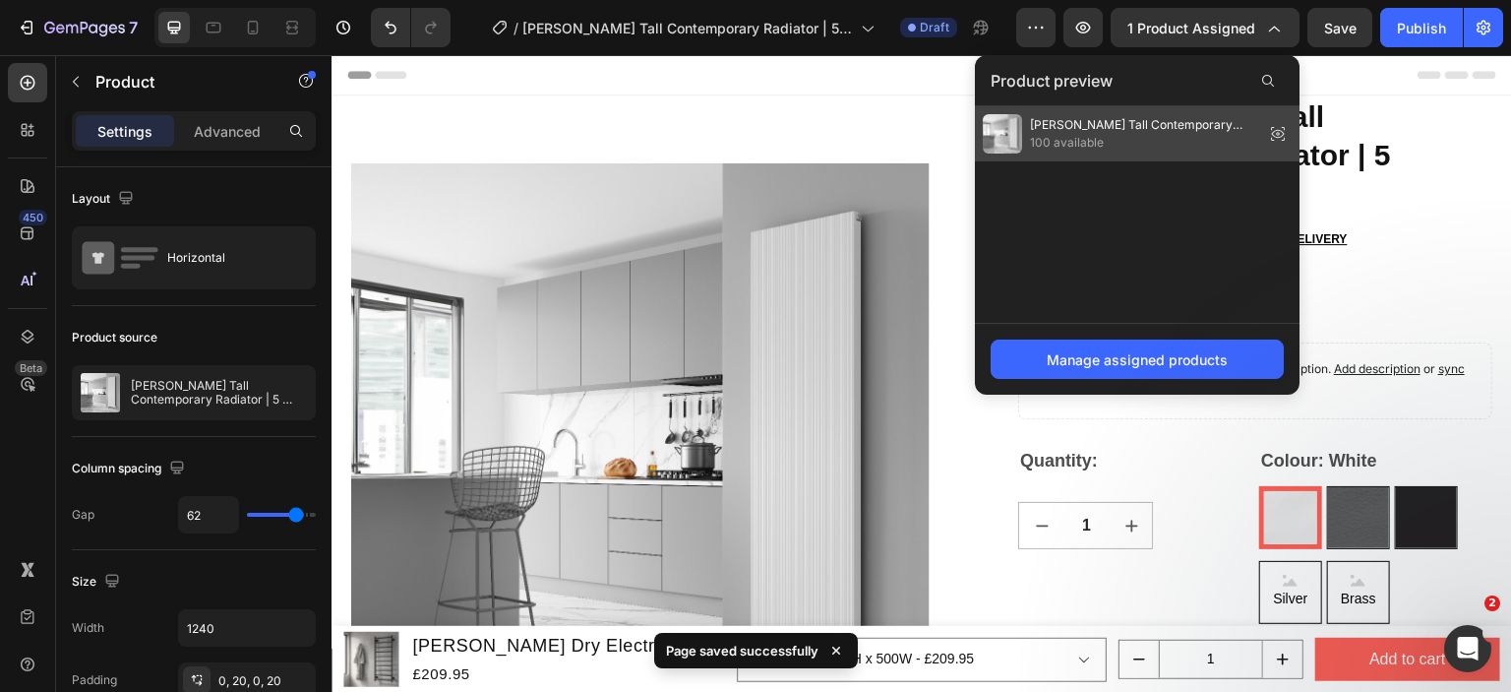
drag, startPoint x: 1112, startPoint y: 136, endPoint x: 790, endPoint y: 191, distance: 326.4
click at [1112, 136] on span "100 available" at bounding box center [1143, 143] width 226 height 18
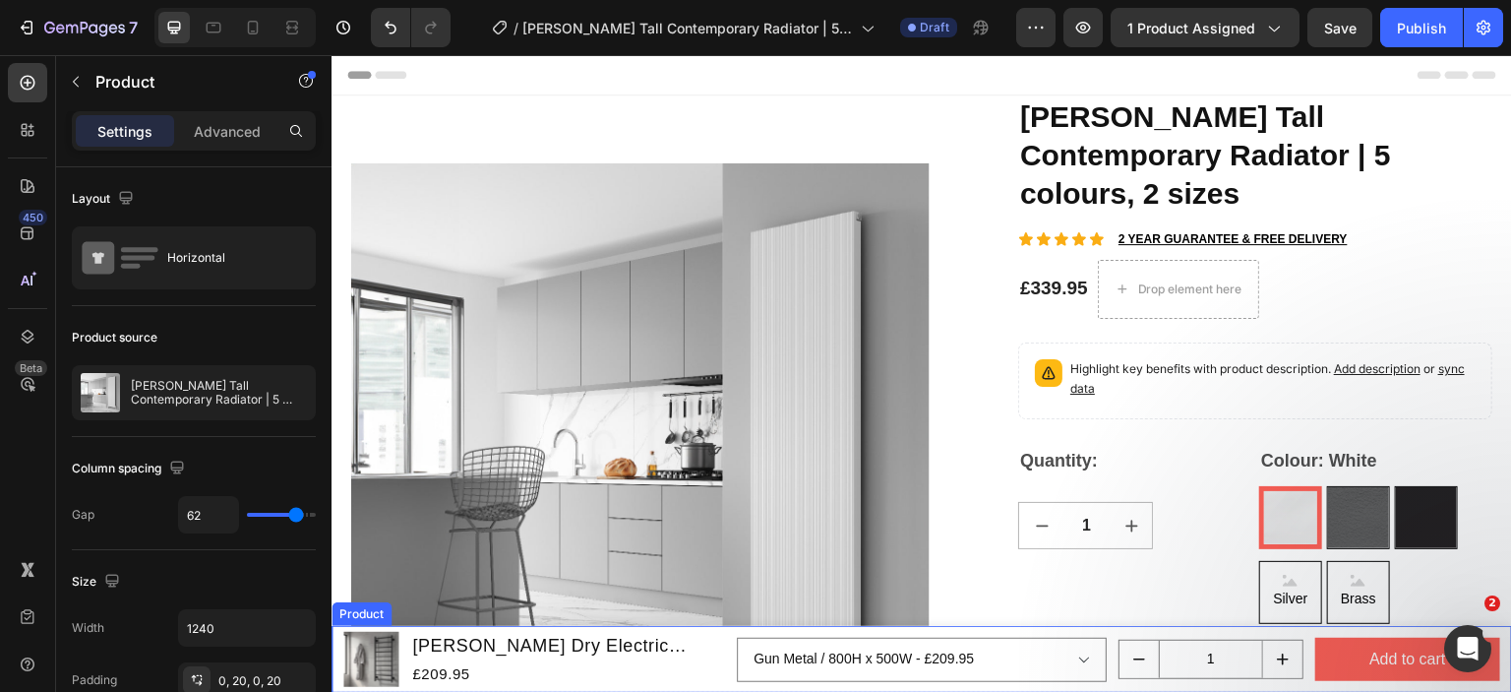
click at [347, 620] on div "Product" at bounding box center [362, 614] width 60 height 24
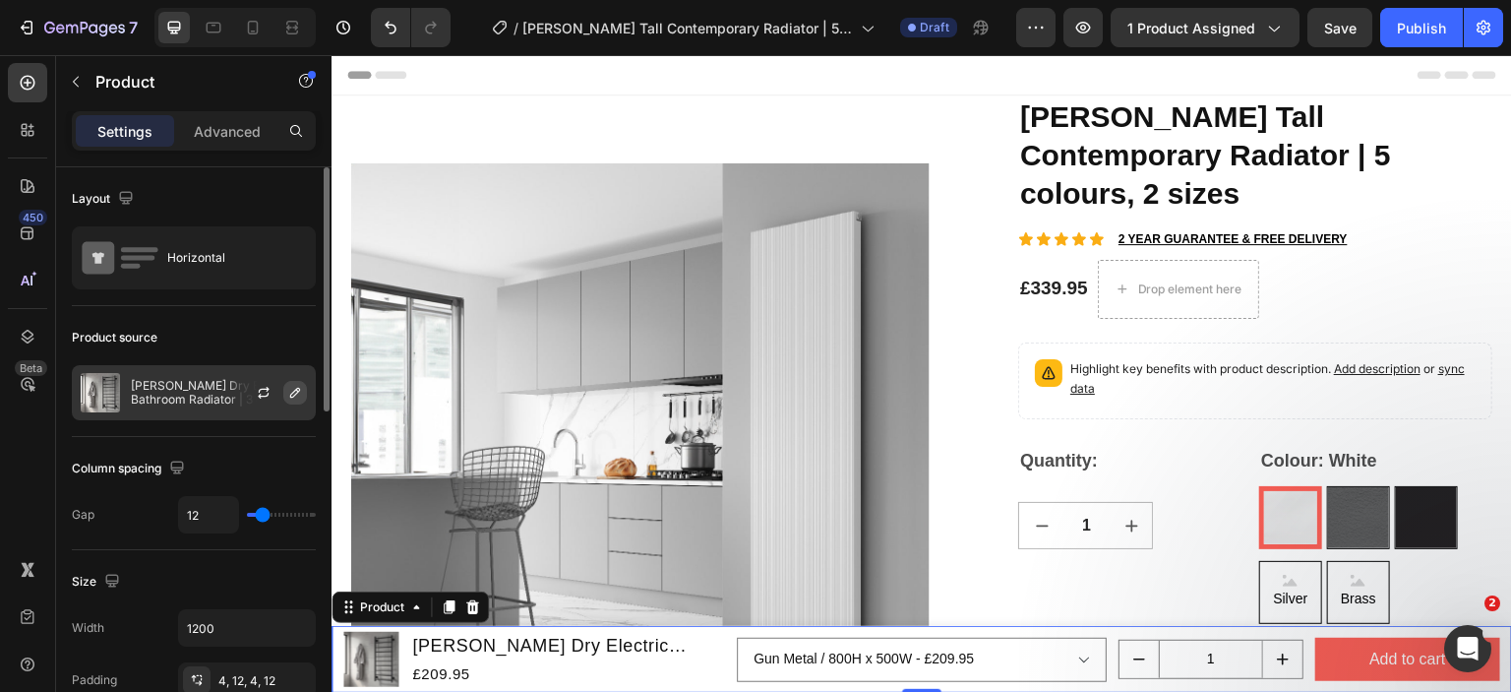
click at [298, 392] on icon "button" at bounding box center [295, 393] width 10 height 10
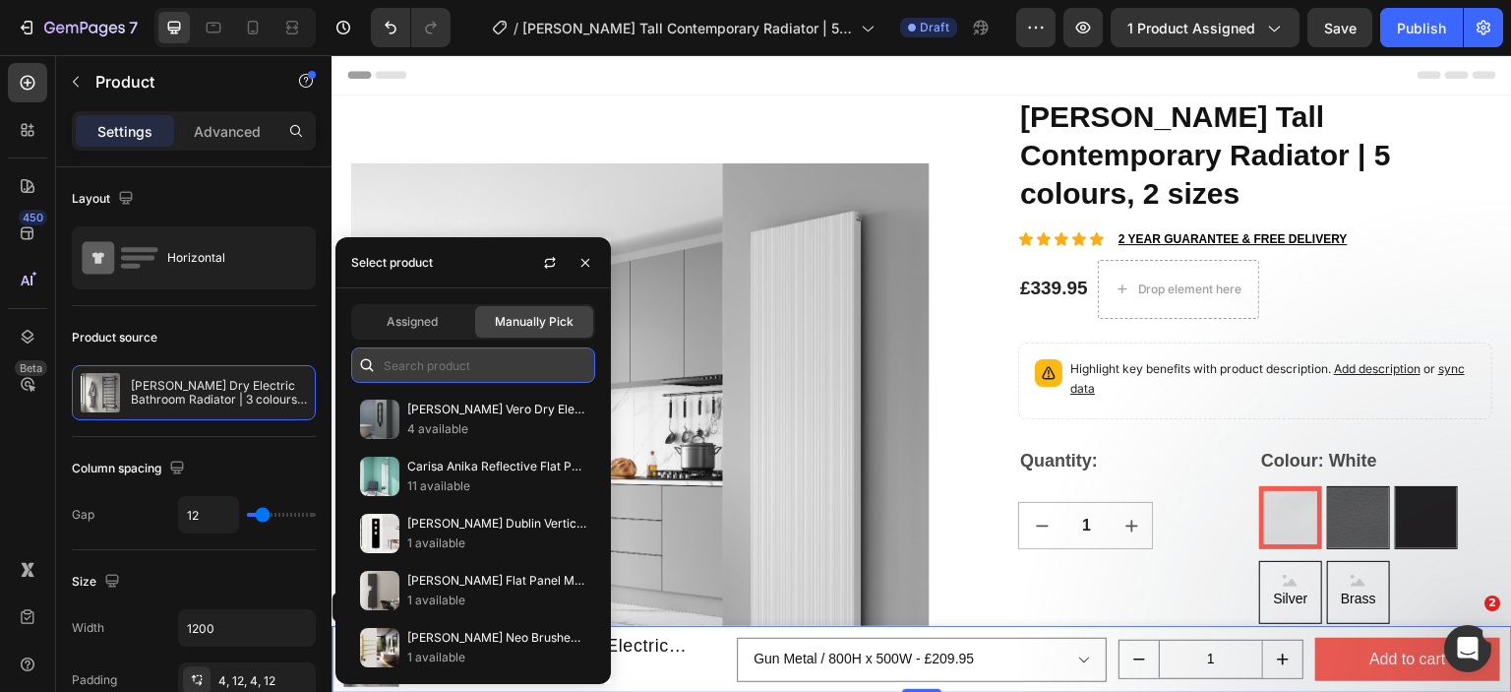
click at [420, 356] on input "text" at bounding box center [473, 364] width 244 height 35
paste input "[PERSON_NAME]"
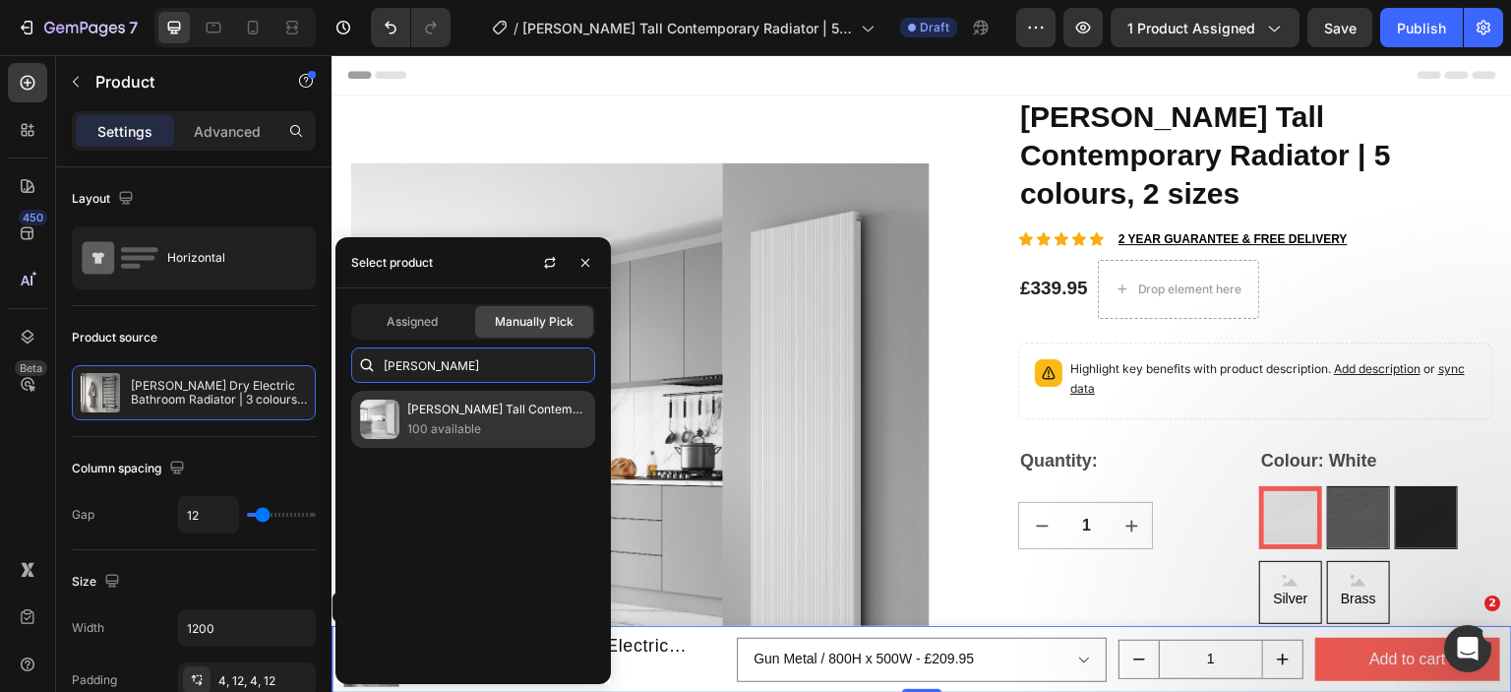
type input "[PERSON_NAME]"
click at [411, 418] on p "[PERSON_NAME] Tall Contemporary Radiator | 5 colours, 2 sizes" at bounding box center [496, 409] width 179 height 20
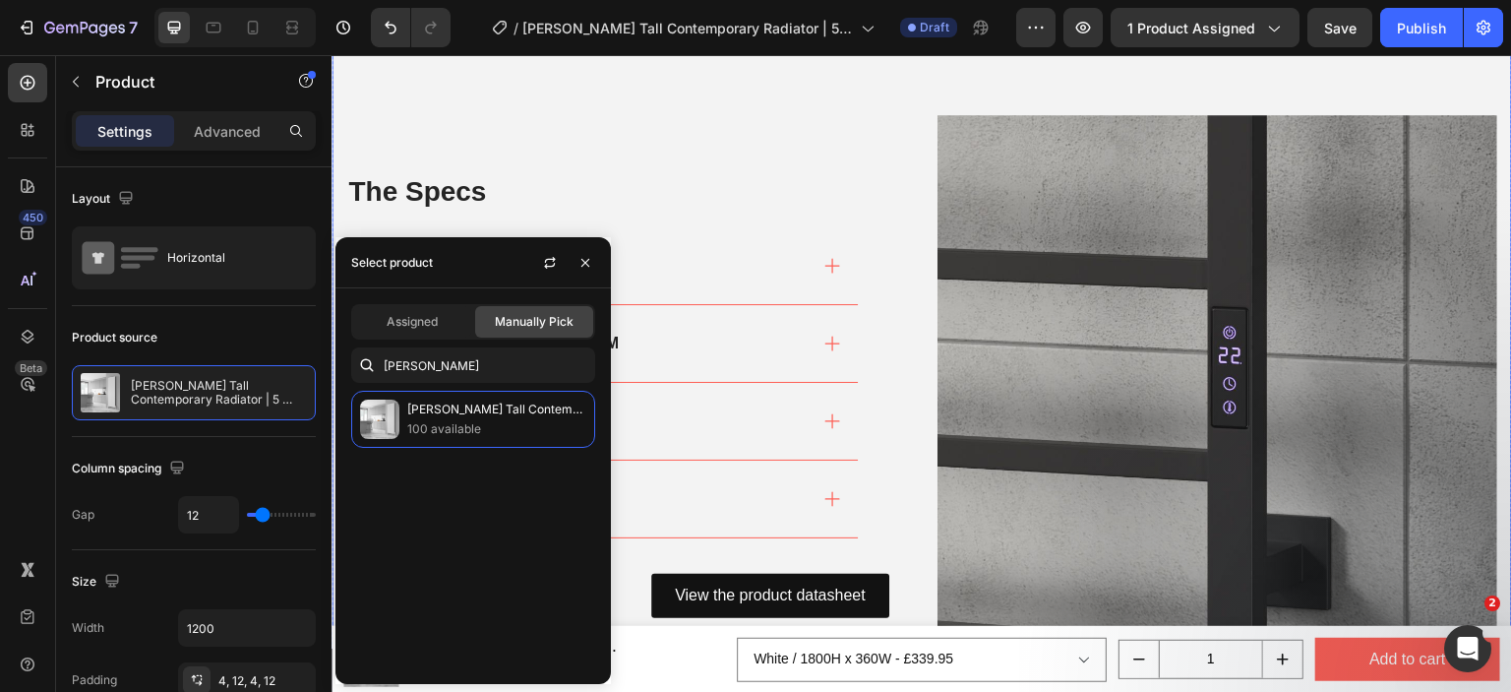
scroll to position [984, 0]
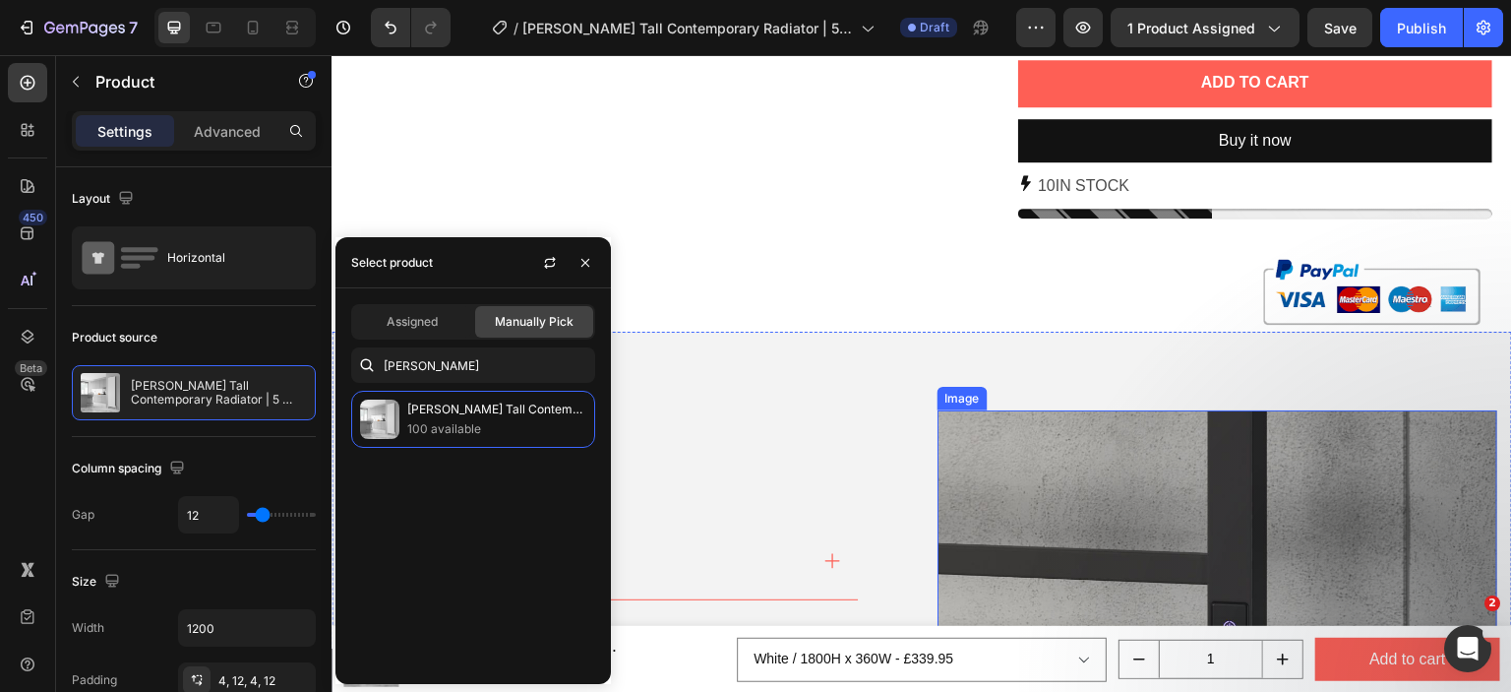
click at [1040, 482] on img at bounding box center [1218, 690] width 560 height 560
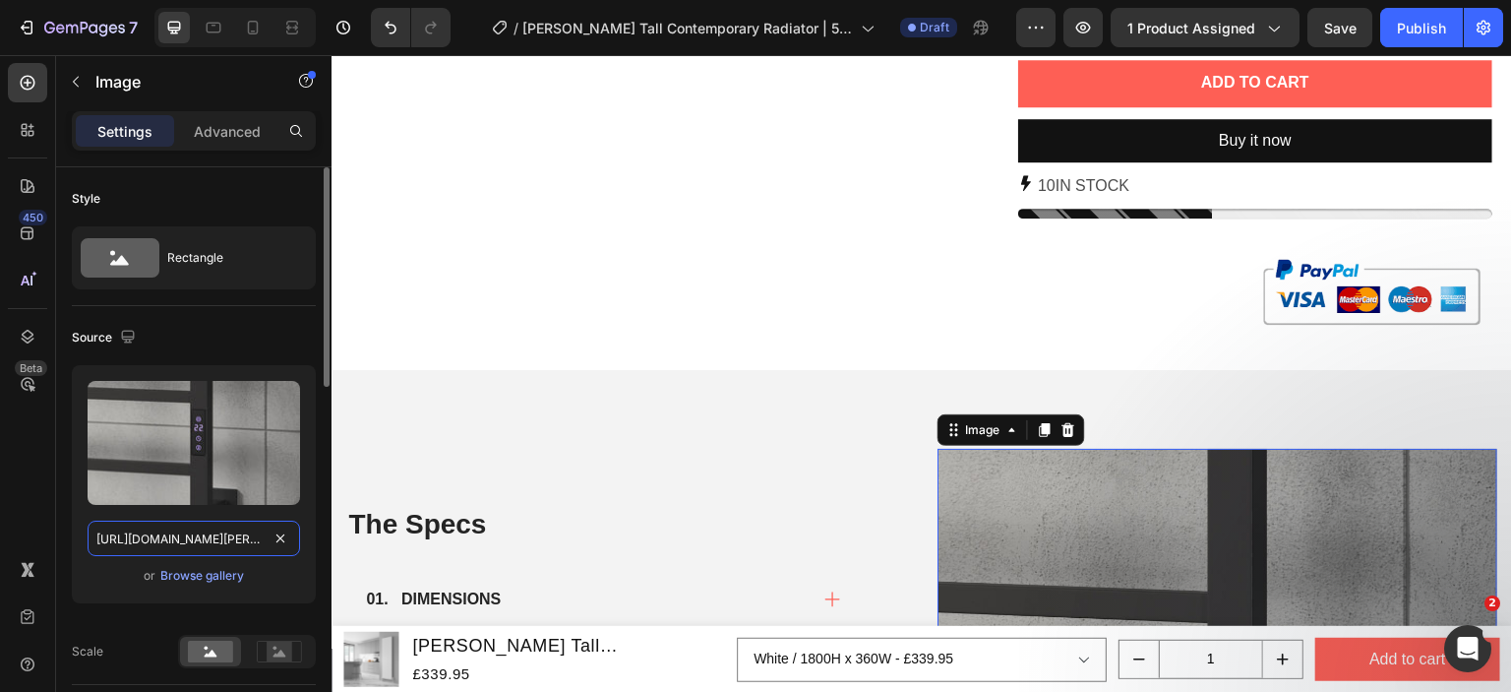
click at [230, 525] on input "[URL][DOMAIN_NAME][PERSON_NAME]" at bounding box center [194, 537] width 213 height 35
paste input "[PERSON_NAME]-1800x360-silver.png?v=1758575135"
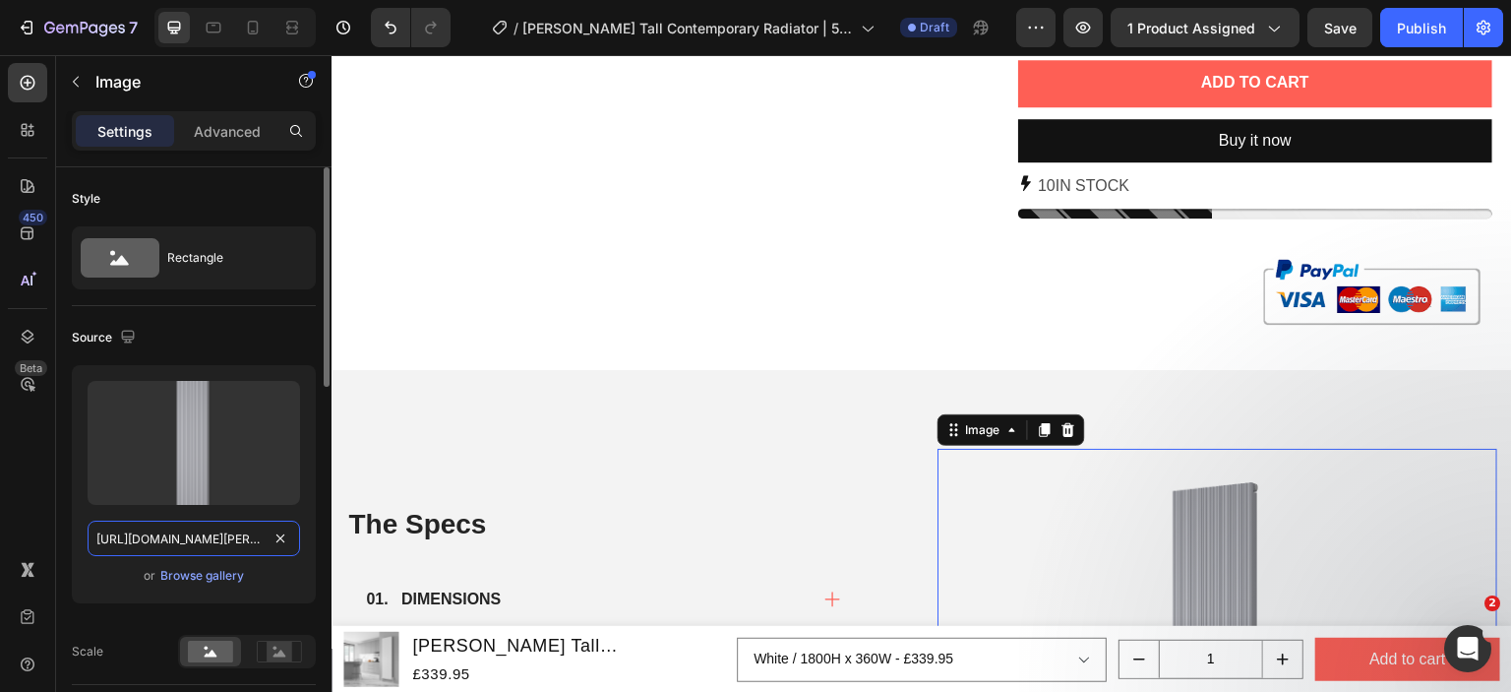
scroll to position [0, 422]
type input "[URL][DOMAIN_NAME][PERSON_NAME]"
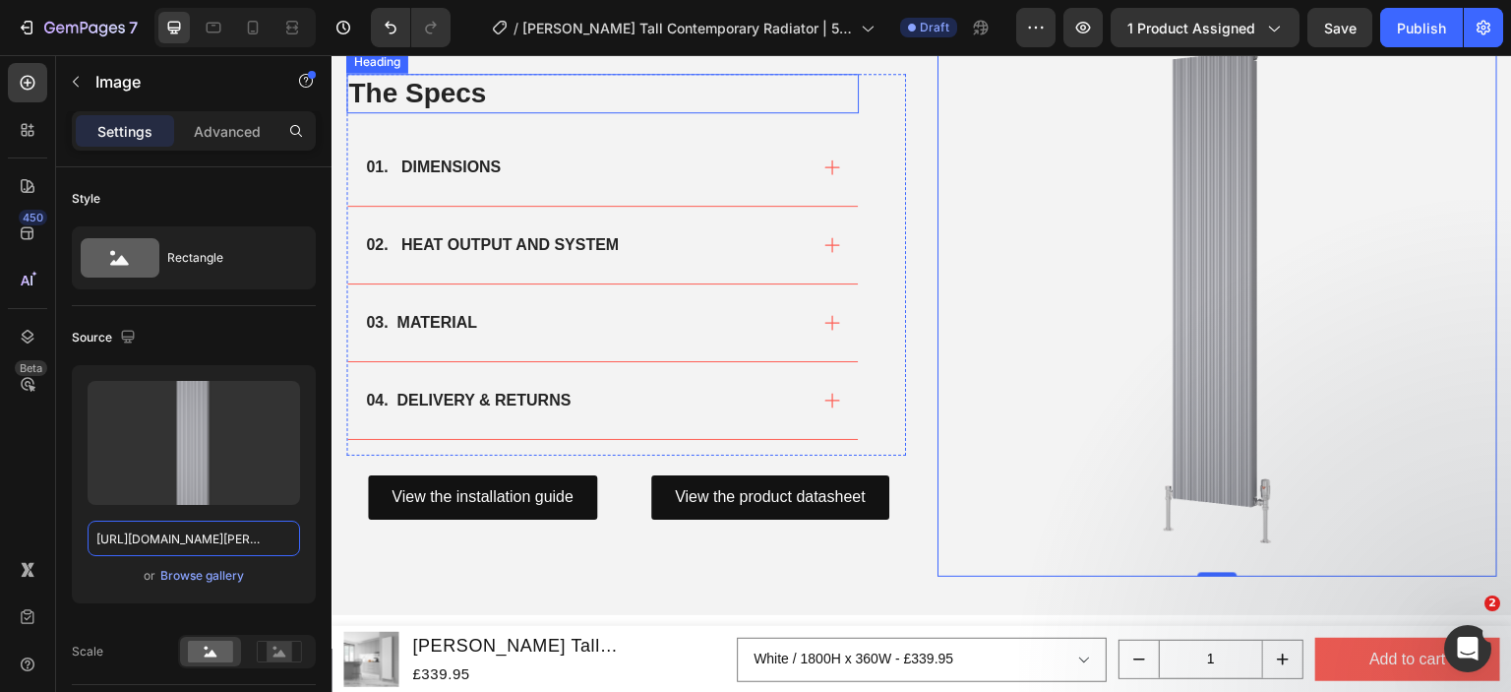
scroll to position [1673, 0]
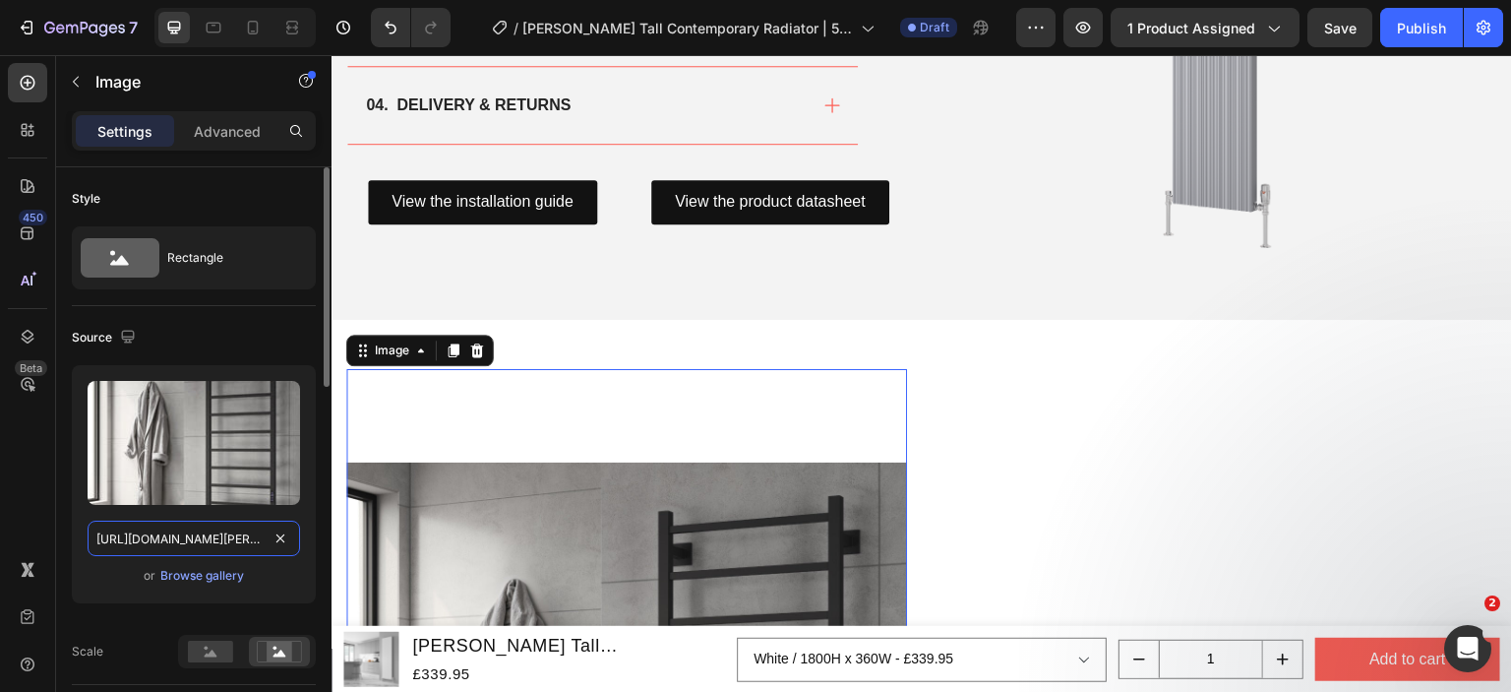
click at [234, 536] on input "[URL][DOMAIN_NAME][PERSON_NAME]" at bounding box center [194, 537] width 213 height 35
paste input "[PERSON_NAME].jpg?v=175857513"
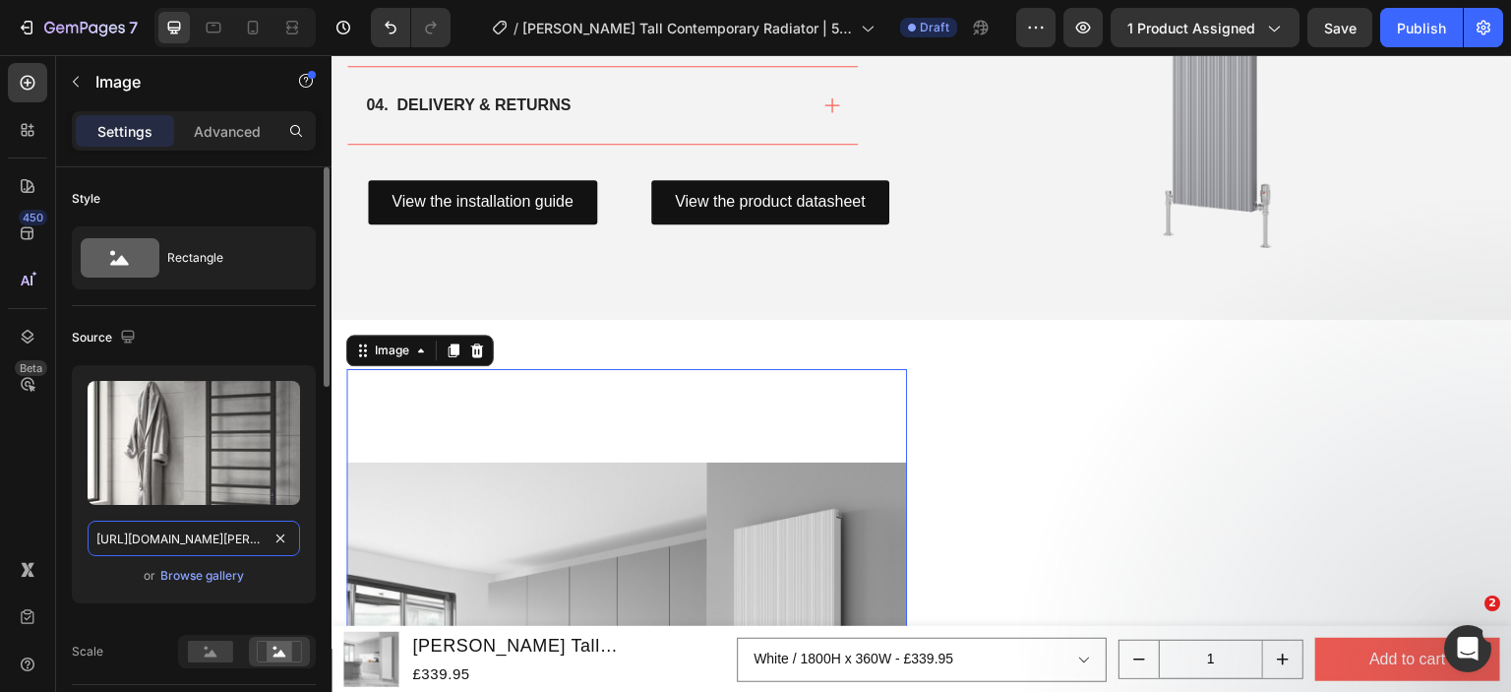
scroll to position [0, 357]
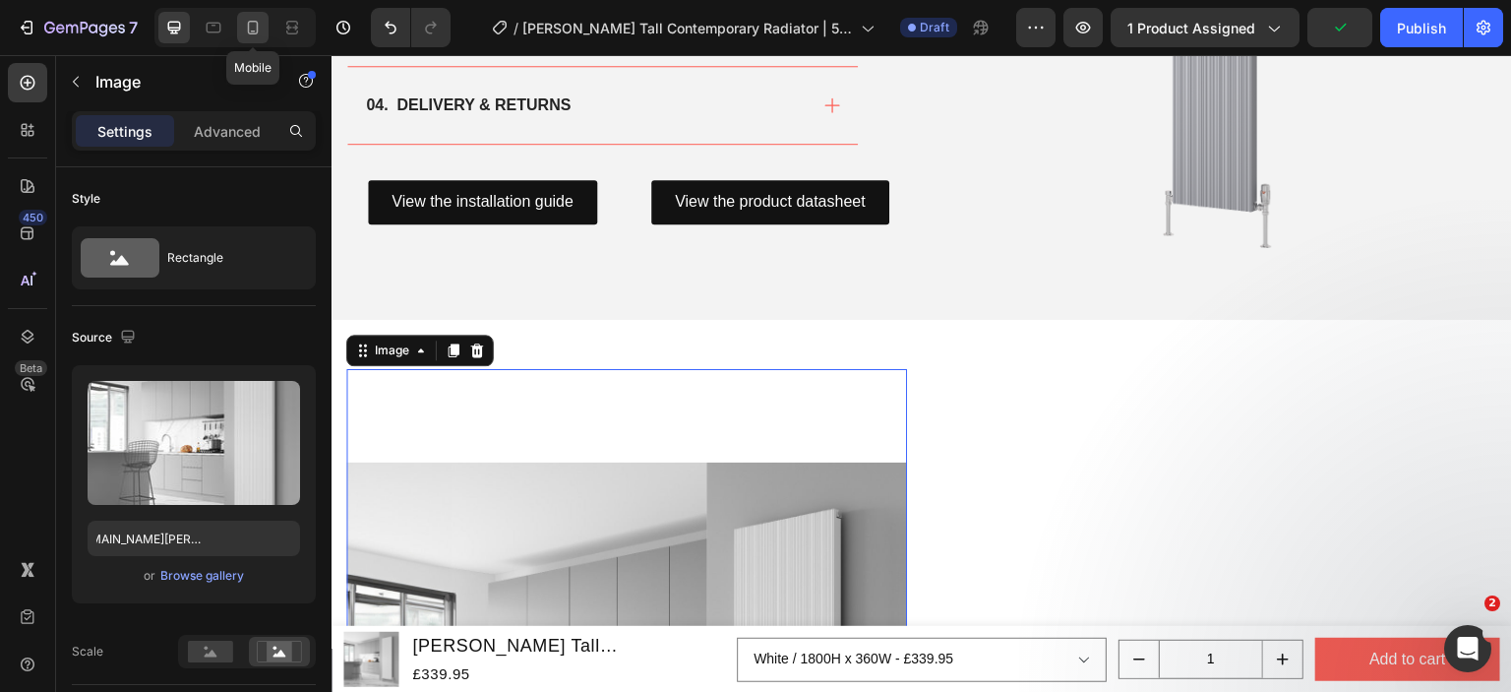
click at [249, 29] on icon at bounding box center [253, 28] width 20 height 20
type input "[URL][DOMAIN_NAME][PERSON_NAME]"
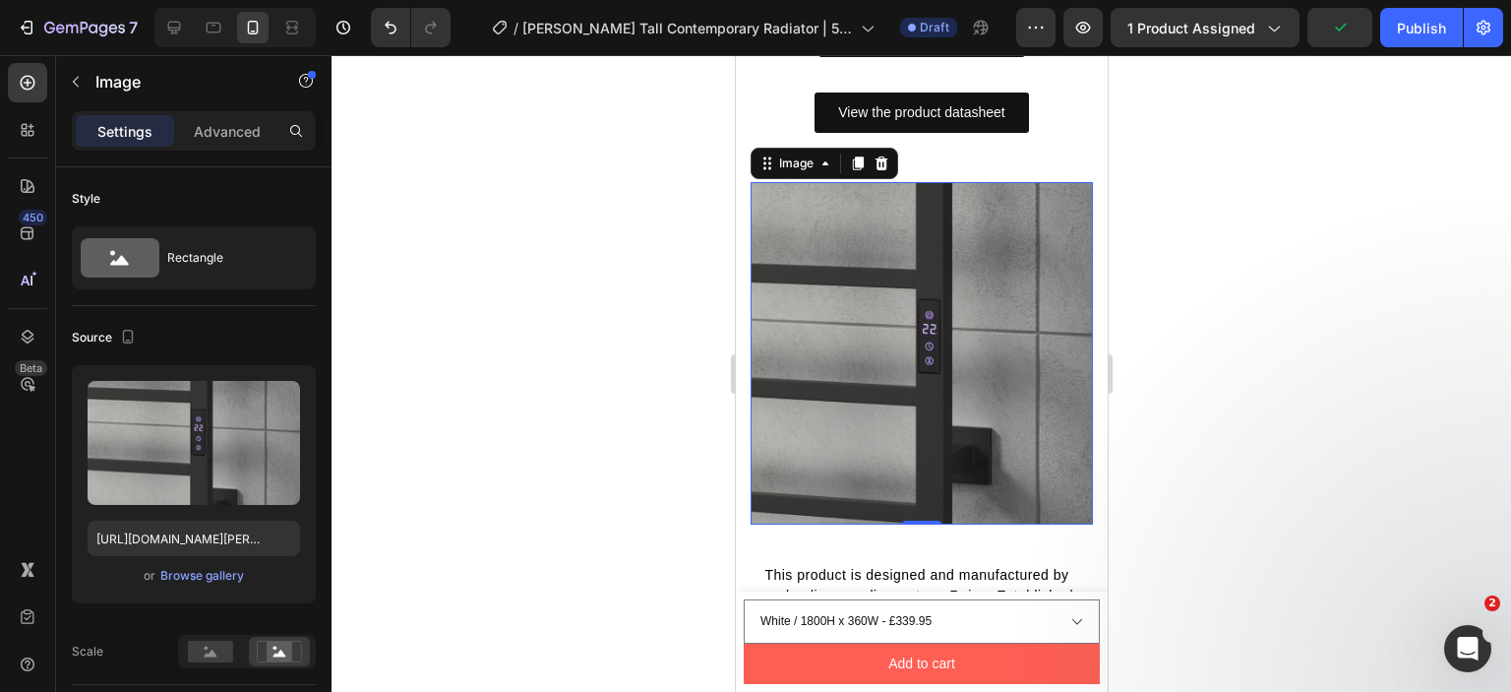
scroll to position [1728, 0]
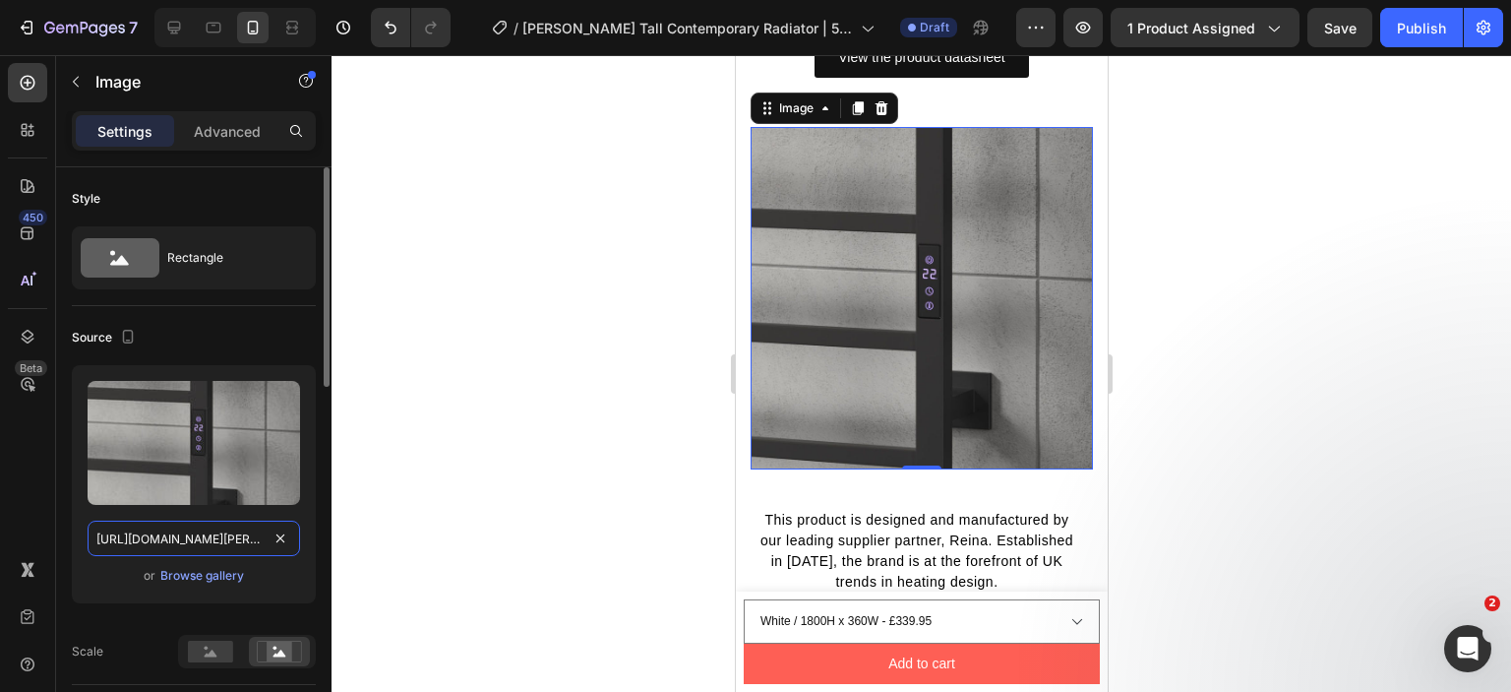
click at [172, 532] on input "[URL][DOMAIN_NAME][PERSON_NAME]" at bounding box center [194, 537] width 213 height 35
paste input "[PERSON_NAME].jpg?v=1758575135"
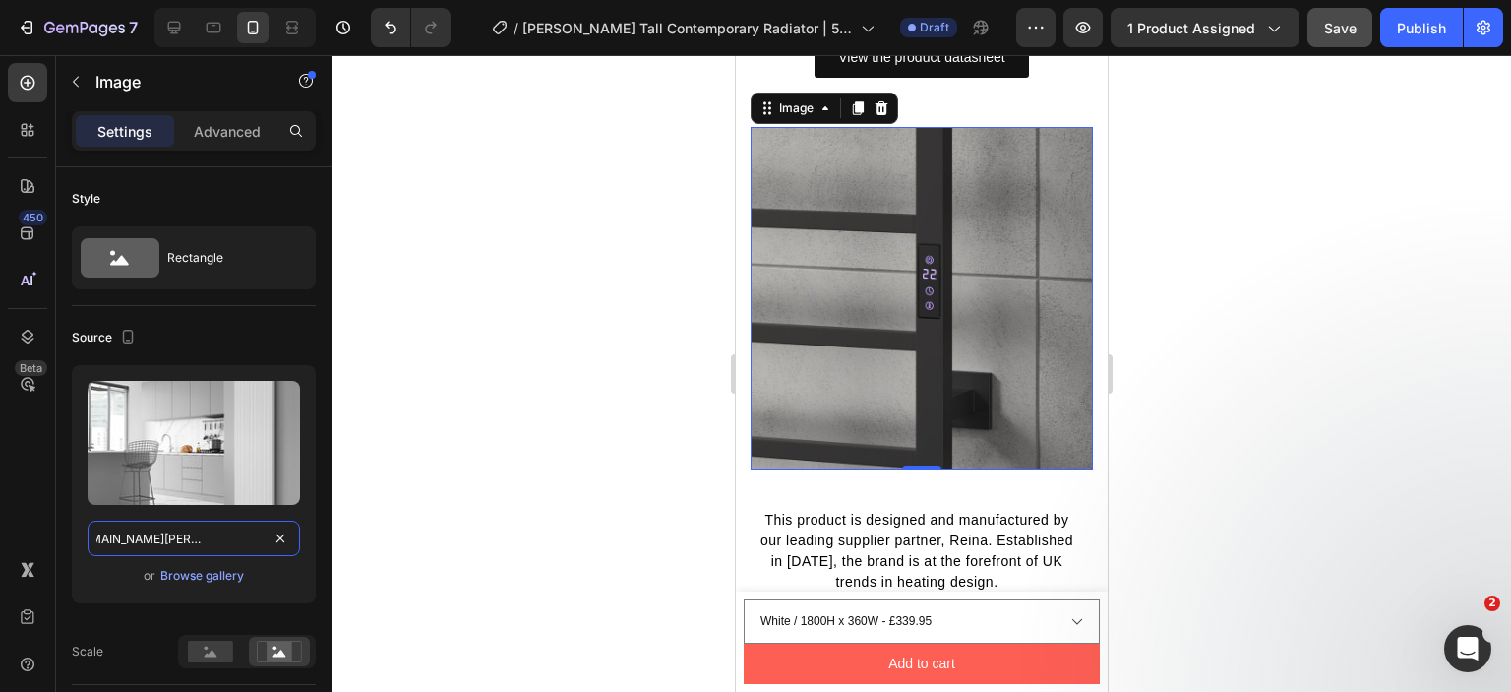
type input "[URL][DOMAIN_NAME][PERSON_NAME]"
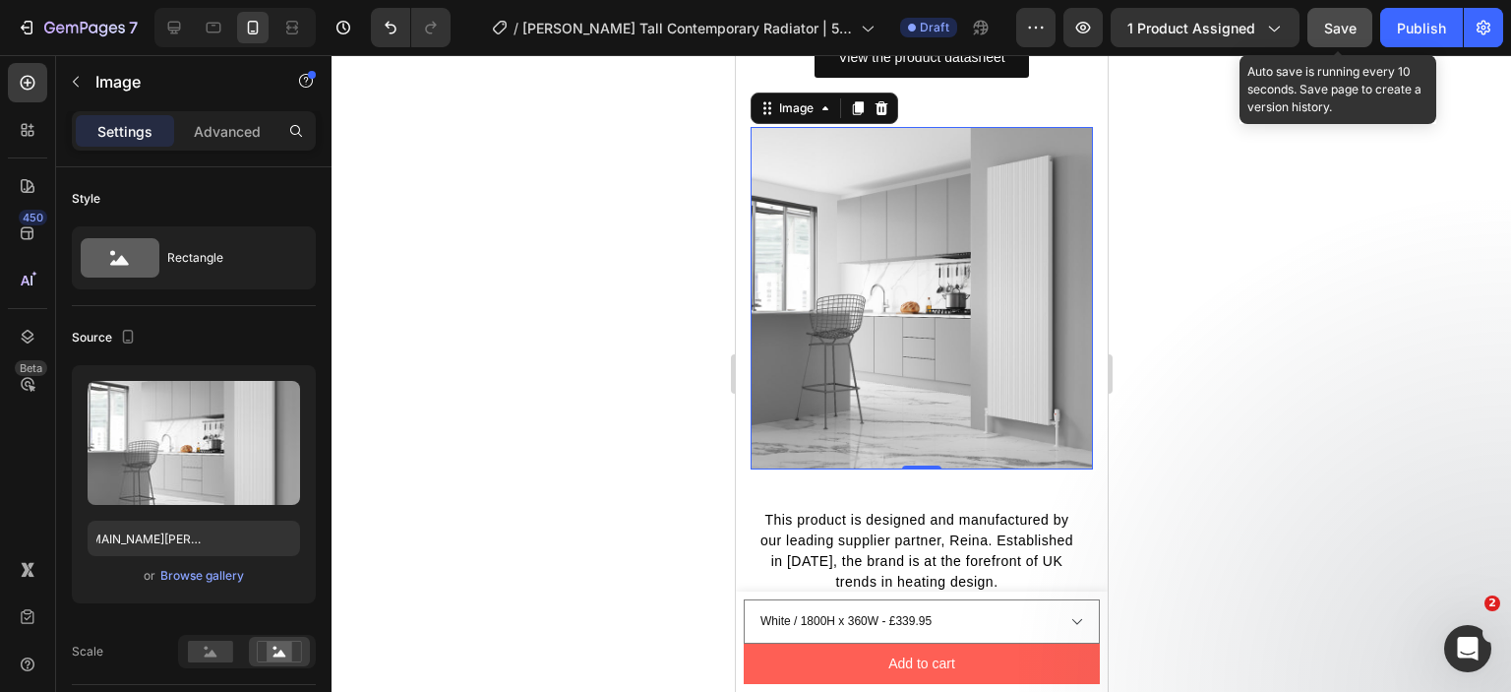
click at [1346, 42] on button "Save" at bounding box center [1340, 27] width 65 height 39
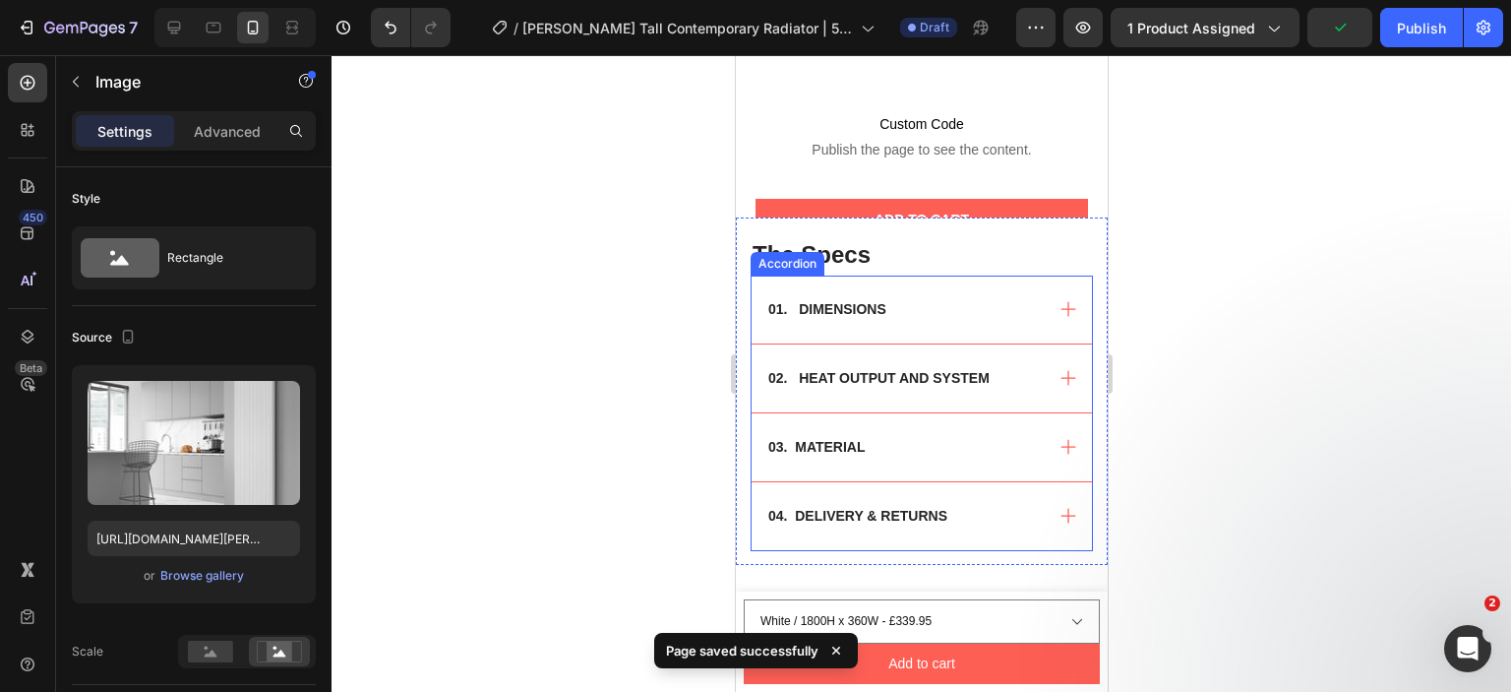
scroll to position [1063, 0]
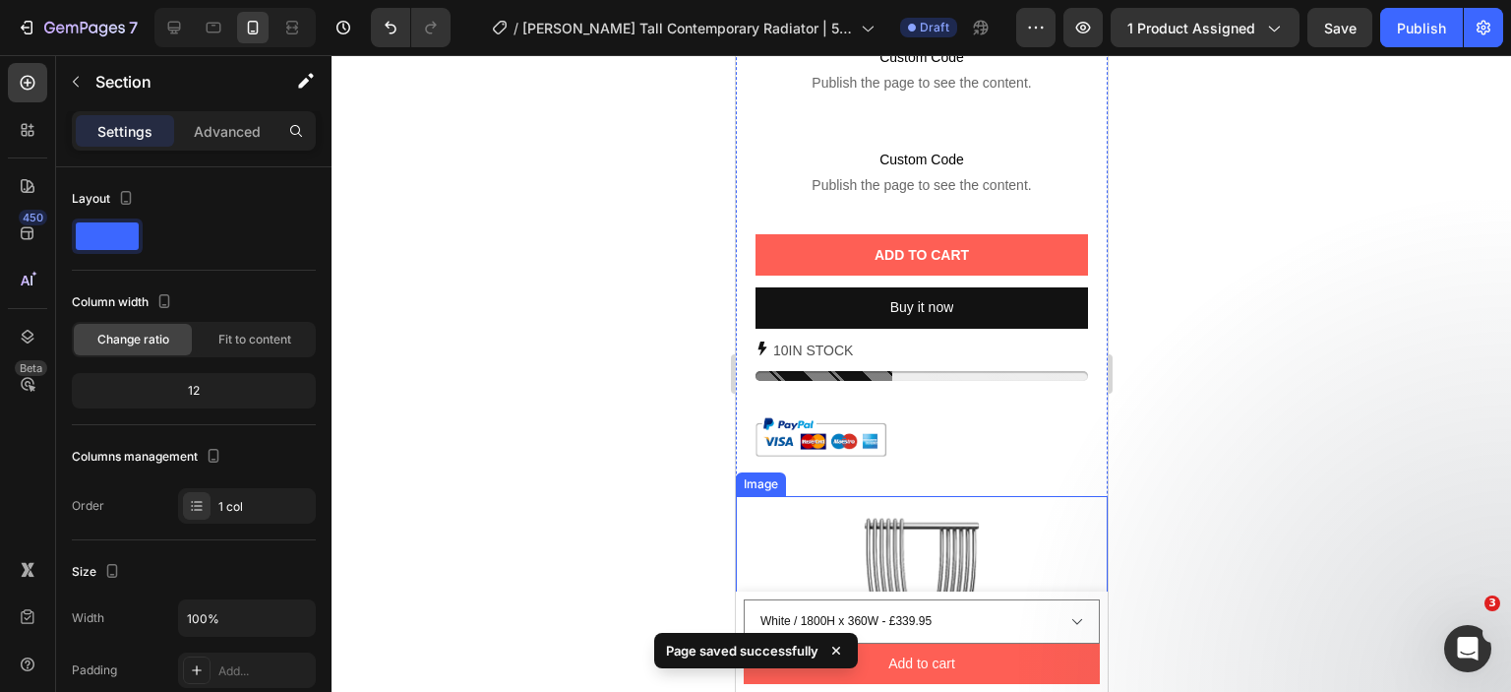
click at [898, 548] on img at bounding box center [921, 682] width 372 height 372
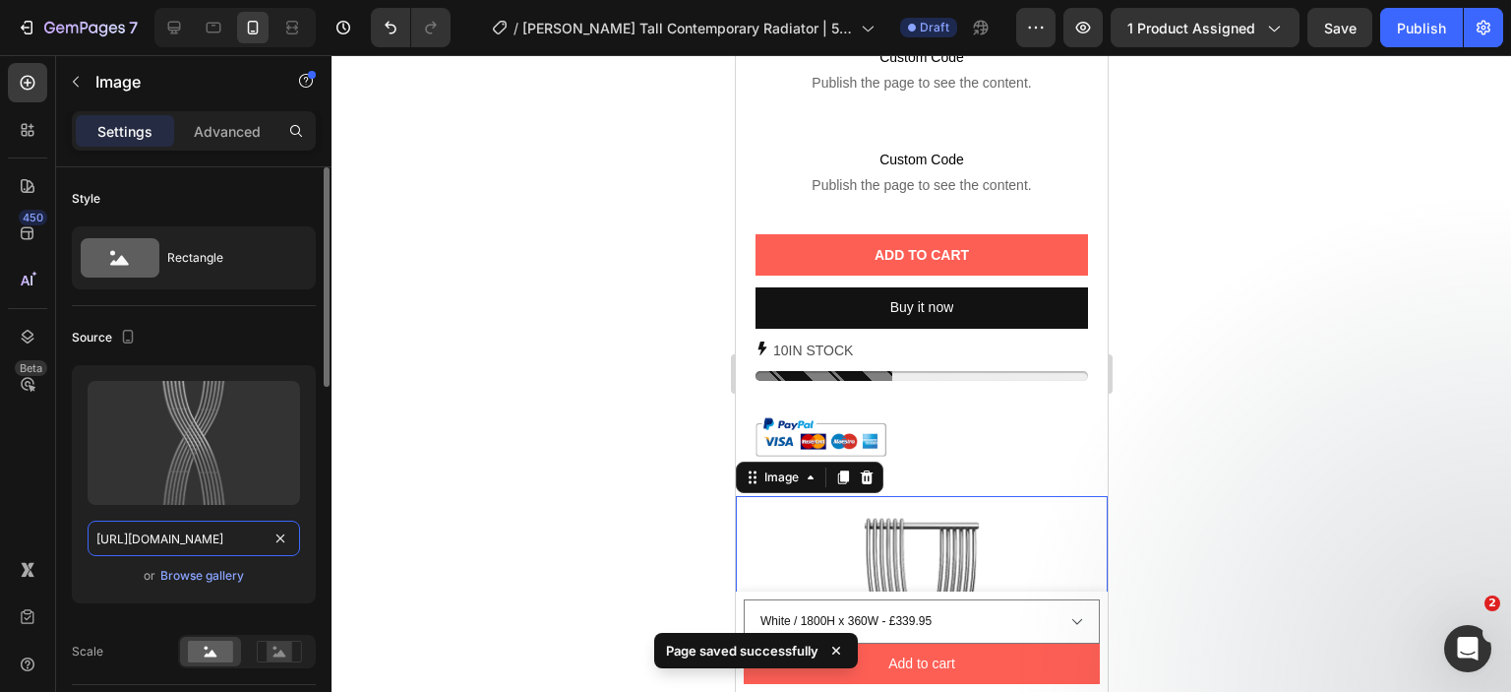
click at [157, 544] on input "[URL][DOMAIN_NAME]" at bounding box center [194, 537] width 213 height 35
paste input "[PERSON_NAME]-1800x360-silver.png?v=1758575135"
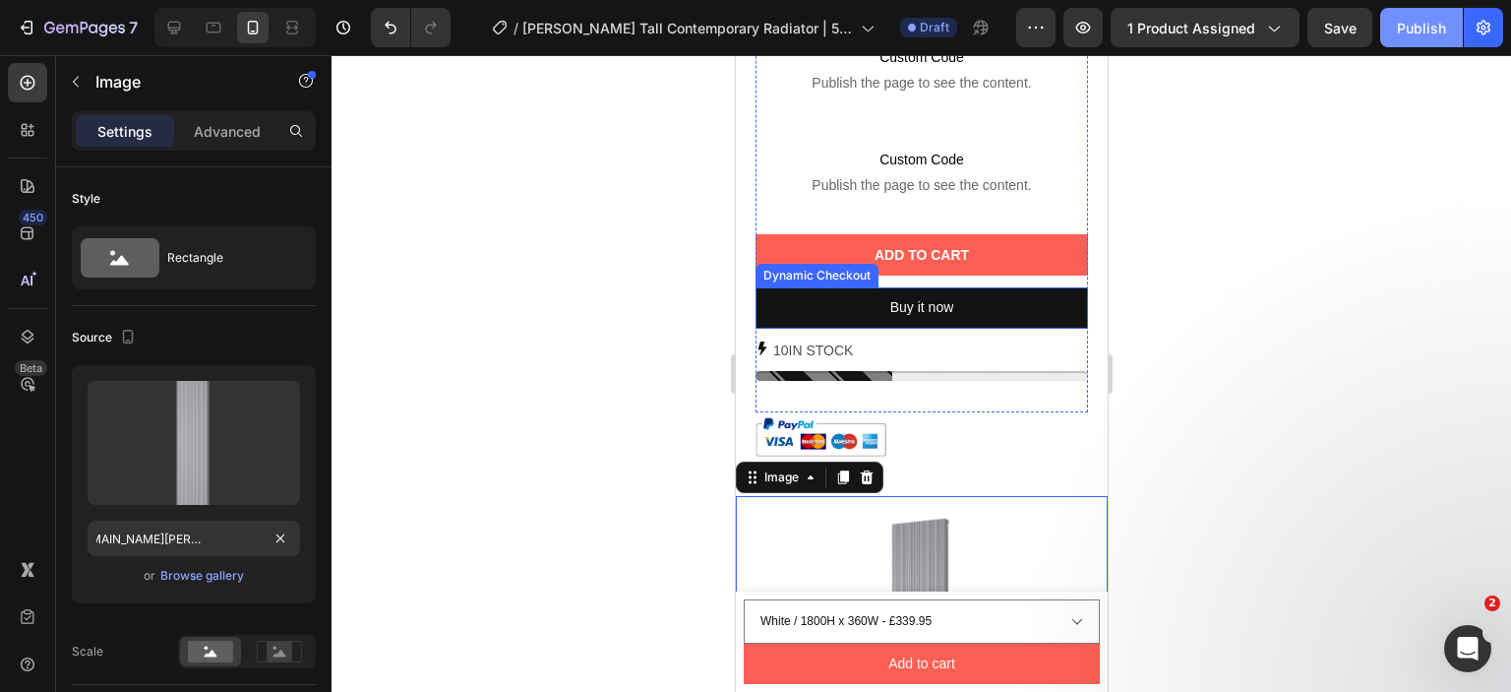
click at [1409, 27] on div "Publish" at bounding box center [1421, 28] width 49 height 21
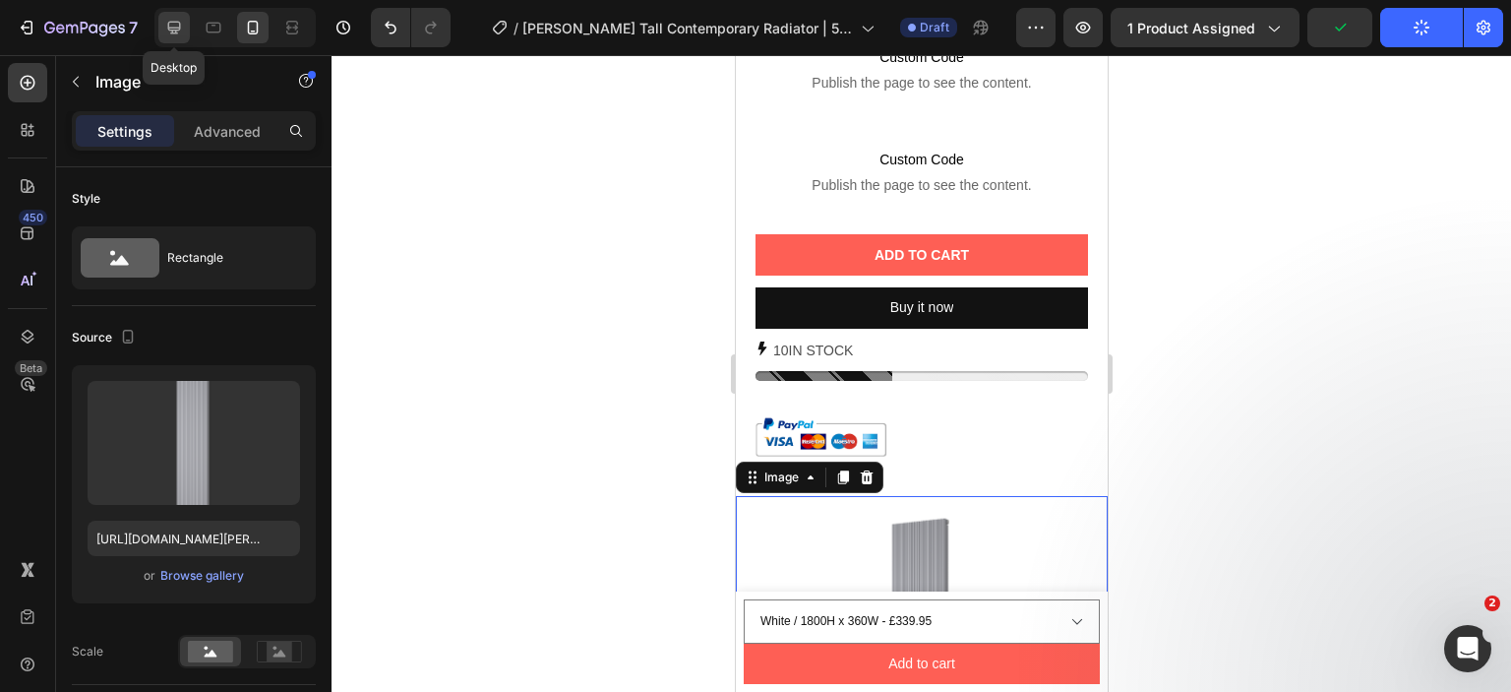
click at [172, 25] on icon at bounding box center [174, 28] width 20 height 20
type input "[URL][DOMAIN_NAME]"
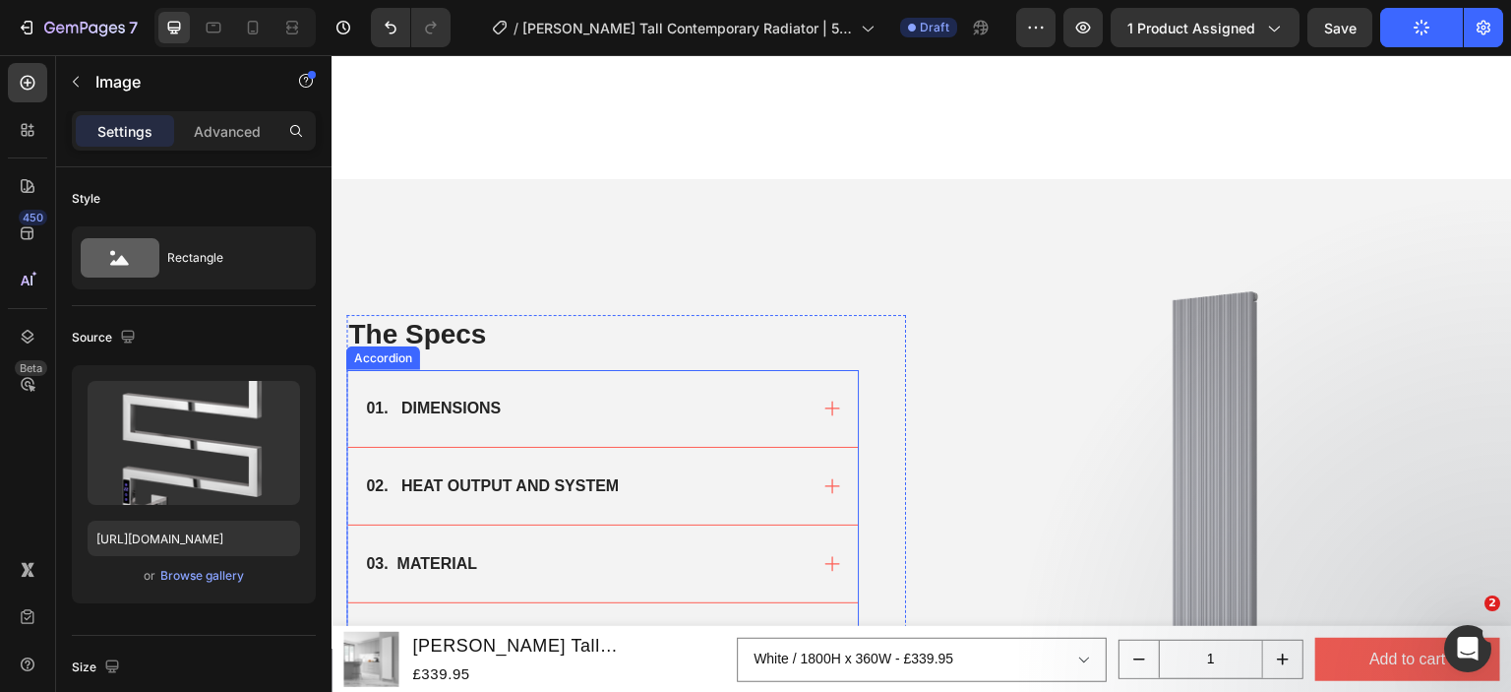
scroll to position [1431, 0]
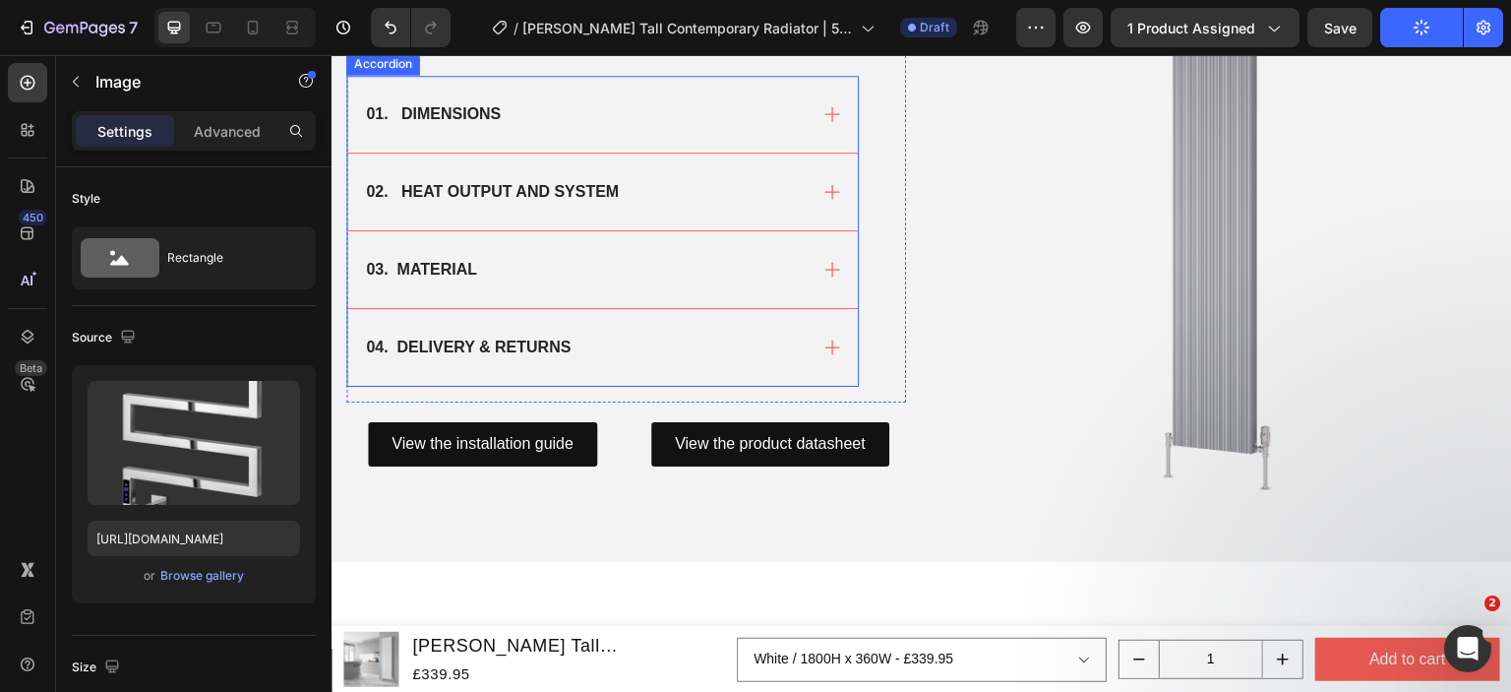
click at [660, 133] on div "01. DIMENSIONS" at bounding box center [602, 114] width 511 height 77
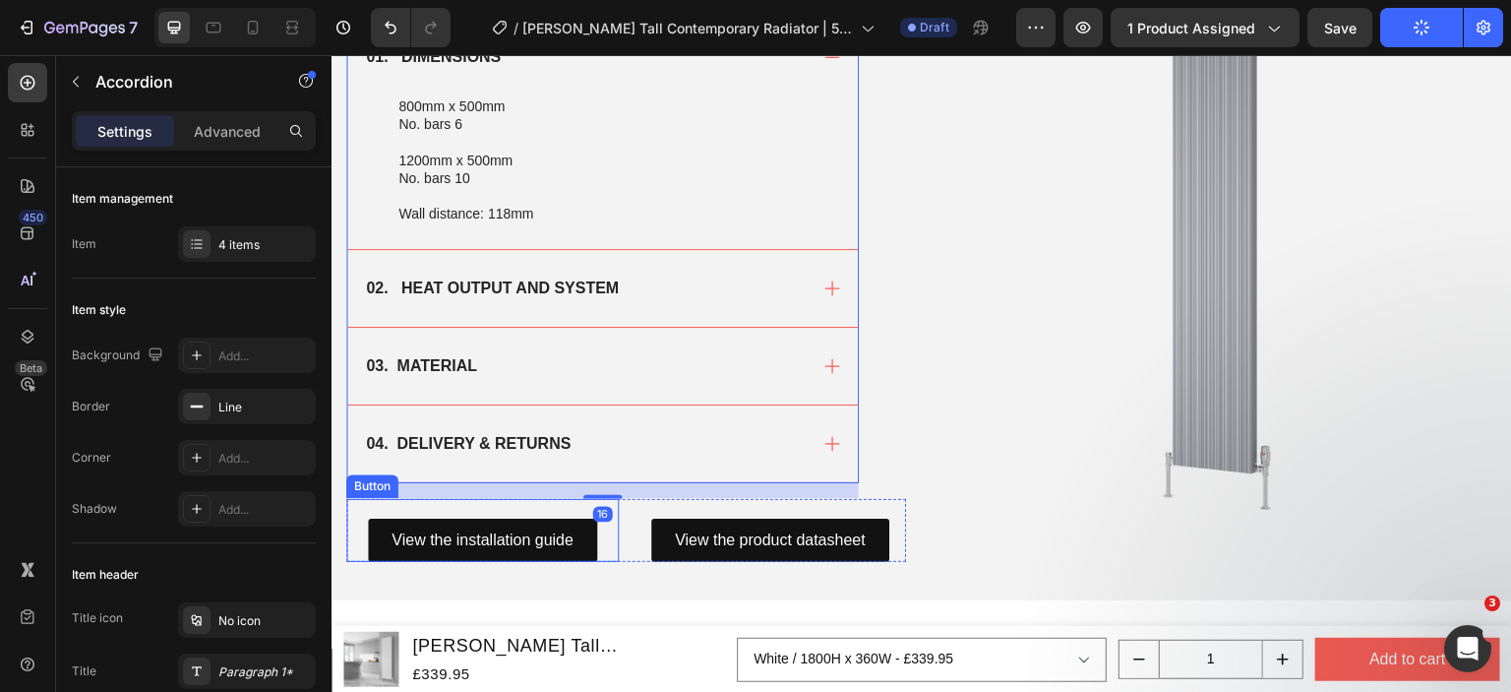
click at [543, 512] on div "View the installation guide Button" at bounding box center [482, 531] width 273 height 64
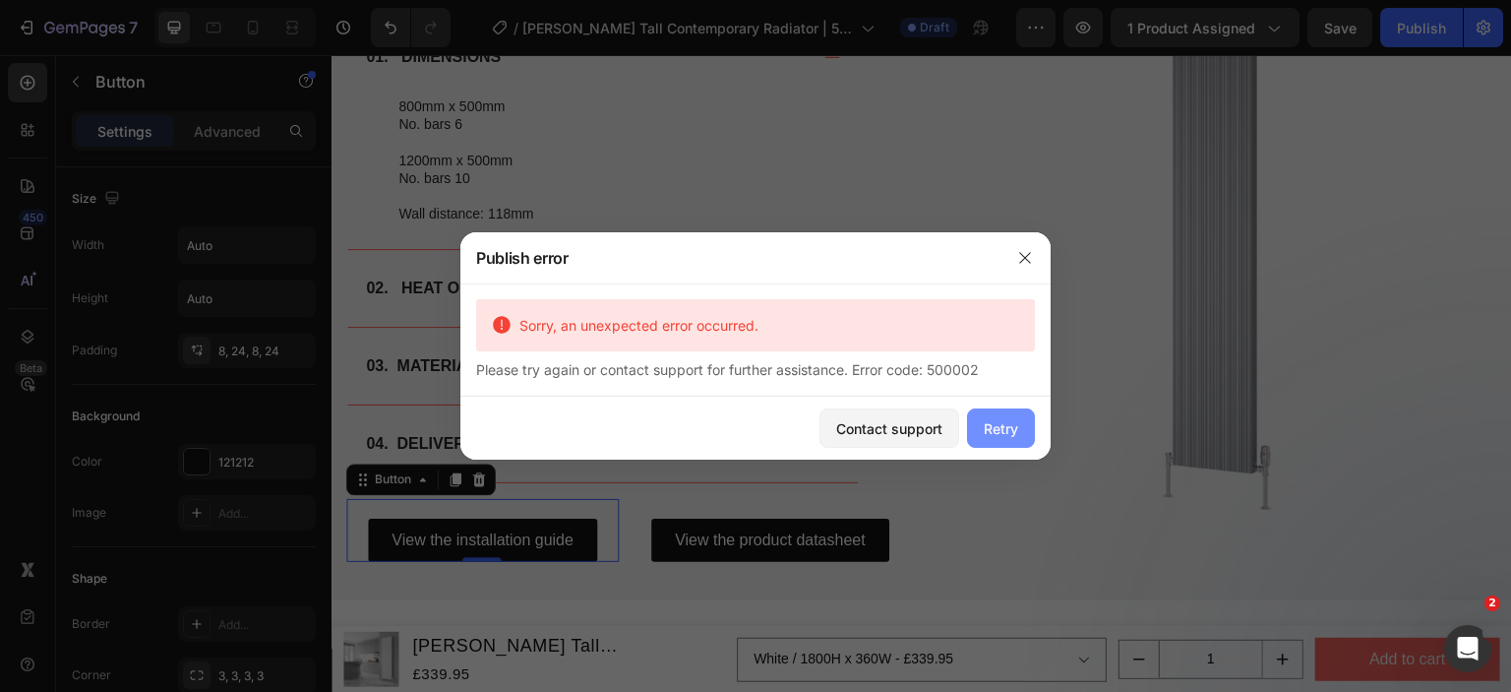
click at [1004, 427] on div "Retry" at bounding box center [1001, 428] width 34 height 21
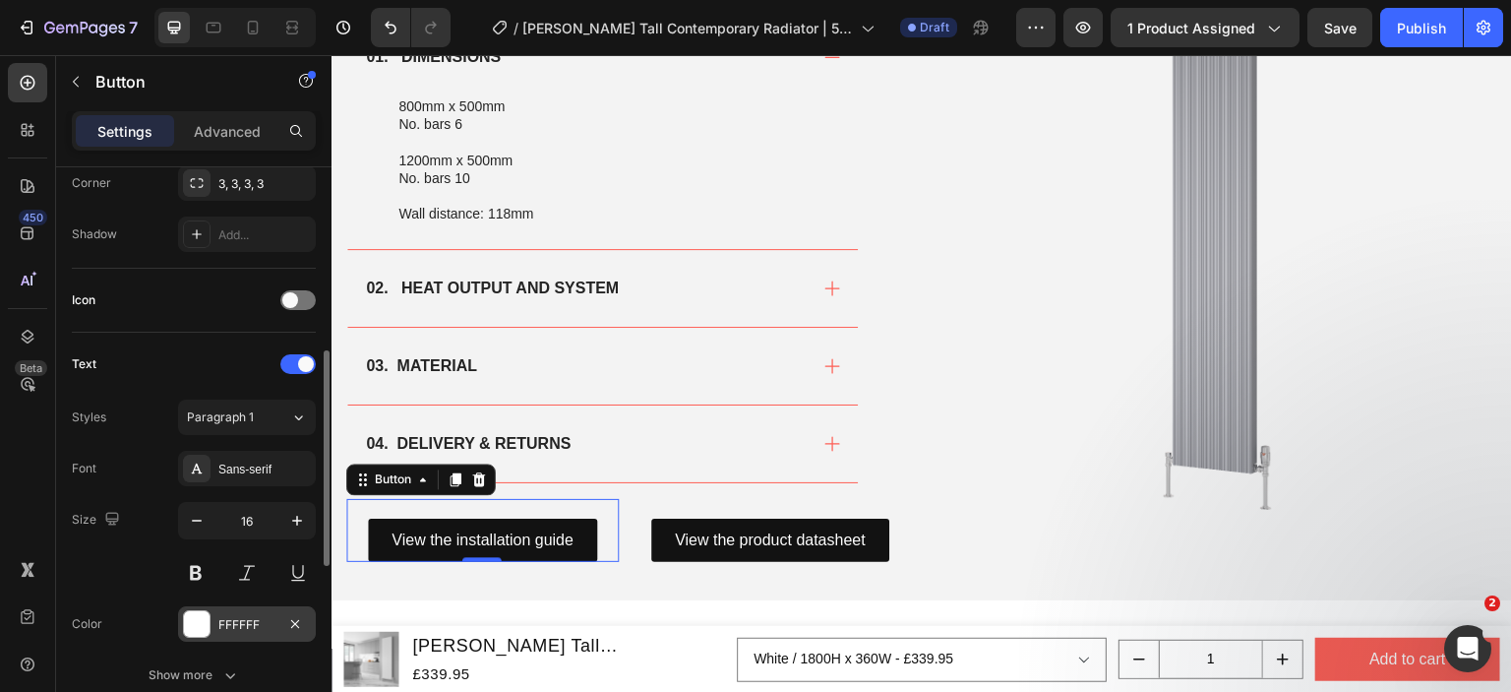
scroll to position [885, 0]
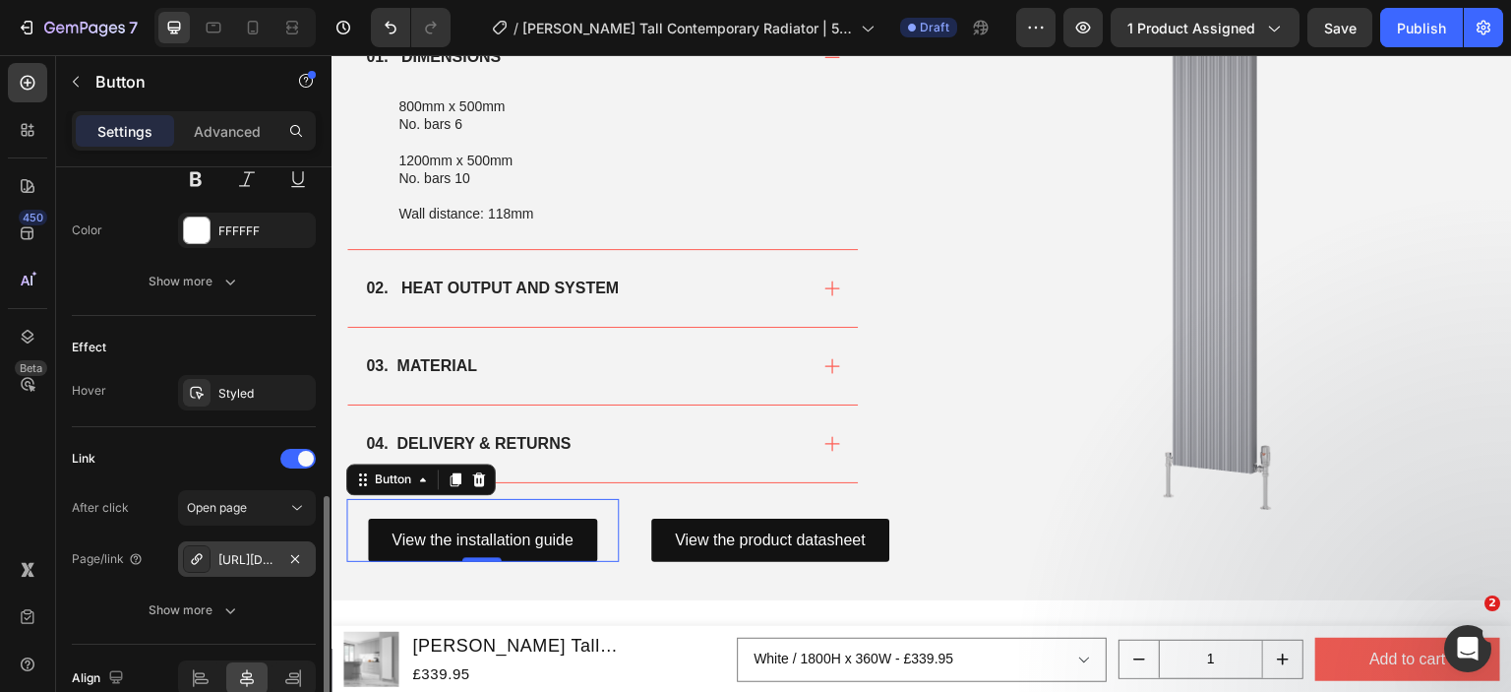
click at [234, 567] on div "[URL][DOMAIN_NAME][PERSON_NAME]" at bounding box center [247, 558] width 138 height 35
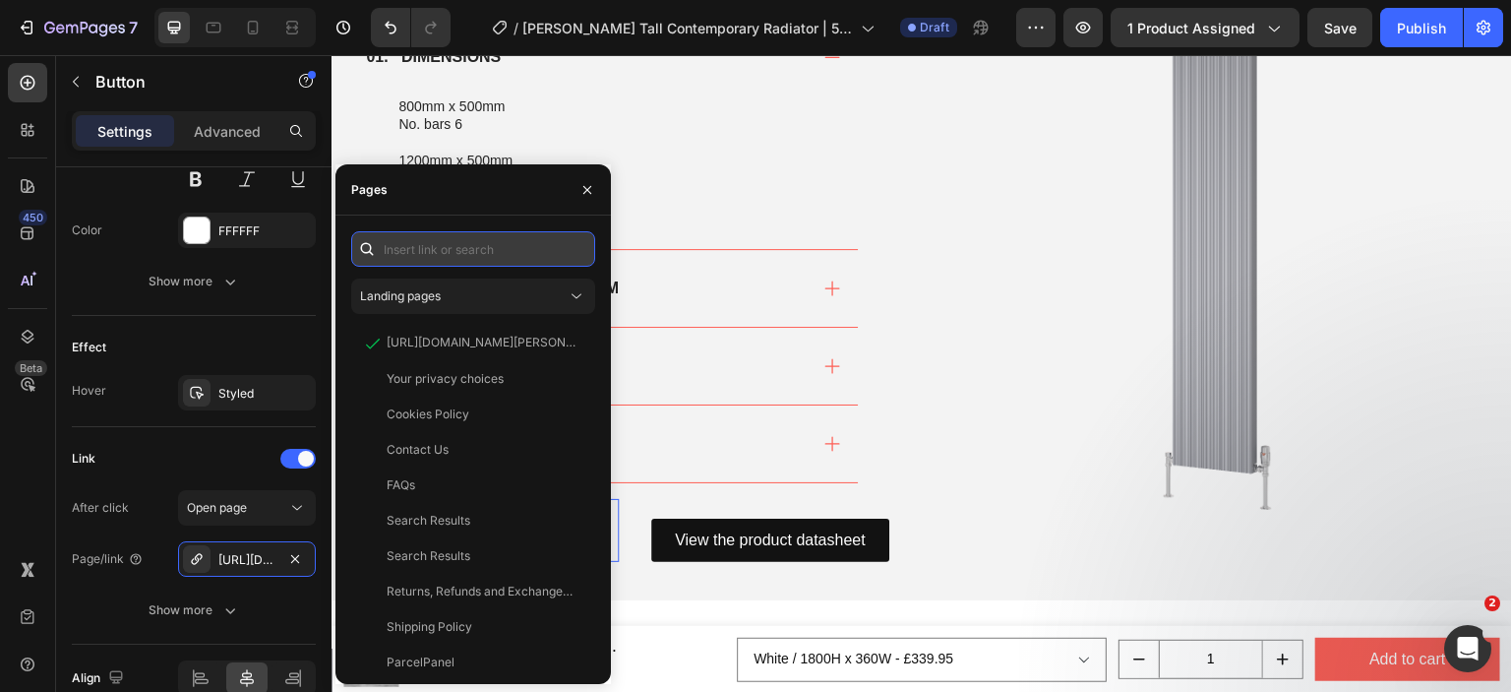
click at [414, 261] on input "text" at bounding box center [473, 248] width 244 height 35
paste input "[URL][DOMAIN_NAME][PERSON_NAME]"
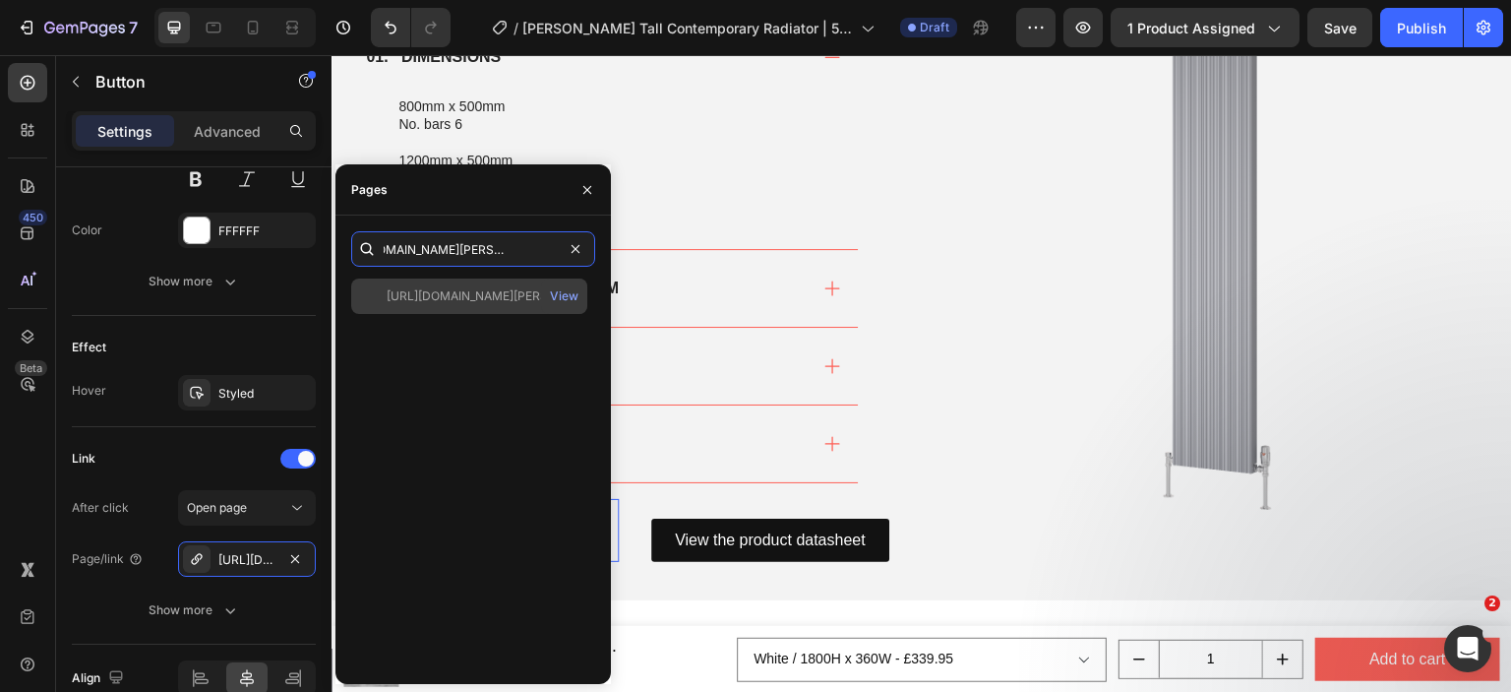
type input "[URL][DOMAIN_NAME][PERSON_NAME]"
click at [425, 307] on div "[URL][DOMAIN_NAME][PERSON_NAME] View" at bounding box center [469, 295] width 236 height 35
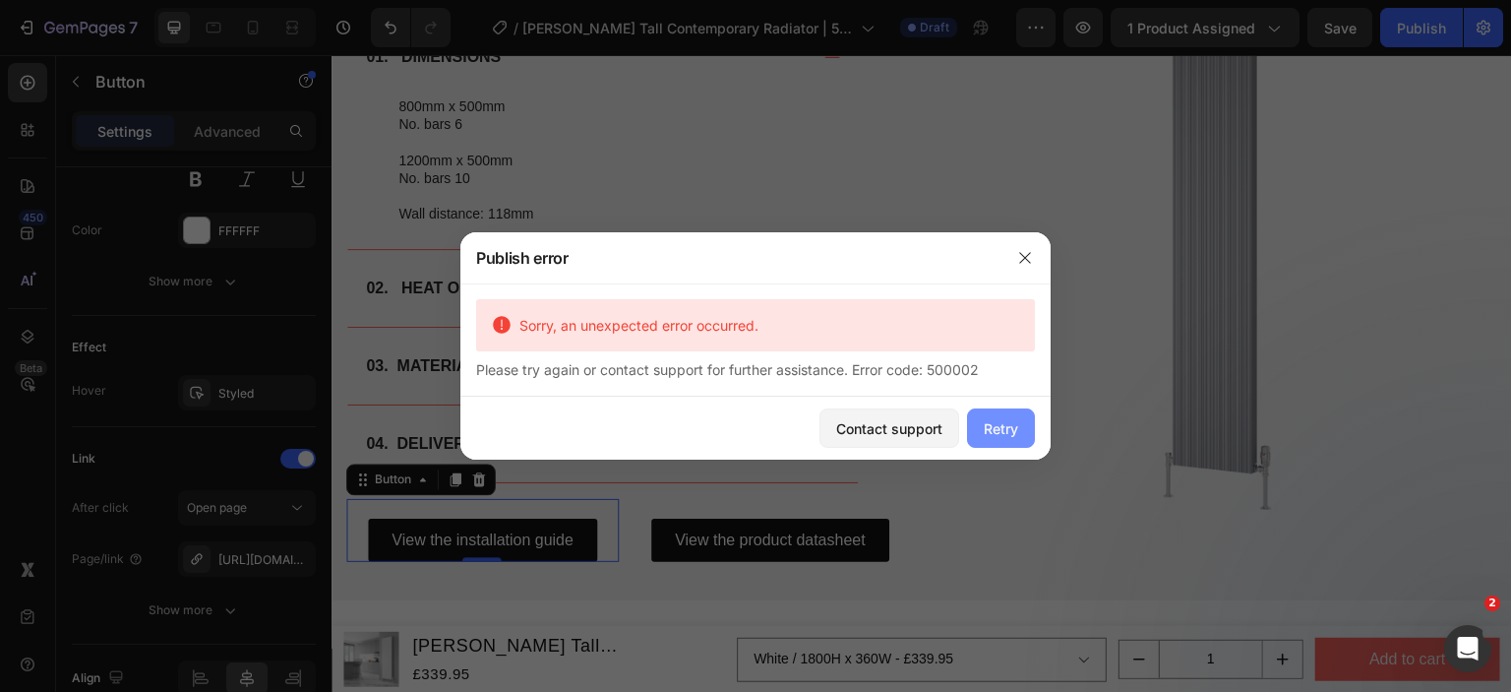
click at [1008, 424] on div "Retry" at bounding box center [1001, 428] width 34 height 21
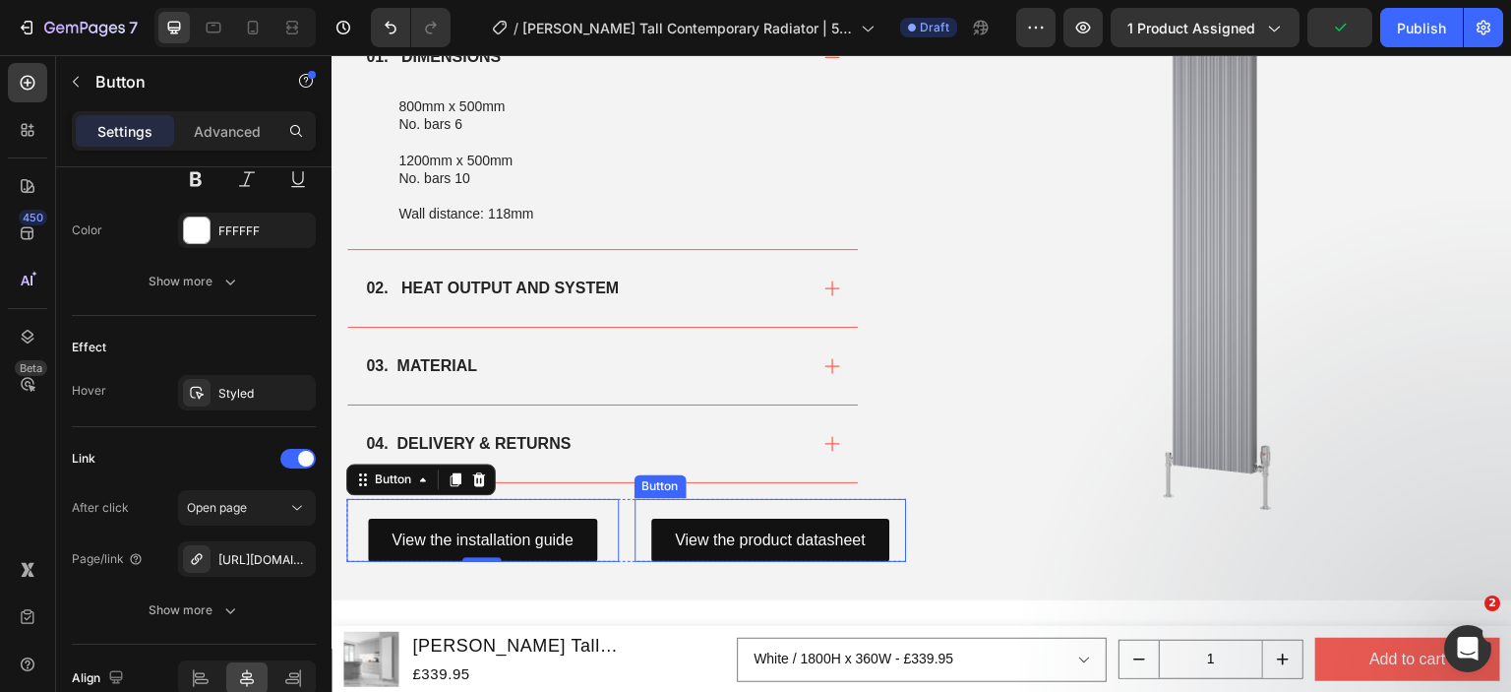
click at [826, 508] on div "View the product datasheet Button" at bounding box center [771, 531] width 273 height 64
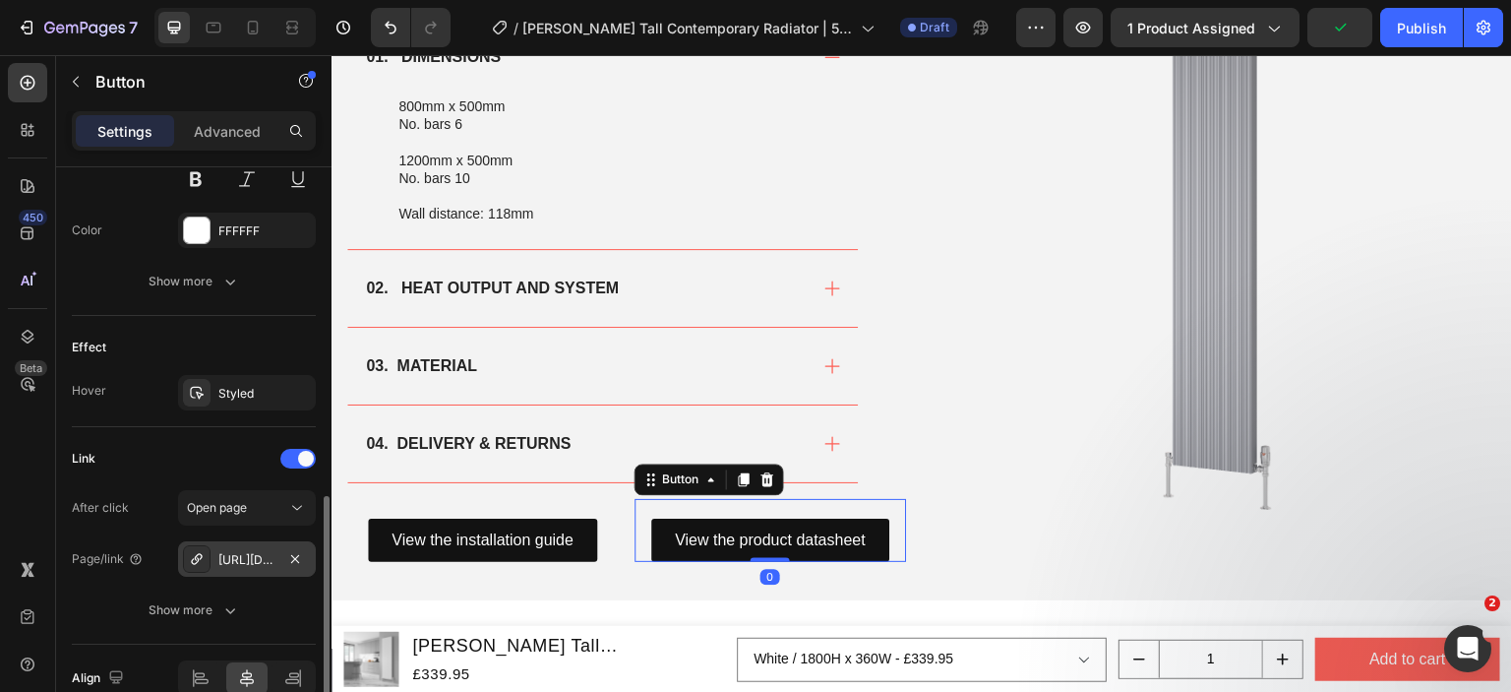
click at [244, 554] on div "[URL][DOMAIN_NAME]" at bounding box center [246, 560] width 57 height 18
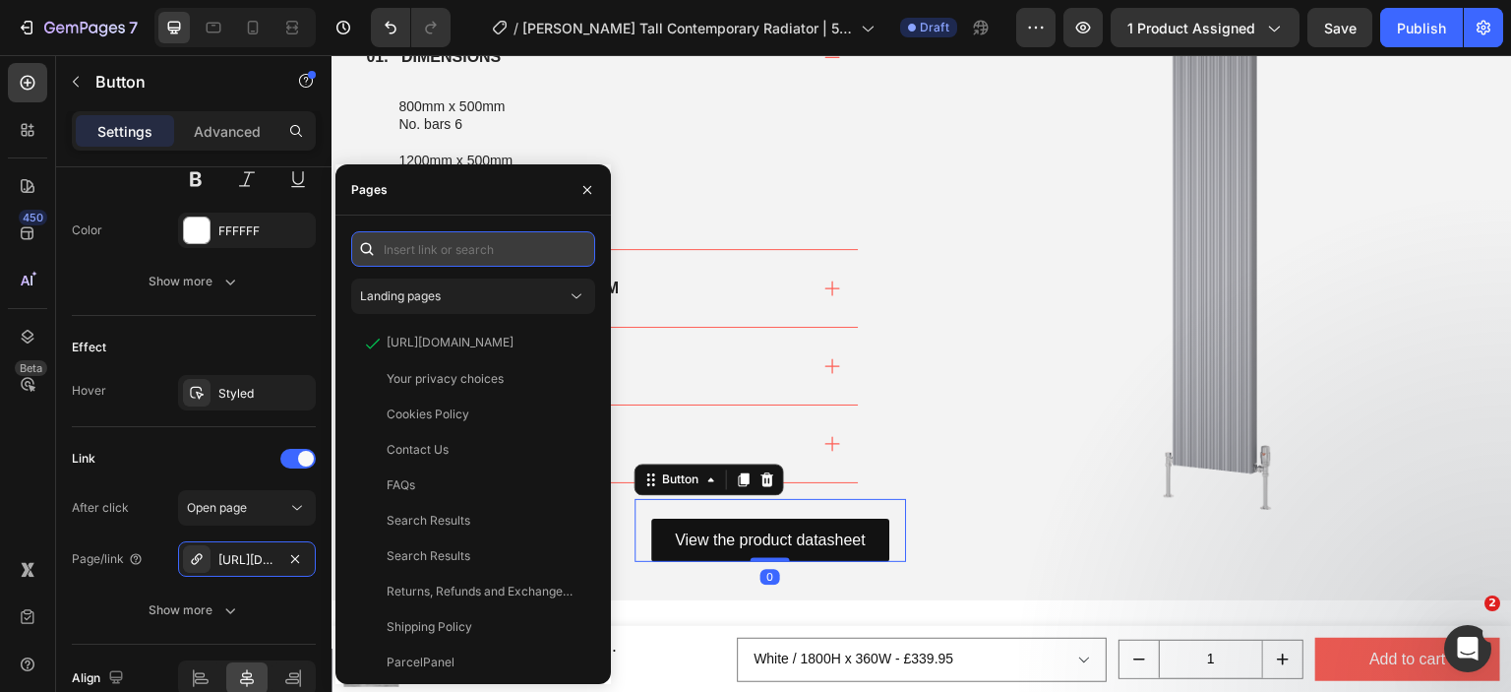
click at [476, 251] on input "text" at bounding box center [473, 248] width 244 height 35
paste input "[URL][DOMAIN_NAME]"
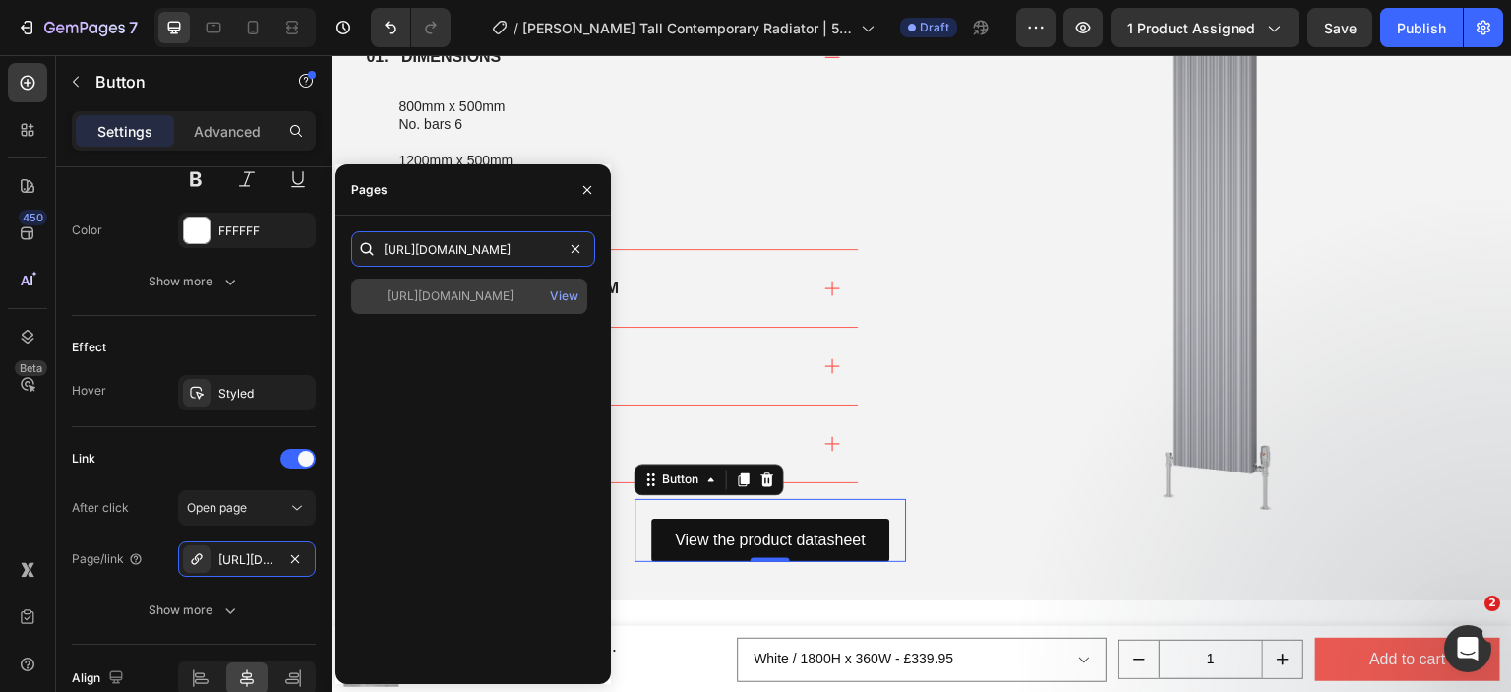
type input "[URL][DOMAIN_NAME]"
click at [455, 302] on div "[URL][DOMAIN_NAME]" at bounding box center [450, 296] width 127 height 18
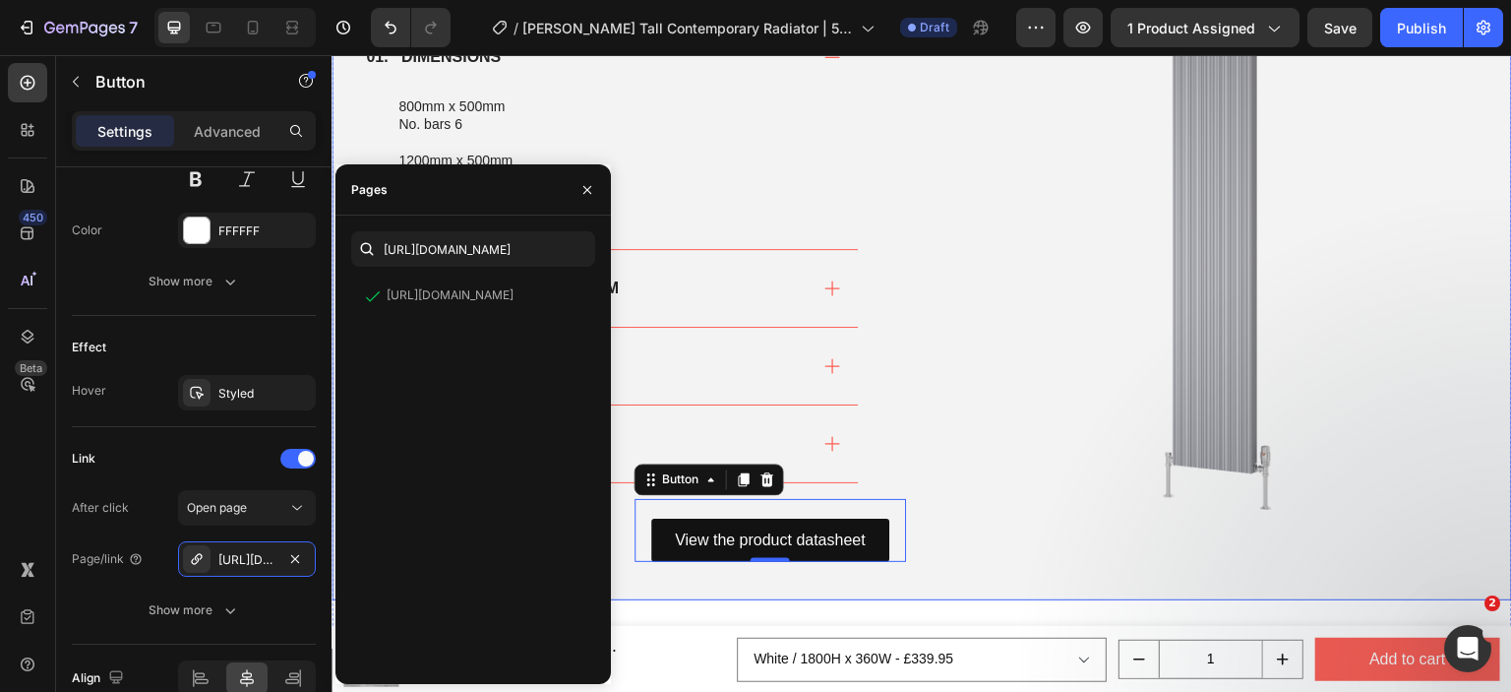
click at [911, 458] on div "The Specs Heading 01. DIMENSIONS 800mm x 500mm No. bars 6 1200mm x 500mm No. ba…" at bounding box center [922, 243] width 1181 height 716
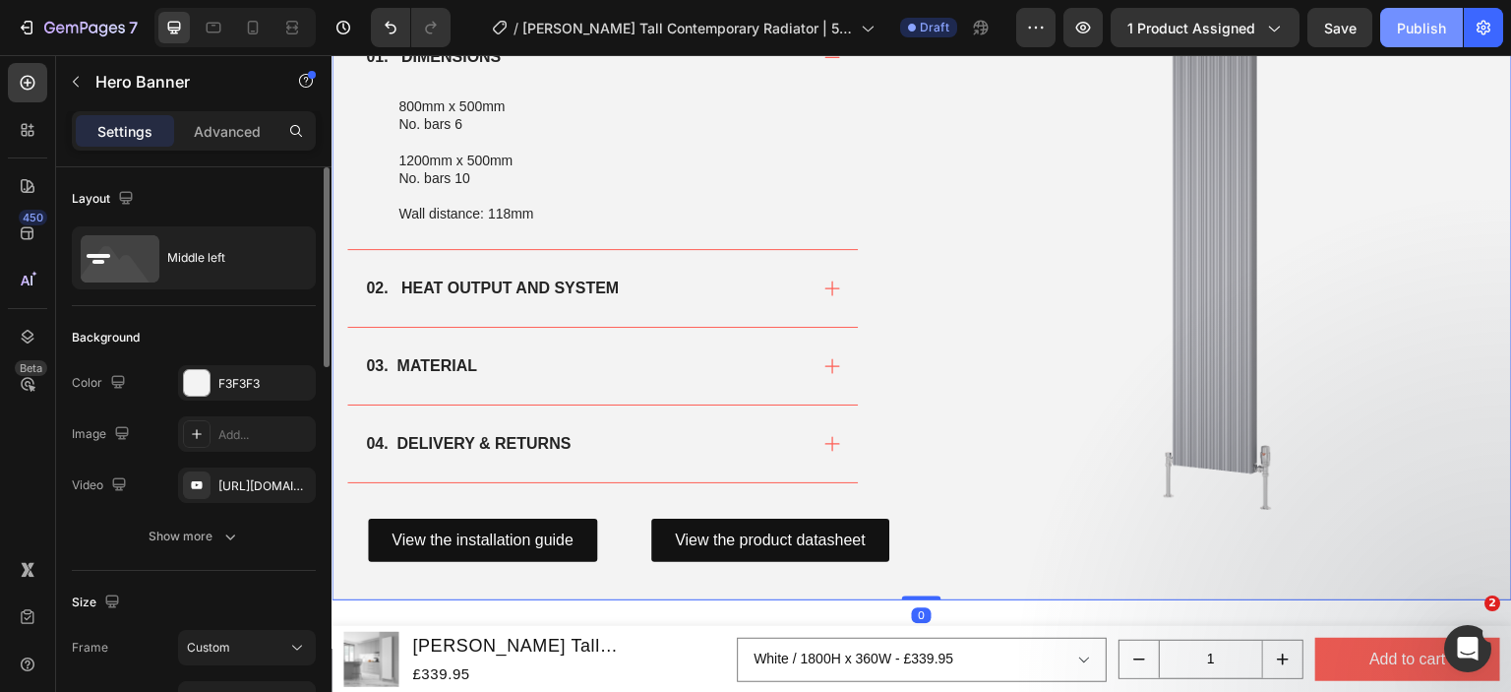
click at [1397, 21] on button "Publish" at bounding box center [1421, 27] width 83 height 39
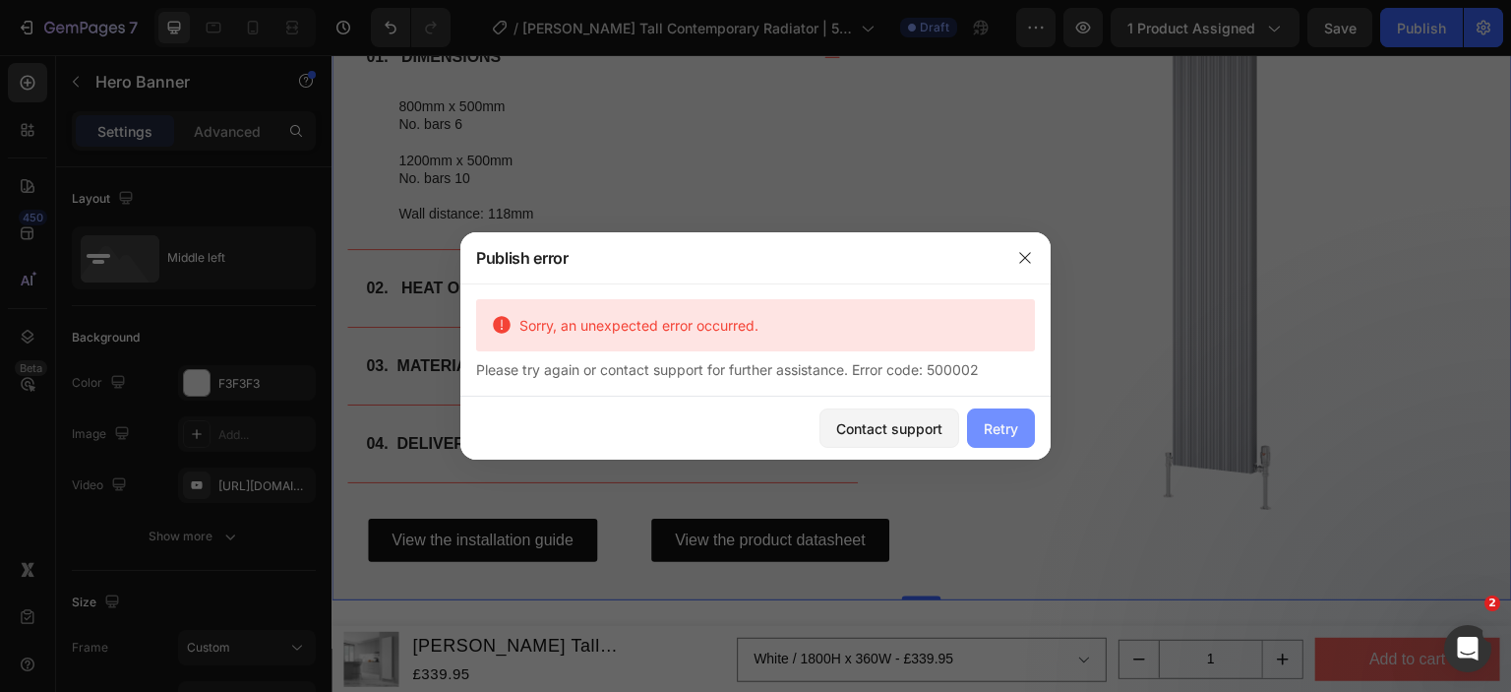
click at [1021, 437] on button "Retry" at bounding box center [1001, 427] width 68 height 39
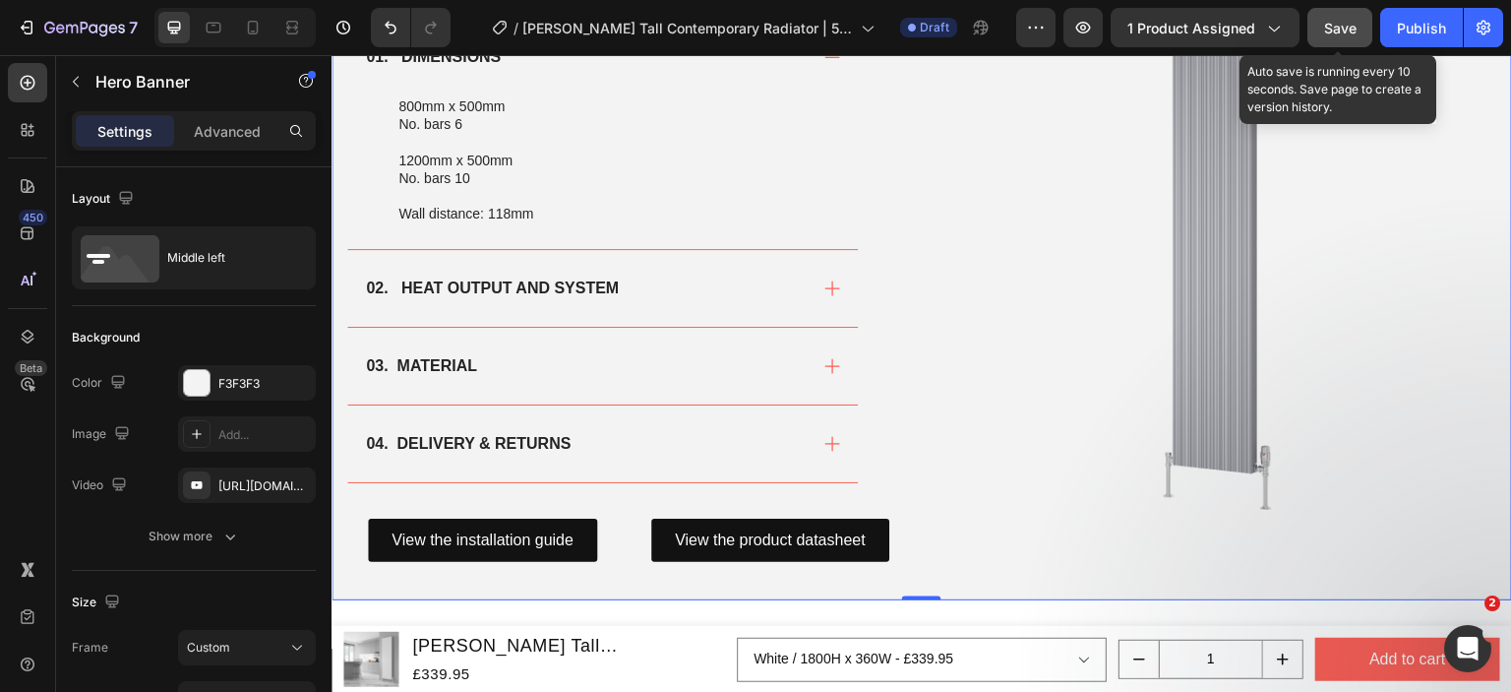
click at [1353, 31] on span "Save" at bounding box center [1340, 28] width 32 height 17
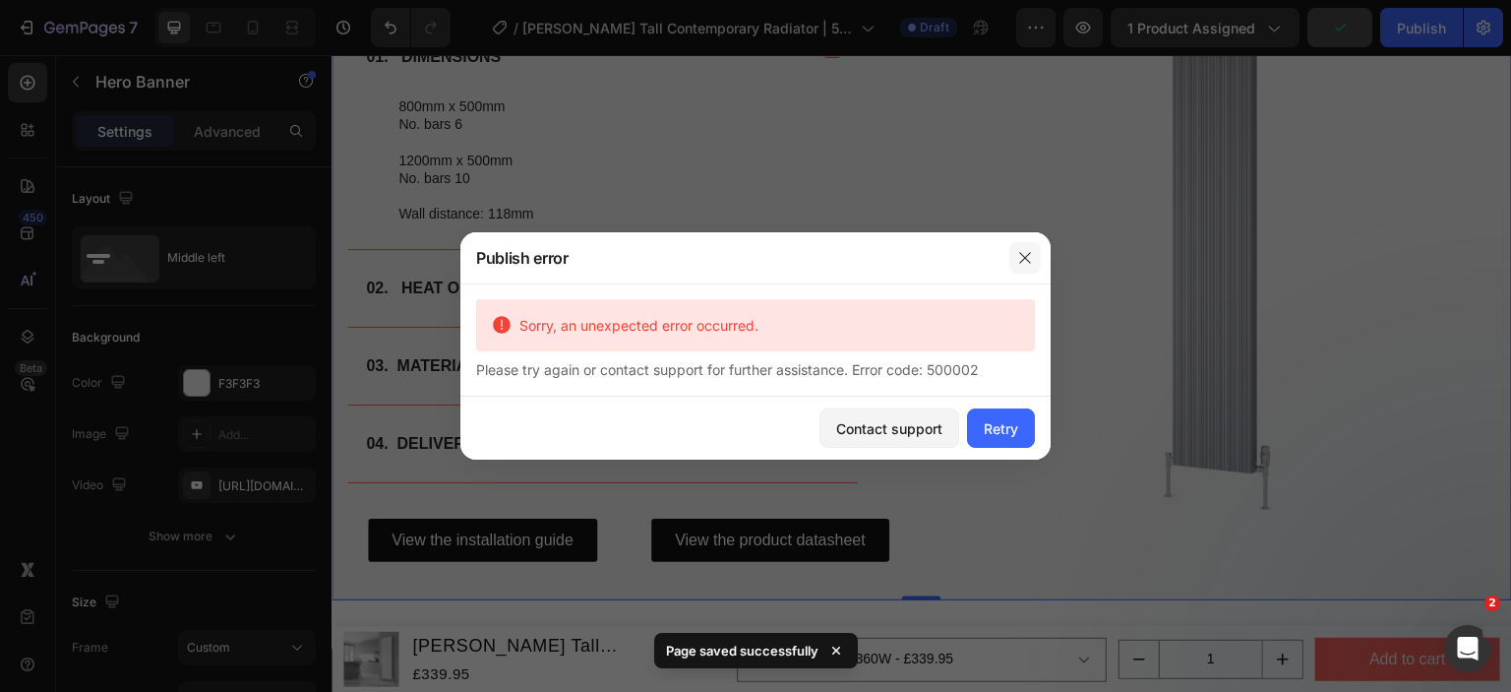
click at [1019, 258] on icon "button" at bounding box center [1025, 258] width 16 height 16
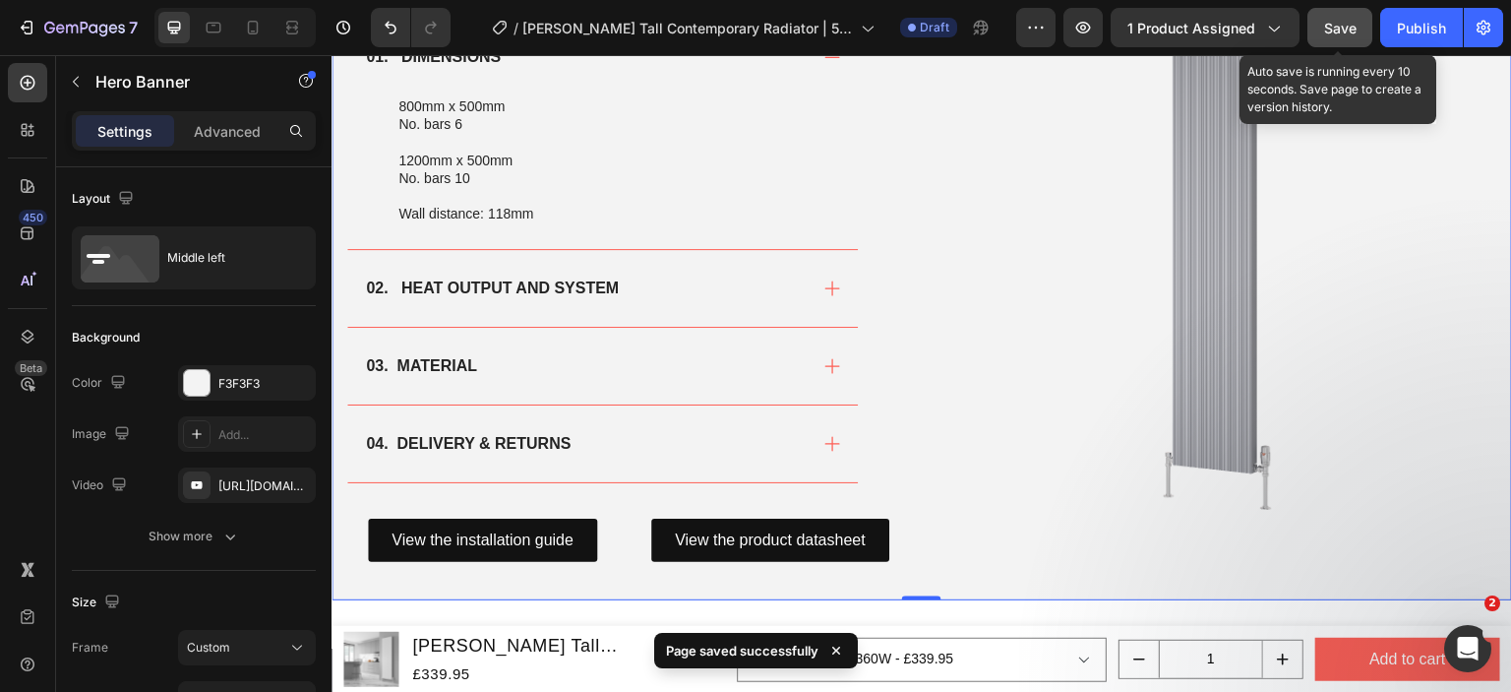
click at [1350, 24] on span "Save" at bounding box center [1340, 28] width 32 height 17
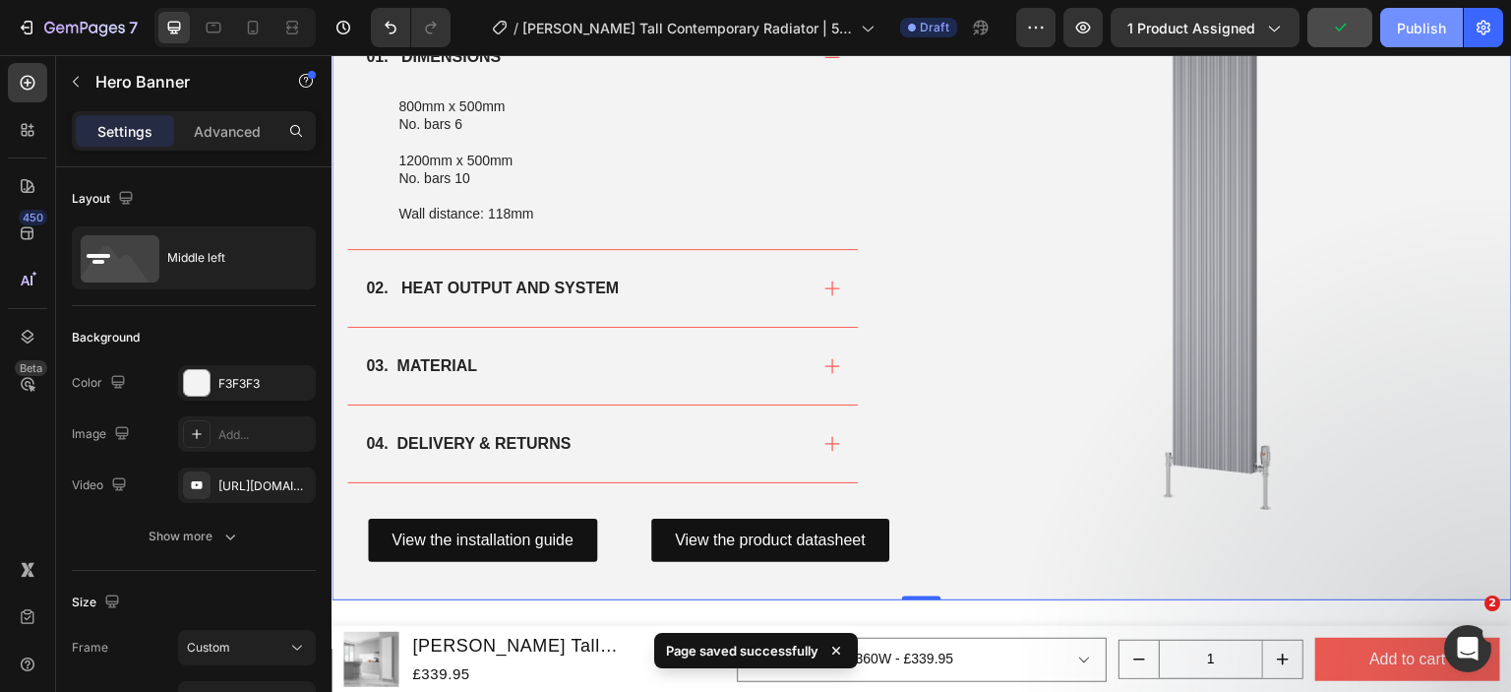
click at [1427, 23] on div "Publish" at bounding box center [1421, 28] width 49 height 21
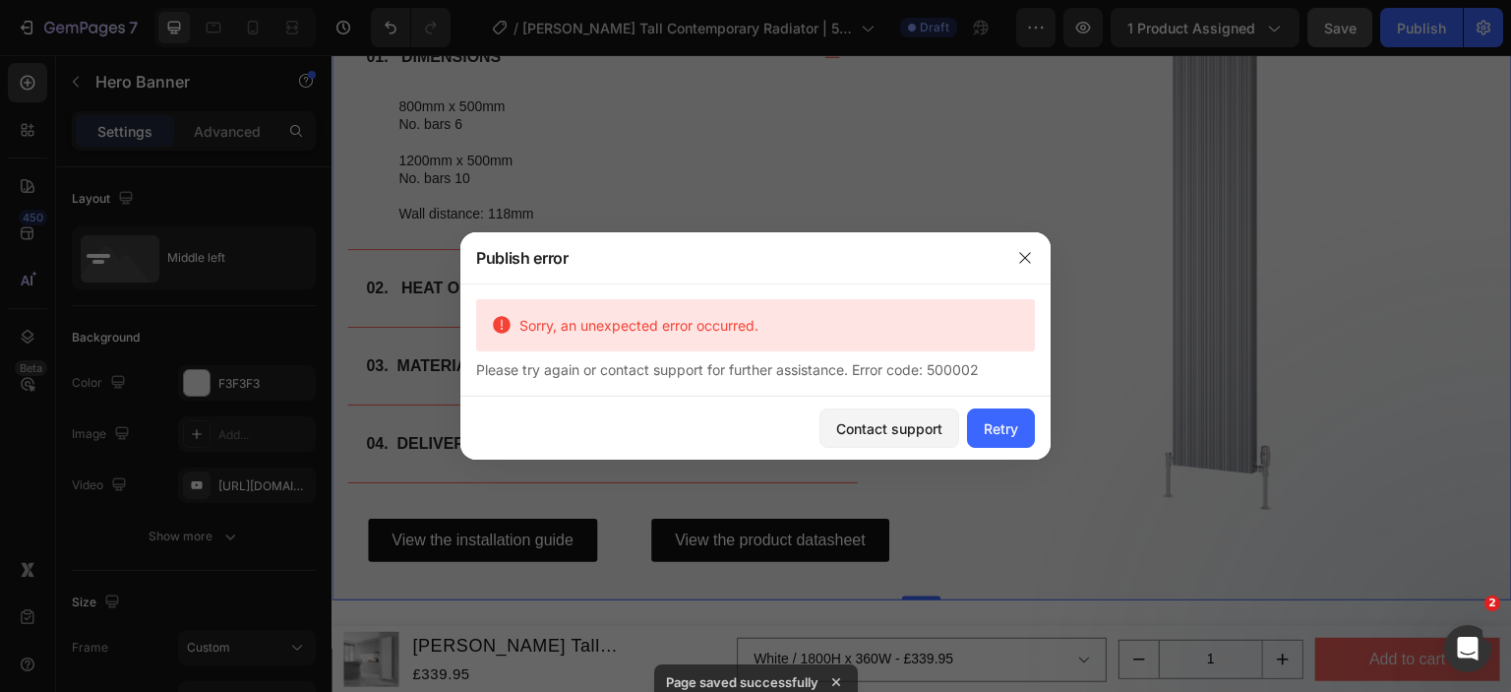
click at [616, 365] on div "Please try again or contact support for further assistance. Error code: 500002" at bounding box center [755, 369] width 559 height 21
click at [1027, 257] on icon "button" at bounding box center [1025, 258] width 16 height 16
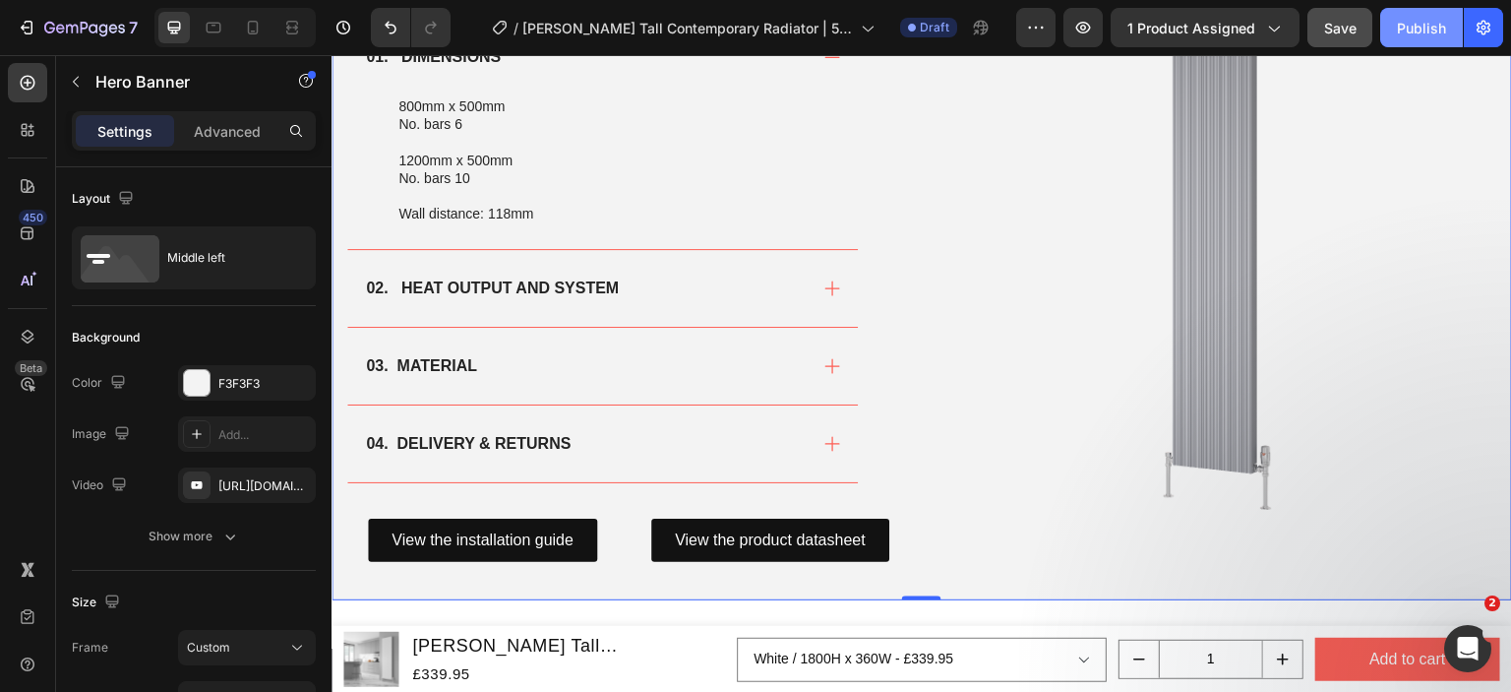
click at [1404, 11] on button "Publish" at bounding box center [1421, 27] width 83 height 39
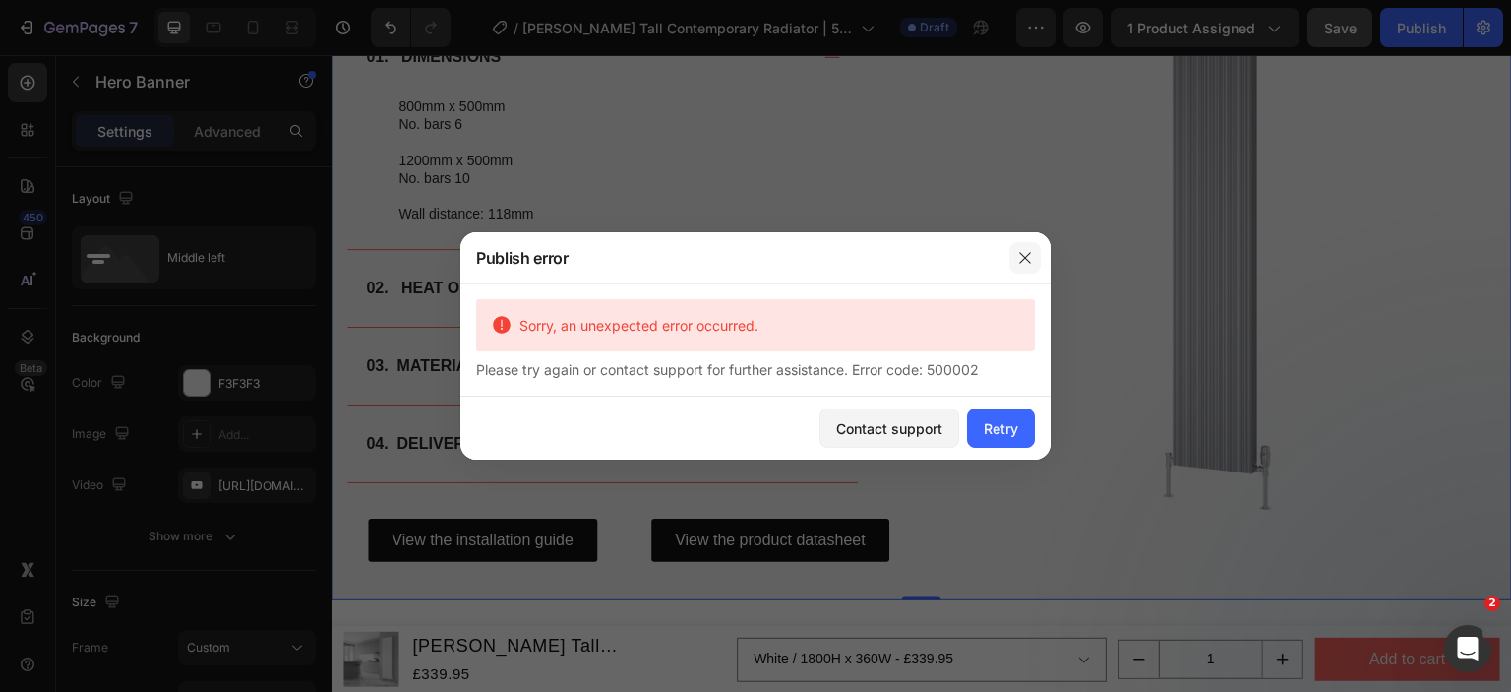
click at [1031, 257] on icon "button" at bounding box center [1025, 258] width 16 height 16
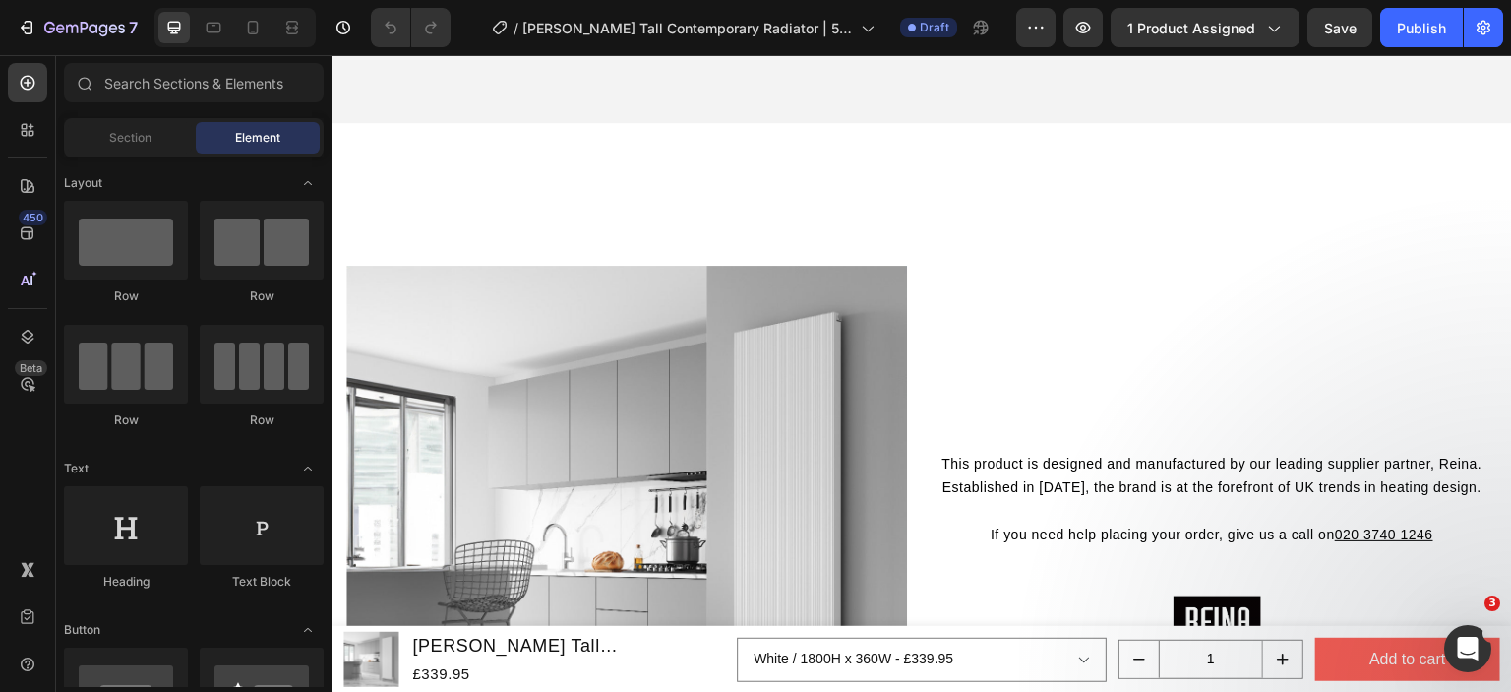
scroll to position [1476, 0]
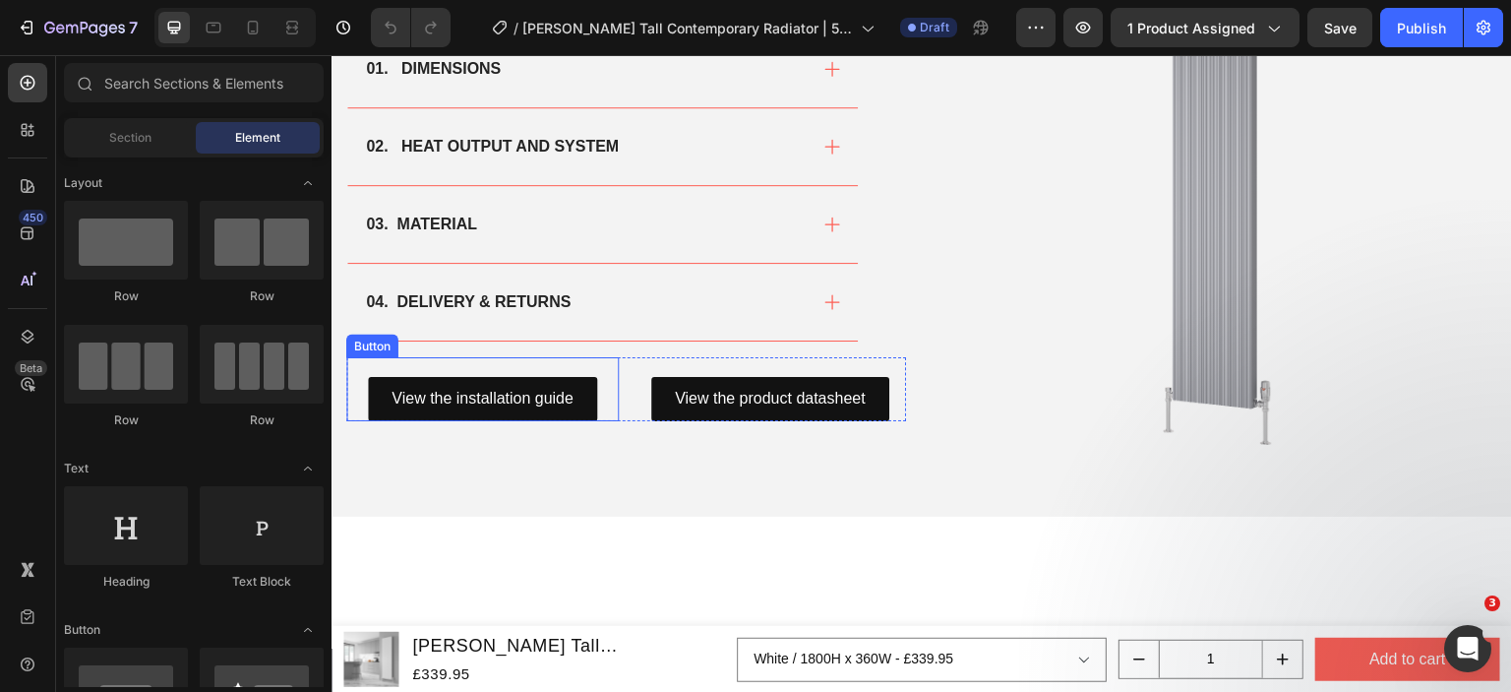
click at [573, 357] on div "View the installation guide Button" at bounding box center [482, 389] width 273 height 64
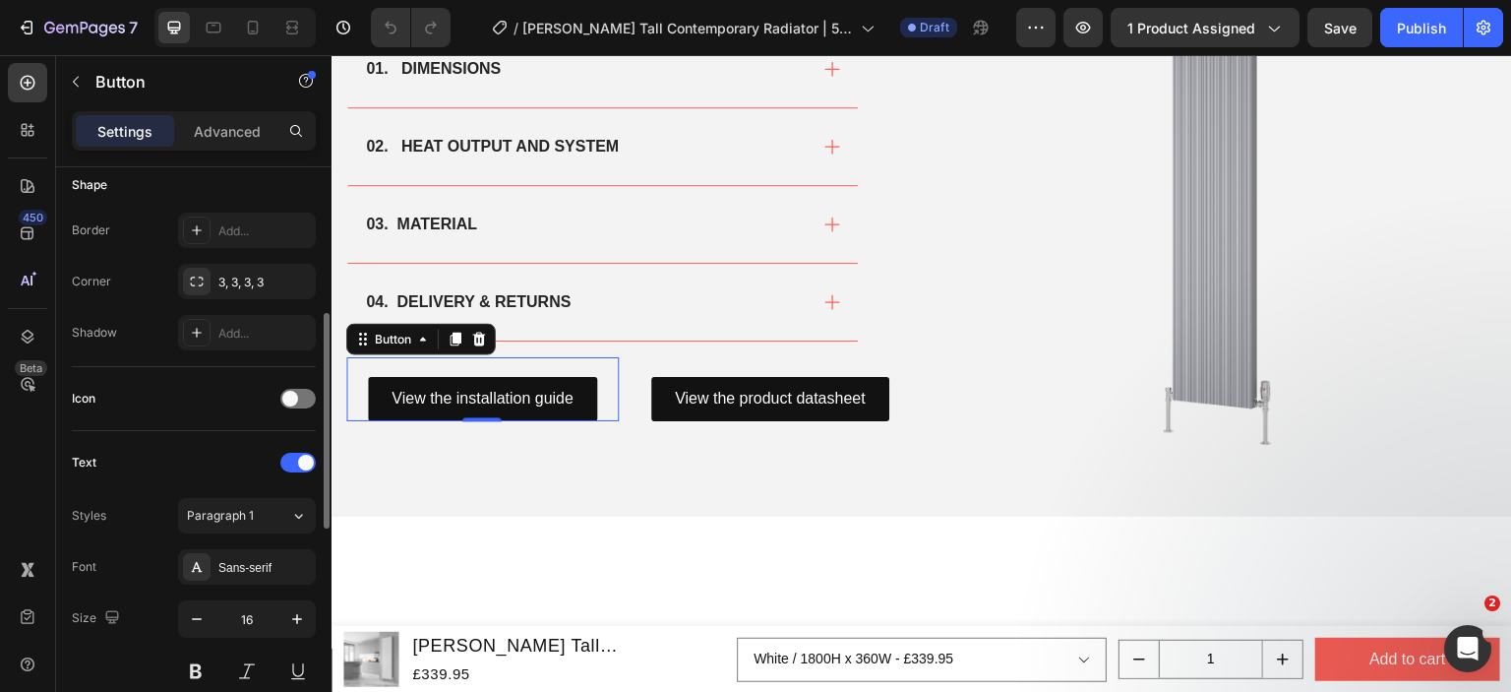
scroll to position [980, 0]
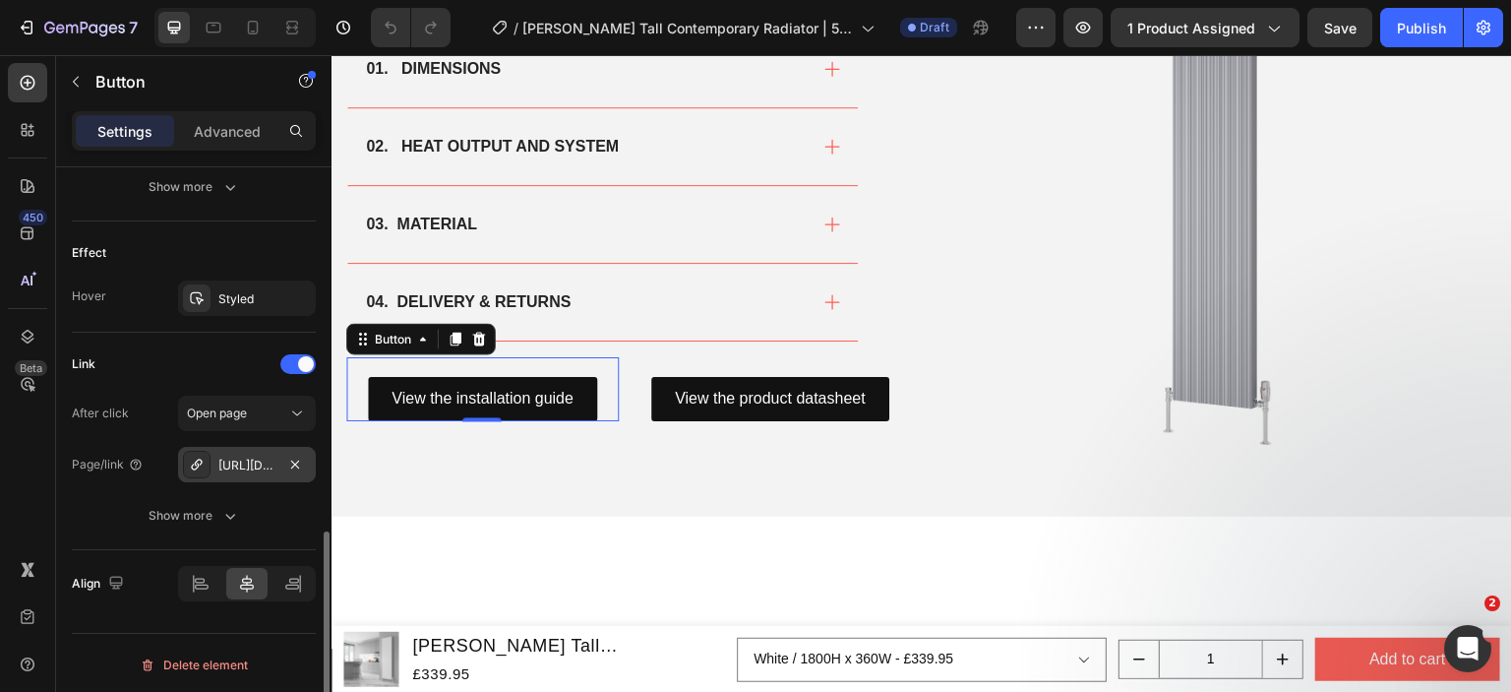
click at [268, 459] on div "https://cdn.shopify.com/s/files/1/0929/8313/2424/files/Reina-Melvin-Installatio…" at bounding box center [246, 466] width 57 height 18
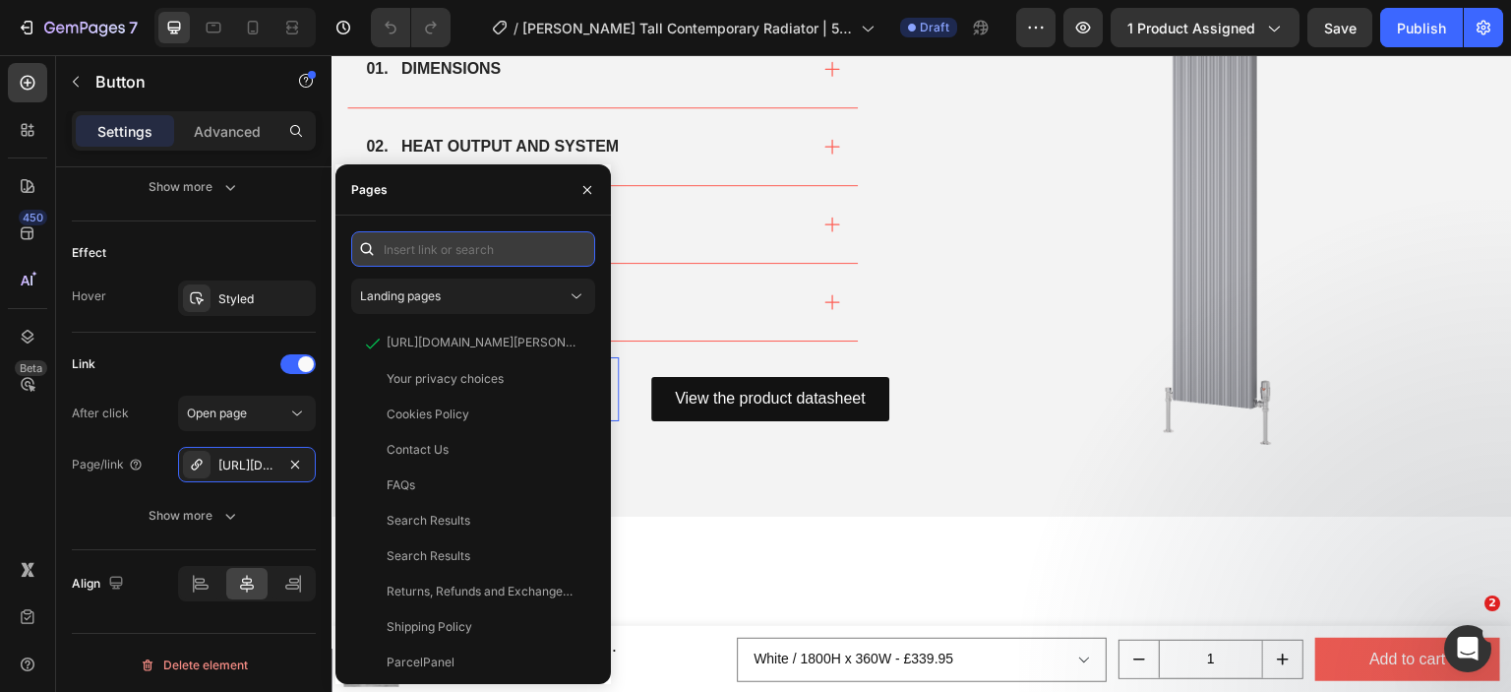
click at [450, 243] on input "text" at bounding box center [473, 248] width 244 height 35
paste input "https://cdn.shopify.com/s/files/1/0929/8313/2424/files/Reina-Melvin-Installatio…"
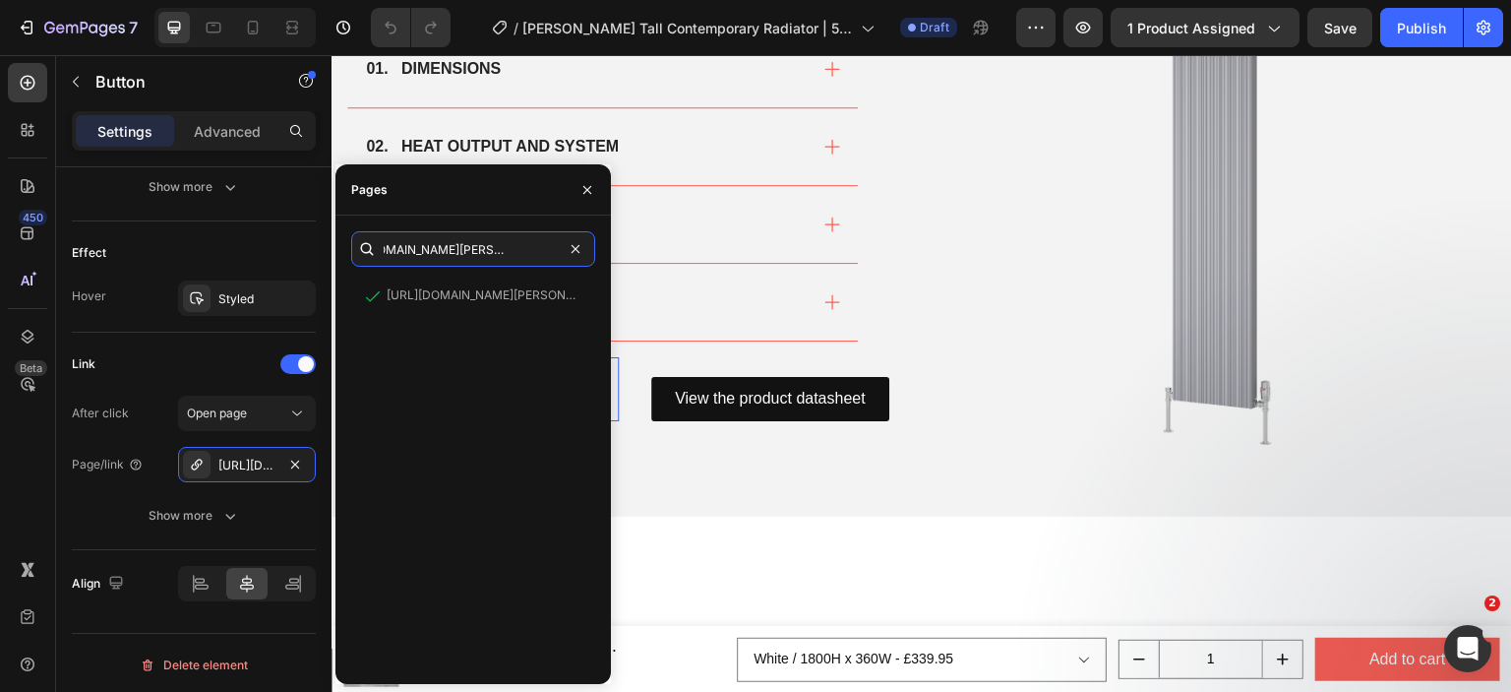
type input "https://cdn.shopify.com/s/files/1/0929/8313/2424/files/Reina-Melvin-Installatio…"
click at [445, 290] on div "https://cdn.shopify.com/s/files/1/0929/8313/2424/files/Reina-Melvin-Installatio…" at bounding box center [481, 295] width 189 height 18
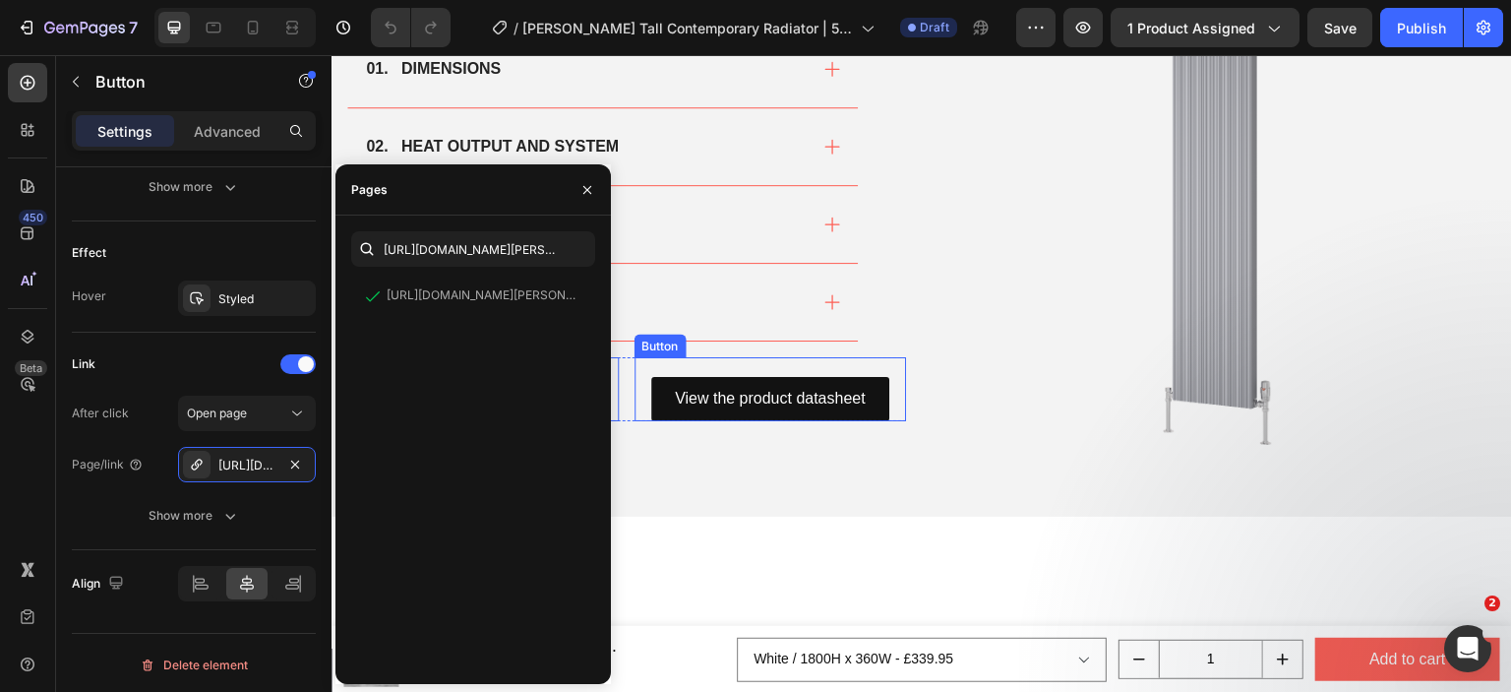
click at [713, 370] on div "View the product datasheet Button" at bounding box center [771, 389] width 273 height 64
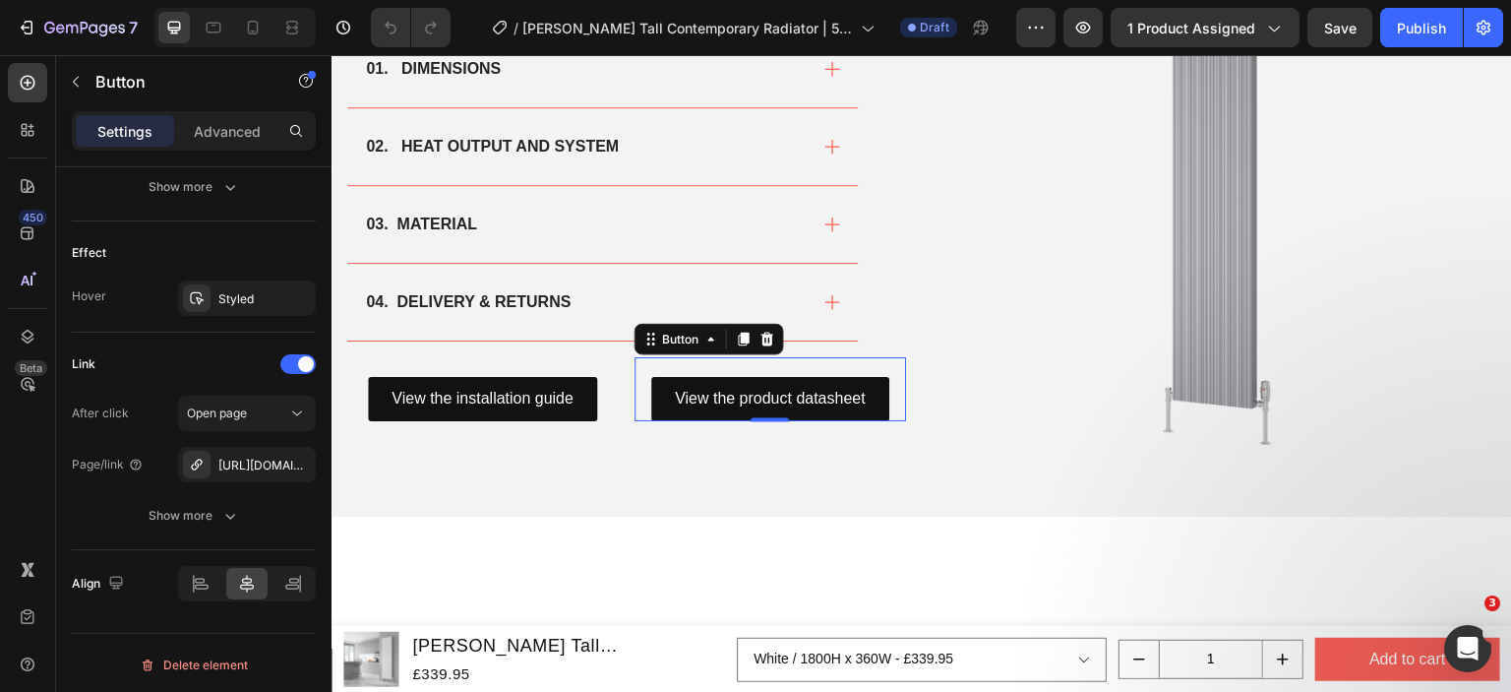
scroll to position [980, 0]
click at [247, 457] on div "https://cdn.shopify.com/s/files/1/0929/8313/2424/files/Reina_Melvin_Product_Dat…" at bounding box center [246, 466] width 57 height 18
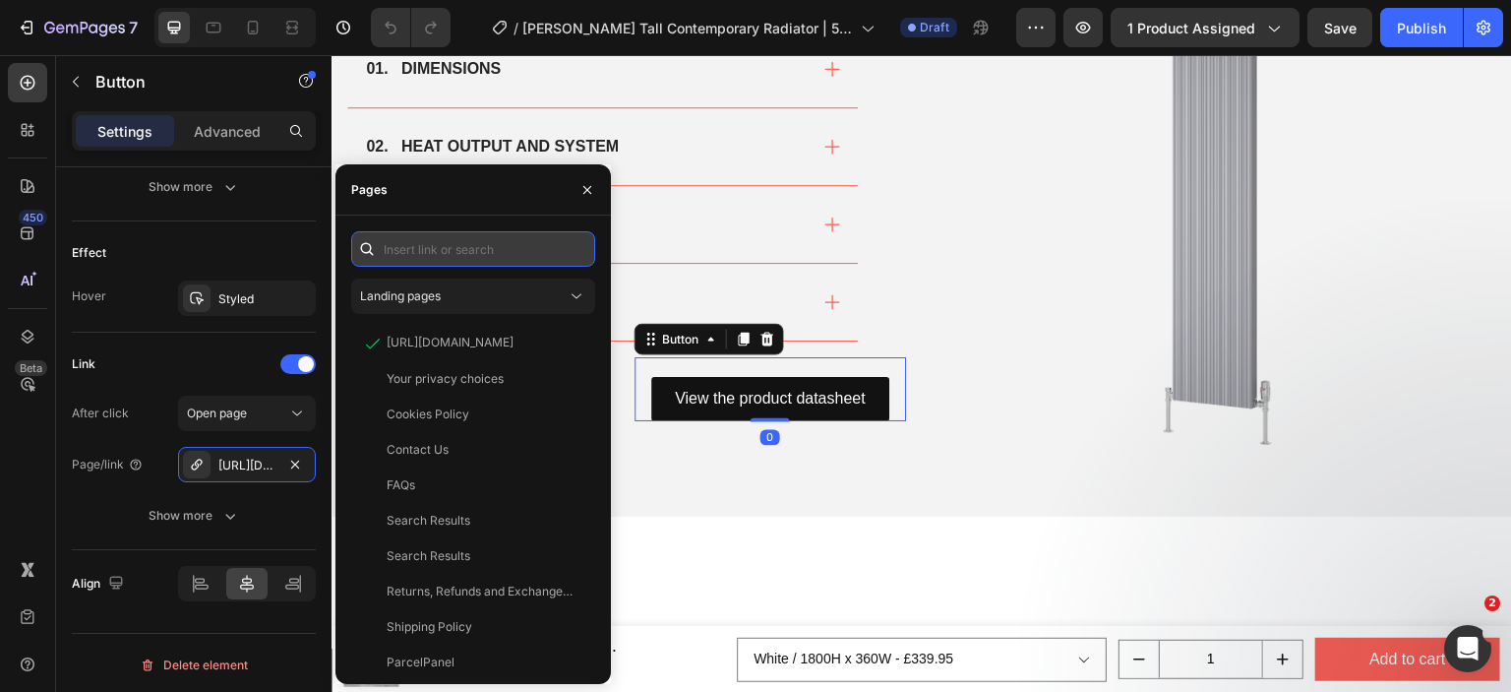
click at [458, 251] on input "text" at bounding box center [473, 248] width 244 height 35
paste input "https://cdn.shopify.com/s/files/1/0929/8313/2424/files/Reina_Melvin_Product_Dat…"
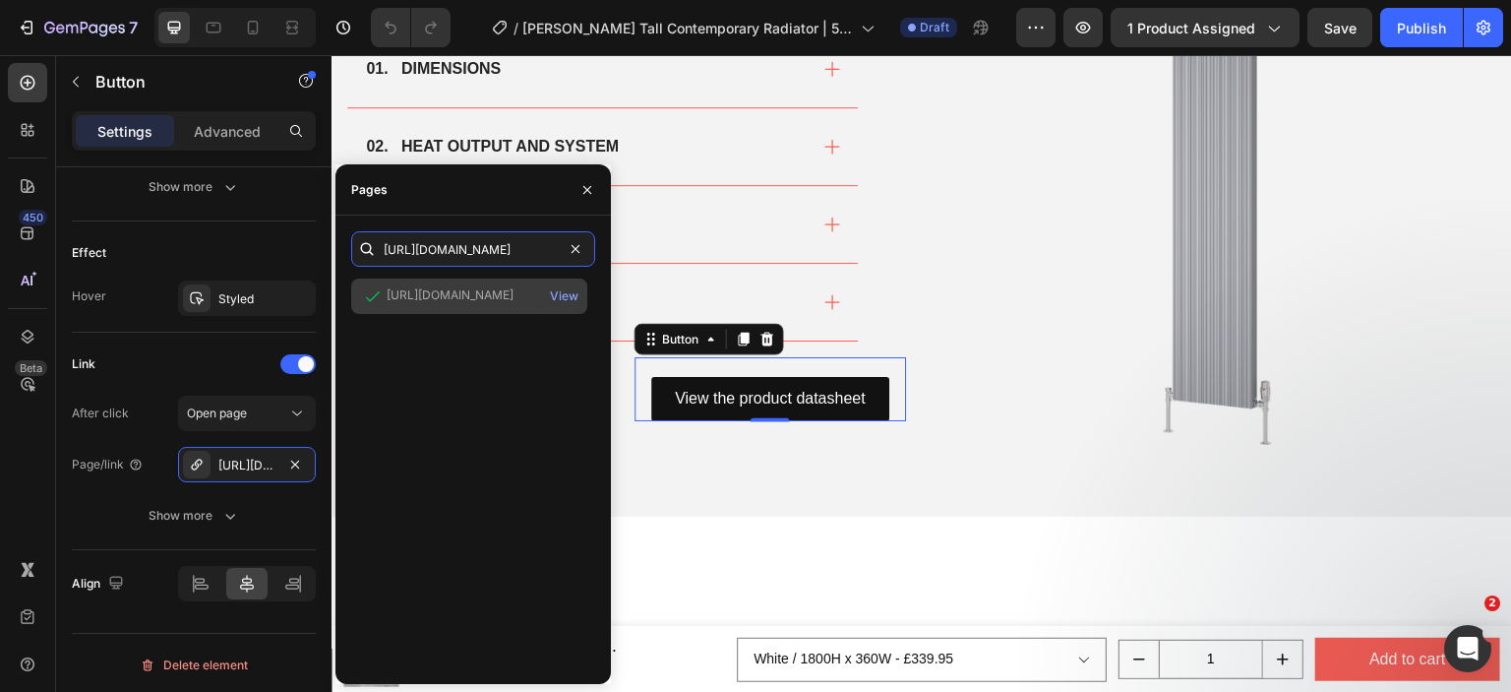
type input "https://cdn.shopify.com/s/files/1/0929/8313/2424/files/Reina_Melvin_Product_Dat…"
click at [449, 303] on div "https://cdn.shopify.com/s/files/1/0929/8313/2424/files/Reina_Melvin_Product_Dat…" at bounding box center [450, 295] width 127 height 18
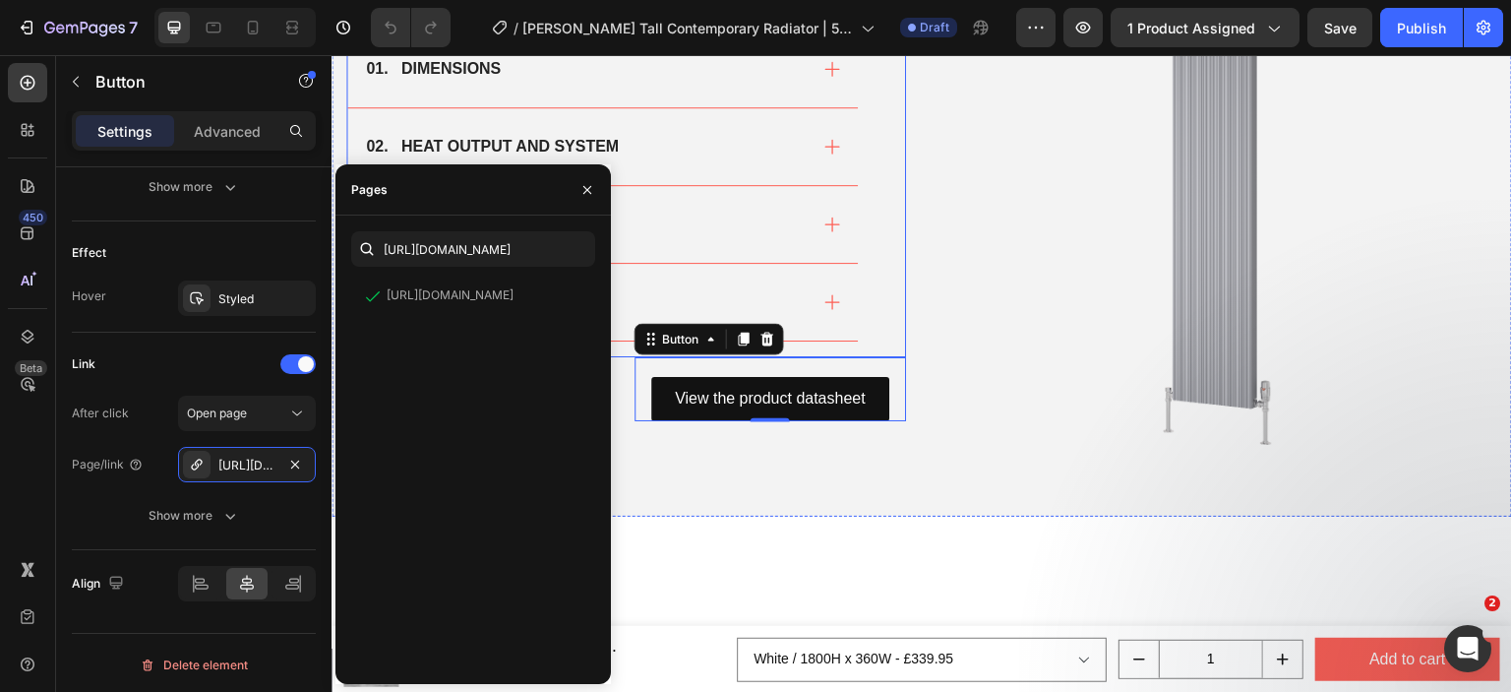
click at [887, 347] on div "The Specs Heading 01. DIMENSIONS 02. HEAT OUTPUT AND SYSTEM 03. MATERIAL 04. DE…" at bounding box center [626, 166] width 560 height 382
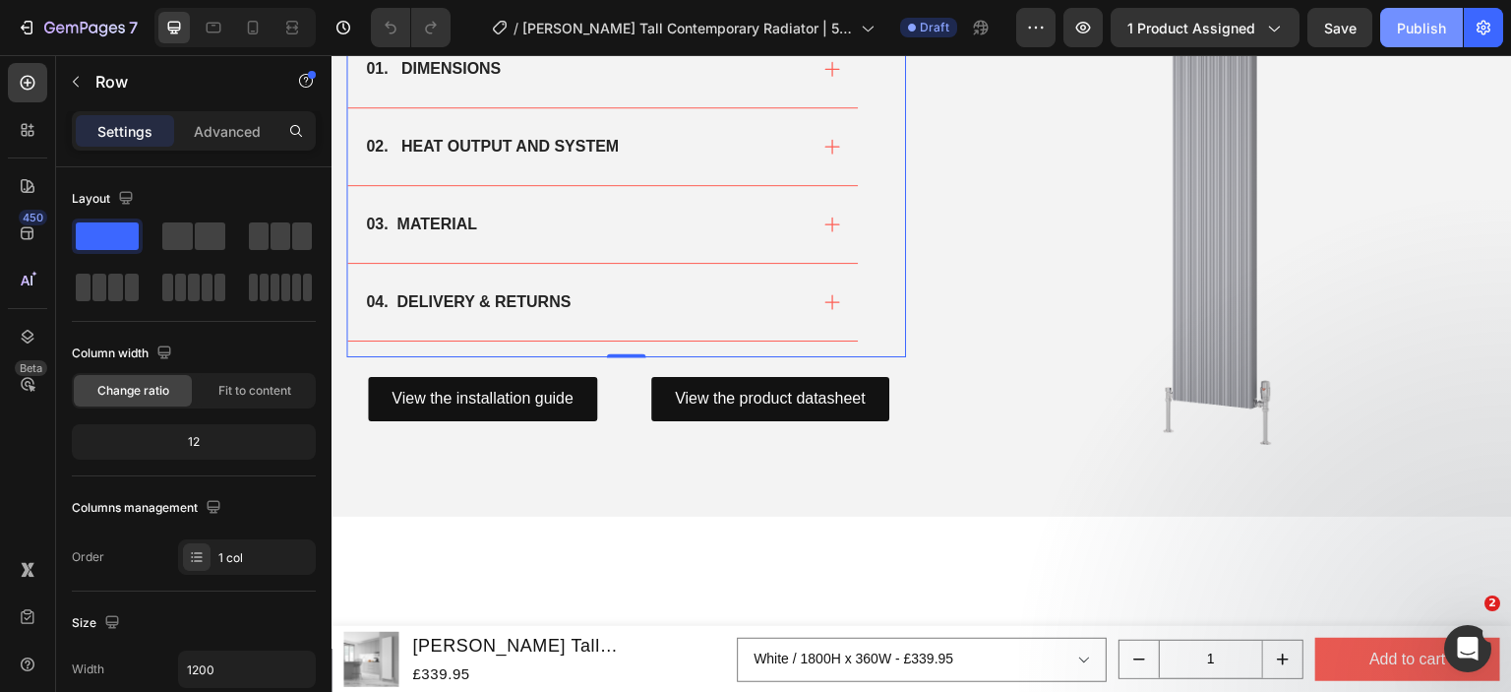
click at [1446, 40] on button "Publish" at bounding box center [1421, 27] width 83 height 39
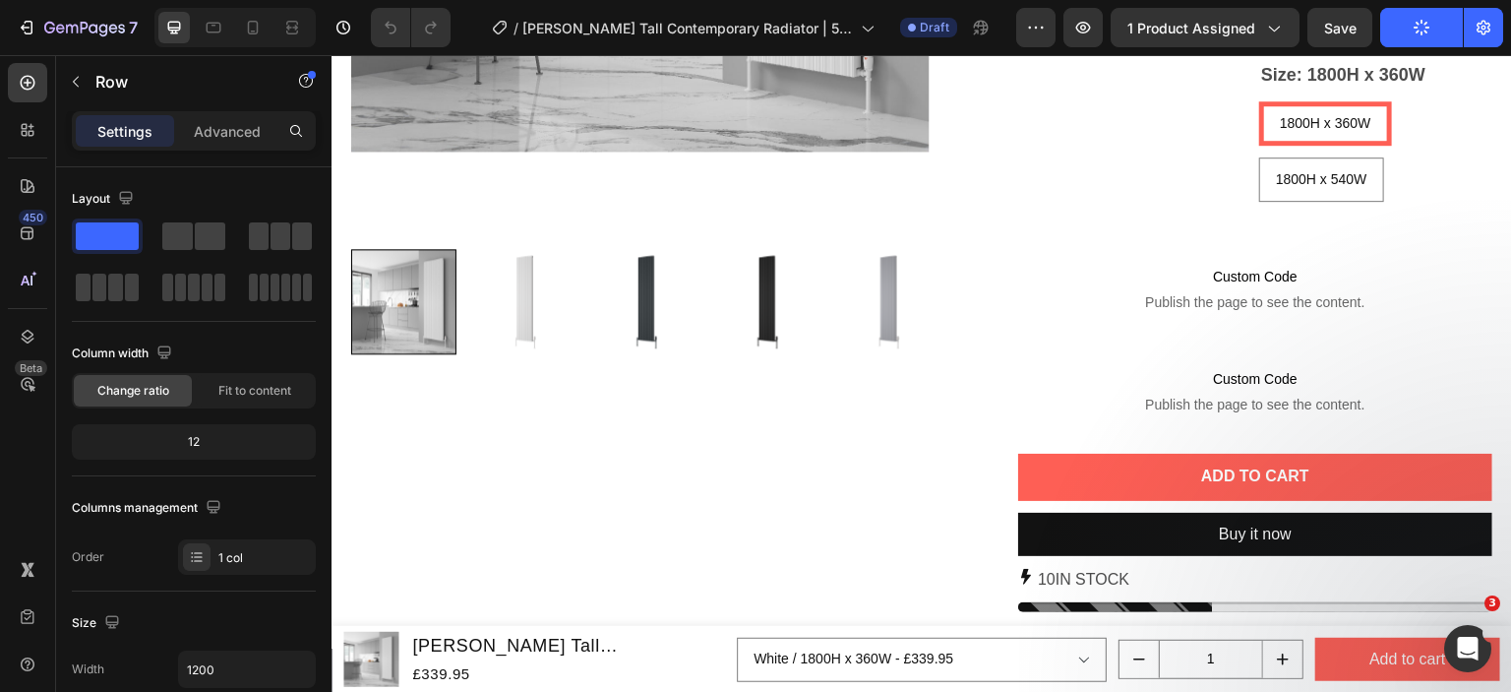
scroll to position [197, 0]
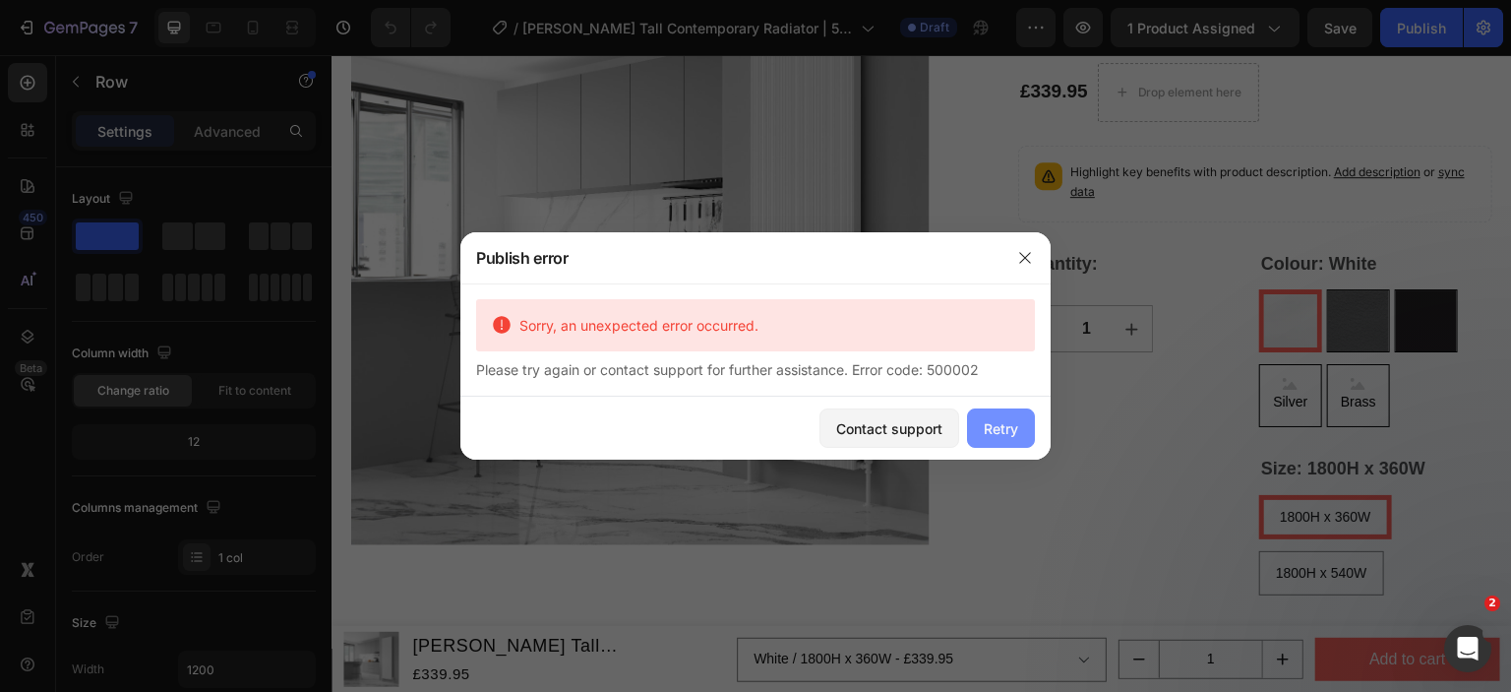
click at [1007, 436] on div "Retry" at bounding box center [1001, 428] width 34 height 21
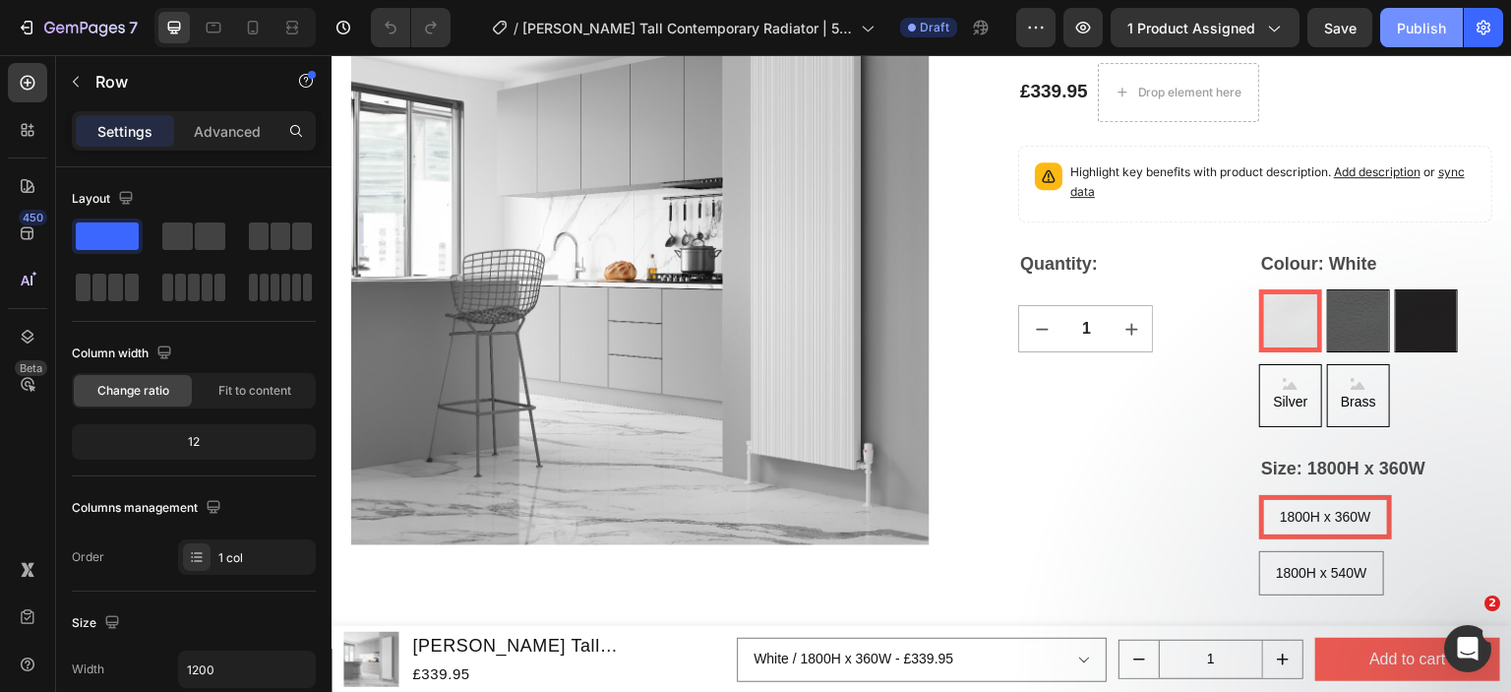
click at [1399, 35] on div "Publish" at bounding box center [1421, 28] width 49 height 21
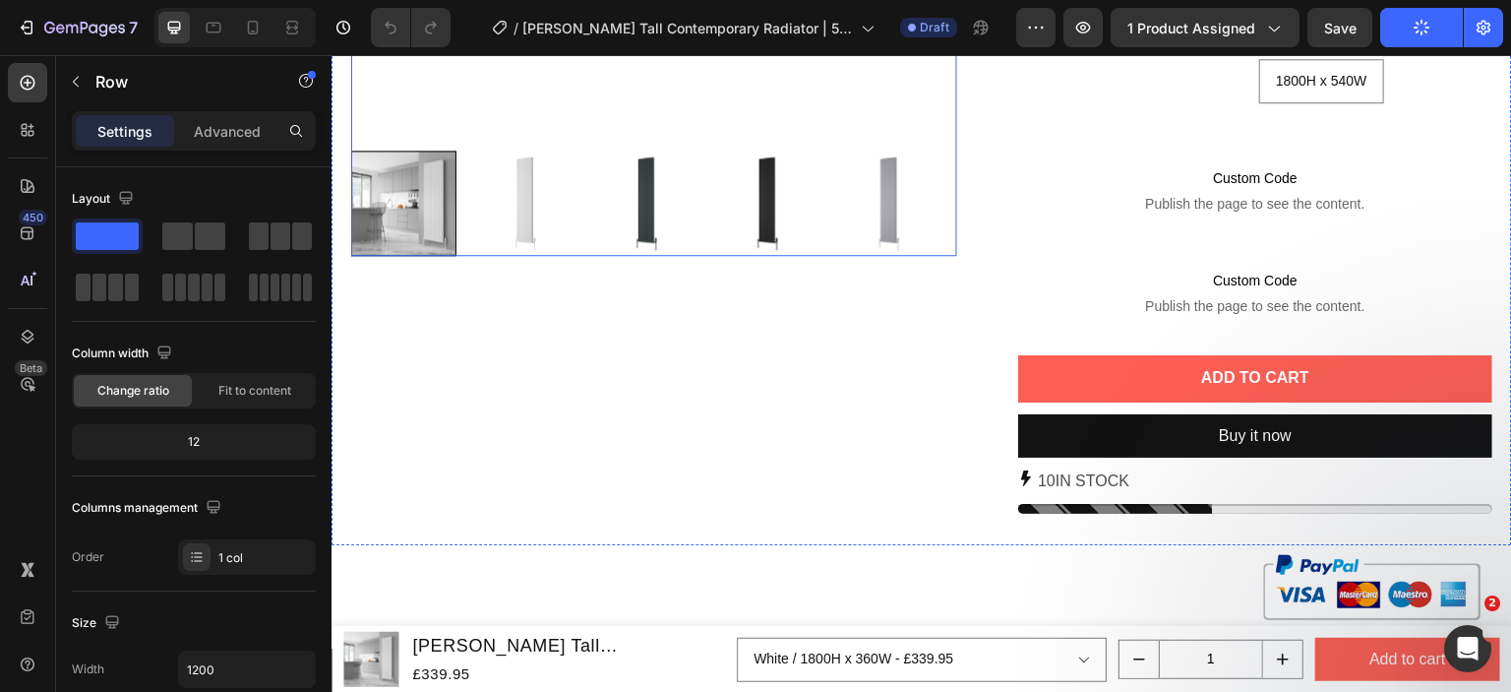
scroll to position [1181, 0]
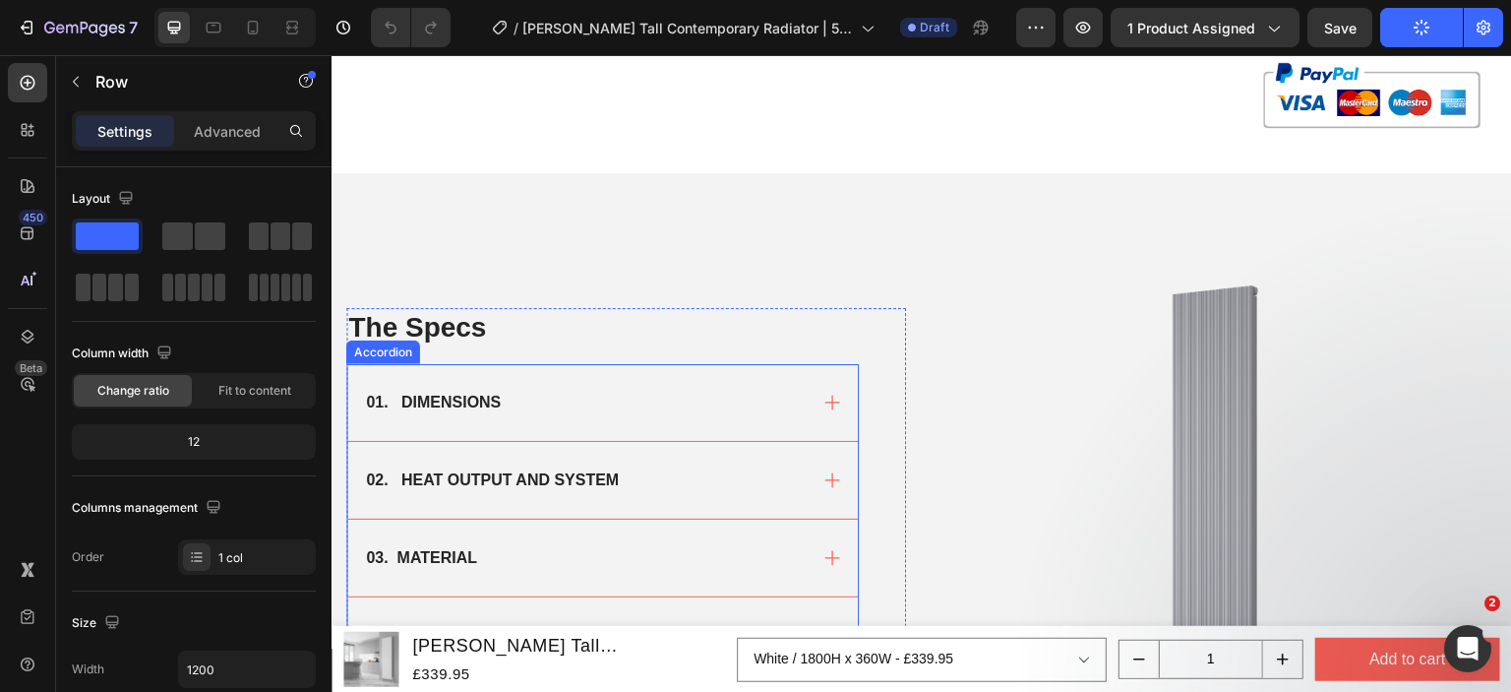
click at [648, 388] on div "01. DIMENSIONS" at bounding box center [585, 403] width 444 height 30
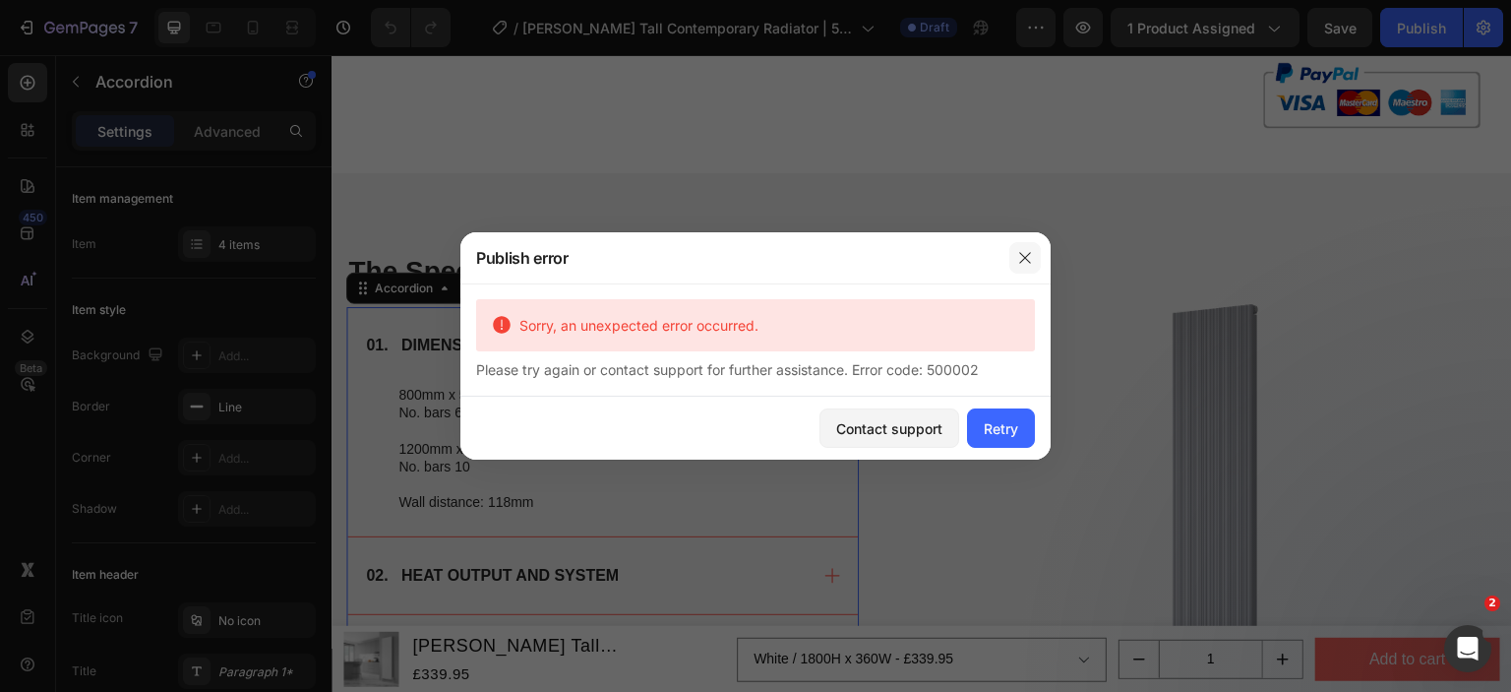
click at [1023, 261] on icon "button" at bounding box center [1025, 258] width 16 height 16
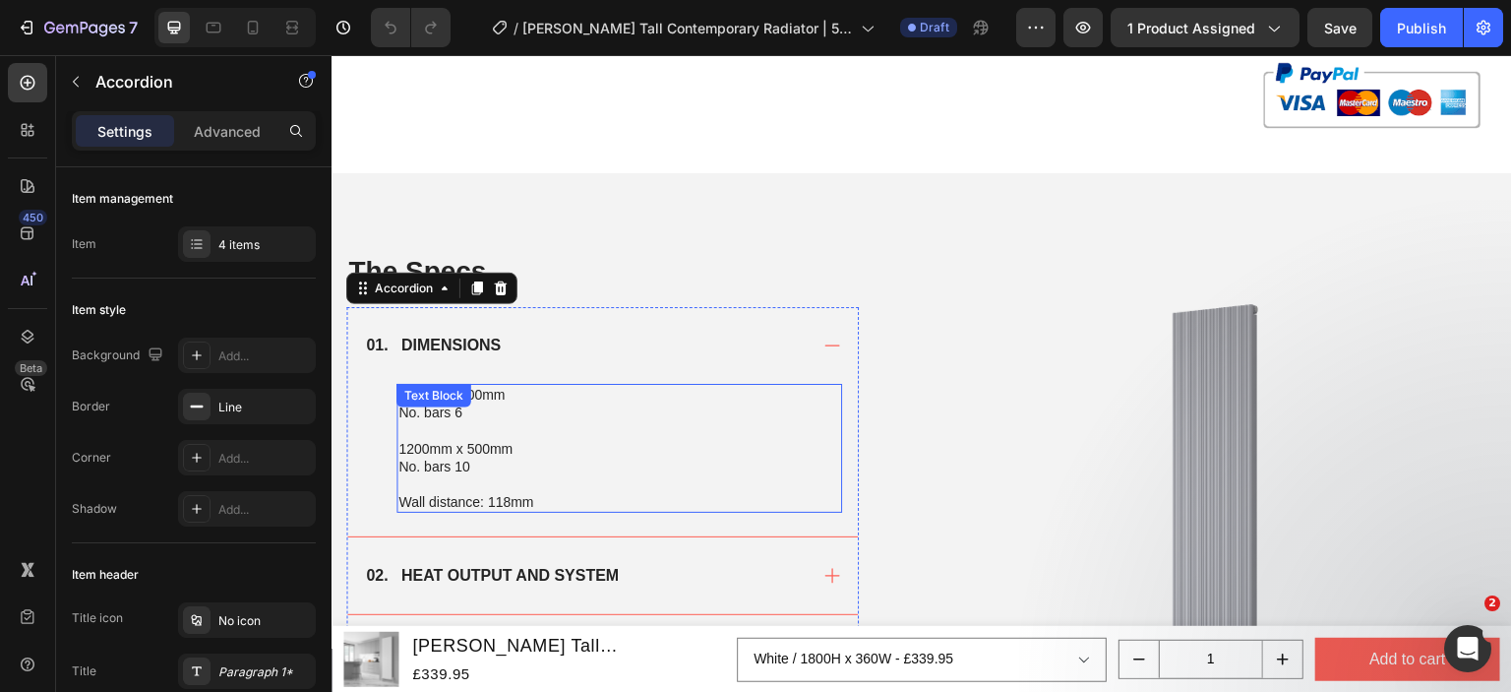
click at [504, 421] on p at bounding box center [619, 430] width 442 height 18
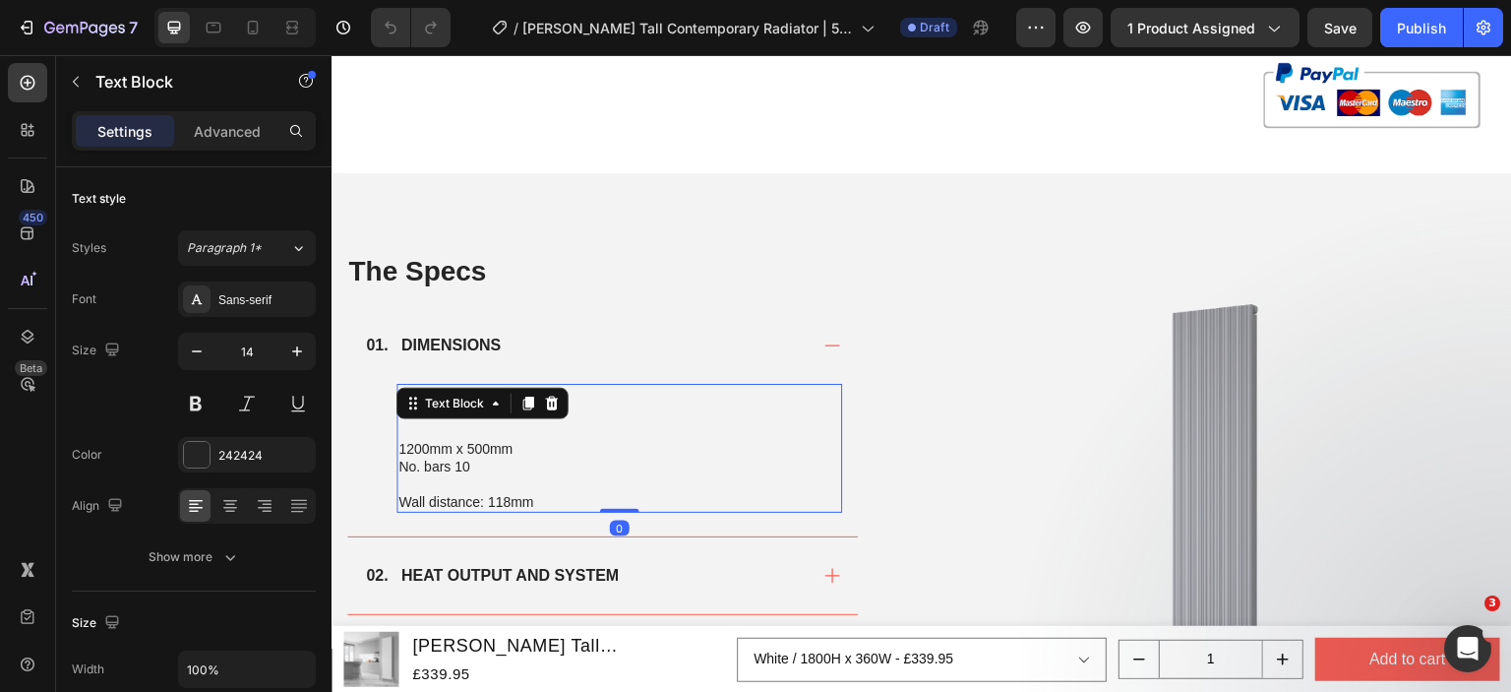
click at [527, 475] on p at bounding box center [619, 484] width 442 height 18
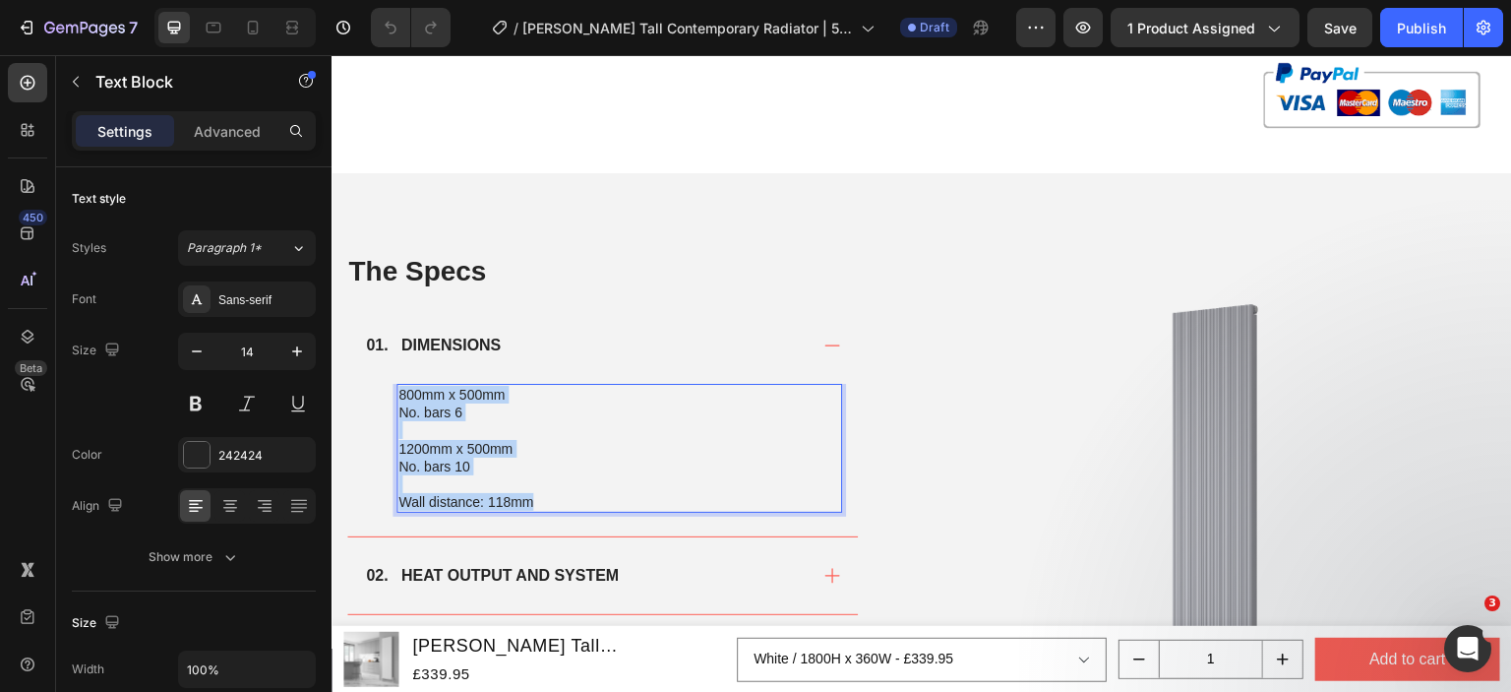
drag, startPoint x: 535, startPoint y: 461, endPoint x: 397, endPoint y: 355, distance: 174.0
click at [397, 384] on div "800mm x 500mm No. bars 6 1200mm x 500mm No. bars 10 Wall distance: 118mm" at bounding box center [620, 448] width 446 height 129
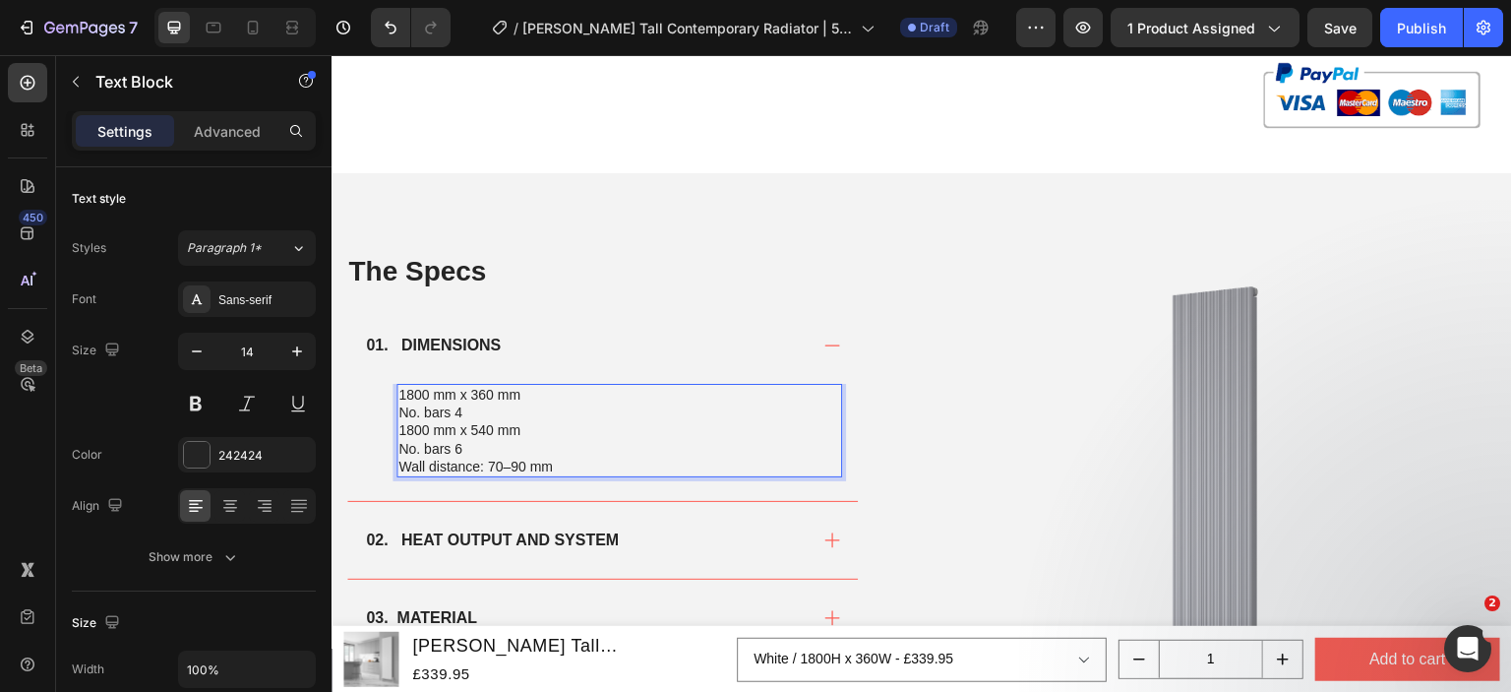
click at [475, 386] on p "1800 mm x 360 mm No. bars 4" at bounding box center [619, 403] width 442 height 35
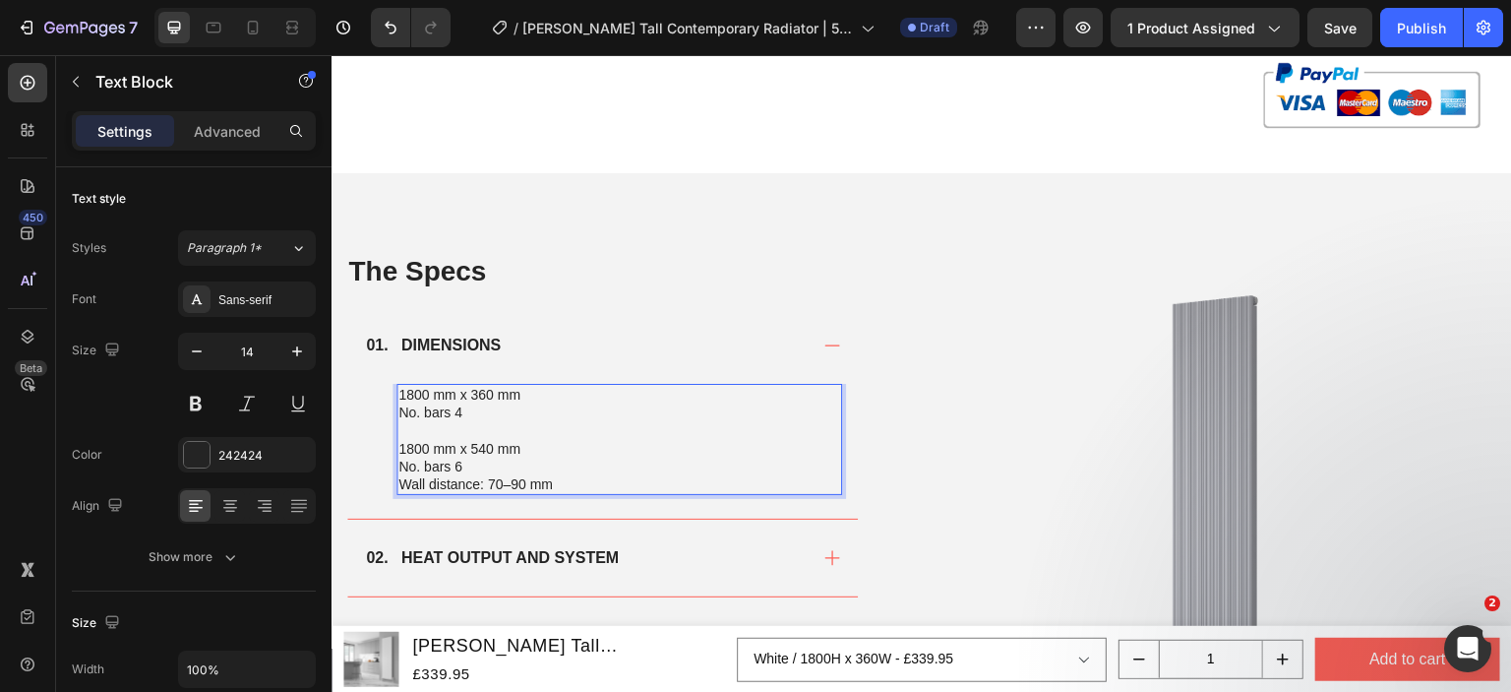
click at [484, 440] on p "1800 mm x 540 mm No. bars 6" at bounding box center [619, 457] width 442 height 35
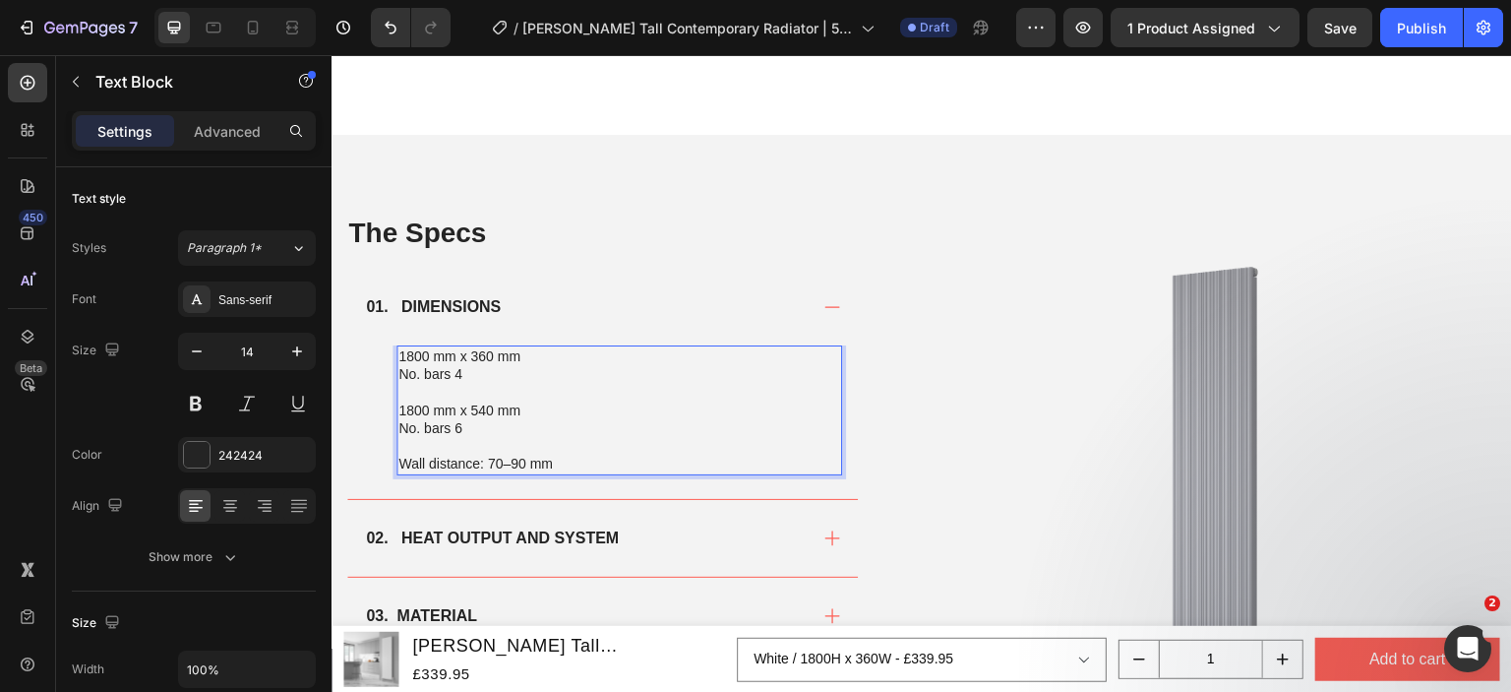
scroll to position [1574, 0]
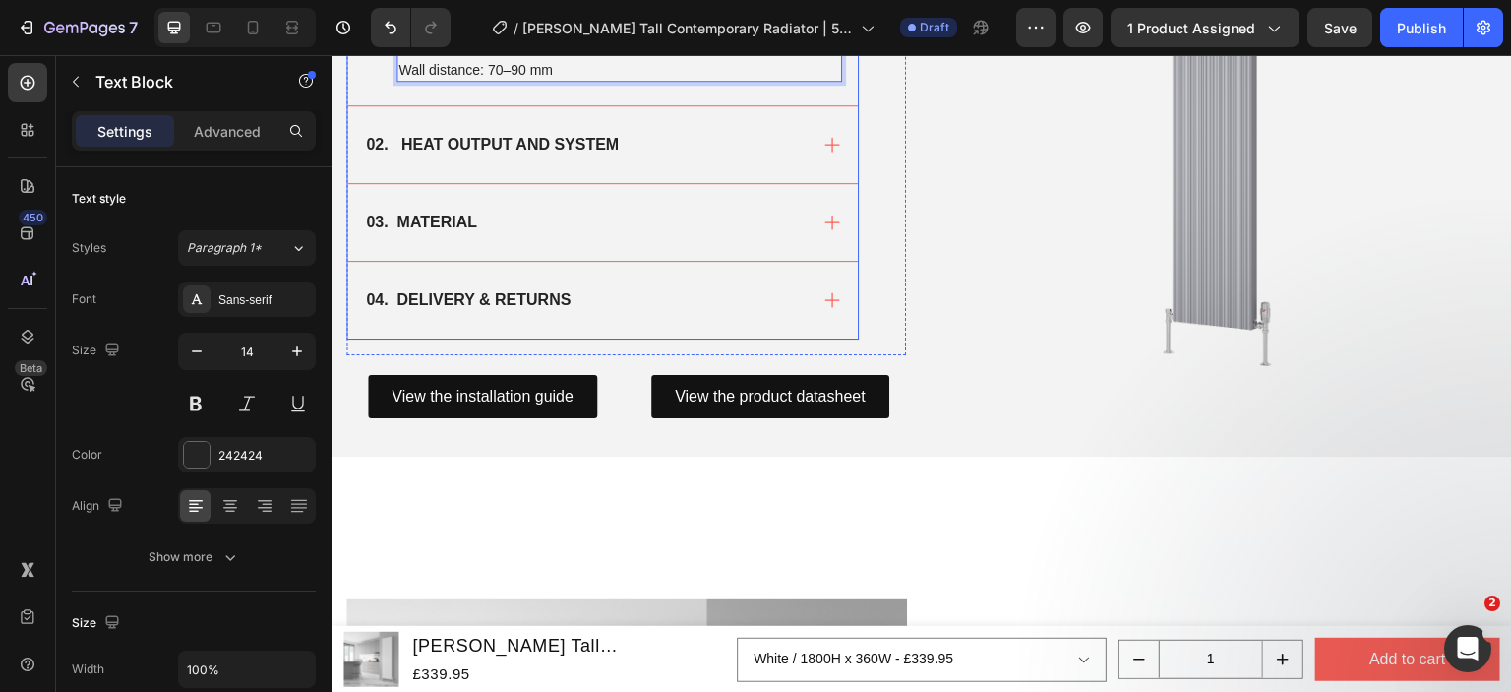
click at [693, 146] on div "02. HEAT OUTPUT AND SYSTEM" at bounding box center [585, 145] width 444 height 30
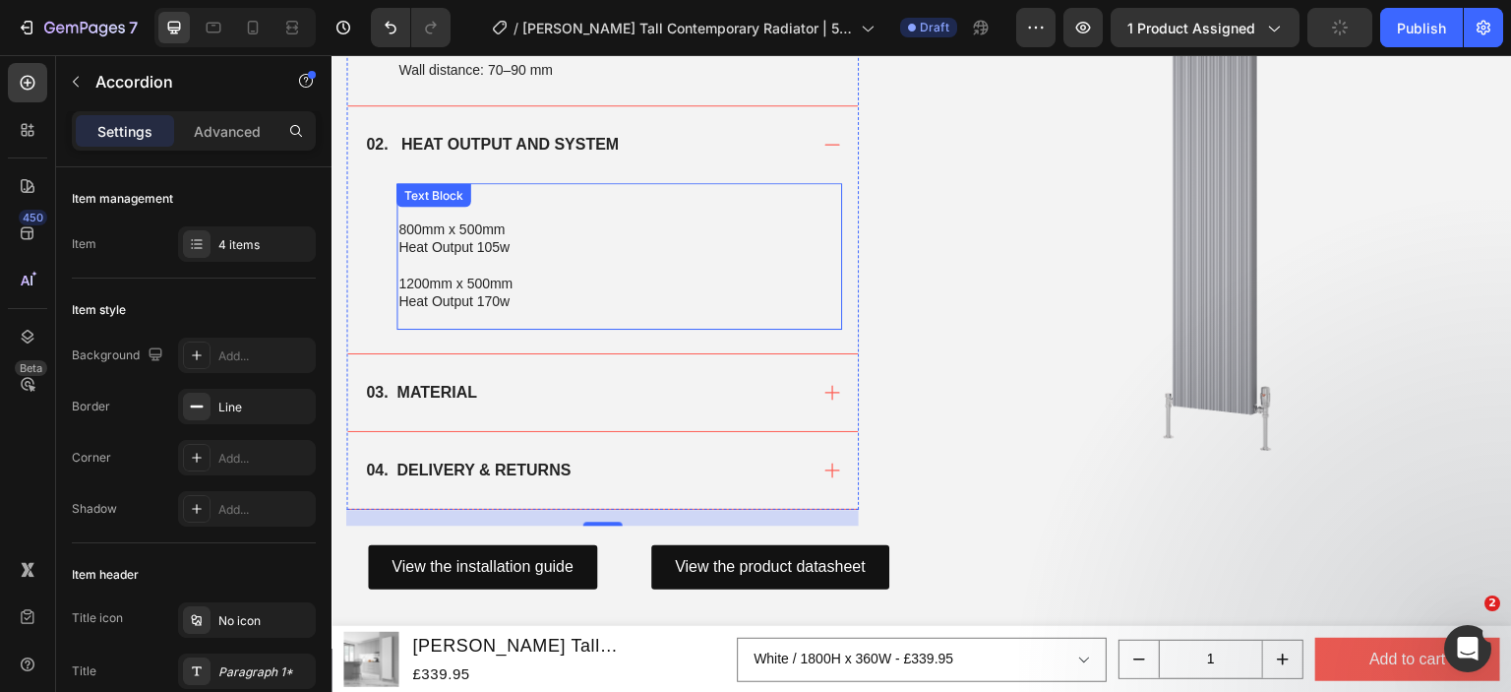
click at [551, 289] on p "1200mm x 500mm" at bounding box center [619, 284] width 442 height 18
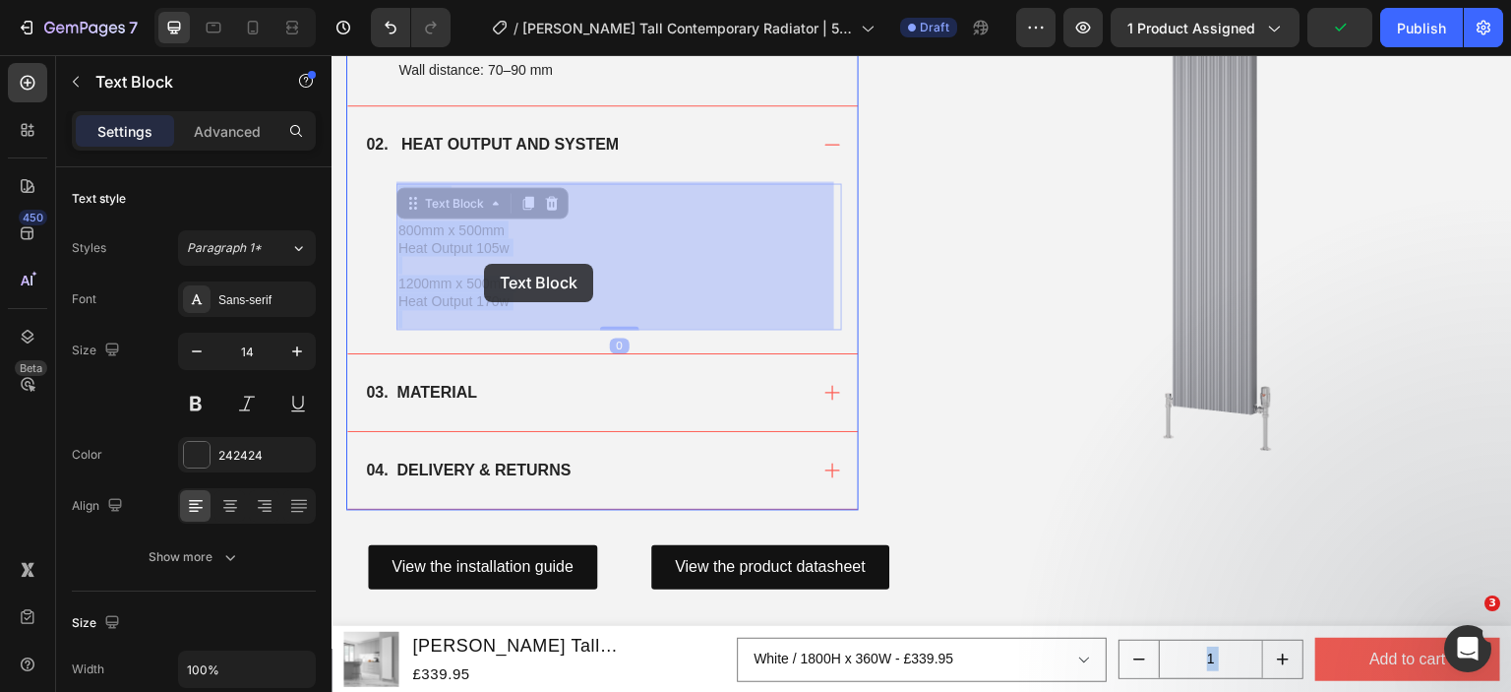
drag, startPoint x: 520, startPoint y: 300, endPoint x: 495, endPoint y: 272, distance: 38.3
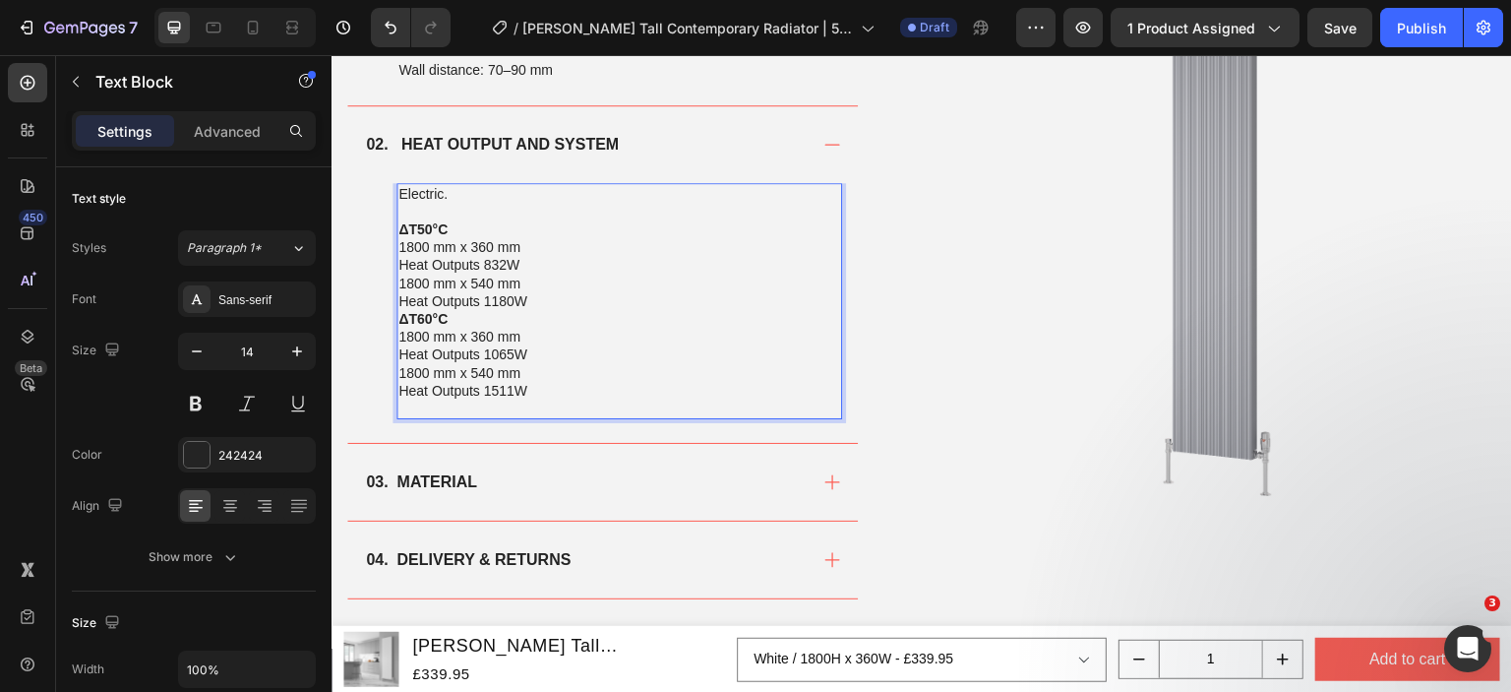
click at [532, 303] on p "1800 mm x 540 mm Heat Outputs 1180W" at bounding box center [619, 292] width 442 height 35
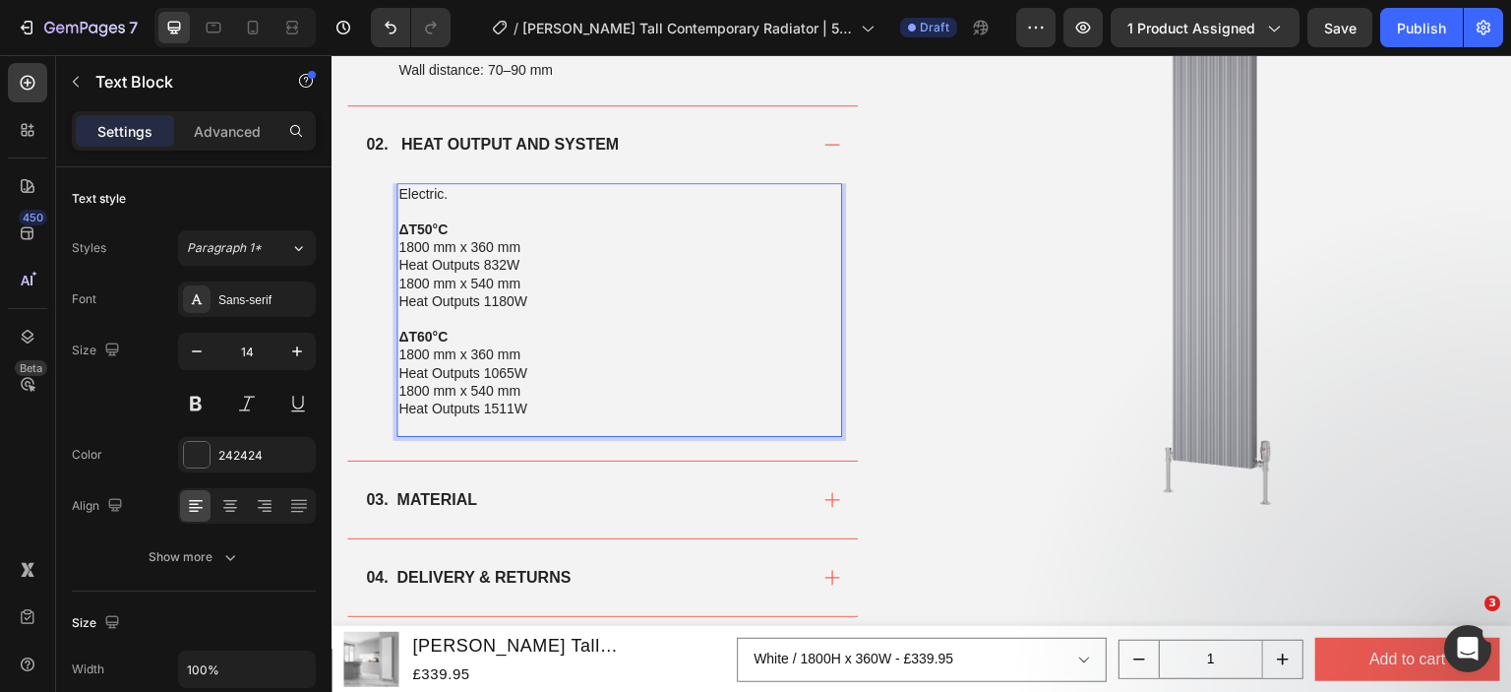
click at [523, 277] on p "1800 mm x 540 mm Heat Outputs 1180W" at bounding box center [619, 292] width 442 height 35
click at [525, 262] on p "ΔT50°C 1800 mm x 360 mm Heat Outputs 832W" at bounding box center [619, 247] width 442 height 54
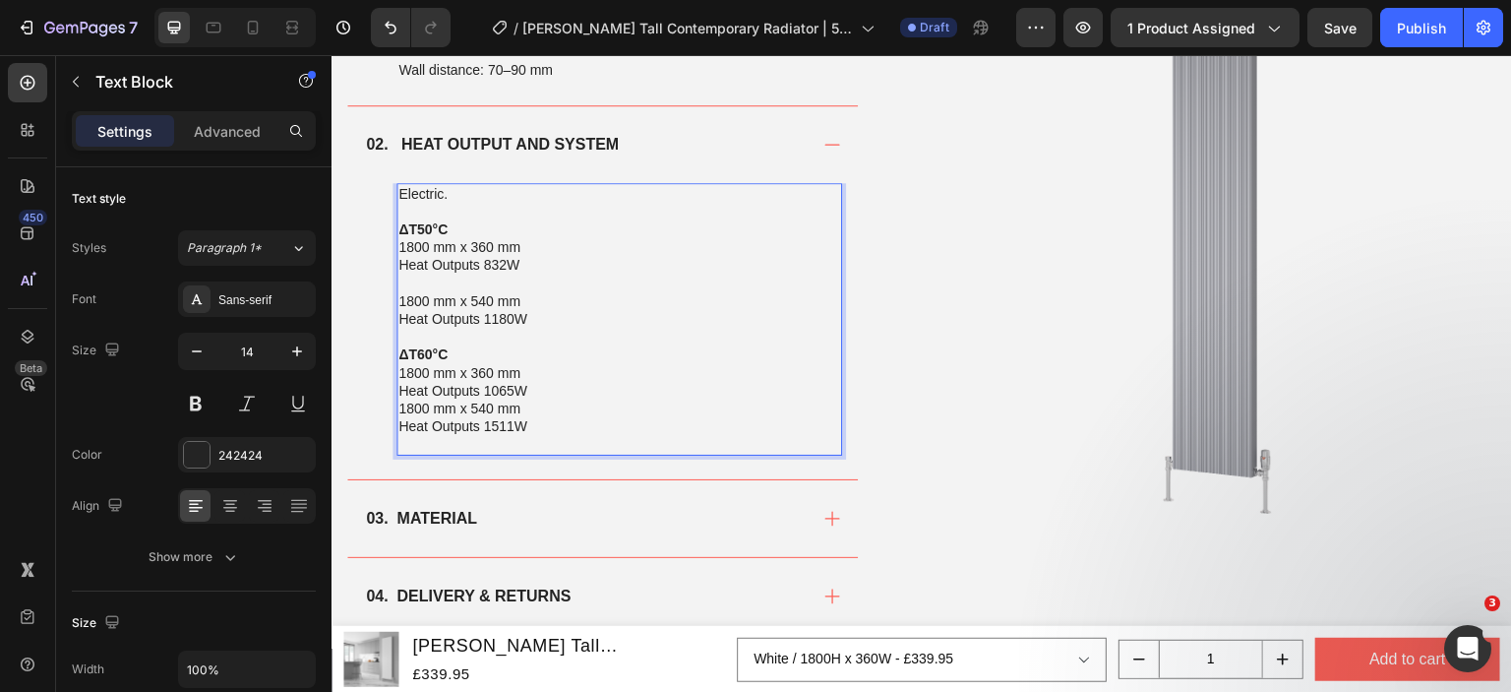
click at [532, 389] on p "ΔT60°C 1800 mm x 360 mm Heat Outputs 1065W" at bounding box center [619, 372] width 442 height 54
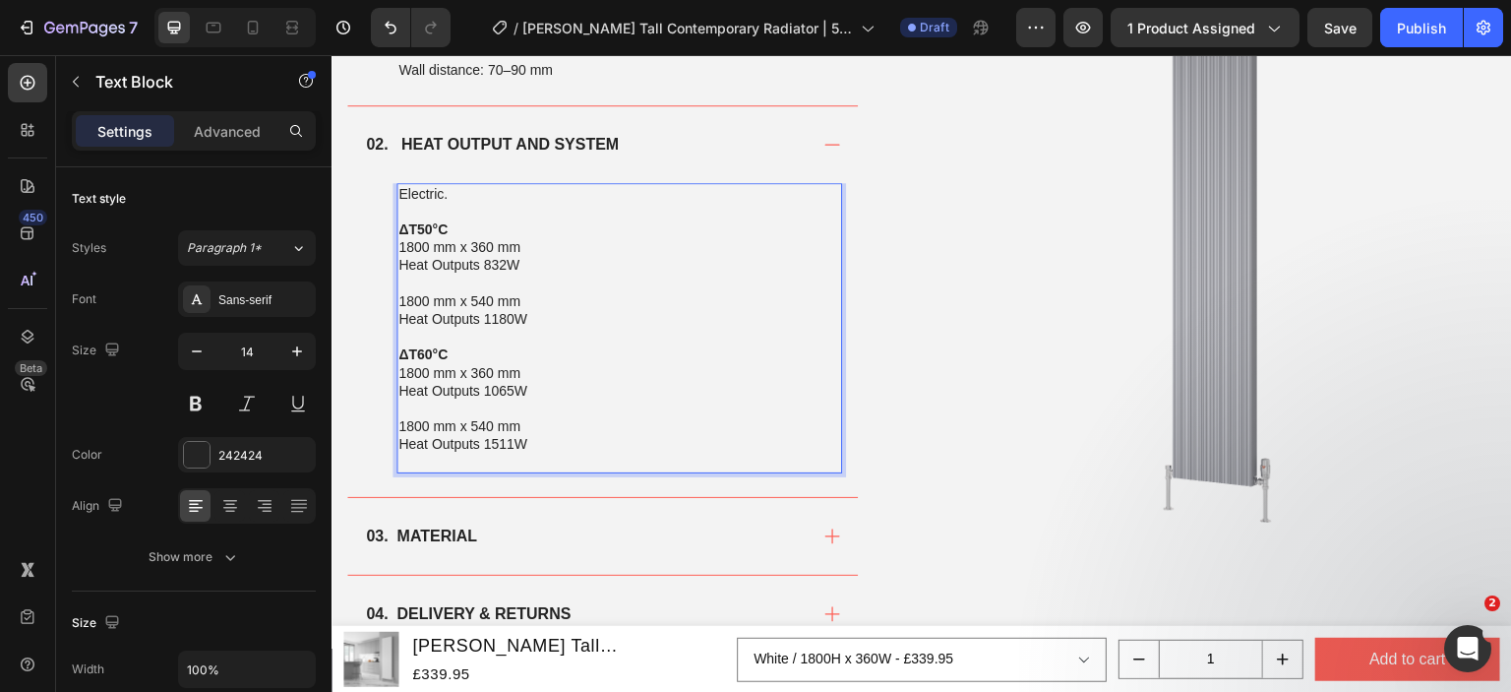
click at [438, 187] on p "Electric." at bounding box center [619, 194] width 442 height 18
drag, startPoint x: 449, startPoint y: 192, endPoint x: 398, endPoint y: 193, distance: 50.2
click at [398, 193] on p "Electric." at bounding box center [619, 194] width 442 height 18
click at [521, 214] on p "Rich Text Editor. Editing area: main" at bounding box center [619, 212] width 442 height 18
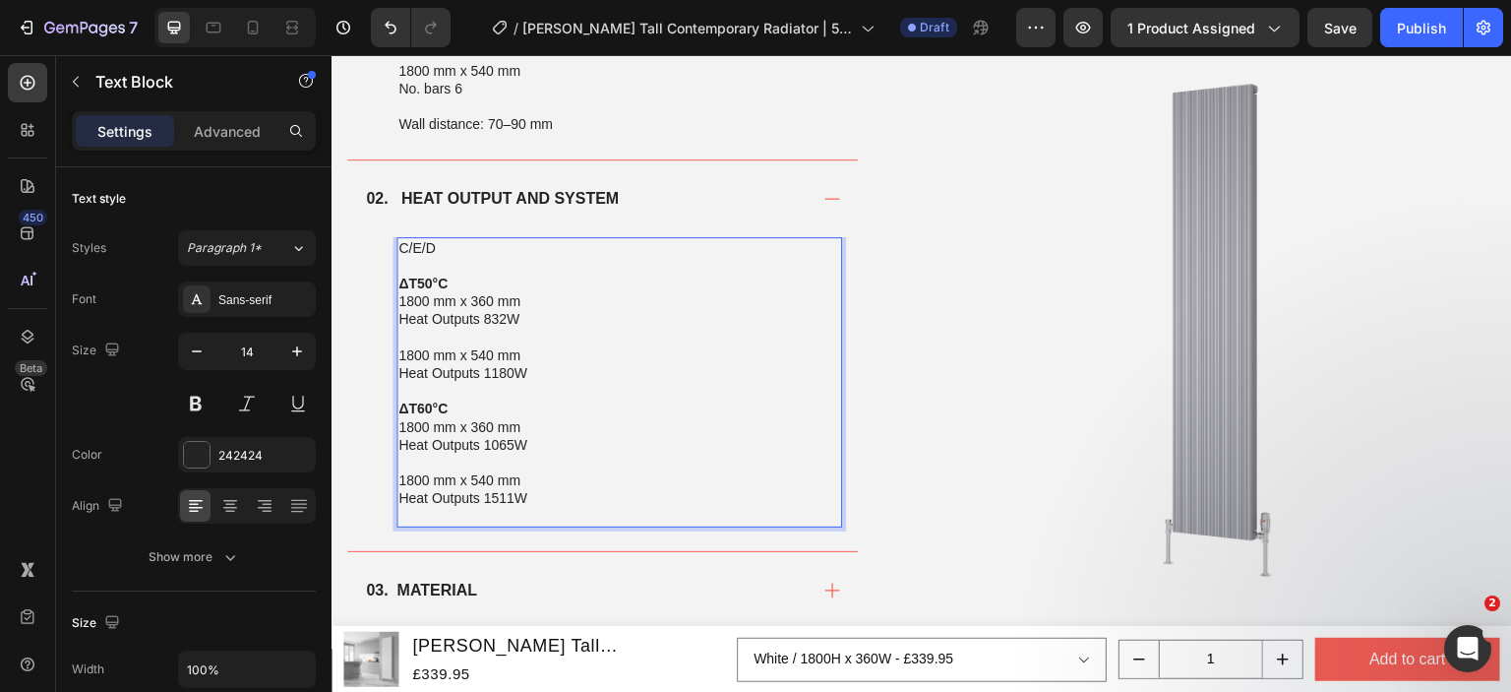
scroll to position [1476, 0]
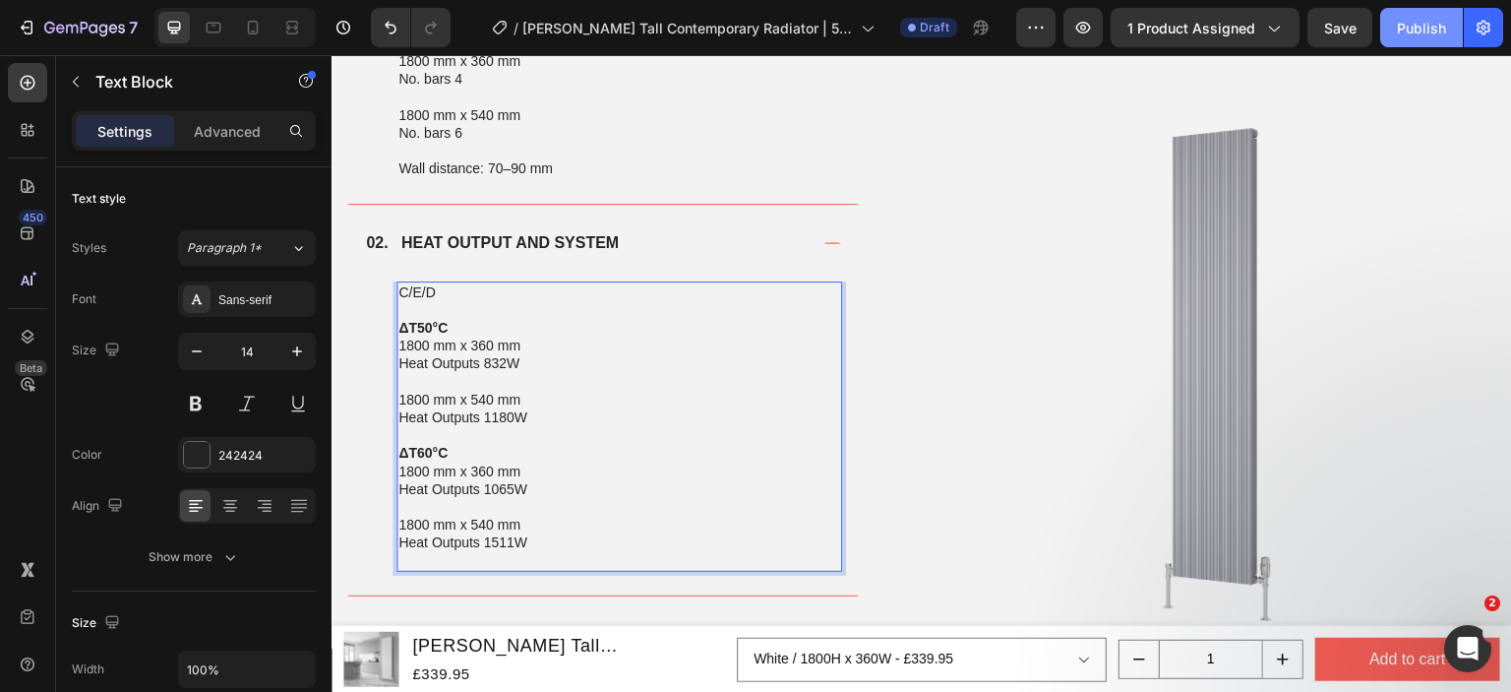
click at [1426, 39] on button "Publish" at bounding box center [1421, 27] width 83 height 39
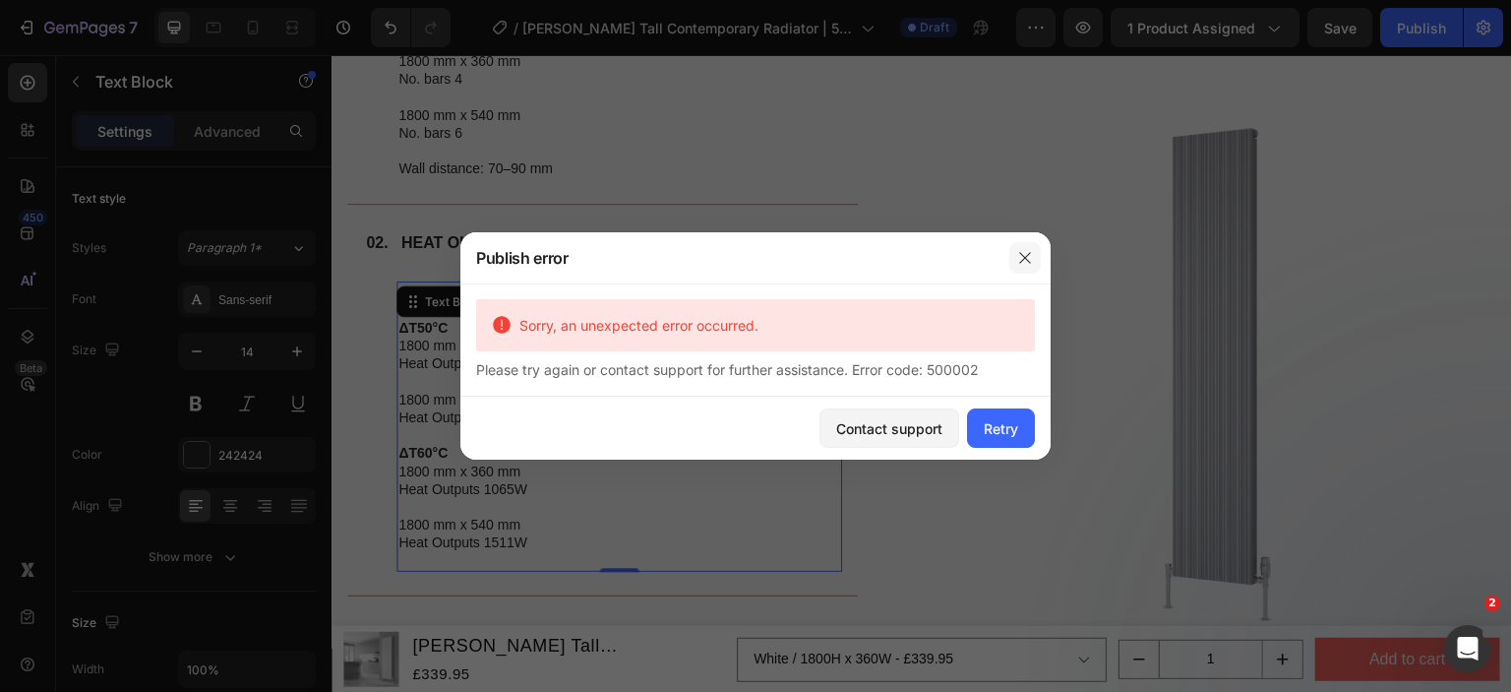
click at [1026, 262] on icon "button" at bounding box center [1025, 258] width 16 height 16
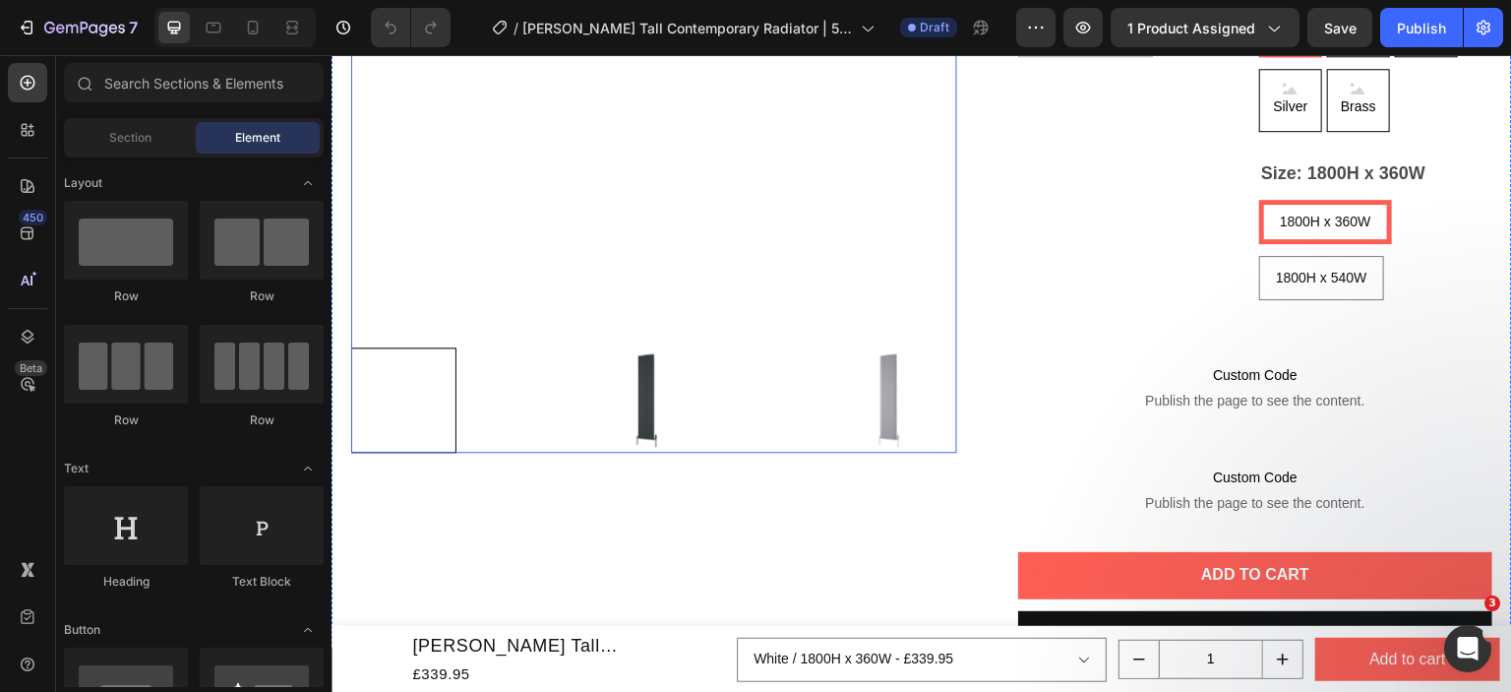
scroll to position [984, 0]
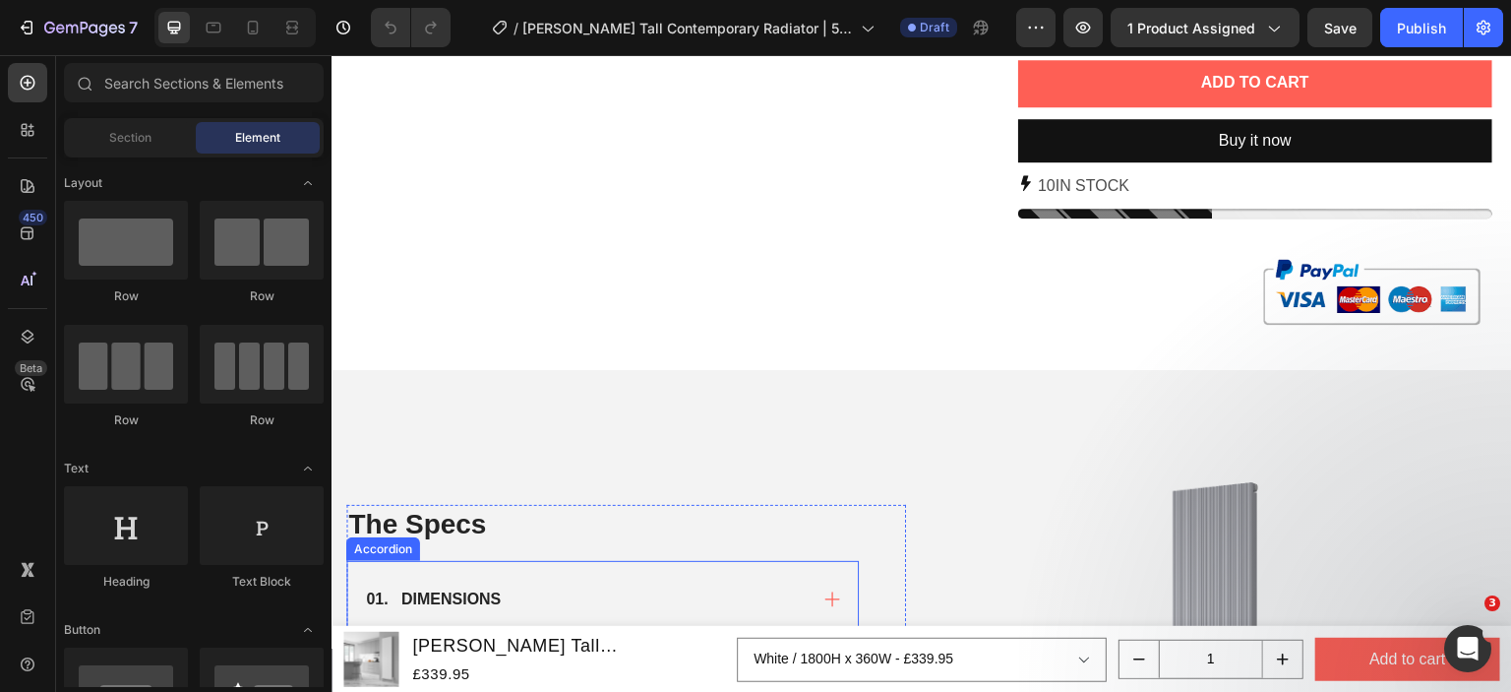
click at [604, 561] on div "01. DIMENSIONS" at bounding box center [602, 599] width 511 height 77
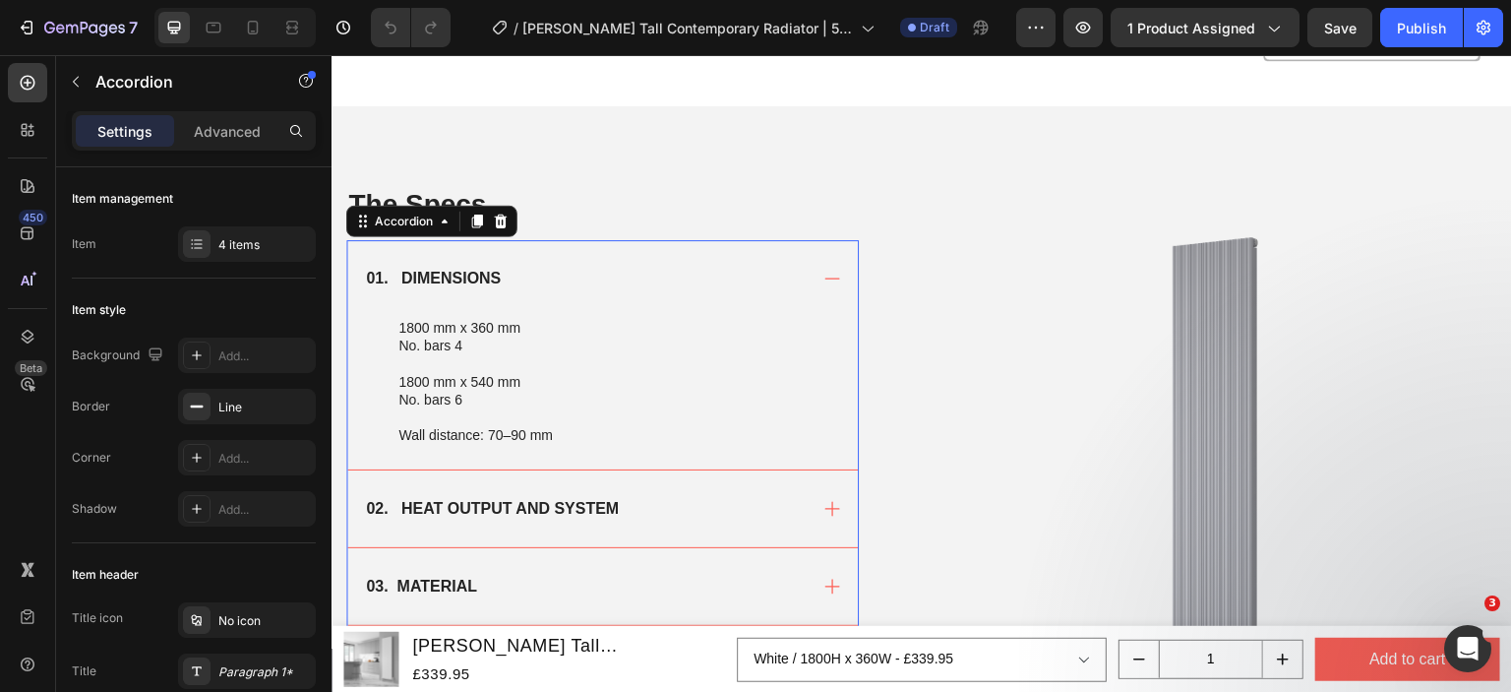
scroll to position [1279, 0]
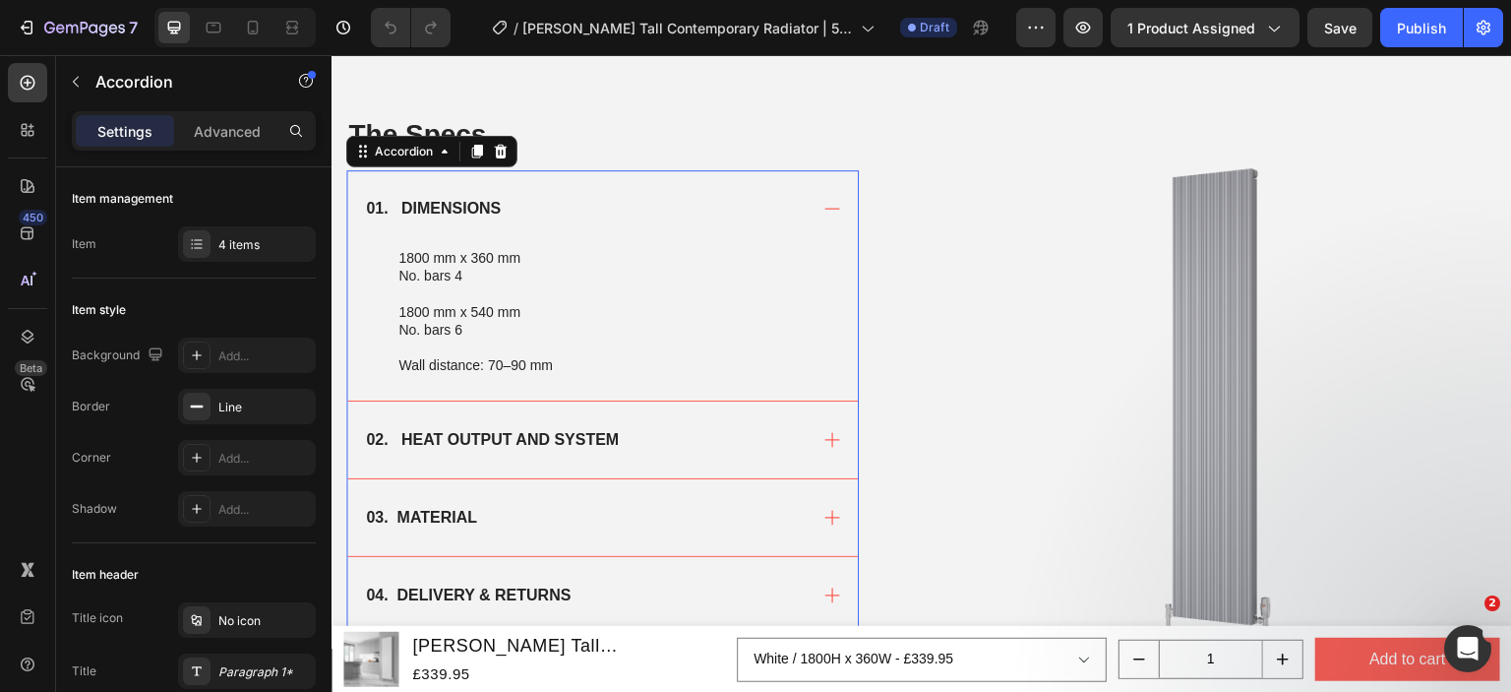
click at [658, 429] on div "02. HEAT OUTPUT AND SYSTEM" at bounding box center [585, 440] width 444 height 30
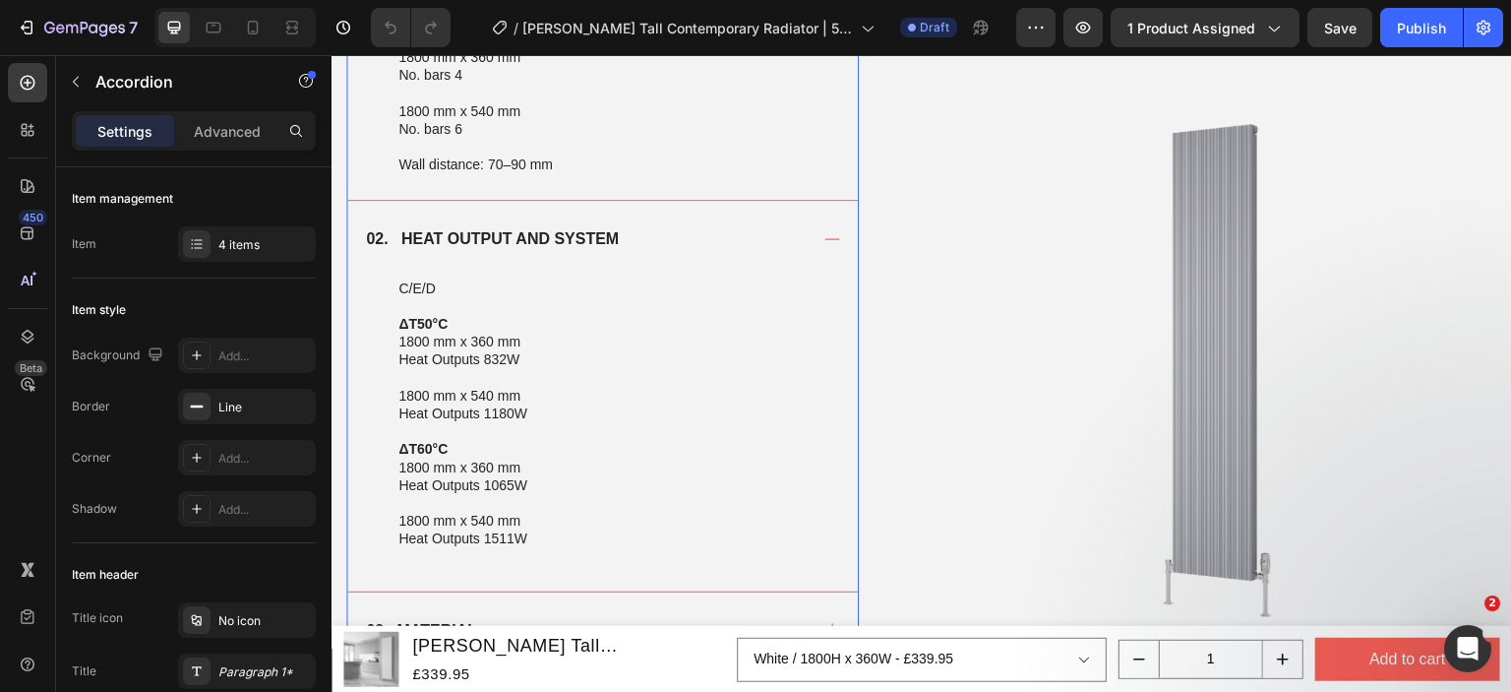
scroll to position [1574, 0]
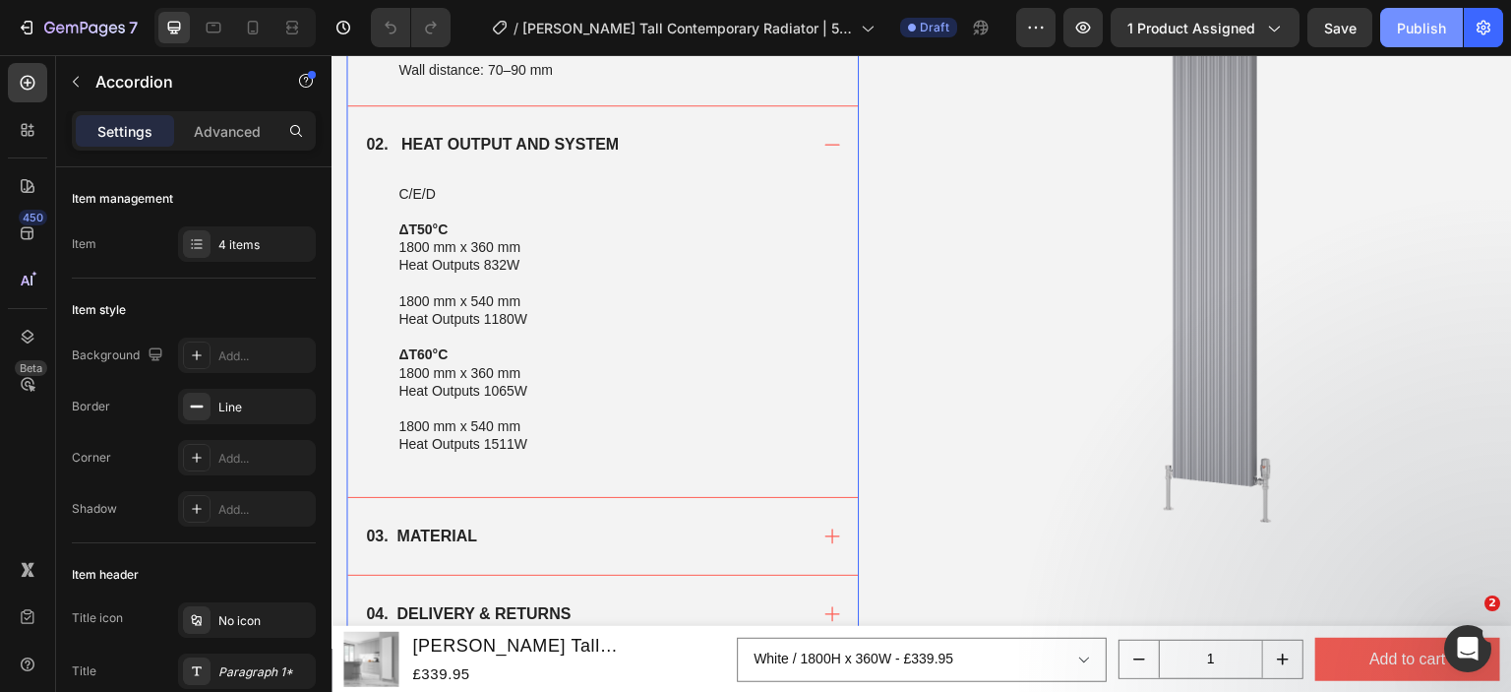
click at [1416, 31] on div "Publish" at bounding box center [1421, 28] width 49 height 21
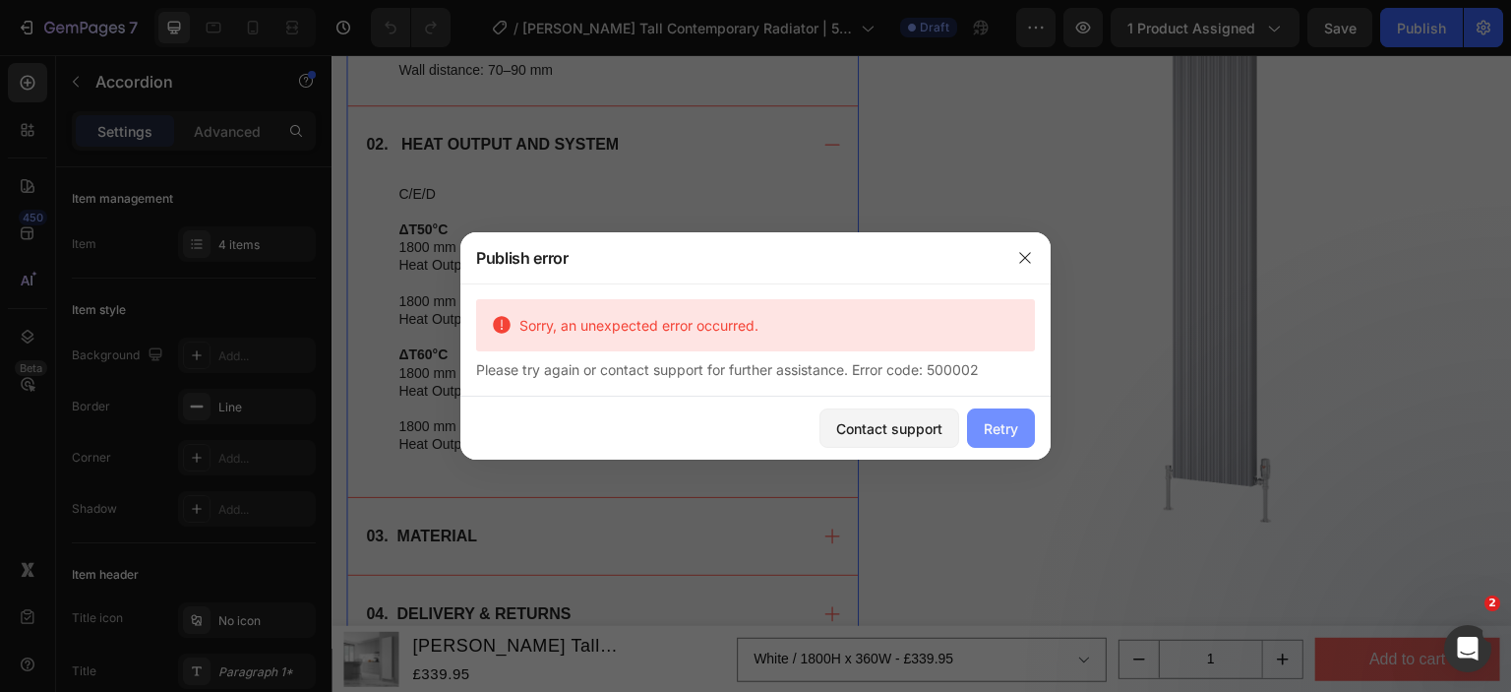
click at [993, 421] on div "Retry" at bounding box center [1001, 428] width 34 height 21
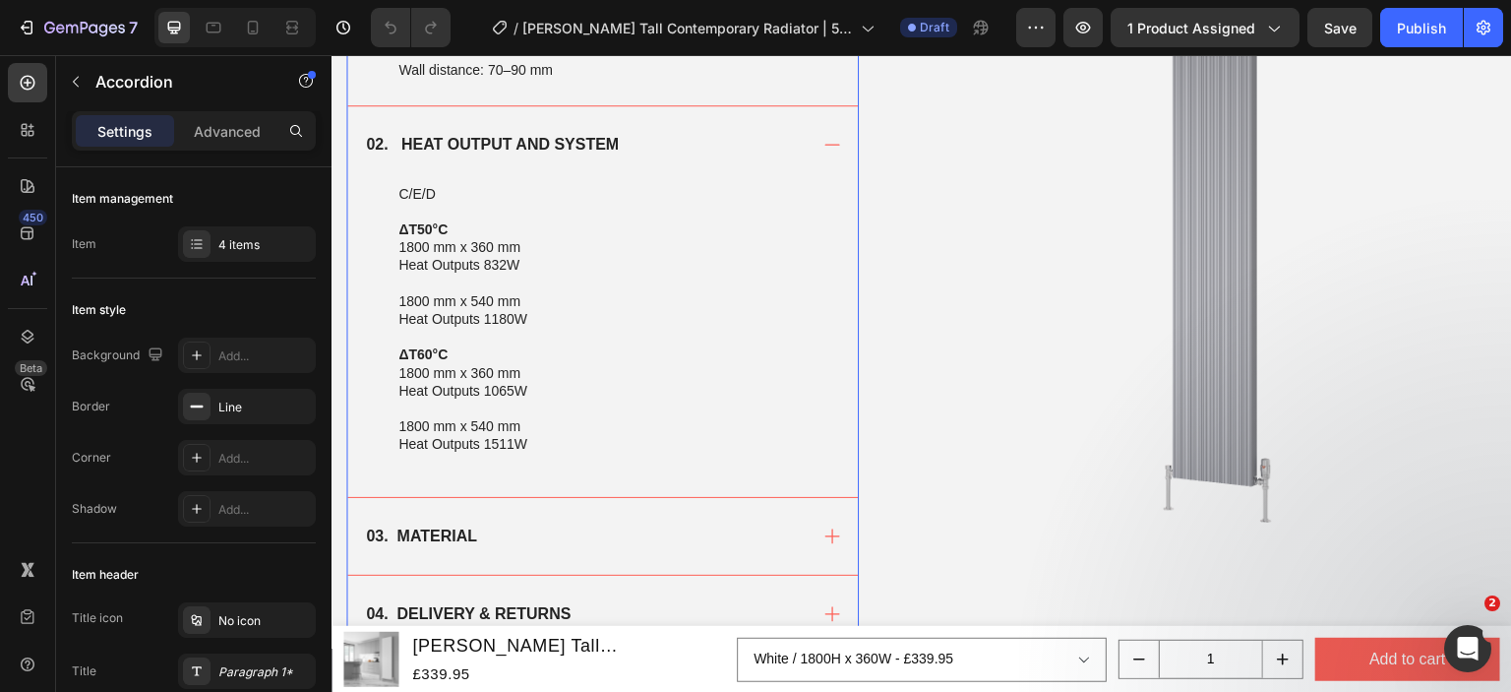
click at [1417, 50] on div "7 Version history / [PERSON_NAME] Tall Contemporary Radiator | 5 colours, 2 siz…" at bounding box center [755, 28] width 1511 height 56
click at [1418, 31] on div "Publish" at bounding box center [1421, 28] width 49 height 21
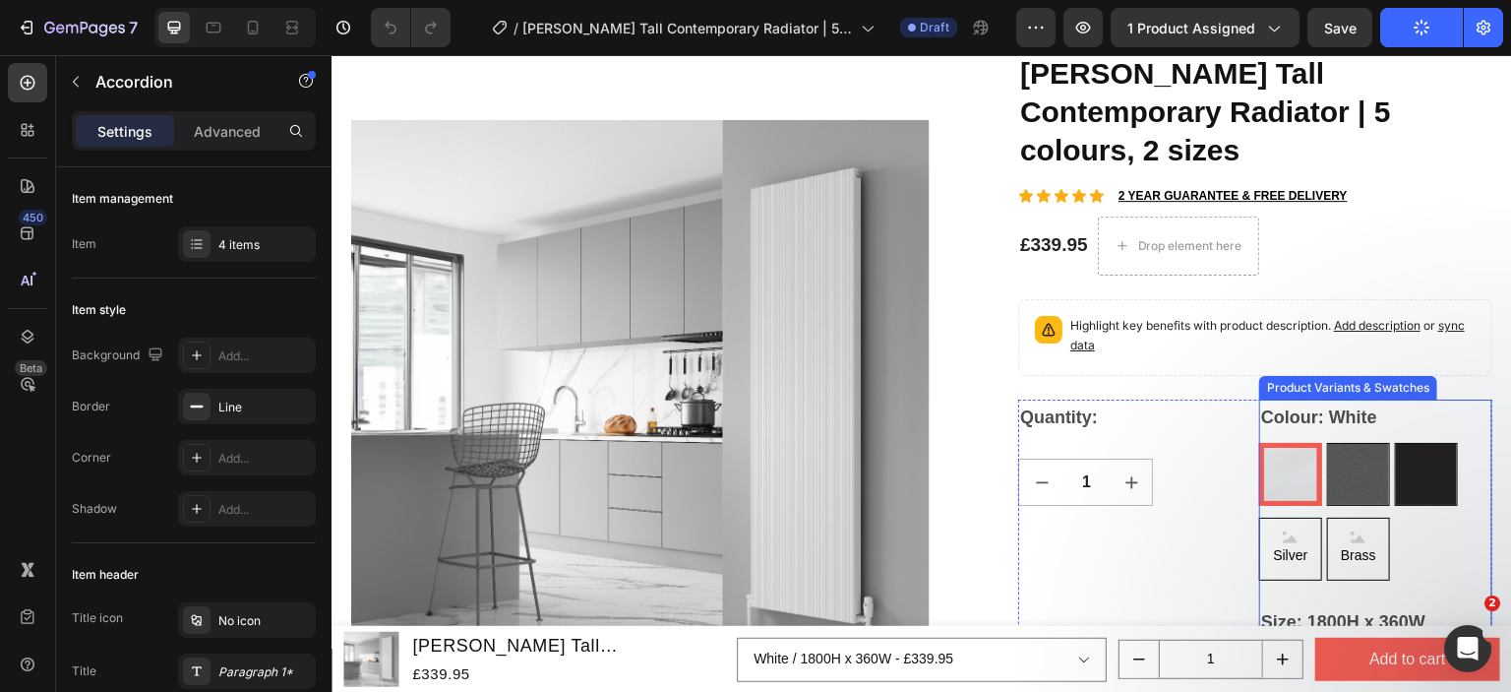
scroll to position [0, 0]
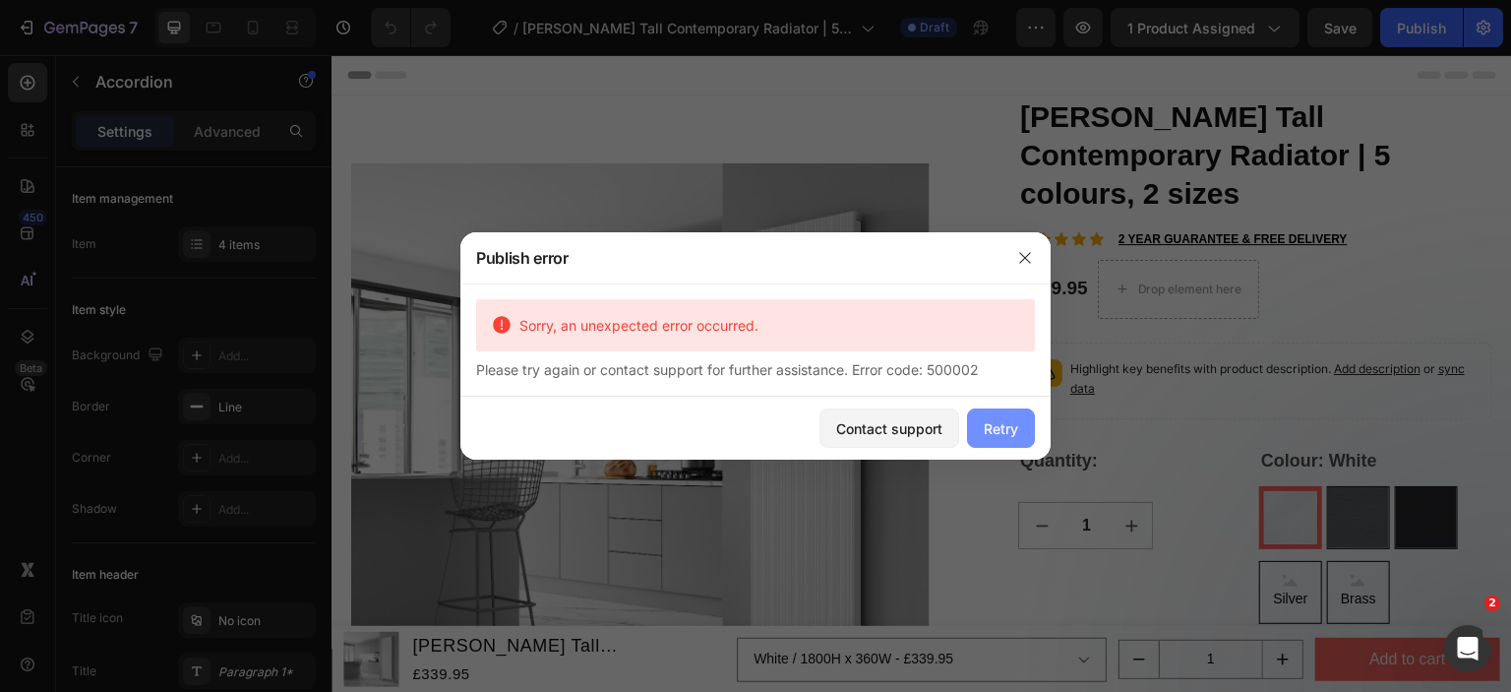
click at [998, 429] on div "Retry" at bounding box center [1001, 428] width 34 height 21
click at [999, 425] on div "Retry" at bounding box center [1001, 428] width 34 height 21
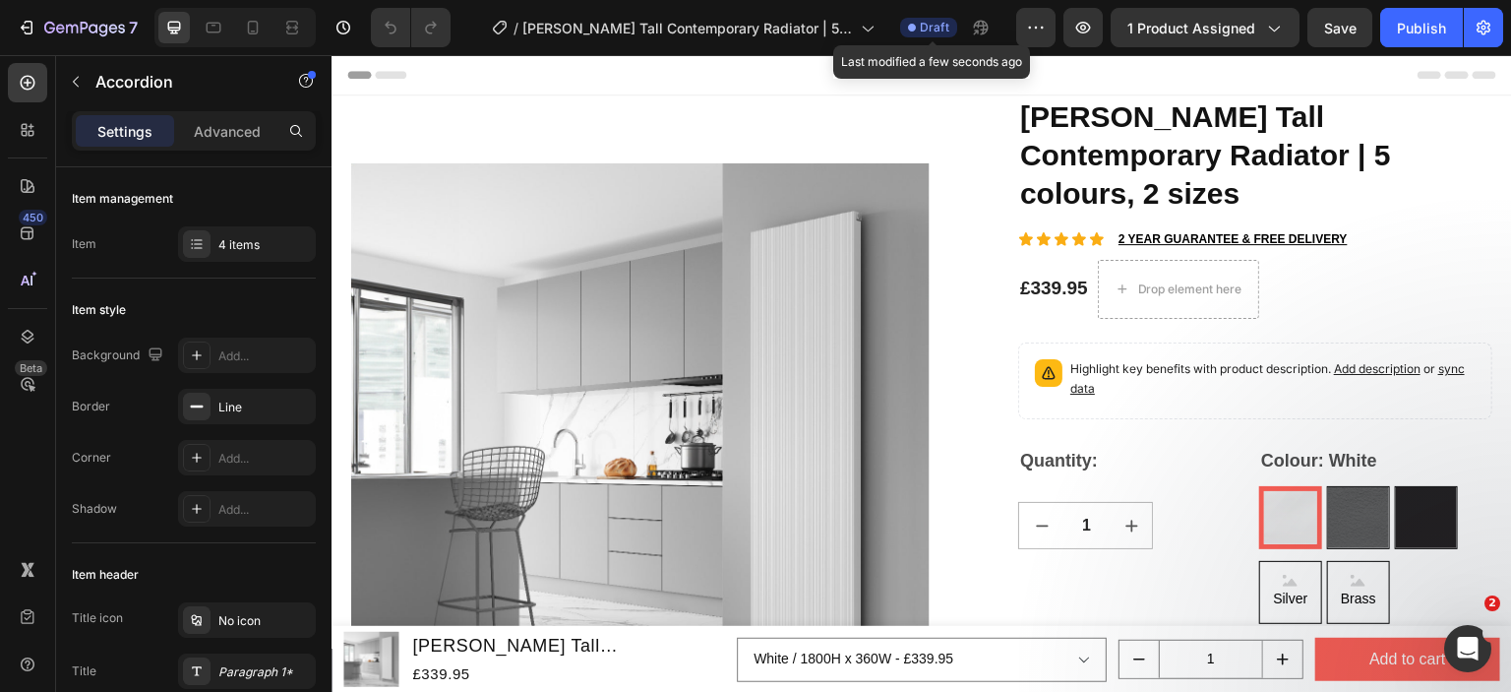
click at [930, 30] on span "Draft" at bounding box center [935, 28] width 30 height 18
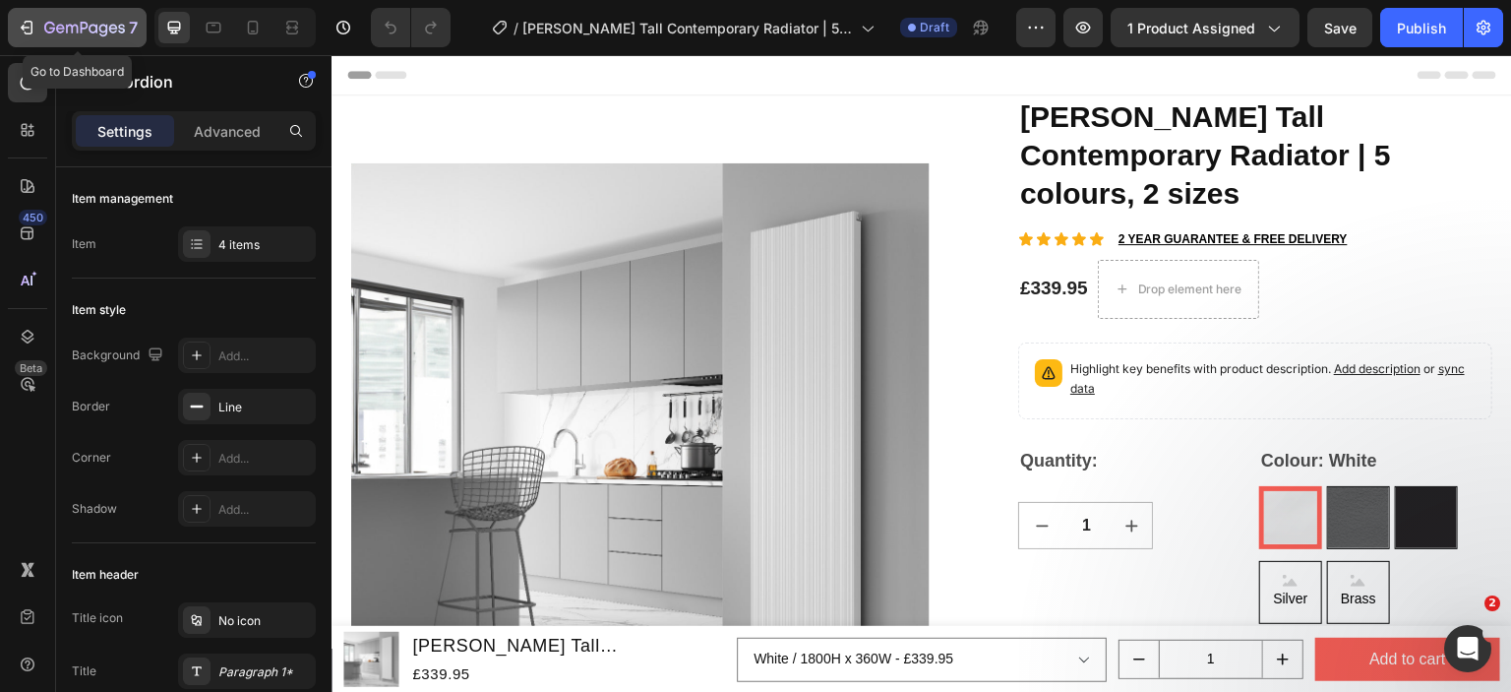
click at [31, 16] on div "7" at bounding box center [77, 28] width 121 height 24
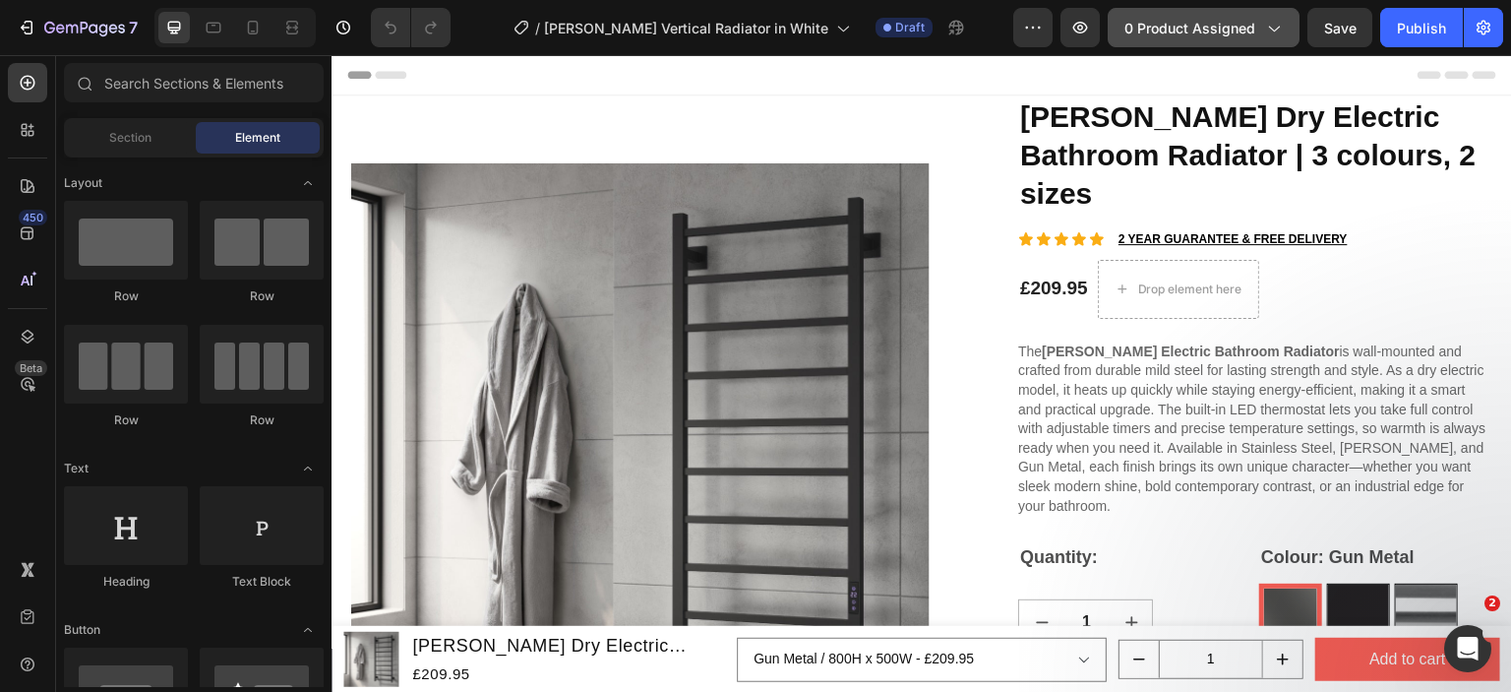
click at [1208, 38] on button "0 product assigned" at bounding box center [1204, 27] width 192 height 39
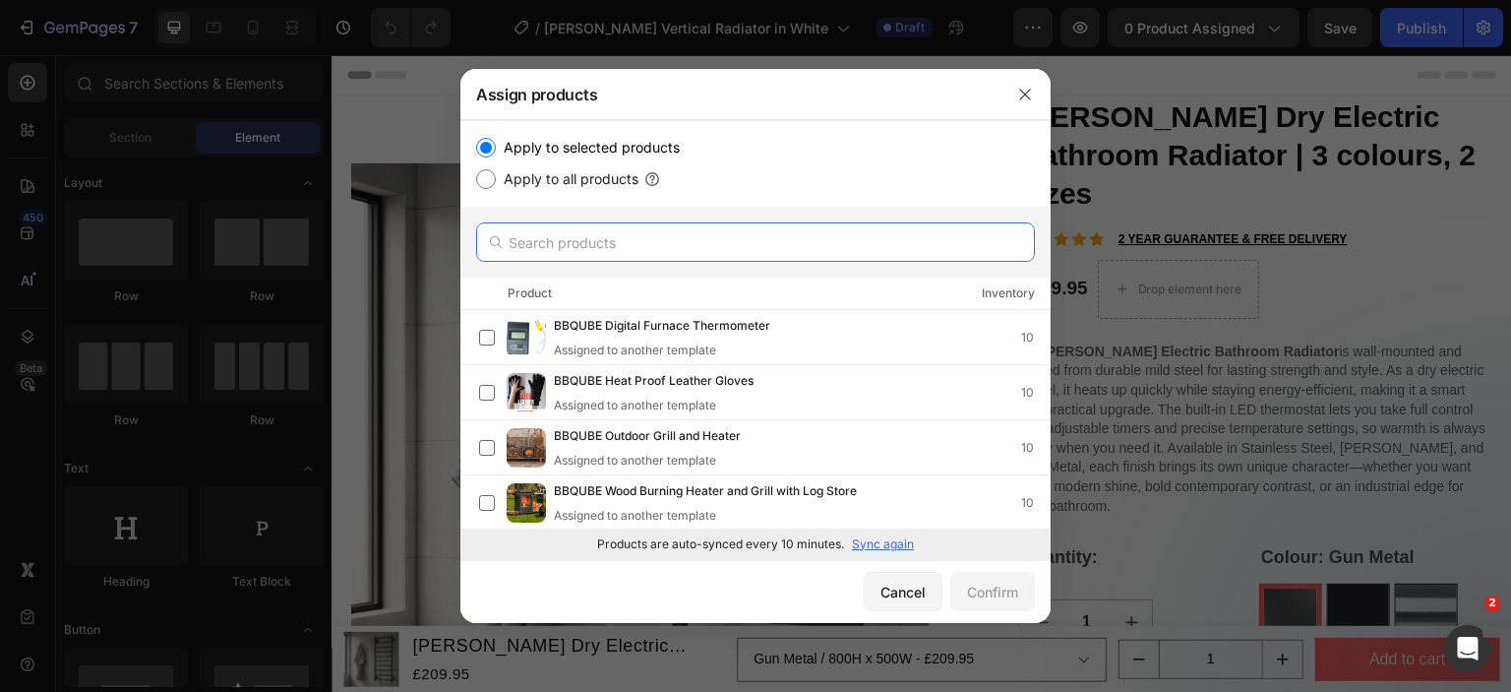
click at [615, 245] on input "text" at bounding box center [755, 241] width 559 height 39
paste input "reina maia"
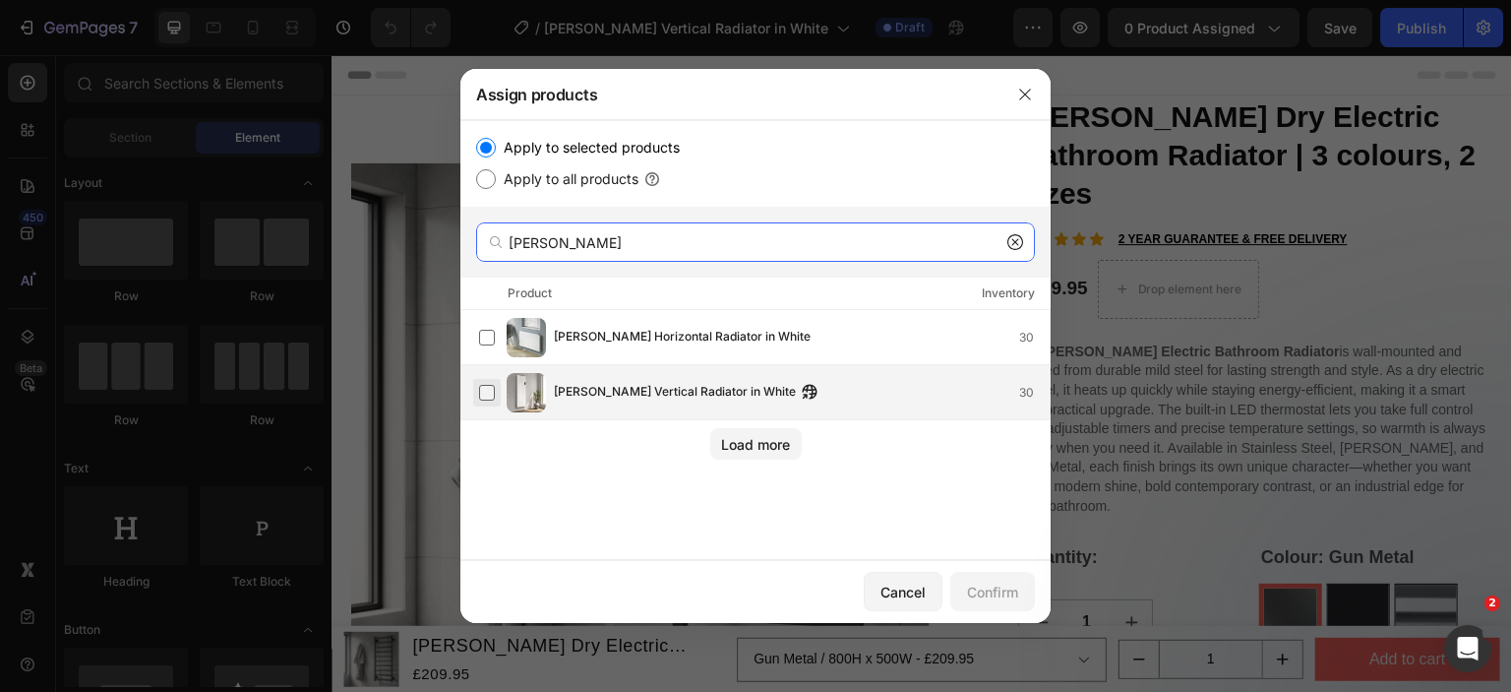
type input "reina maia"
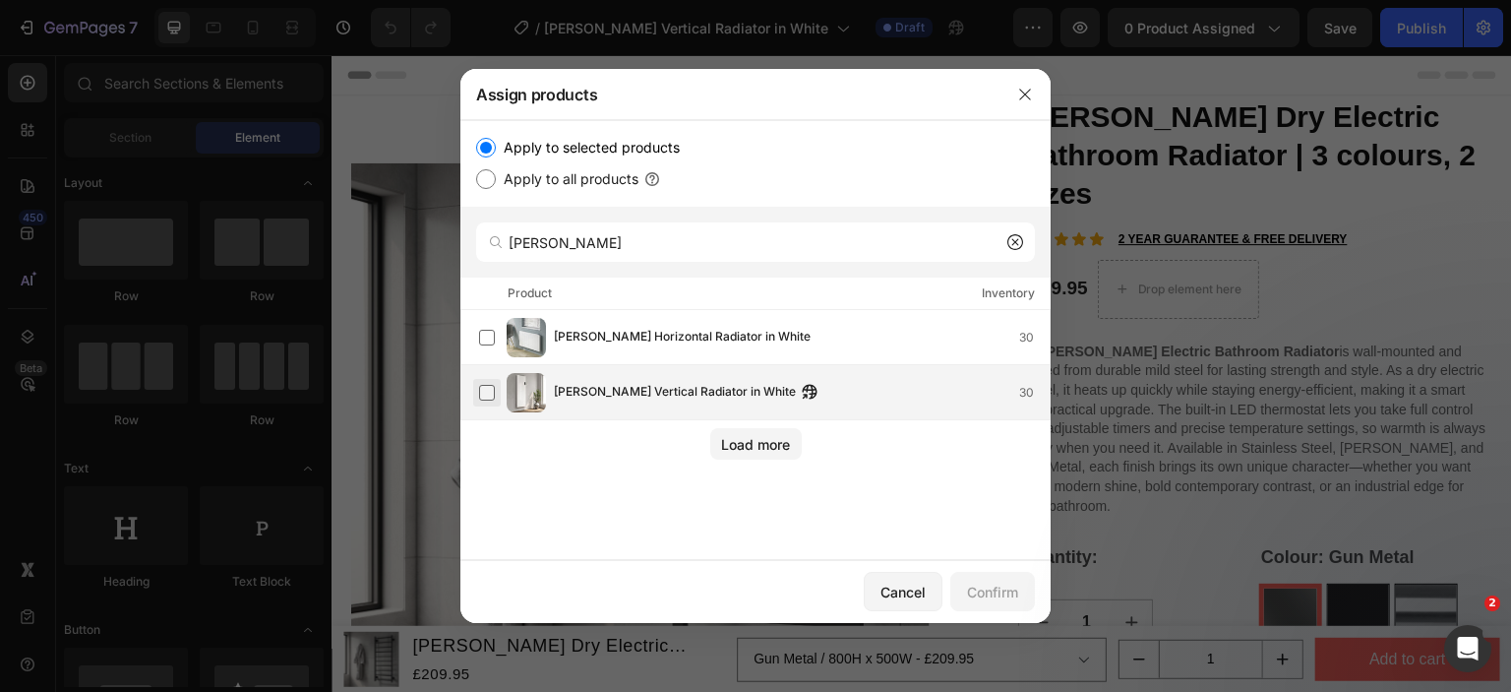
click at [487, 397] on label at bounding box center [487, 393] width 16 height 16
click at [972, 607] on button "Confirm" at bounding box center [992, 591] width 85 height 39
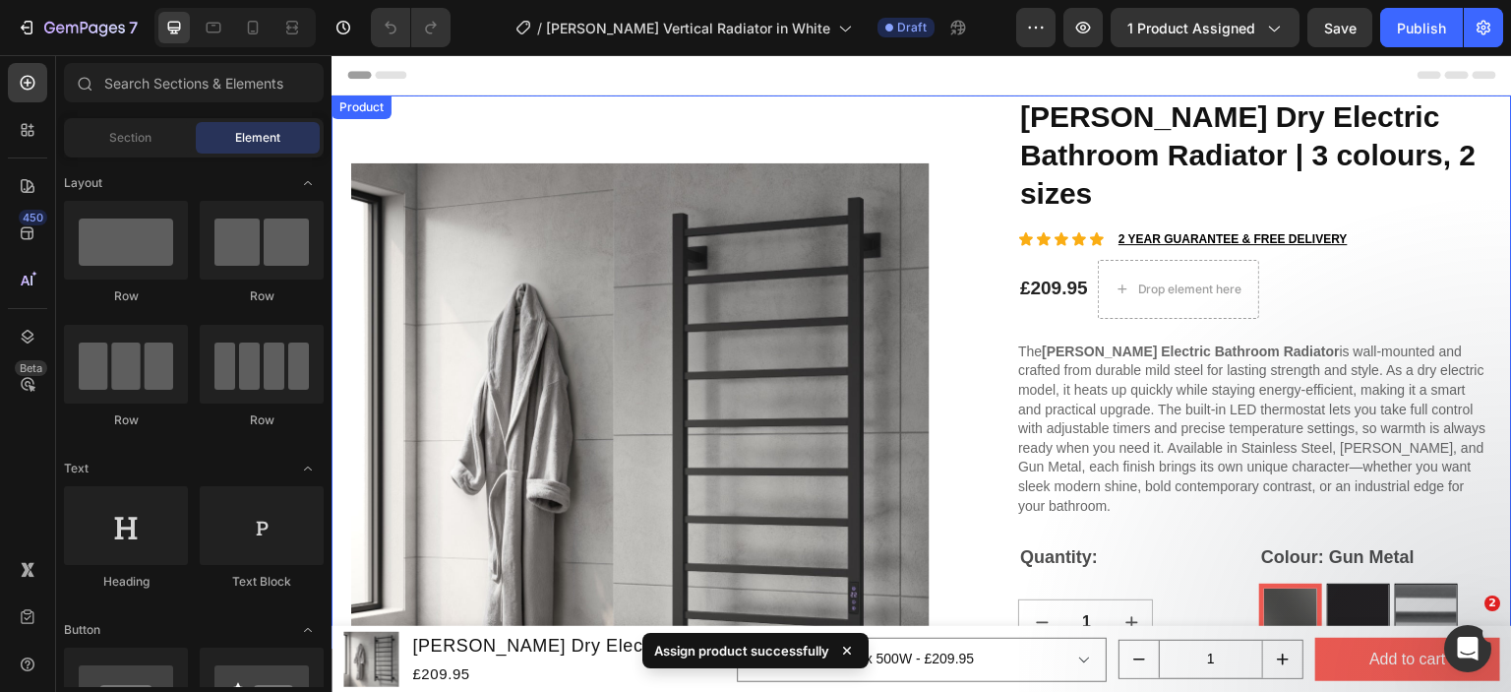
click at [350, 107] on div "Product" at bounding box center [362, 107] width 52 height 18
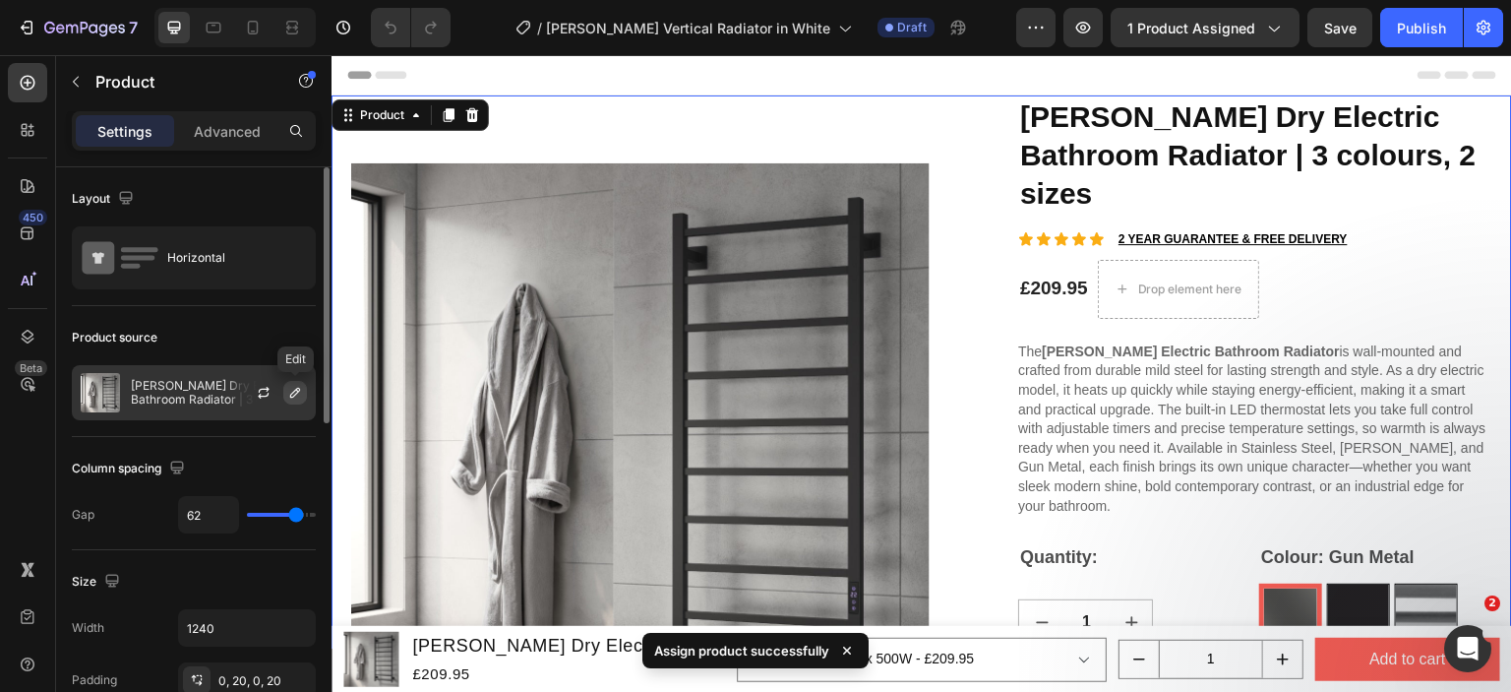
click at [304, 387] on button "button" at bounding box center [295, 393] width 24 height 24
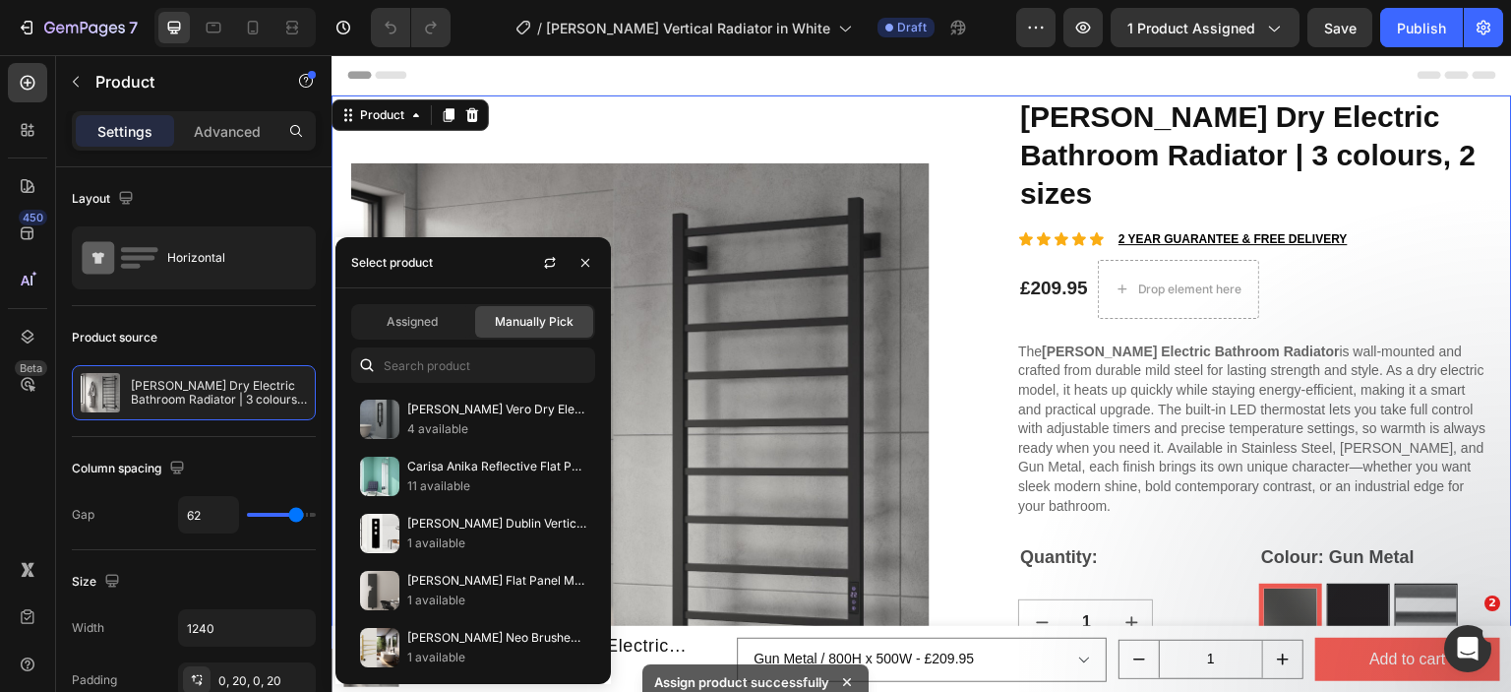
click at [370, 356] on icon at bounding box center [367, 365] width 20 height 20
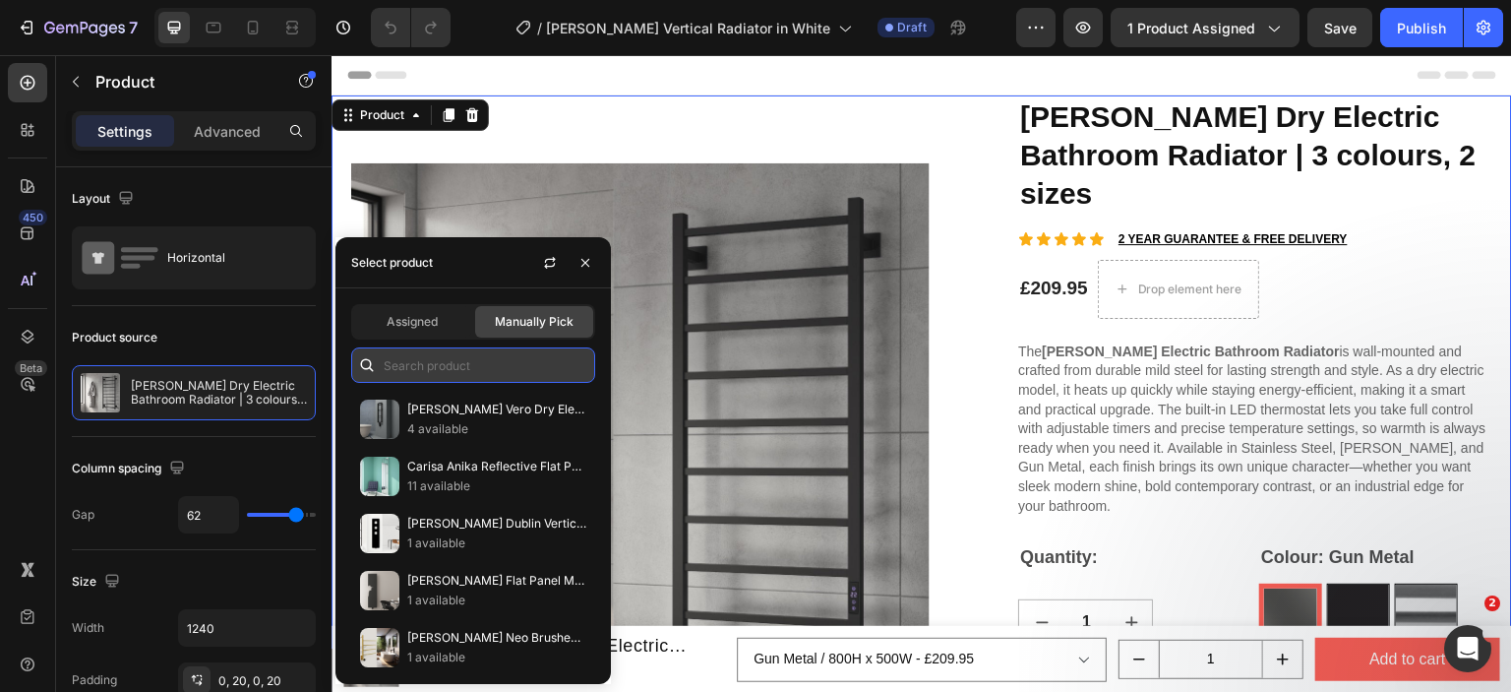
click at [386, 359] on input "text" at bounding box center [473, 364] width 244 height 35
paste input "reina maia"
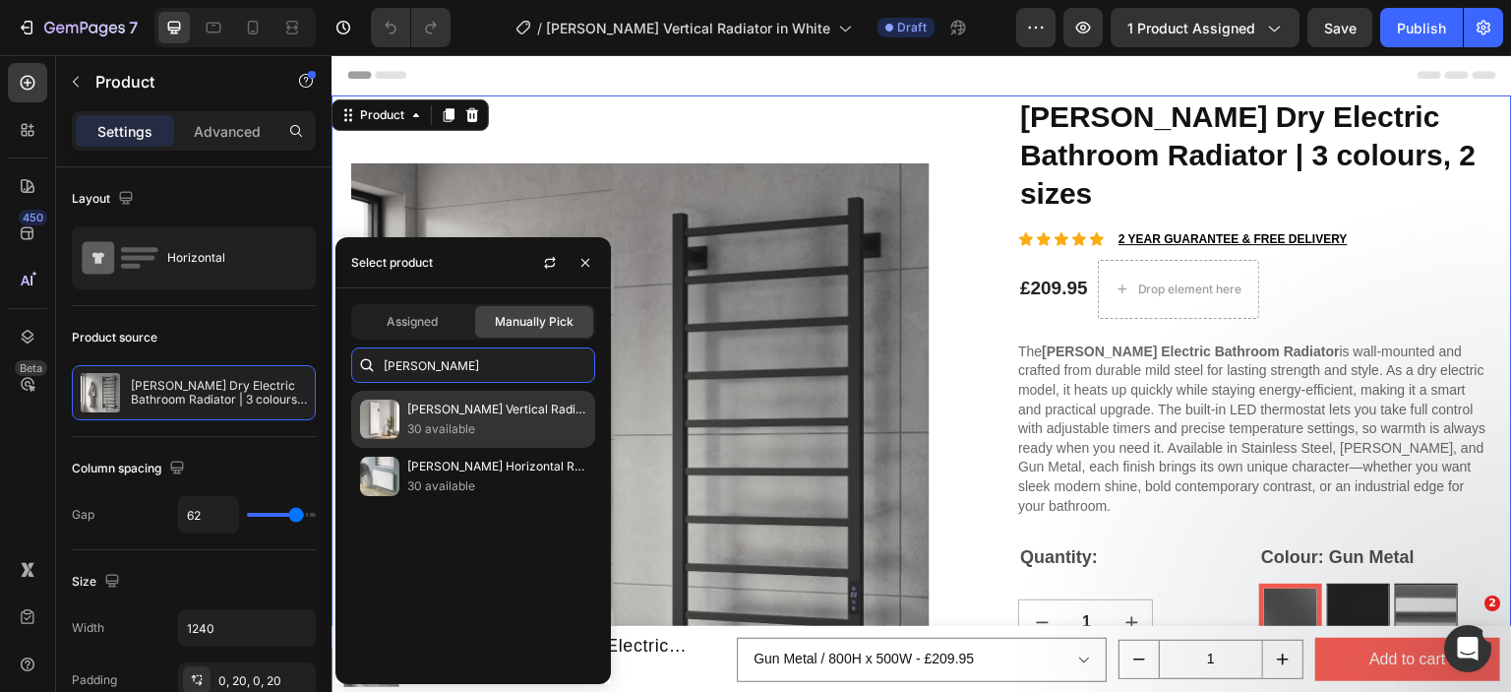
type input "reina maia"
click at [456, 410] on p "[PERSON_NAME] Vertical Radiator in White" at bounding box center [496, 409] width 179 height 20
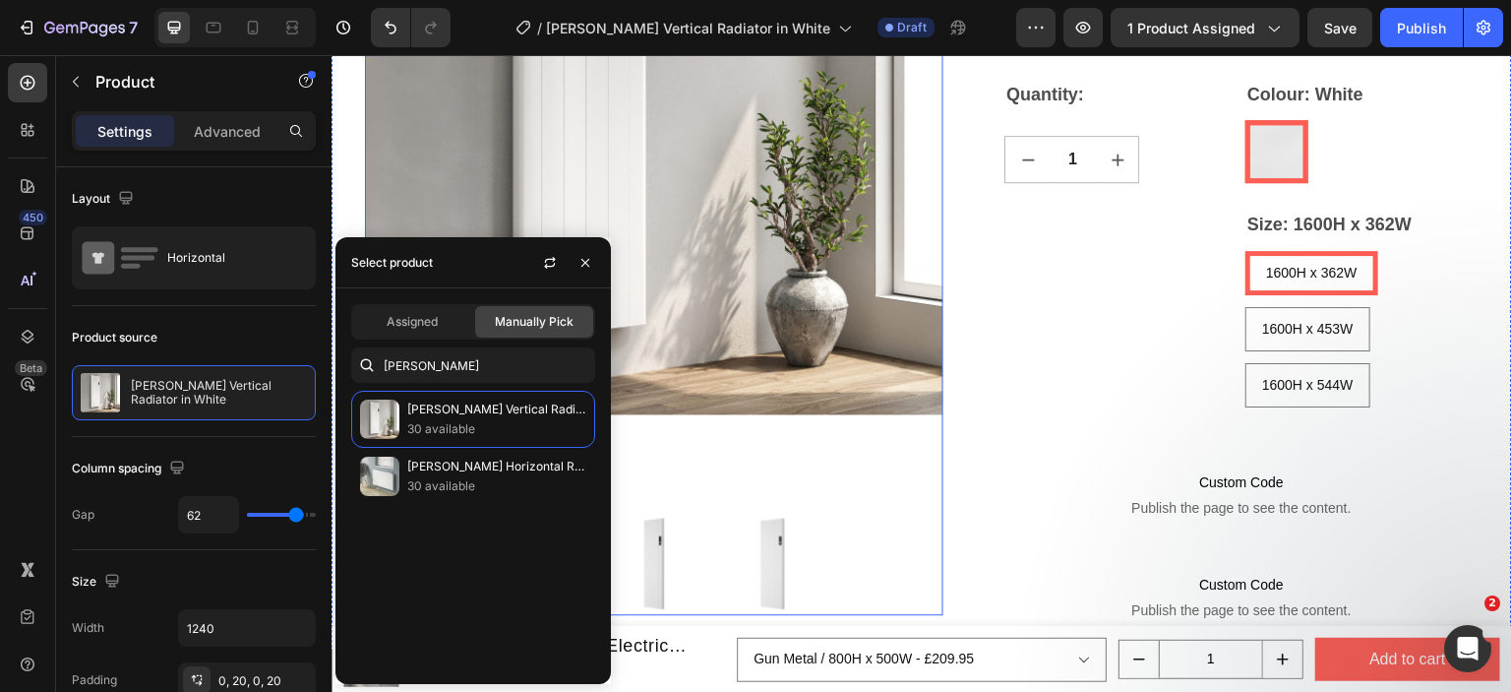
scroll to position [492, 0]
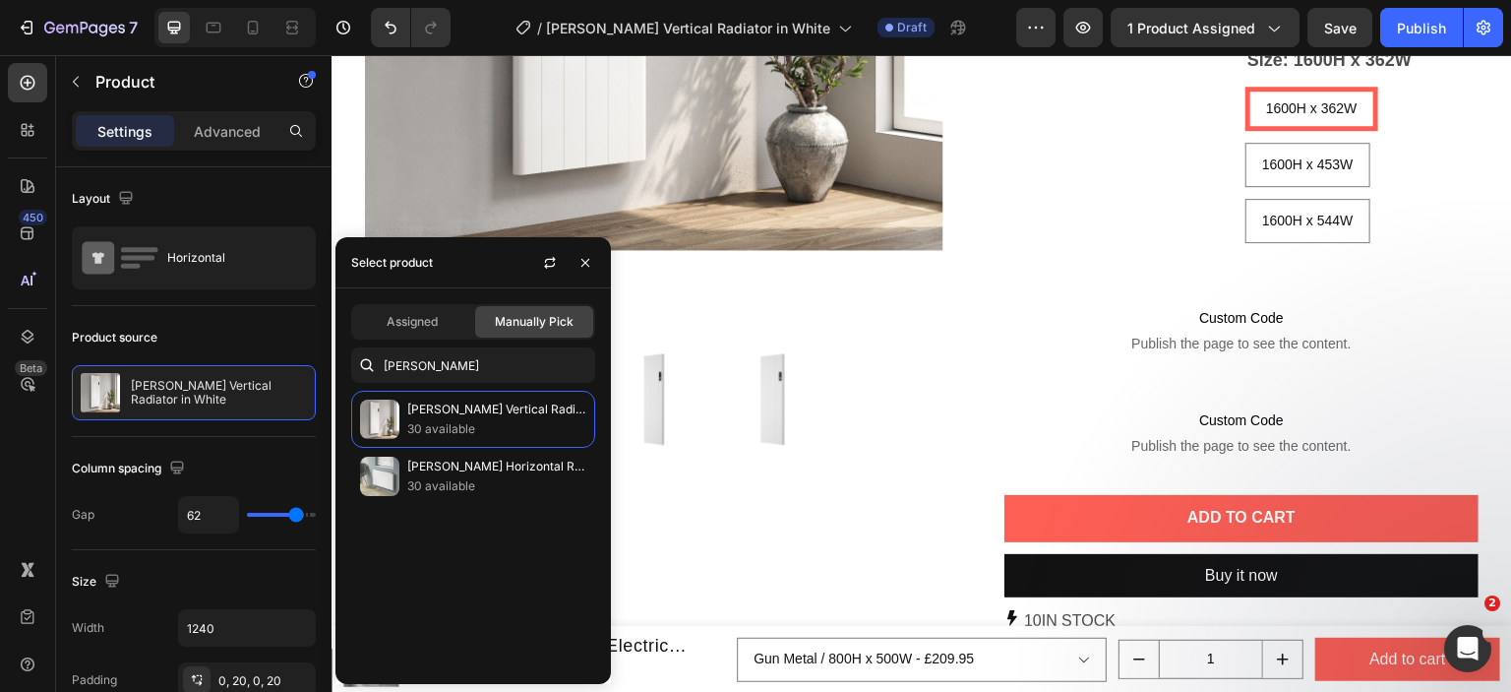
click at [754, 540] on div "Product Images" at bounding box center [654, 143] width 579 height 1081
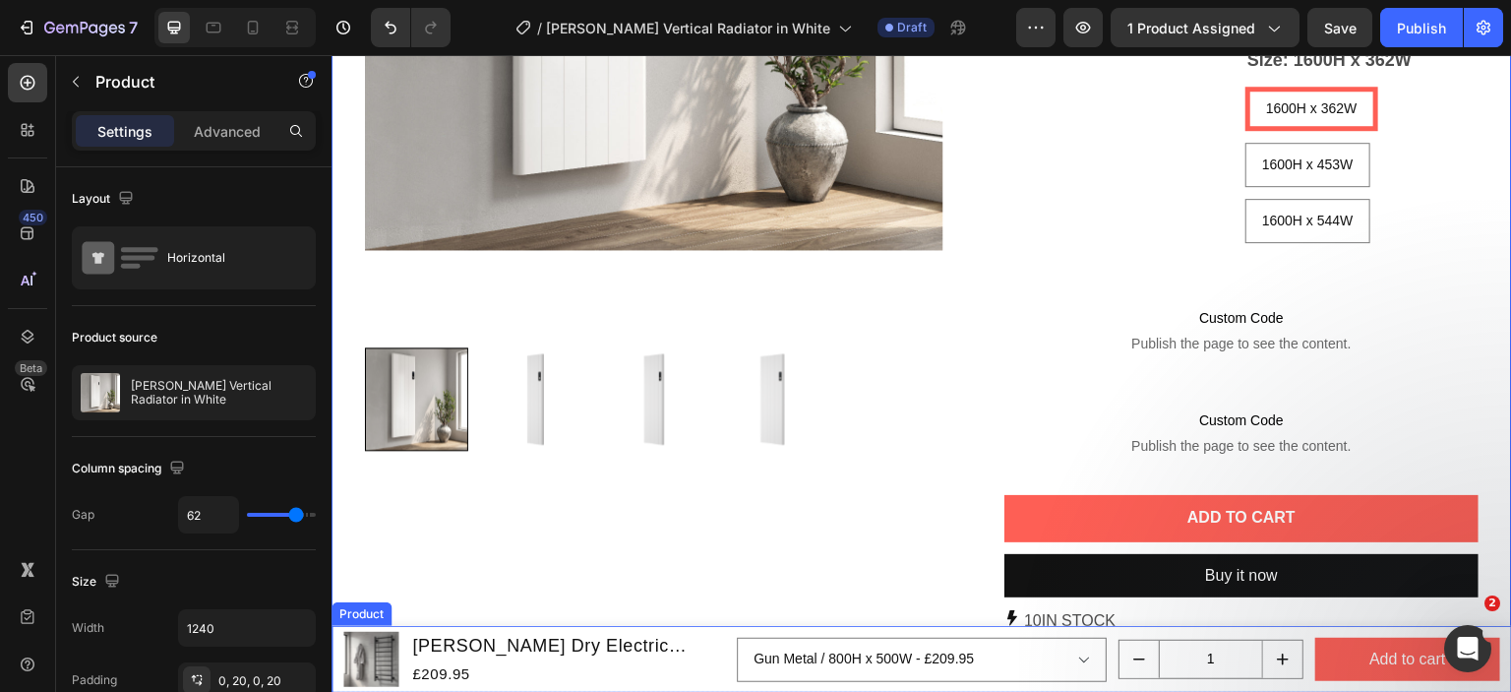
click at [344, 617] on div "Product" at bounding box center [362, 614] width 52 height 18
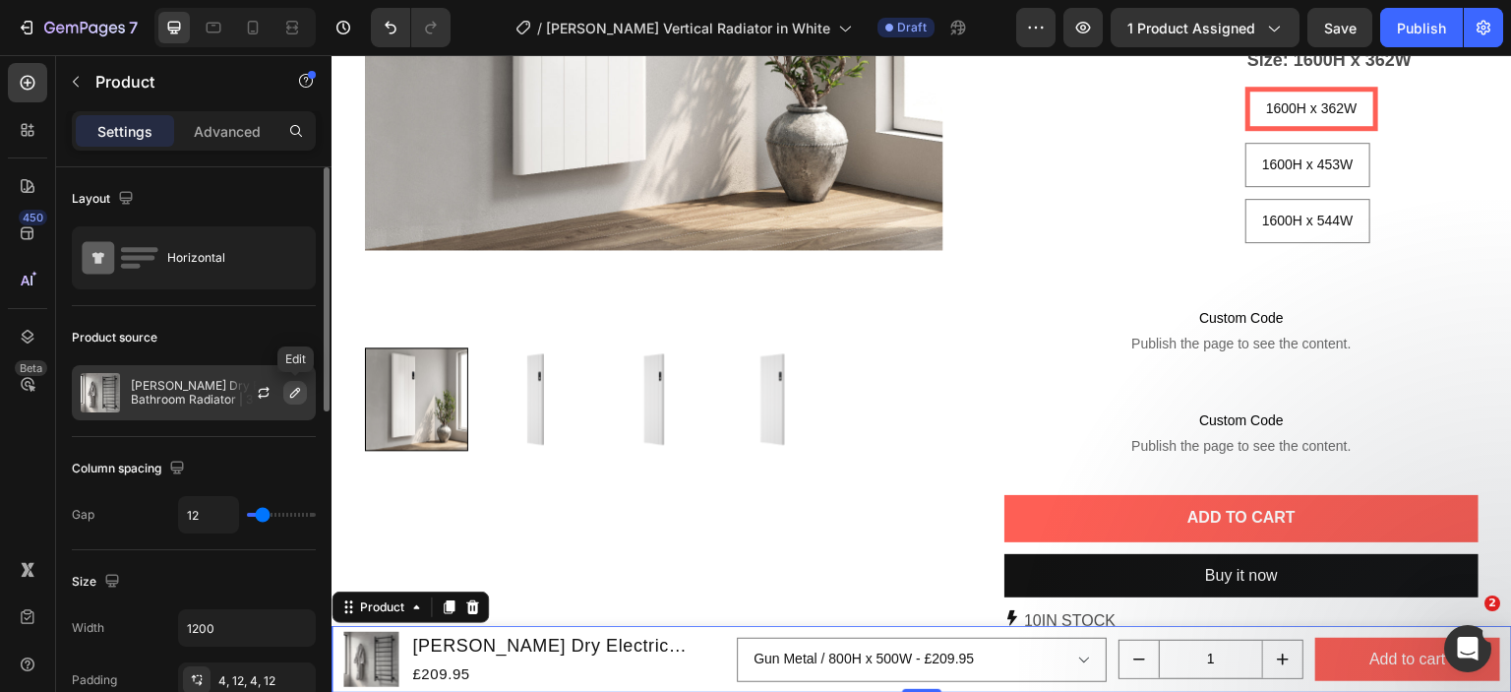
click at [292, 390] on icon "button" at bounding box center [295, 393] width 16 height 16
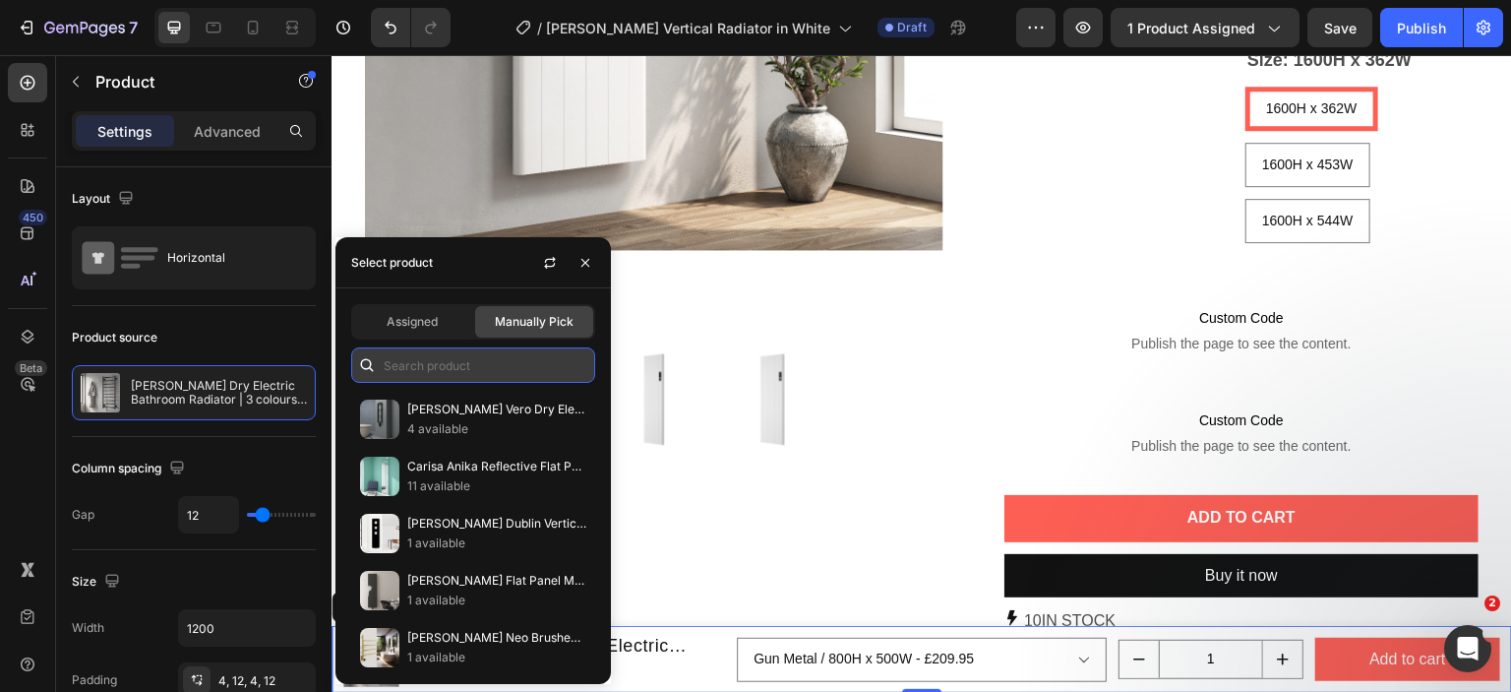
click at [417, 368] on input "text" at bounding box center [473, 364] width 244 height 35
paste input "reina maia"
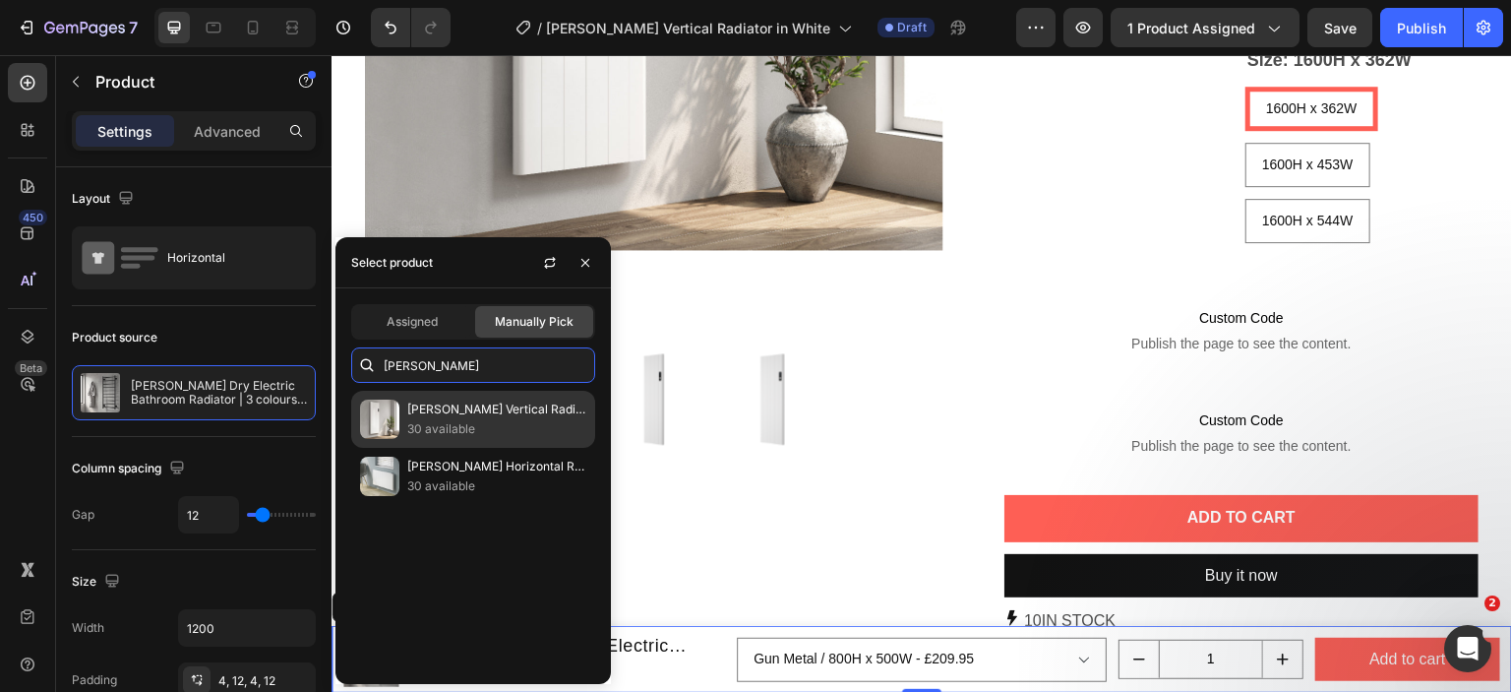
type input "reina maia"
click at [425, 401] on p "[PERSON_NAME] Vertical Radiator in White" at bounding box center [496, 409] width 179 height 20
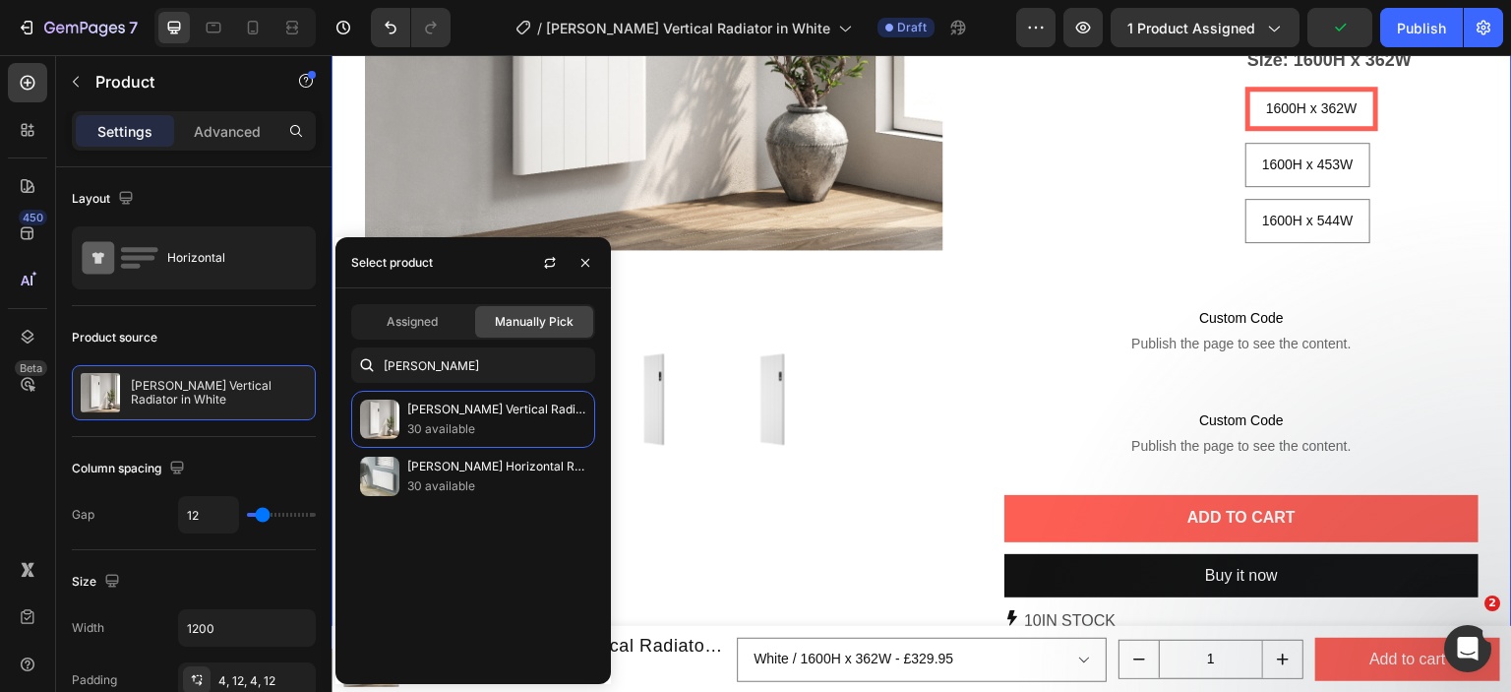
click at [828, 548] on div "Product Images" at bounding box center [654, 143] width 579 height 1081
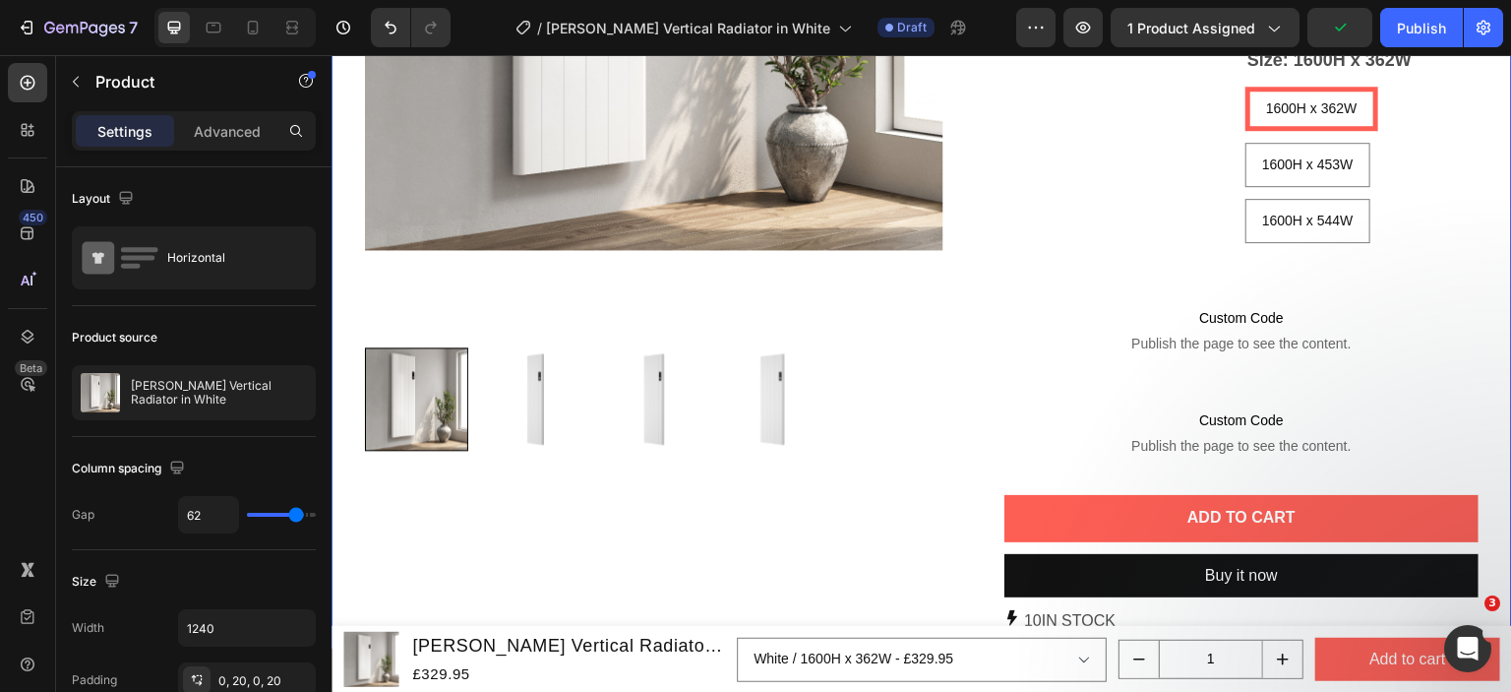
scroll to position [197, 0]
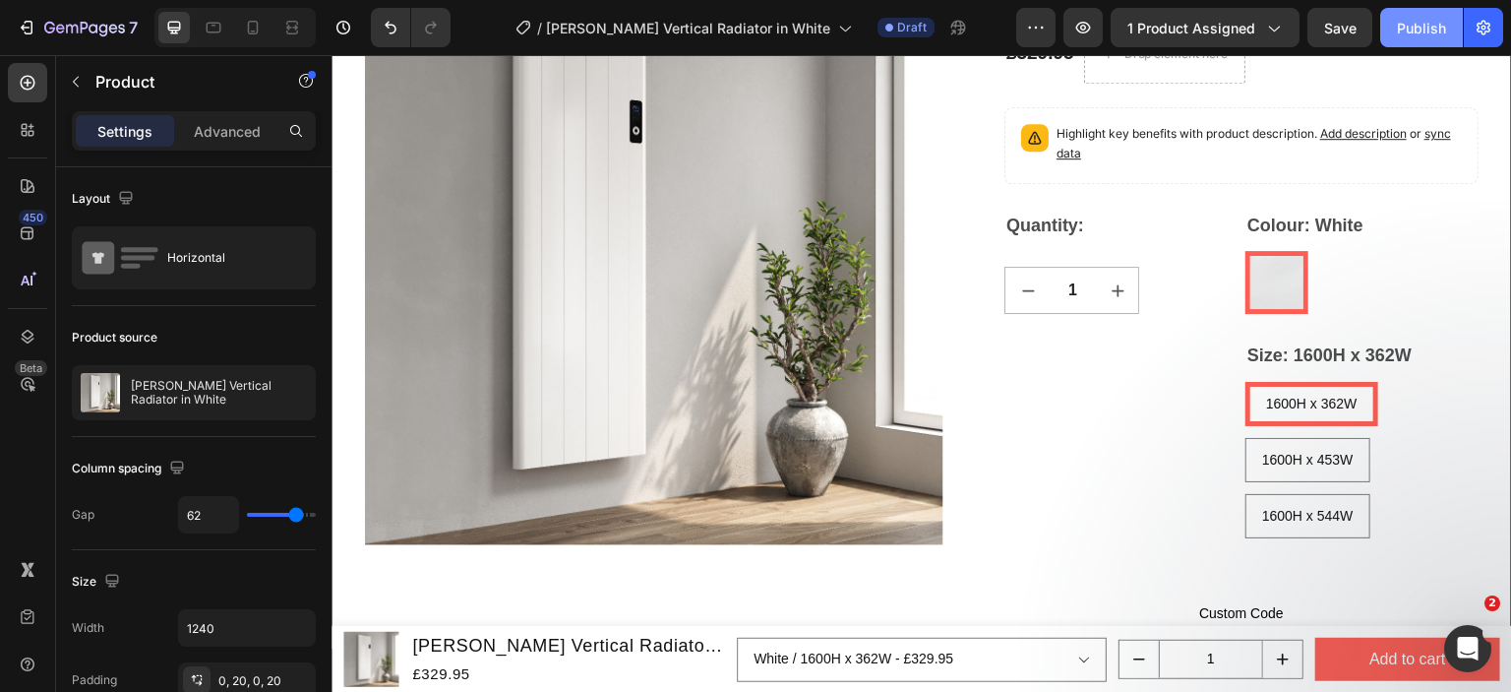
click at [1406, 32] on div "Publish" at bounding box center [1421, 28] width 49 height 21
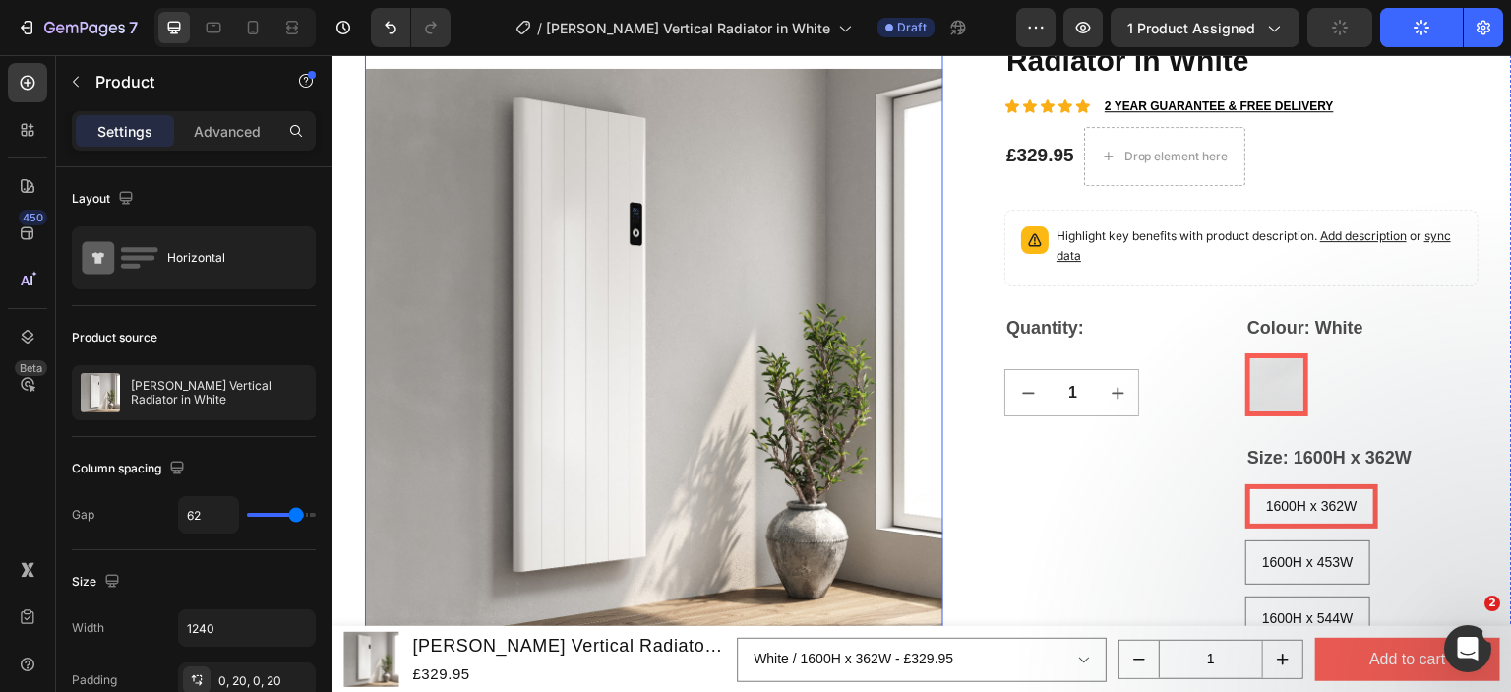
scroll to position [0, 0]
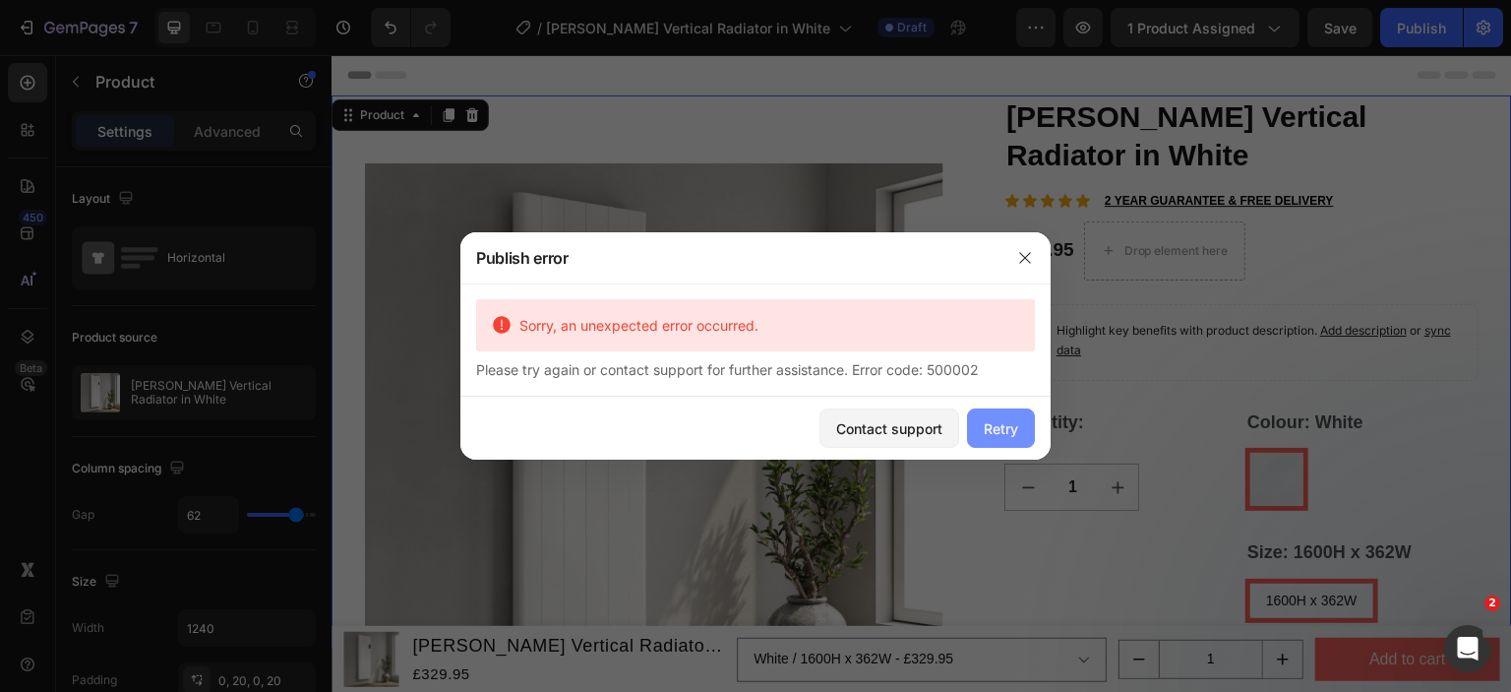
click at [976, 436] on button "Retry" at bounding box center [1001, 427] width 68 height 39
drag, startPoint x: 856, startPoint y: 376, endPoint x: 999, endPoint y: 370, distance: 142.8
click at [999, 370] on div "Please try again or contact support for further assistance. Error code: 500002" at bounding box center [755, 369] width 559 height 21
copy div "Error code: 500002"
click at [989, 427] on div "Retry" at bounding box center [1001, 428] width 34 height 21
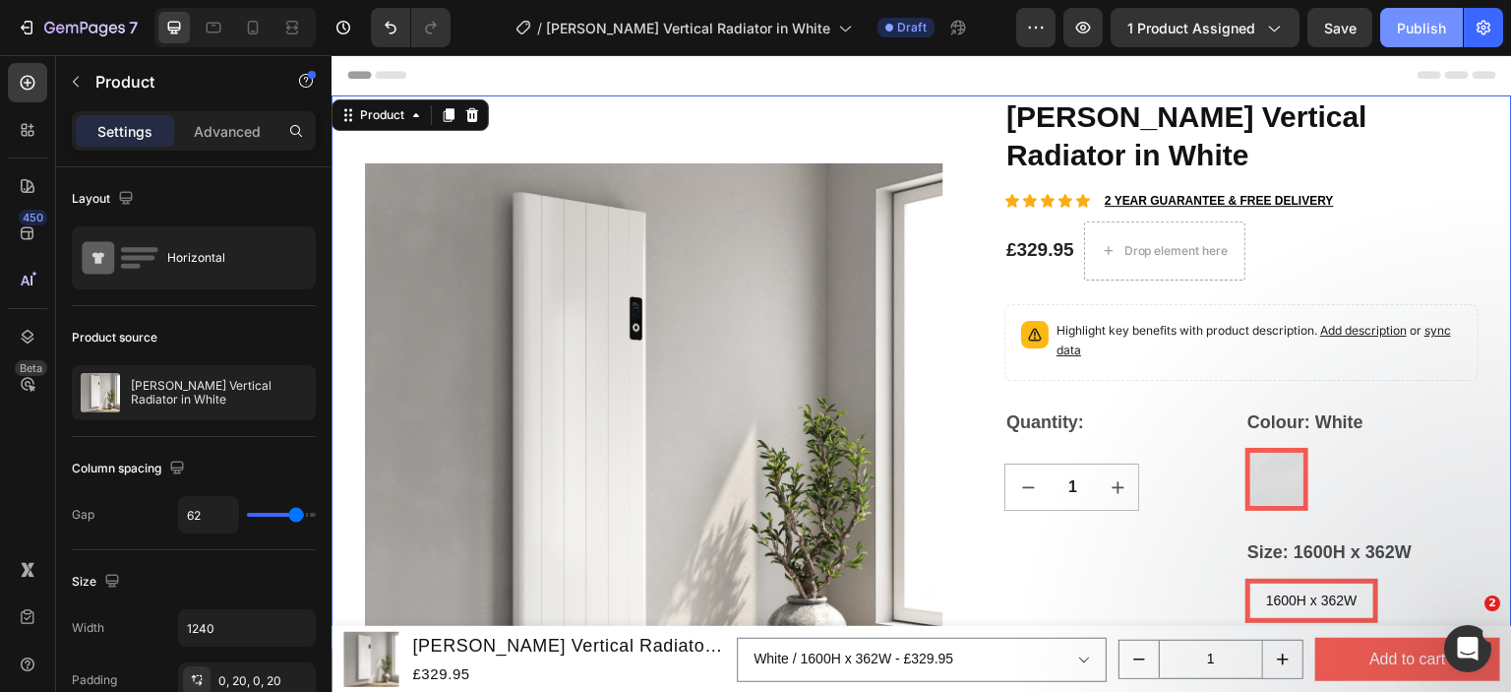
click at [1443, 18] on div "Publish" at bounding box center [1421, 28] width 49 height 21
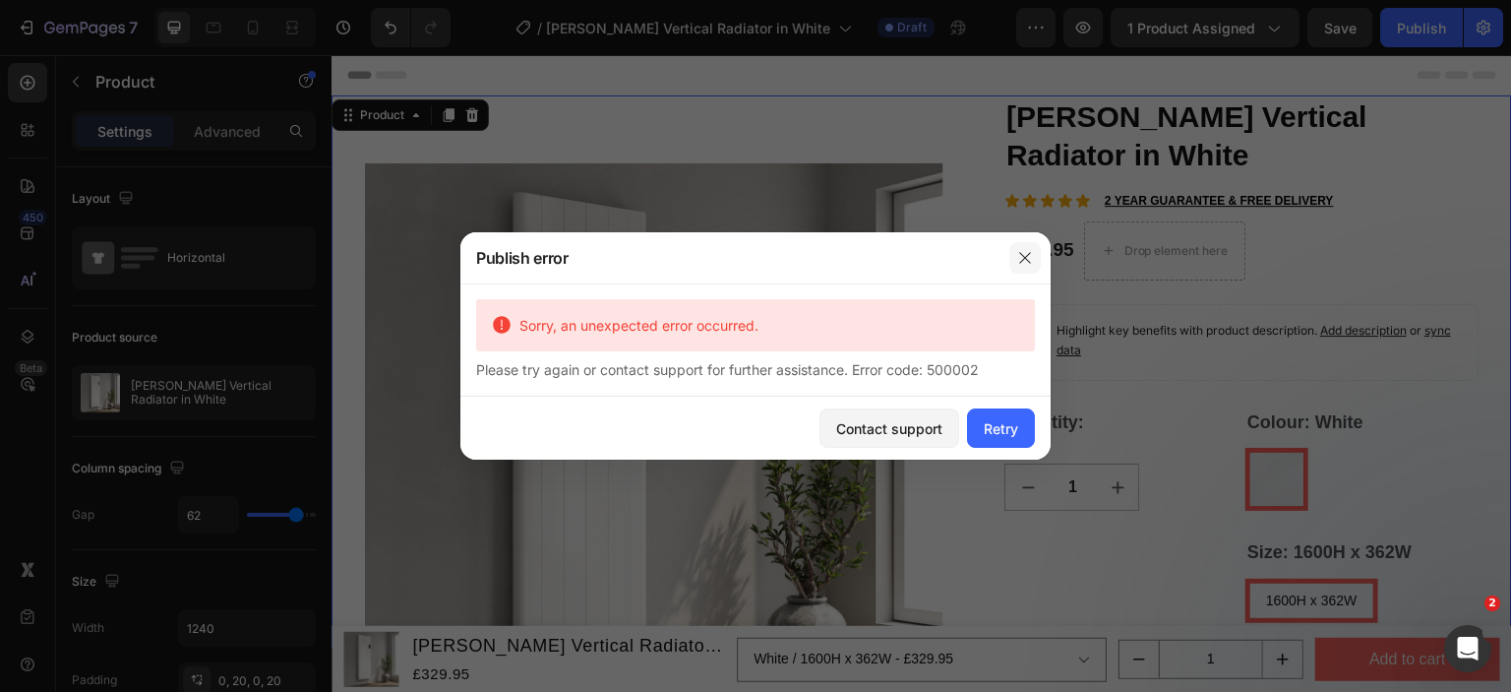
click at [1030, 258] on icon "button" at bounding box center [1025, 258] width 16 height 16
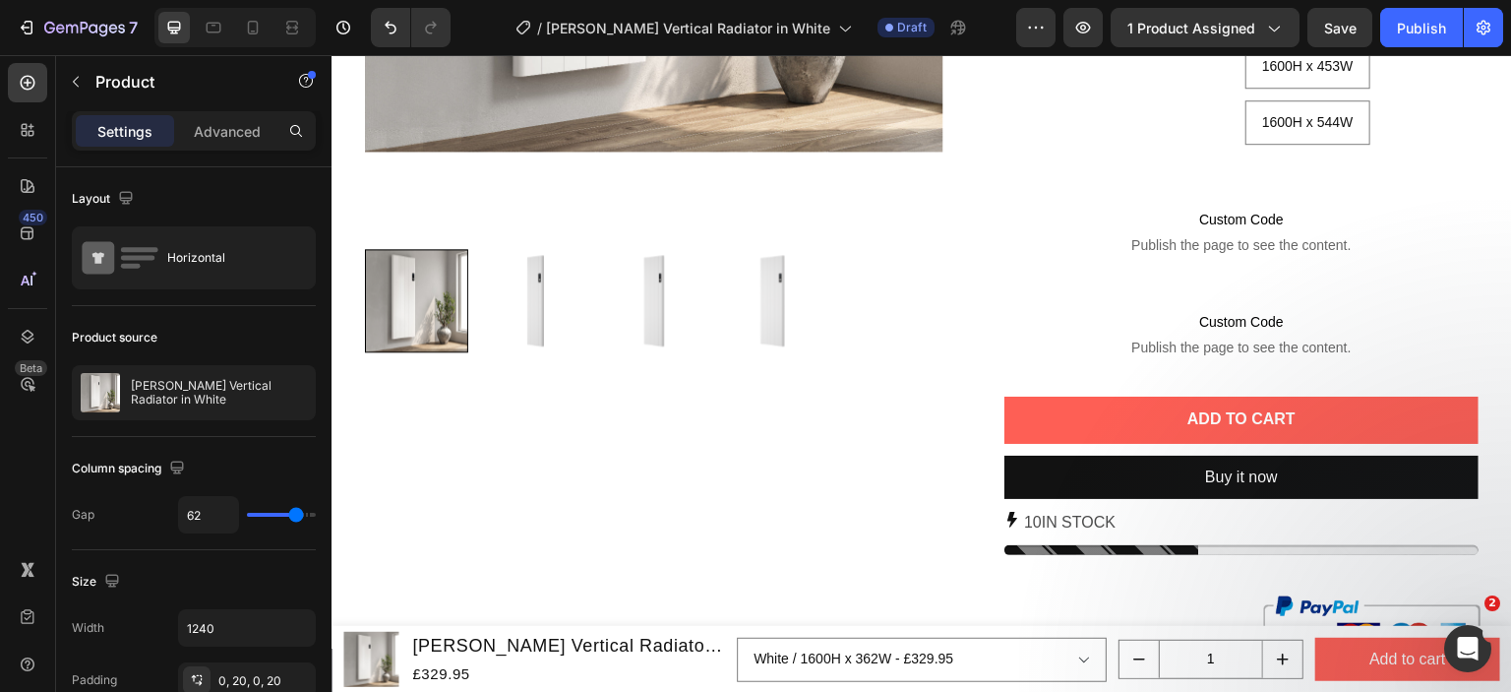
scroll to position [1082, 0]
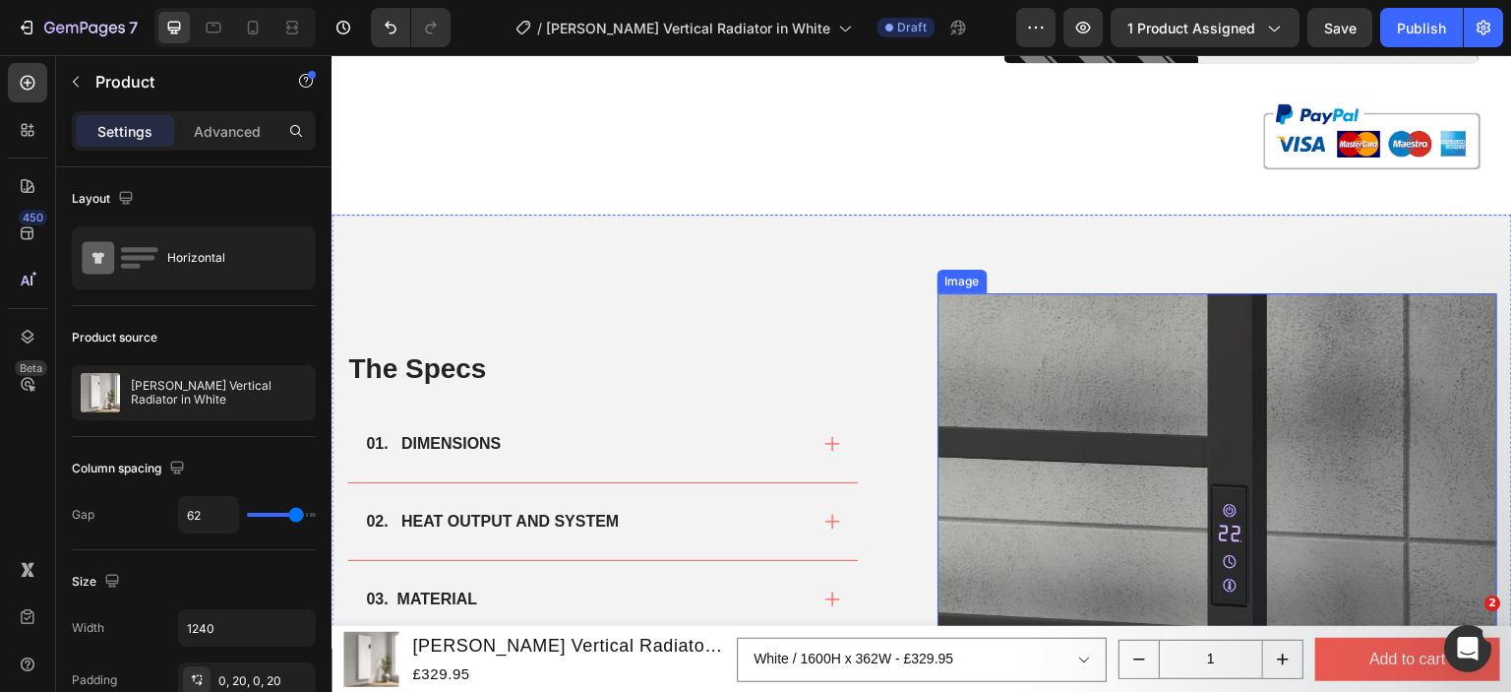
click at [1125, 425] on img at bounding box center [1218, 573] width 560 height 560
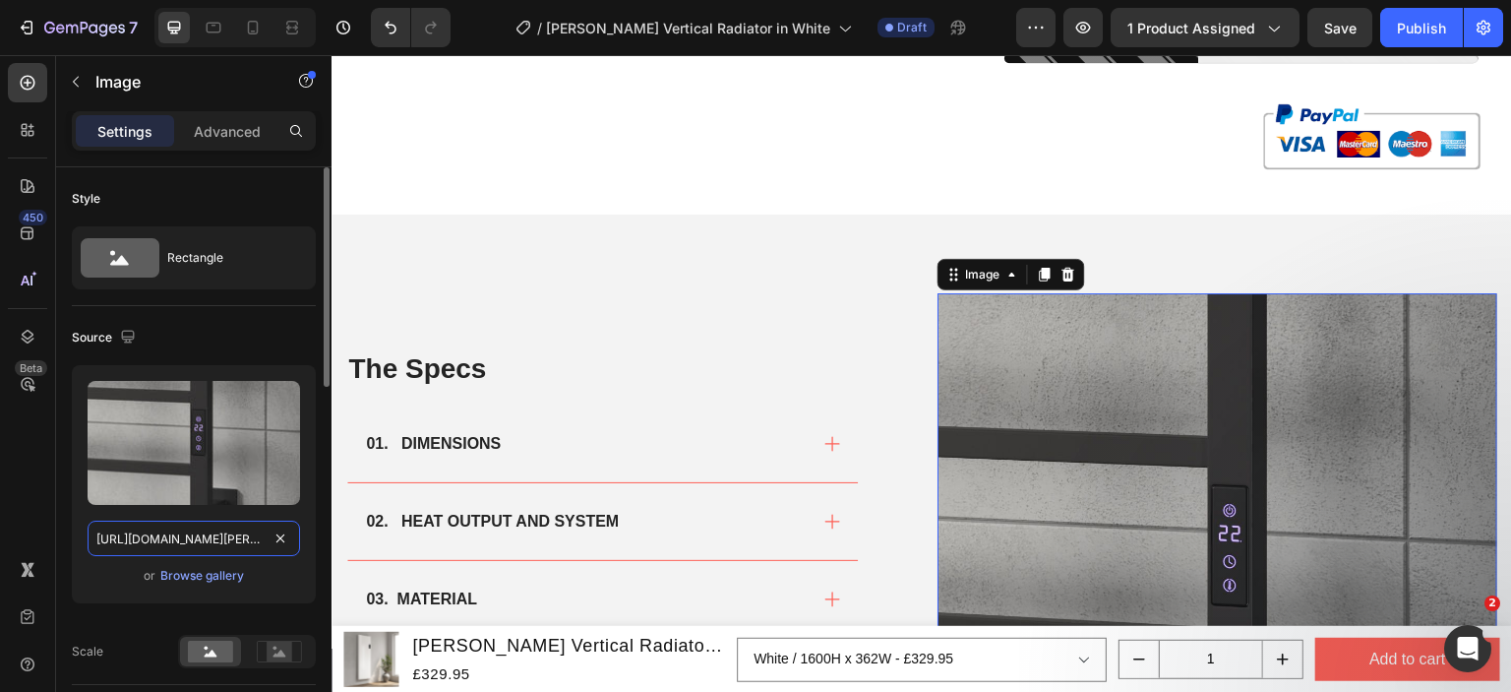
click at [212, 534] on input "https://cdn.shopify.com/s/files/1/0929/8313/2424/files/reina-velino-black-rooms…" at bounding box center [194, 537] width 213 height 35
paste input "maia-vertical-1600x544-white.png?v=175857531"
type input "https://cdn.shopify.com/s/files/1/0929/8313/2424/files/reina-maia-vertical-1600…"
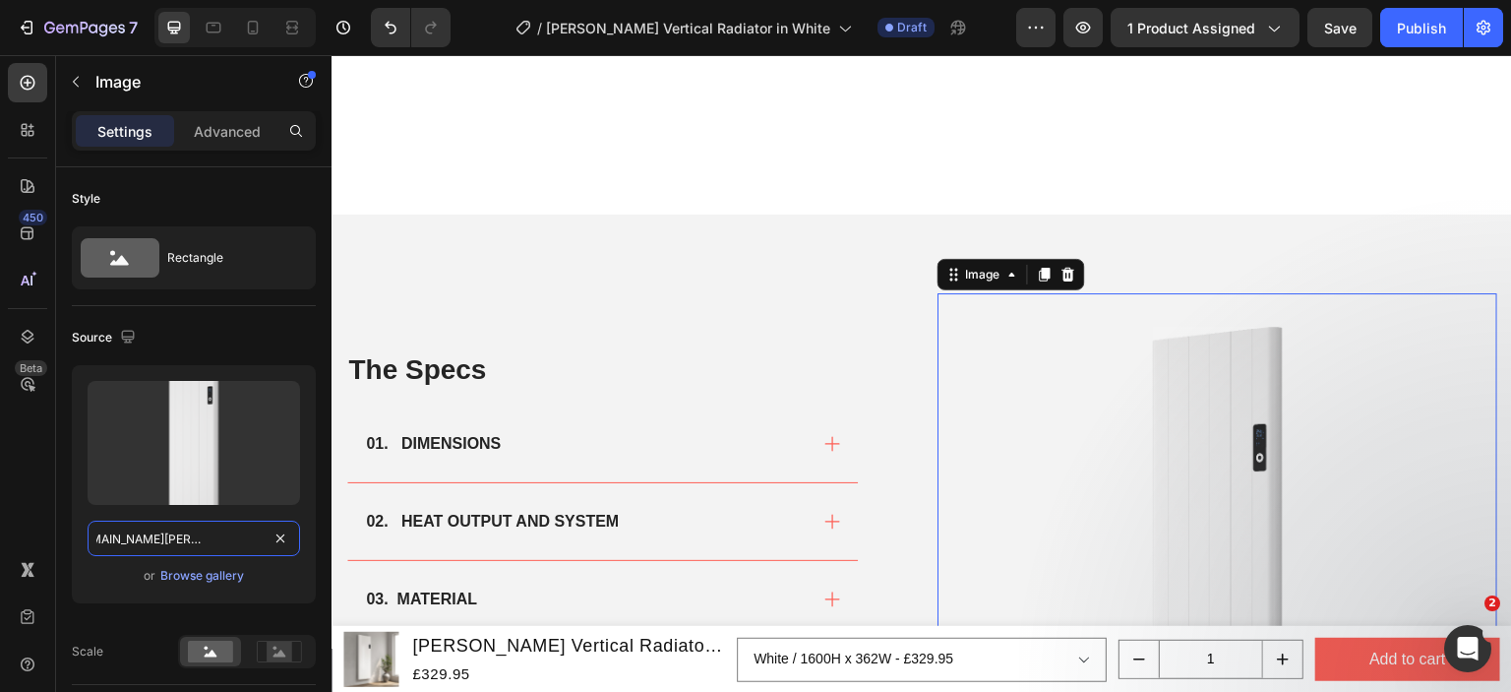
scroll to position [1673, 0]
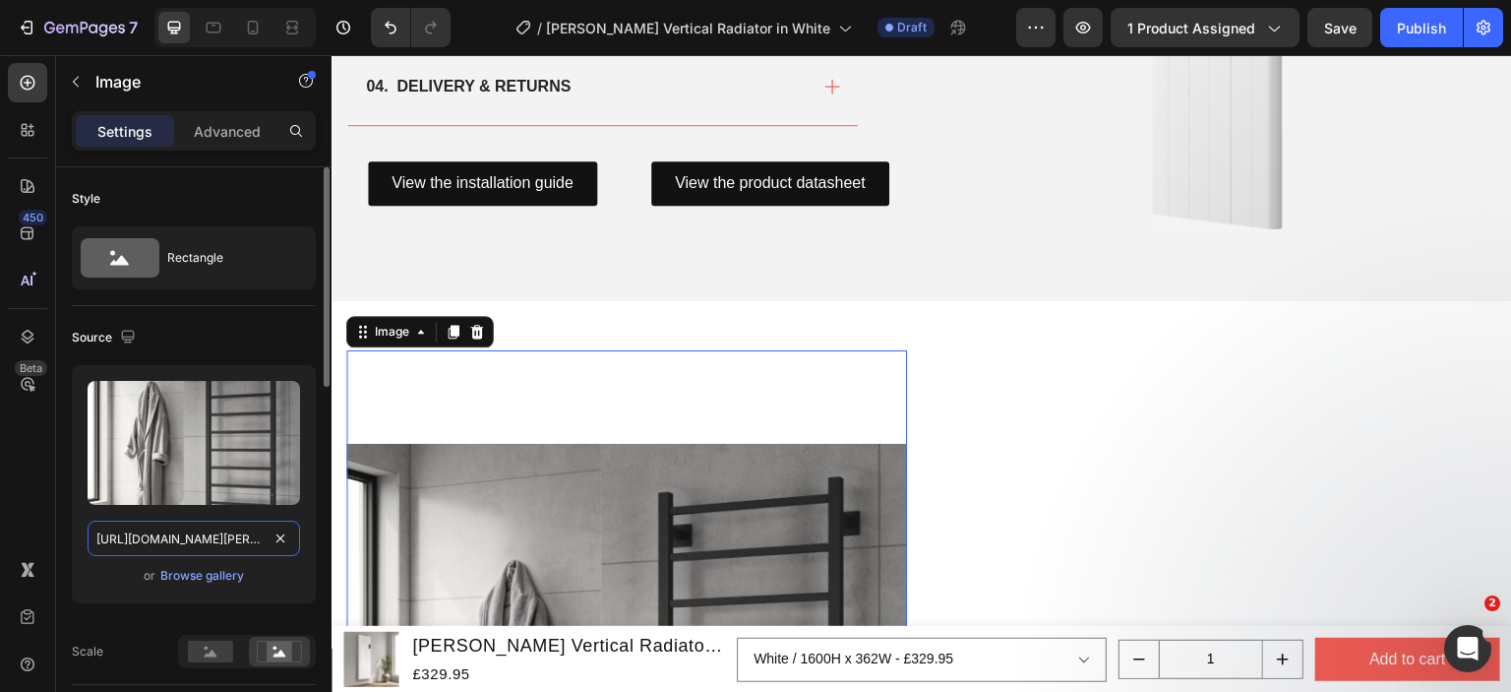
click at [221, 524] on input "https://cdn.shopify.com/s/files/1/0929/8313/2424/files/reina-velino-black-rooms…" at bounding box center [194, 537] width 213 height 35
paste input "maia-vertical-1600x453-white.png?v=1758575318"
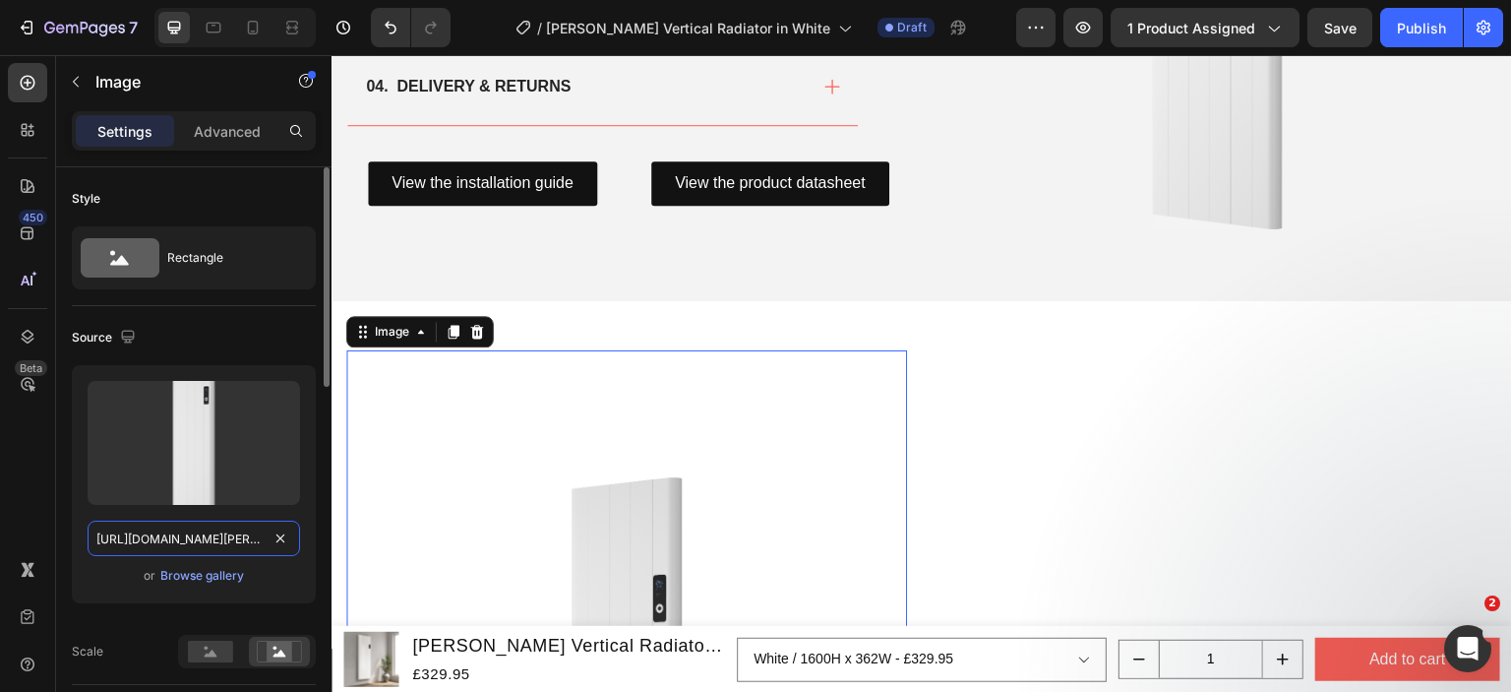
scroll to position [0, 460]
click at [249, 23] on icon at bounding box center [253, 28] width 20 height 20
type input "https://cdn.shopify.com/s/files/1/0929/8313/2424/files/reina-velino-black-rooms…"
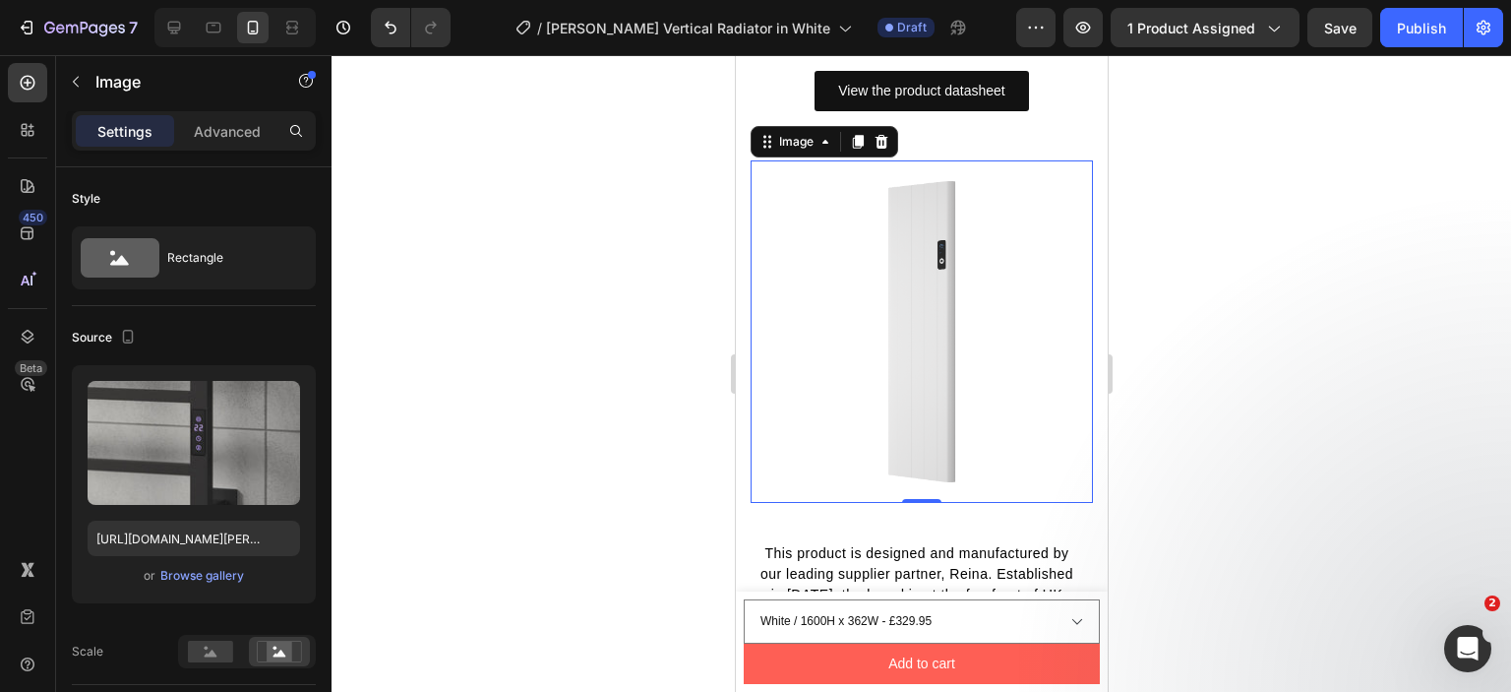
scroll to position [1709, 0]
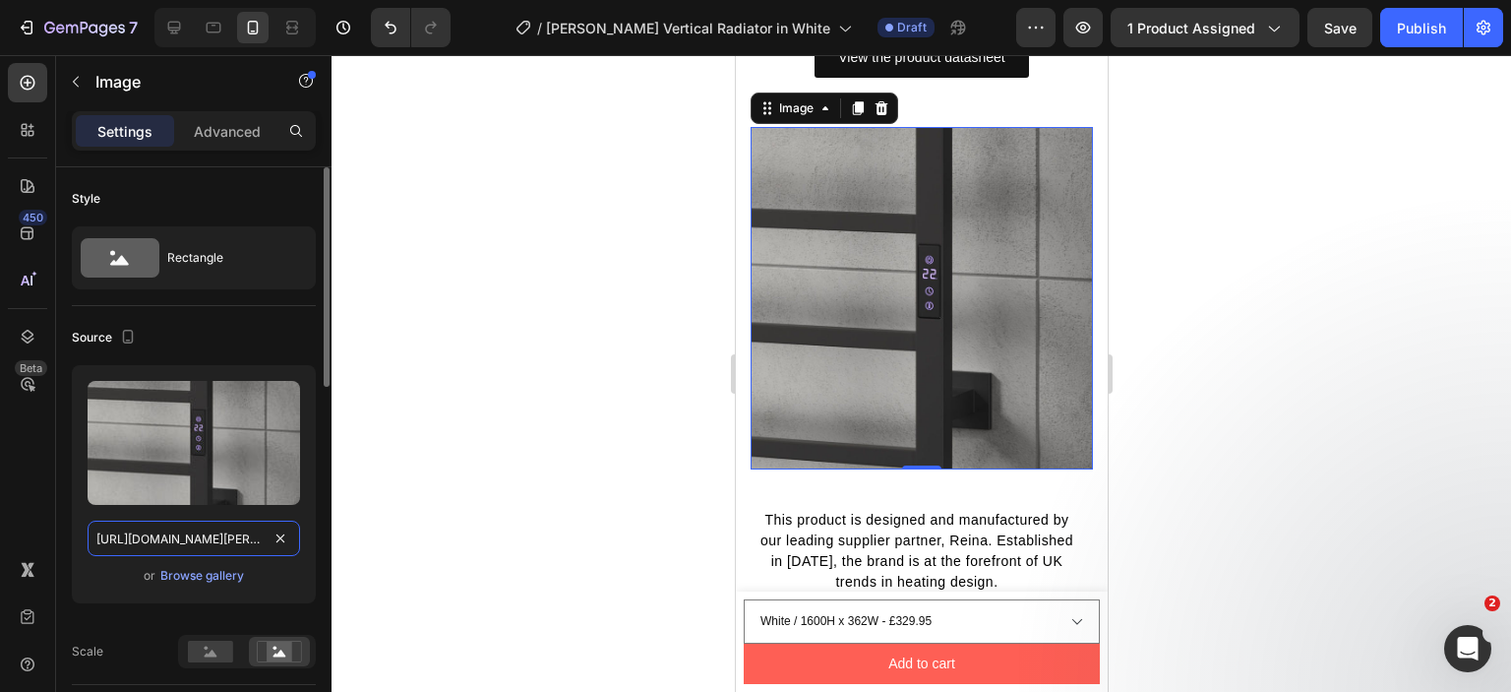
click at [171, 530] on input "https://cdn.shopify.com/s/files/1/0929/8313/2424/files/reina-velino-black-rooms…" at bounding box center [194, 537] width 213 height 35
paste input "maia-vertical-1600x453-white.png?v=1758575318"
type input "https://cdn.shopify.com/s/files/1/0929/8313/2424/files/reina-maia-vertical-1600…"
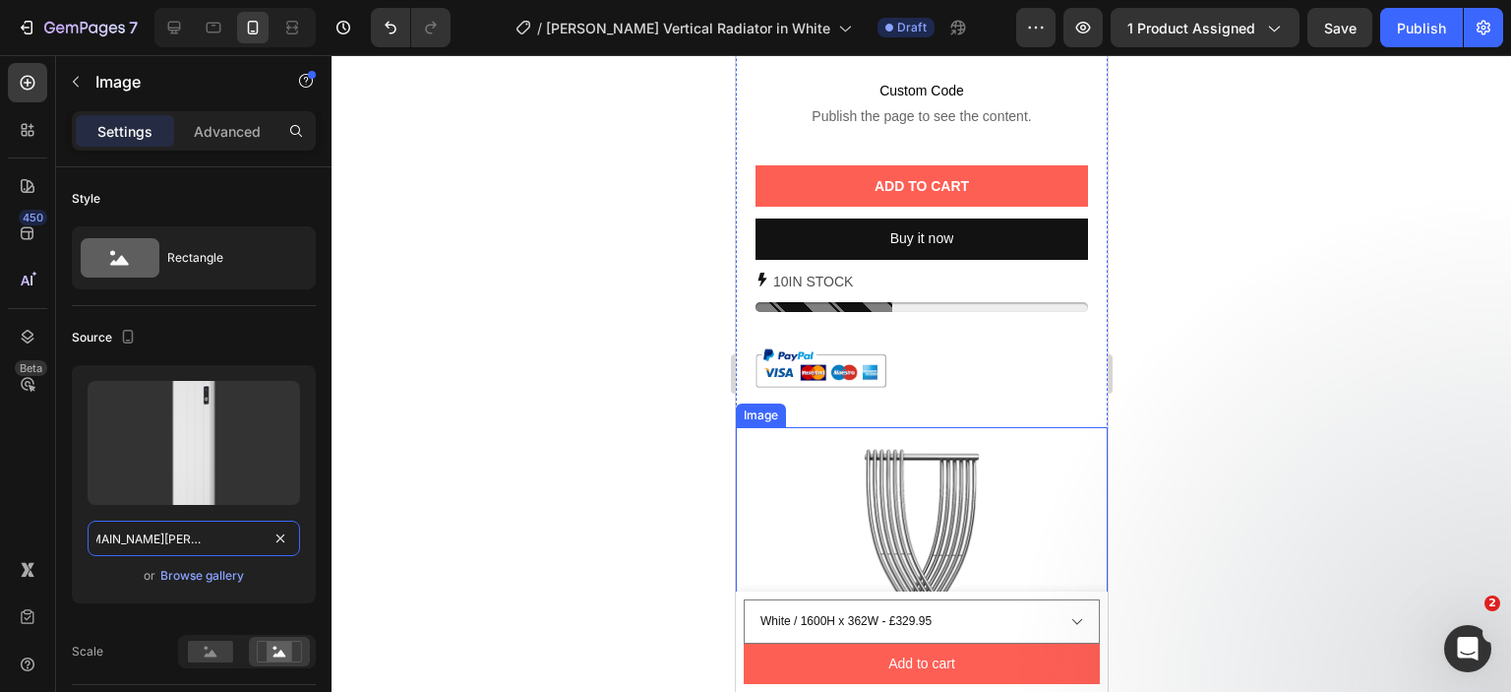
scroll to position [1312, 0]
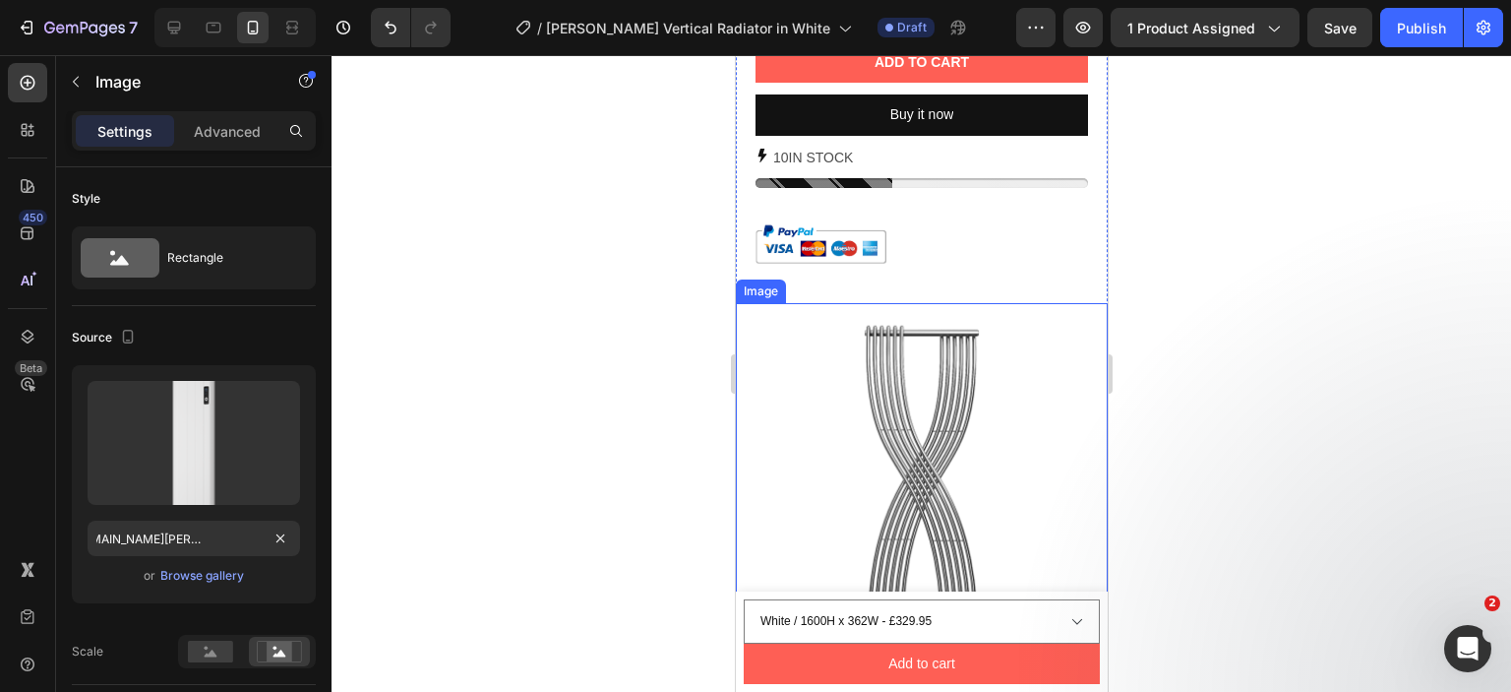
click at [990, 403] on img at bounding box center [921, 489] width 372 height 372
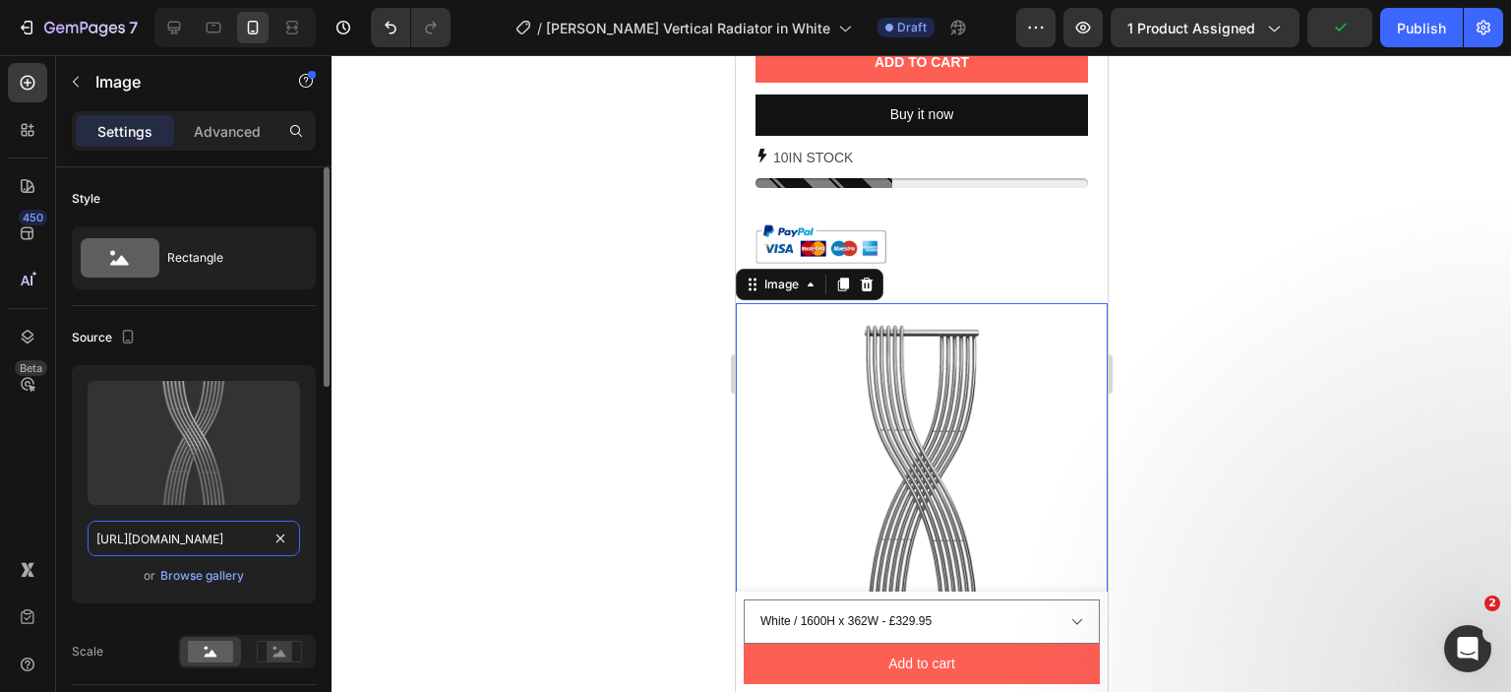
click at [169, 540] on input "https://cdn.shopify.com/s/files/1/0929/8313/2424/files/gempages_554308088228741…" at bounding box center [194, 537] width 213 height 35
paste input "reina-maia-vertical-1600x544-white.png?v=1758575317"
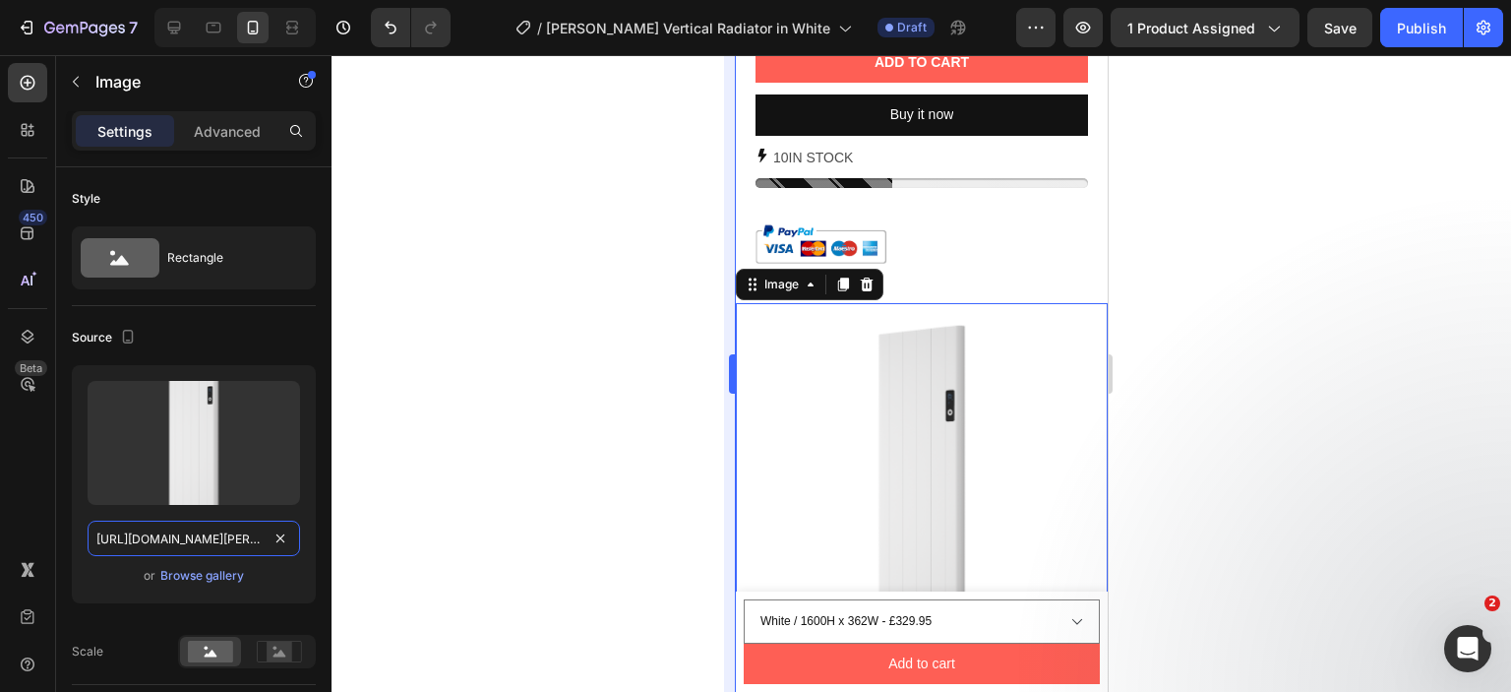
scroll to position [0, 459]
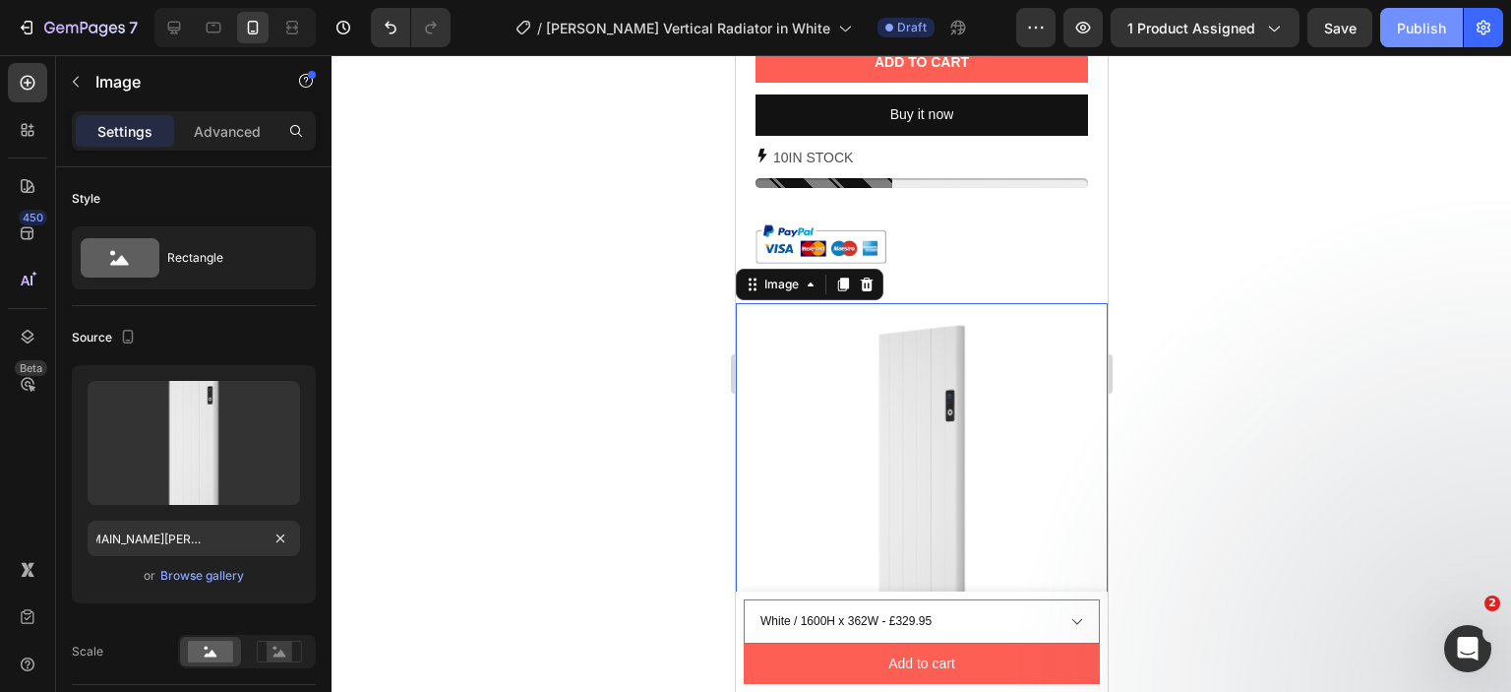
click at [1399, 23] on div "Publish" at bounding box center [1421, 28] width 49 height 21
click at [175, 24] on icon at bounding box center [174, 28] width 20 height 20
type input "https://cdn.shopify.com/s/files/1/0929/8313/2424/files/gempages_554308088228741…"
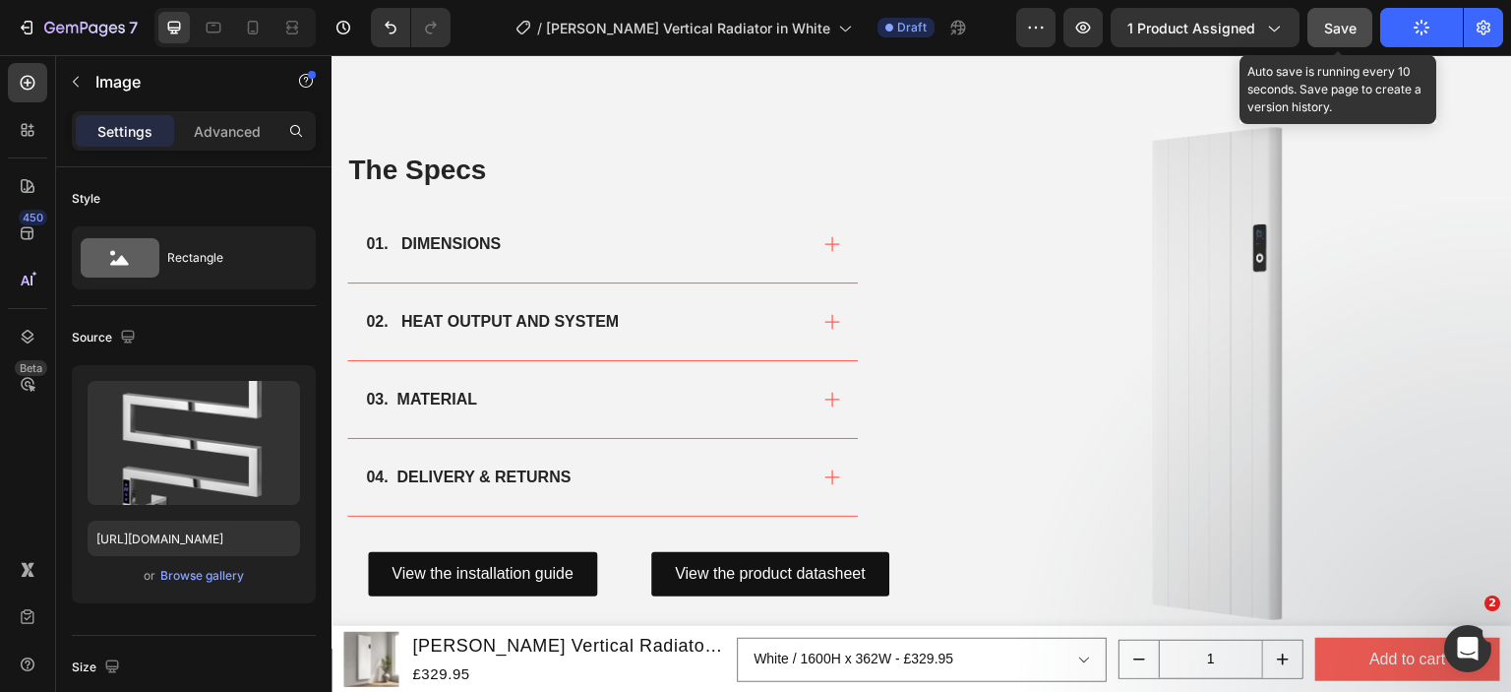
click at [1340, 27] on span "Save" at bounding box center [1340, 28] width 32 height 17
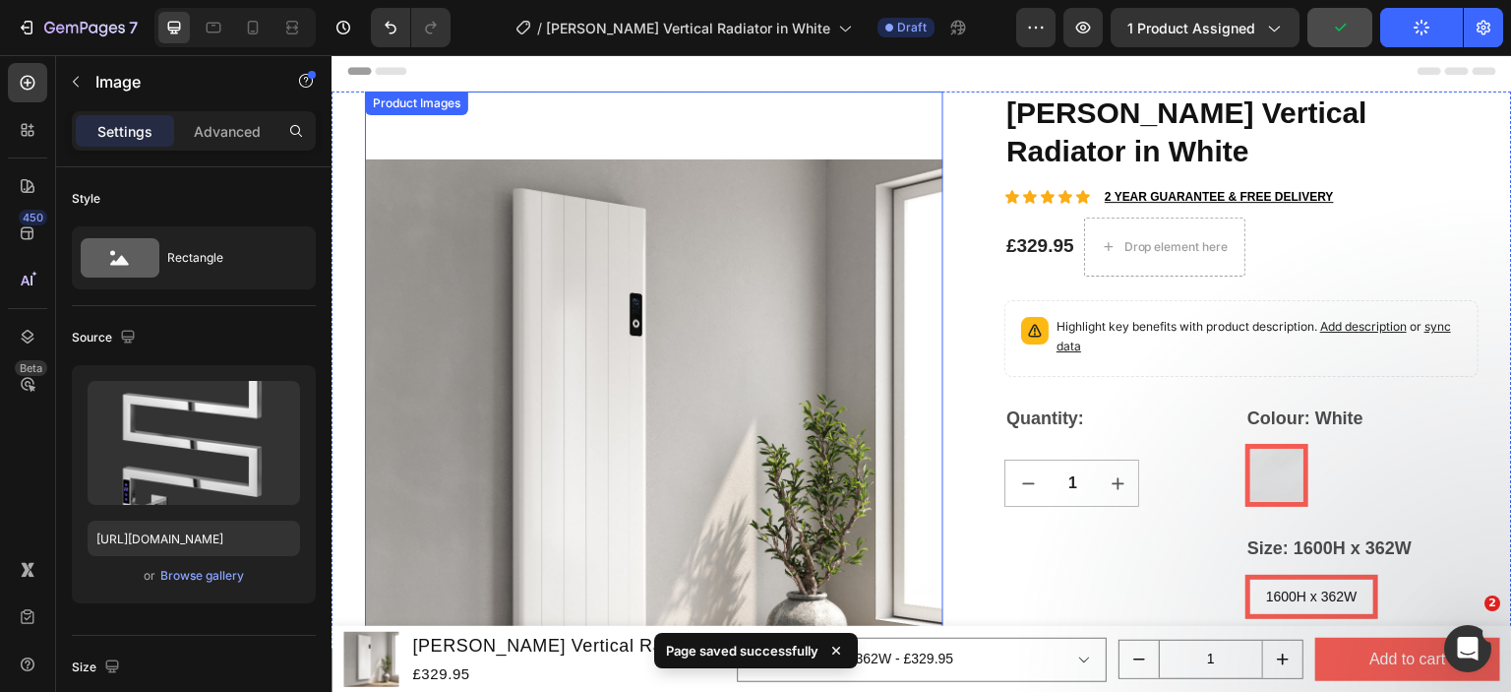
scroll to position [0, 0]
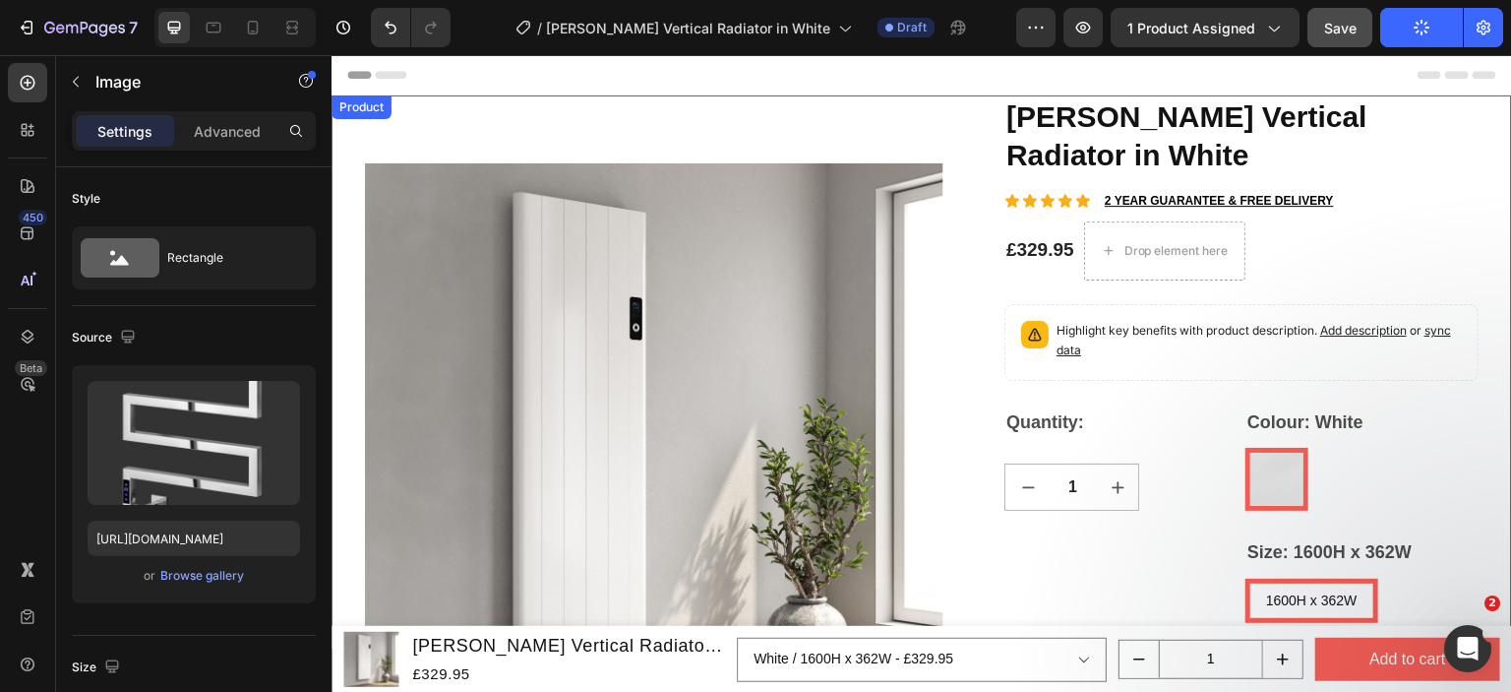
click at [348, 101] on div "Product" at bounding box center [362, 107] width 60 height 24
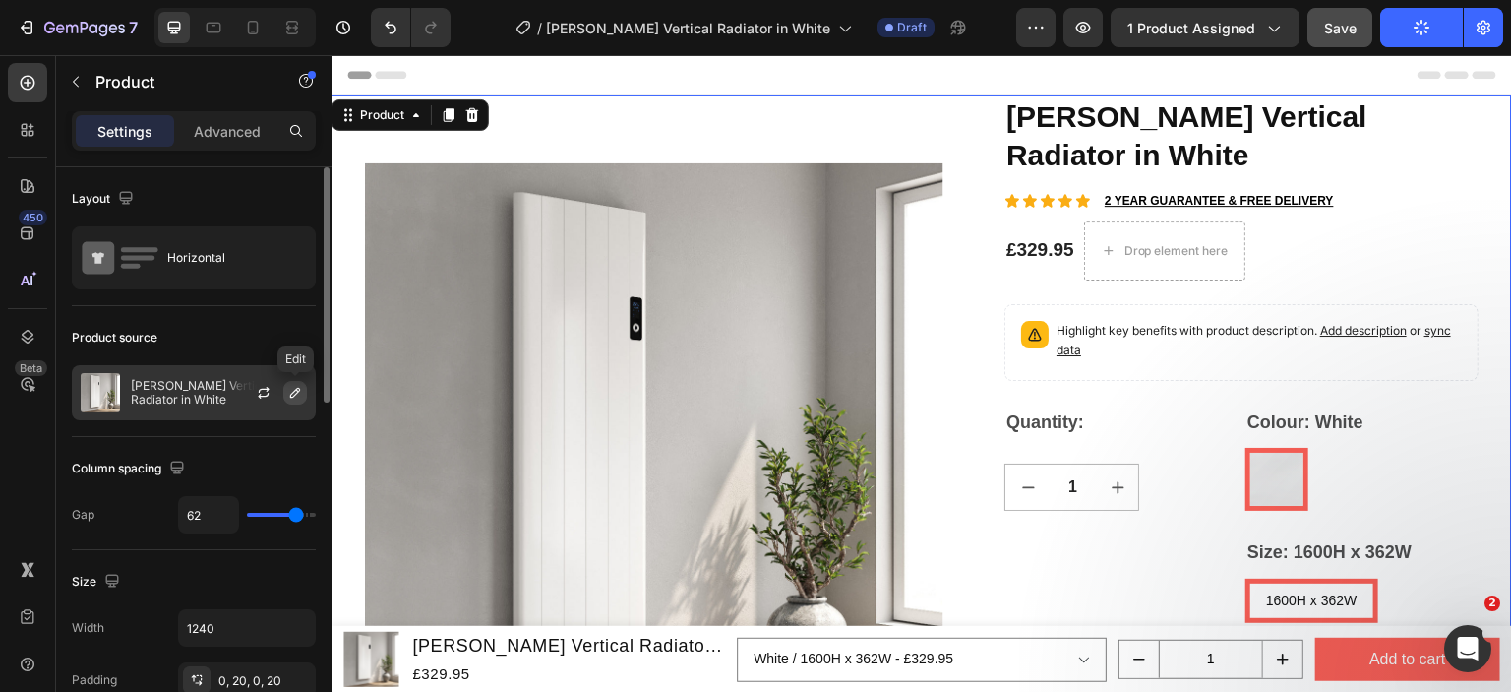
click at [295, 393] on icon "button" at bounding box center [295, 393] width 16 height 16
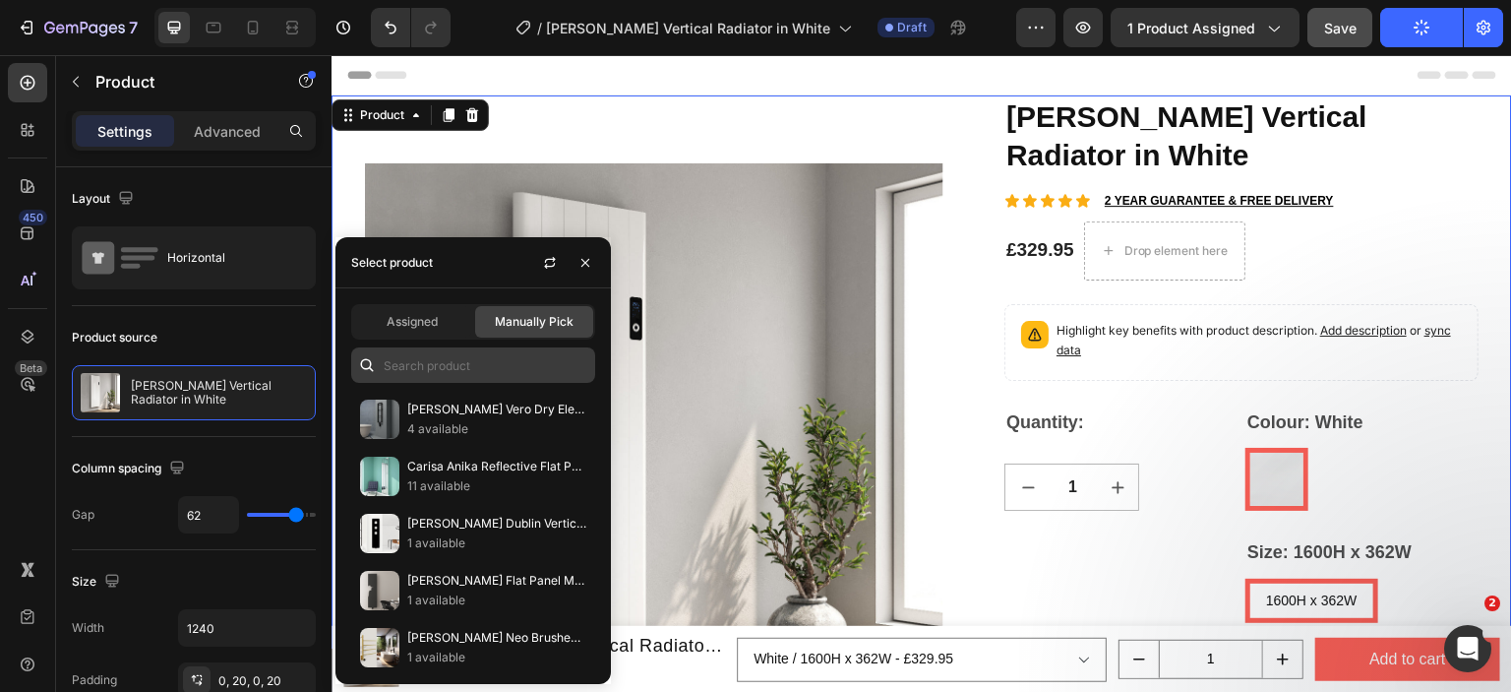
drag, startPoint x: 441, startPoint y: 328, endPoint x: 430, endPoint y: 370, distance: 43.7
click at [441, 327] on div "Assigned" at bounding box center [412, 321] width 118 height 31
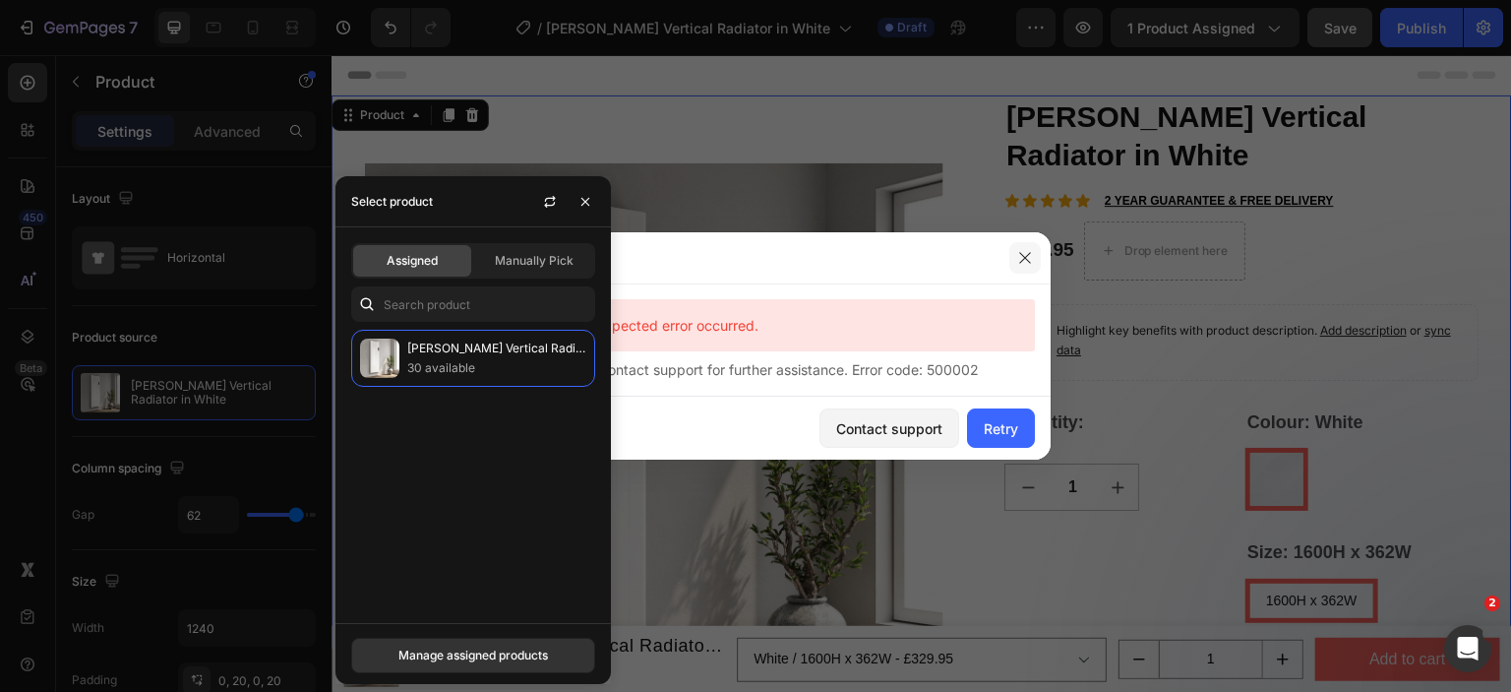
click at [1023, 257] on icon "button" at bounding box center [1024, 257] width 11 height 11
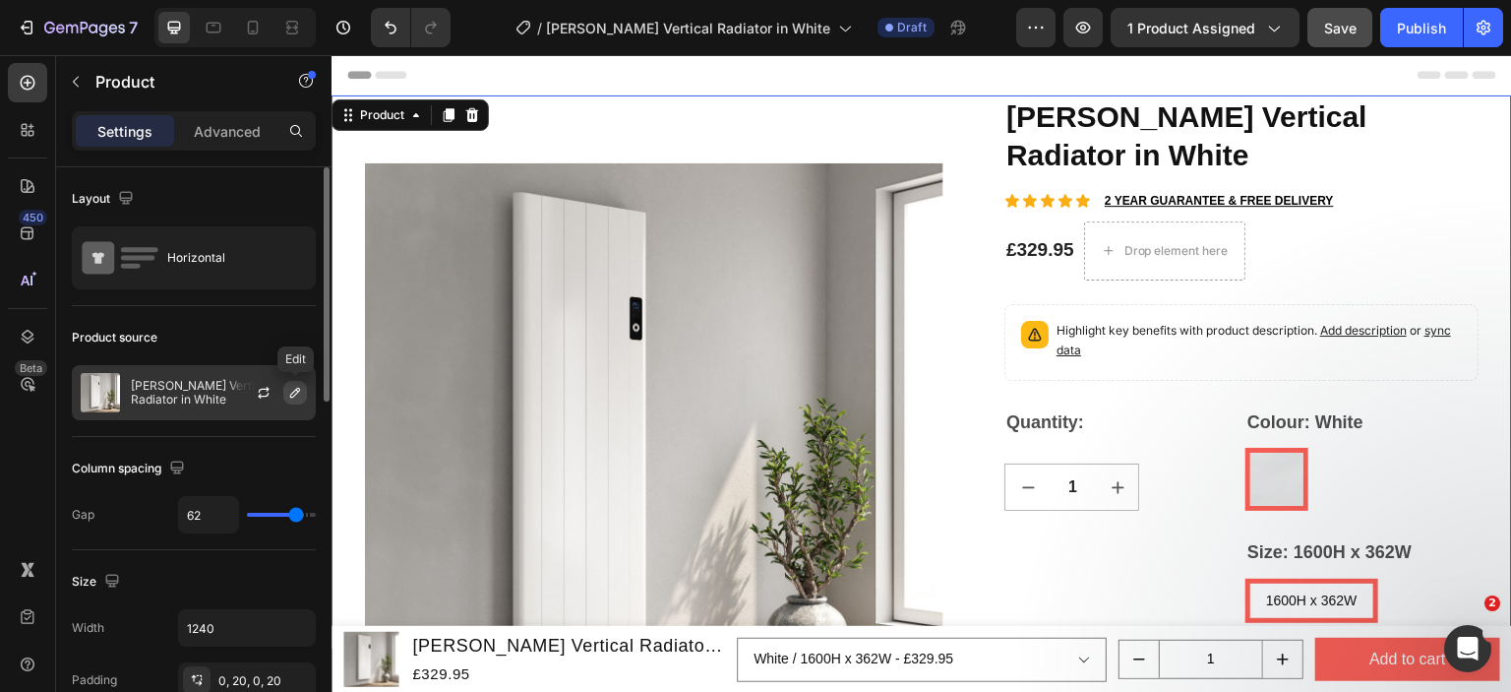
click at [287, 385] on icon "button" at bounding box center [295, 393] width 16 height 16
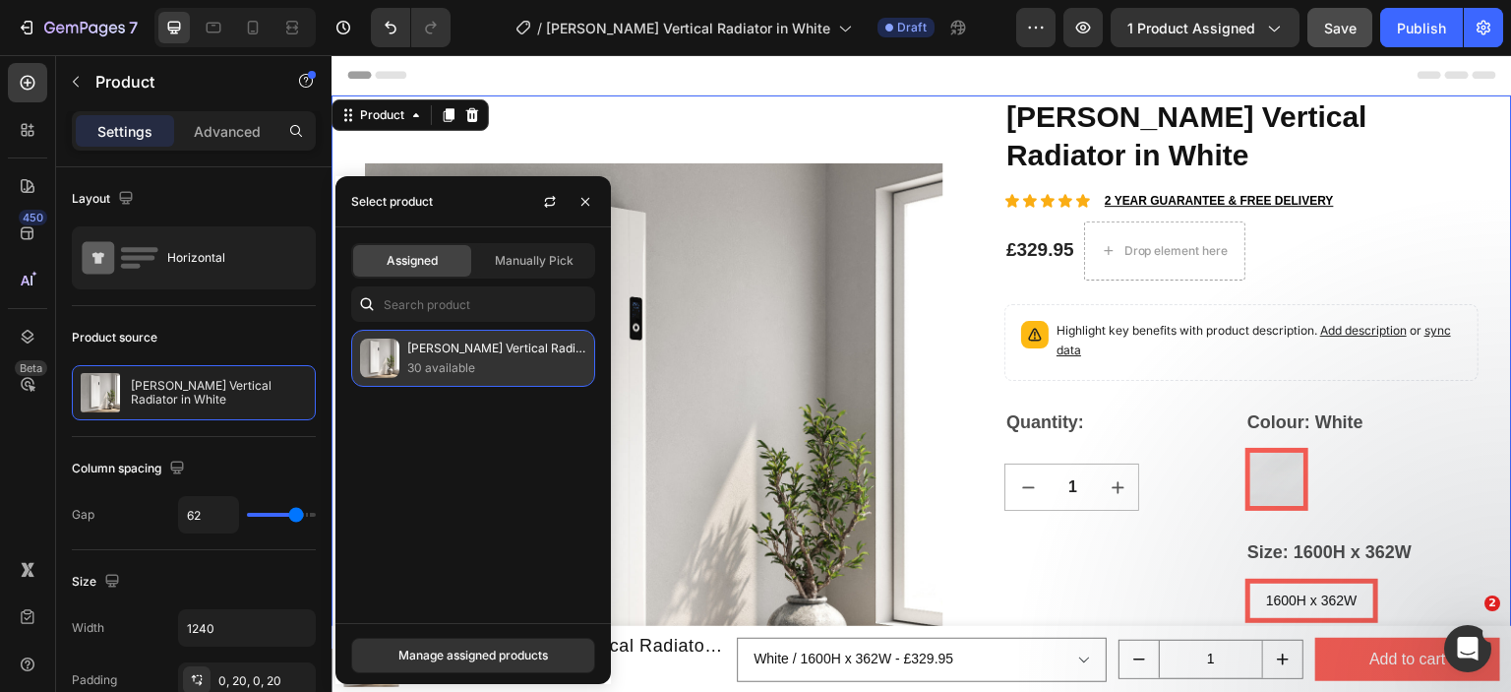
click at [434, 366] on p "30 available" at bounding box center [496, 368] width 179 height 20
click at [467, 655] on div "Manage assigned products" at bounding box center [473, 655] width 150 height 18
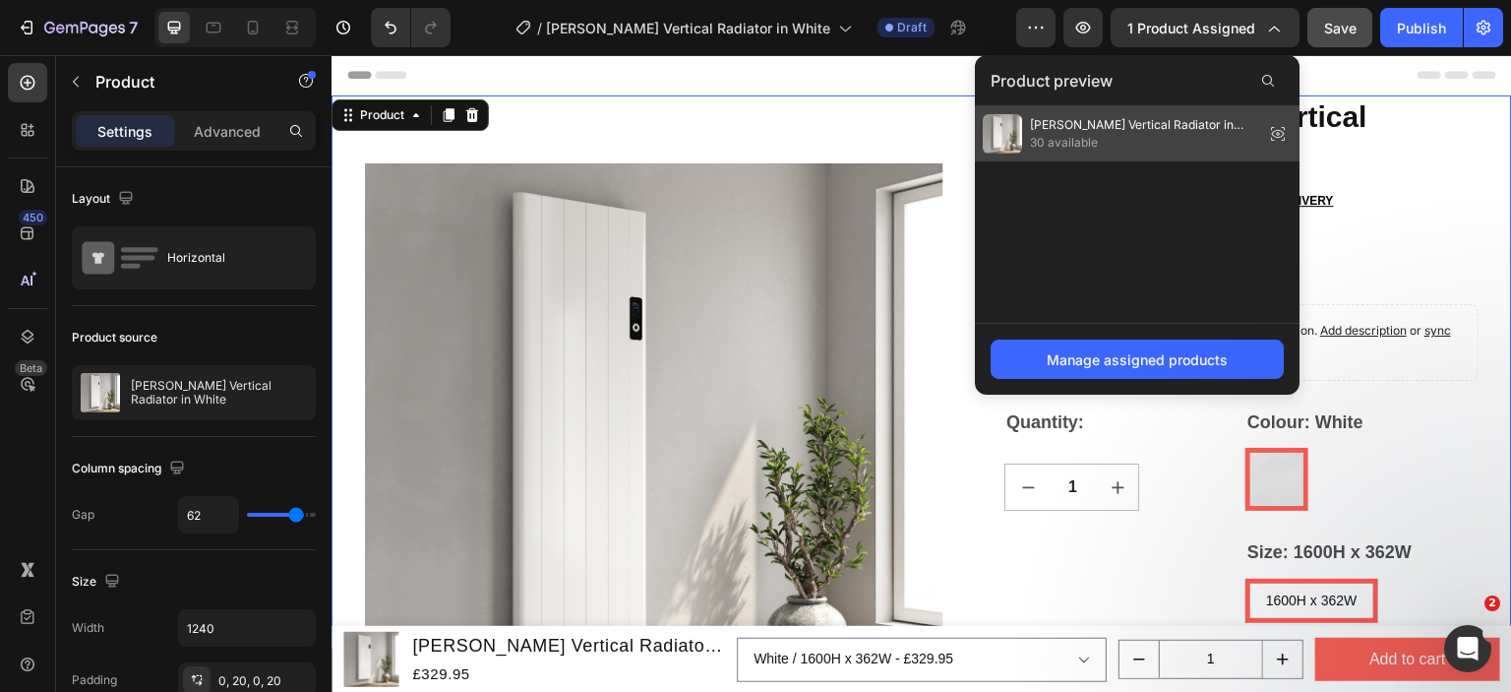
drag, startPoint x: 1106, startPoint y: 145, endPoint x: 771, endPoint y: 178, distance: 336.2
click at [1106, 145] on span "30 available" at bounding box center [1143, 143] width 226 height 18
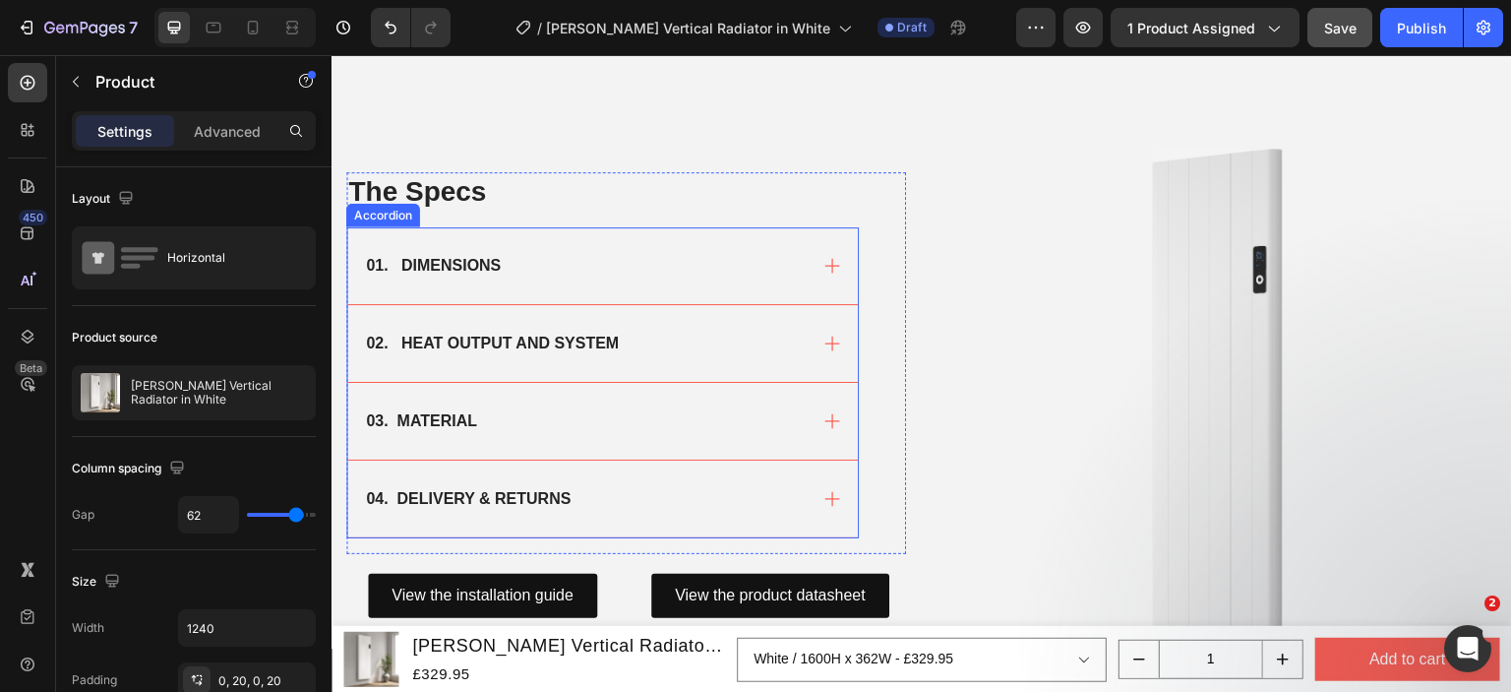
scroll to position [1181, 0]
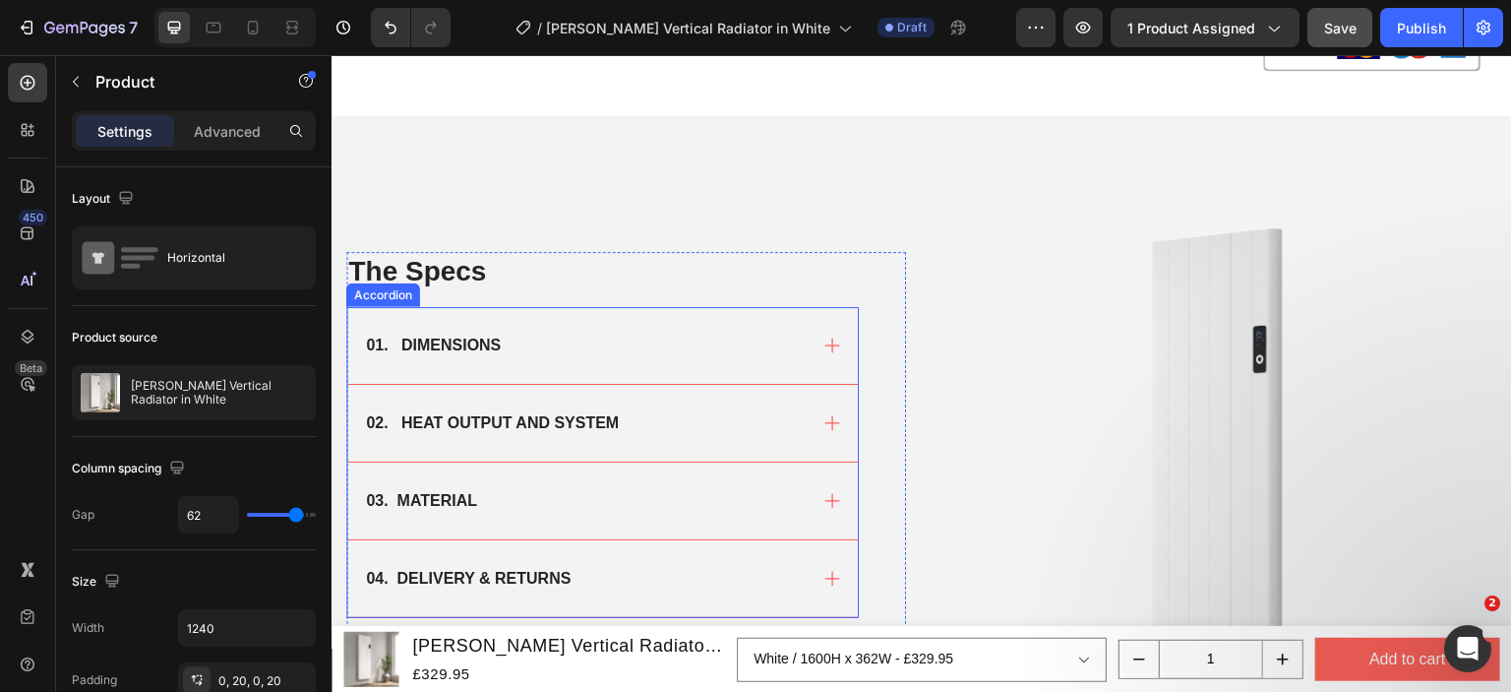
click at [633, 347] on div "01. DIMENSIONS" at bounding box center [585, 346] width 444 height 30
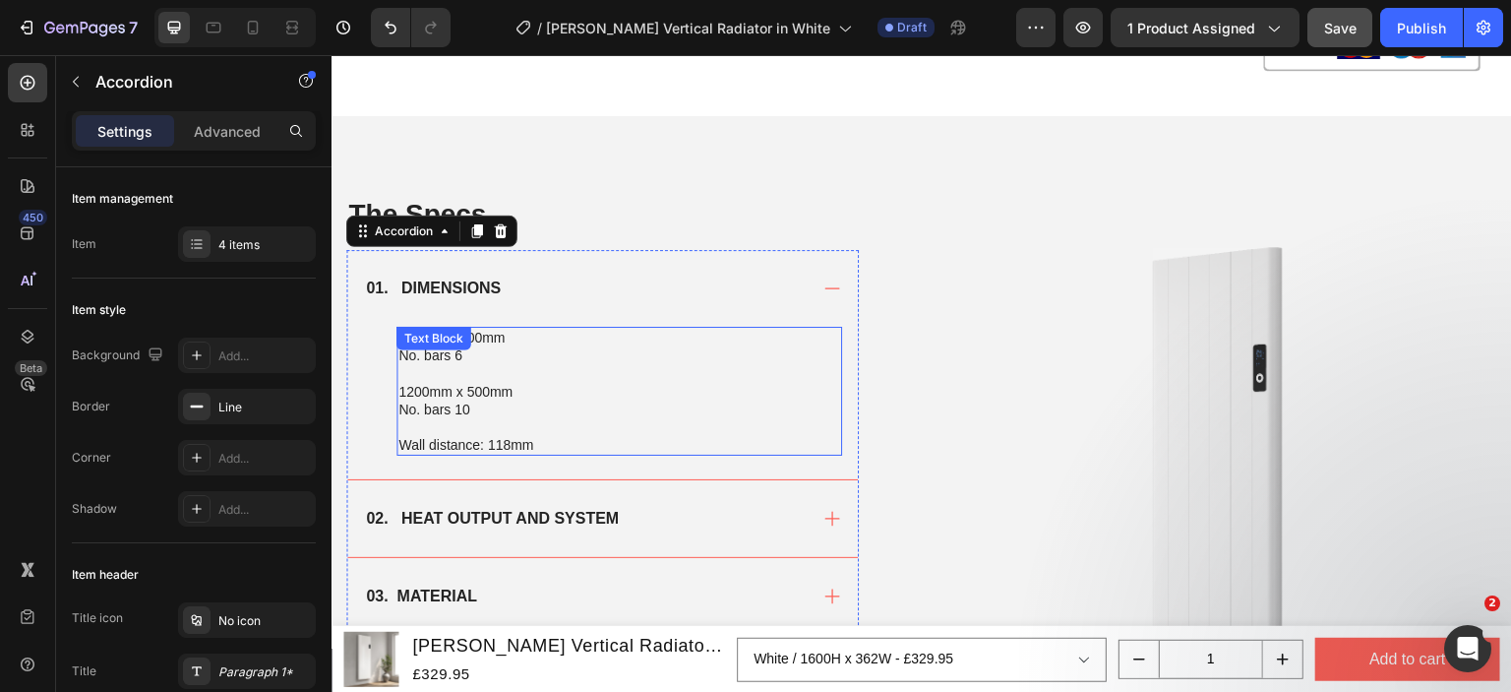
click at [485, 370] on p at bounding box center [619, 373] width 442 height 18
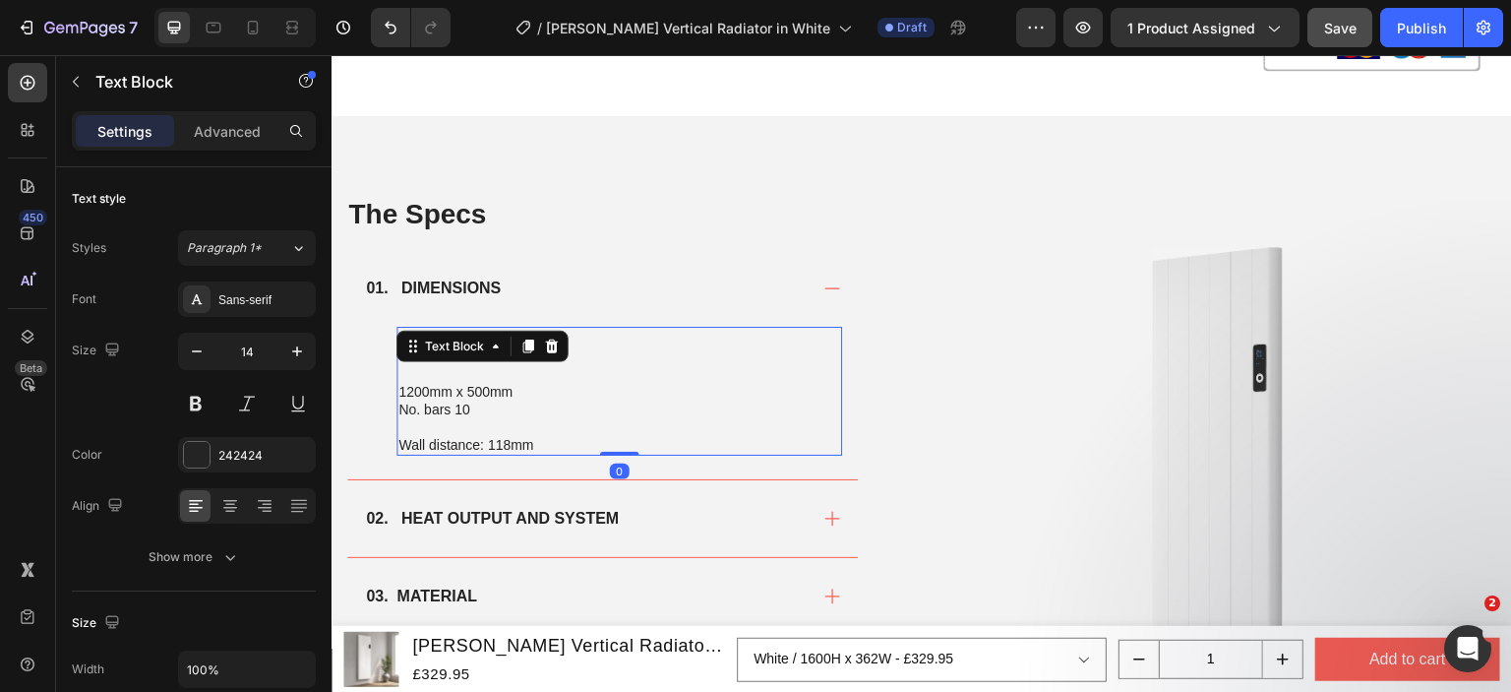
click at [536, 437] on p "Wall distance: 118mm" at bounding box center [619, 445] width 442 height 18
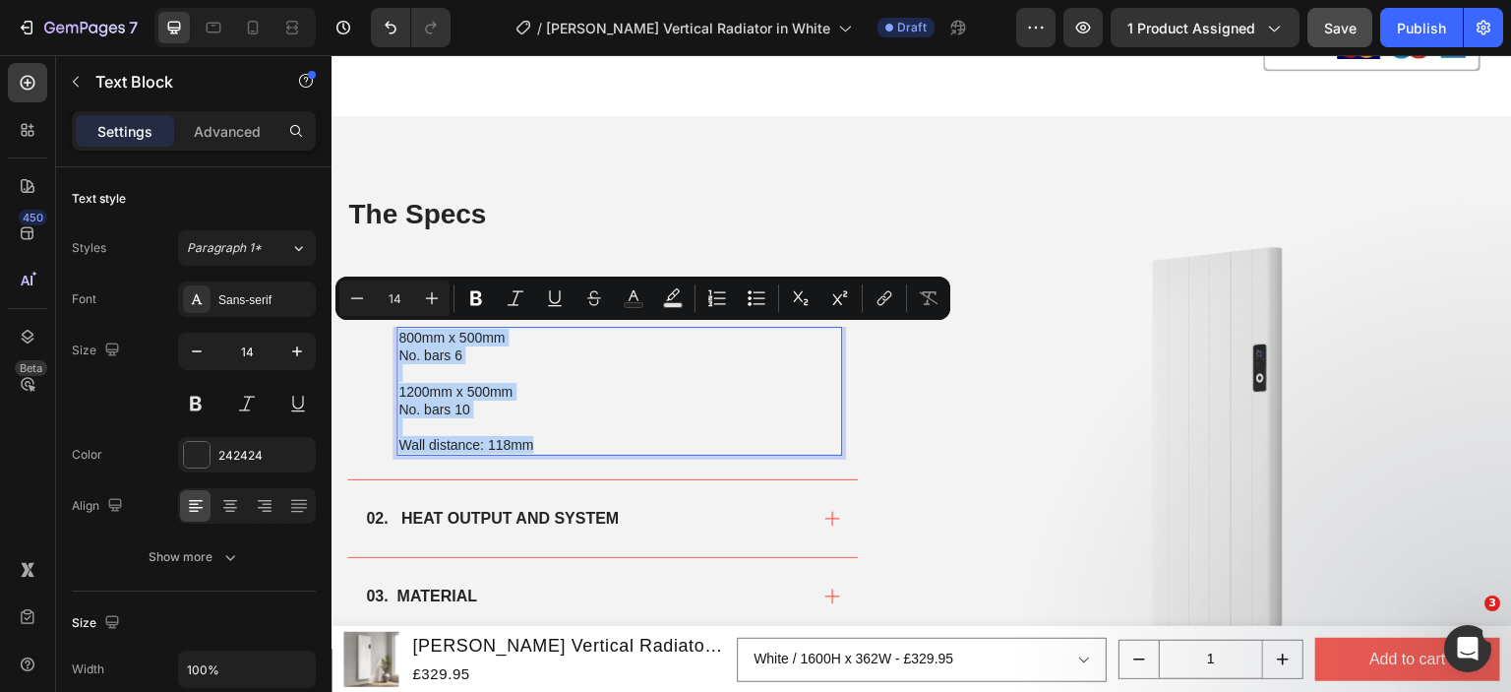
drag, startPoint x: 537, startPoint y: 440, endPoint x: 400, endPoint y: 334, distance: 173.2
click at [400, 334] on div "800mm x 500mm No. bars 6 1200mm x 500mm No. bars 10 Wall distance: 118mm" at bounding box center [620, 391] width 446 height 129
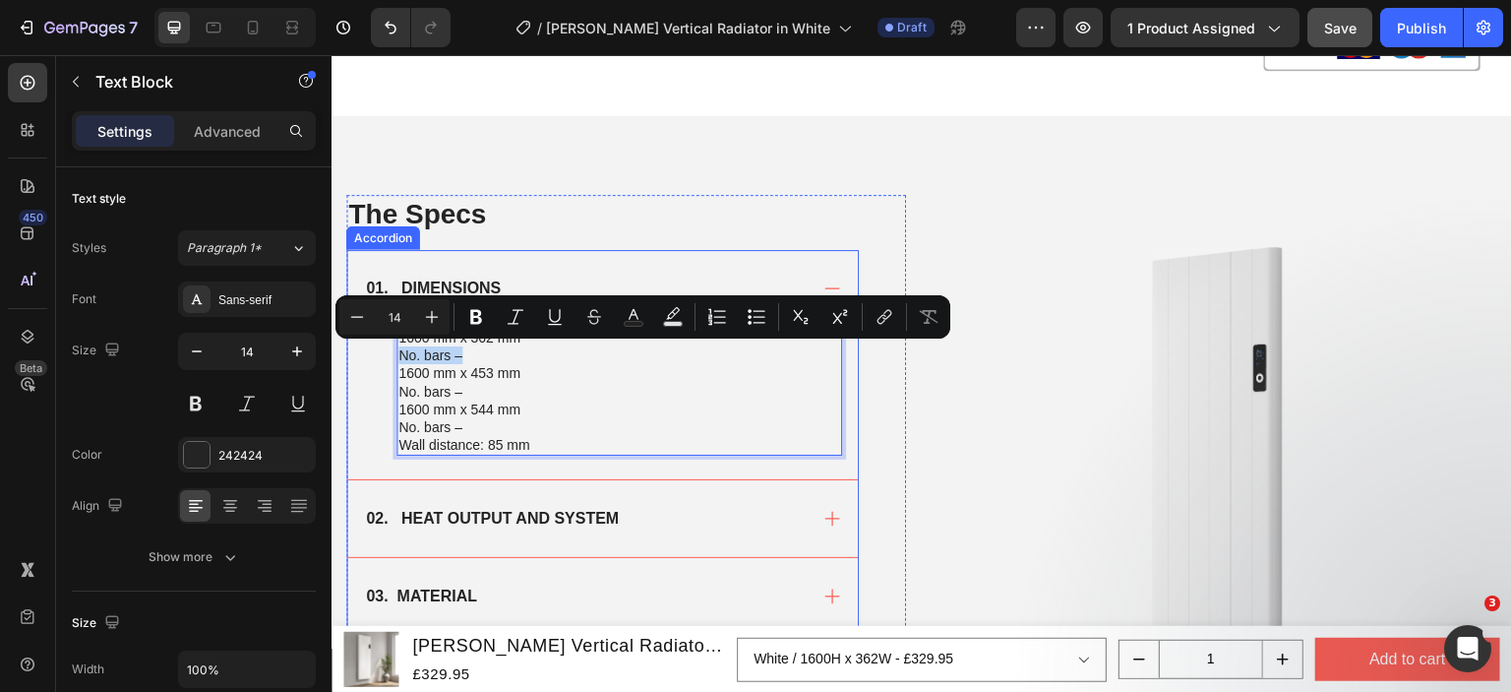
drag, startPoint x: 470, startPoint y: 349, endPoint x: 395, endPoint y: 350, distance: 75.8
click at [395, 350] on div "1600 mm x 362 mm No. bars – 1600 mm x 453 mm No. bars – 1600 mm x 544 mm No. ba…" at bounding box center [602, 403] width 511 height 153
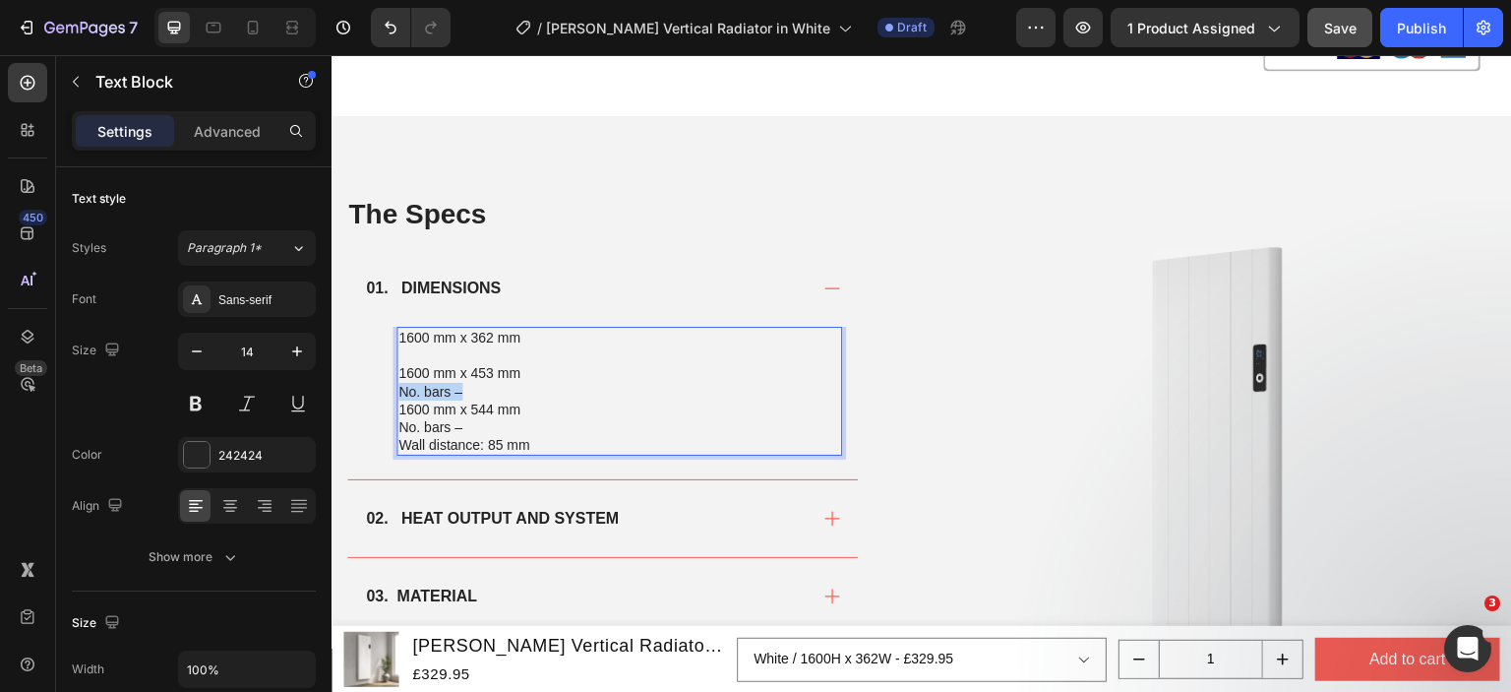
drag, startPoint x: 475, startPoint y: 386, endPoint x: 399, endPoint y: 392, distance: 76.0
click at [399, 392] on p "1600 mm x 453 mm No. bars –" at bounding box center [619, 381] width 442 height 35
drag, startPoint x: 469, startPoint y: 423, endPoint x: 401, endPoint y: 423, distance: 67.9
click at [401, 423] on p "1600 mm x 544 mm No. bars –" at bounding box center [619, 417] width 442 height 35
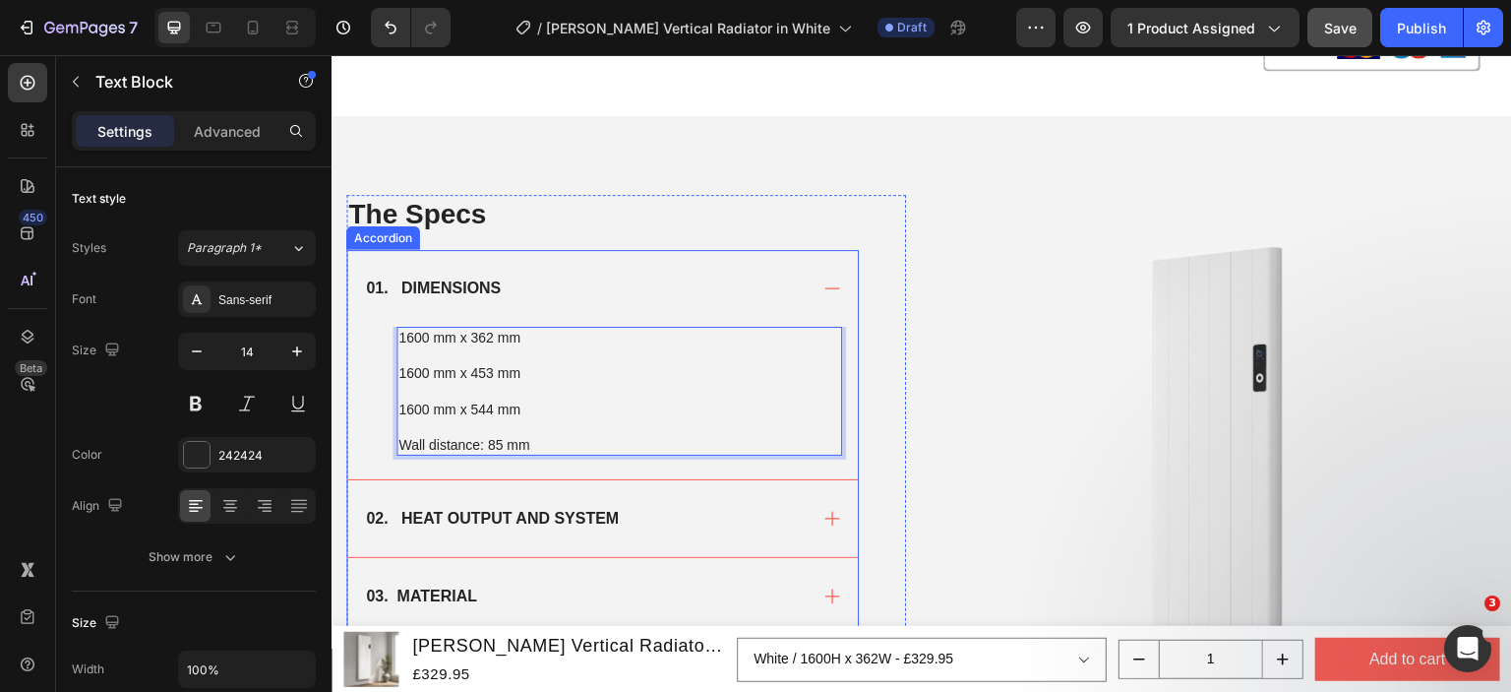
click at [595, 518] on strong "02. HEAT OUTPUT AND SYSTEM" at bounding box center [492, 518] width 253 height 17
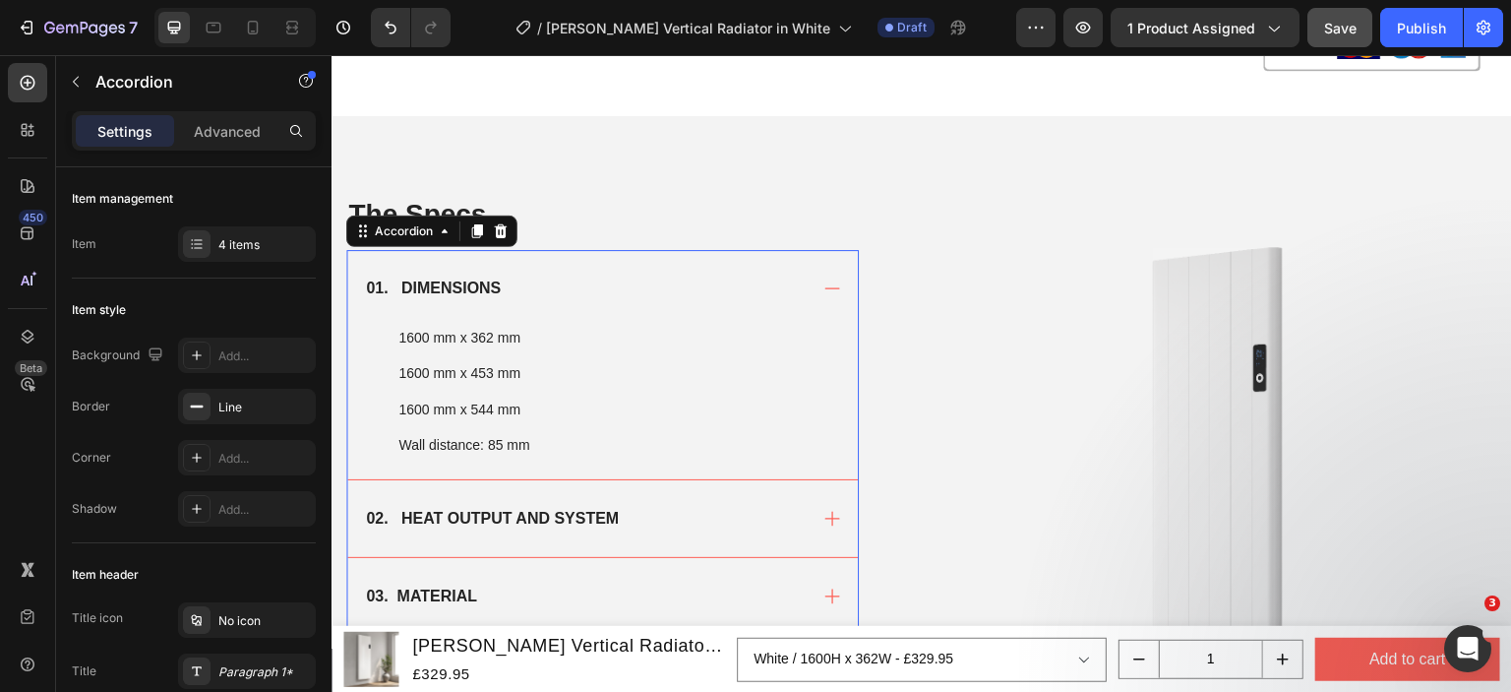
click at [698, 518] on div "02. HEAT OUTPUT AND SYSTEM" at bounding box center [585, 519] width 444 height 30
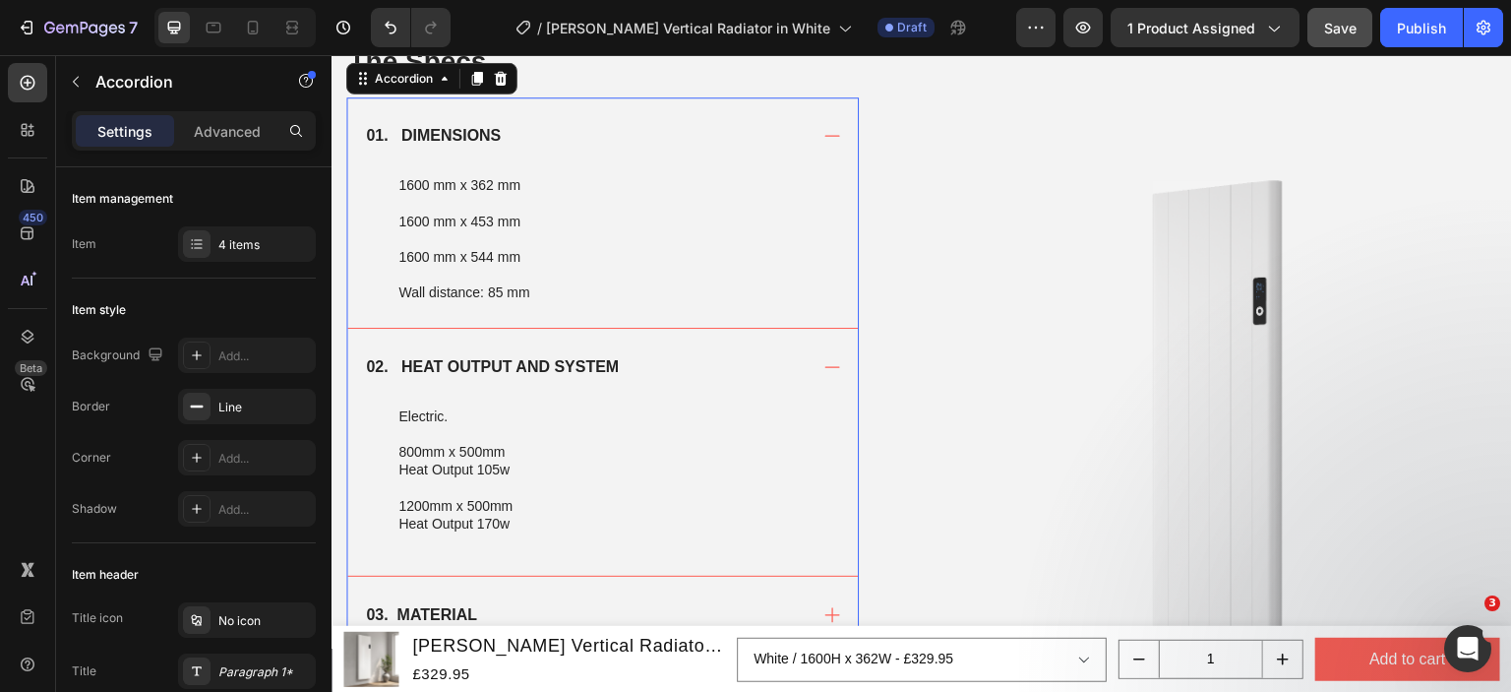
scroll to position [1574, 0]
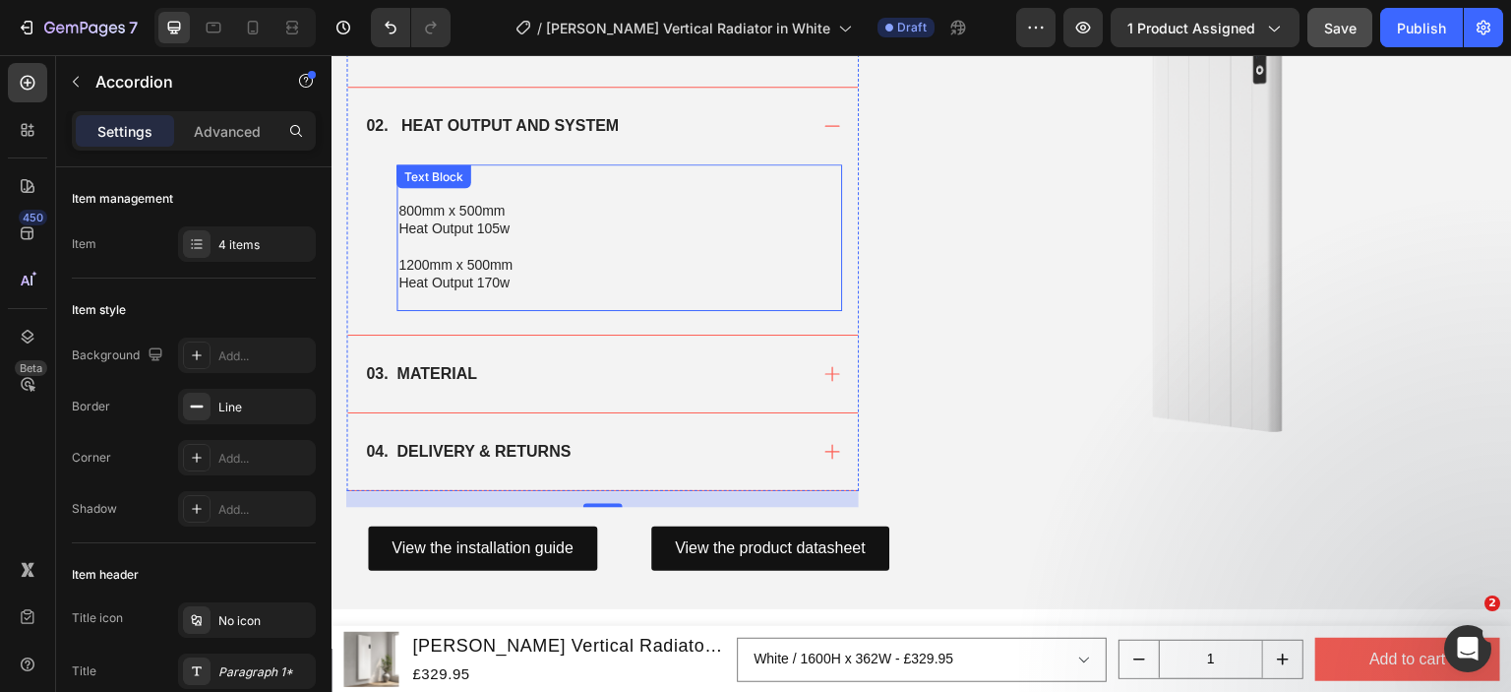
click at [443, 257] on p "1200mm x 500mm" at bounding box center [619, 265] width 442 height 18
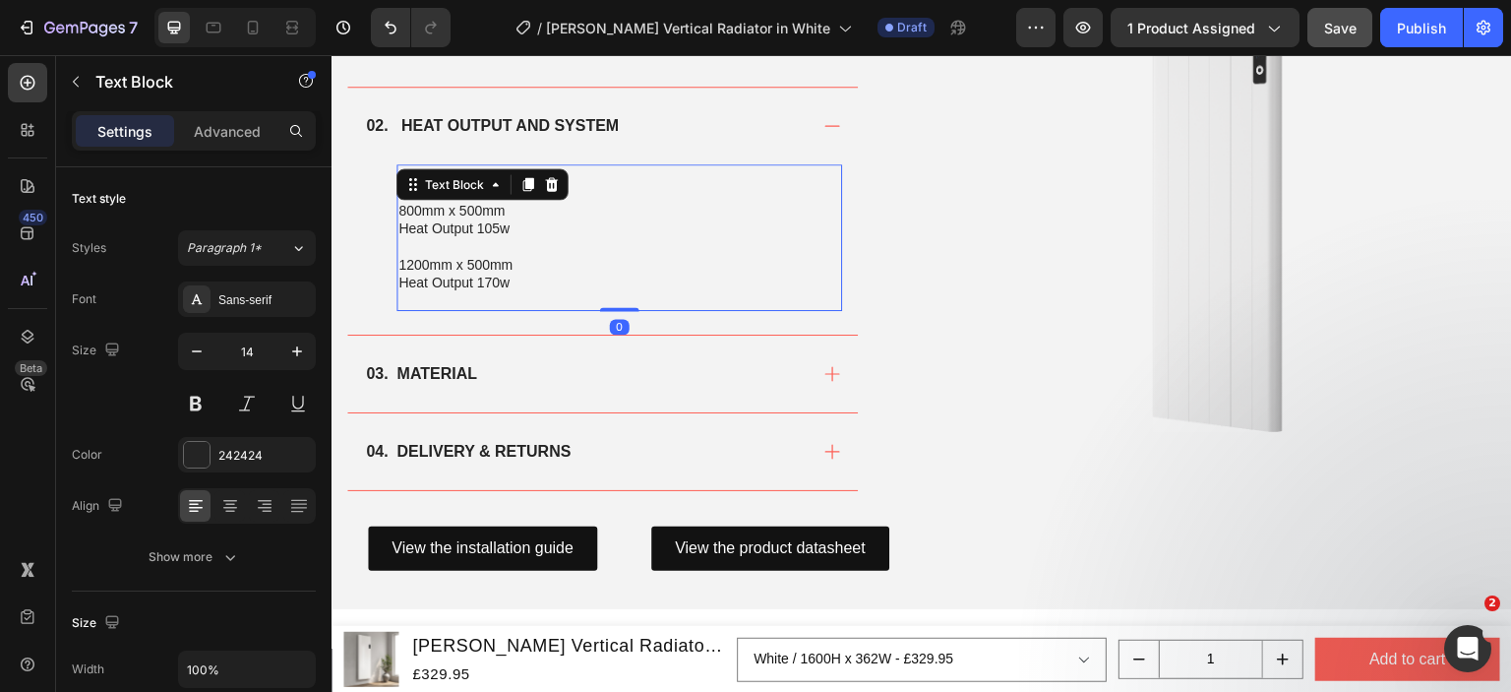
click at [518, 278] on p "Heat Output 170w" at bounding box center [619, 283] width 442 height 18
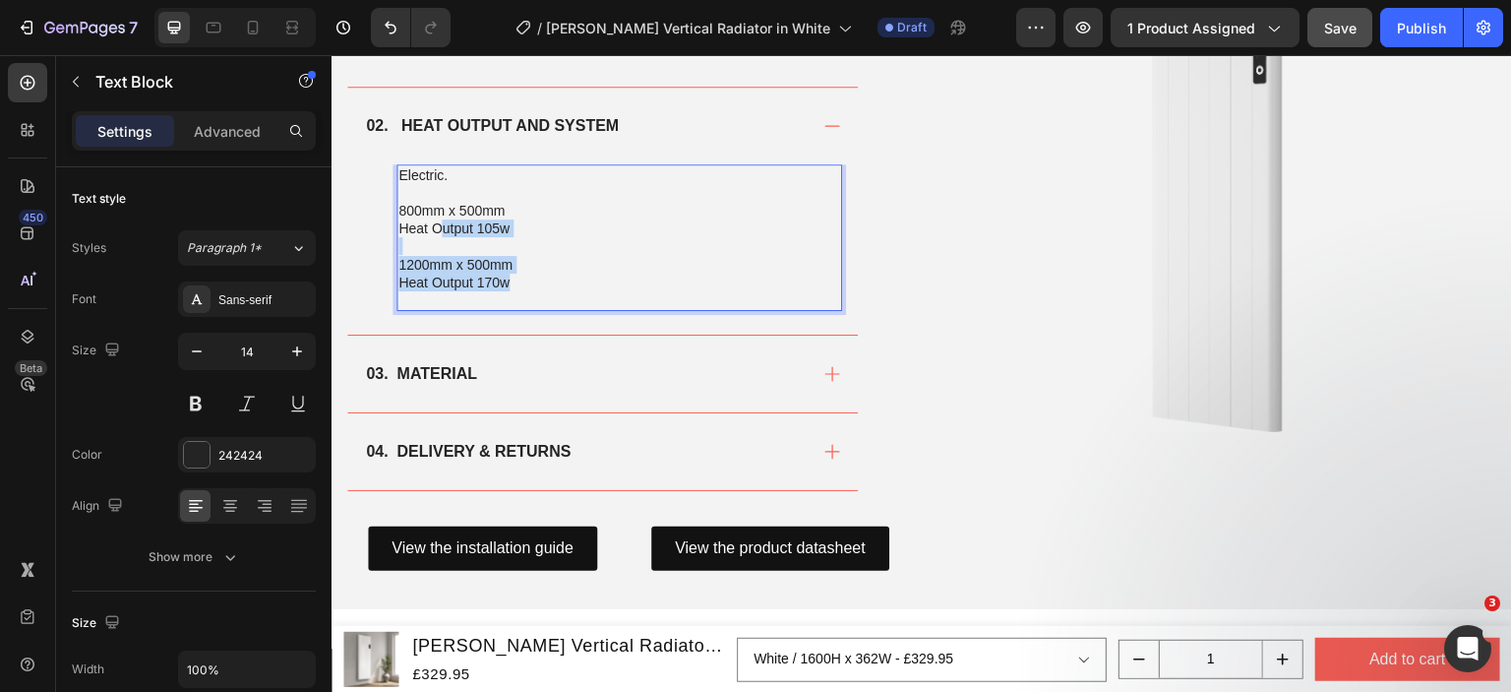
drag, startPoint x: 518, startPoint y: 282, endPoint x: 432, endPoint y: 217, distance: 107.4
click at [437, 221] on div "Electric. 800mm x 500mm Heat Output 105w 1200mm x 500mm Heat Output 170w" at bounding box center [620, 238] width 446 height 148
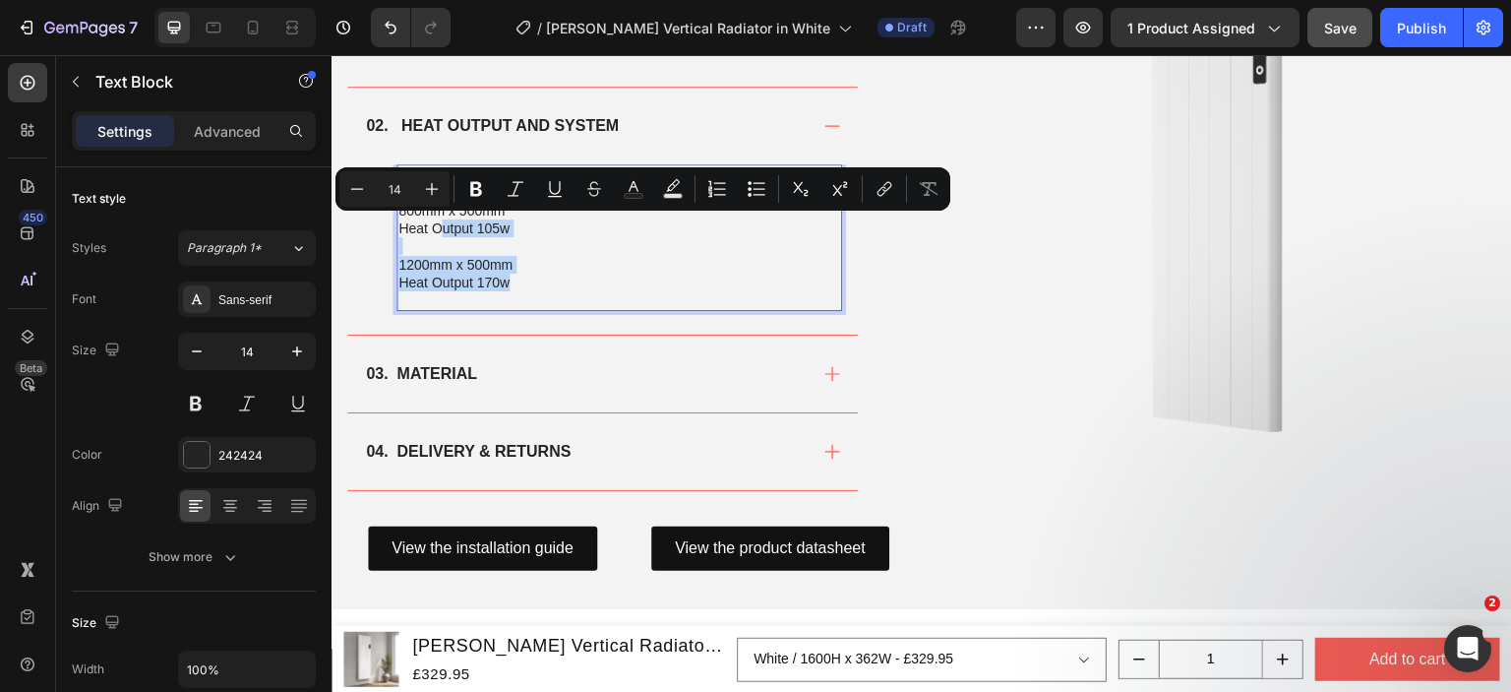
click at [402, 208] on div "Minus 14 Plus Bold Italic Underline Strikethrough Text Color Text Background Co…" at bounding box center [643, 188] width 615 height 43
click at [496, 264] on p "1200mm x 500mm" at bounding box center [619, 265] width 442 height 18
click at [518, 286] on p "Heat Output 170w" at bounding box center [619, 283] width 442 height 18
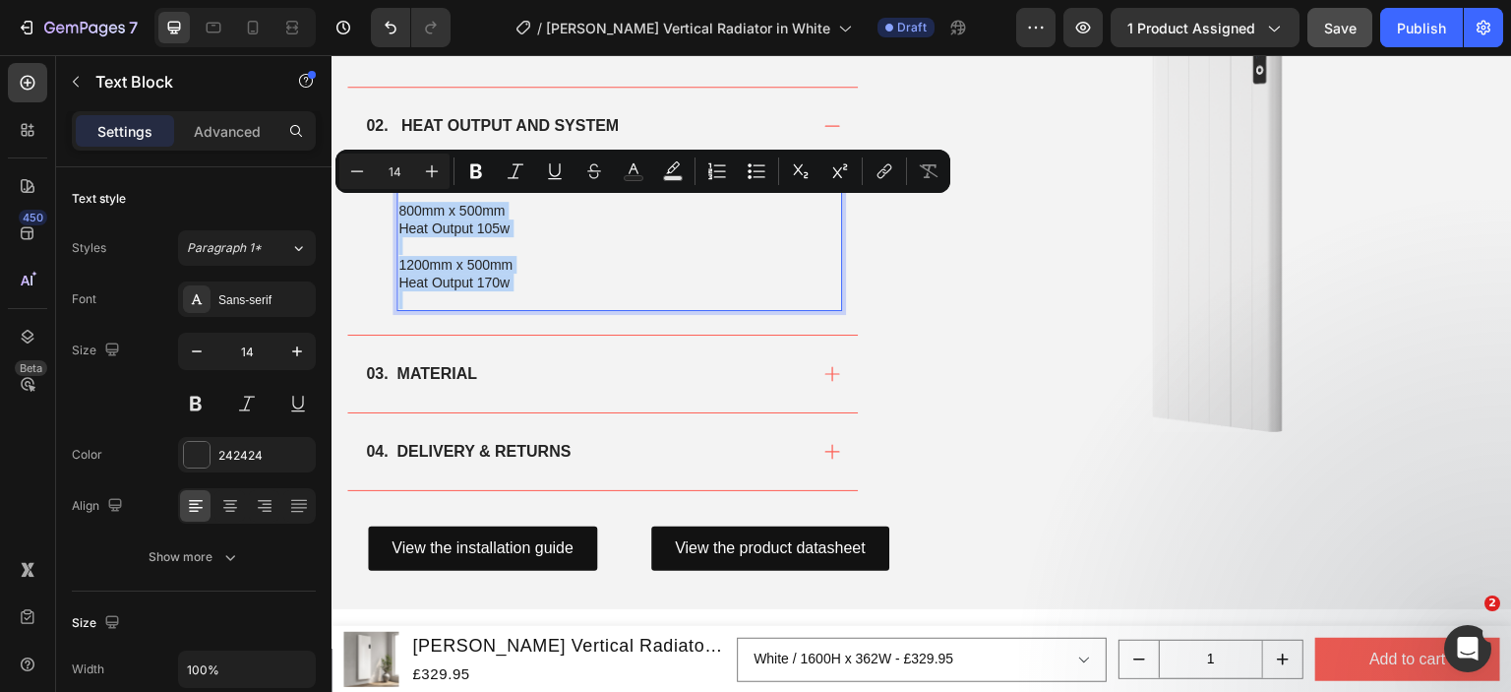
drag, startPoint x: 517, startPoint y: 286, endPoint x: 402, endPoint y: 207, distance: 139.2
click at [402, 207] on div "Electric. 800mm x 500mm Heat Output 105w 1200mm x 500mm Heat Output 170w" at bounding box center [620, 238] width 446 height 148
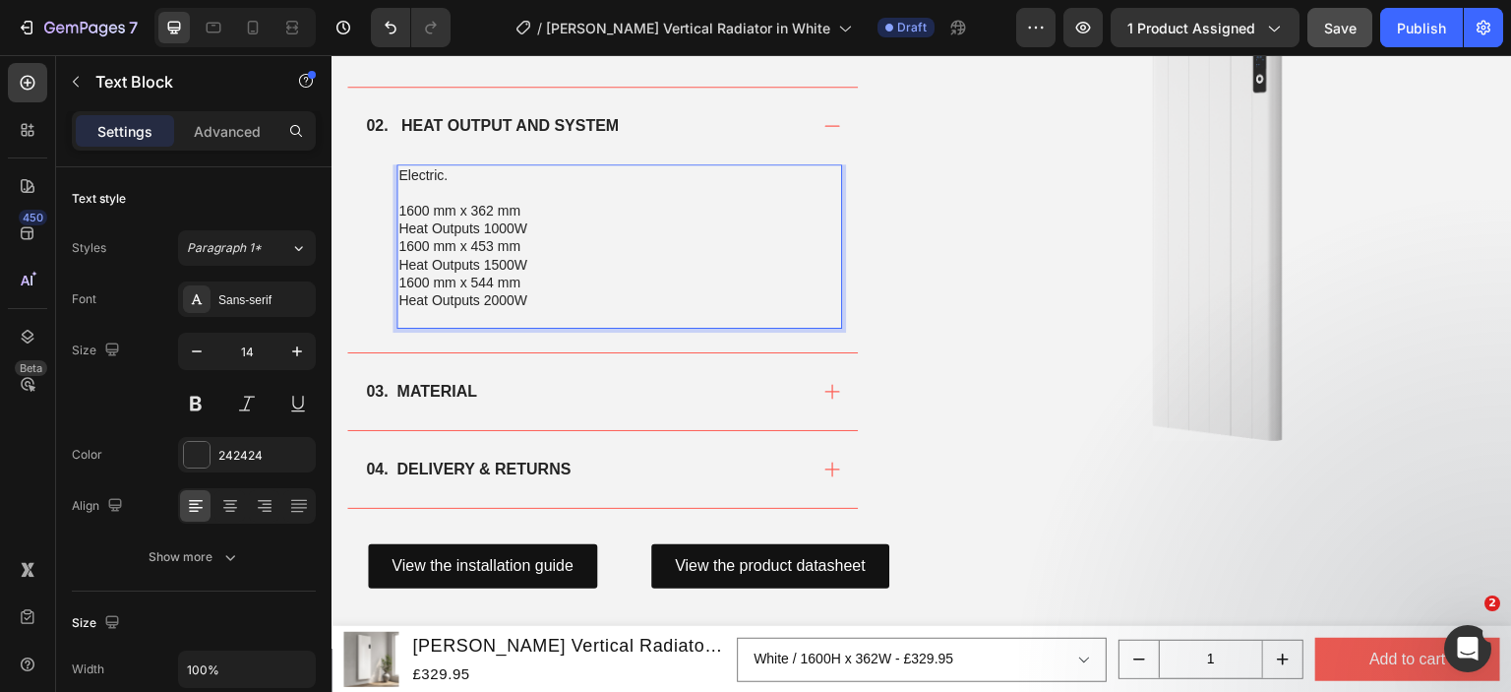
click at [527, 237] on p "1600 mm x 453 mm Heat Outputs 1500W" at bounding box center [619, 254] width 442 height 35
click at [529, 223] on p "1600 mm x 362 mm Heat Outputs 1000W" at bounding box center [619, 219] width 442 height 35
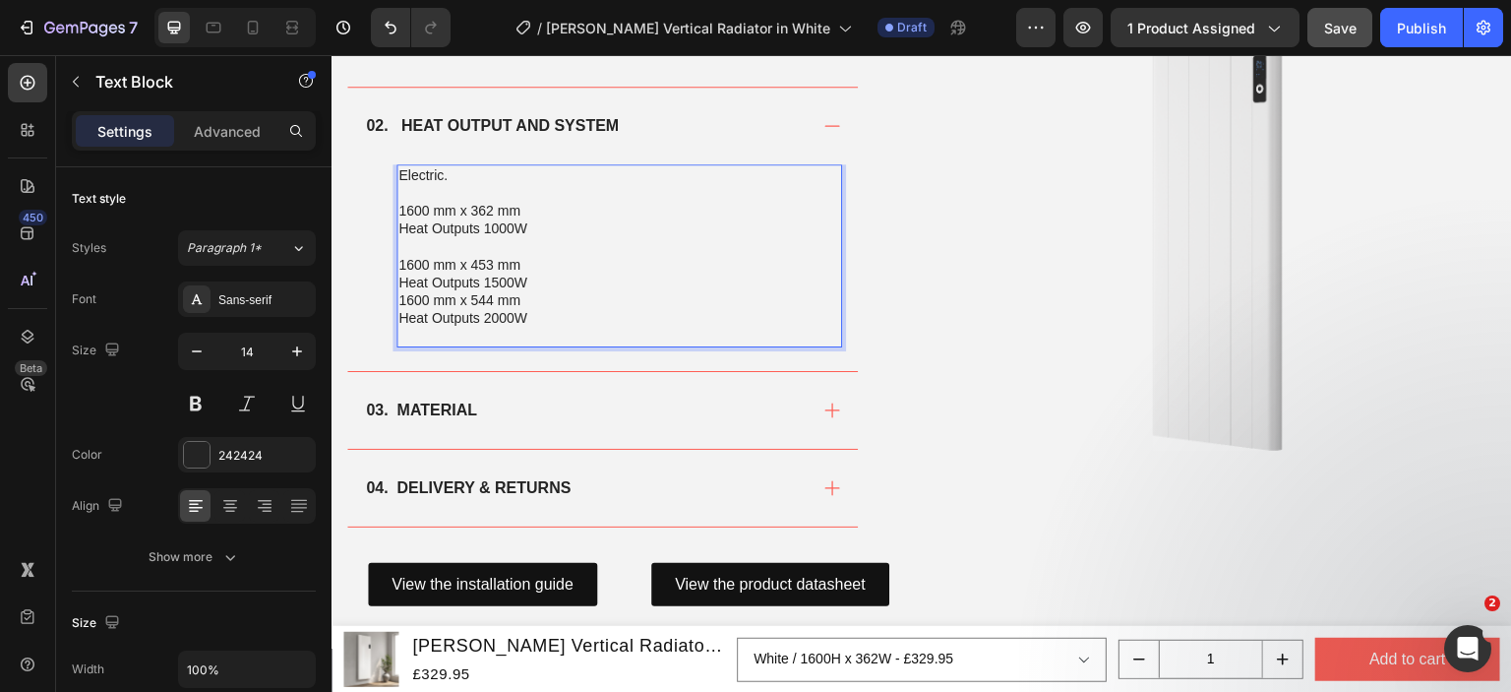
click at [535, 274] on p "1600 mm x 453 mm Heat Outputs 1500W" at bounding box center [619, 273] width 442 height 35
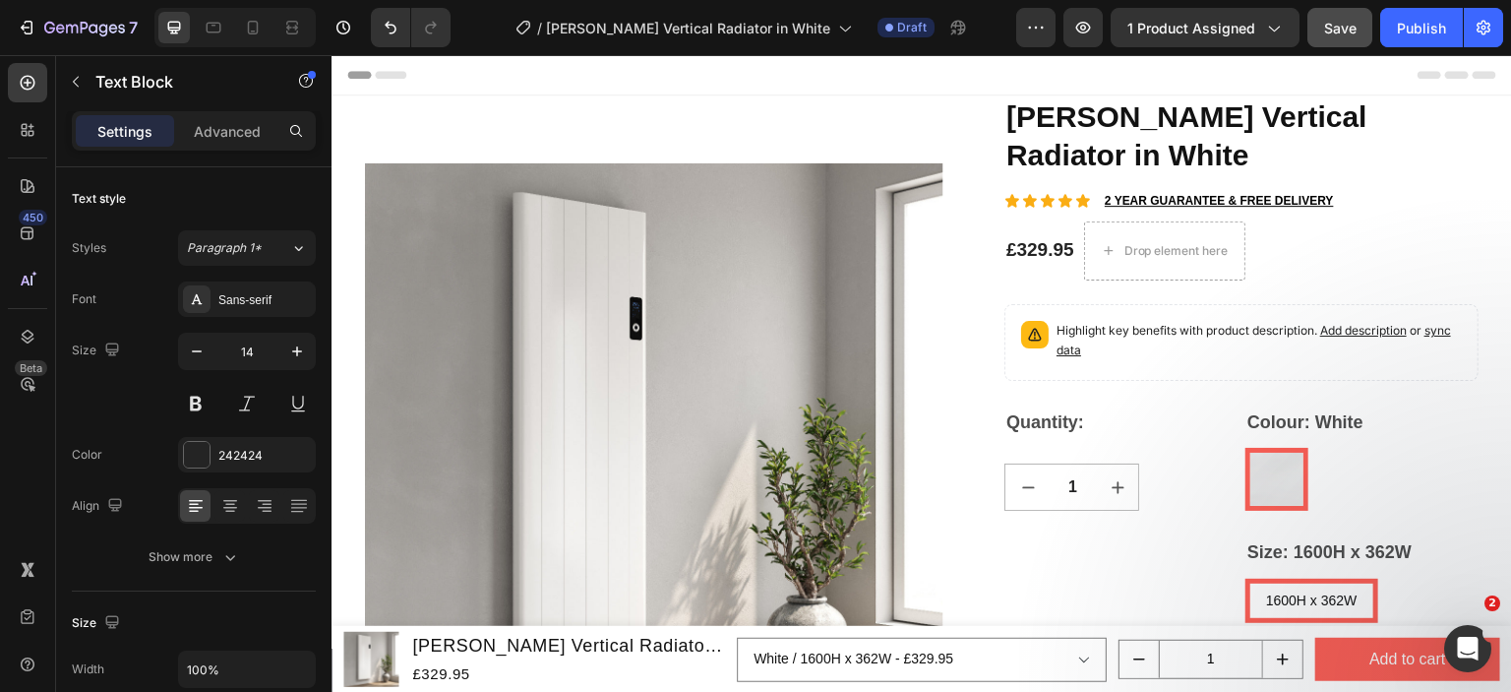
scroll to position [0, 0]
click at [1417, 31] on div "Publish" at bounding box center [1421, 28] width 49 height 21
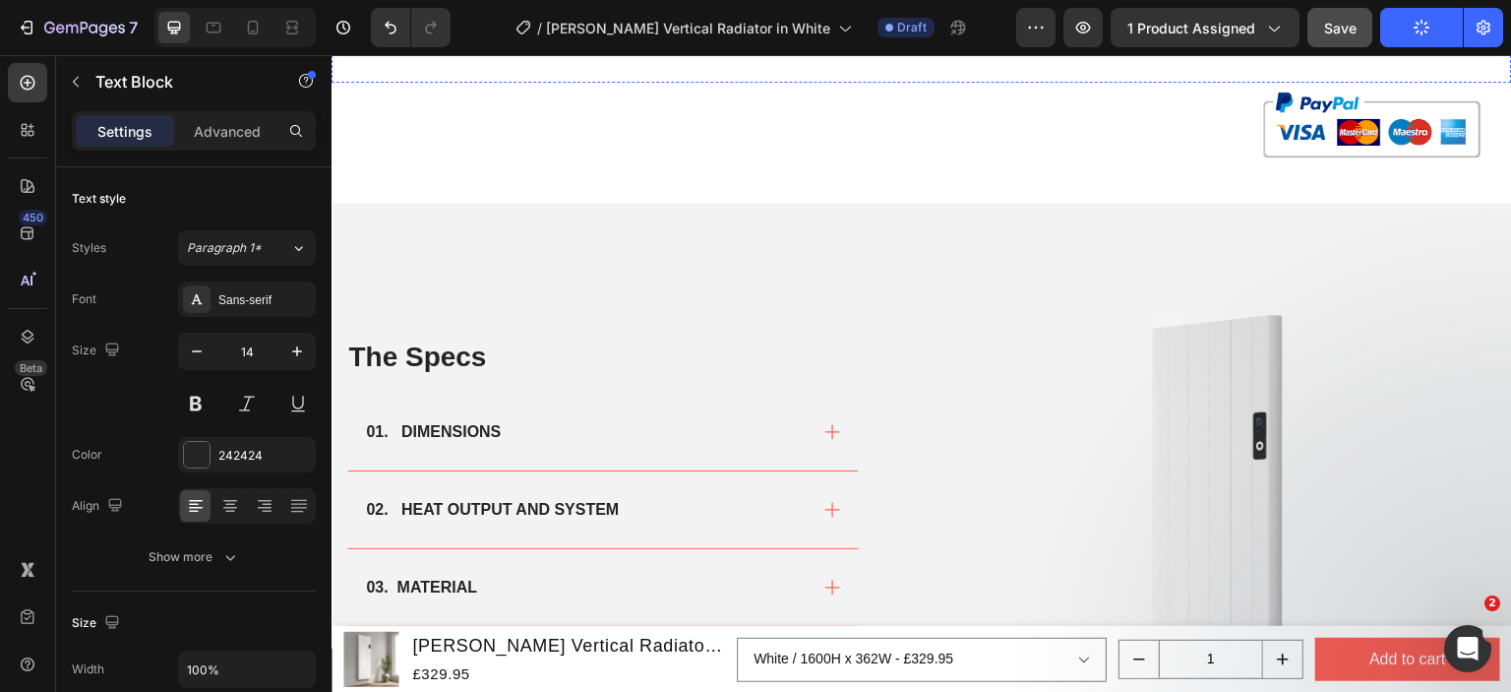
scroll to position [1476, 0]
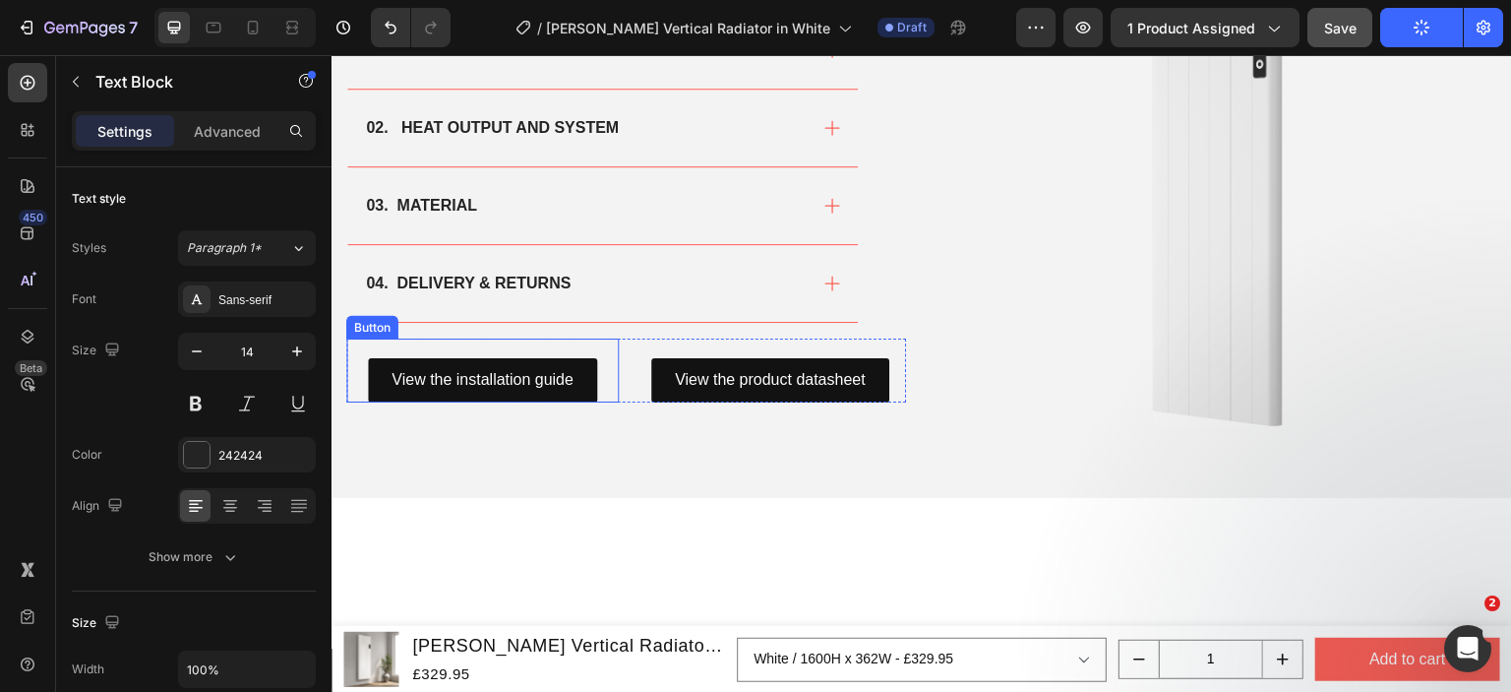
click at [594, 344] on div "View the installation guide Button" at bounding box center [482, 370] width 273 height 64
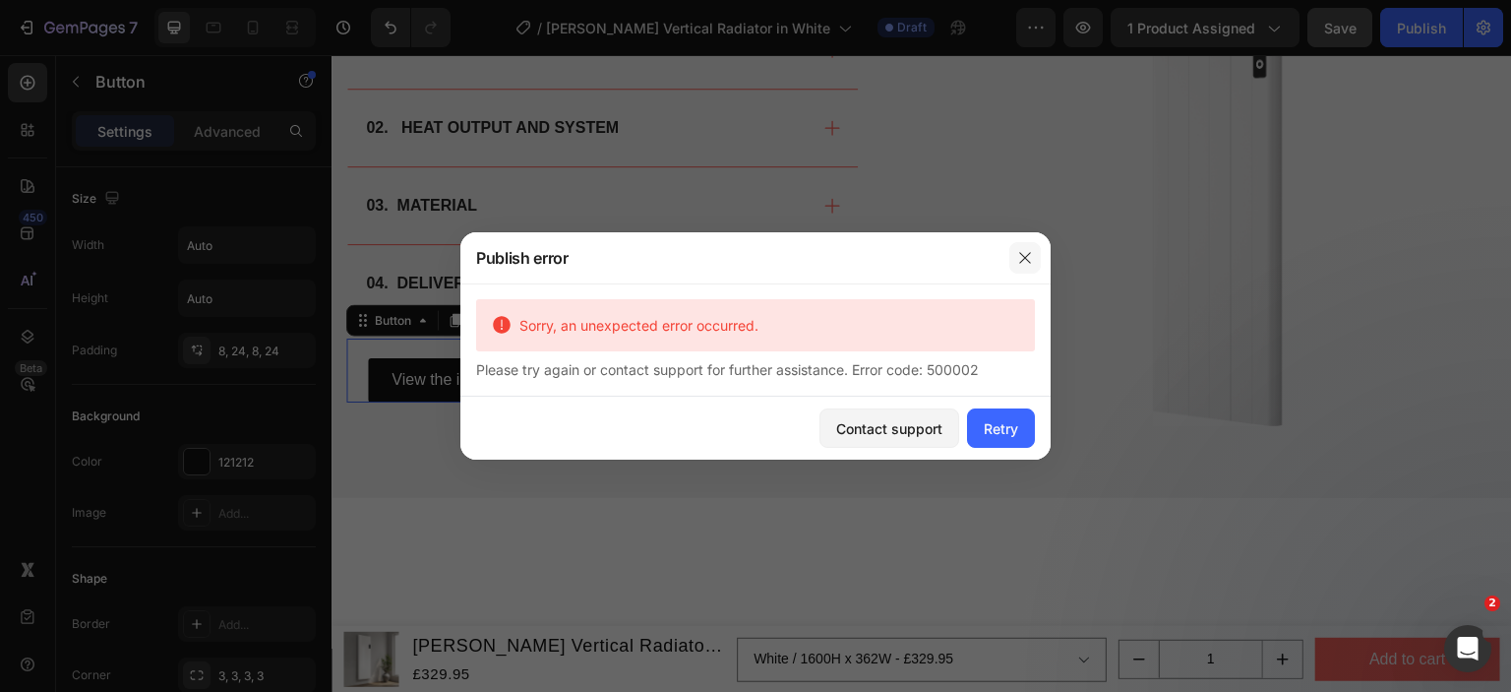
click at [1018, 262] on icon "button" at bounding box center [1025, 258] width 16 height 16
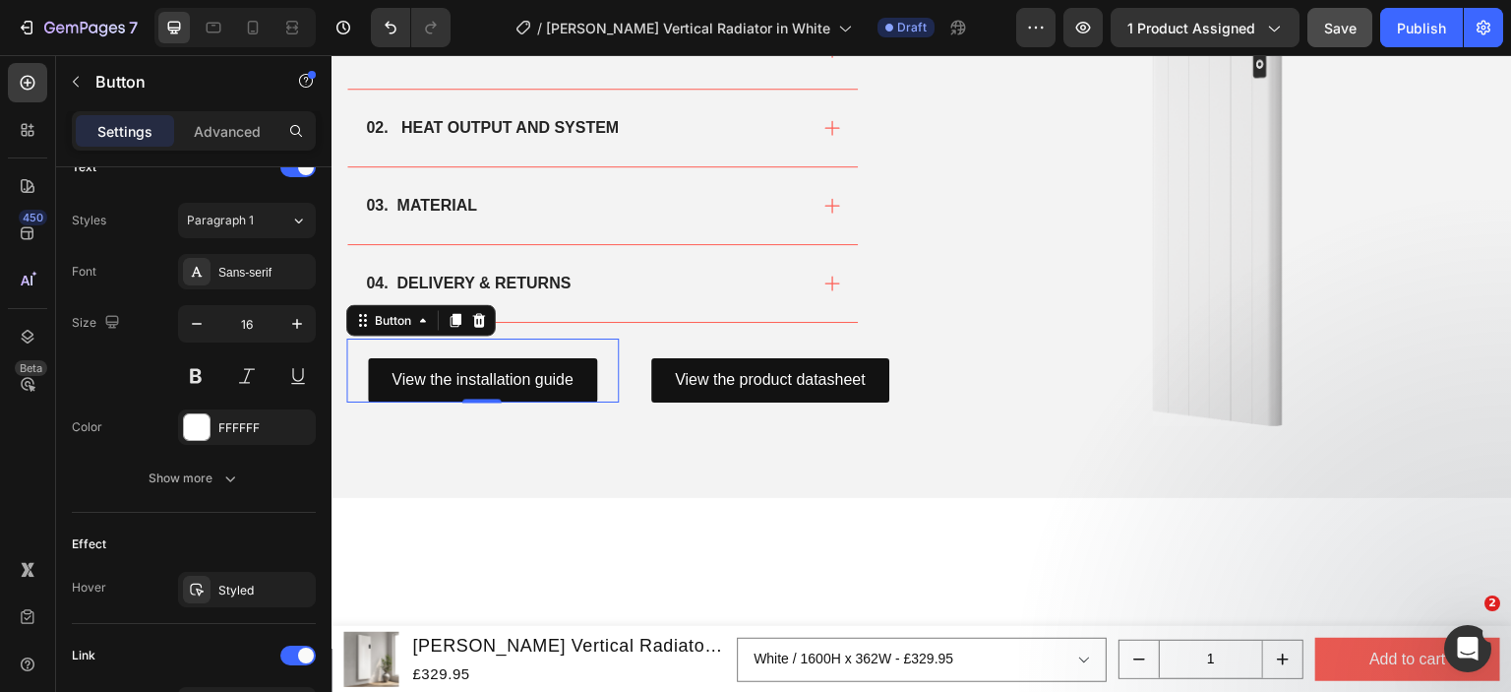
scroll to position [980, 0]
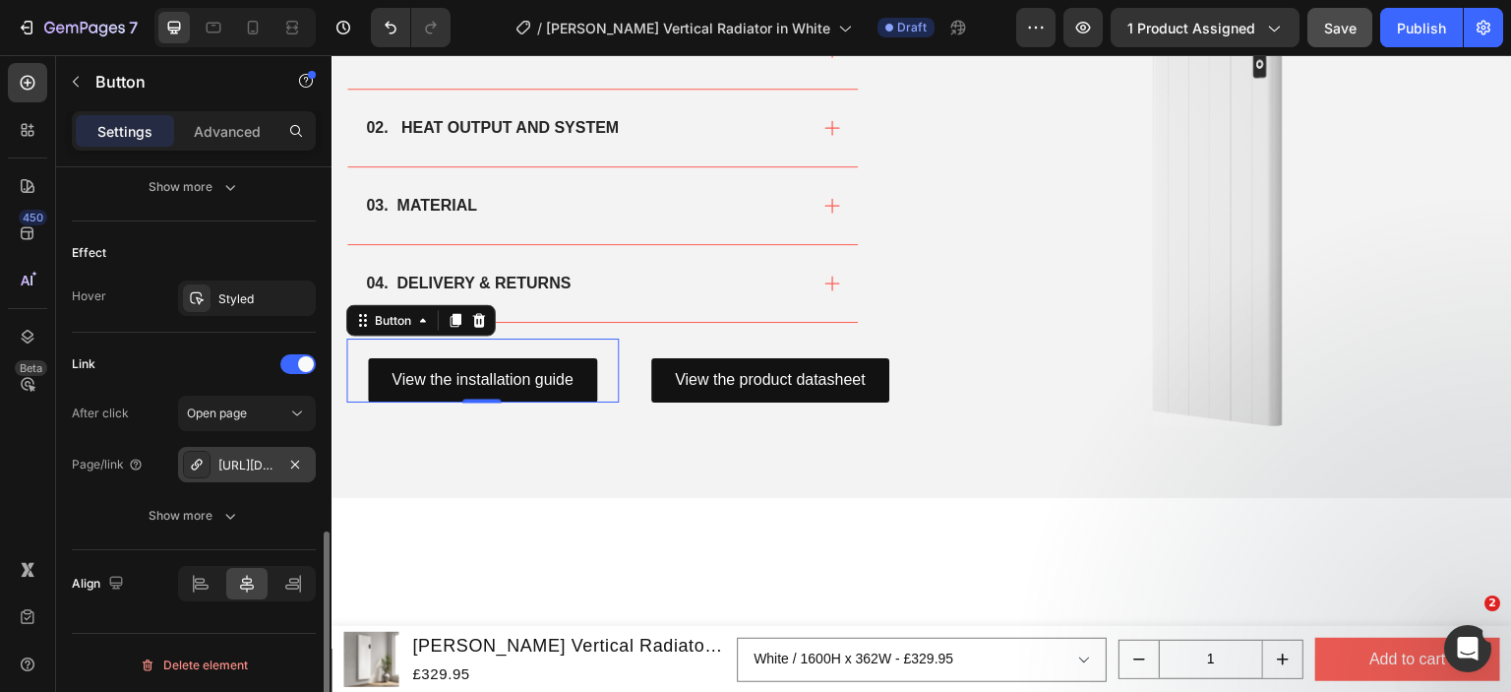
click at [241, 461] on div "https://cdn.shopify.com/s/files/1/0929/8313/2424/files/Reina-Velino-Installatio…" at bounding box center [246, 466] width 57 height 18
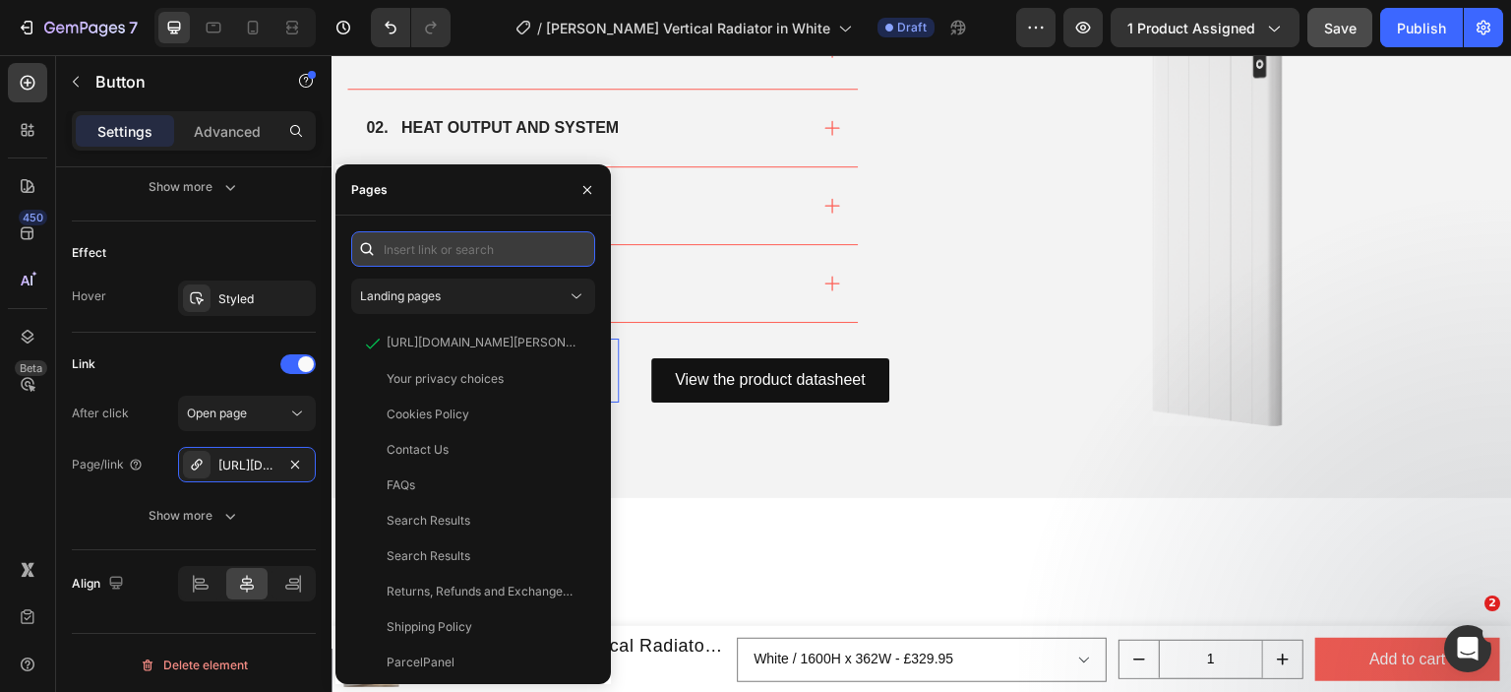
click at [447, 247] on input "text" at bounding box center [473, 248] width 244 height 35
paste input "https://cdn.shopify.com/s/files/1/0929/8313/2424/files/Reina-Maia-Vertical-Inst…"
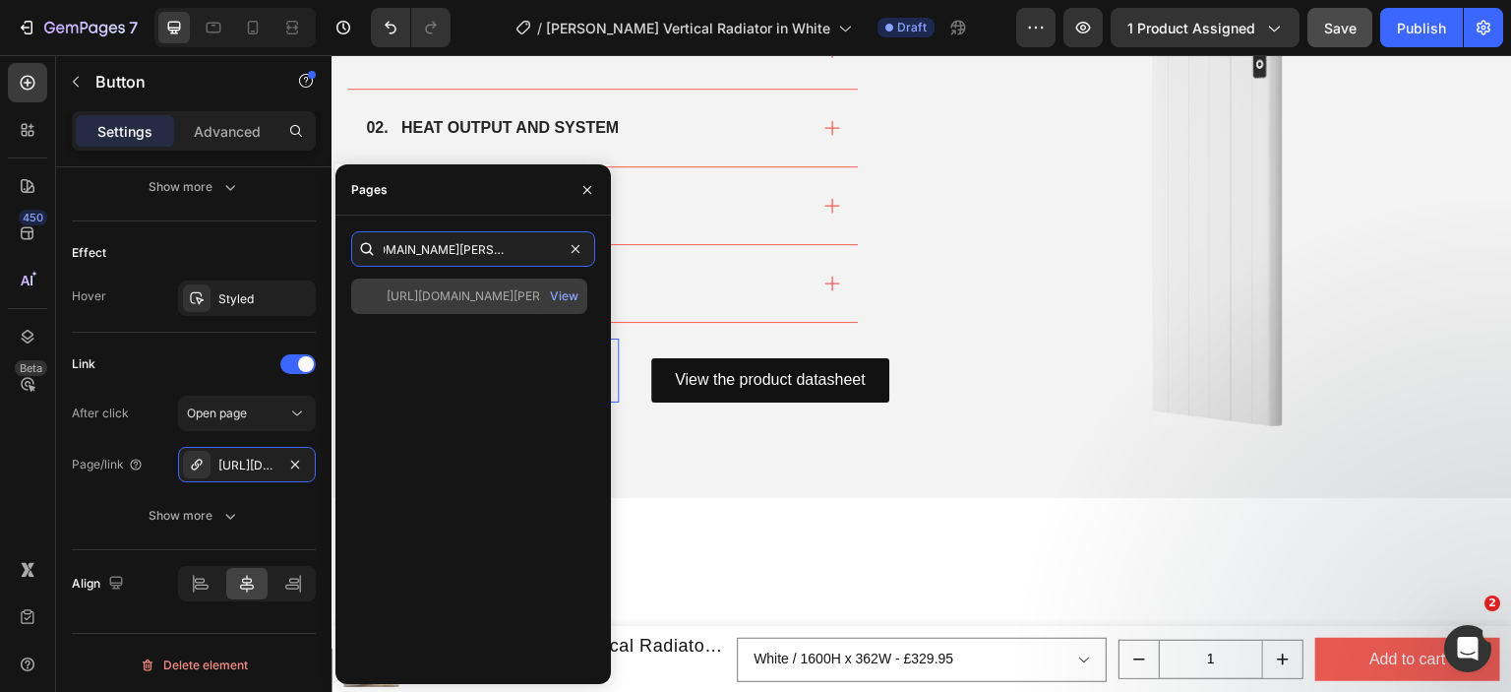
type input "https://cdn.shopify.com/s/files/1/0929/8313/2424/files/Reina-Maia-Vertical-Inst…"
click at [448, 305] on div "https://cdn.shopify.com/s/files/1/0929/8313/2424/files/Reina-Maia-Vertical-Inst…" at bounding box center [469, 295] width 236 height 35
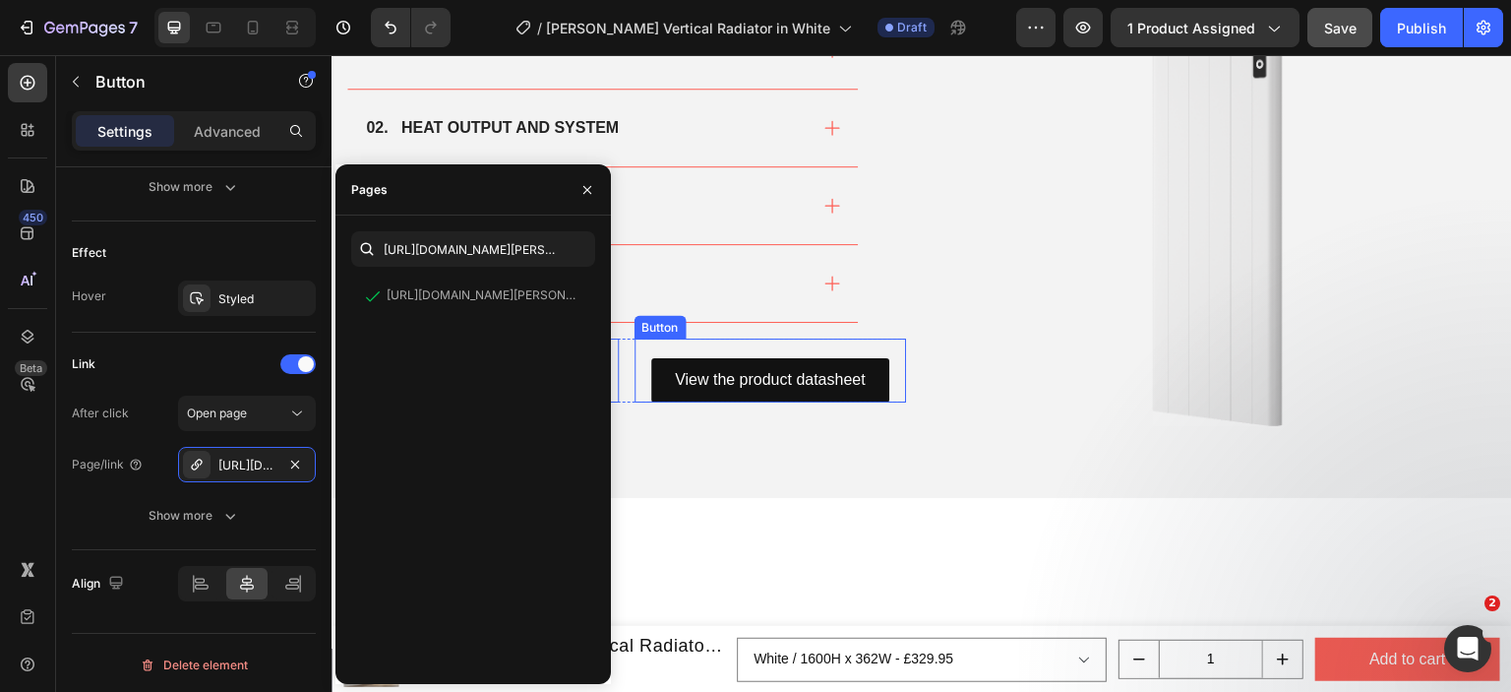
click at [764, 344] on div "View the product datasheet Button" at bounding box center [771, 370] width 273 height 64
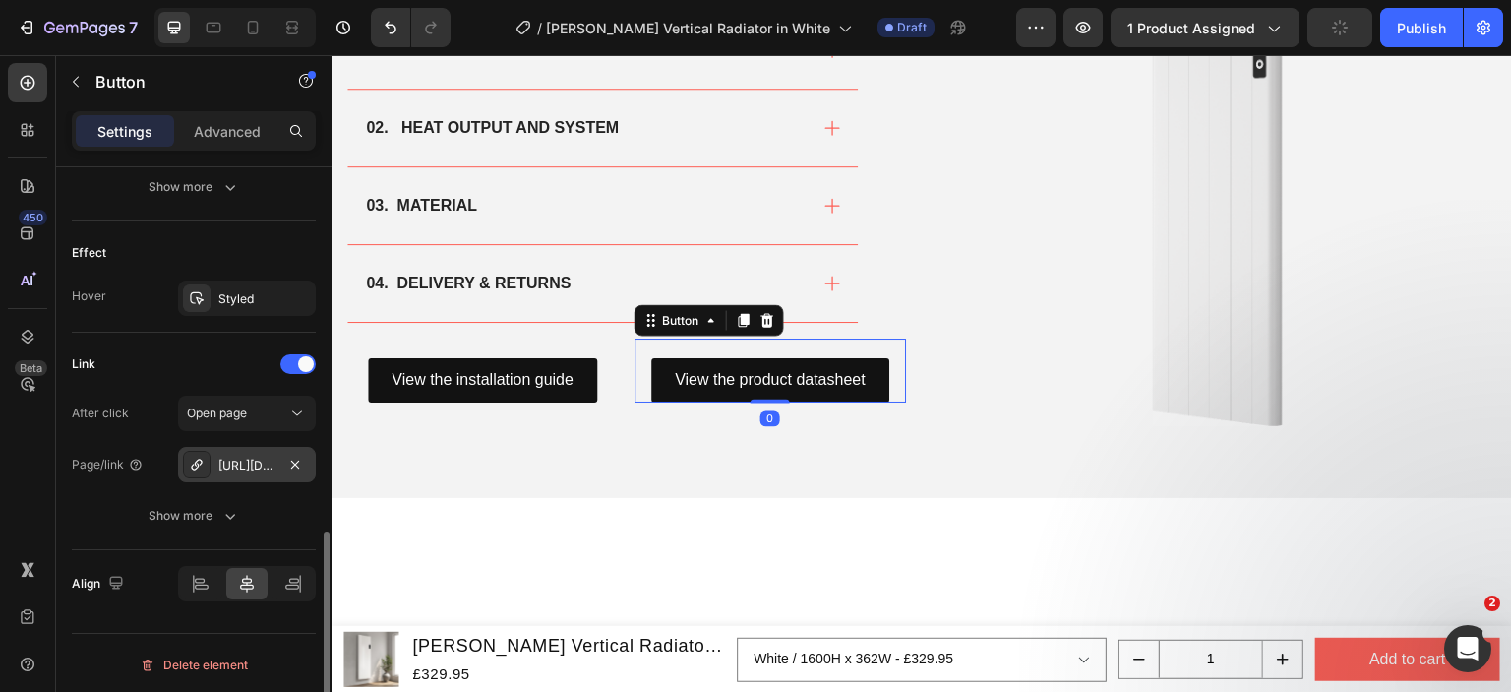
click at [269, 463] on div "https://cdn.shopify.com/s/files/1/0929/8313/2424/files/Reina_Velino_Product_Dat…" at bounding box center [246, 466] width 57 height 18
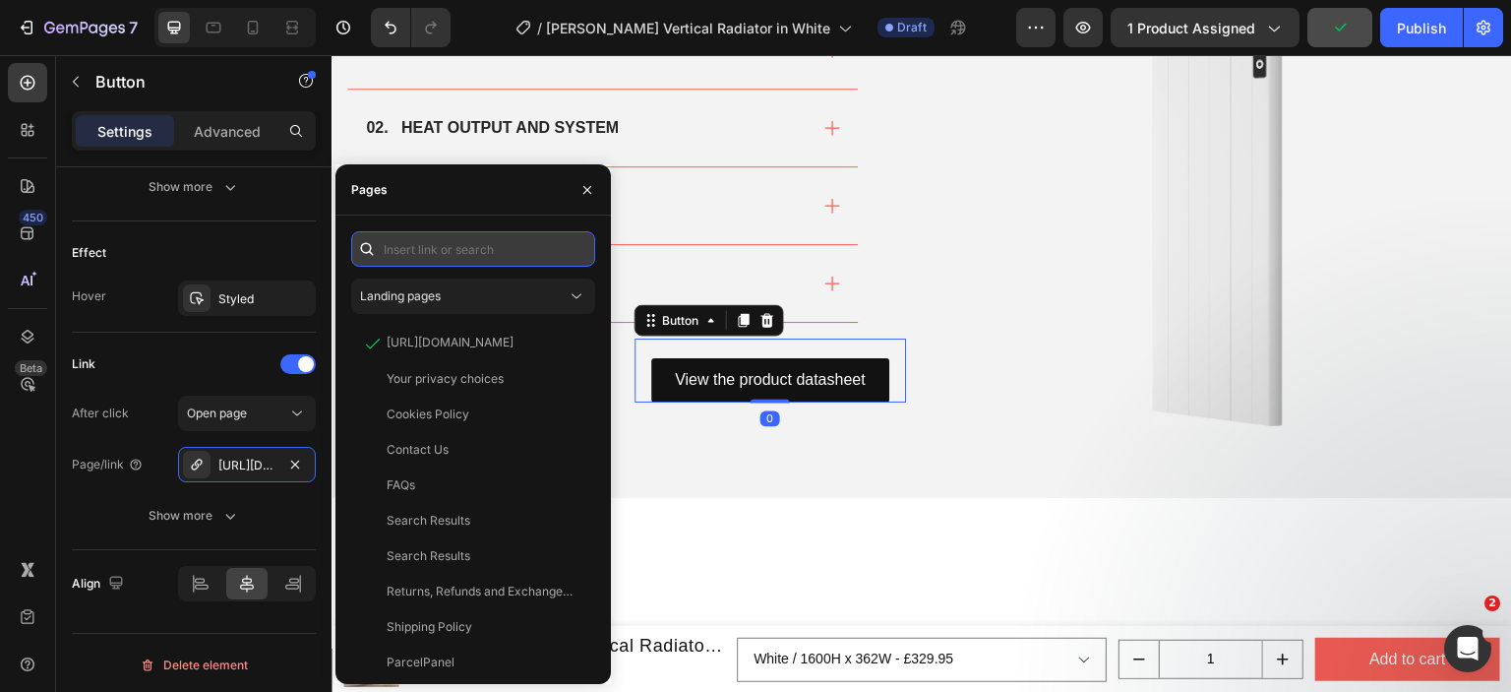
click at [458, 259] on input "text" at bounding box center [473, 248] width 244 height 35
paste input "https://cdn.shopify.com/s/files/1/0929/8313/2424/files/Reina_Maia_Vertical_Prod…"
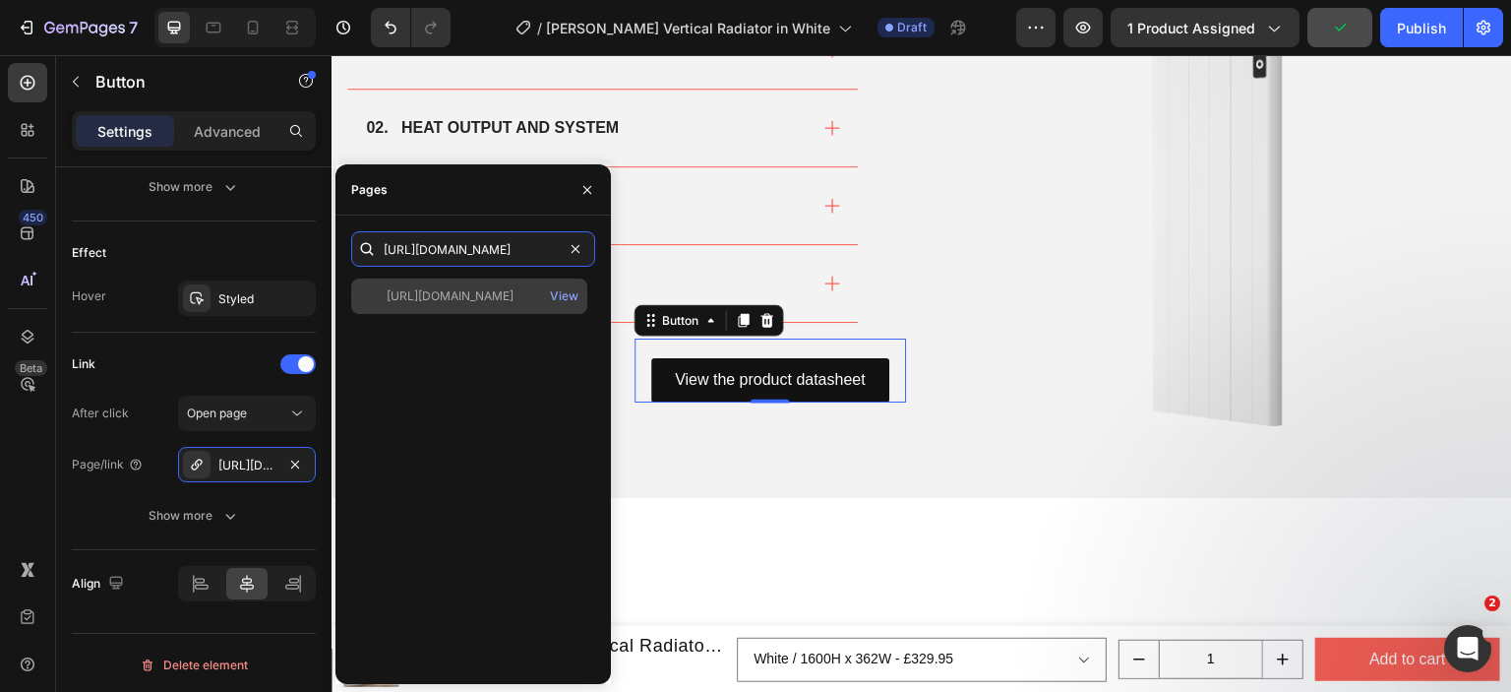
type input "https://cdn.shopify.com/s/files/1/0929/8313/2424/files/Reina_Maia_Vertical_Prod…"
click at [457, 306] on div "https://cdn.shopify.com/s/files/1/0929/8313/2424/files/Reina_Maia_Vertical_Prod…" at bounding box center [469, 295] width 236 height 35
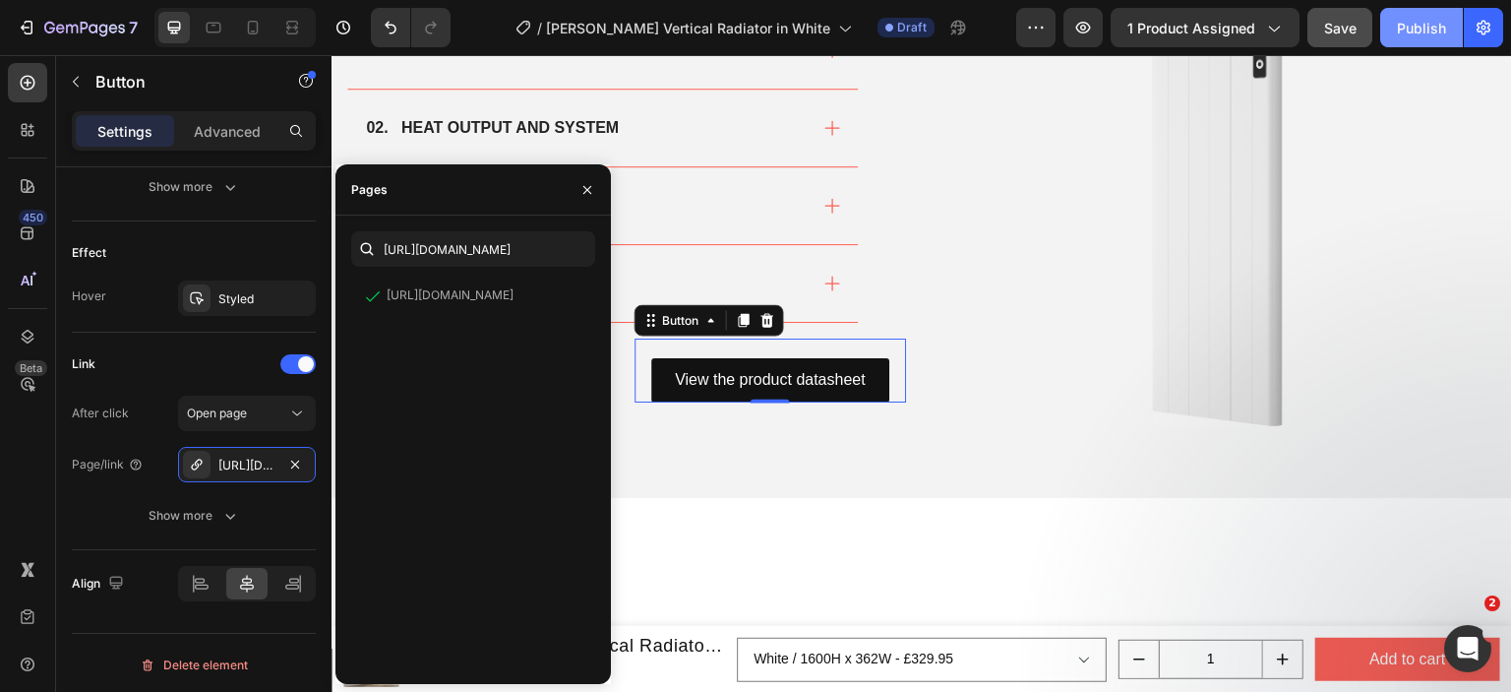
click at [1429, 27] on div "Publish" at bounding box center [1421, 28] width 49 height 21
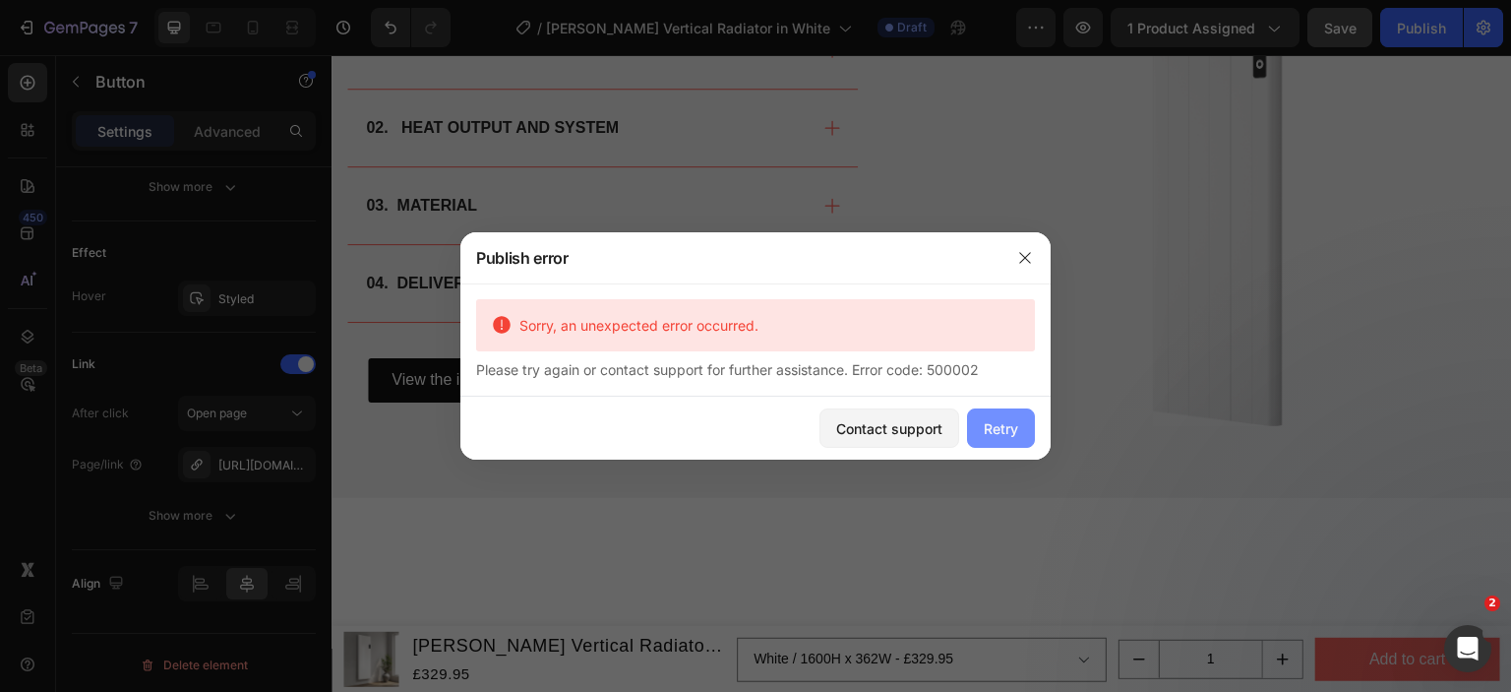
click at [976, 426] on button "Retry" at bounding box center [1001, 427] width 68 height 39
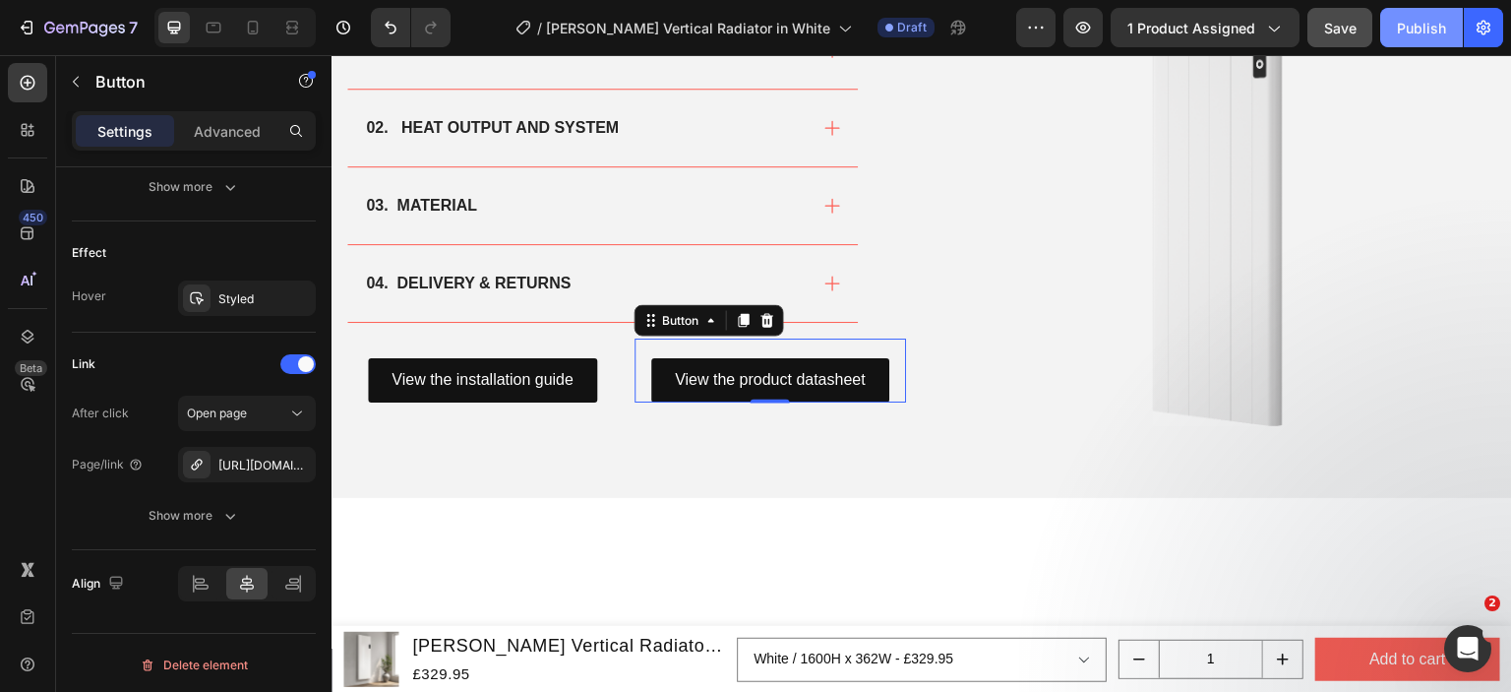
click at [1439, 33] on div "Publish" at bounding box center [1421, 28] width 49 height 21
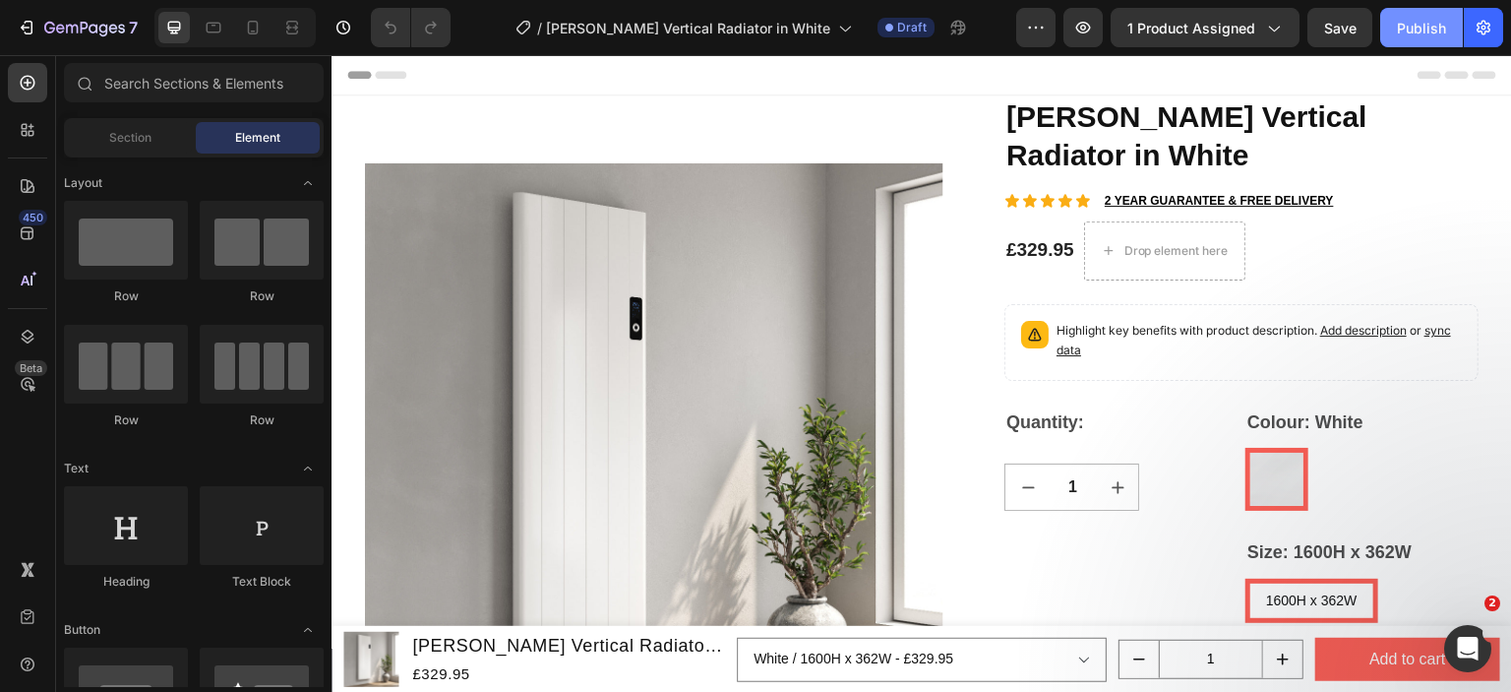
click at [1416, 28] on div "Publish" at bounding box center [1421, 28] width 49 height 21
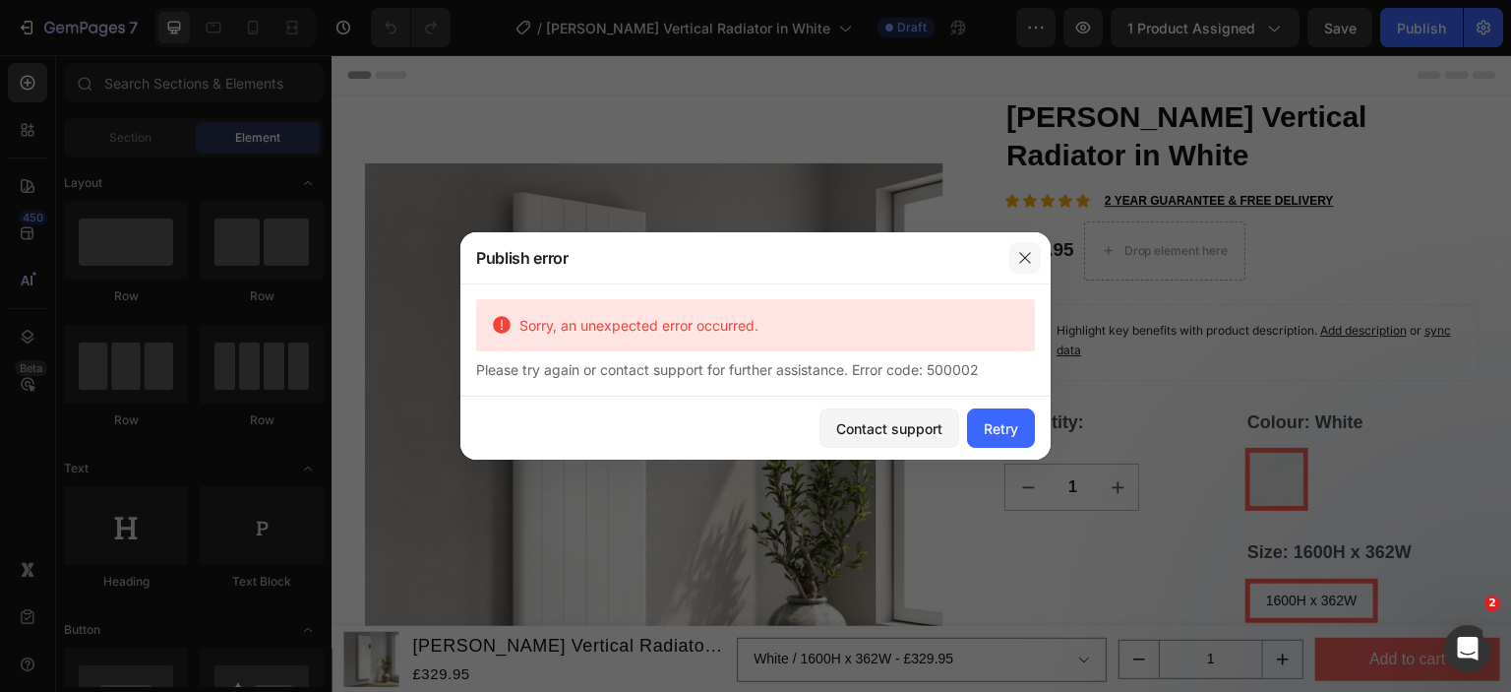
drag, startPoint x: 1023, startPoint y: 266, endPoint x: 693, endPoint y: 211, distance: 335.1
click at [1023, 266] on button "button" at bounding box center [1024, 257] width 31 height 31
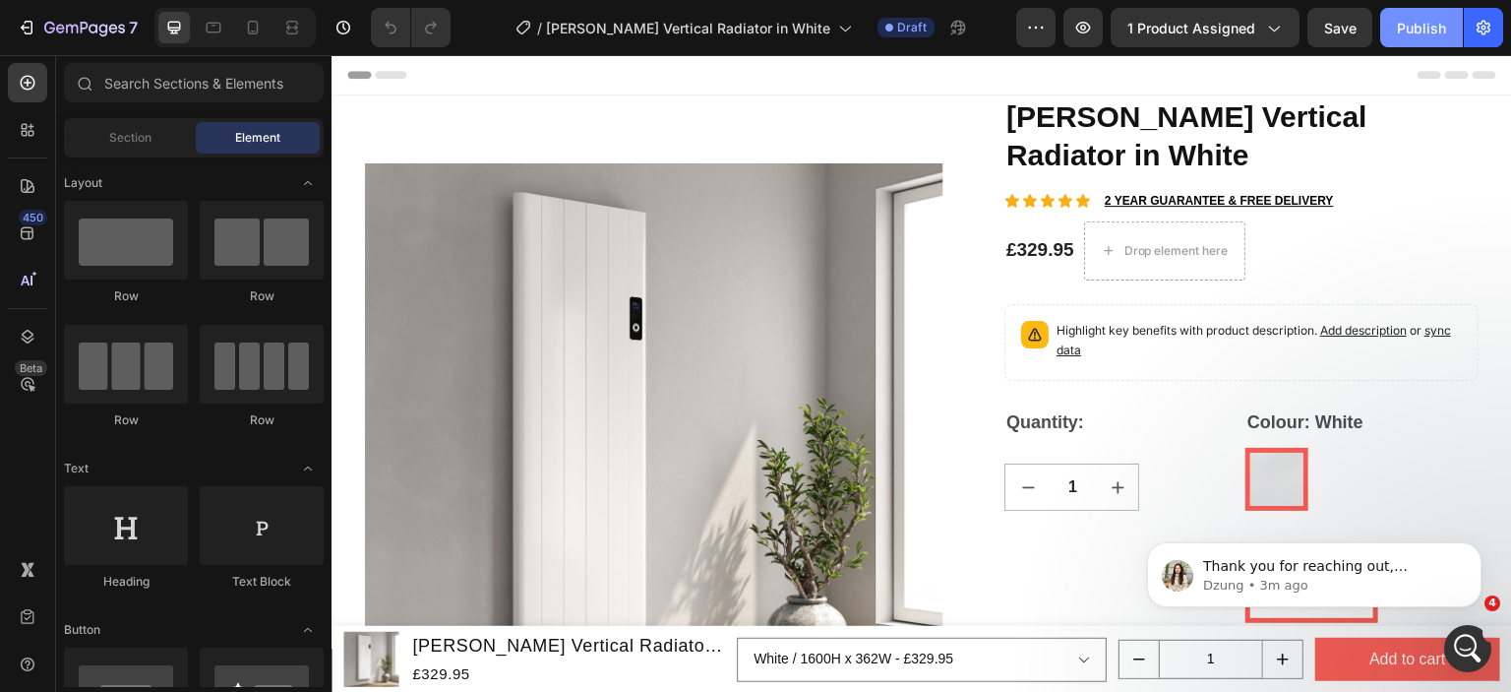
click at [1401, 34] on div "Publish" at bounding box center [1421, 28] width 49 height 21
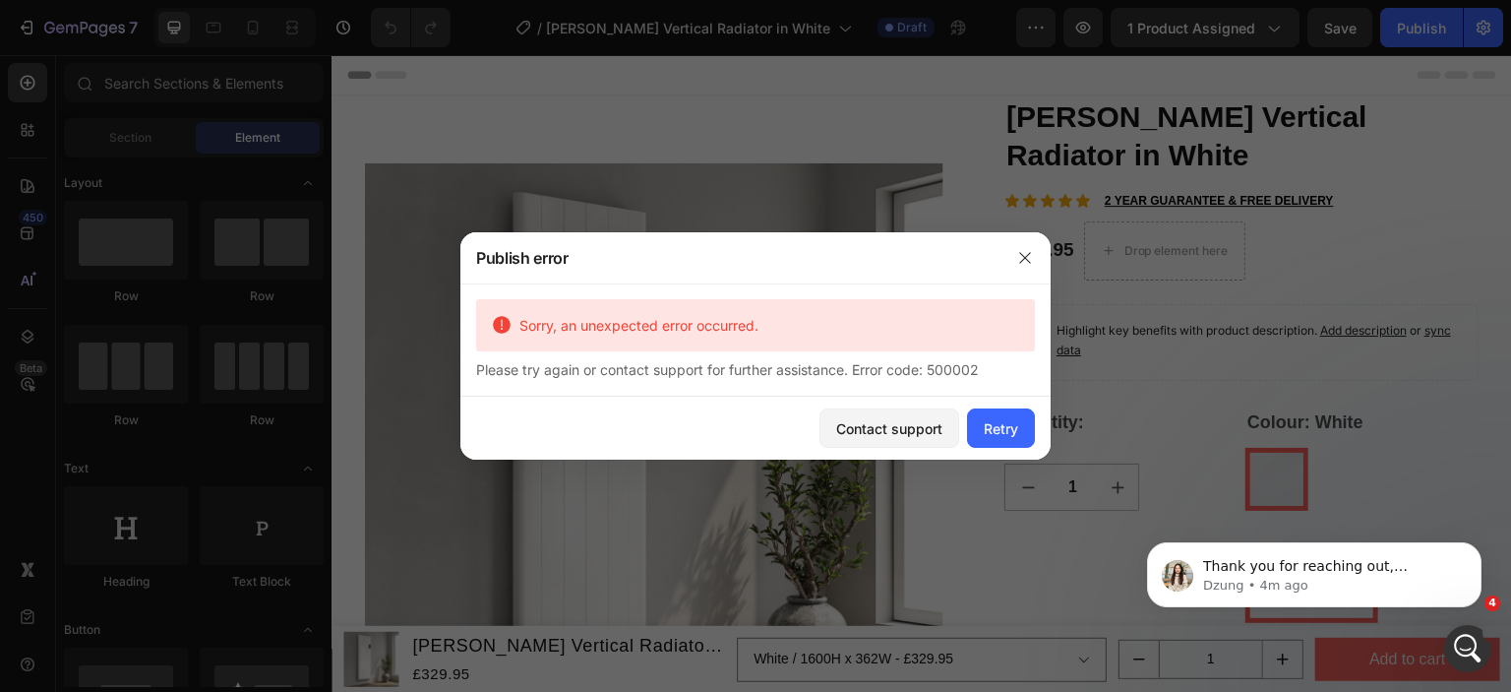
drag, startPoint x: 778, startPoint y: 254, endPoint x: 678, endPoint y: 601, distance: 361.5
click at [678, 601] on div at bounding box center [755, 346] width 1511 height 692
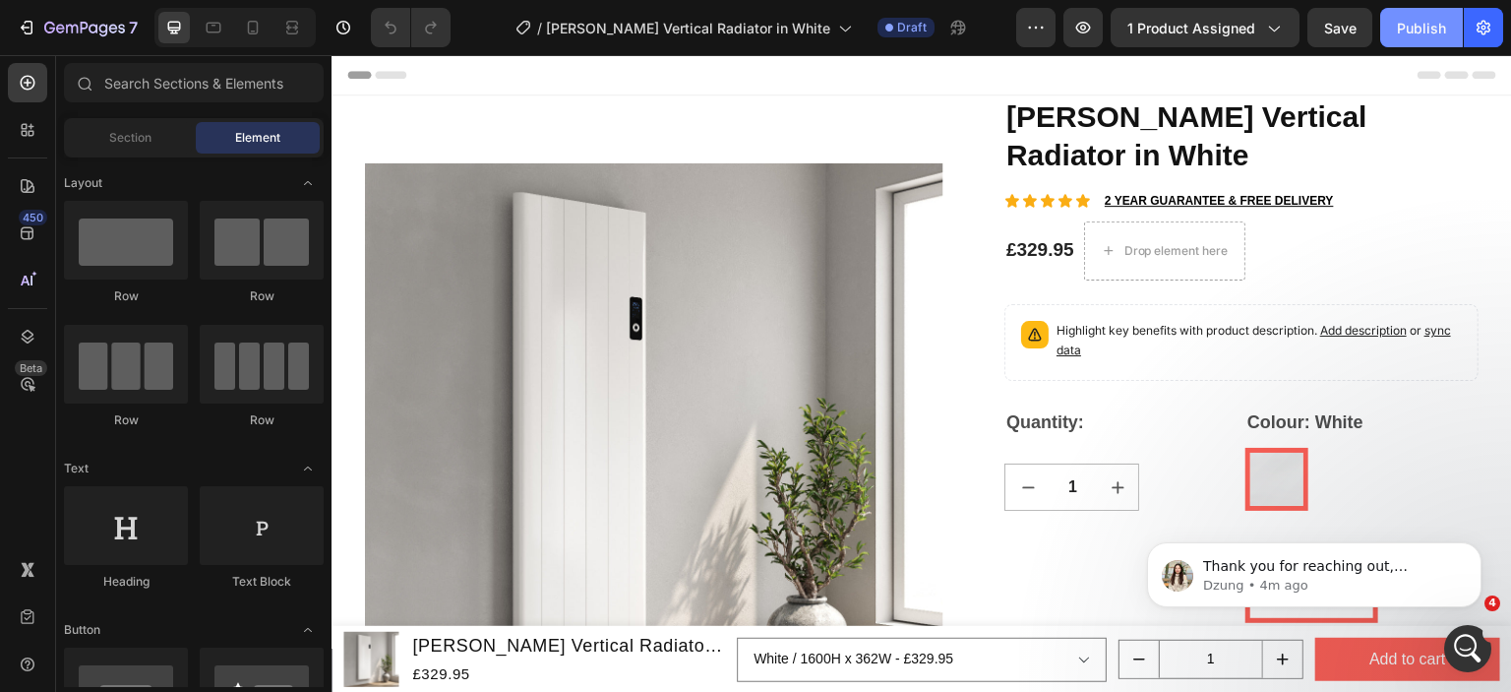
click at [1407, 26] on div "Publish" at bounding box center [1421, 28] width 49 height 21
click at [1418, 26] on div "Publish" at bounding box center [1421, 28] width 49 height 21
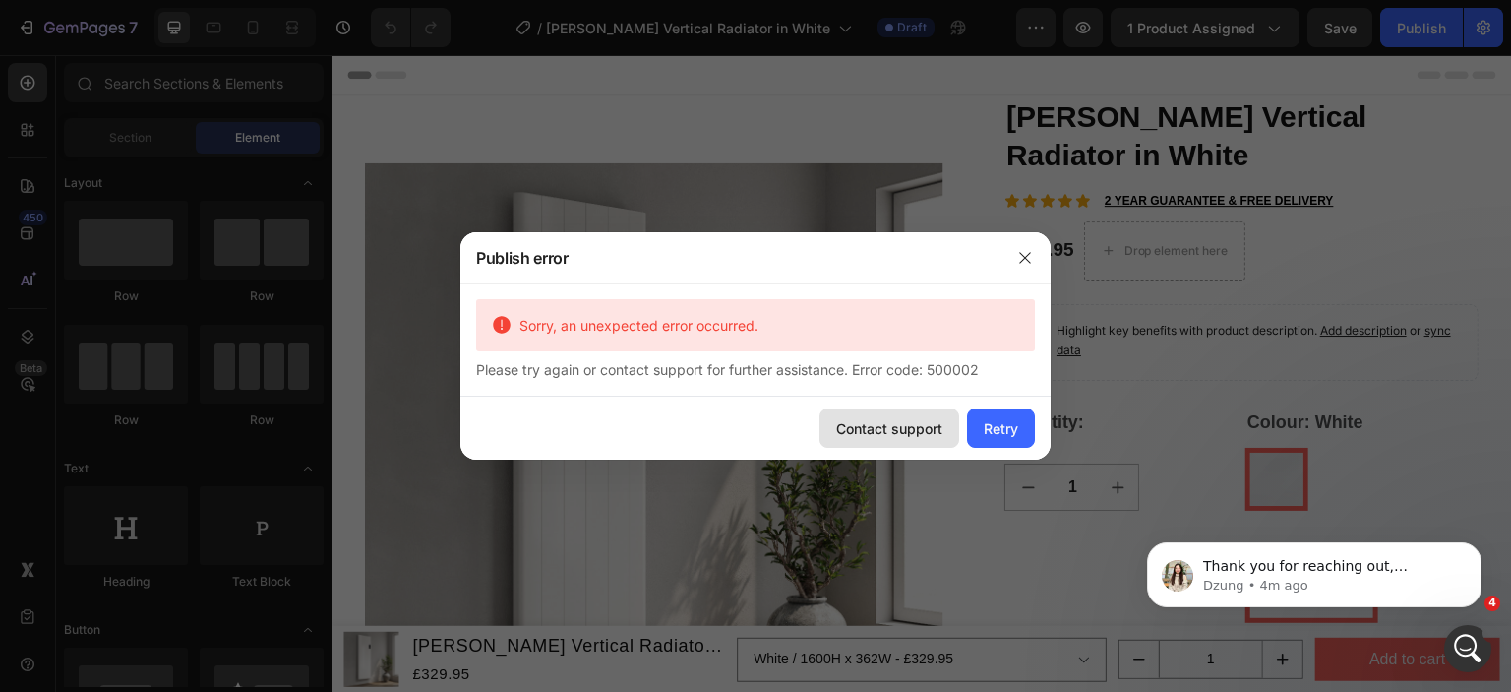
click at [896, 424] on div "Contact support" at bounding box center [889, 428] width 106 height 21
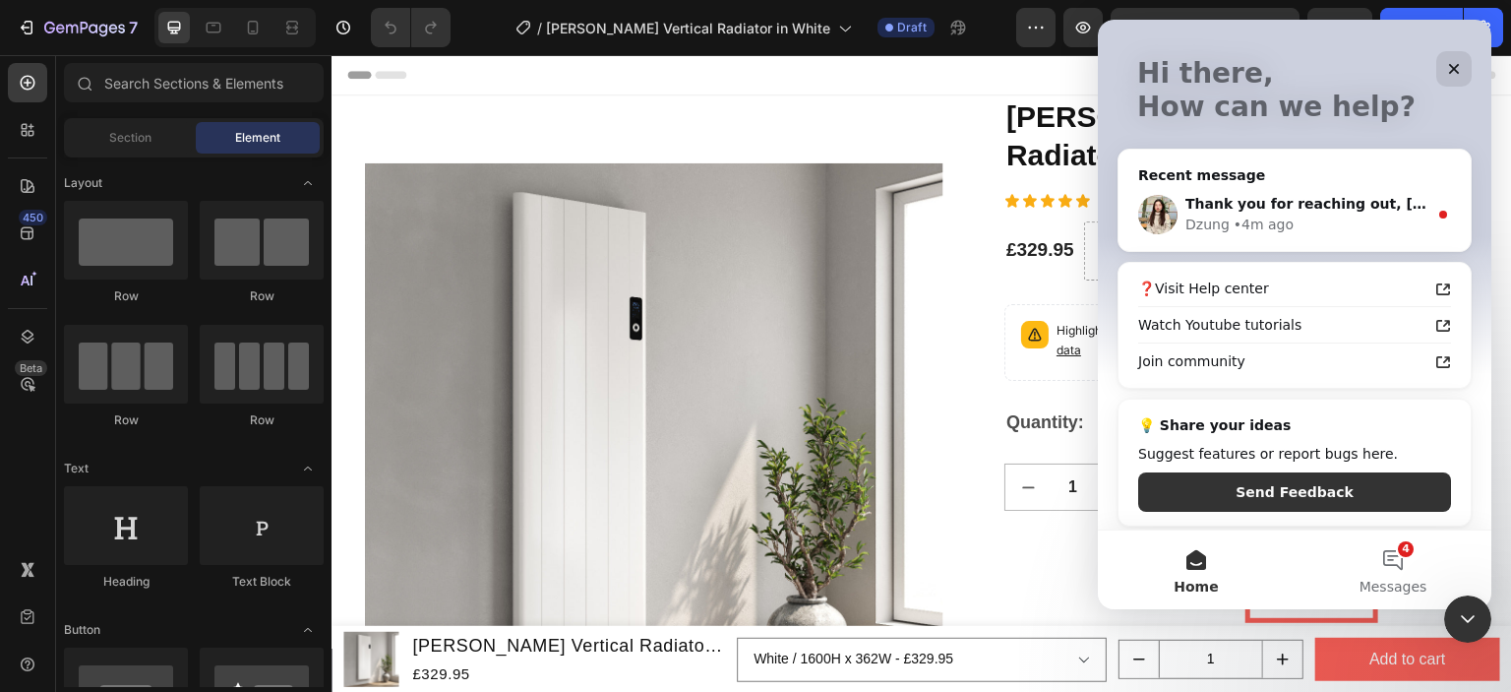
scroll to position [107, 0]
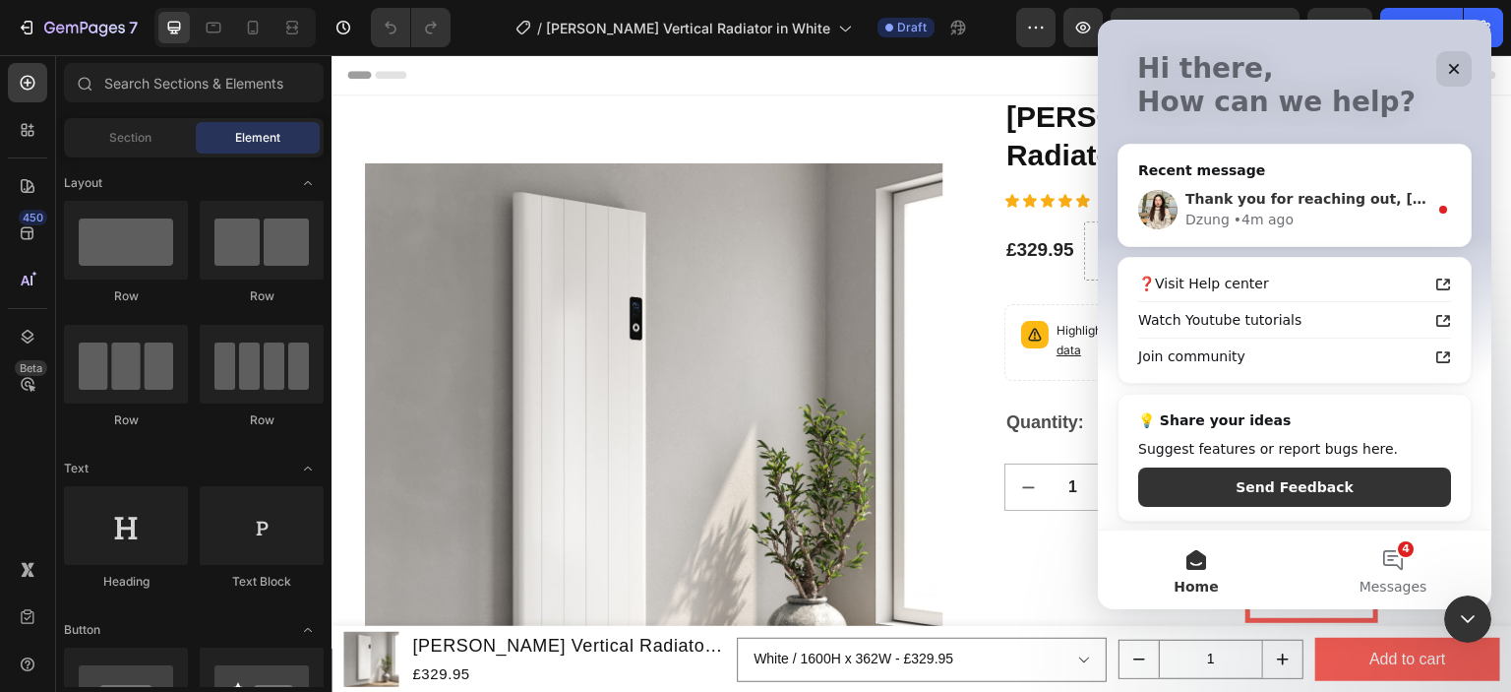
click at [1360, 210] on div "[PERSON_NAME] • 4m ago" at bounding box center [1307, 220] width 242 height 21
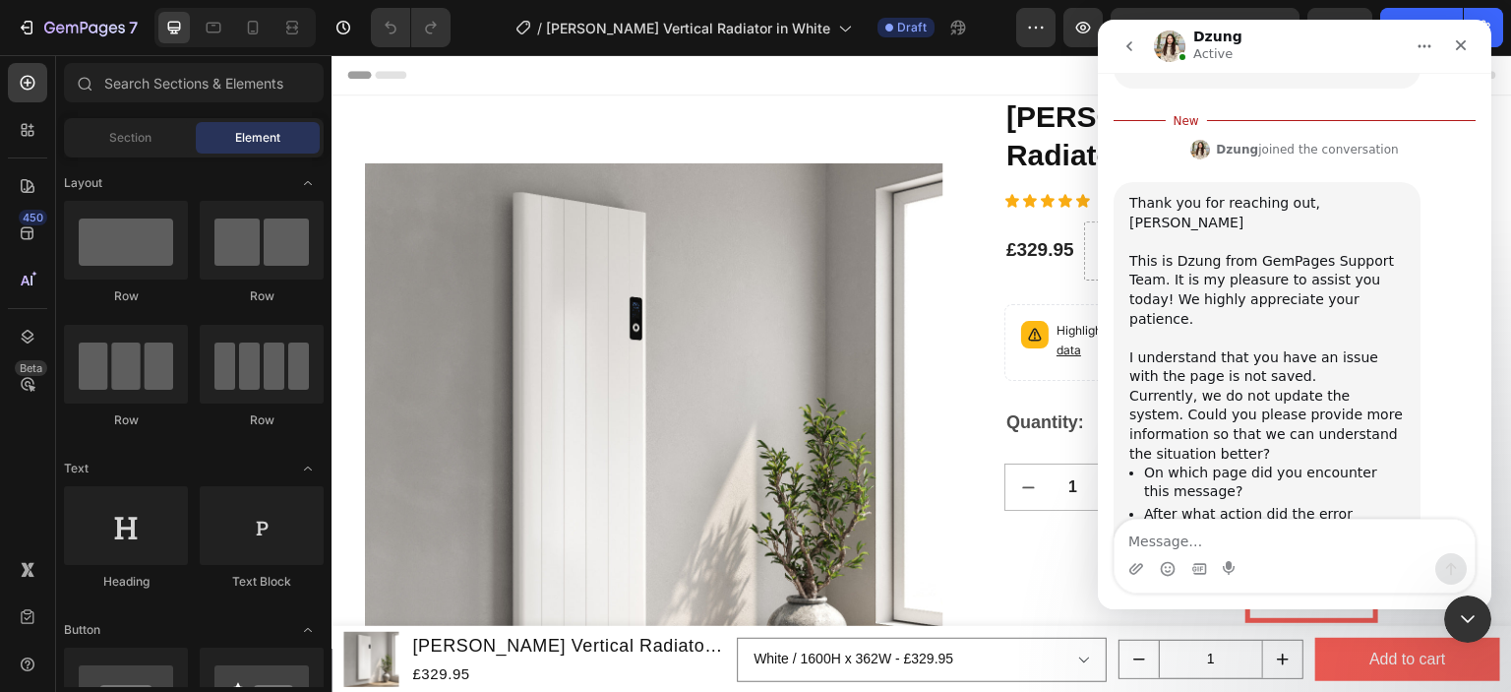
scroll to position [457, 0]
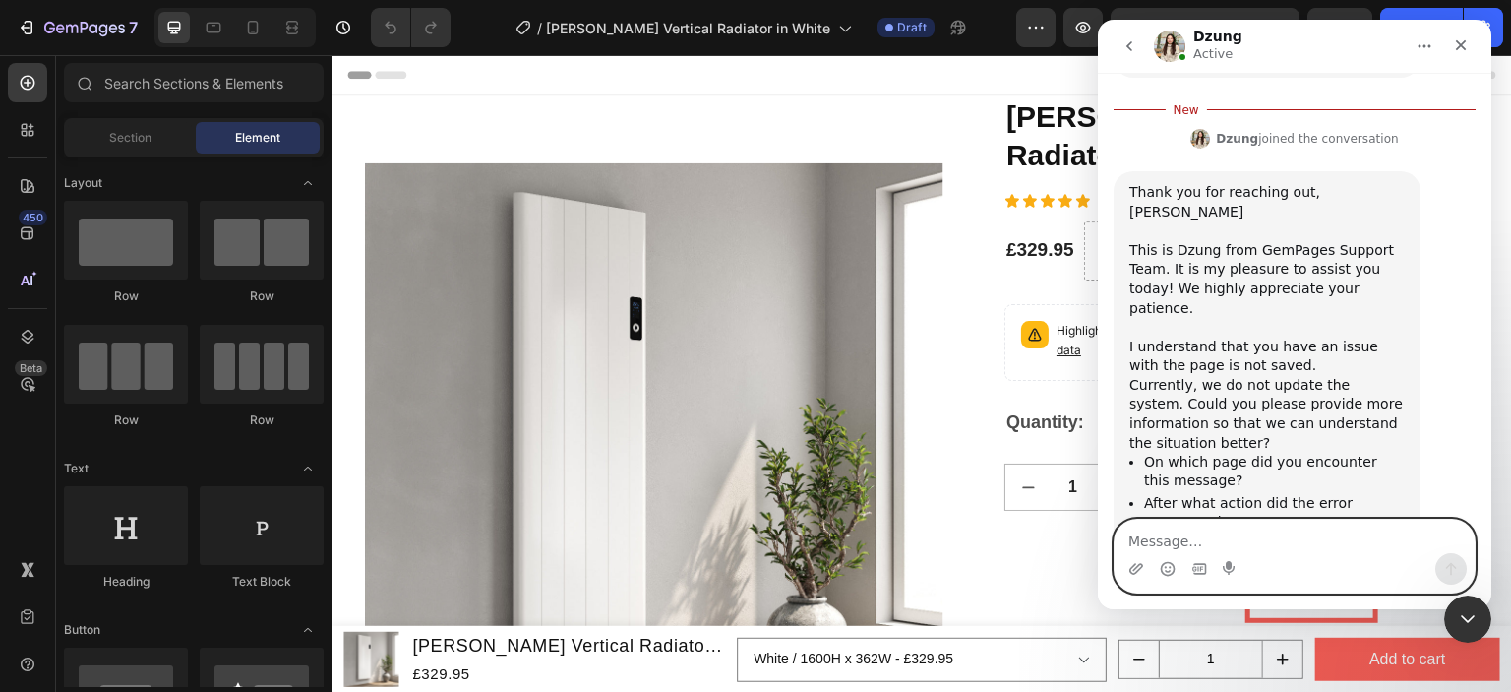
click at [1192, 541] on textarea "Message…" at bounding box center [1295, 535] width 360 height 33
click at [1209, 535] on textarea "Message…" at bounding box center [1295, 535] width 360 height 33
click at [1132, 567] on icon "Upload attachment" at bounding box center [1136, 568] width 14 height 11
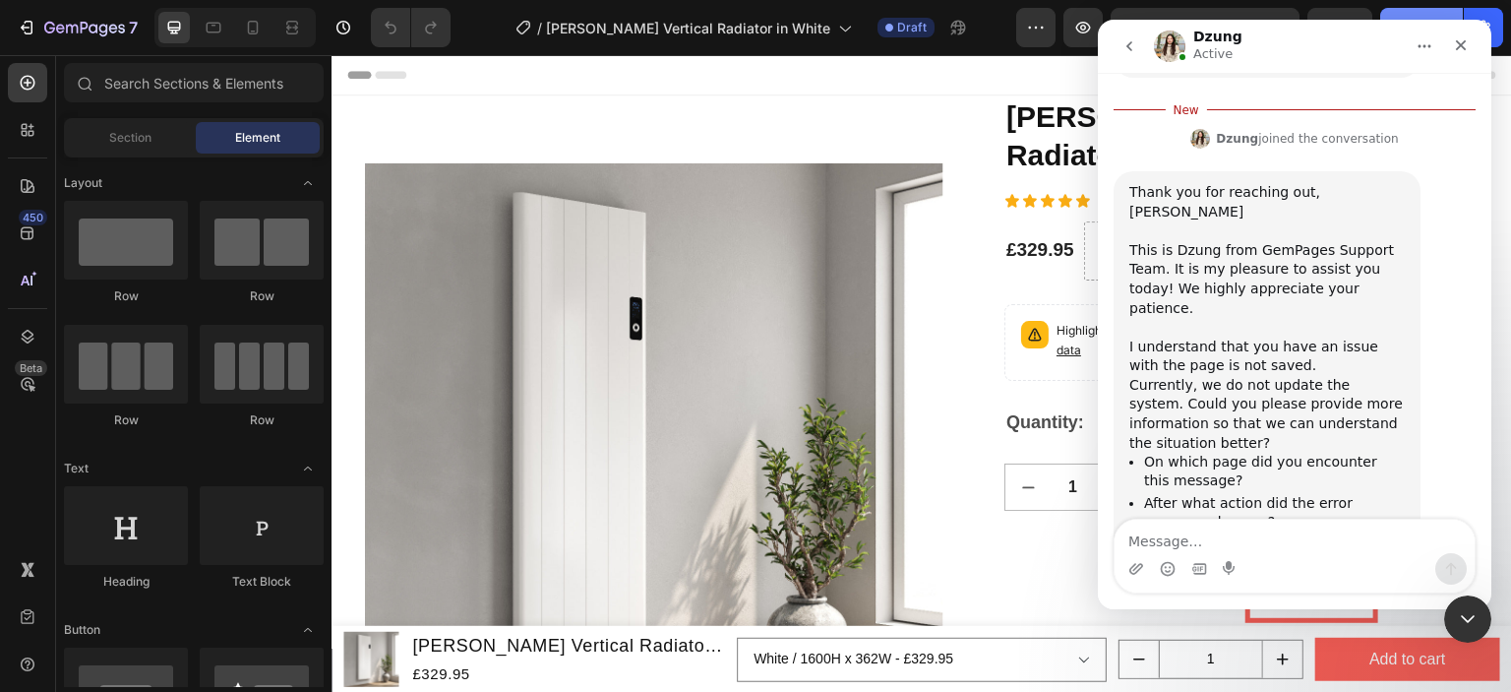
click at [1414, 16] on button "Publish" at bounding box center [1421, 27] width 83 height 39
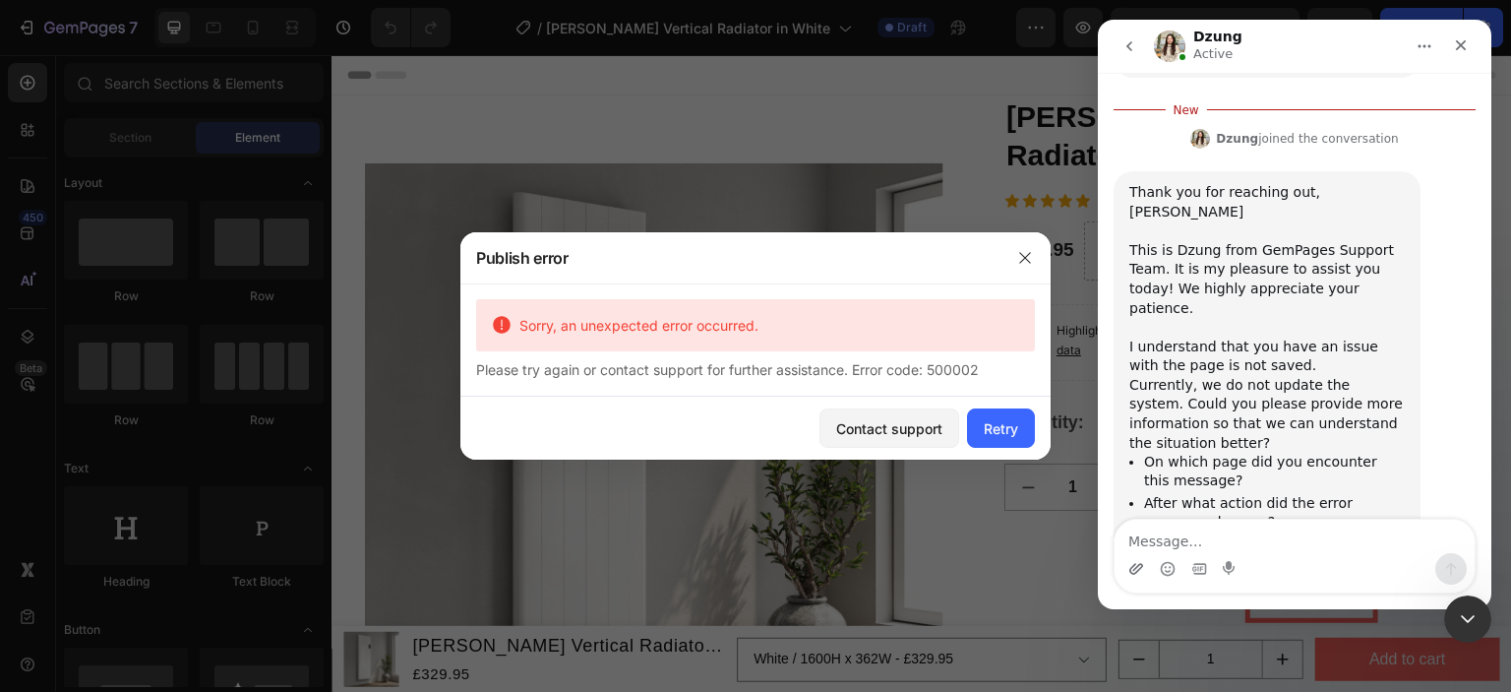
click at [1129, 568] on icon "Upload attachment" at bounding box center [1137, 569] width 16 height 16
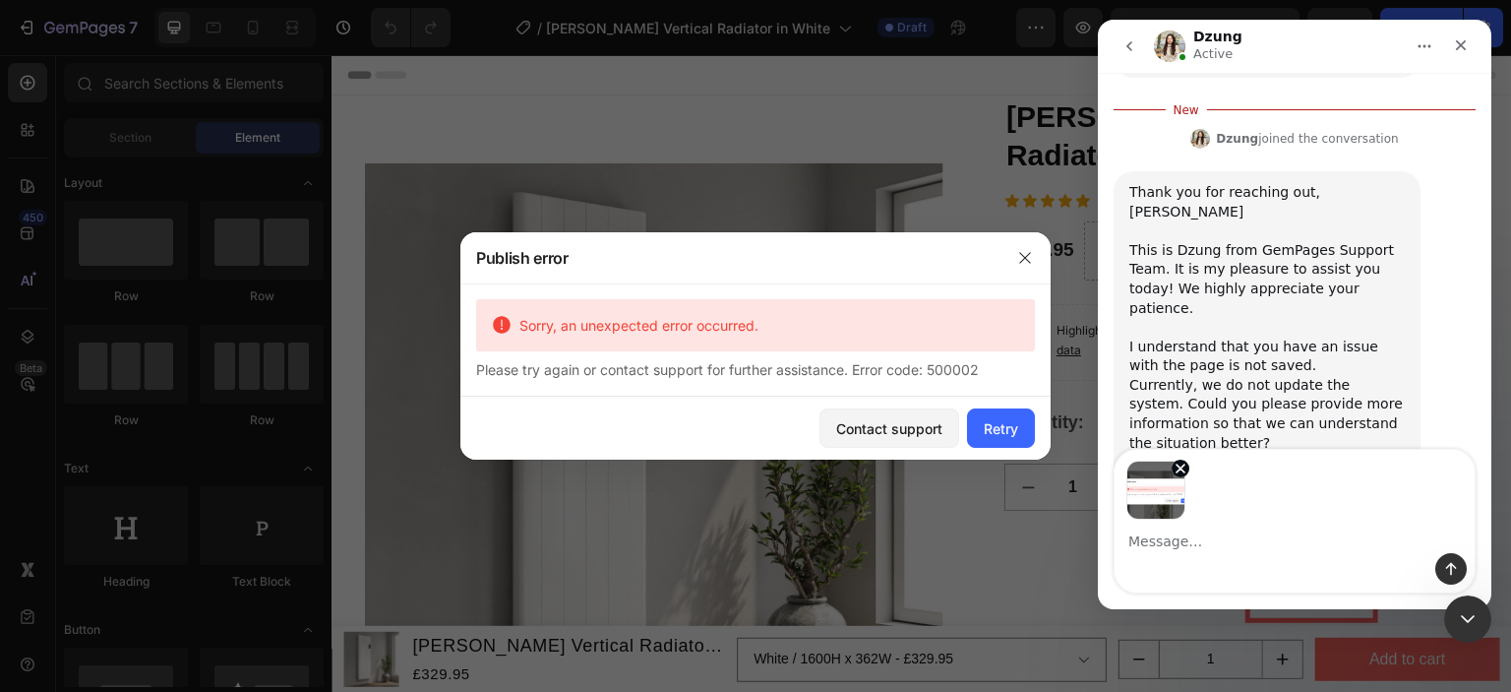
scroll to position [526, 0]
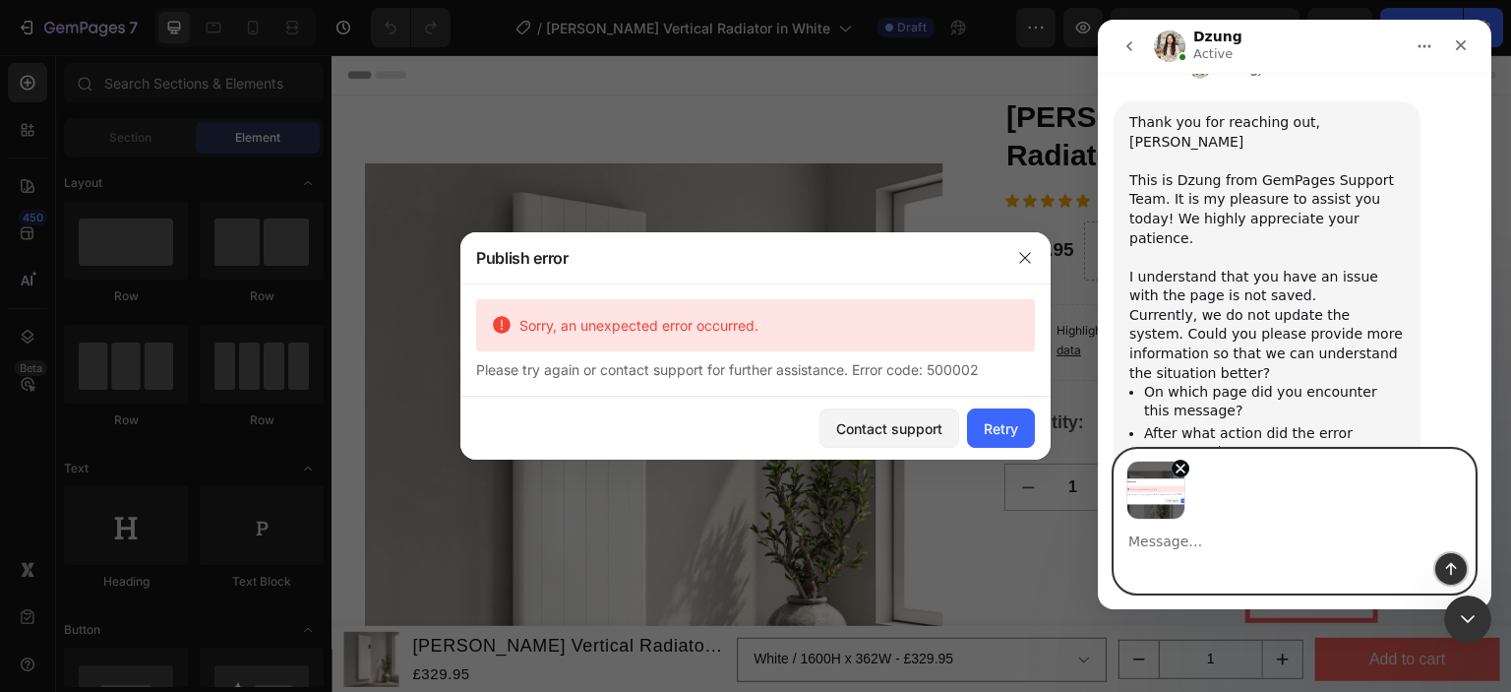
click at [1436, 566] on button "Send a message…" at bounding box center [1450, 568] width 31 height 31
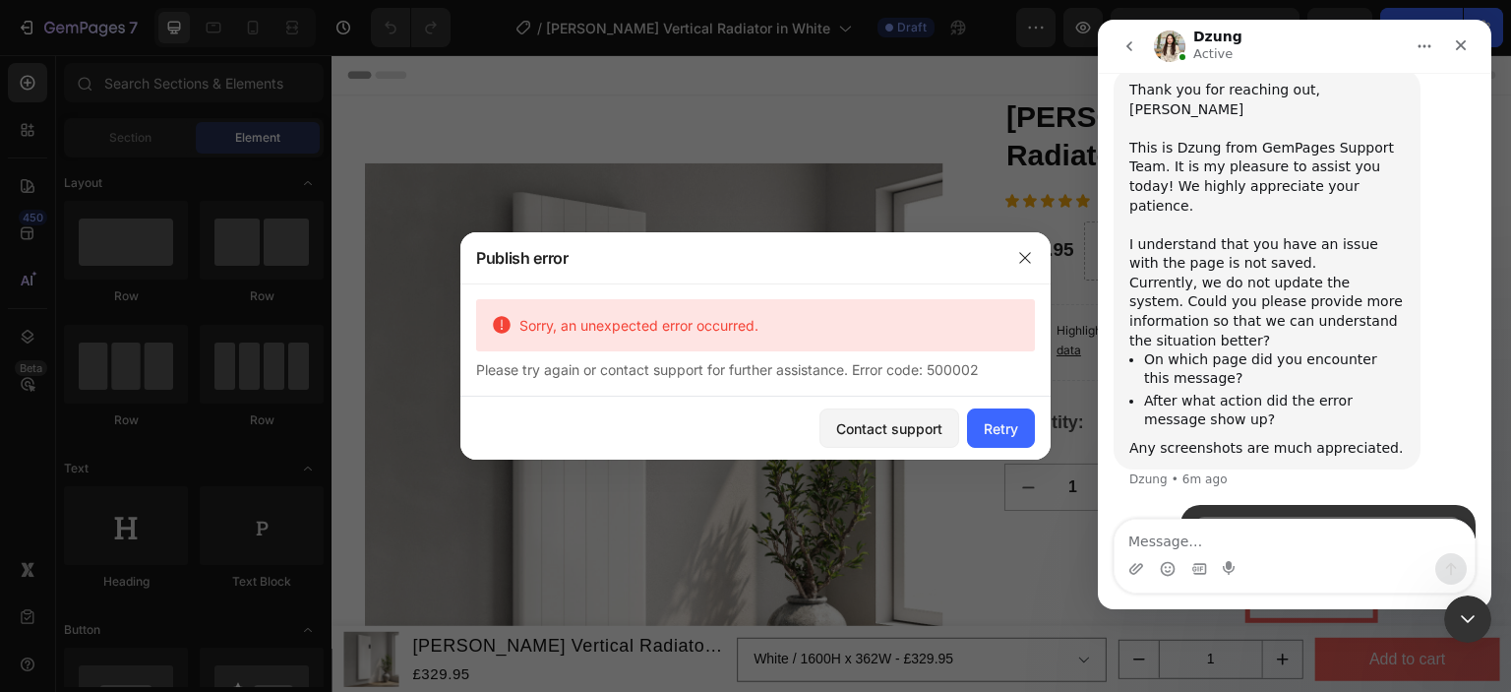
scroll to position [657, 0]
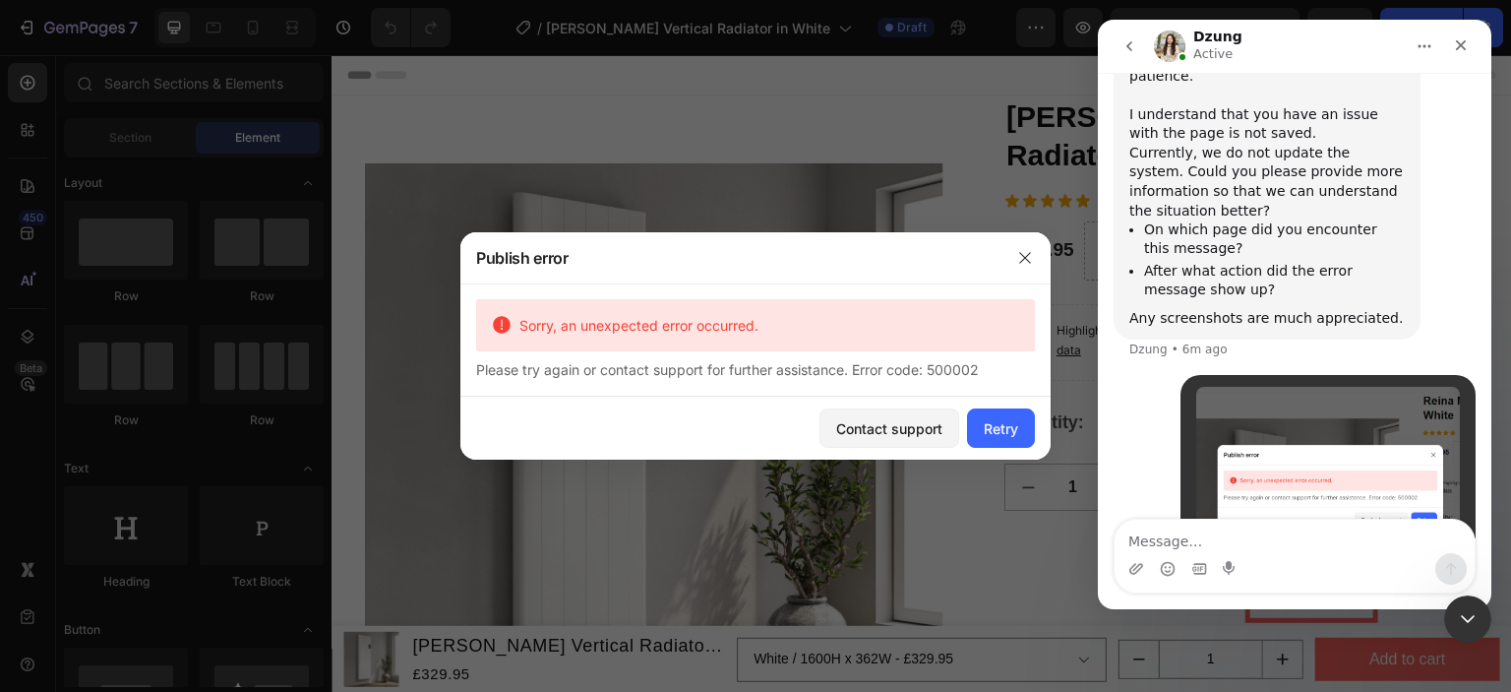
click at [1258, 551] on textarea "Message…" at bounding box center [1295, 535] width 360 height 33
click at [1023, 264] on icon "button" at bounding box center [1025, 258] width 16 height 16
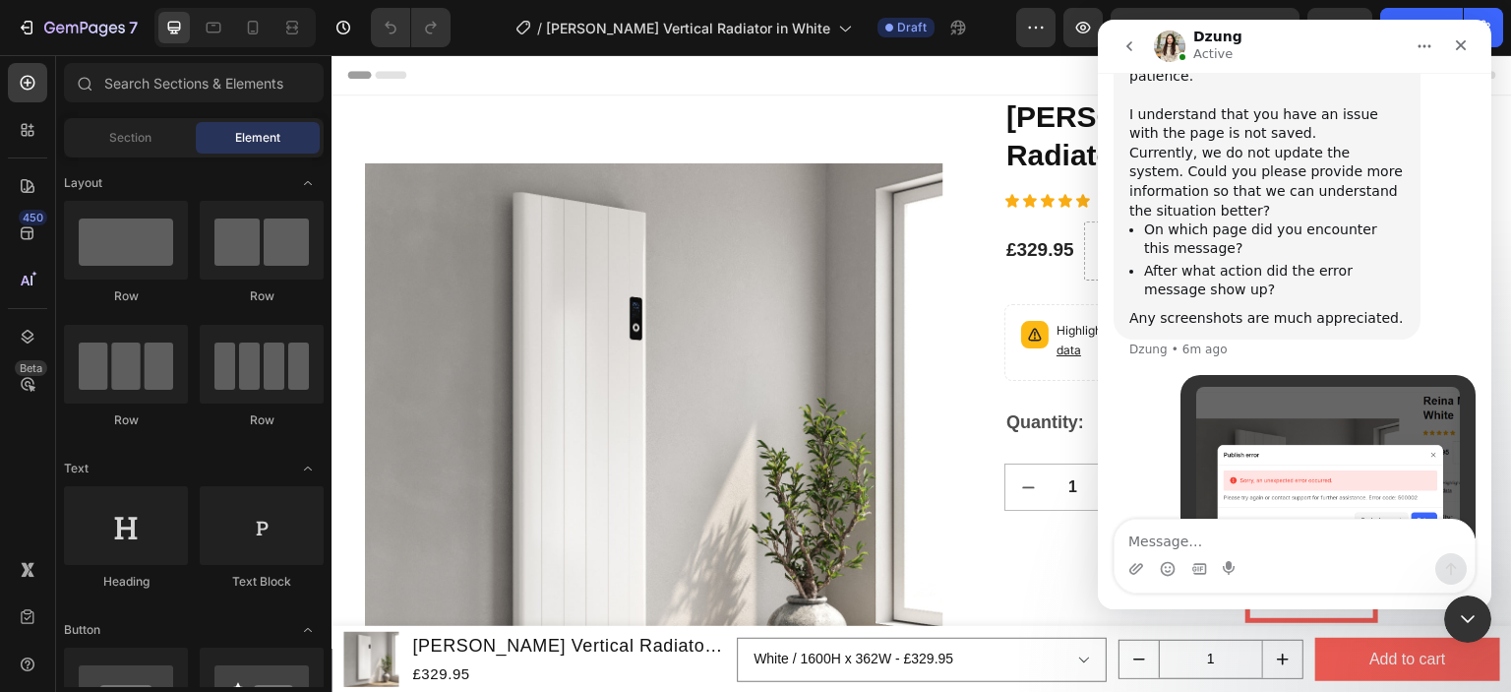
scroll to position [656, 0]
click at [1457, 49] on icon "Close" at bounding box center [1461, 45] width 11 height 11
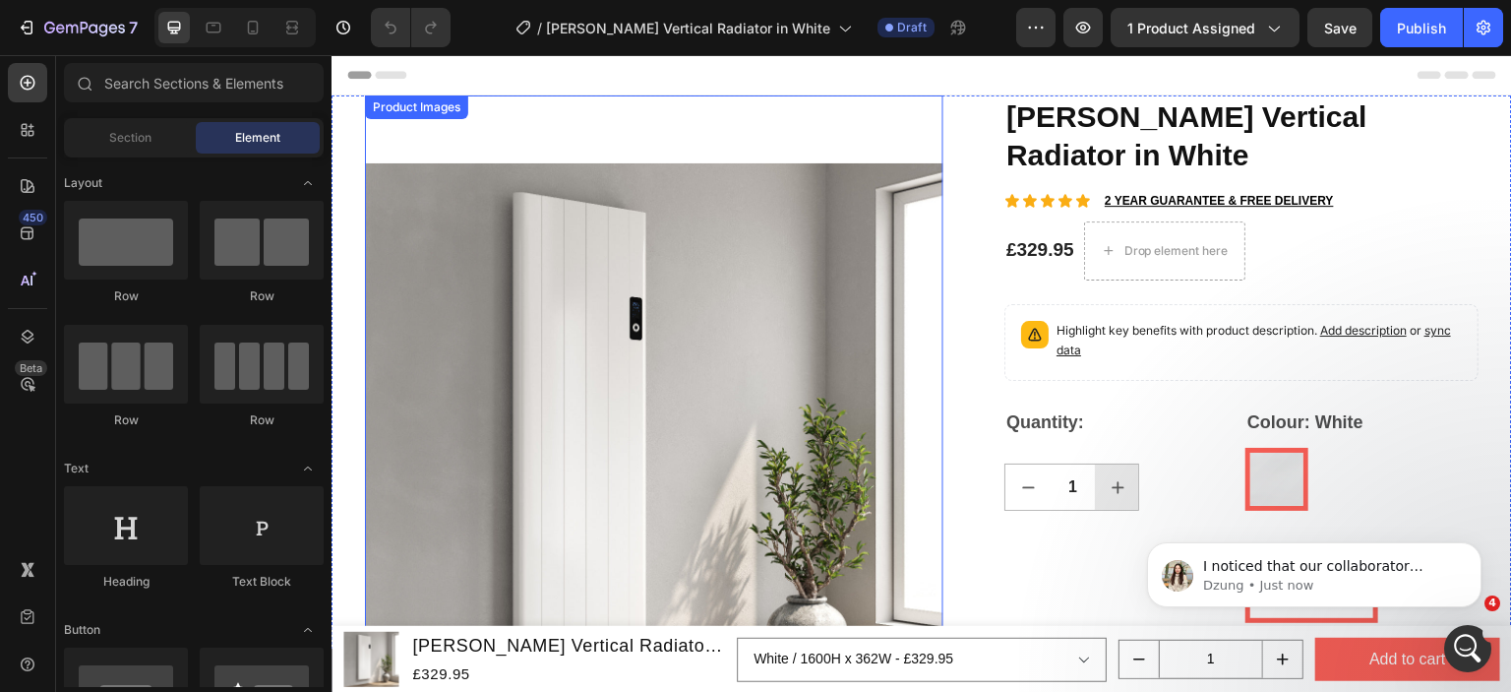
scroll to position [905, 0]
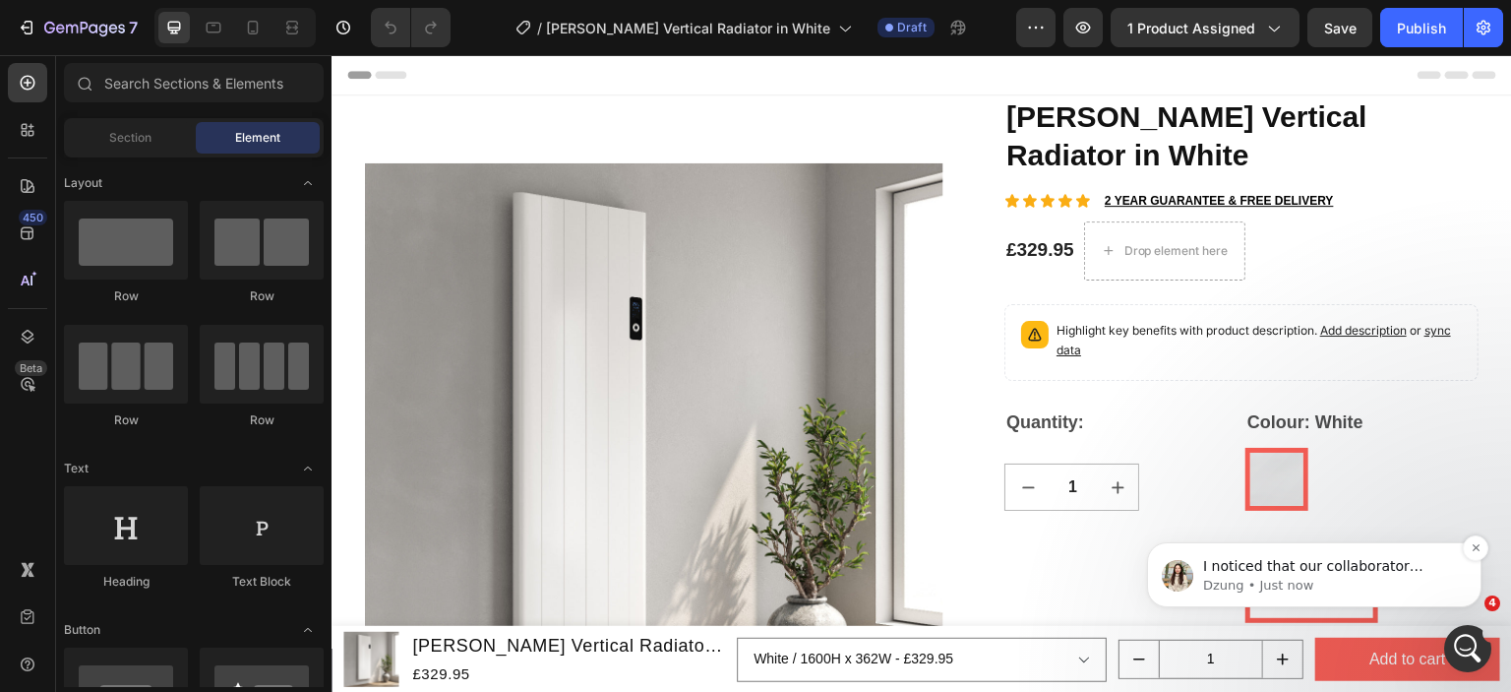
click at [1341, 580] on p "Dzung • Just now" at bounding box center [1330, 586] width 254 height 18
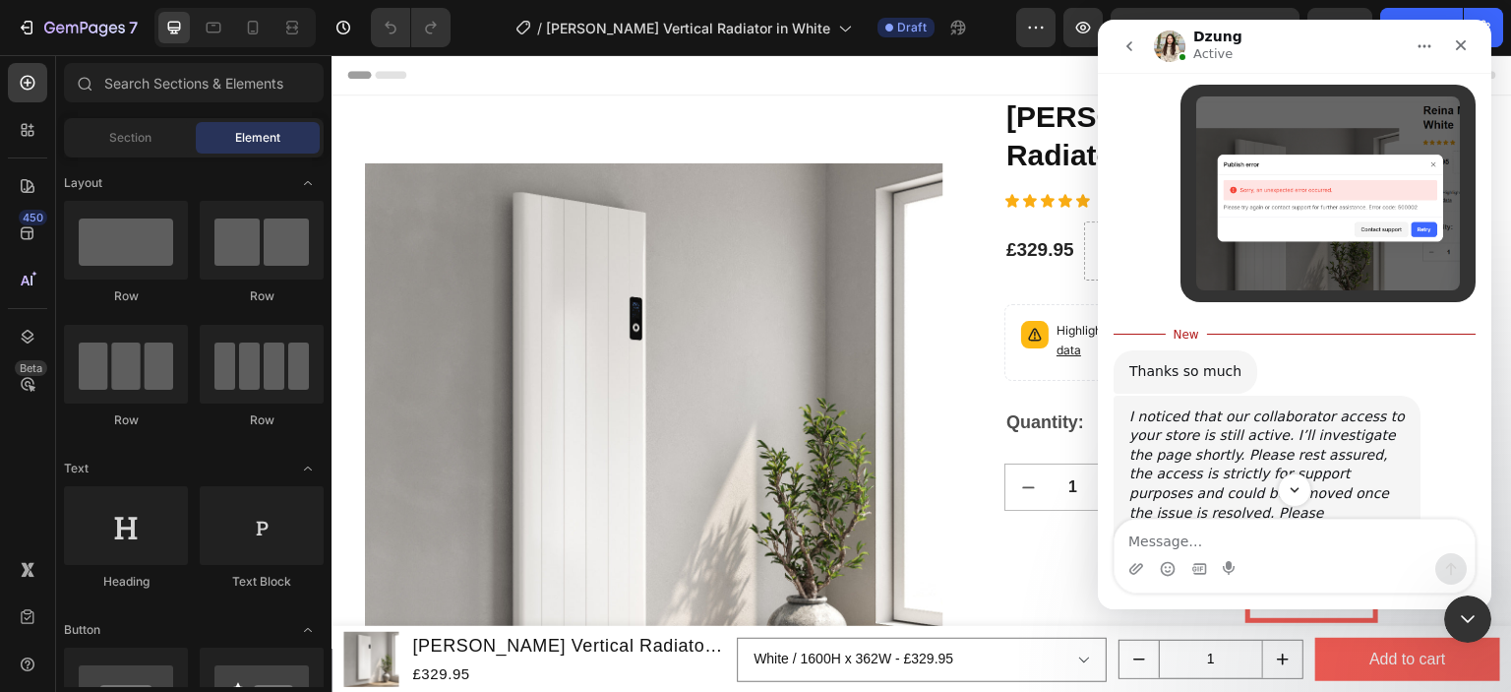
scroll to position [938, 0]
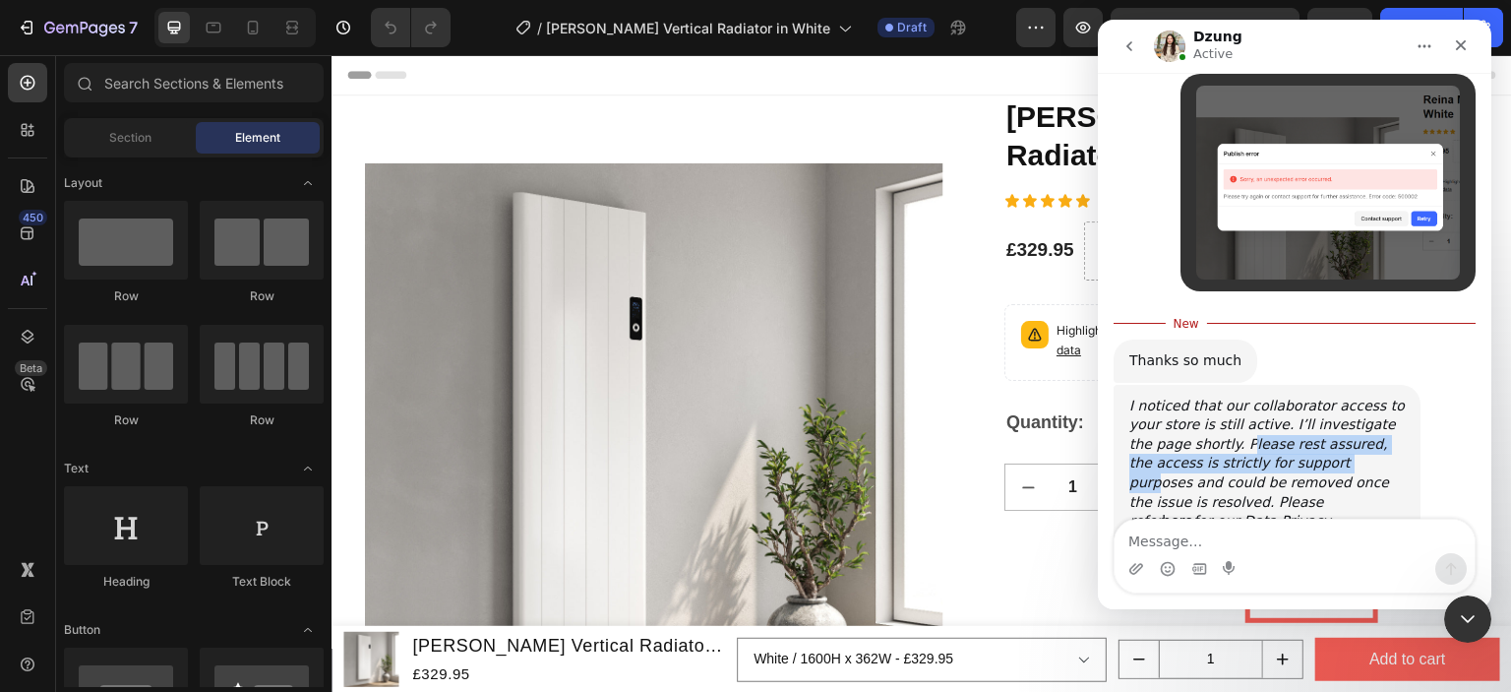
drag, startPoint x: 1183, startPoint y: 346, endPoint x: 1265, endPoint y: 372, distance: 86.5
click at [1265, 397] on icon "I noticed that our collaborator access to your store is still active. I’ll inve…" at bounding box center [1266, 463] width 275 height 132
click at [1270, 397] on icon "I noticed that our collaborator access to your store is still active. I’ll inve…" at bounding box center [1266, 463] width 275 height 132
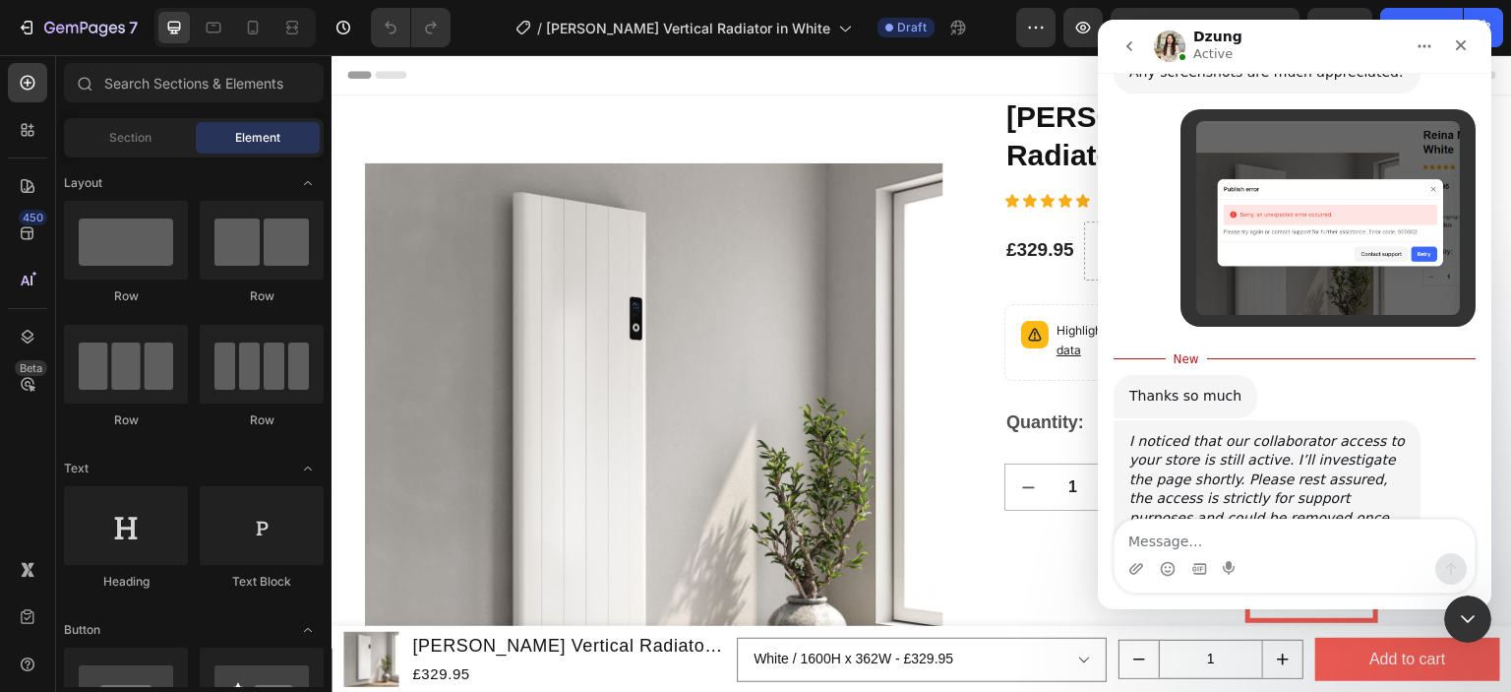
scroll to position [937, 0]
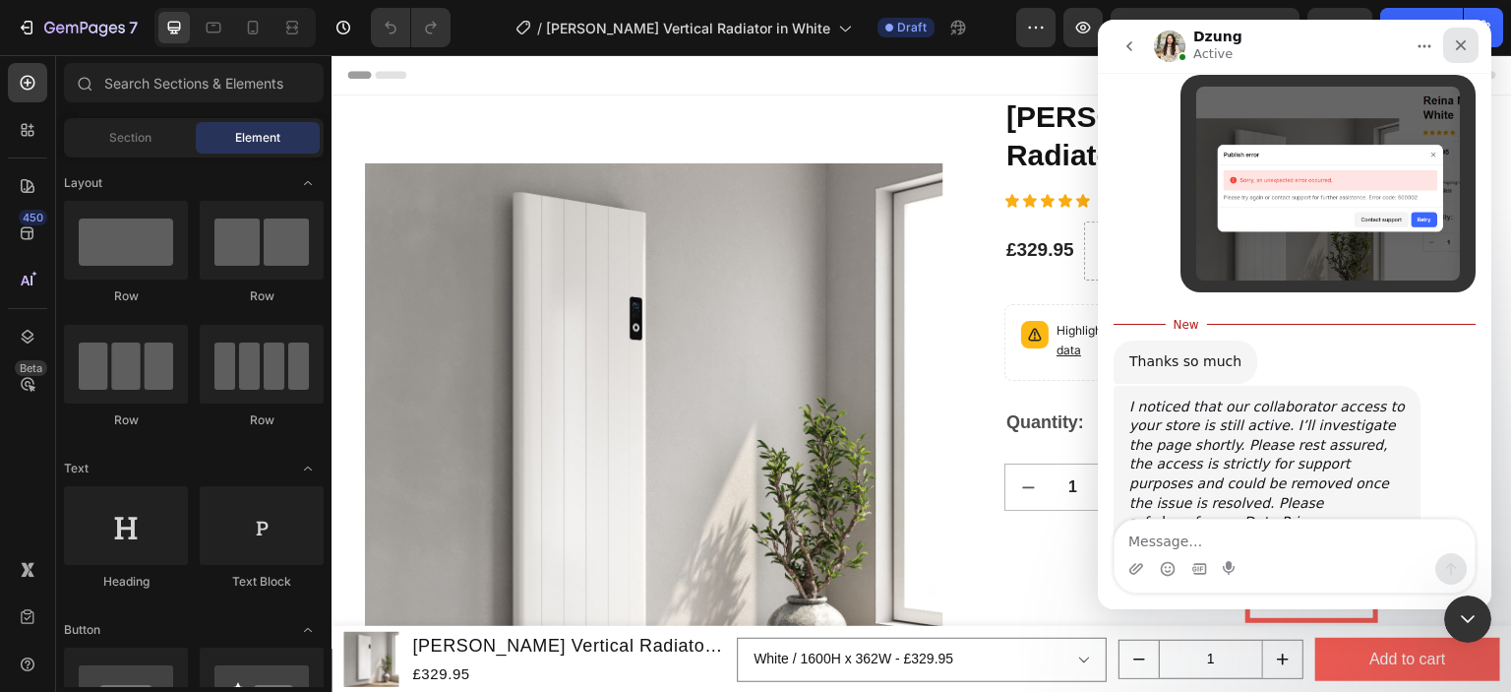
click at [1463, 45] on icon "Close" at bounding box center [1461, 45] width 16 height 16
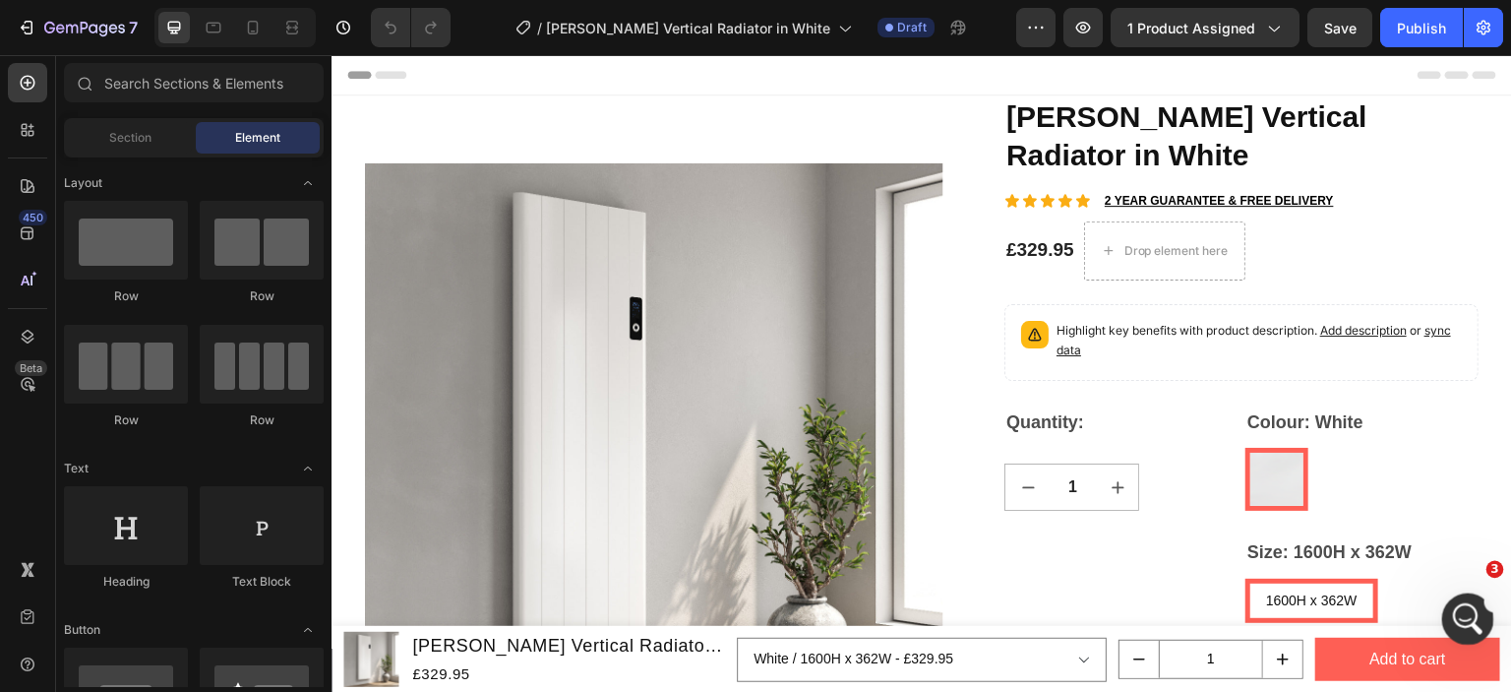
click at [1463, 594] on div "Open Intercom Messenger" at bounding box center [1465, 615] width 65 height 65
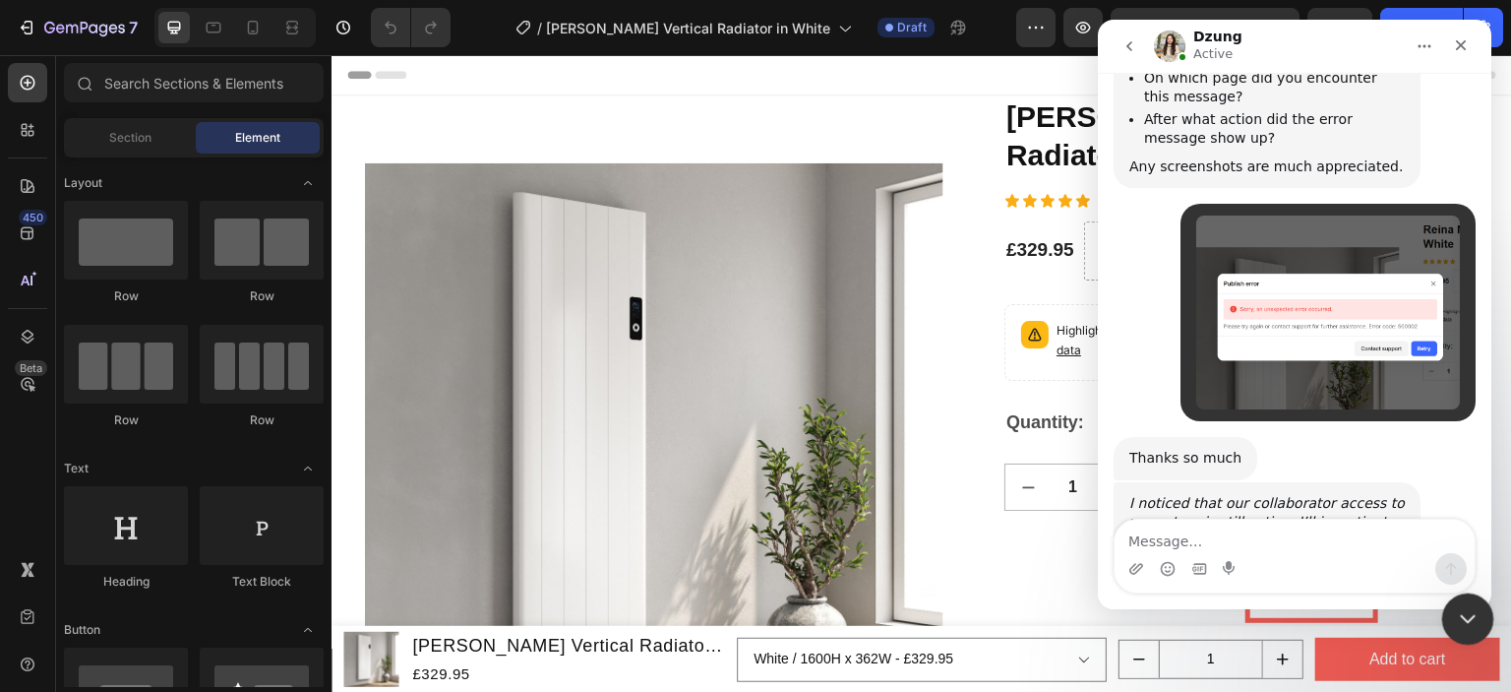
scroll to position [905, 0]
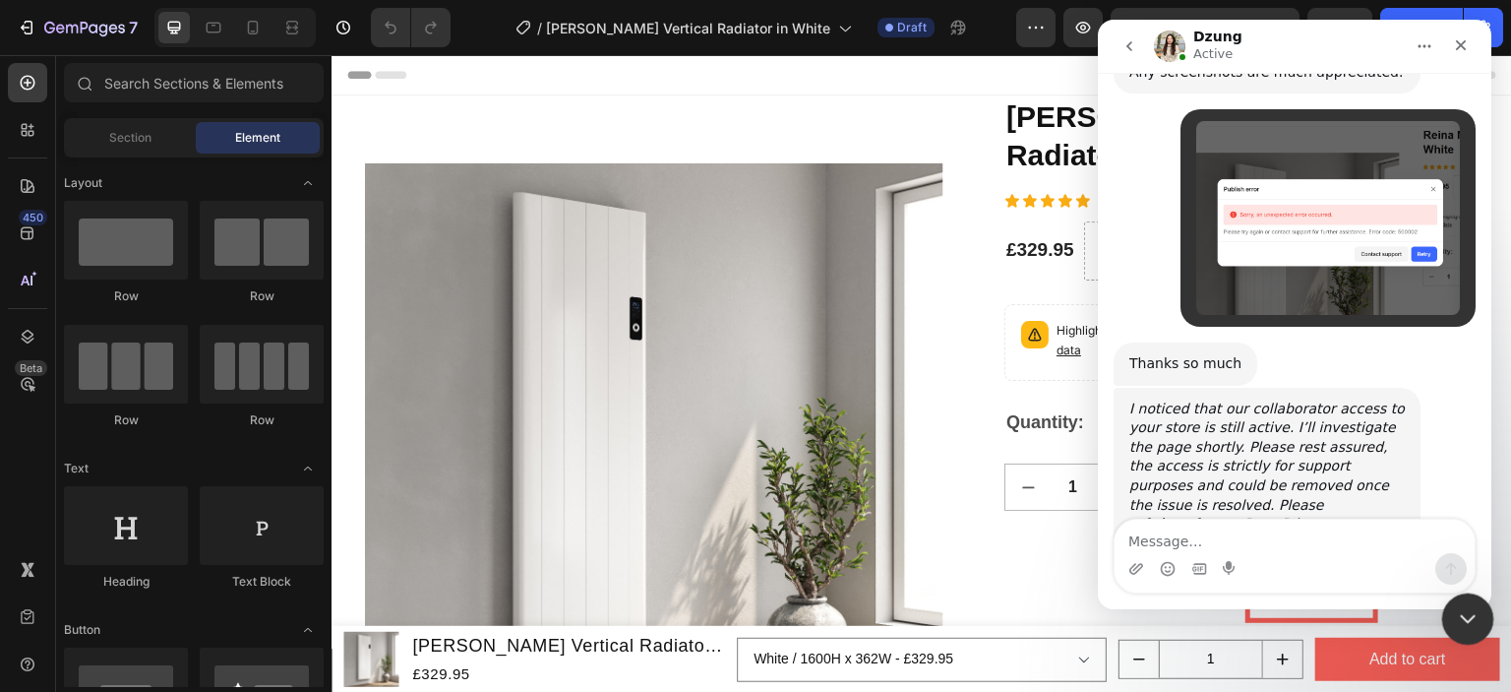
click at [1464, 608] on icon "Close Intercom Messenger" at bounding box center [1465, 616] width 24 height 24
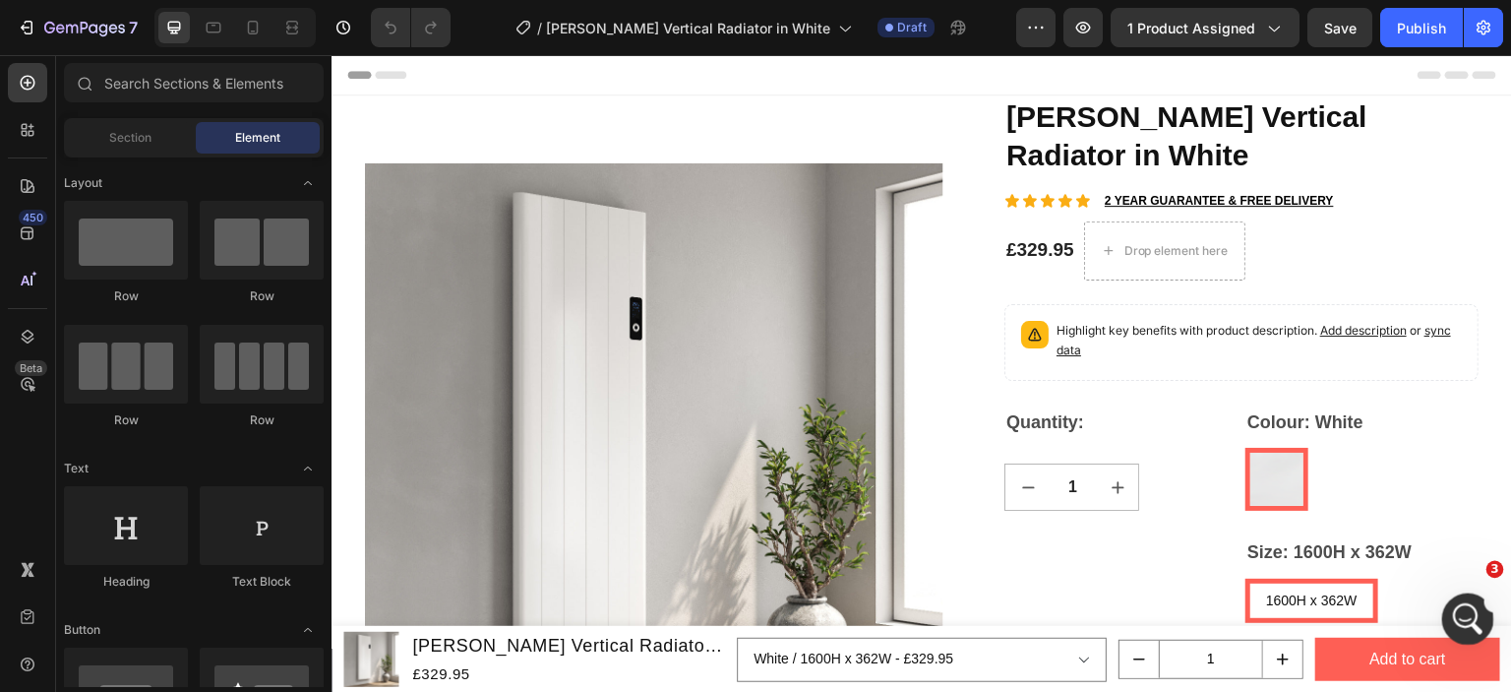
click at [1472, 615] on icon "Open Intercom Messenger" at bounding box center [1465, 616] width 32 height 32
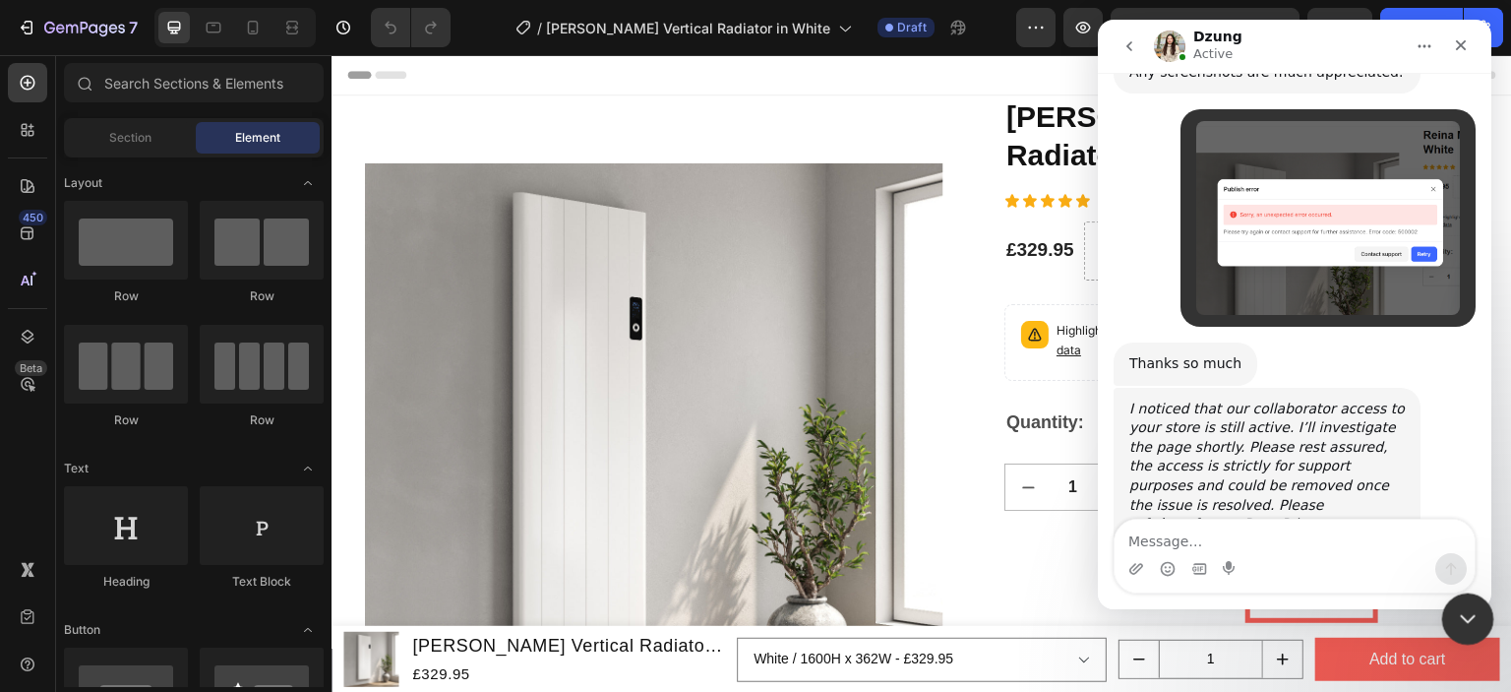
click at [1455, 614] on icon "Close Intercom Messenger" at bounding box center [1465, 616] width 24 height 24
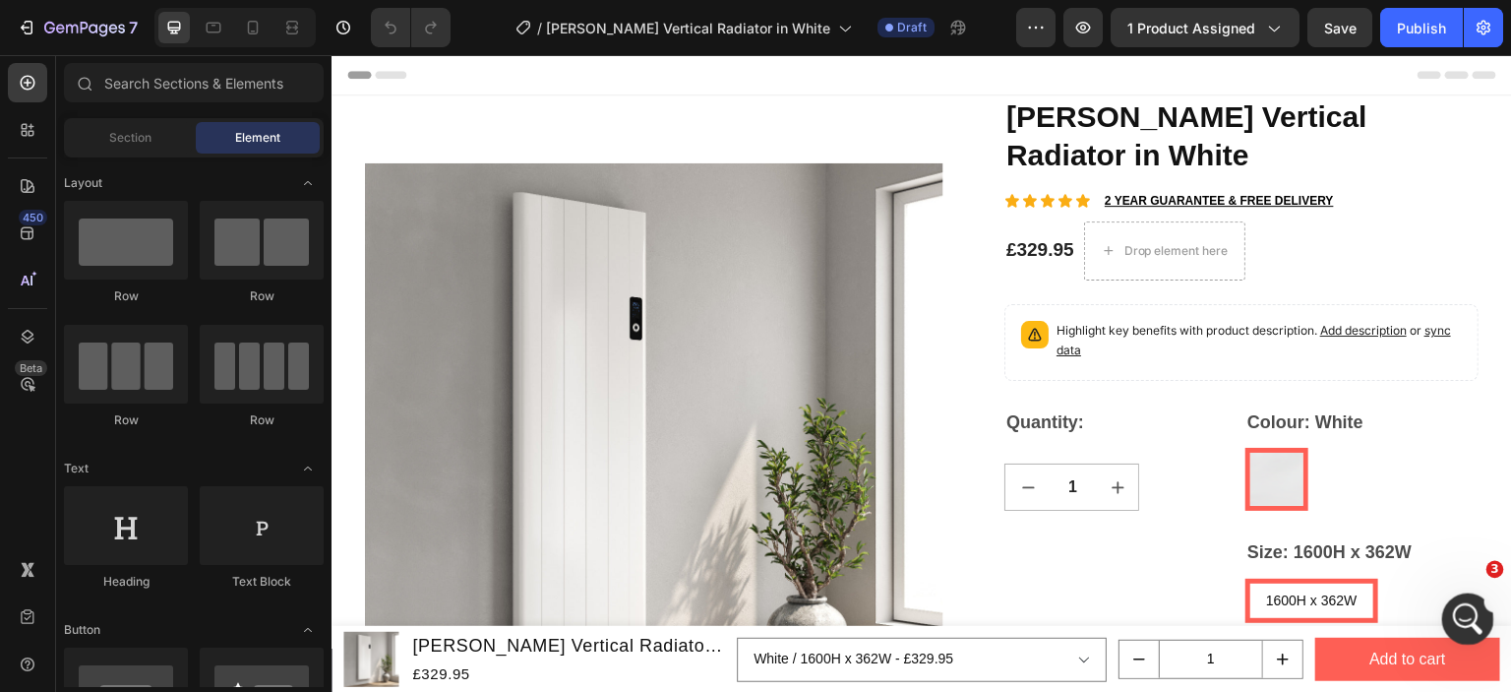
scroll to position [1133, 0]
